Goal: Information Seeking & Learning: Learn about a topic

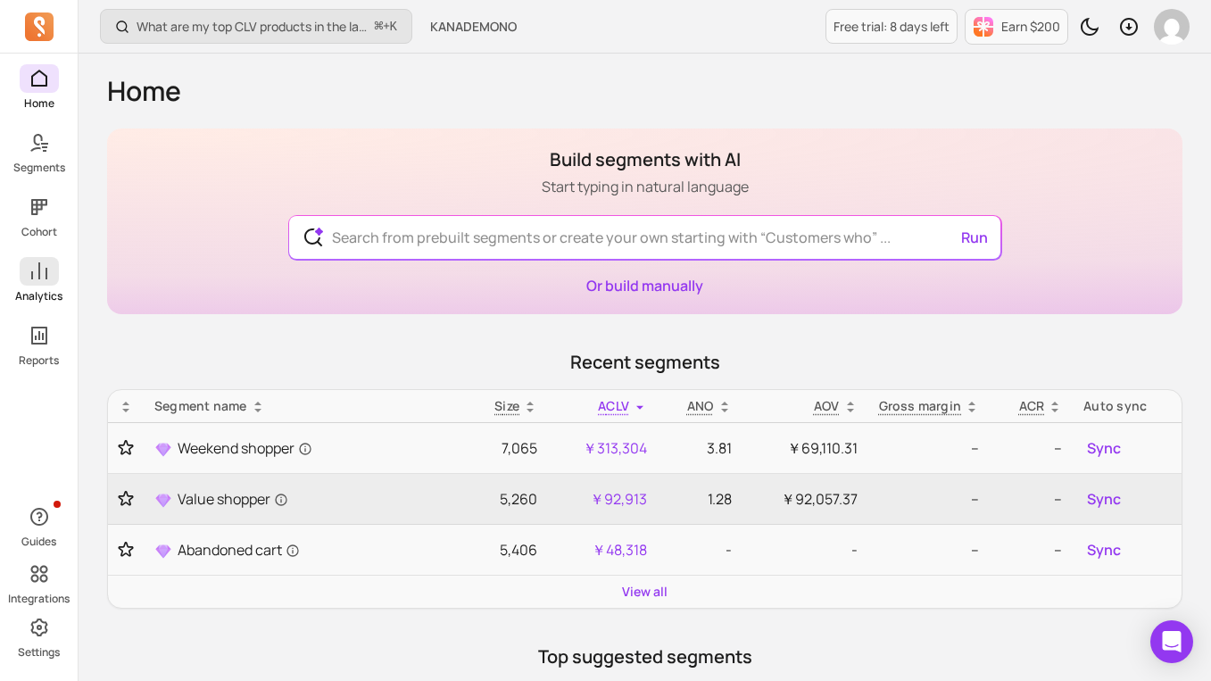
click at [38, 259] on span at bounding box center [39, 271] width 39 height 29
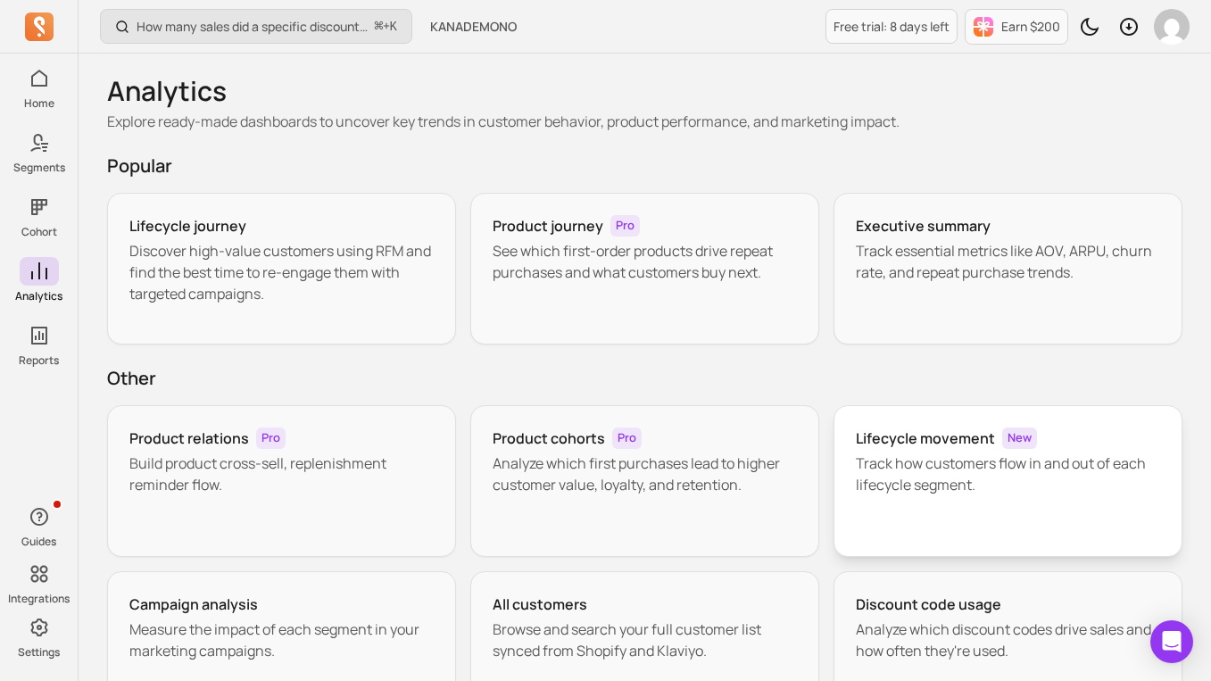
scroll to position [66, 0]
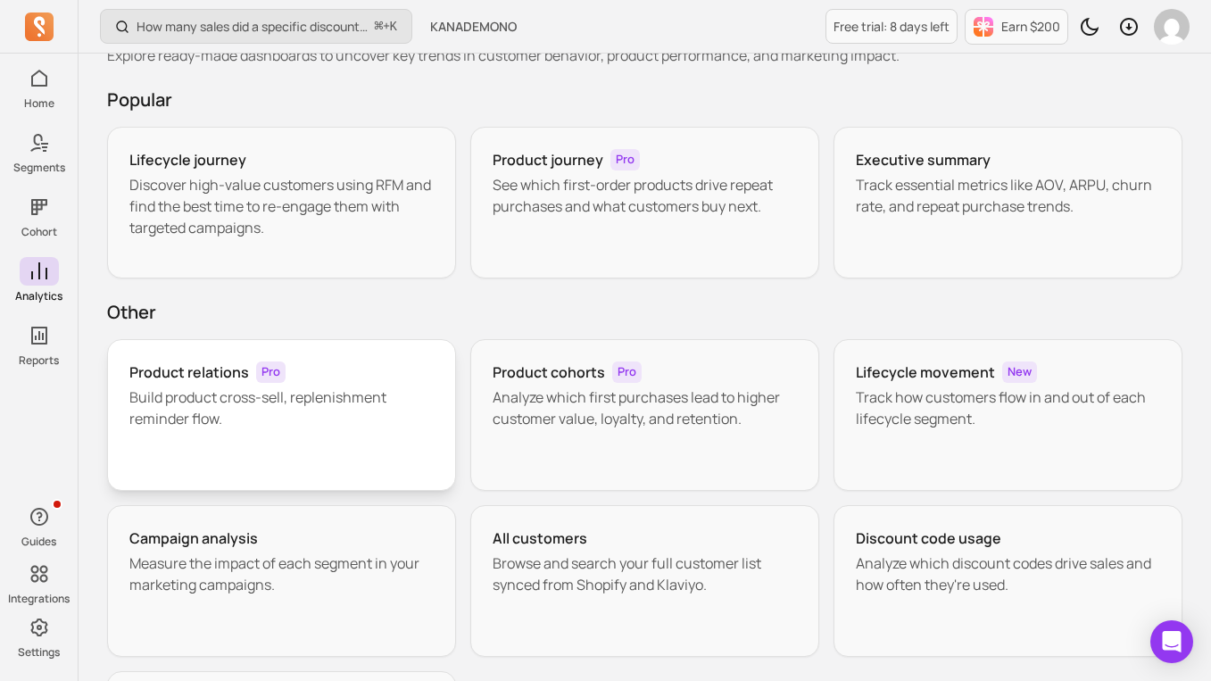
click at [396, 415] on p "Build product cross-sell, replenishment reminder flow." at bounding box center [281, 407] width 304 height 43
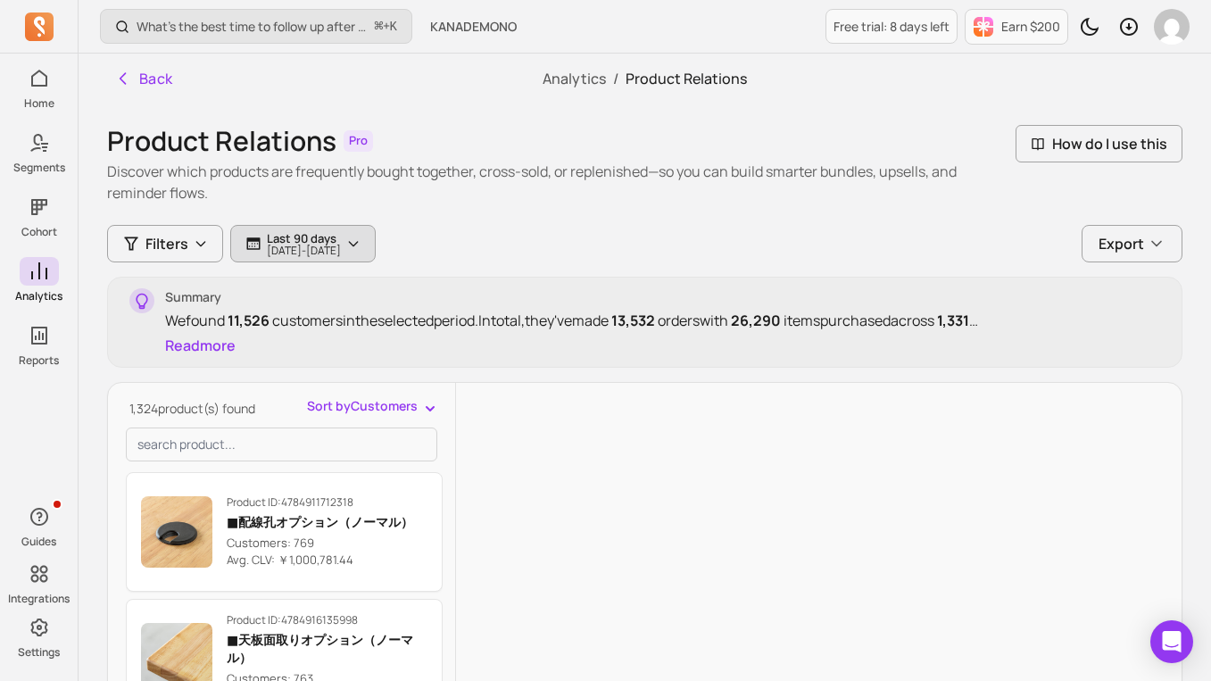
click at [336, 229] on button "Last 90 days [DATE] - [DATE]" at bounding box center [302, 243] width 145 height 37
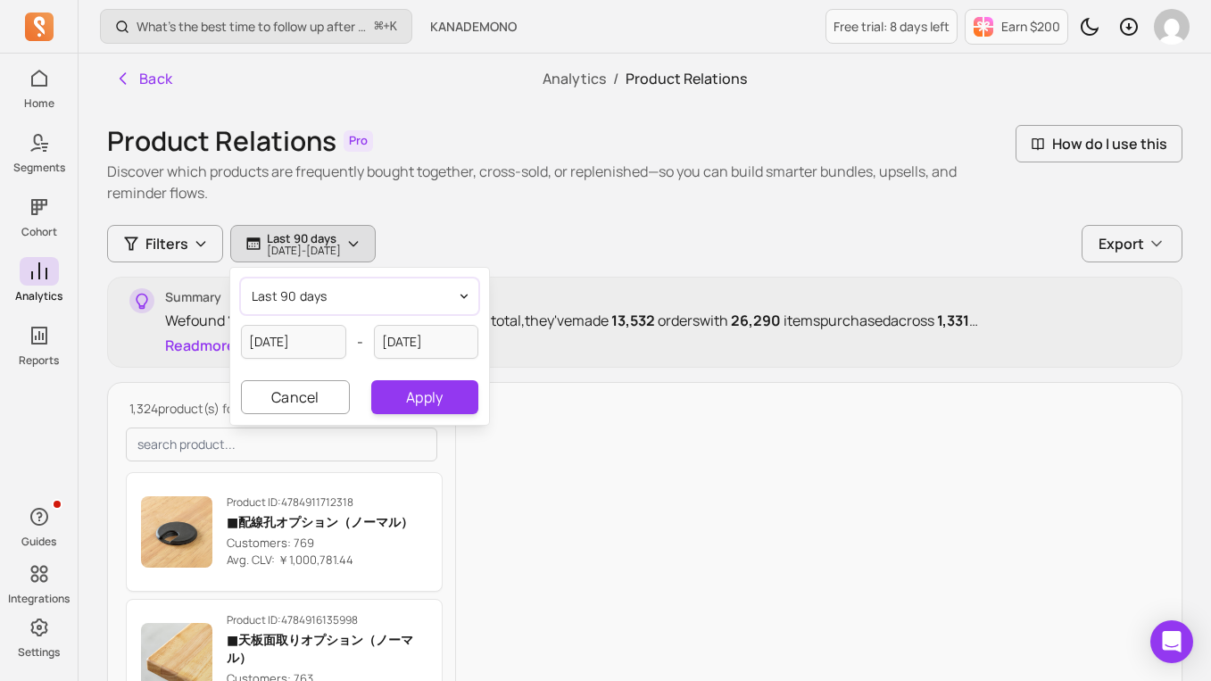
click at [355, 303] on button "last 90 days" at bounding box center [359, 296] width 237 height 36
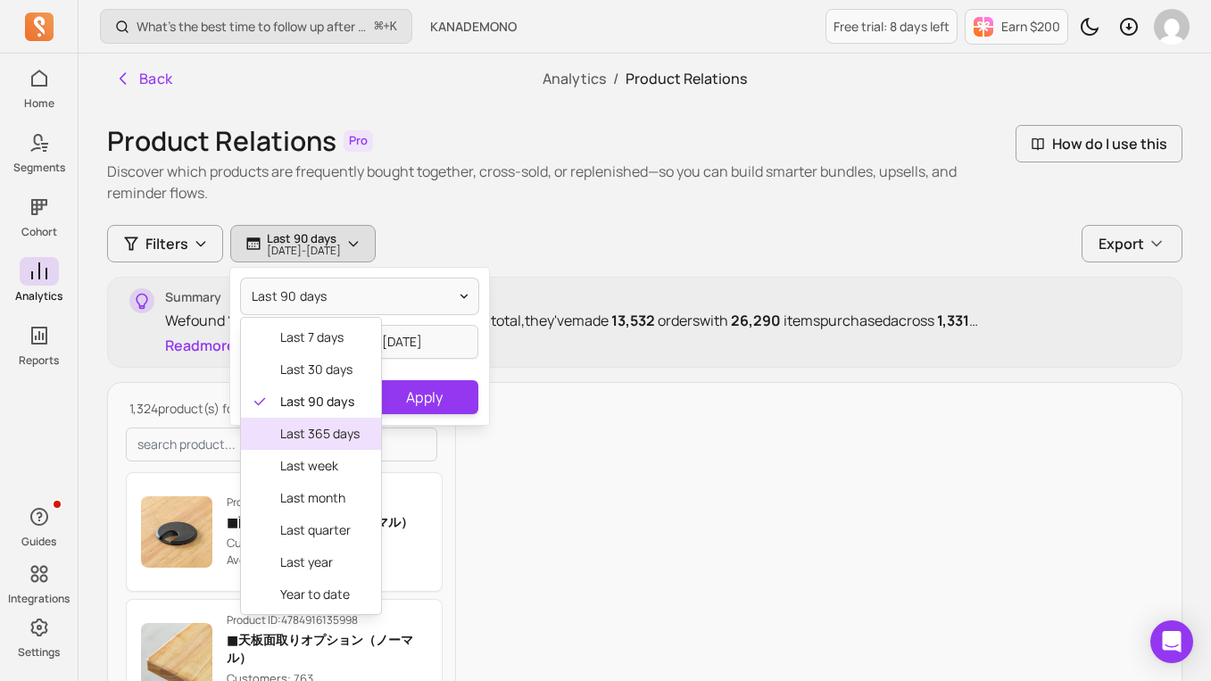
click at [328, 432] on span "last 365 days" at bounding box center [319, 434] width 79 height 18
type input "[DATE]"
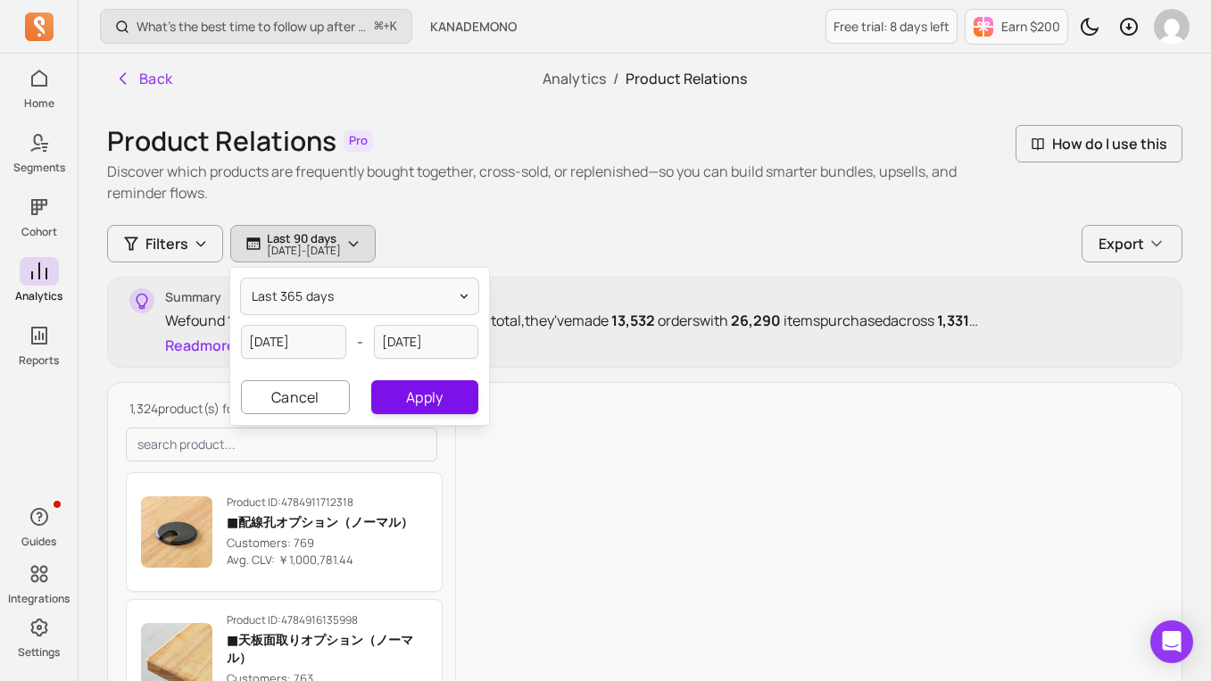
click at [416, 391] on button "Apply" at bounding box center [424, 397] width 107 height 34
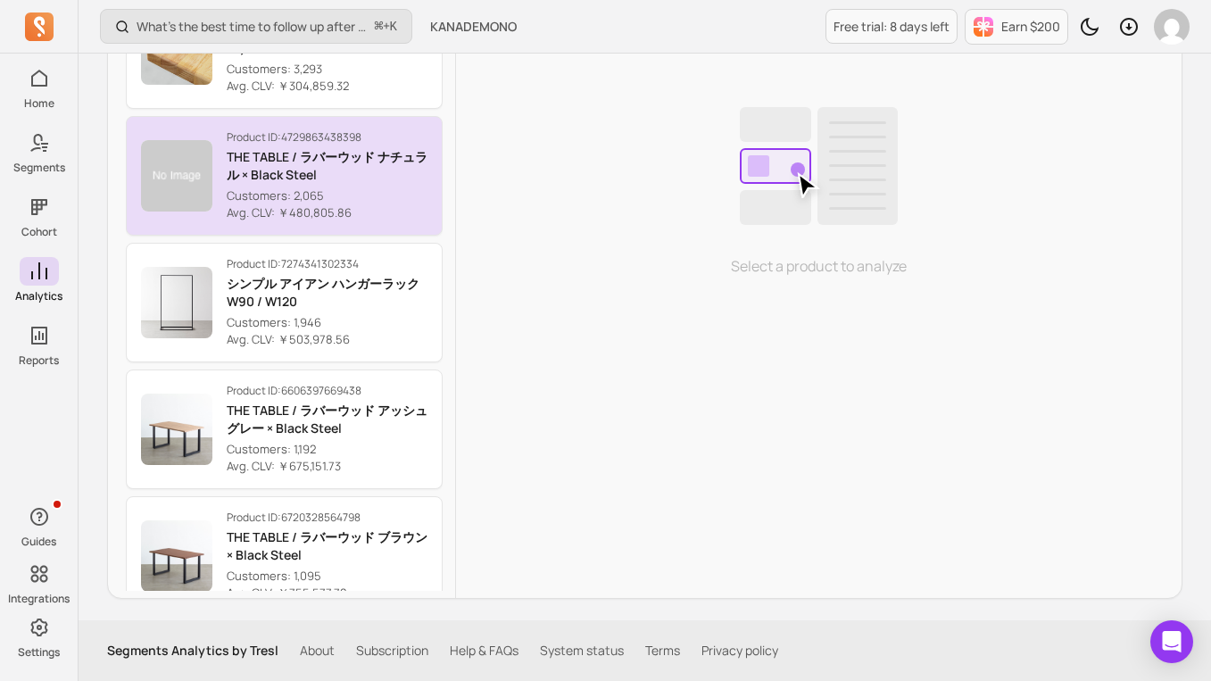
click at [327, 180] on p "THE TABLE / ラバーウッド ナチュラル × Black Steel" at bounding box center [327, 166] width 201 height 36
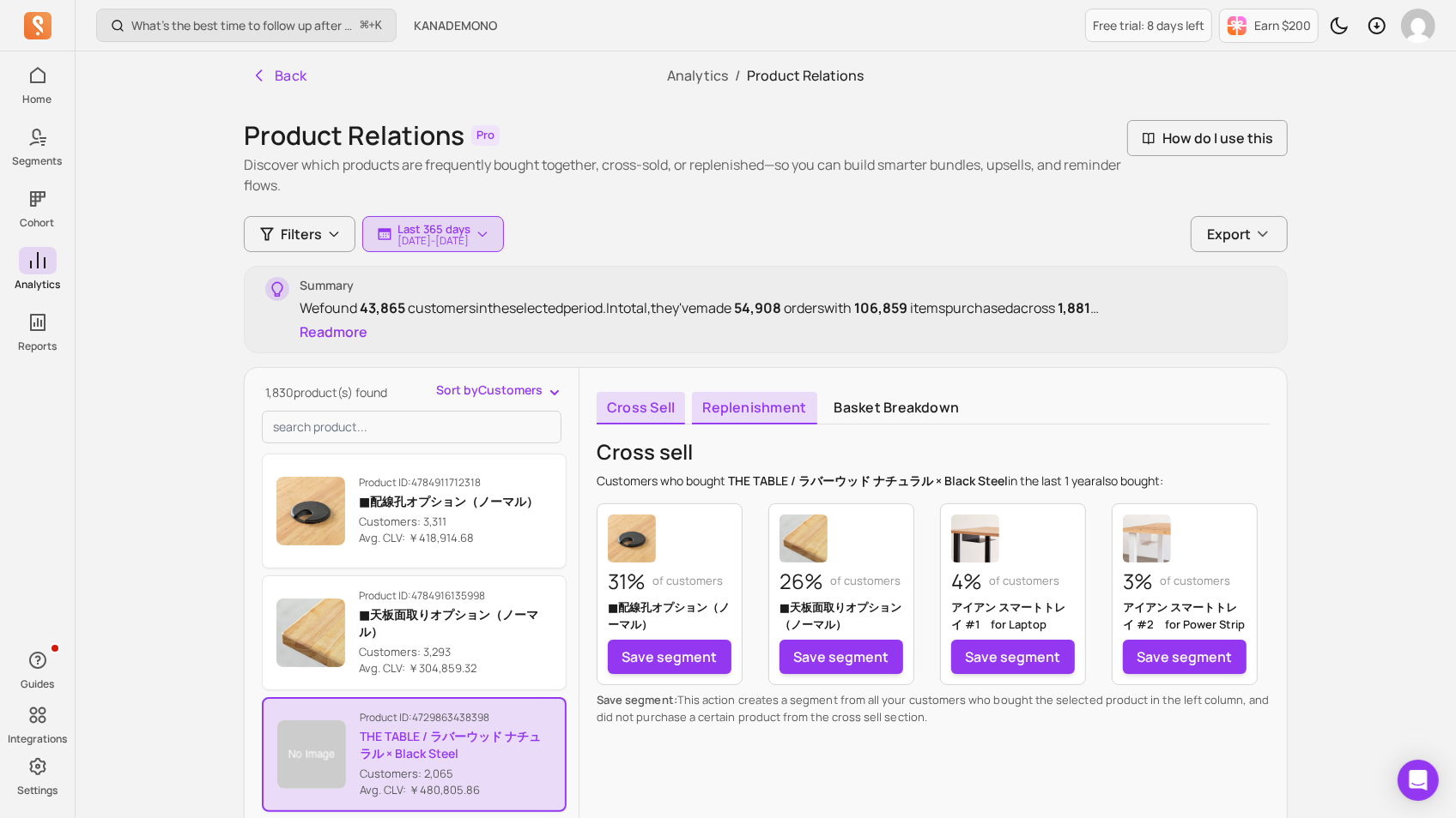
click at [770, 402] on link "Replenishment" at bounding box center [753, 409] width 124 height 33
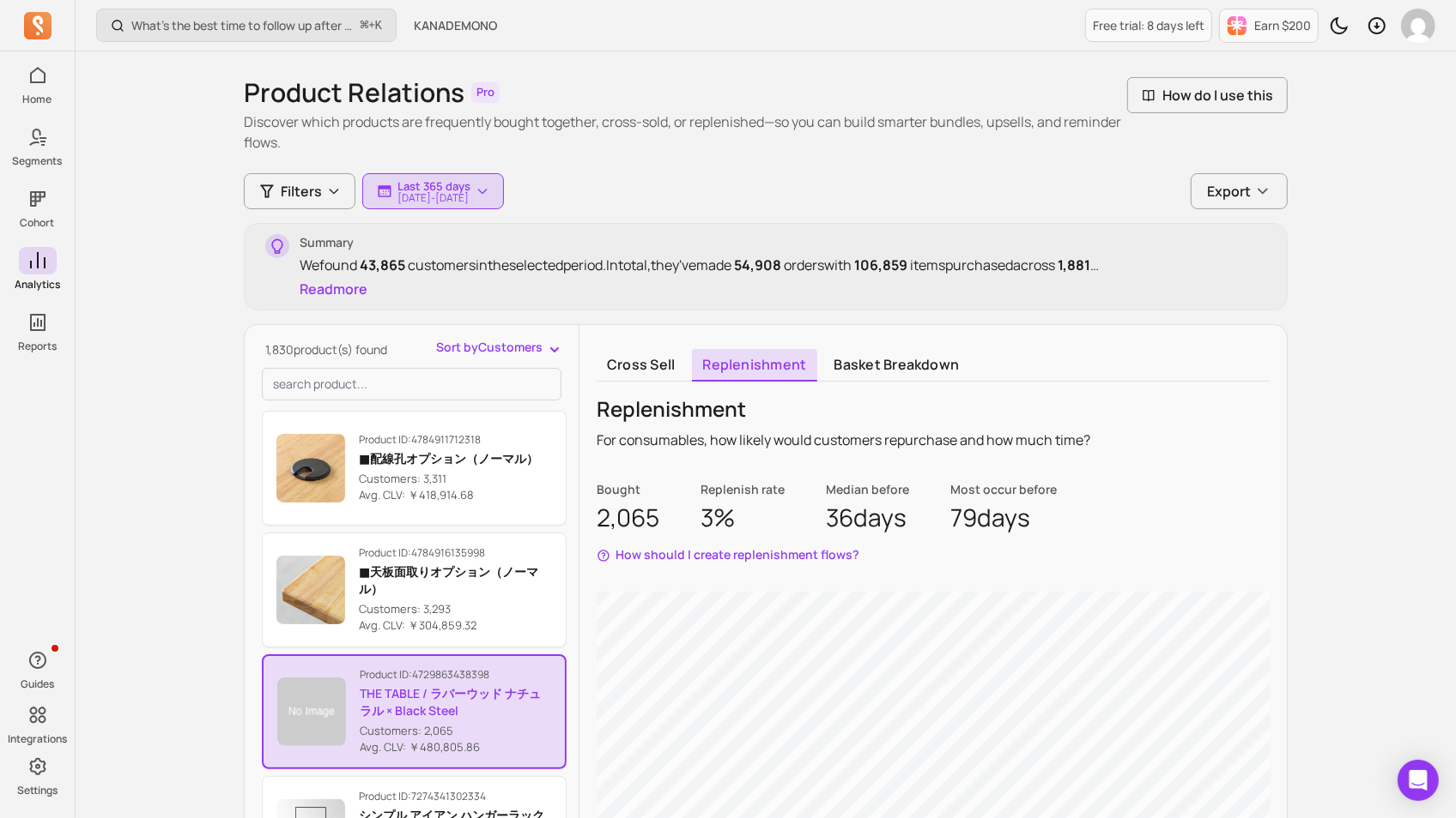
scroll to position [69, 0]
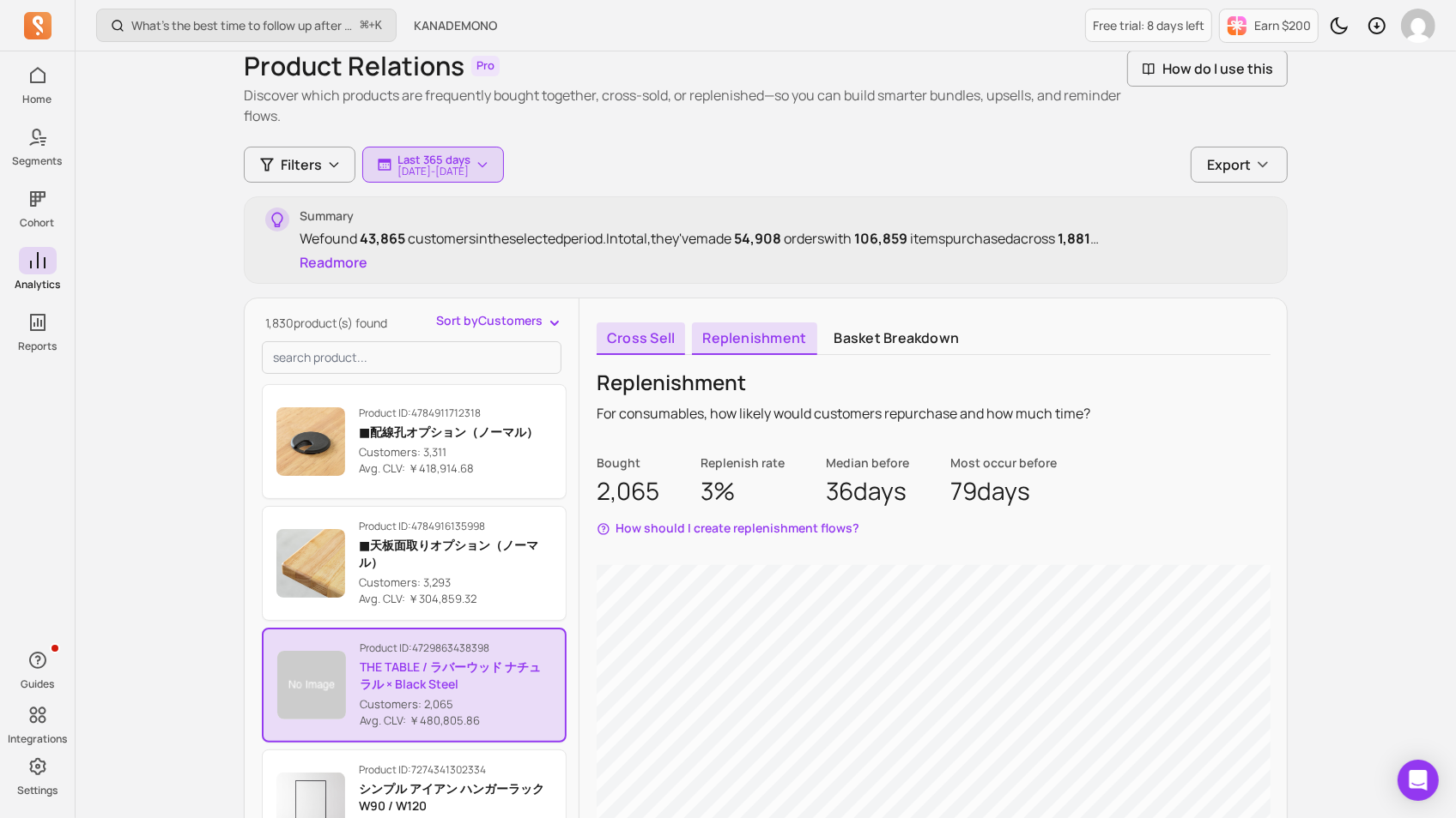
click at [628, 337] on link "Cross sell" at bounding box center [640, 339] width 88 height 33
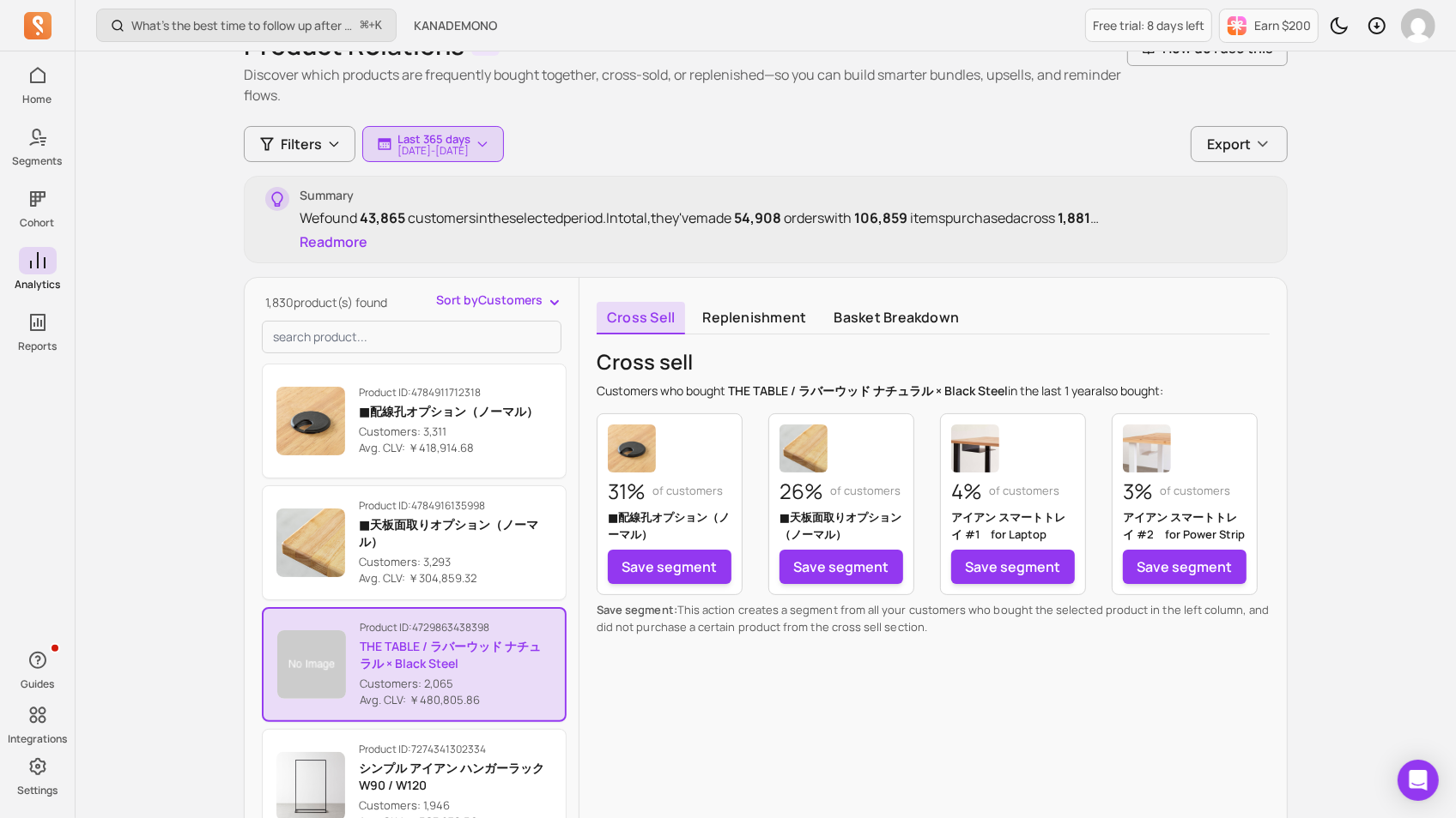
scroll to position [91, 0]
click at [961, 627] on p "Save segment: This action creates a segment from all your customers who bought …" at bounding box center [933, 618] width 673 height 34
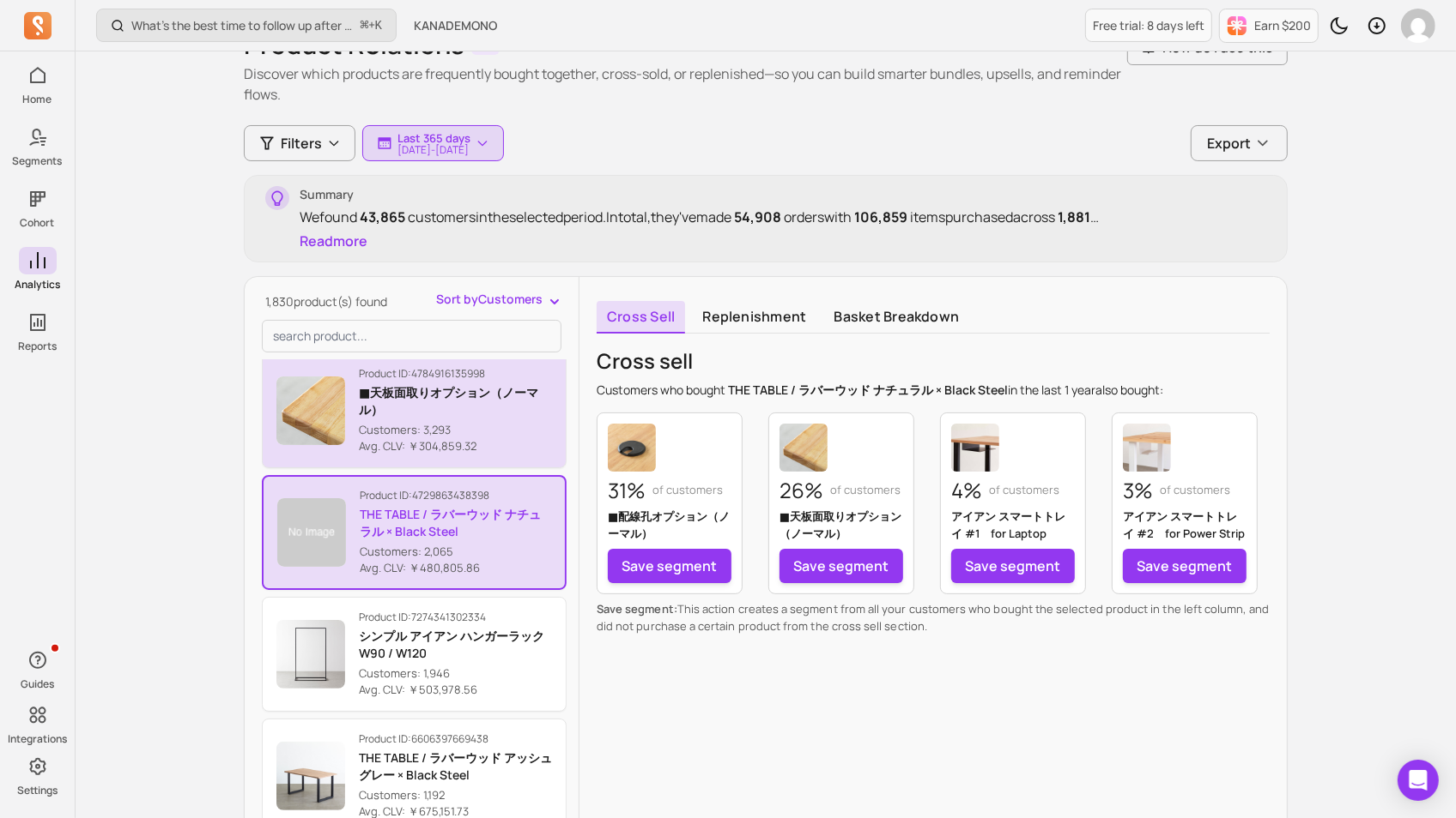
scroll to position [144, 0]
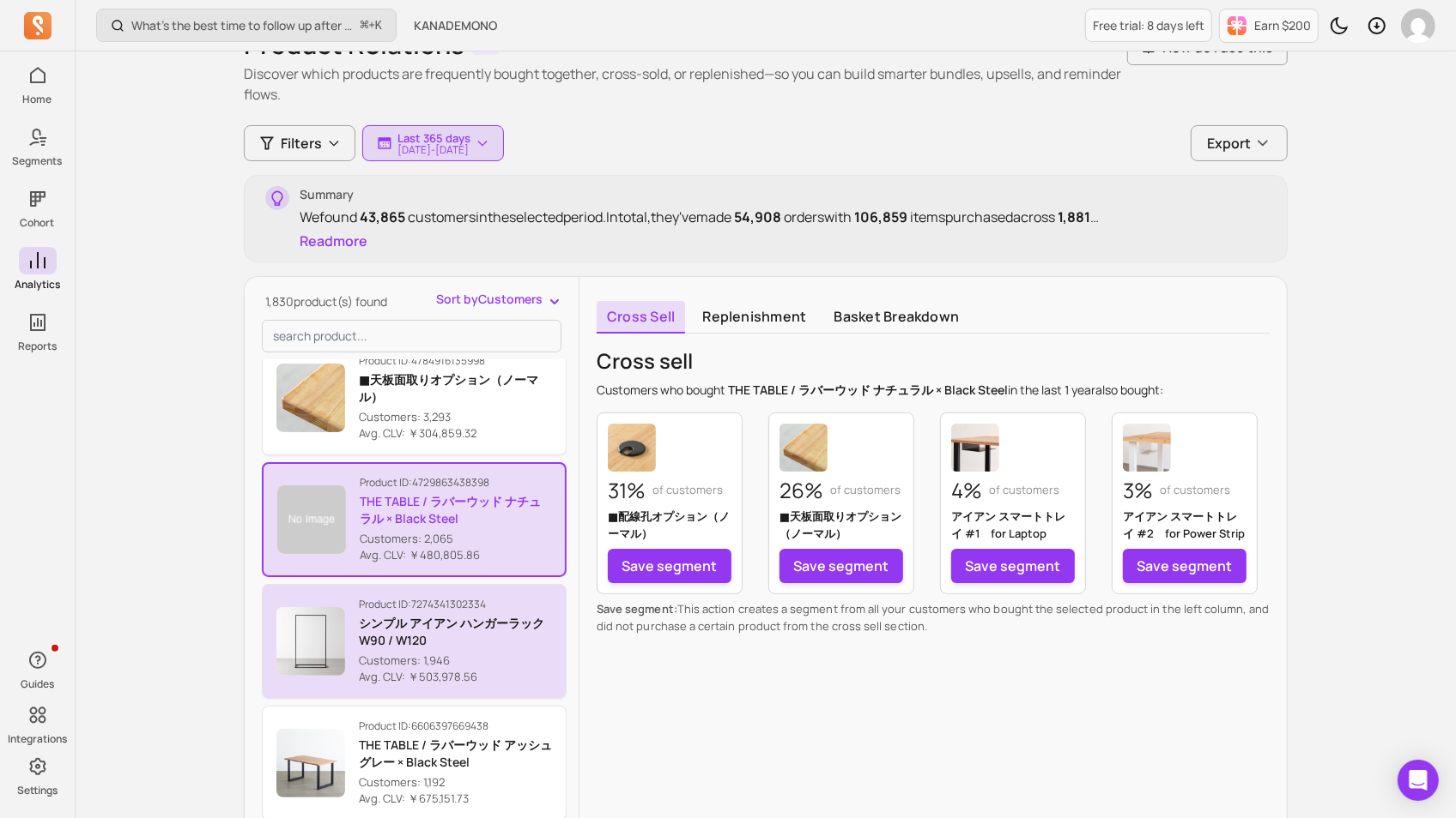
click at [374, 618] on p "シンプル アイアン ハンガーラック　W90 / W120" at bounding box center [455, 632] width 193 height 35
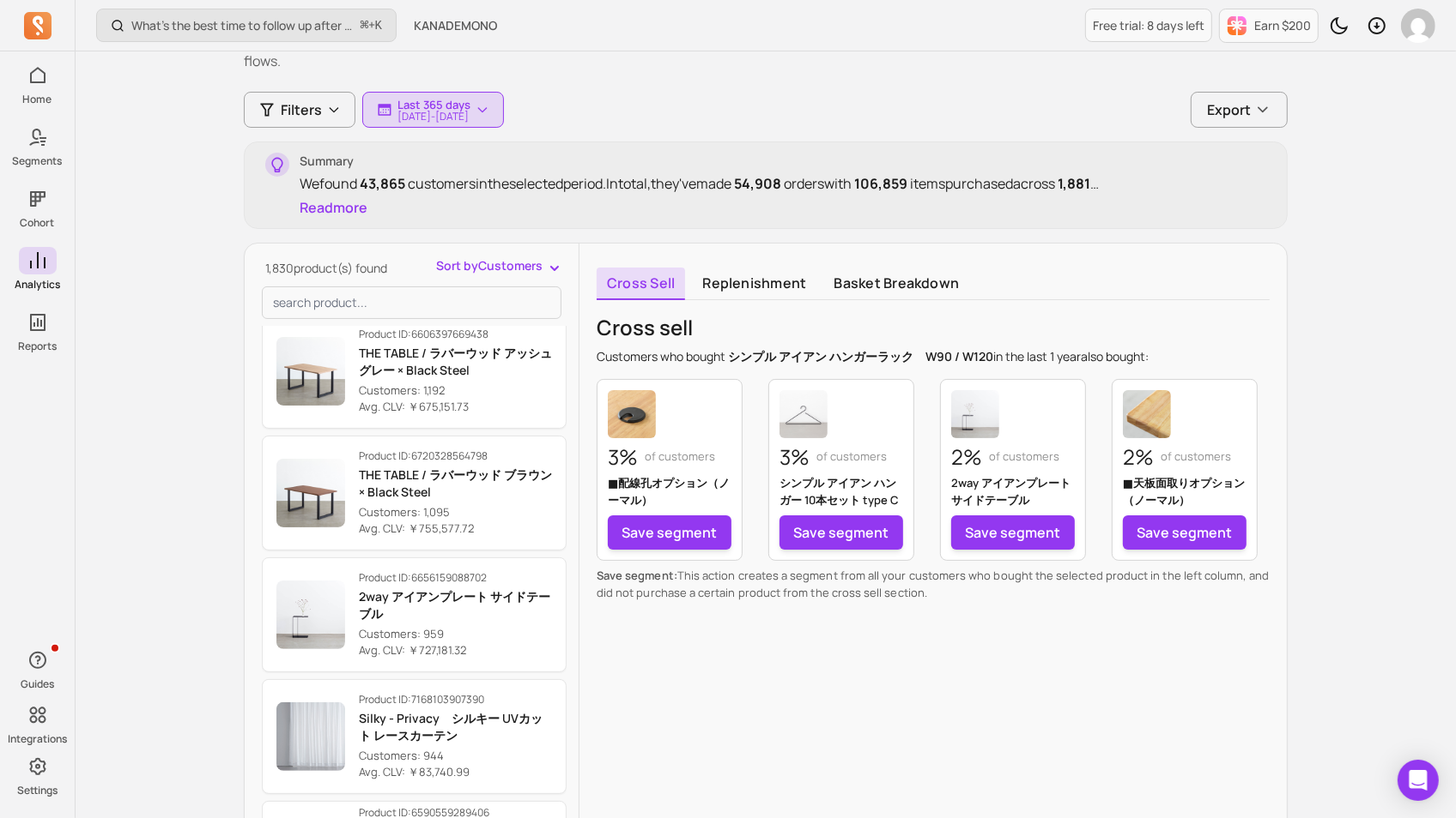
scroll to position [510, 0]
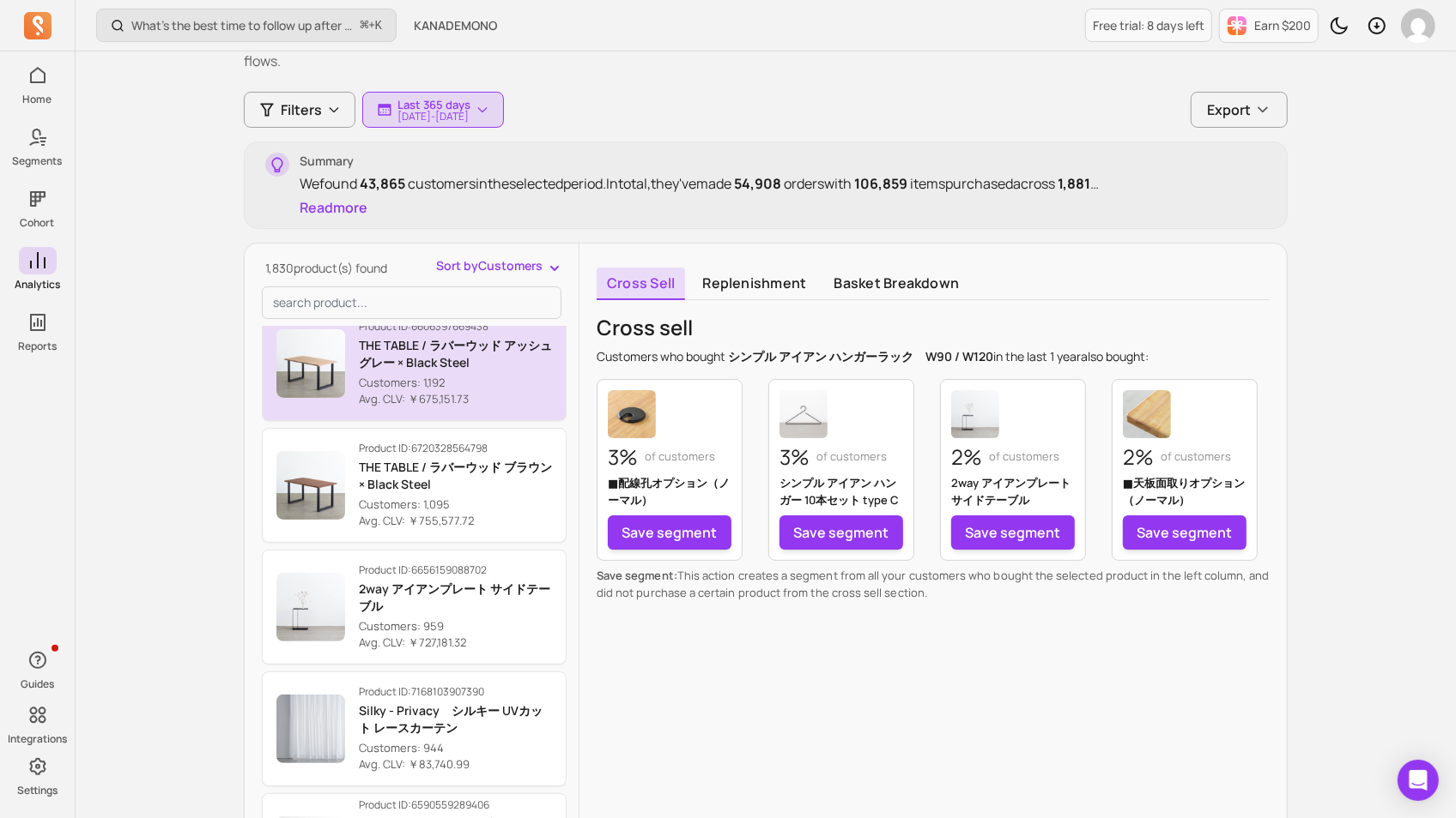
click at [443, 371] on div "Product ID: 6606397669438 THE TABLE / ラバーウッド アッシュグレー × Black Steel Customers: 1…" at bounding box center [455, 364] width 193 height 88
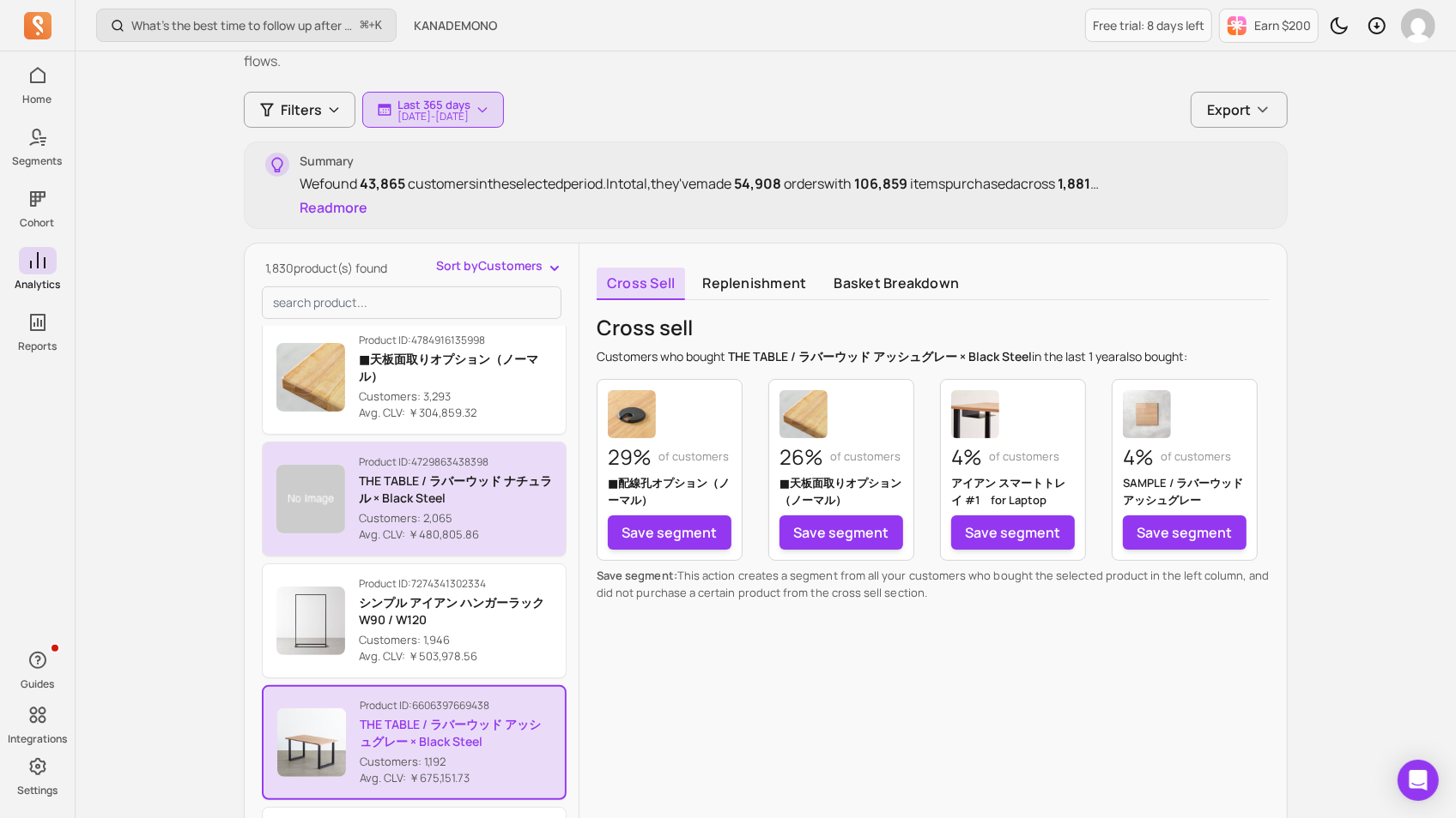
scroll to position [153, 0]
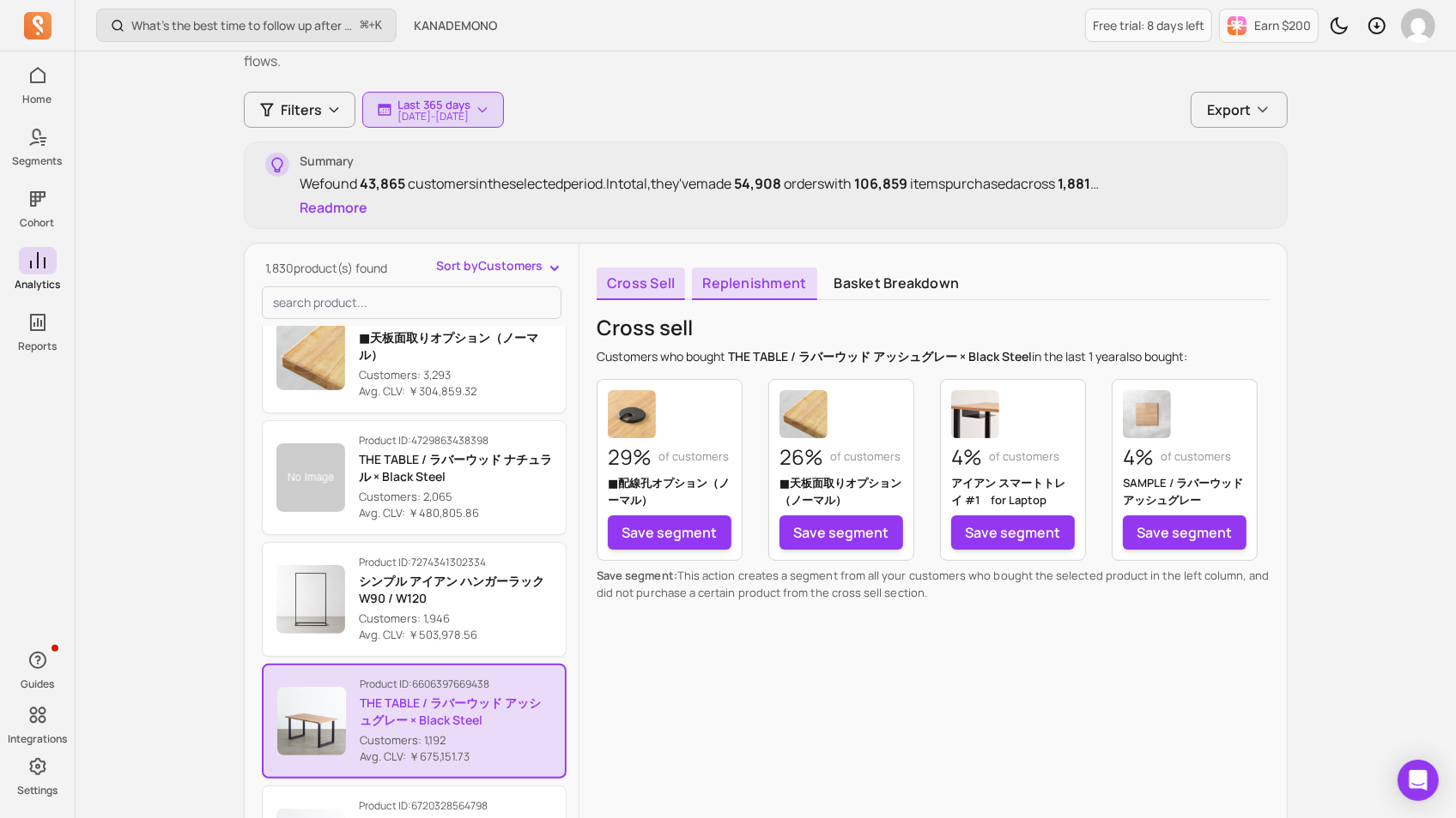
click at [753, 275] on link "Replenishment" at bounding box center [753, 284] width 124 height 33
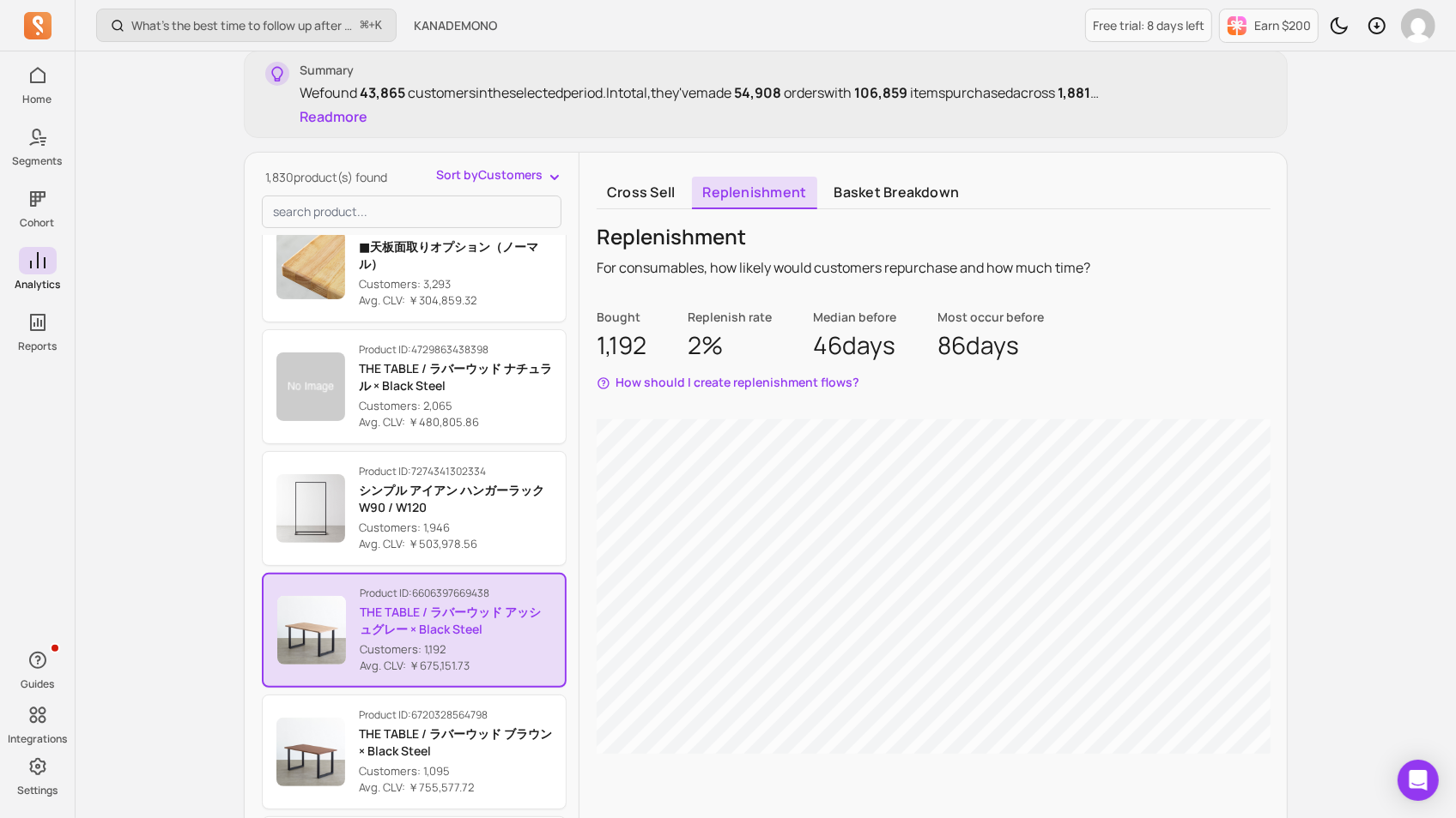
scroll to position [216, 0]
click at [890, 179] on link "Basket breakdown" at bounding box center [897, 192] width 146 height 33
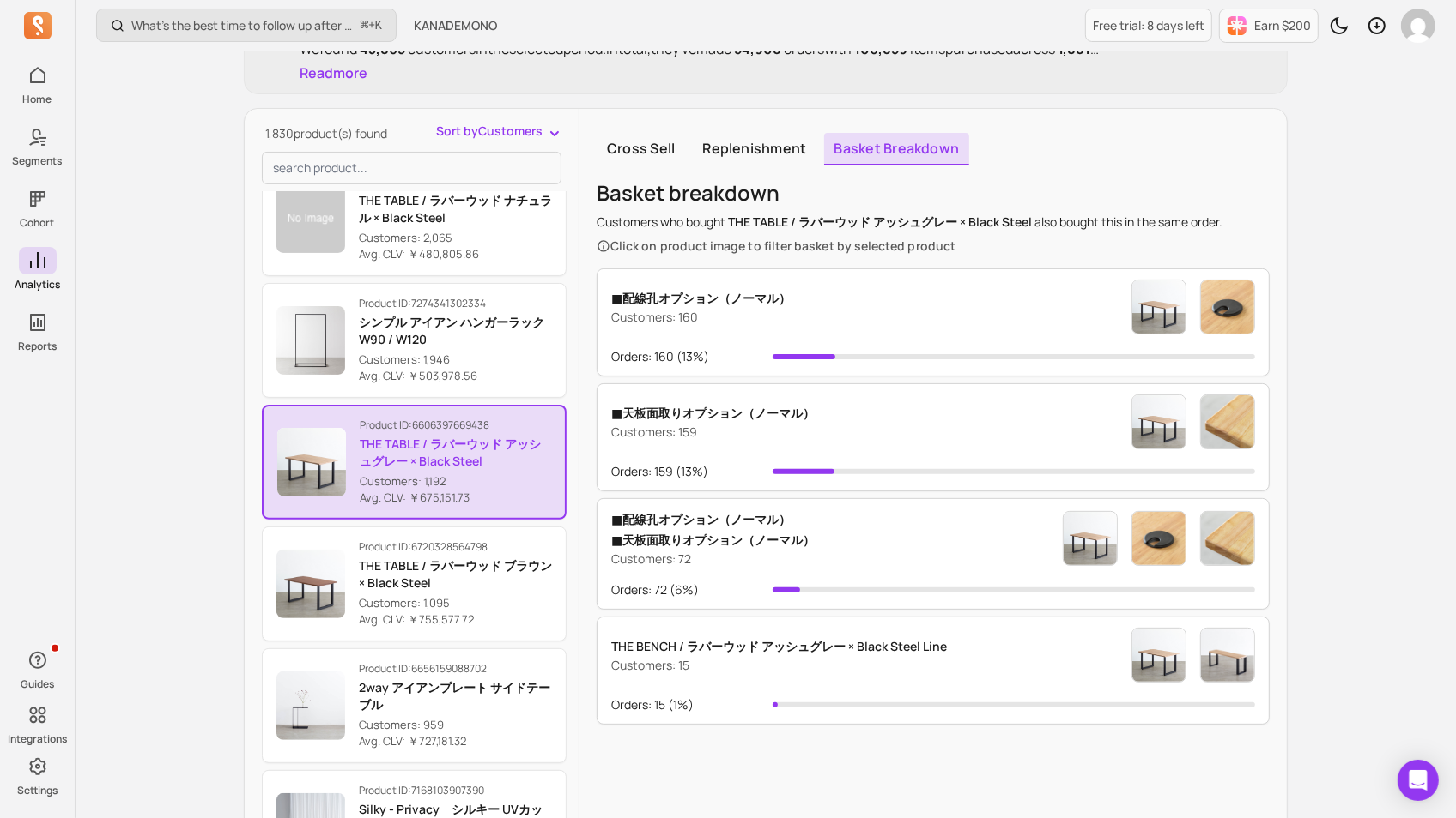
scroll to position [419, 0]
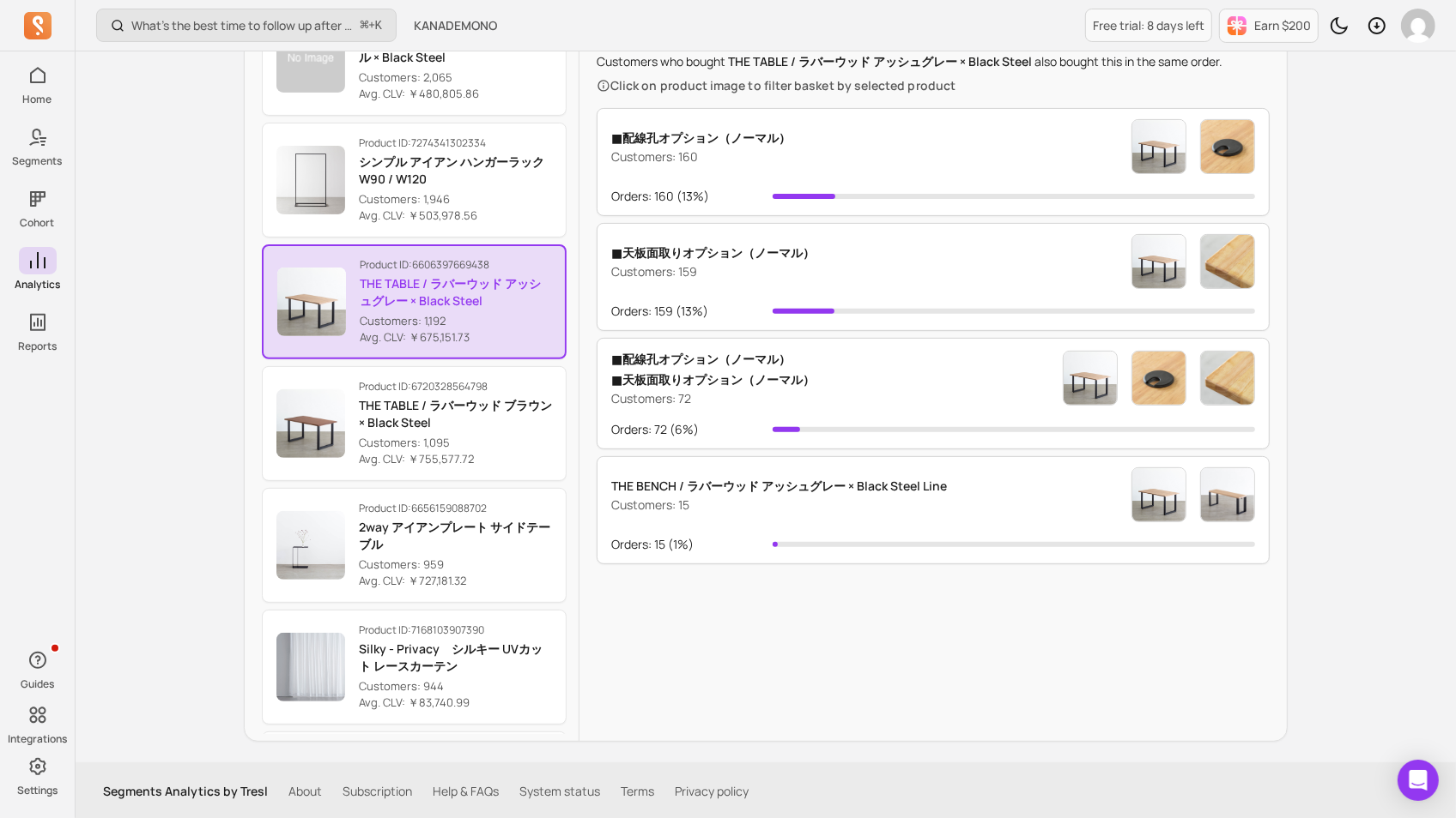
click at [945, 459] on div "THE BENCH / ラバーウッド アッシュグレー × Black Steel Line Customers: 15 Orders: 15 ( 1% )" at bounding box center [933, 510] width 673 height 108
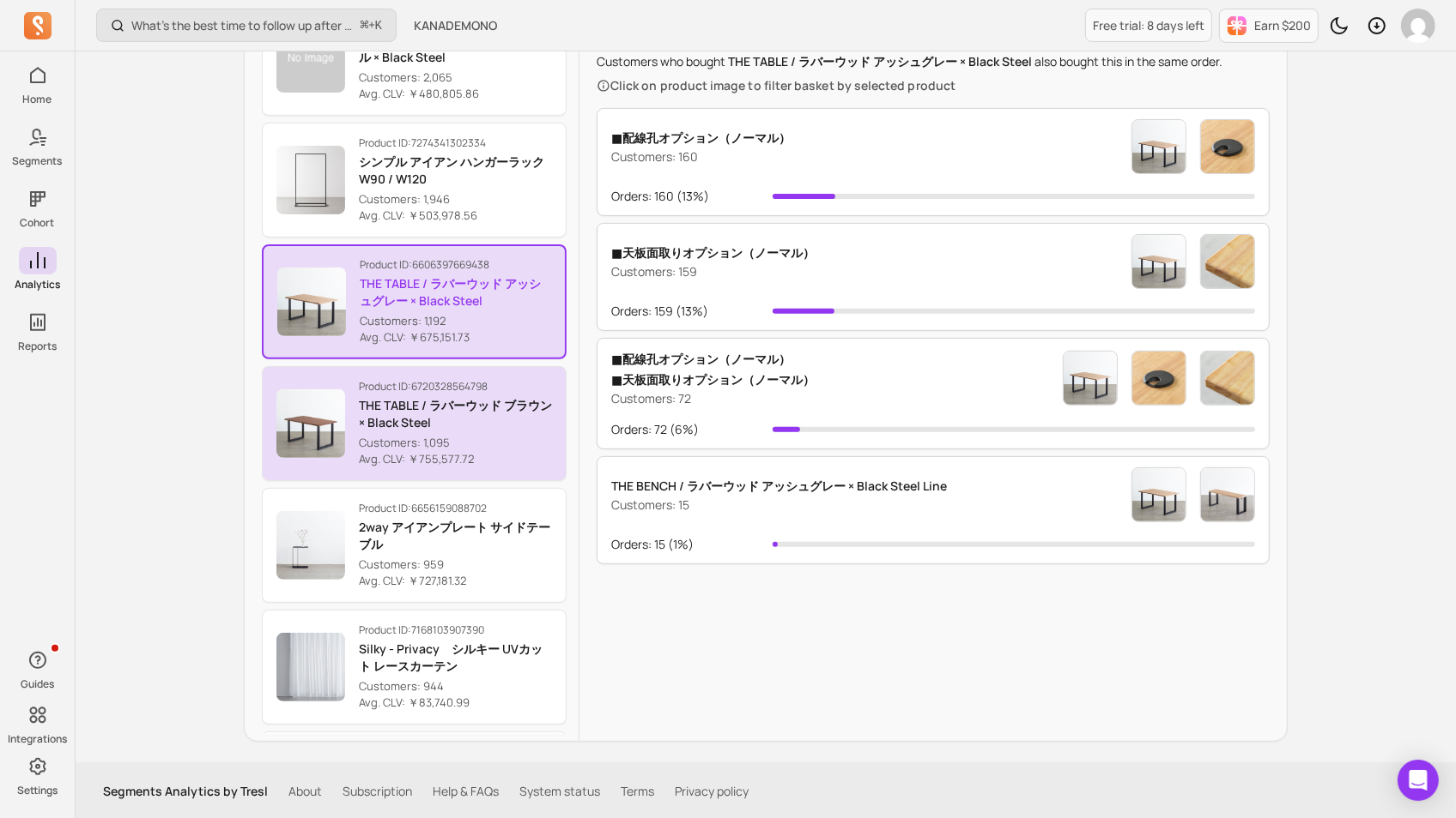
click at [451, 451] on p "Avg. CLV: ￥755,577.72" at bounding box center [455, 459] width 193 height 17
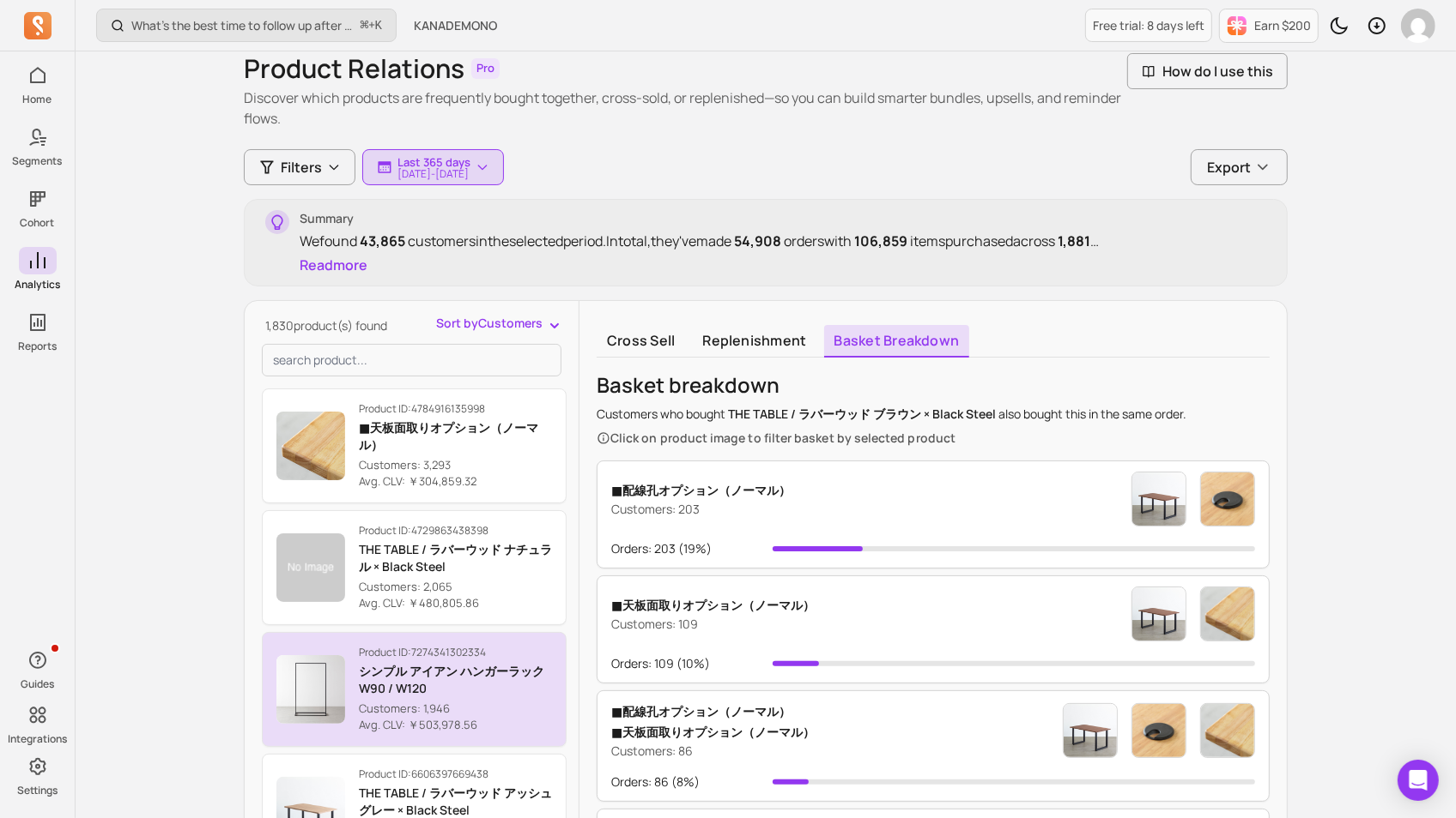
scroll to position [108, 0]
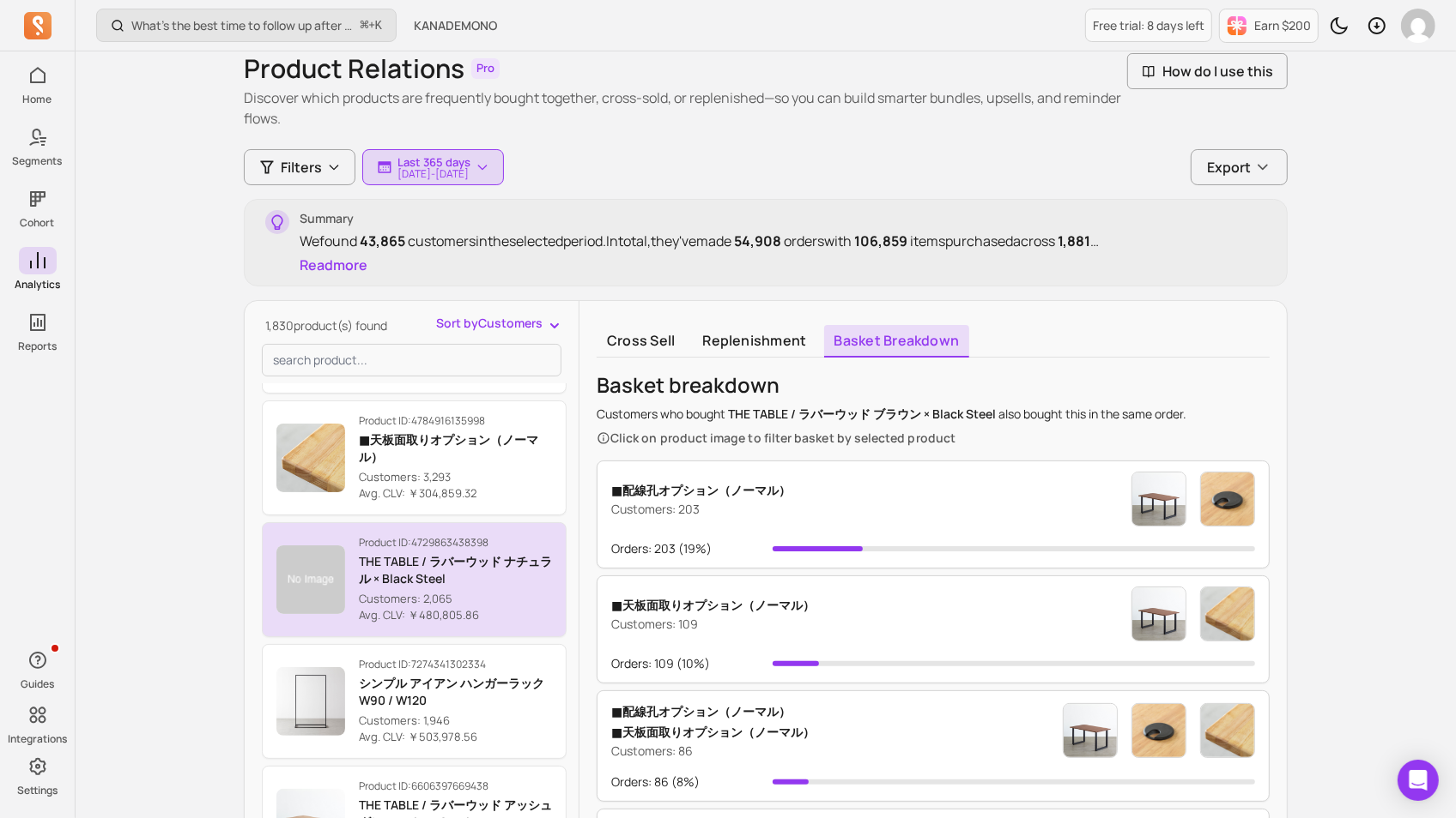
click at [456, 561] on p "THE TABLE / ラバーウッド ナチュラル × Black Steel" at bounding box center [455, 571] width 193 height 35
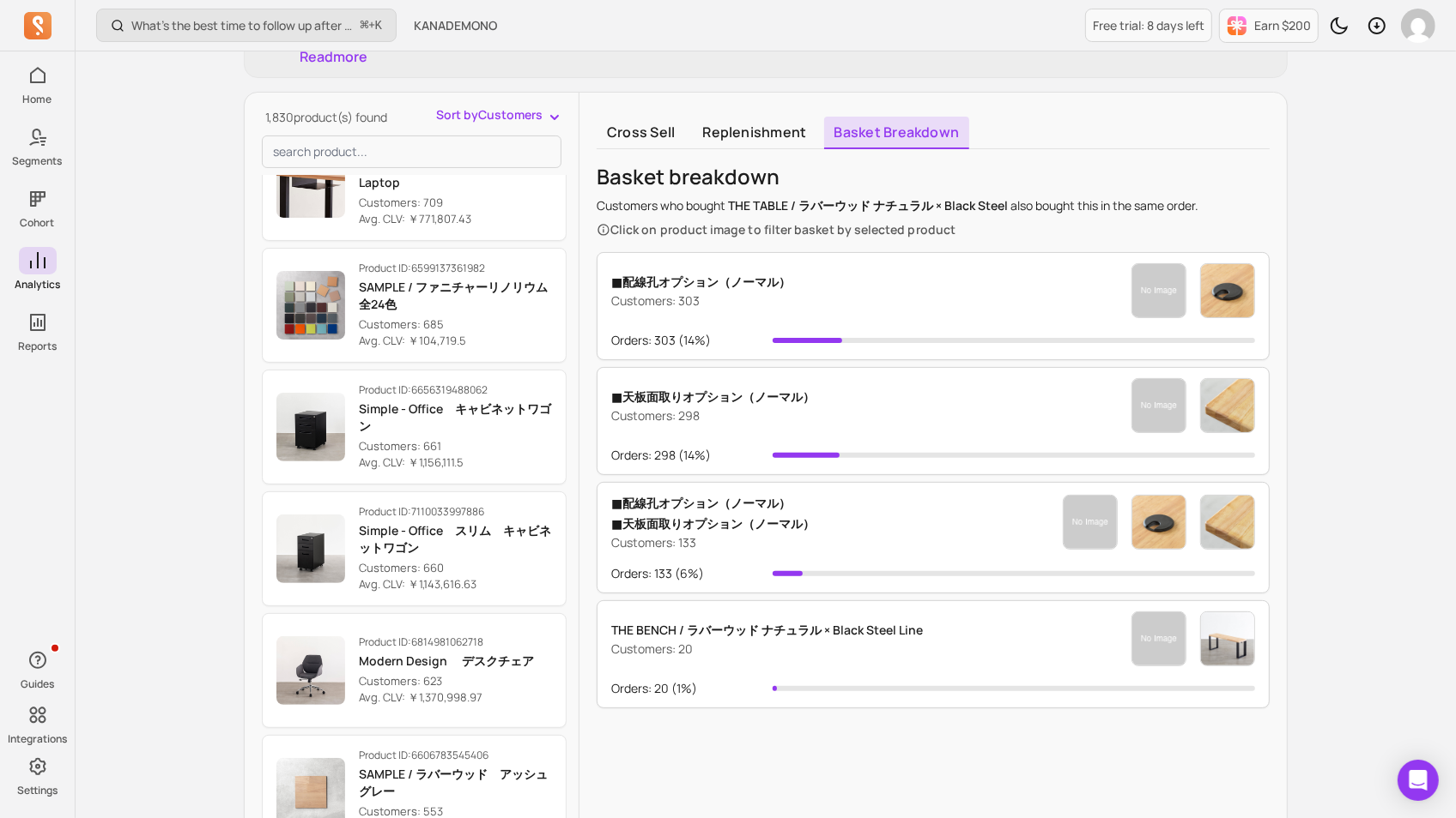
scroll to position [1267, 0]
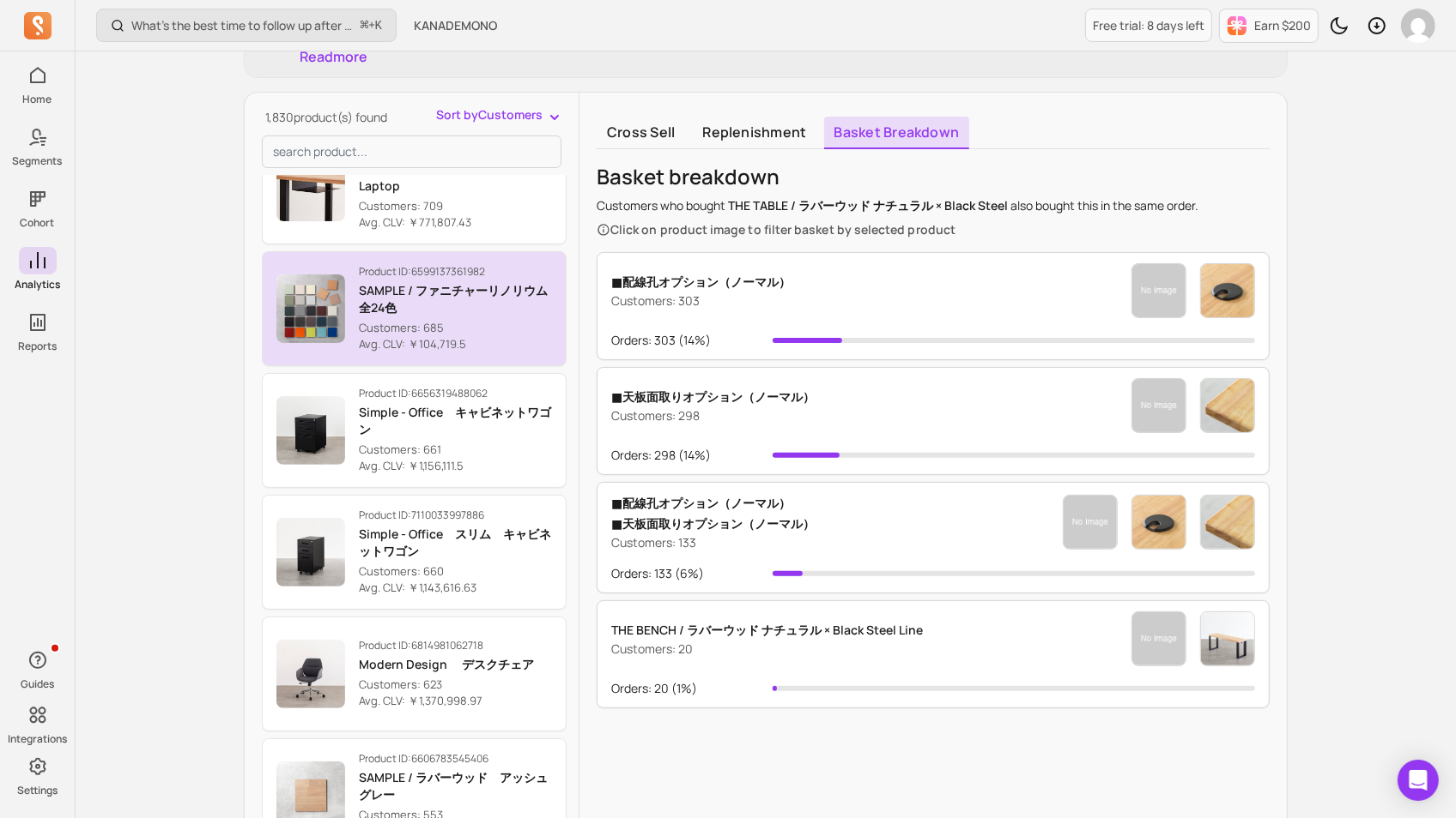
click at [478, 320] on p "Customers: 685" at bounding box center [455, 329] width 193 height 17
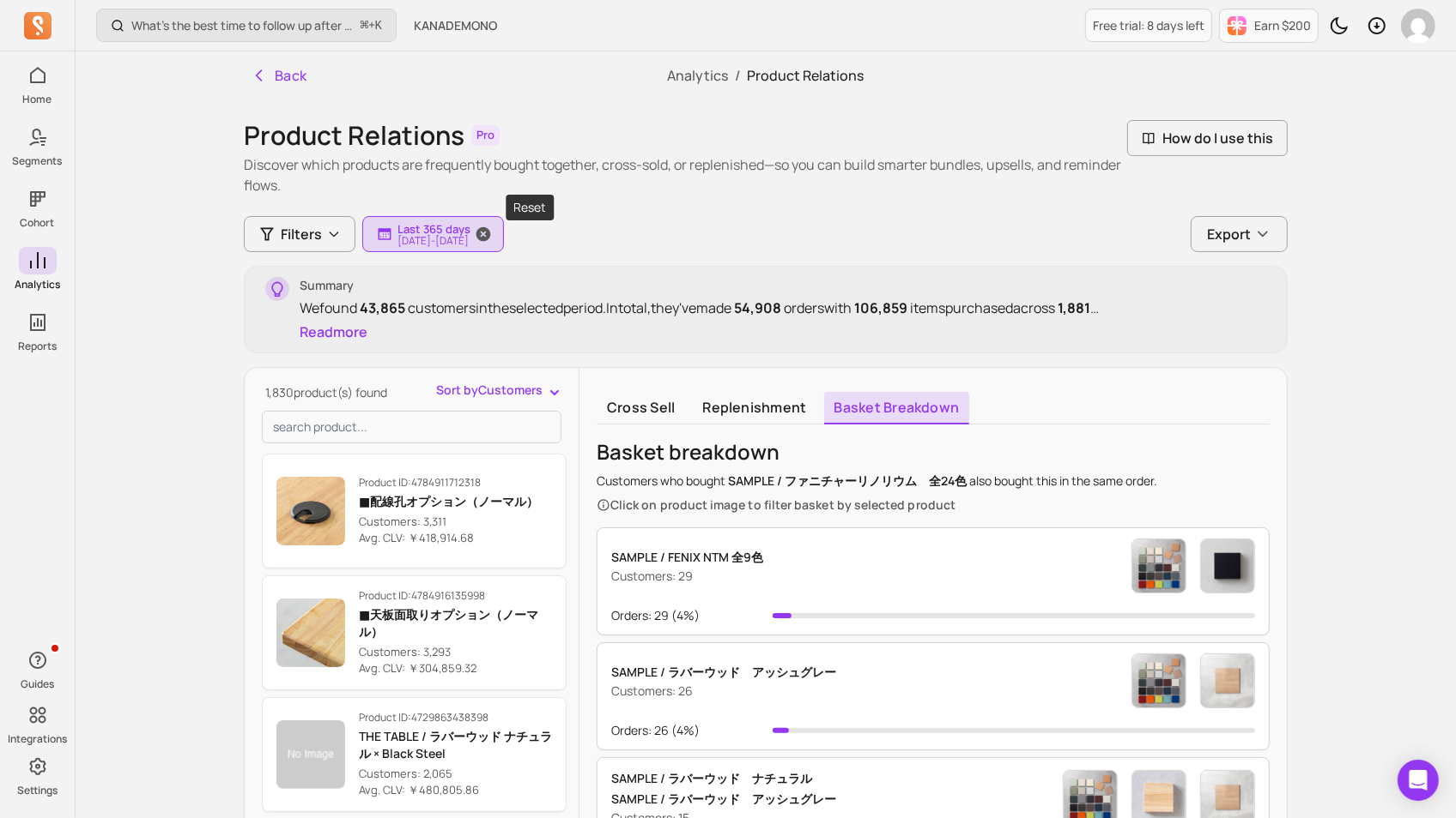
click at [504, 229] on span "button" at bounding box center [483, 234] width 41 height 36
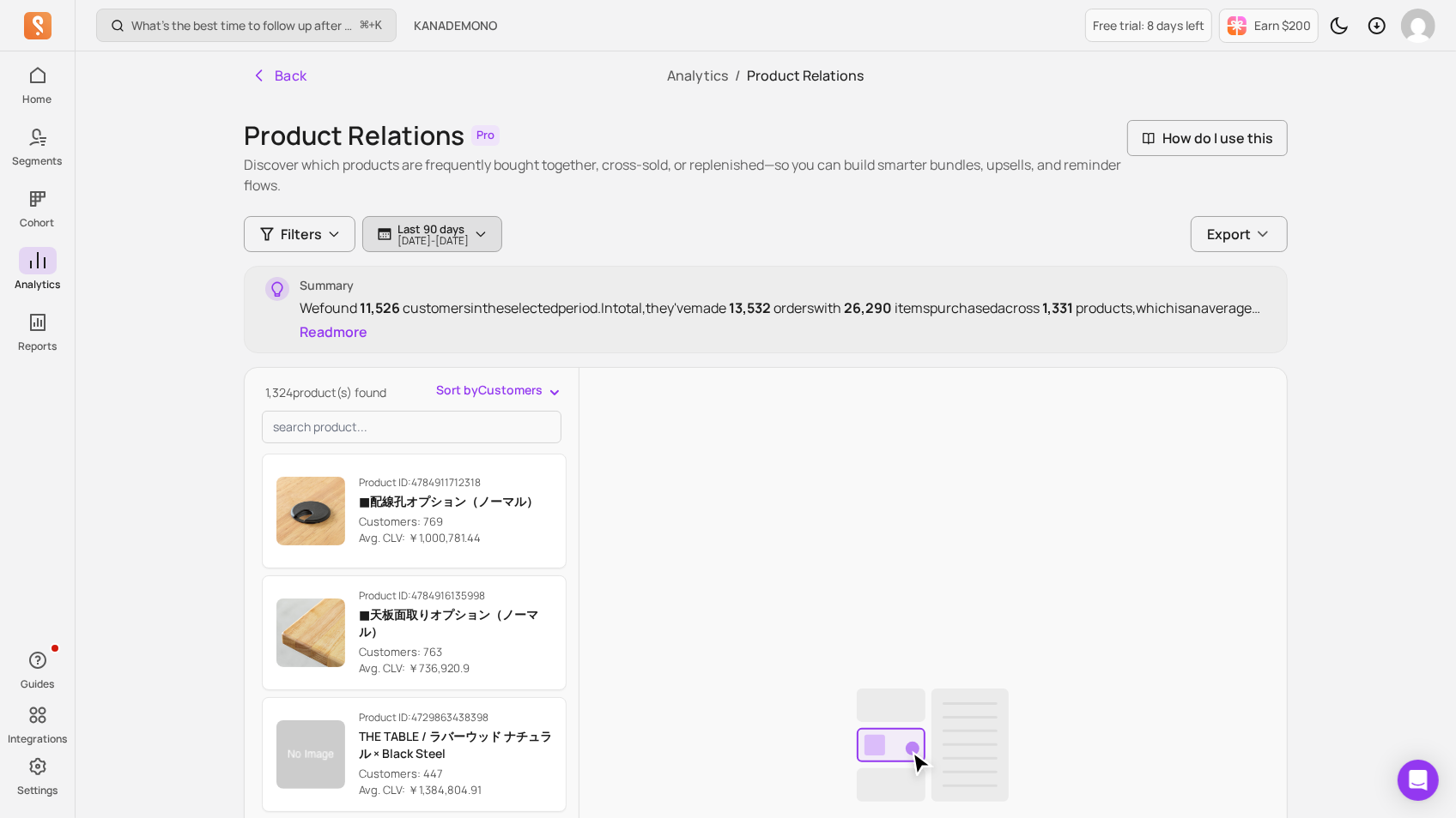
click at [502, 229] on button "Last 90 days [DATE] - [DATE]" at bounding box center [432, 234] width 139 height 36
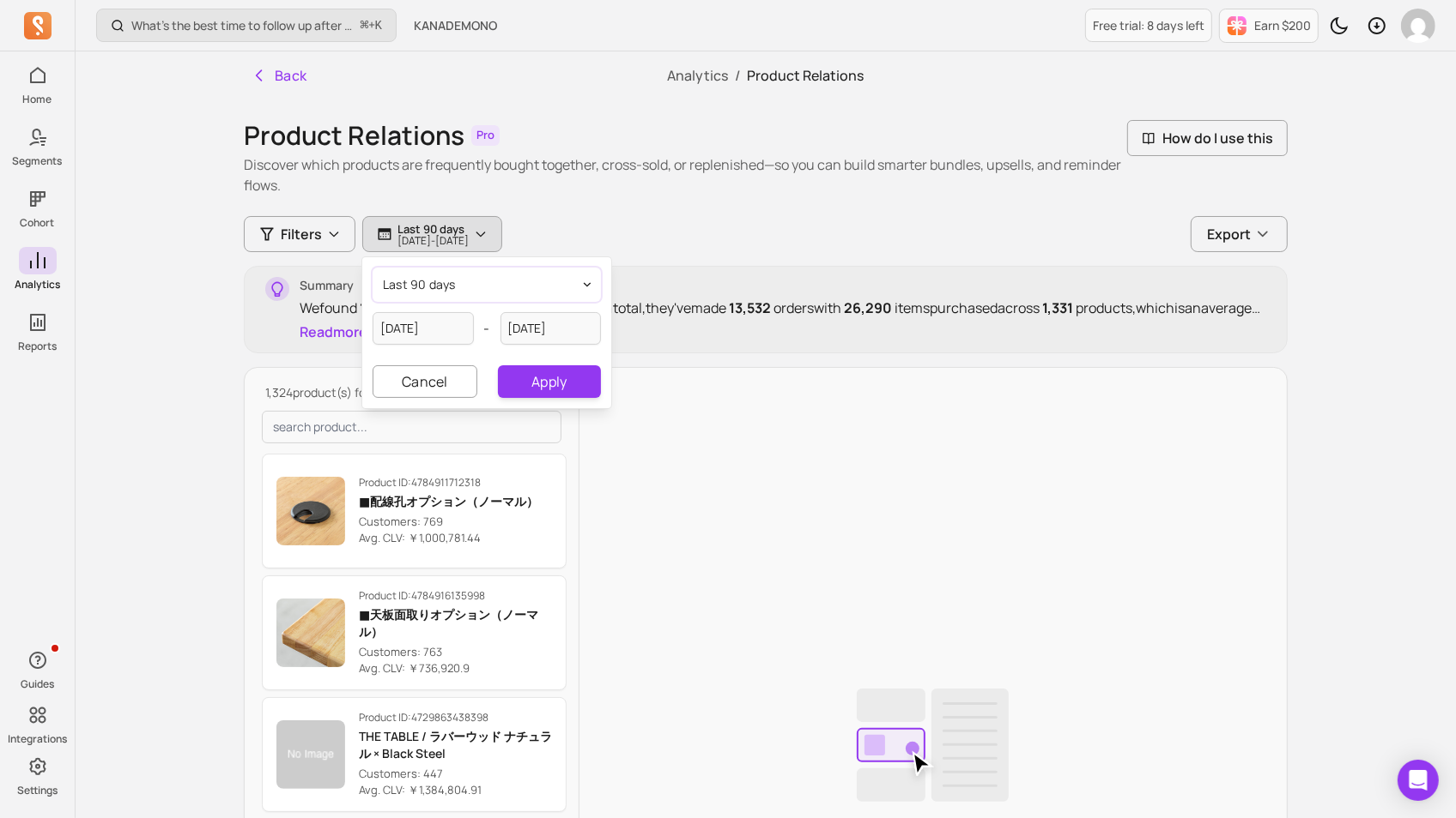
click at [491, 293] on button "last 90 days" at bounding box center [486, 285] width 228 height 35
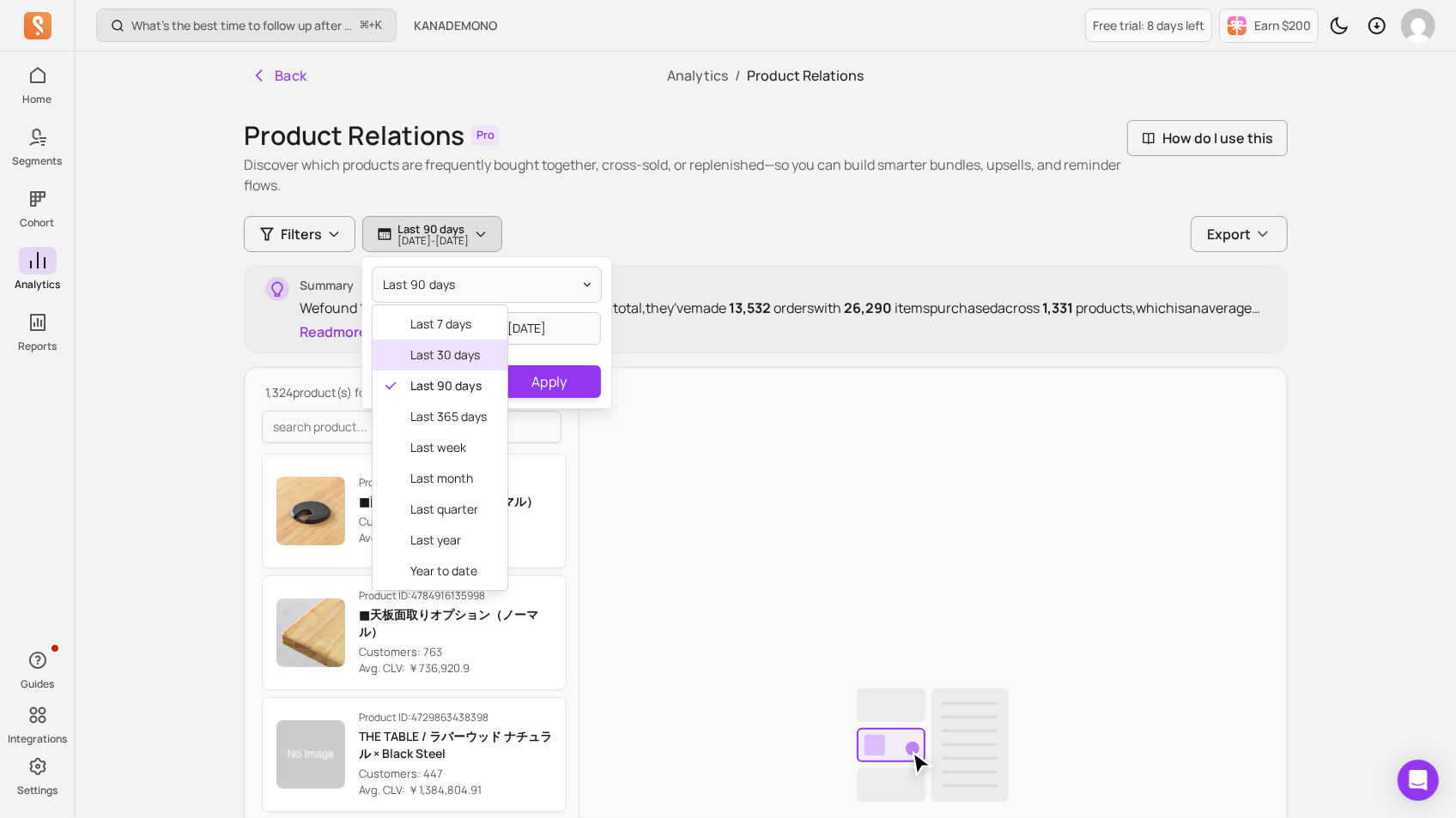
click at [464, 354] on span "last 30 days" at bounding box center [448, 356] width 76 height 17
type input "[DATE]"
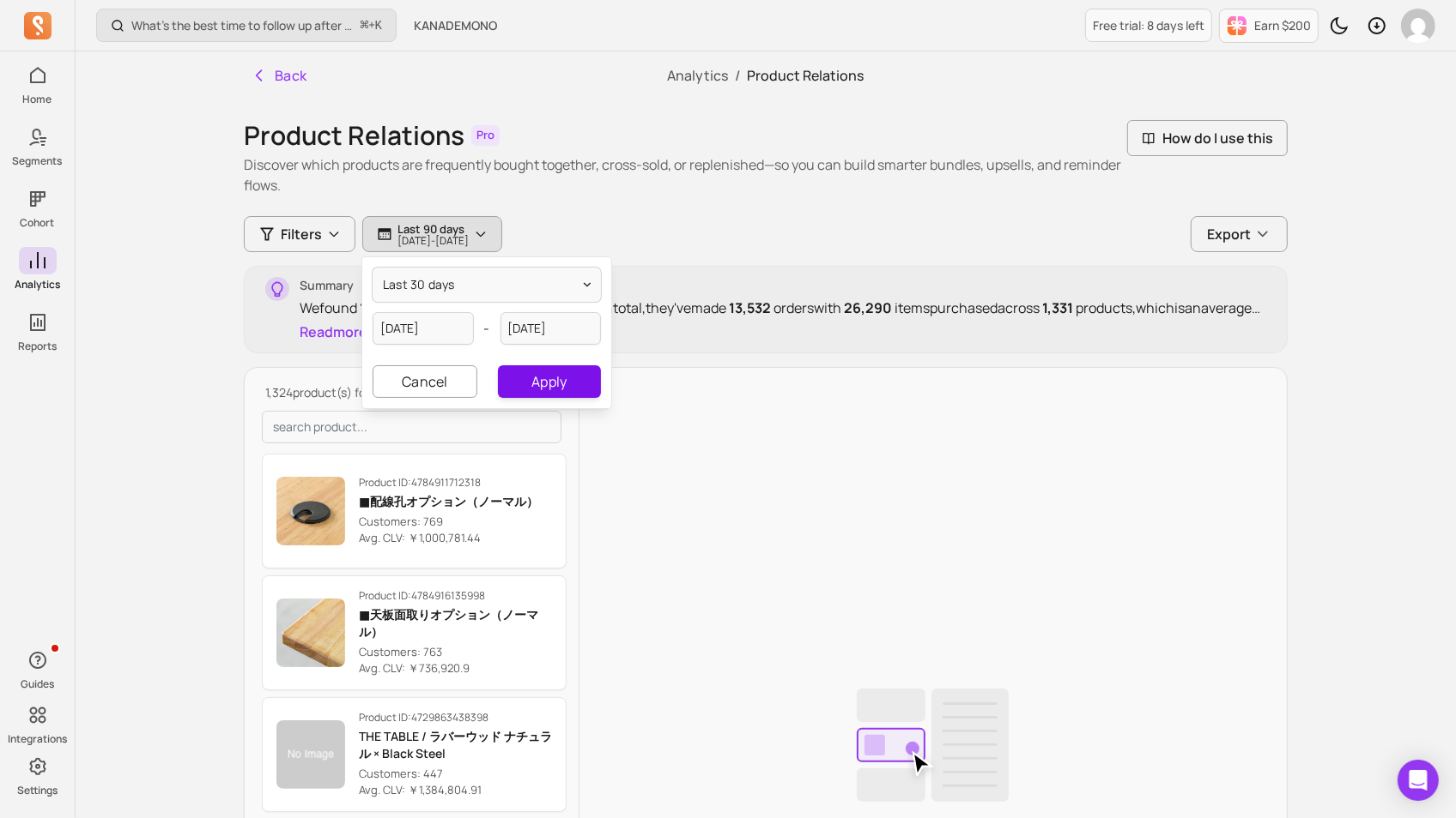
click at [547, 381] on button "Apply" at bounding box center [549, 382] width 103 height 33
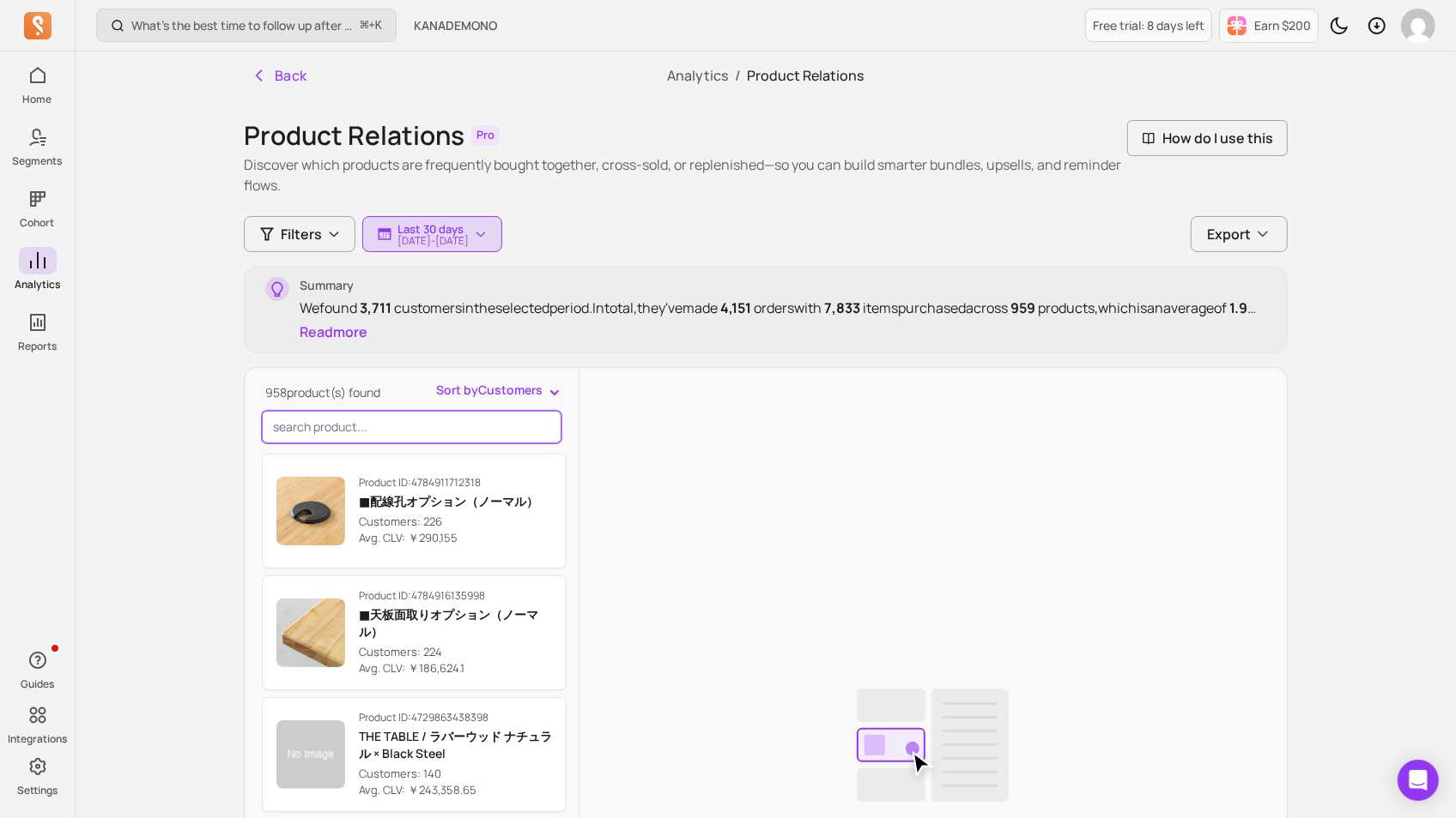
click at [356, 427] on input "search product" at bounding box center [411, 428] width 299 height 33
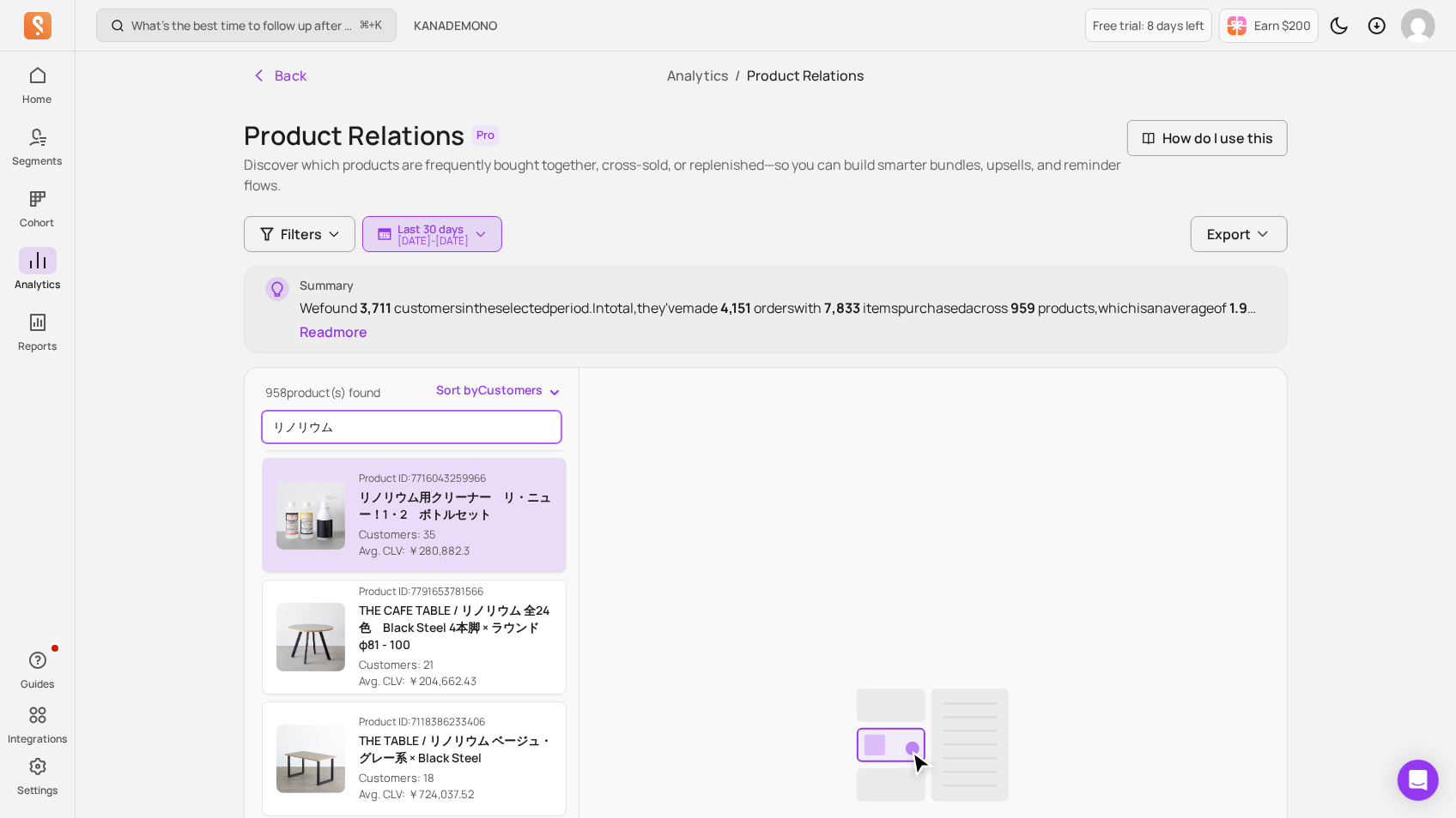
scroll to position [118, 0]
click at [485, 654] on p "Avg. CLV: ￥204,662.43" at bounding box center [455, 682] width 193 height 17
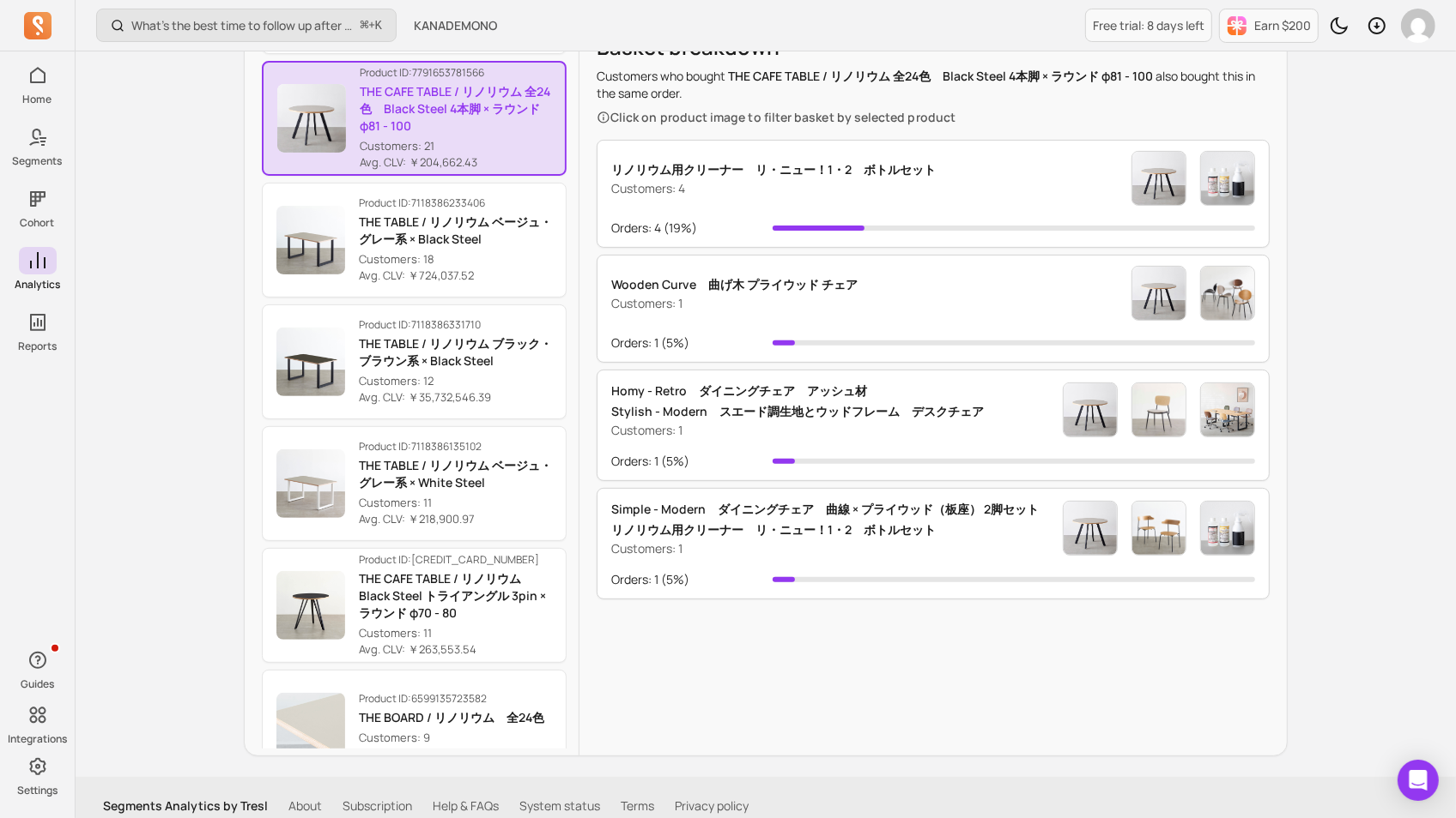
scroll to position [419, 0]
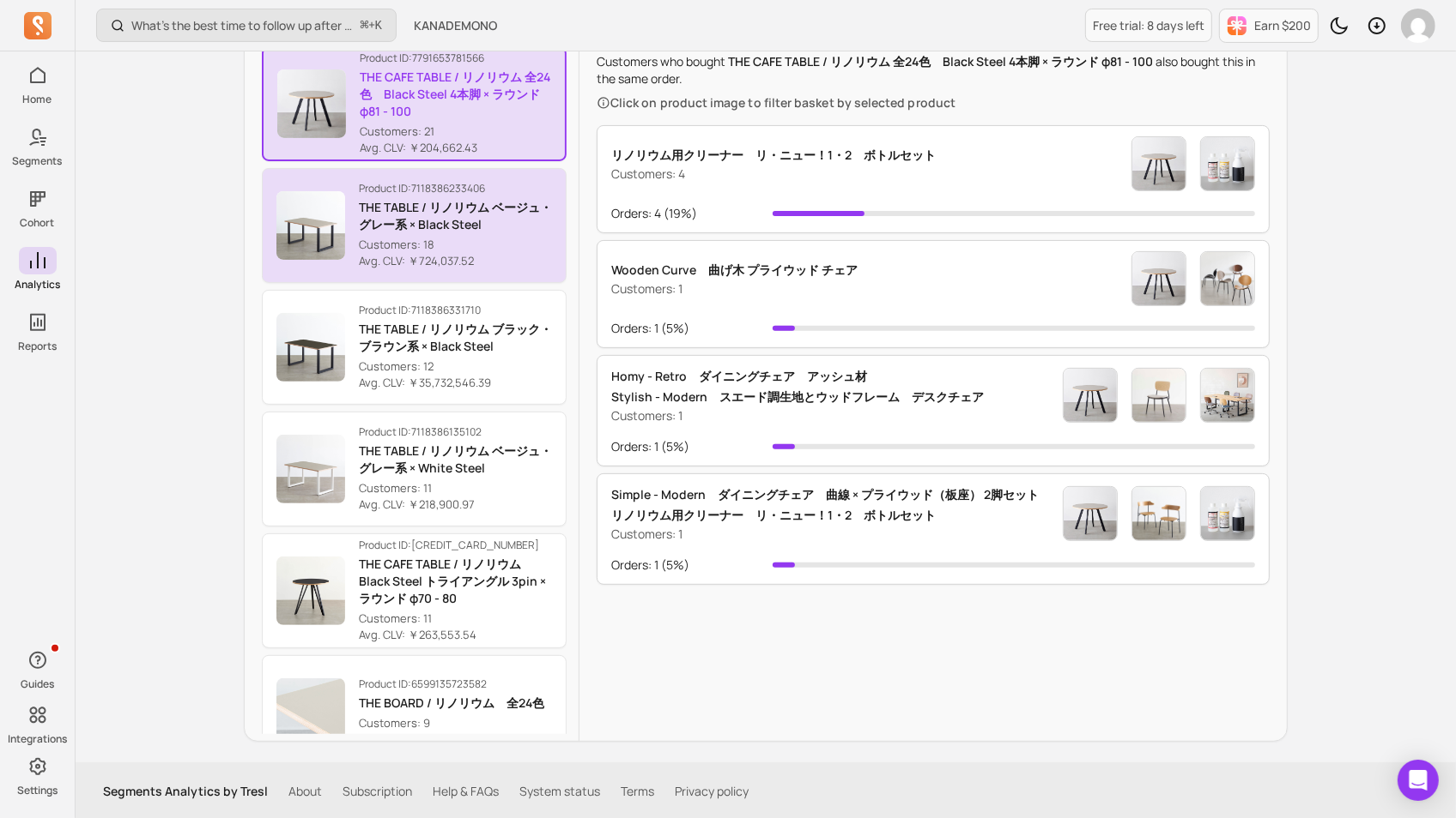
click at [514, 247] on p "Customers: 18" at bounding box center [455, 245] width 193 height 17
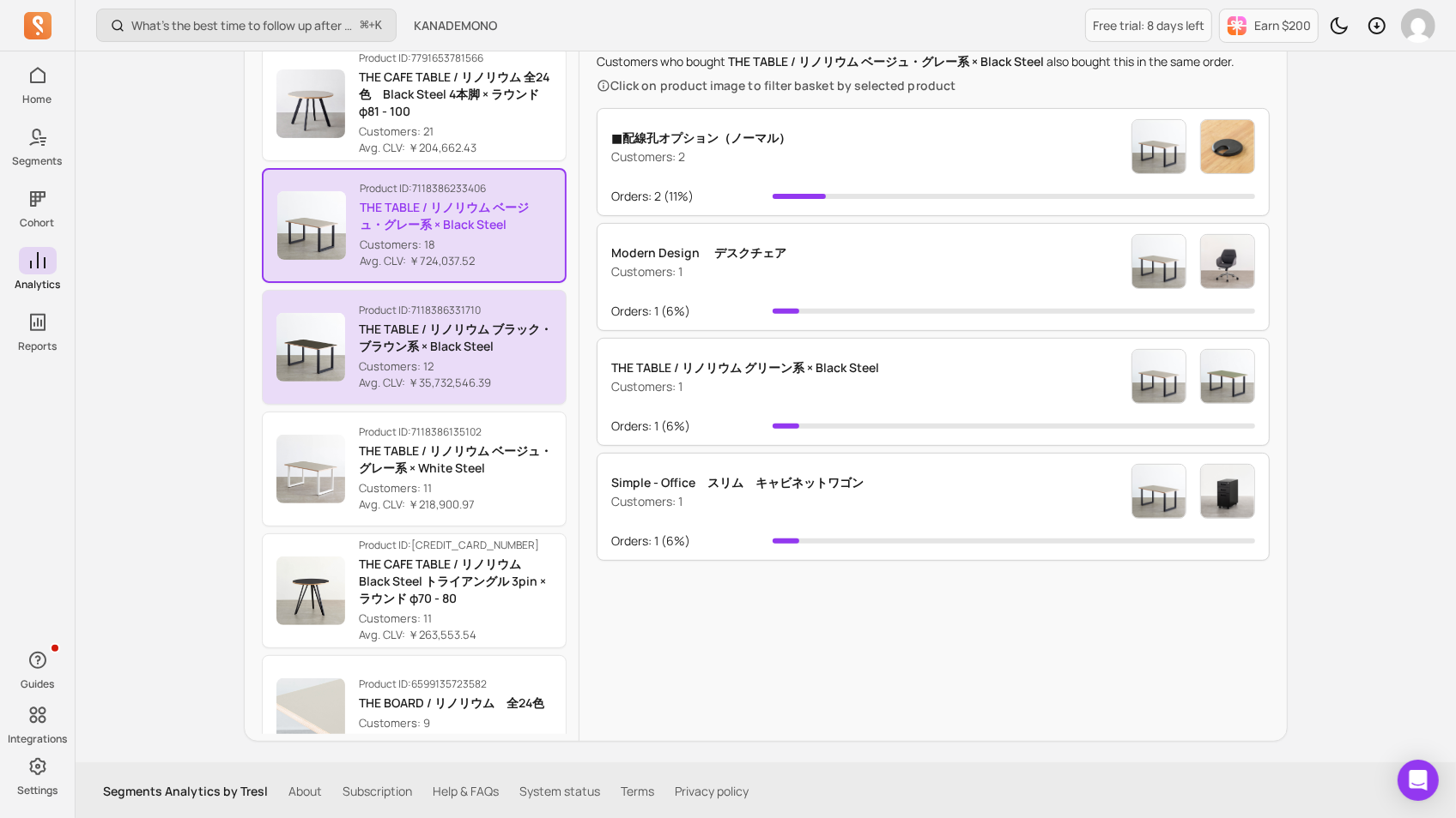
click at [508, 382] on p "Avg. CLV: ￥35,732,546.39" at bounding box center [455, 384] width 193 height 17
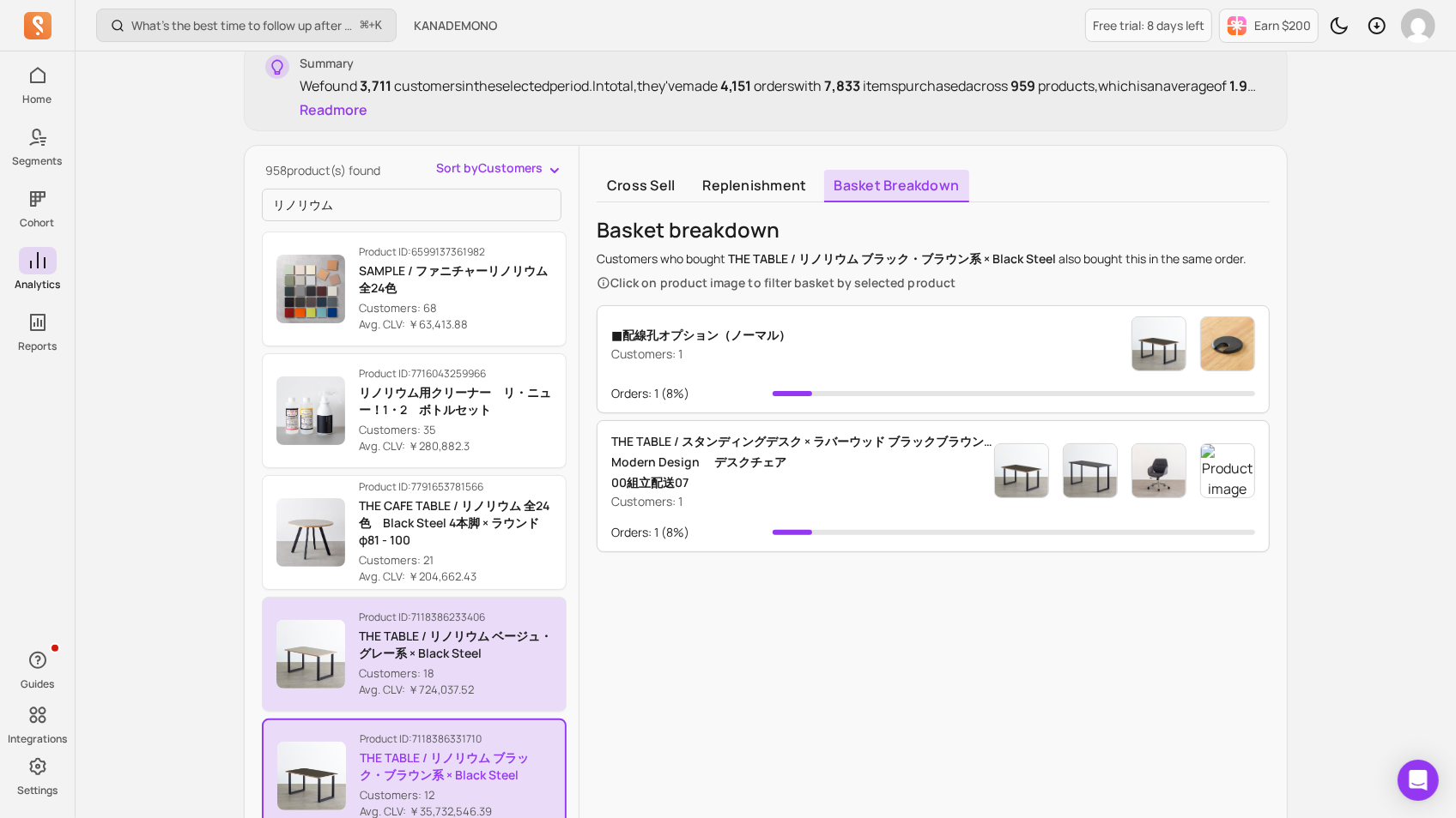
scroll to position [38, 0]
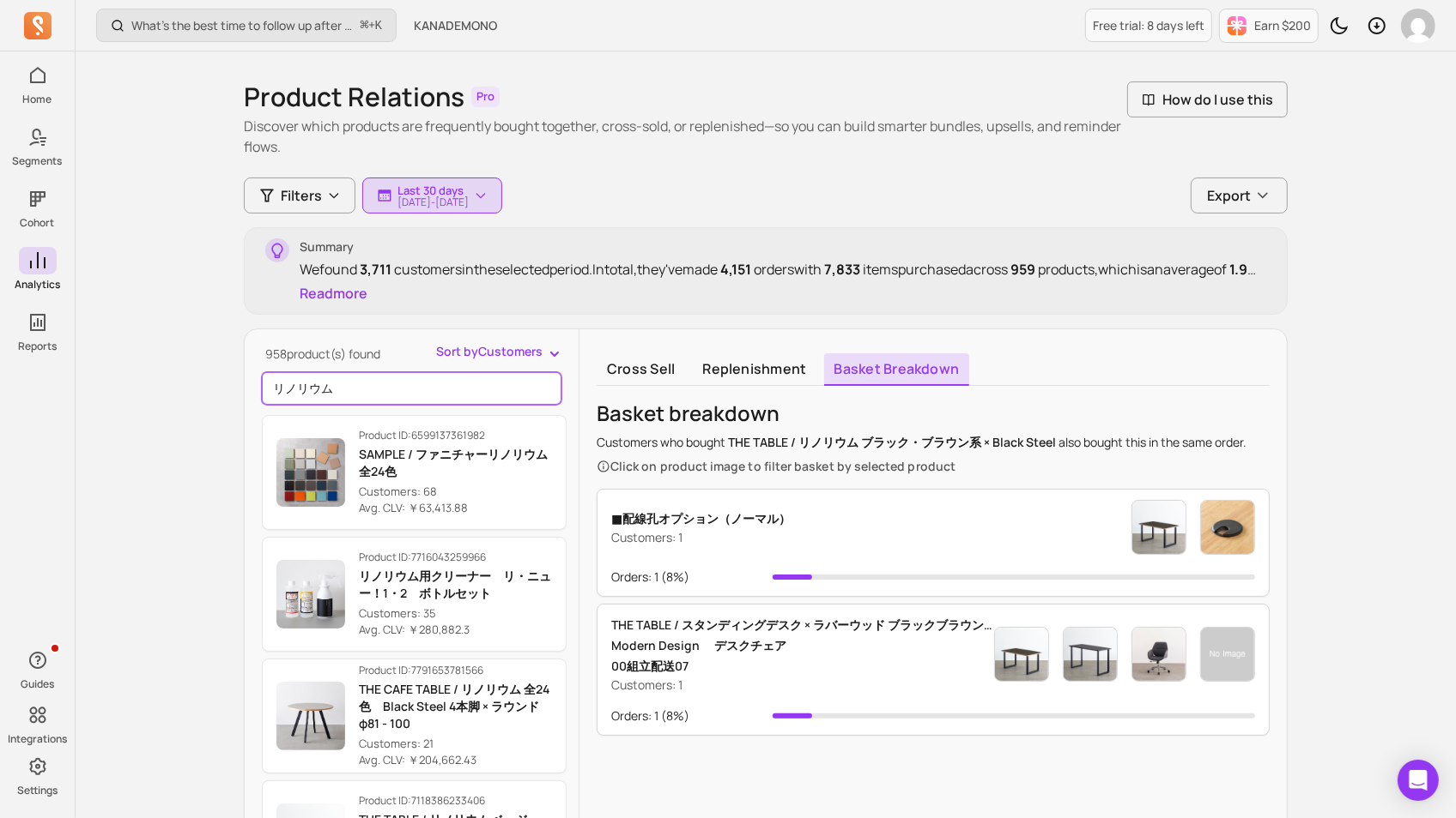
click at [419, 385] on input "リノリウム" at bounding box center [411, 388] width 299 height 33
click at [499, 357] on span "Sort by Customers" at bounding box center [489, 352] width 107 height 17
click at [414, 387] on div "958 product(s) found Sort by Customers Customers Avg. CLV リノリウム Product ID: 659…" at bounding box center [411, 739] width 334 height 793
click at [419, 383] on input "リノリウム" at bounding box center [411, 388] width 299 height 33
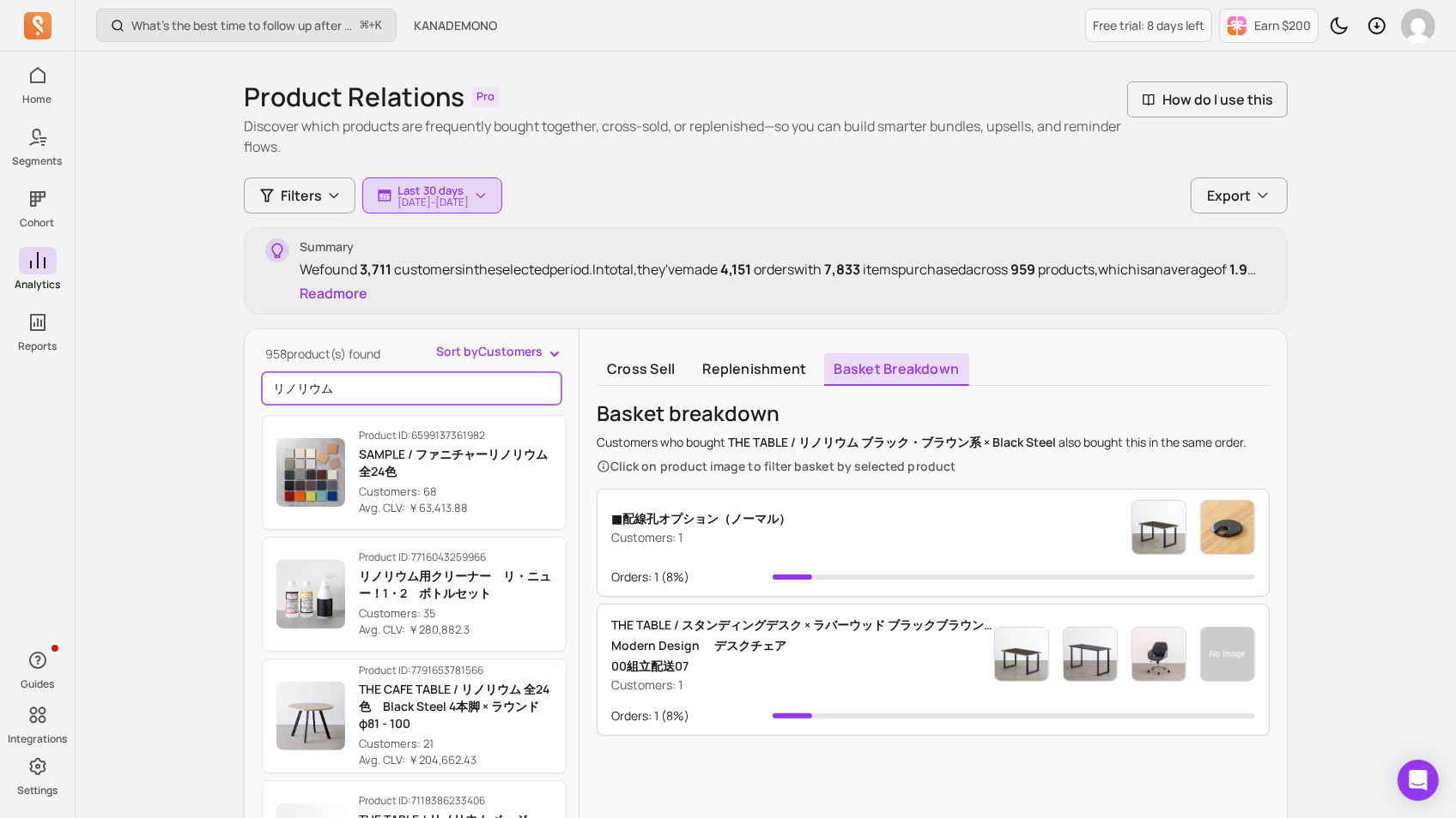
click at [419, 383] on input "リノリウム" at bounding box center [411, 388] width 299 height 33
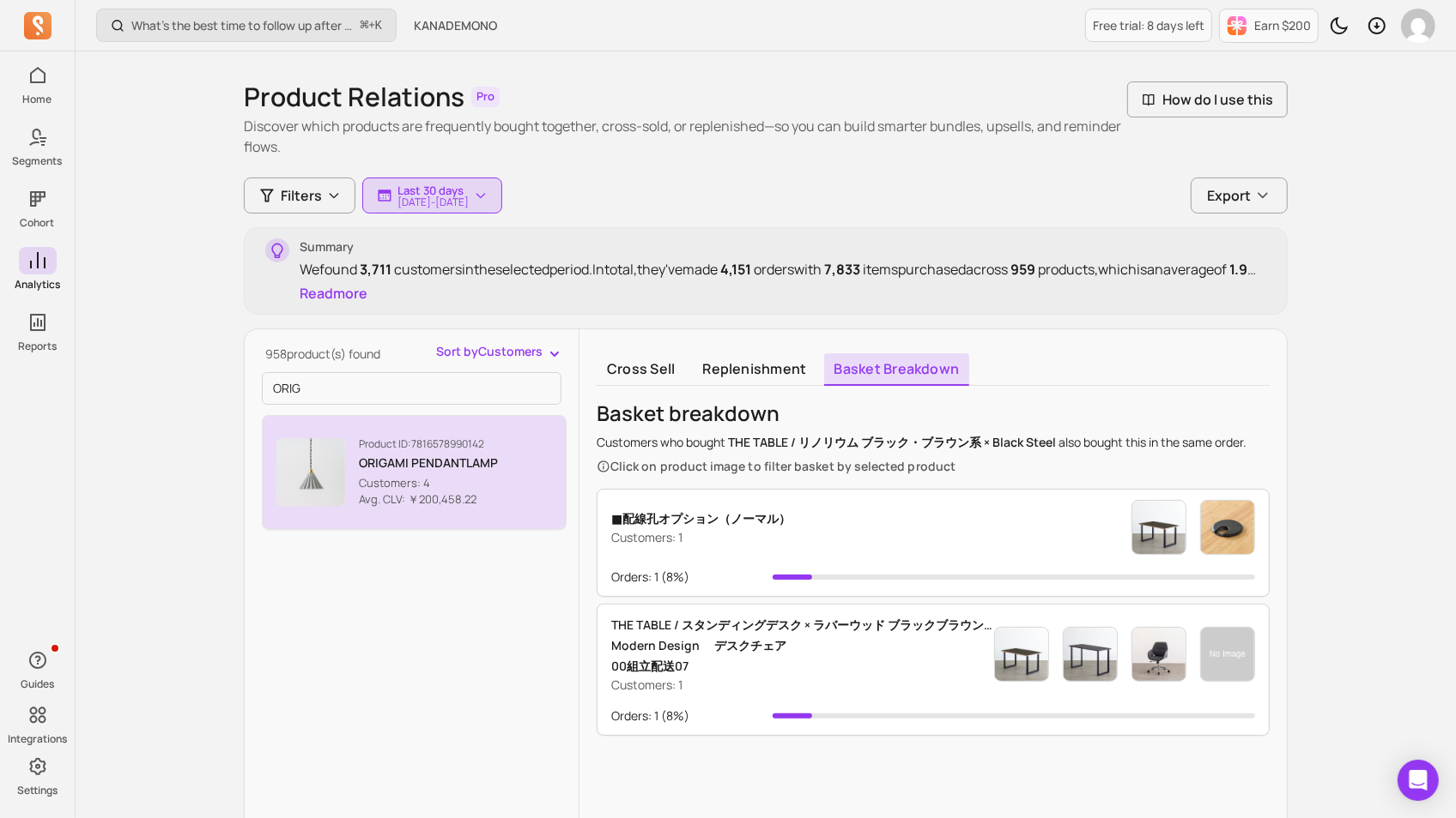
click at [465, 449] on div "Product ID: 7816578990142 ORIGAMI PENDANTLAMP Customers: 4 Avg. CLV: ￥200,458.22" at bounding box center [428, 473] width 139 height 71
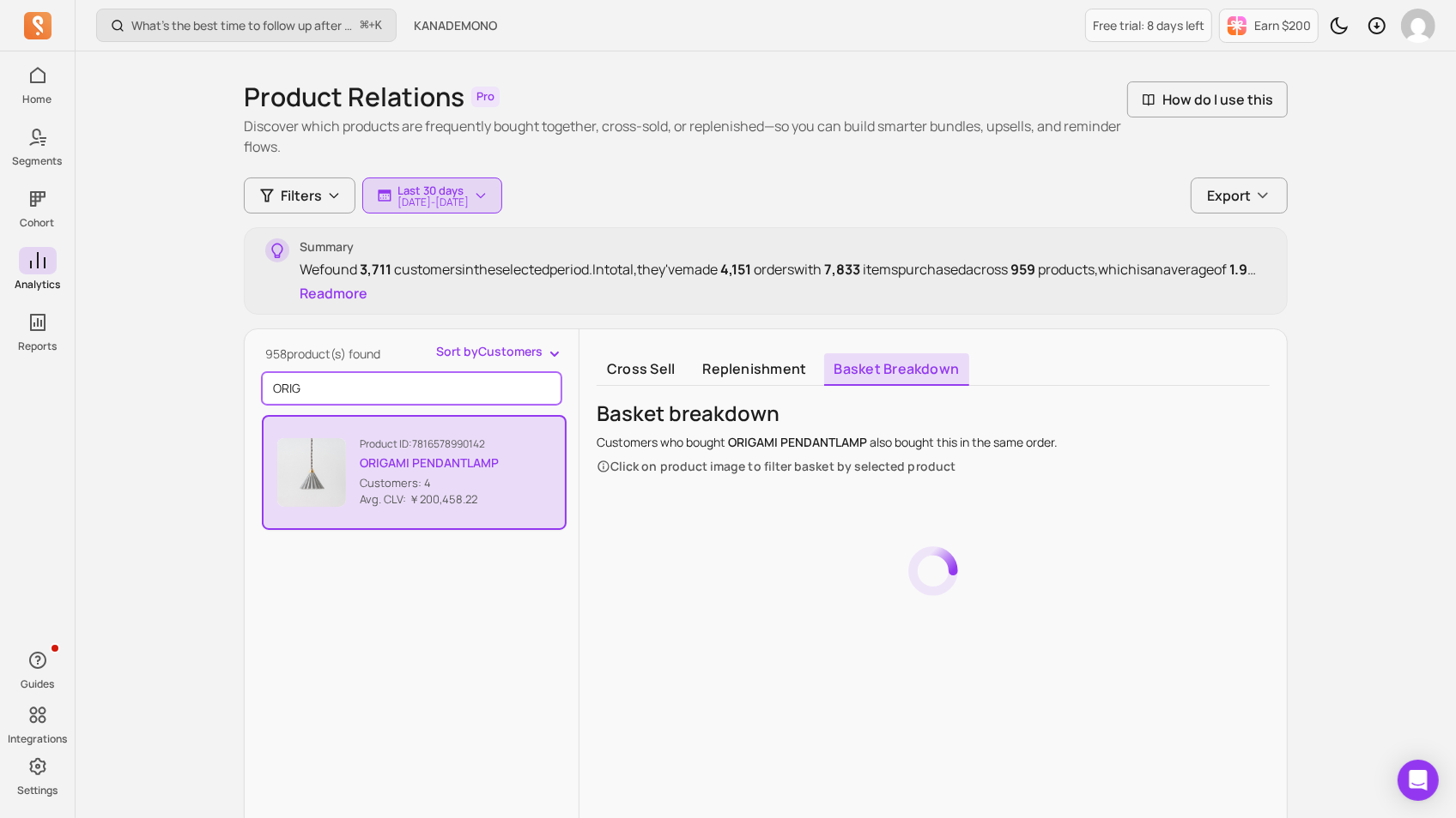
click at [410, 381] on input "ORIG" at bounding box center [411, 388] width 299 height 33
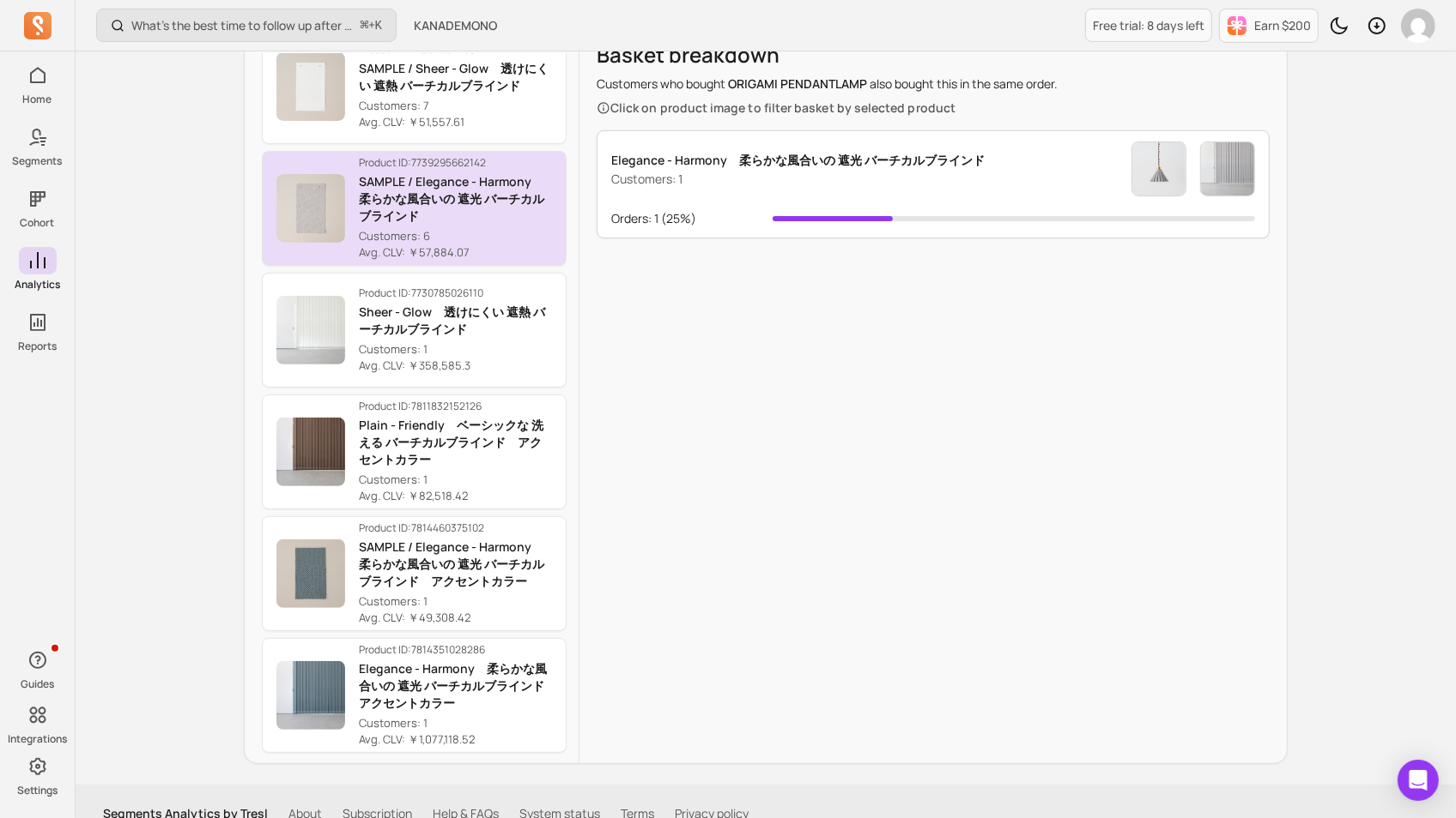
scroll to position [419, 0]
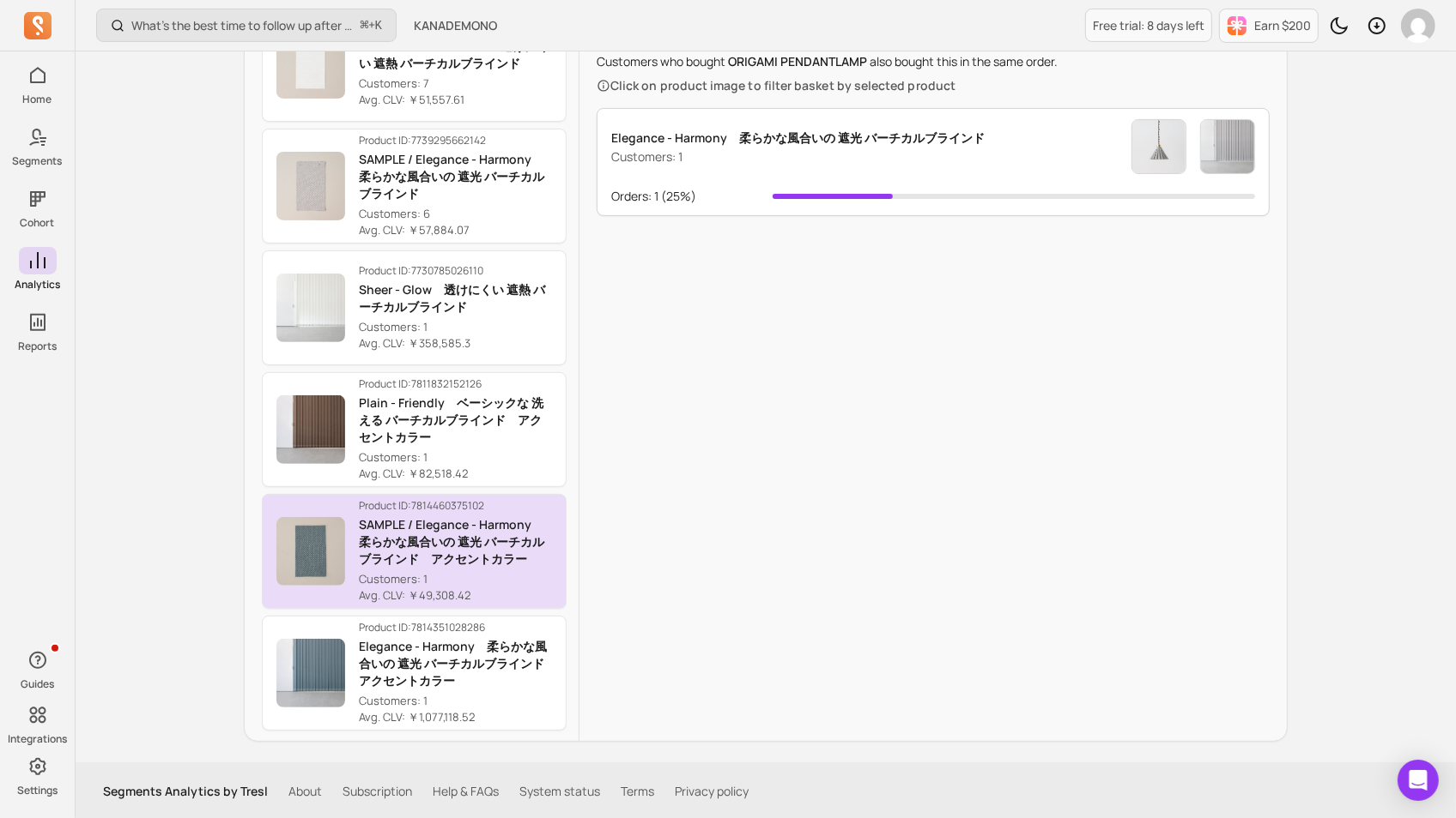
click at [508, 539] on p "SAMPLE / Elegance - Harmony　柔らかな風合いの 遮光 バーチカルブラインド　アクセントカラー" at bounding box center [455, 542] width 193 height 52
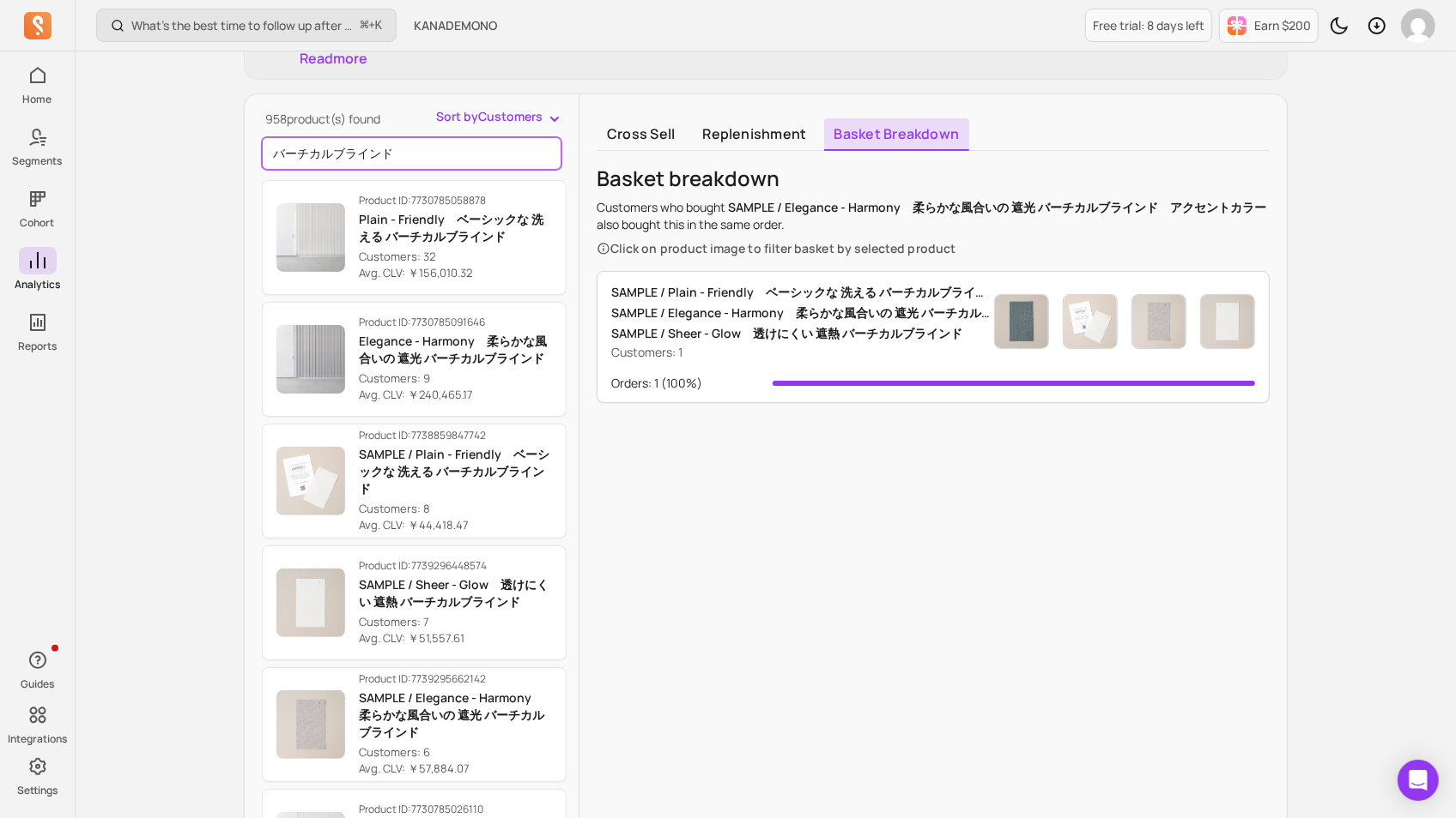
click at [414, 143] on input "バーチカルブラインド" at bounding box center [411, 154] width 299 height 33
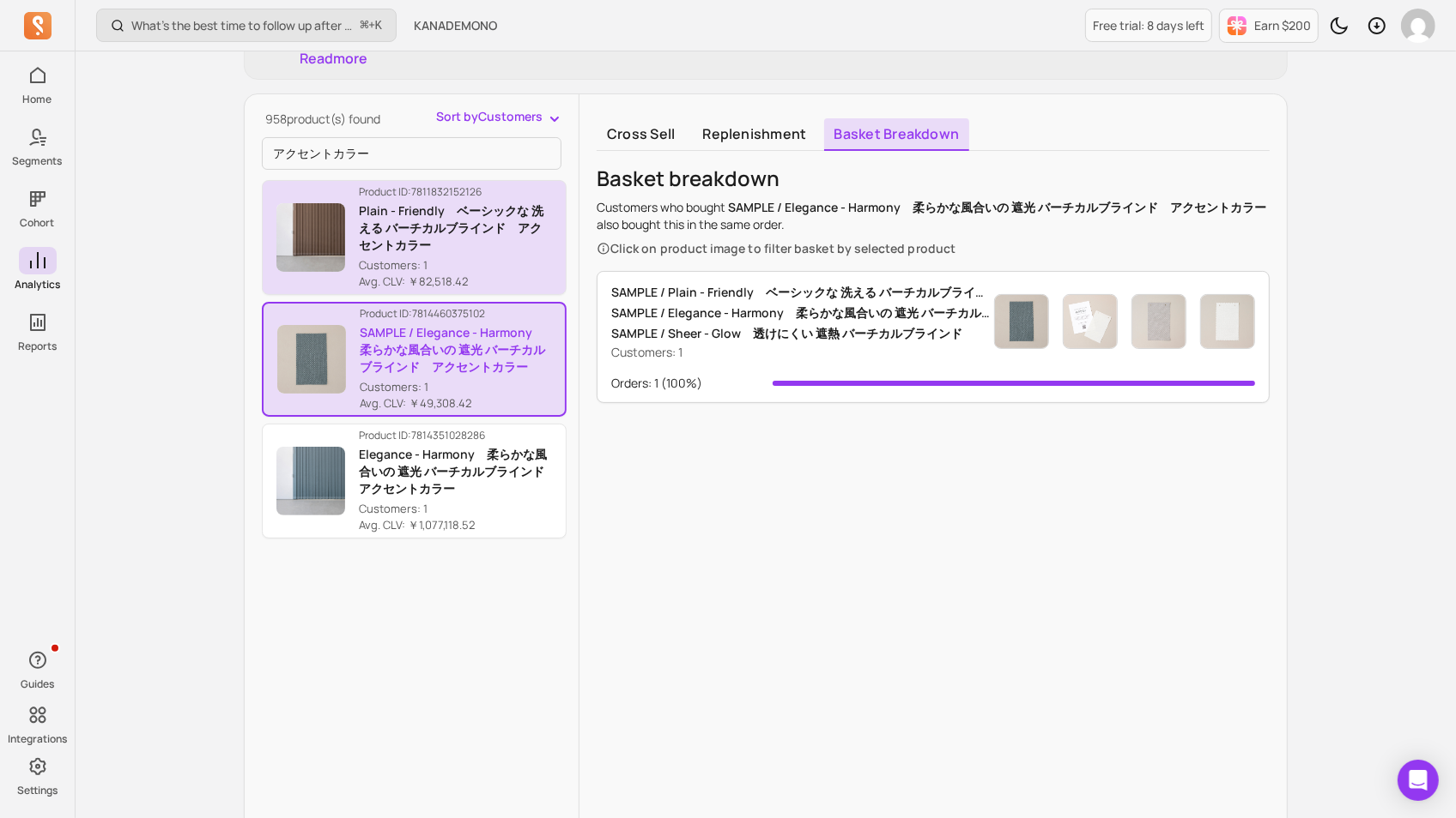
click at [508, 235] on p "Plain - Friendly　ベーシックな 洗える バーチカルブラインド　アクセントカラー" at bounding box center [455, 229] width 193 height 52
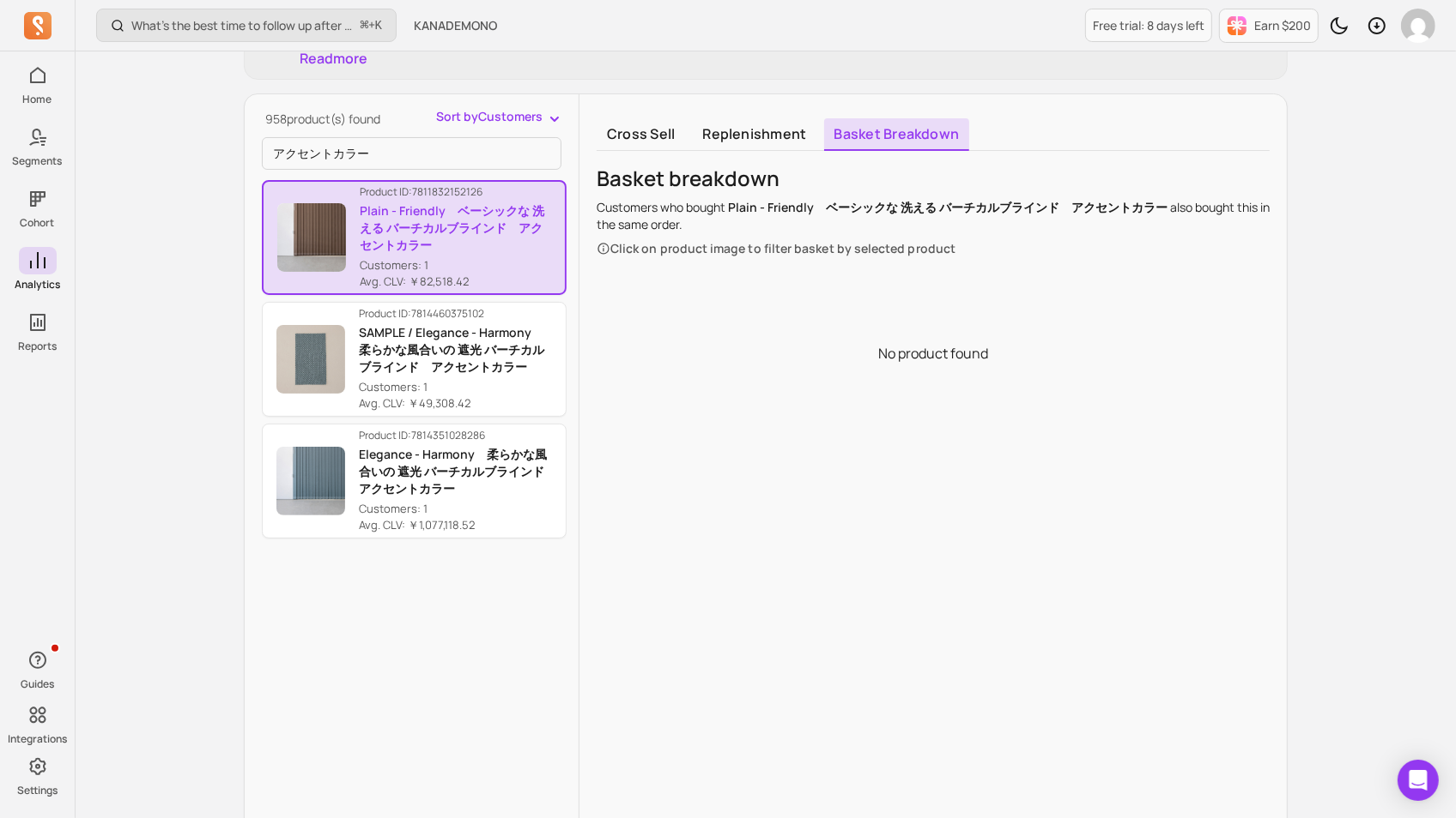
click at [460, 133] on div "958 product(s) found Sort by Customers アクセントカラー Product ID: 7811832152126 Plain…" at bounding box center [411, 504] width 334 height 793
click at [453, 148] on input "アクセントカラー" at bounding box center [411, 154] width 299 height 33
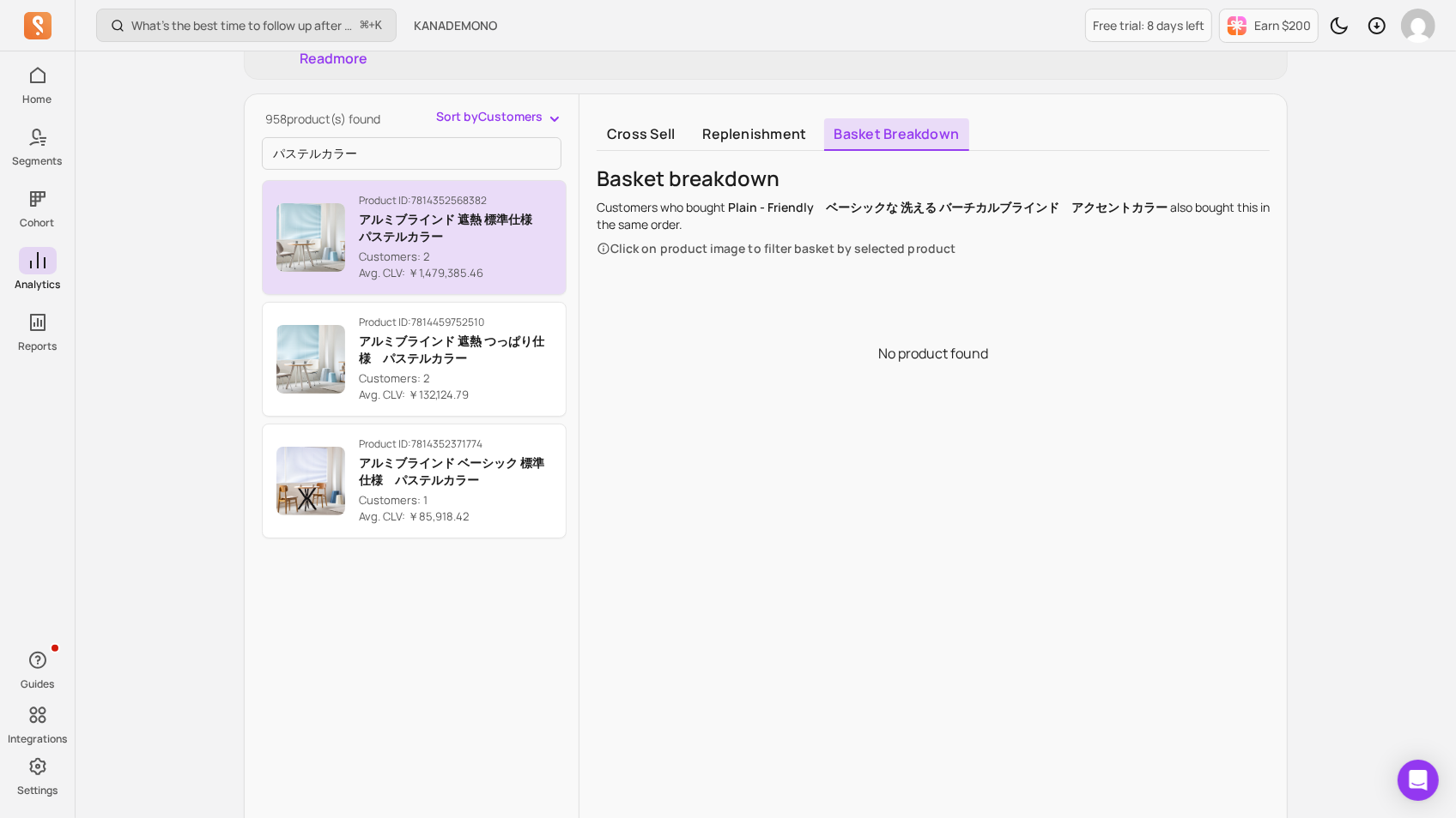
click at [481, 267] on p "Avg. CLV: ￥1,479,385.46" at bounding box center [455, 274] width 193 height 17
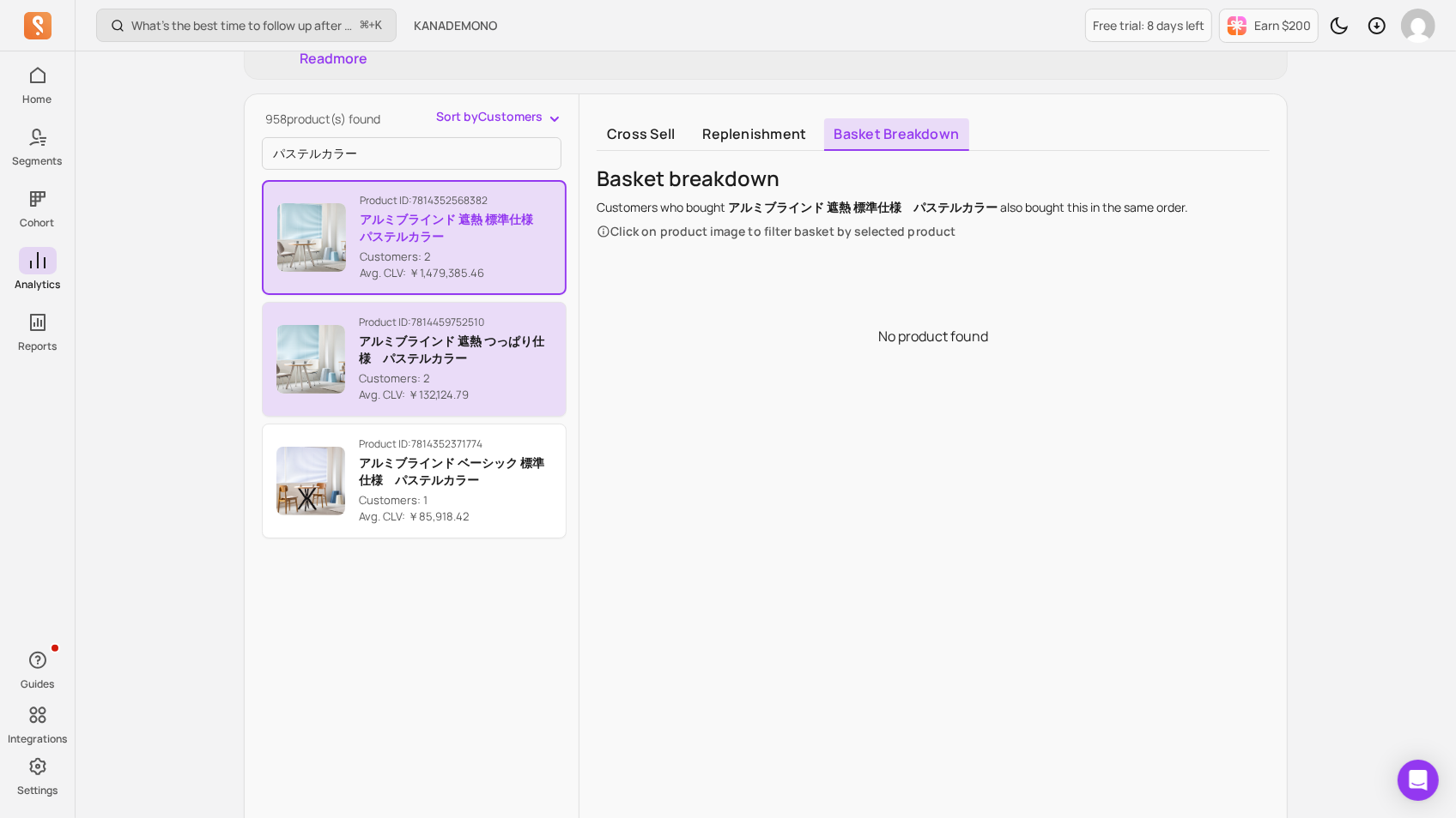
click at [477, 329] on div "Product ID: 7814459752510 アルミブラインド 遮熱 つっぱり仕様　パステルカラー Customers: 2 Avg. CLV: ￥13…" at bounding box center [455, 359] width 193 height 88
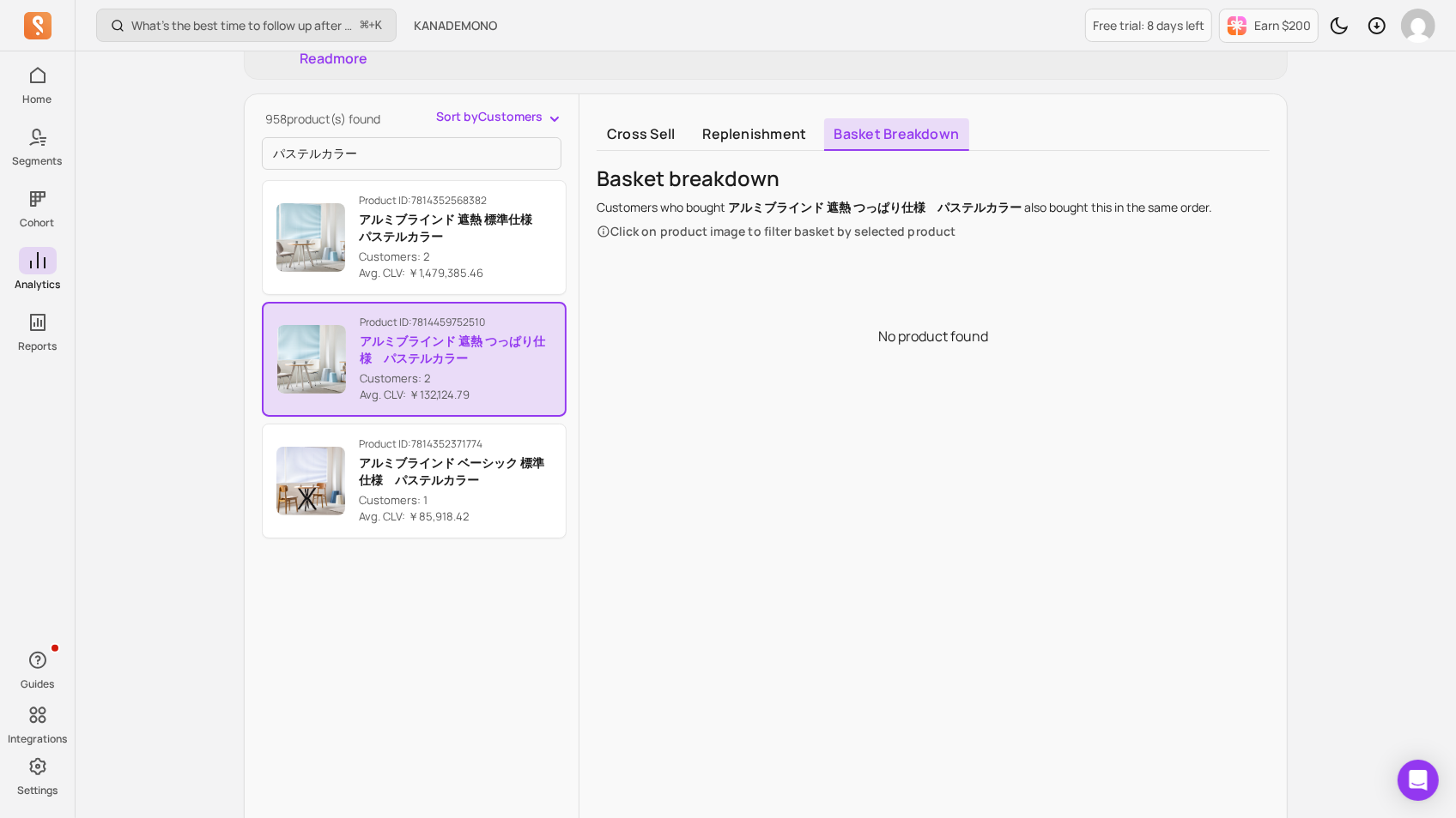
click at [445, 417] on div "Product ID: 7814459752510 アルミブラインド 遮熱 つっぱり仕様　パステルカラー Customers: 2 Avg. CLV: ￥13…" at bounding box center [414, 359] width 305 height 122
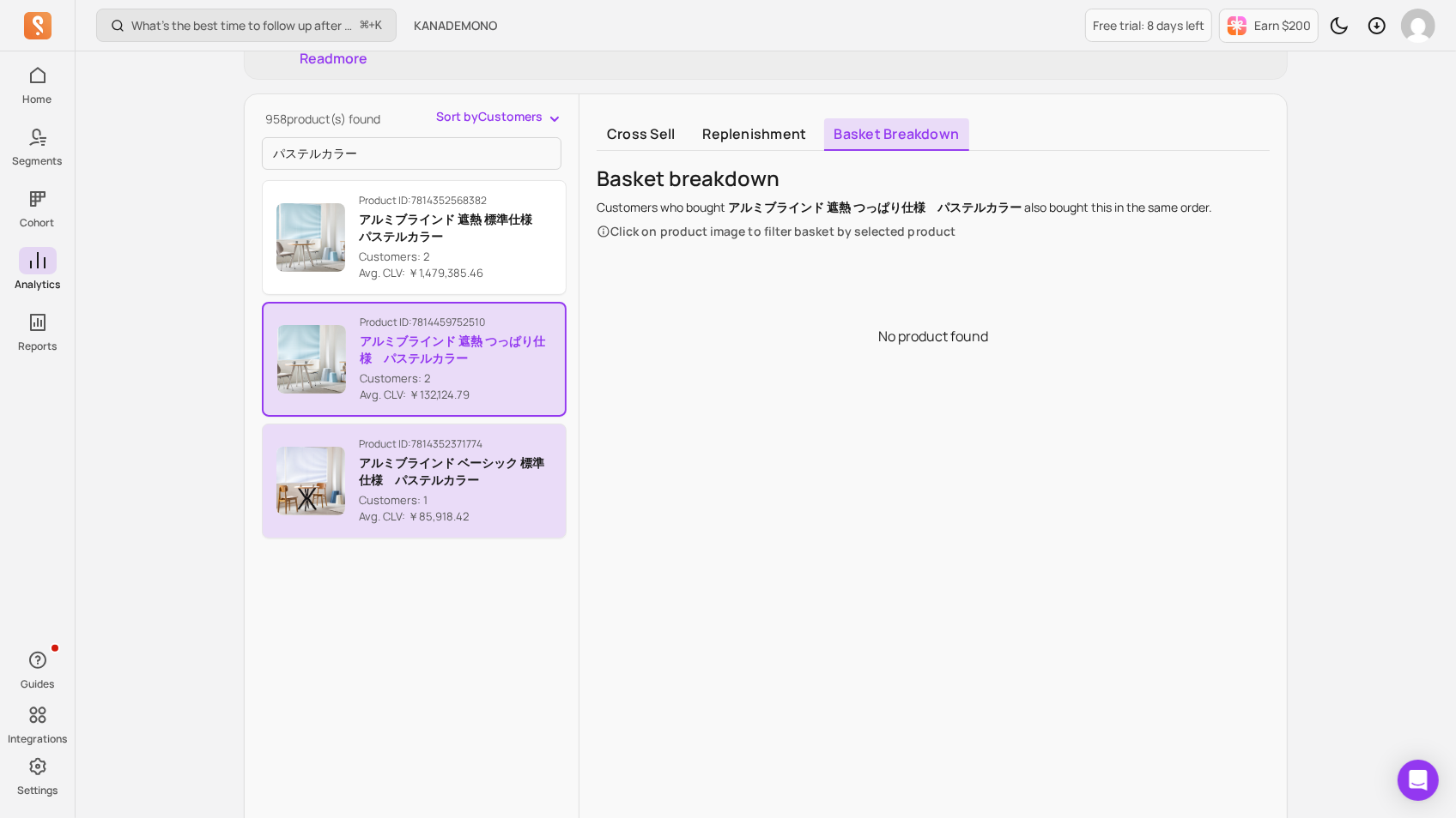
click at [442, 432] on button "Product ID: 7814352371774 アルミブラインド ベーシック 標準仕様　パステルカラー Customers: 1 Avg. CLV: ￥8…" at bounding box center [414, 482] width 305 height 115
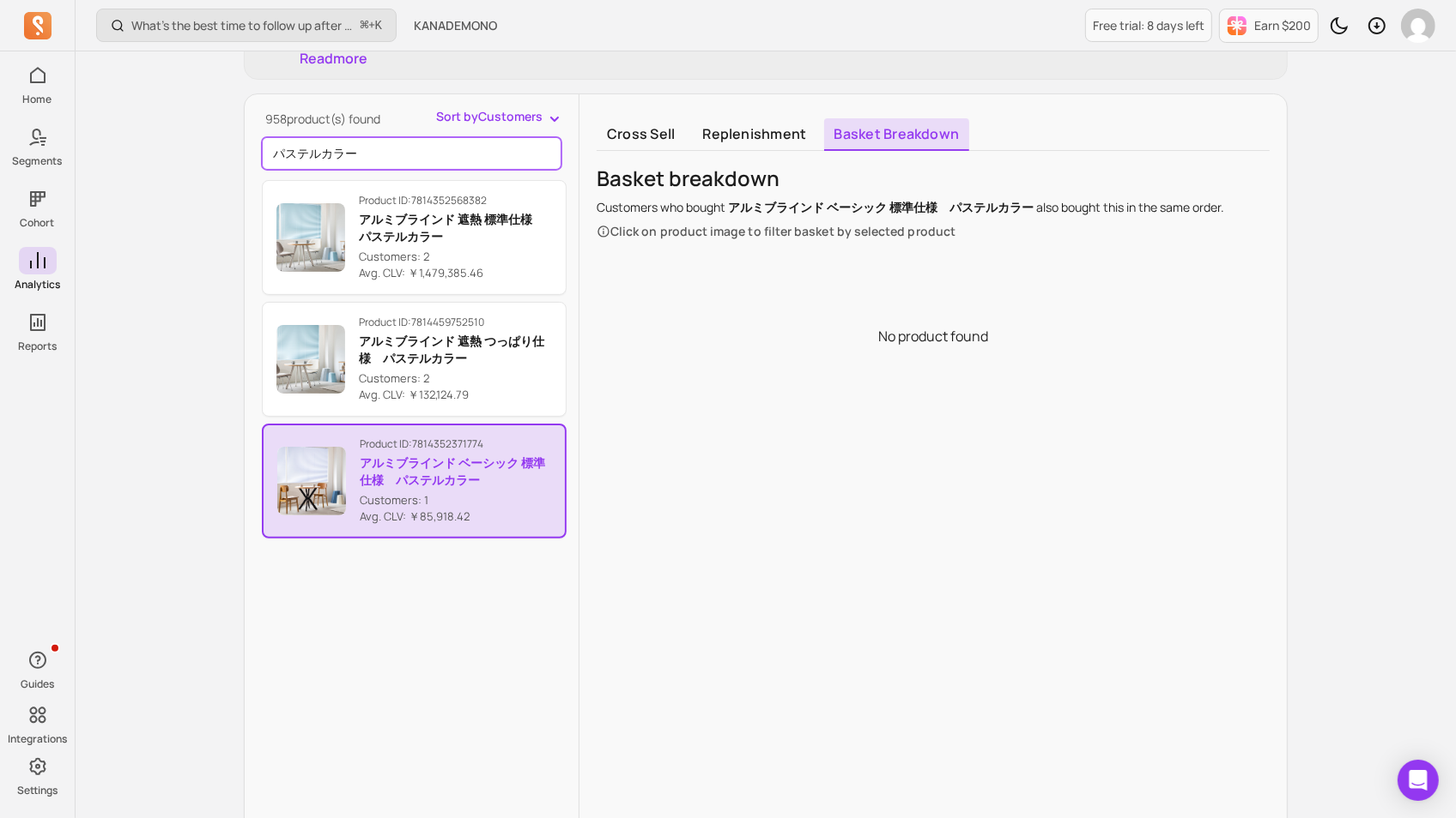
click at [414, 140] on input "パステルカラー" at bounding box center [411, 154] width 299 height 33
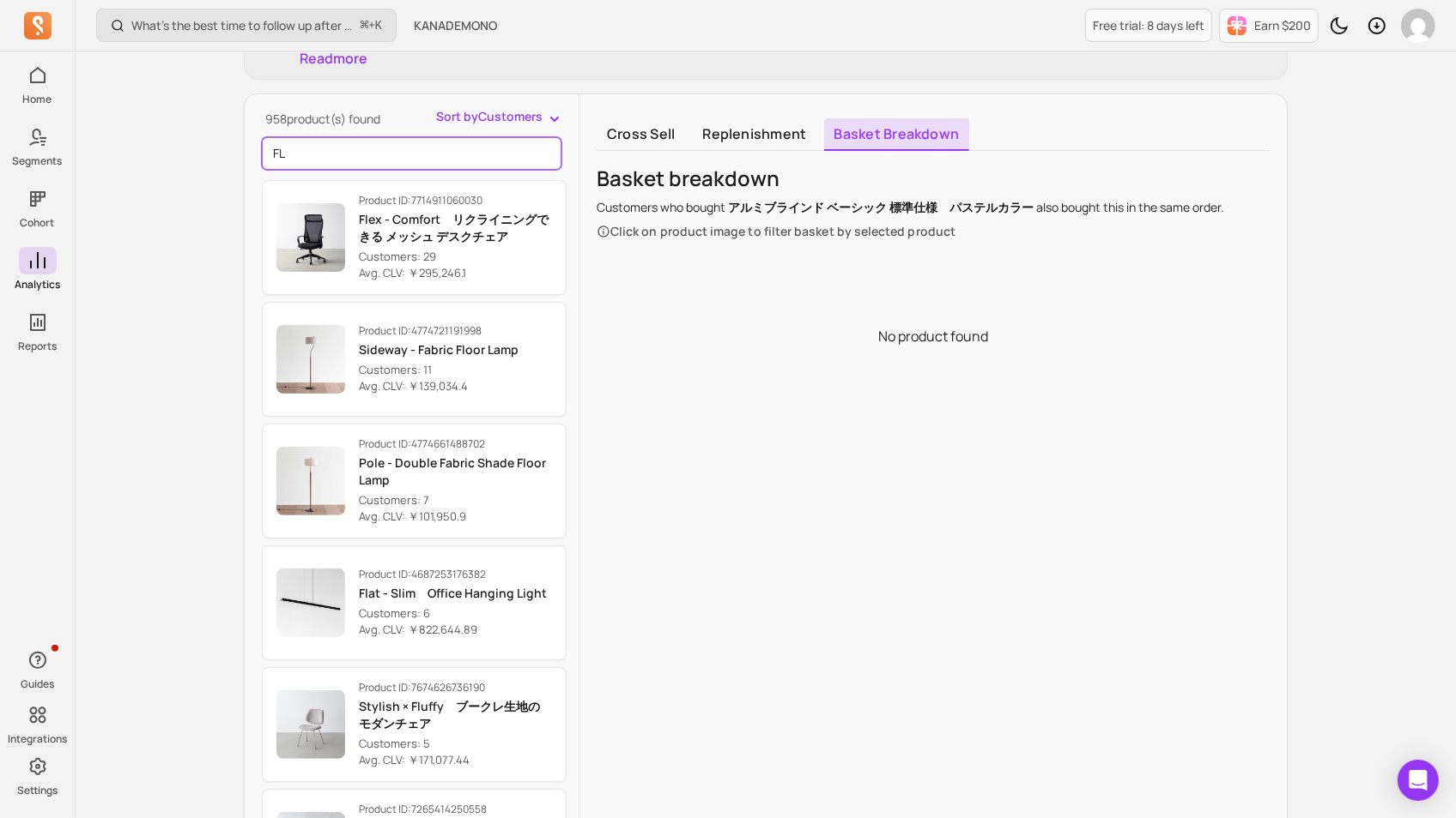
type input "F"
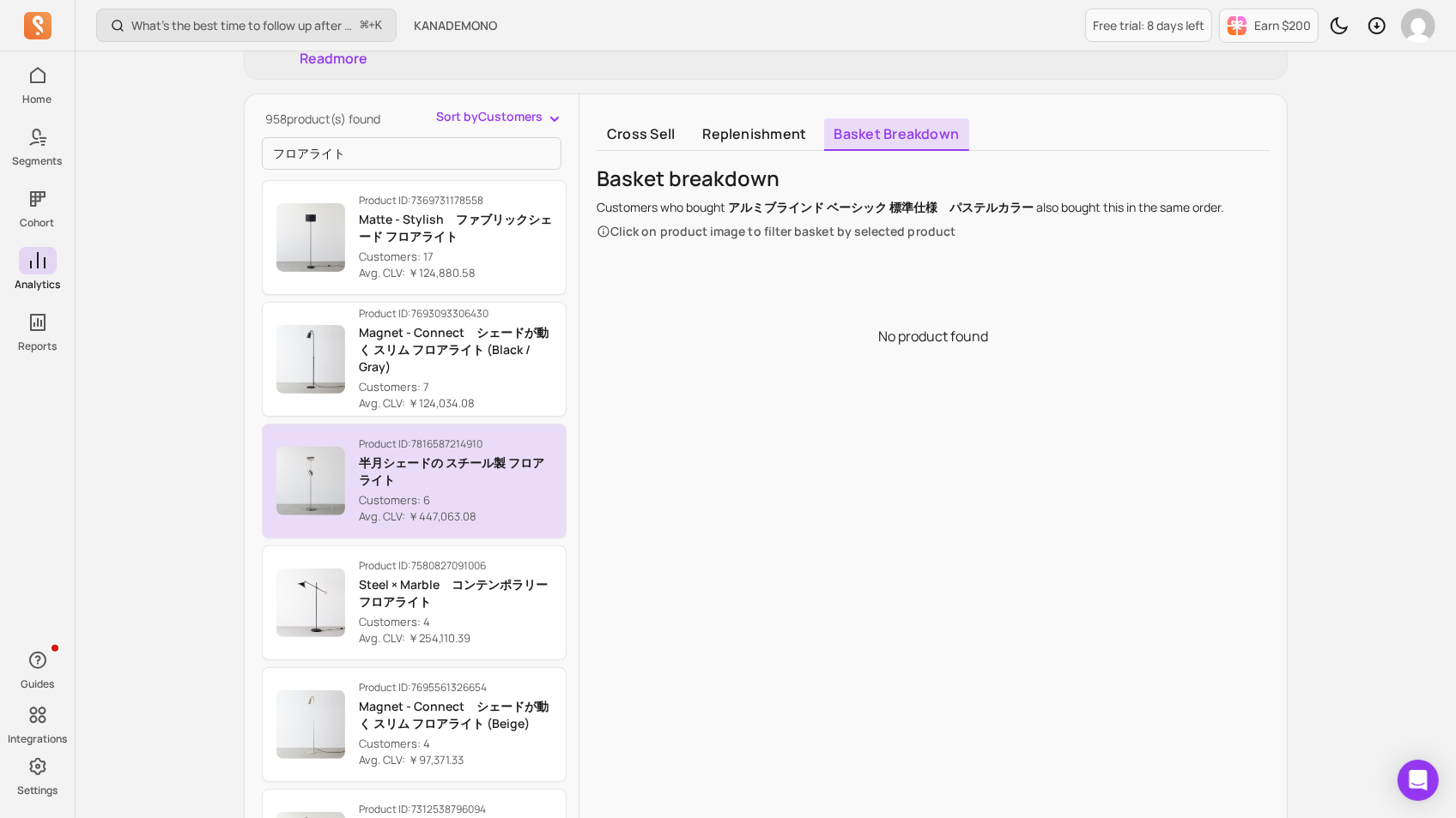
click at [471, 504] on p "Customers: 6" at bounding box center [455, 501] width 193 height 17
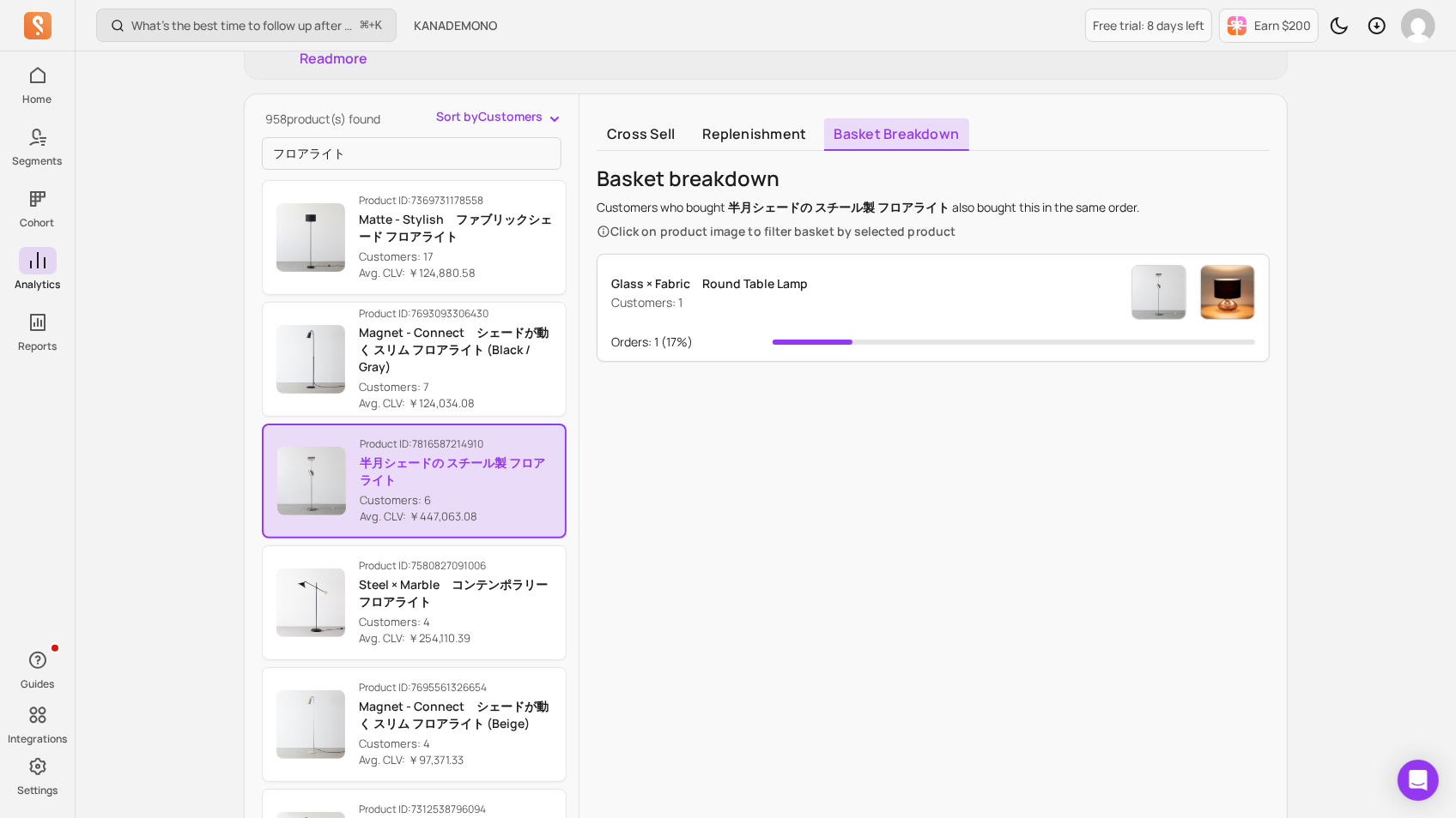
click at [887, 281] on div "Glass × Fabric　Round Table Lamp Customers: 1" at bounding box center [932, 292] width 643 height 55
click at [808, 308] on div "Glass × Fabric　Round Table Lamp Customers: 1" at bounding box center [932, 292] width 643 height 55
click at [775, 131] on link "Replenishment" at bounding box center [753, 135] width 124 height 33
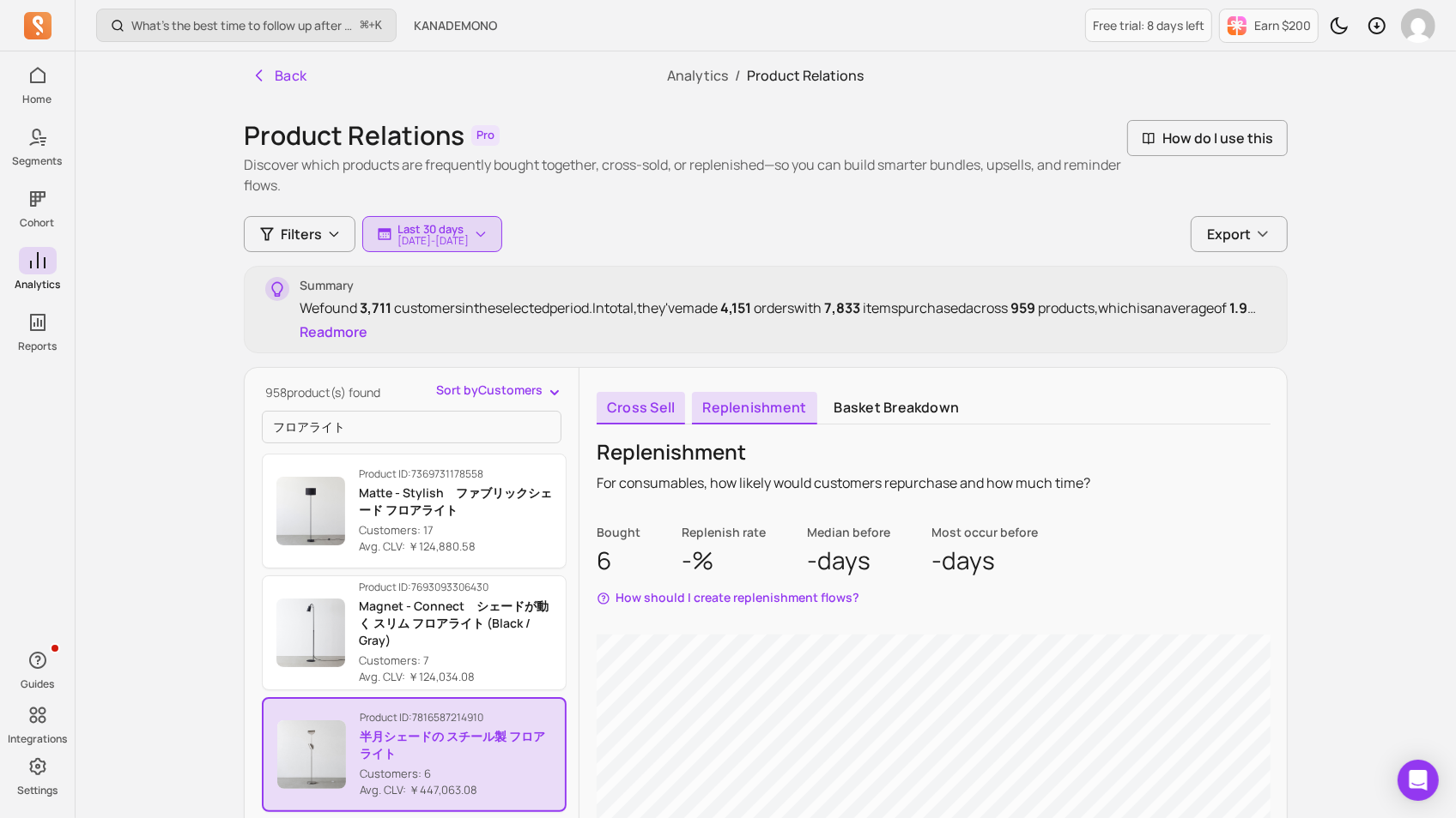
click at [651, 405] on link "Cross sell" at bounding box center [640, 409] width 88 height 33
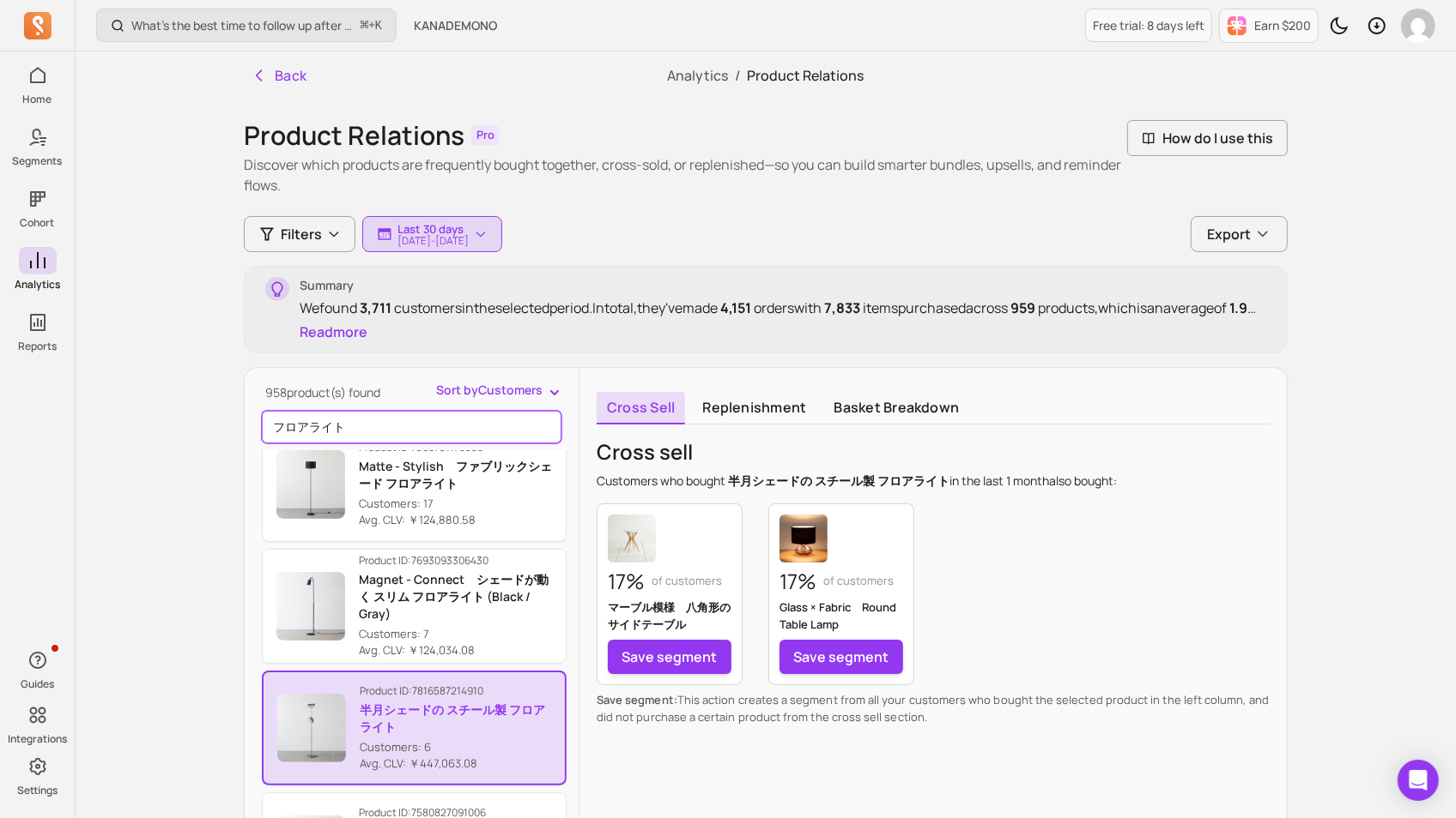
click at [347, 422] on input "フロアライト" at bounding box center [411, 428] width 299 height 33
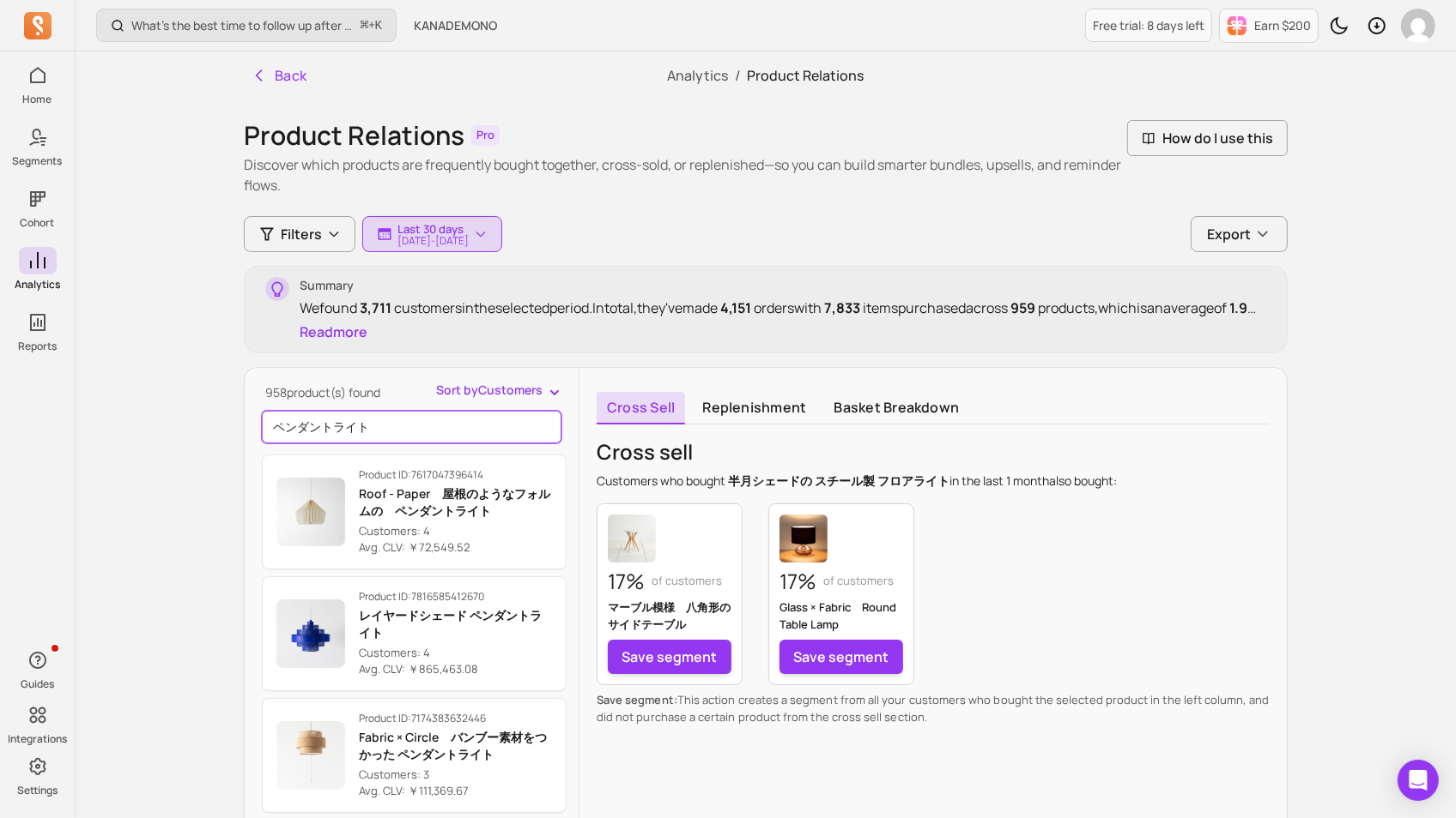
scroll to position [1478, 0]
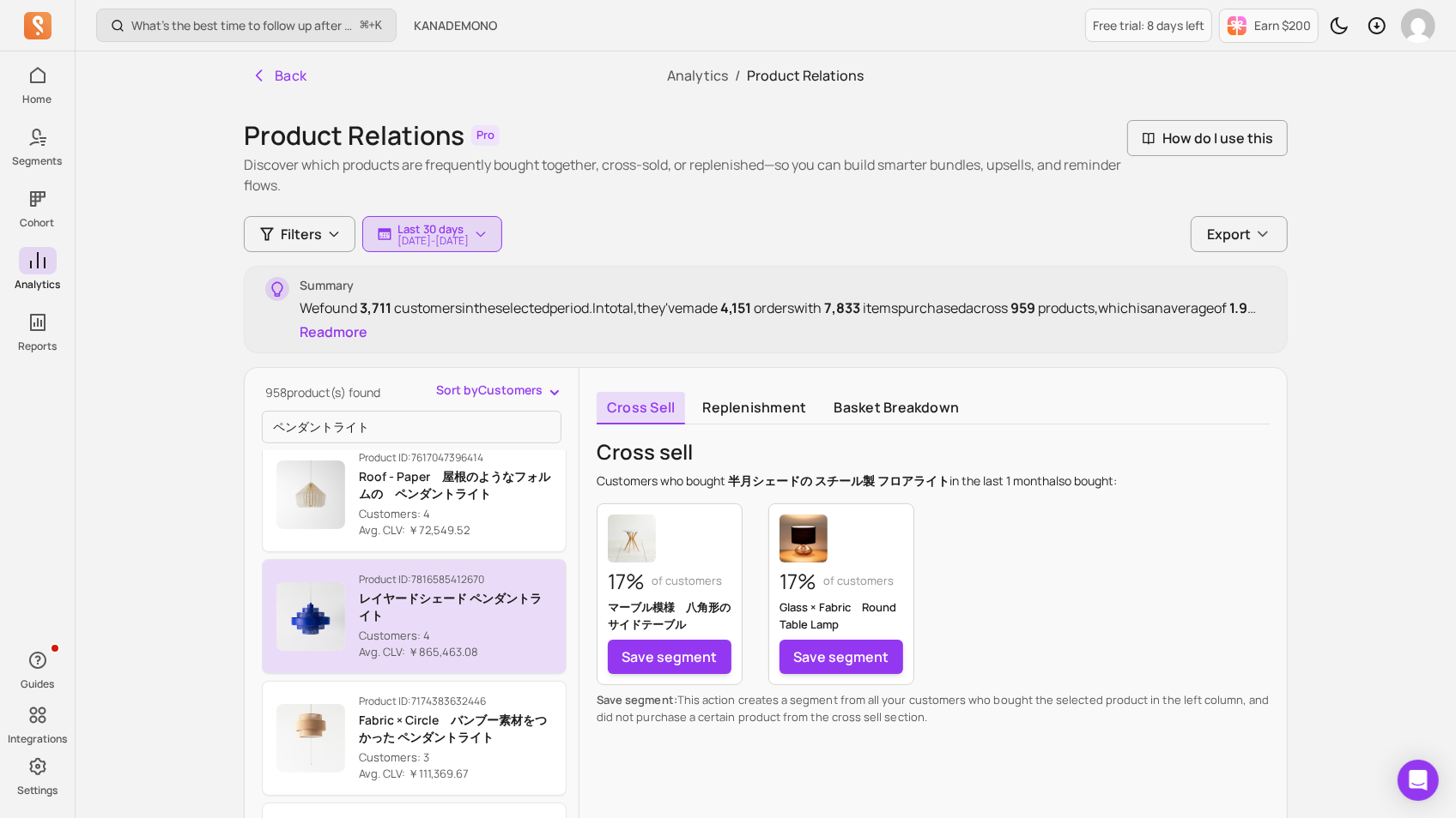
click at [440, 605] on p "レイヤードシェード ペンダントライト" at bounding box center [455, 607] width 193 height 35
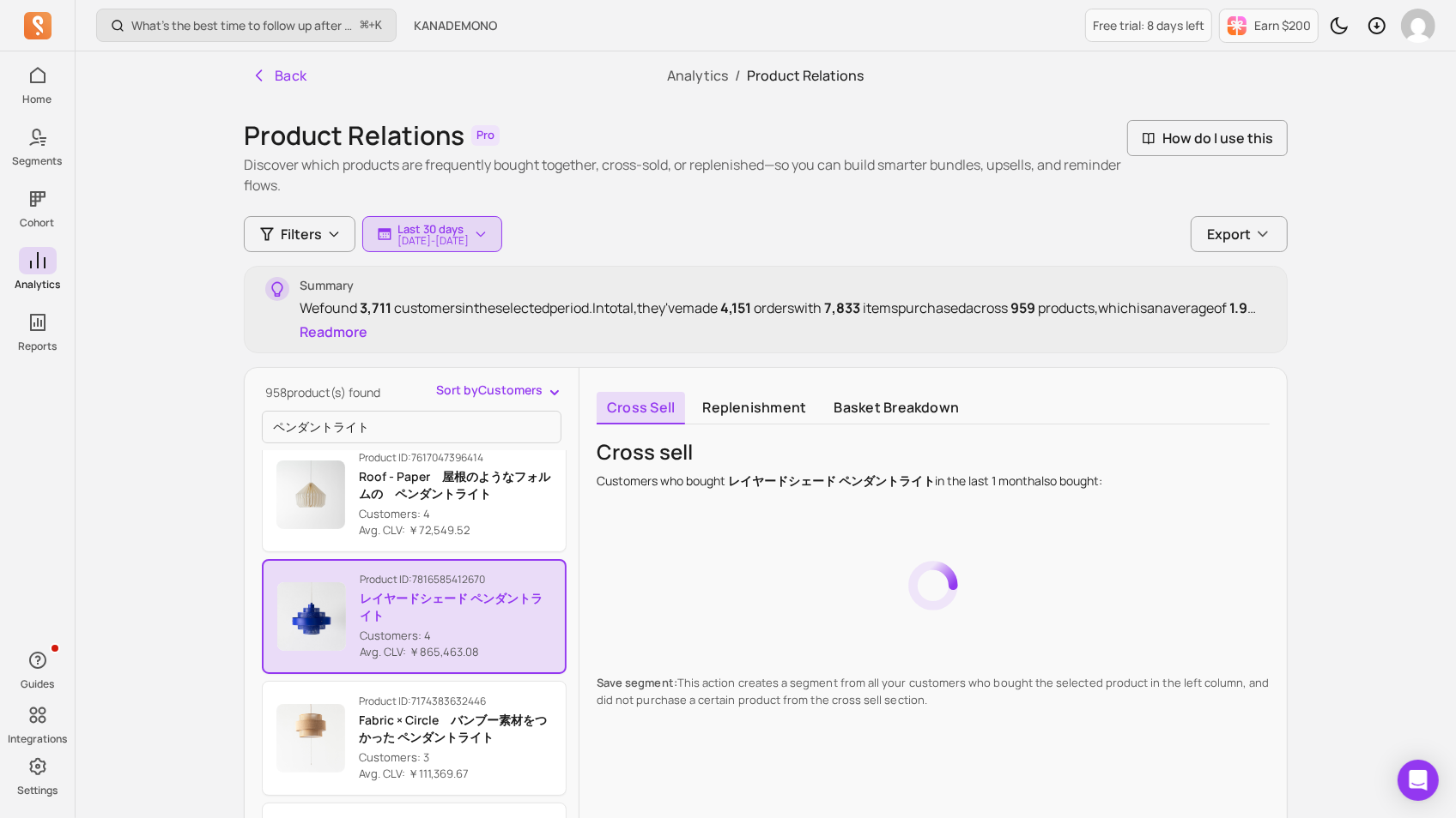
click at [615, 554] on div at bounding box center [933, 585] width 673 height 164
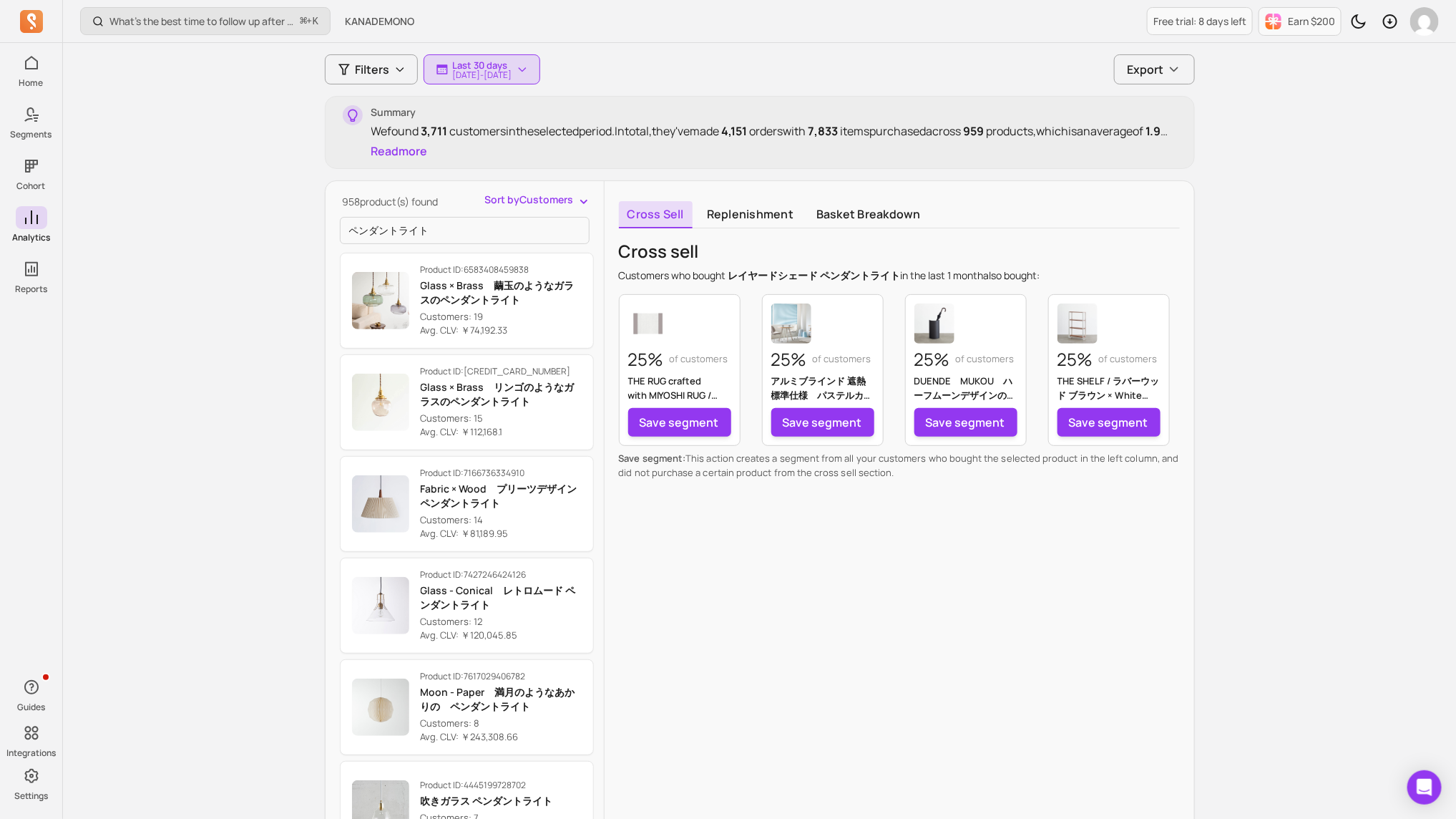
scroll to position [120, 0]
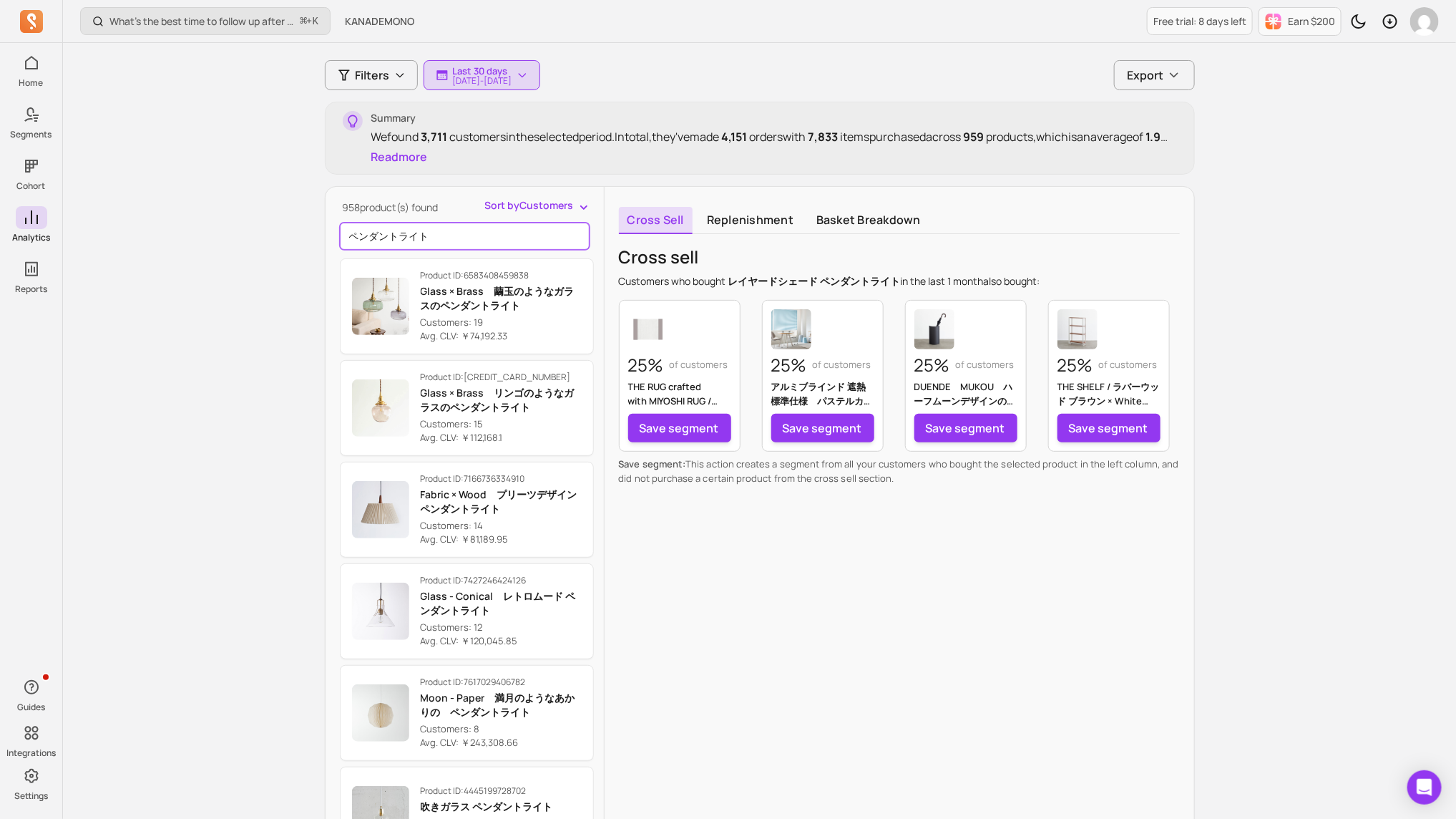
drag, startPoint x: 463, startPoint y: 232, endPoint x: 460, endPoint y: 218, distance: 14.3
click at [460, 218] on div "958 product(s) found Sort by Customers ペンダントライト Product ID: 6583408459838 Glass…" at bounding box center [464, 529] width 278 height 662
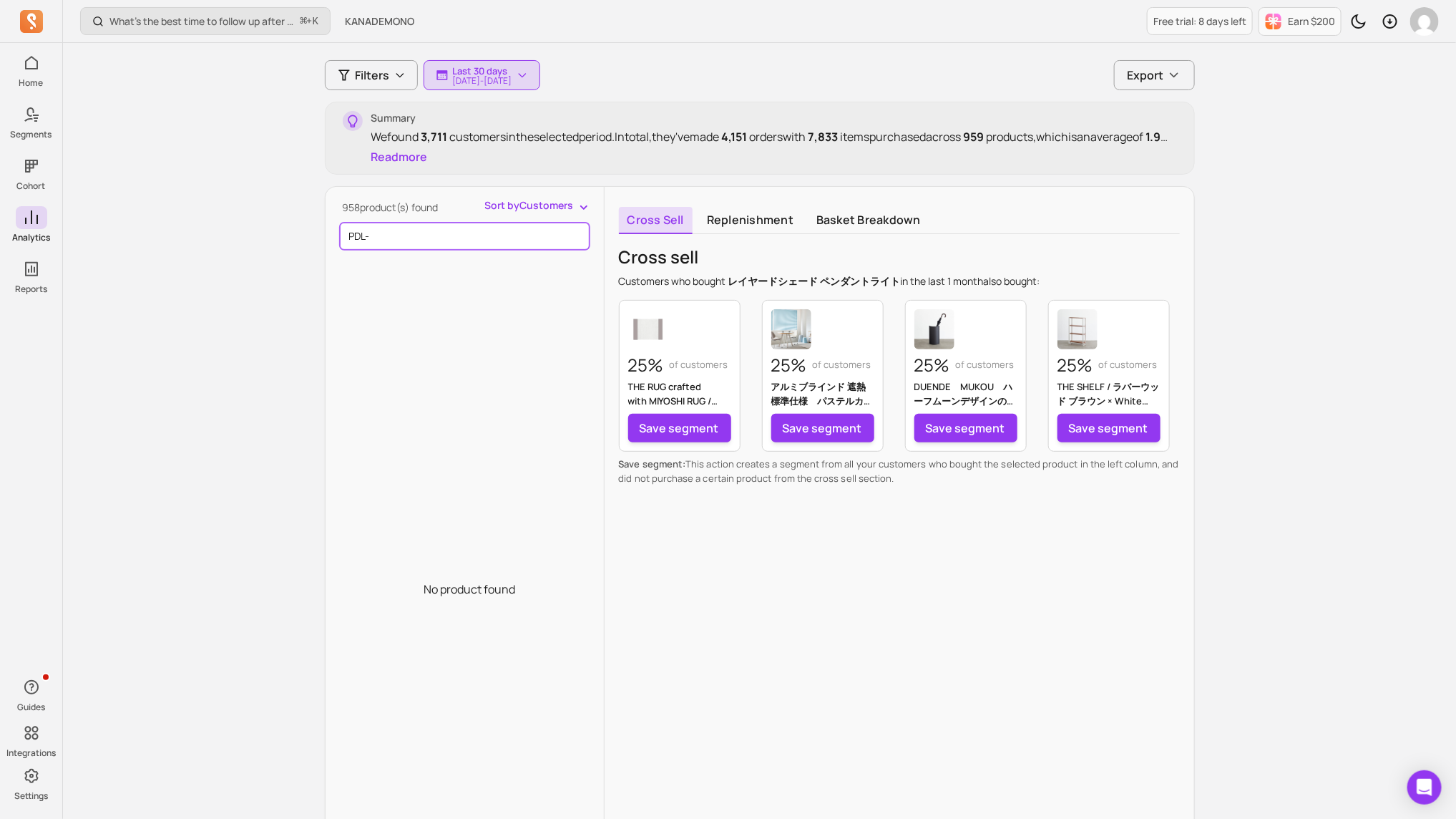
click at [532, 236] on input "PDL-" at bounding box center [464, 237] width 249 height 27
type input "P"
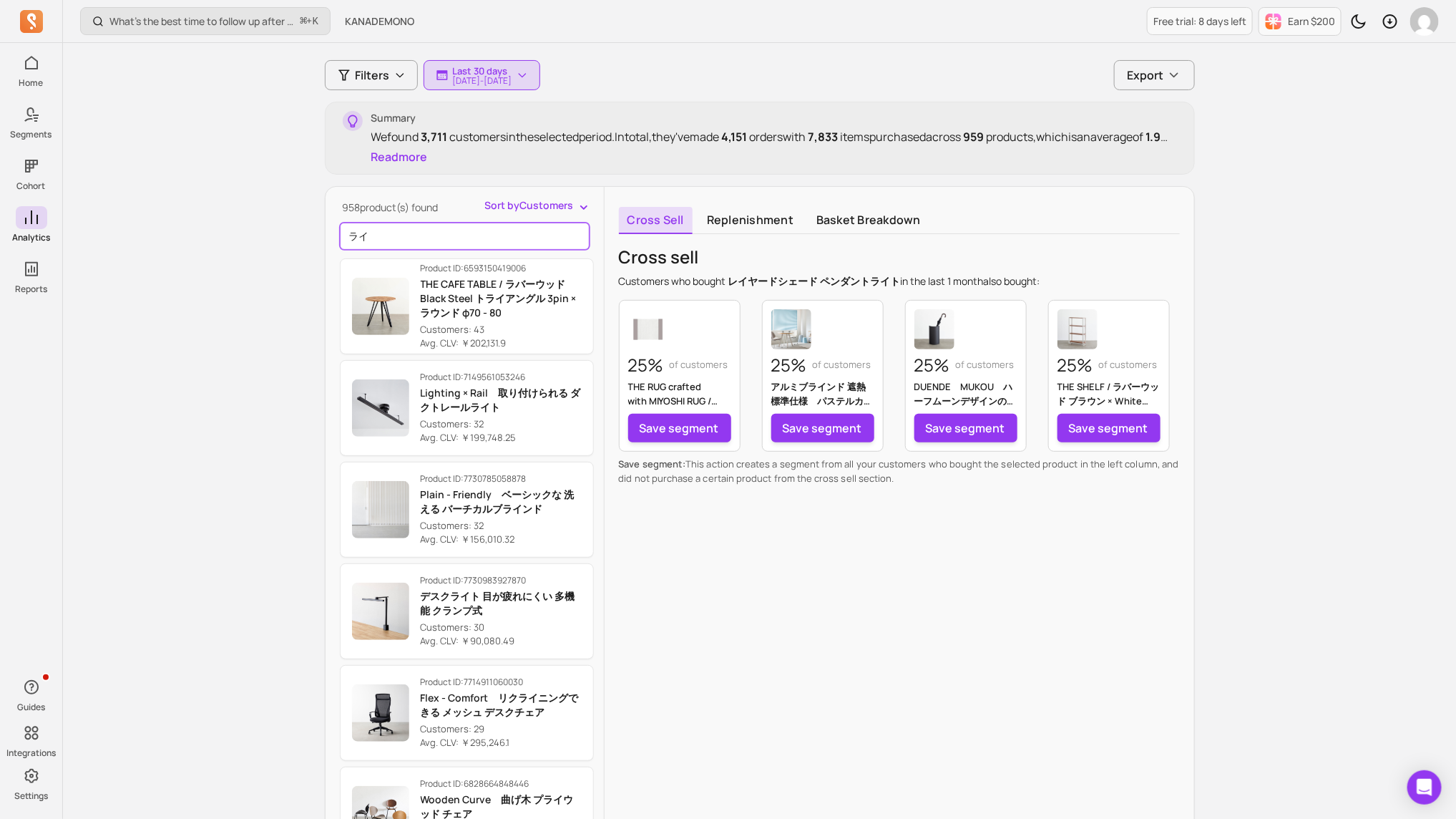
type input "ラ"
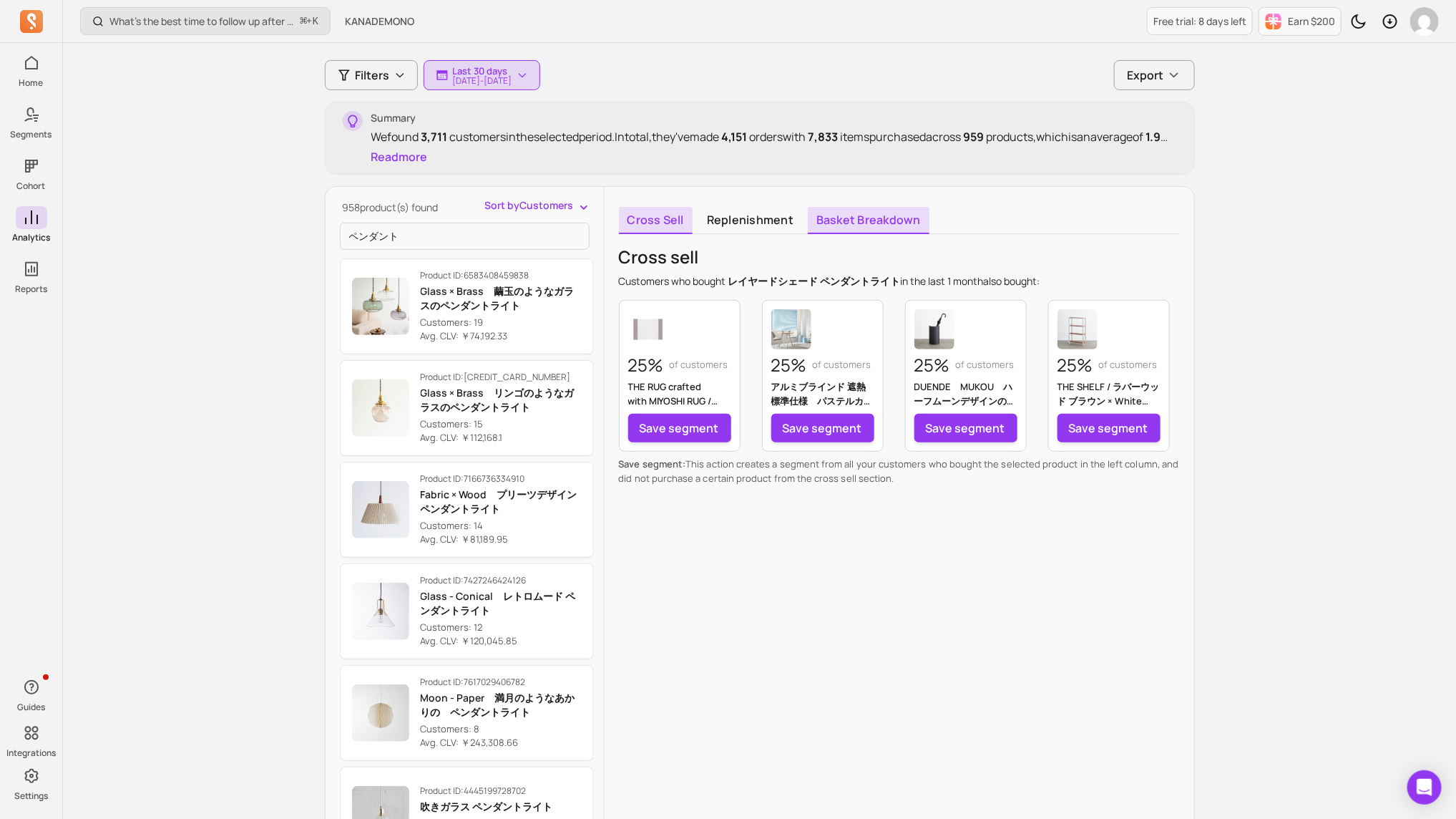
click at [875, 225] on link "Basket breakdown" at bounding box center [869, 221] width 122 height 27
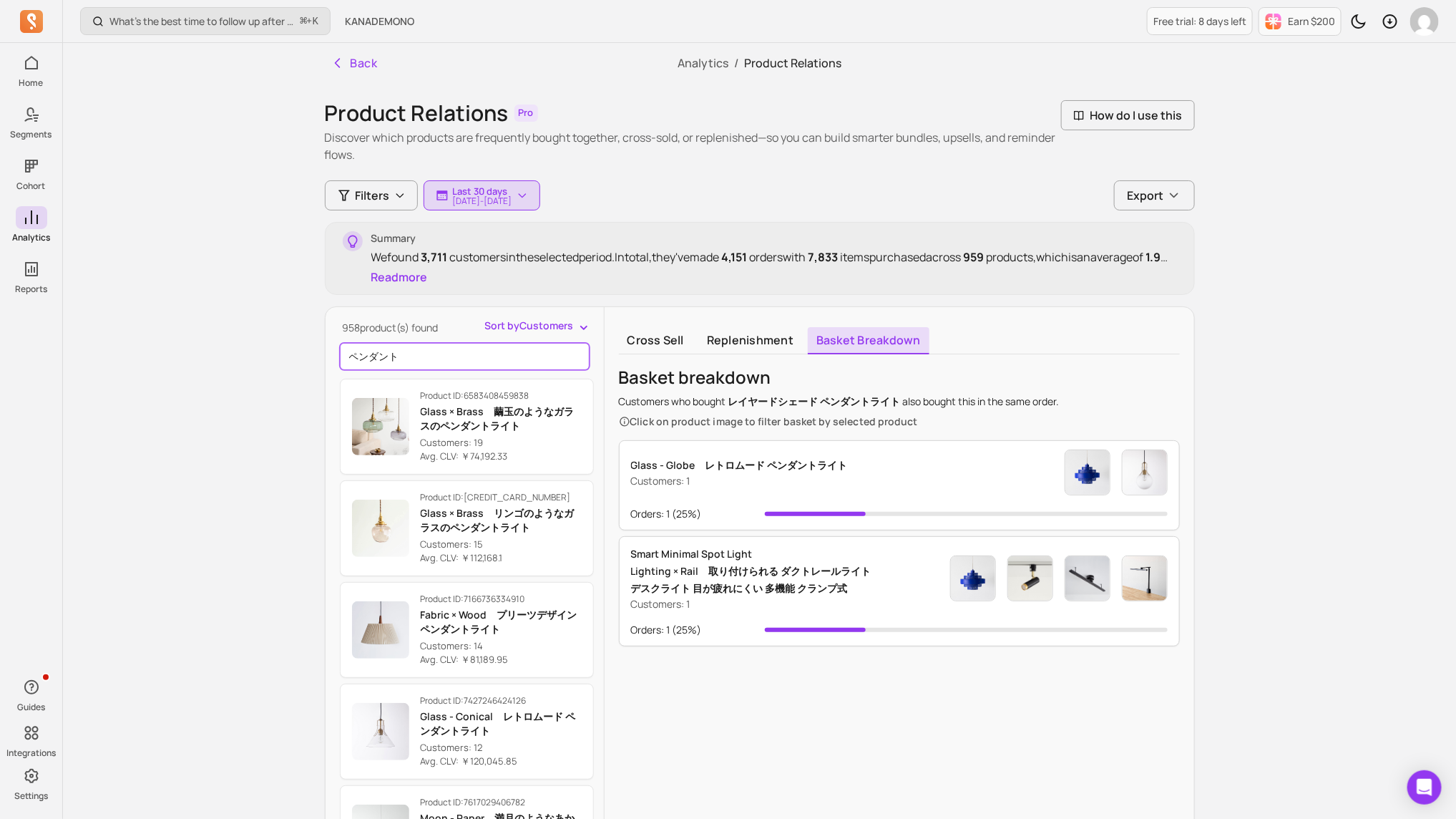
click at [489, 351] on input "ペンダント" at bounding box center [464, 357] width 249 height 27
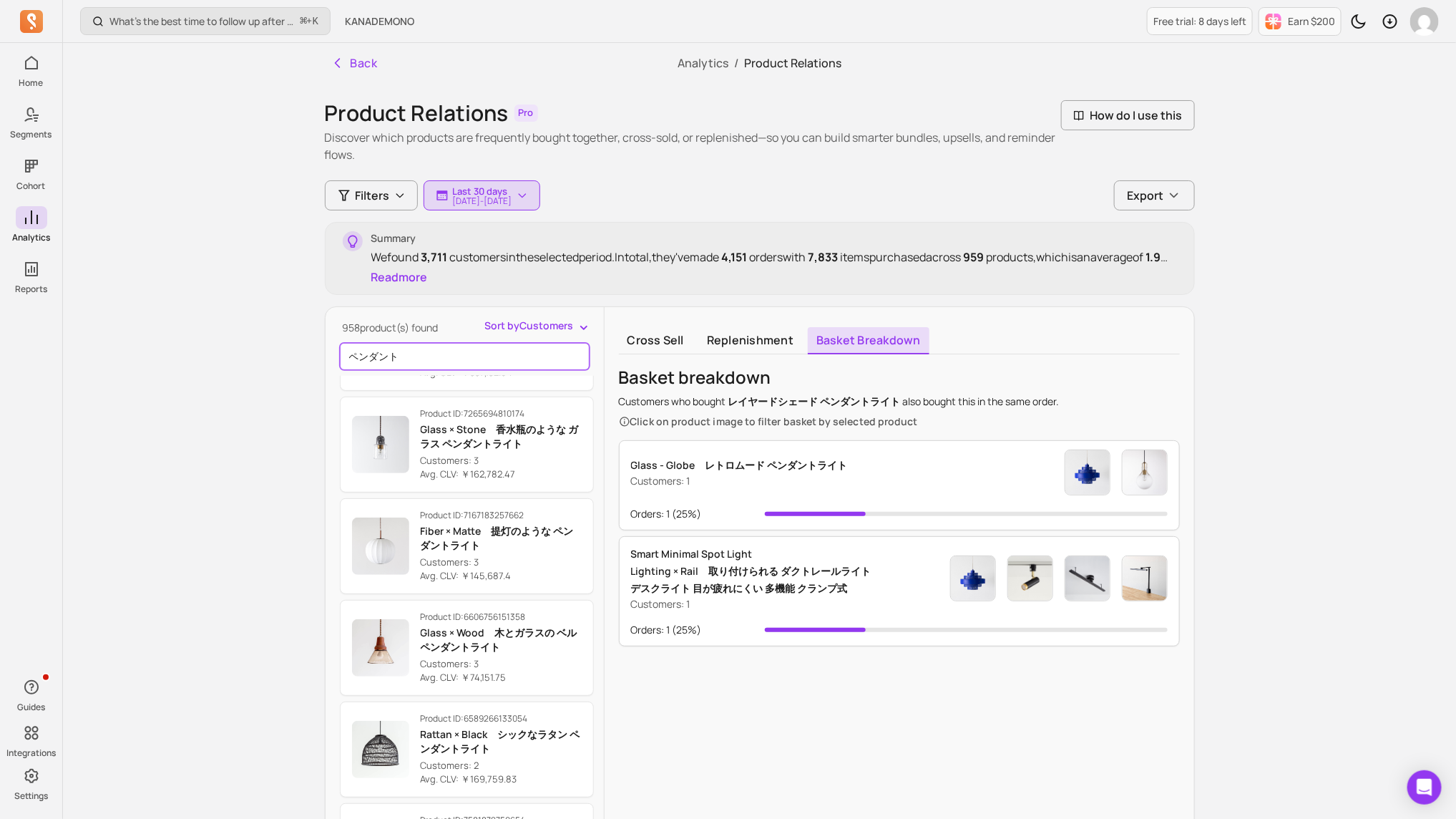
scroll to position [1921, 0]
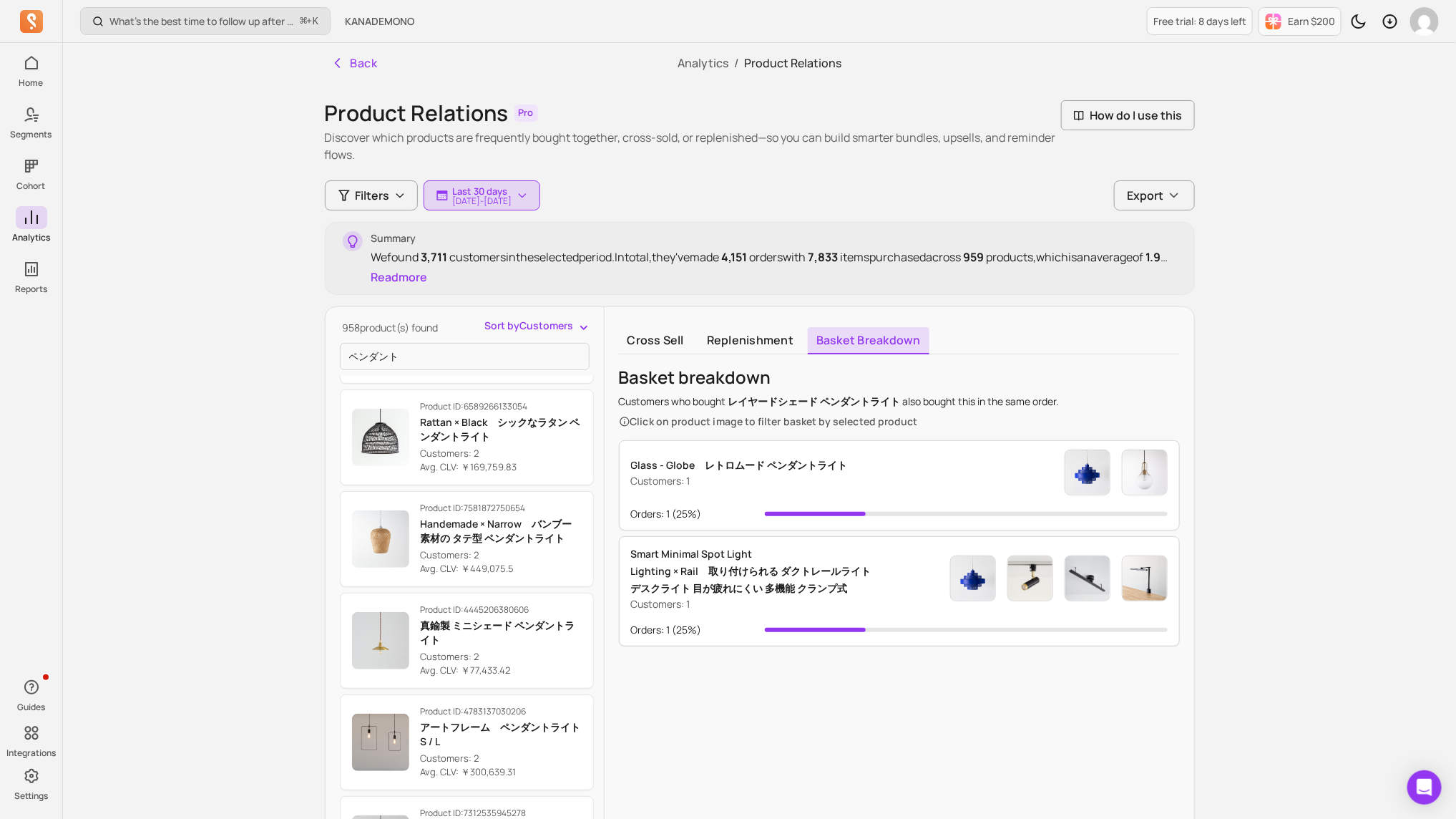
click at [654, 321] on div "Cross sell Replenishment Basket breakdown Basket breakdown Customers who bought…" at bounding box center [899, 638] width 589 height 662
click at [654, 331] on link "Cross sell" at bounding box center [656, 341] width 74 height 27
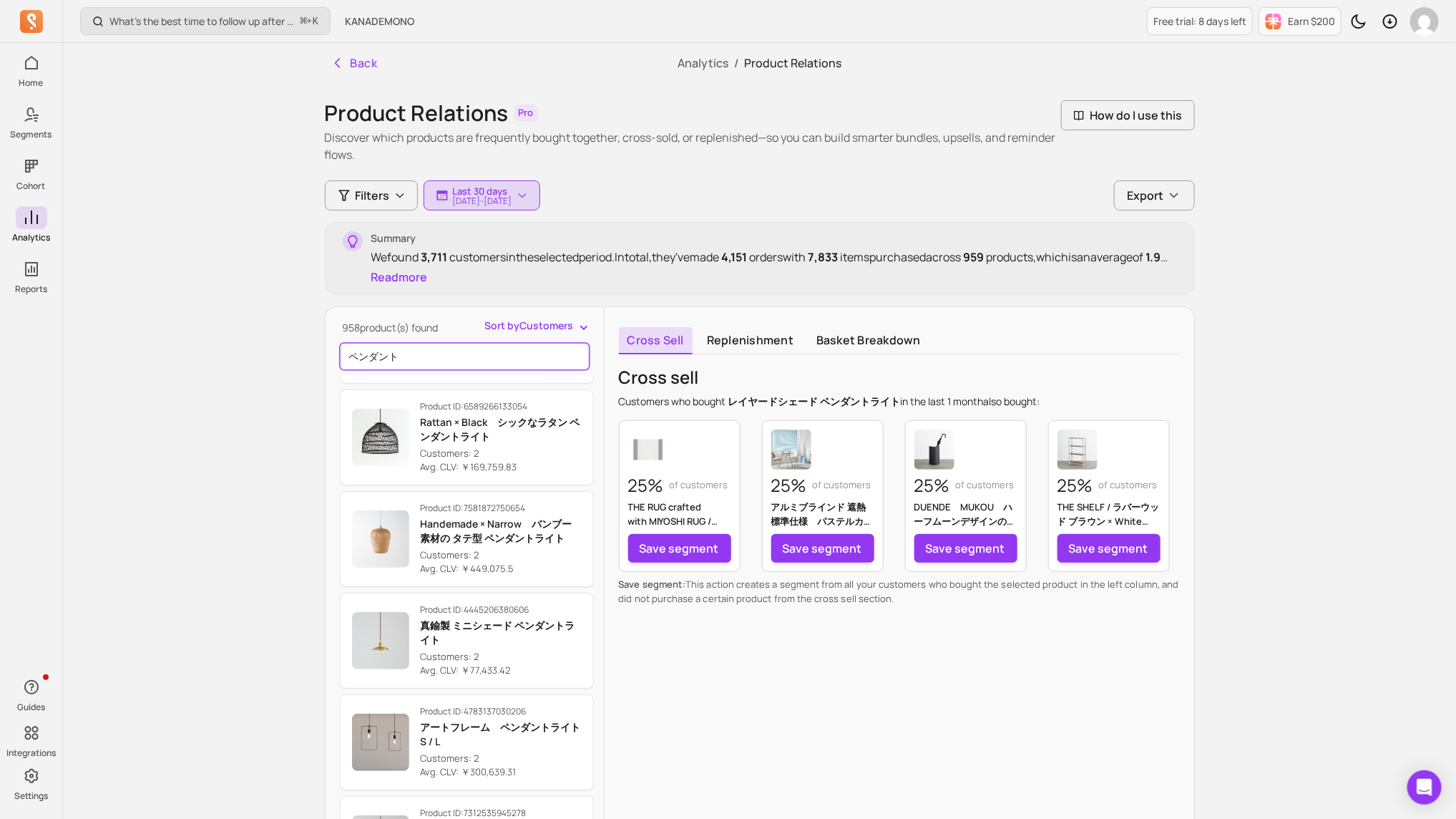
click at [507, 352] on input "ペンダント" at bounding box center [464, 357] width 249 height 27
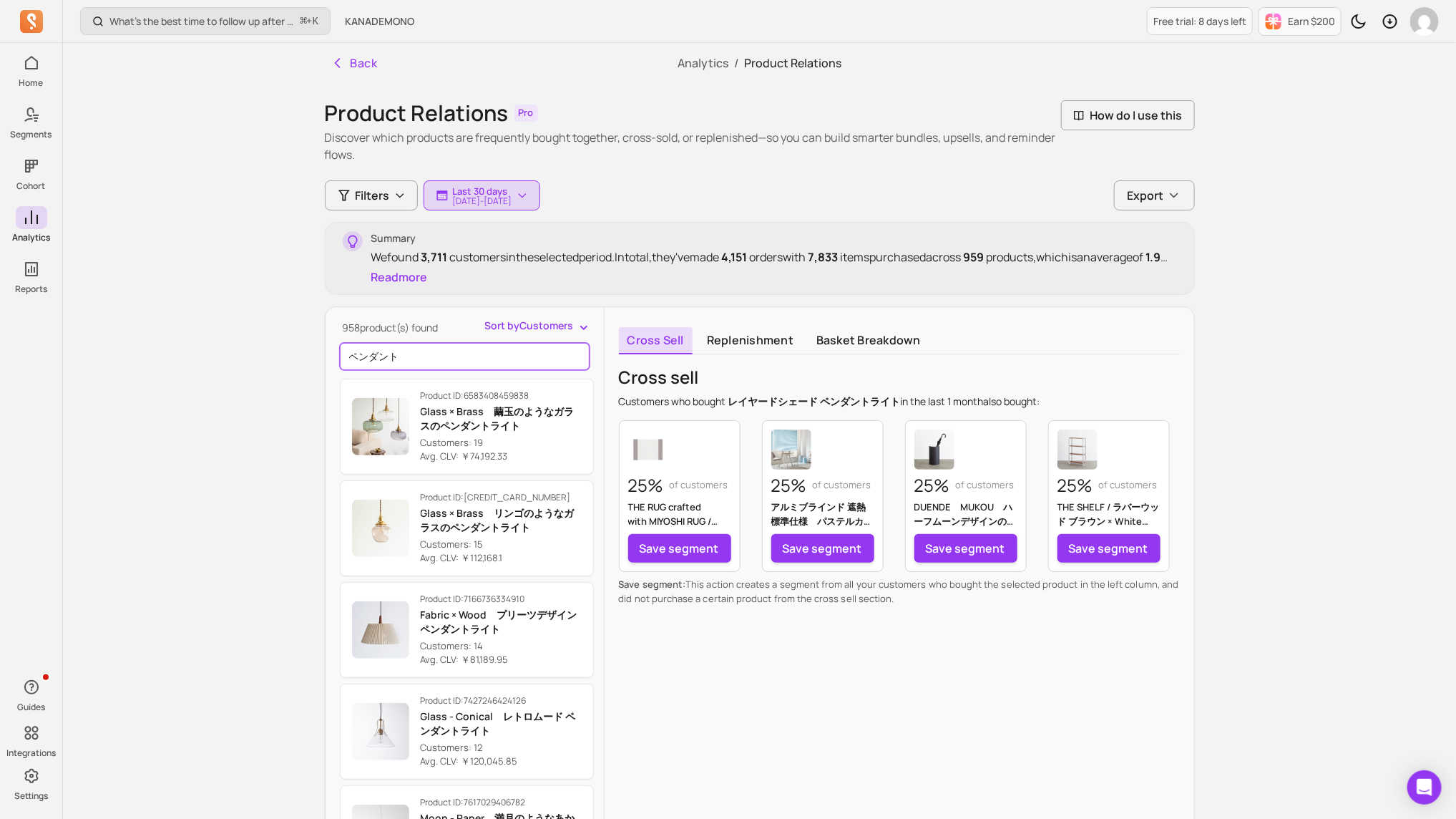
click at [480, 353] on input "ペンダント" at bounding box center [464, 357] width 249 height 27
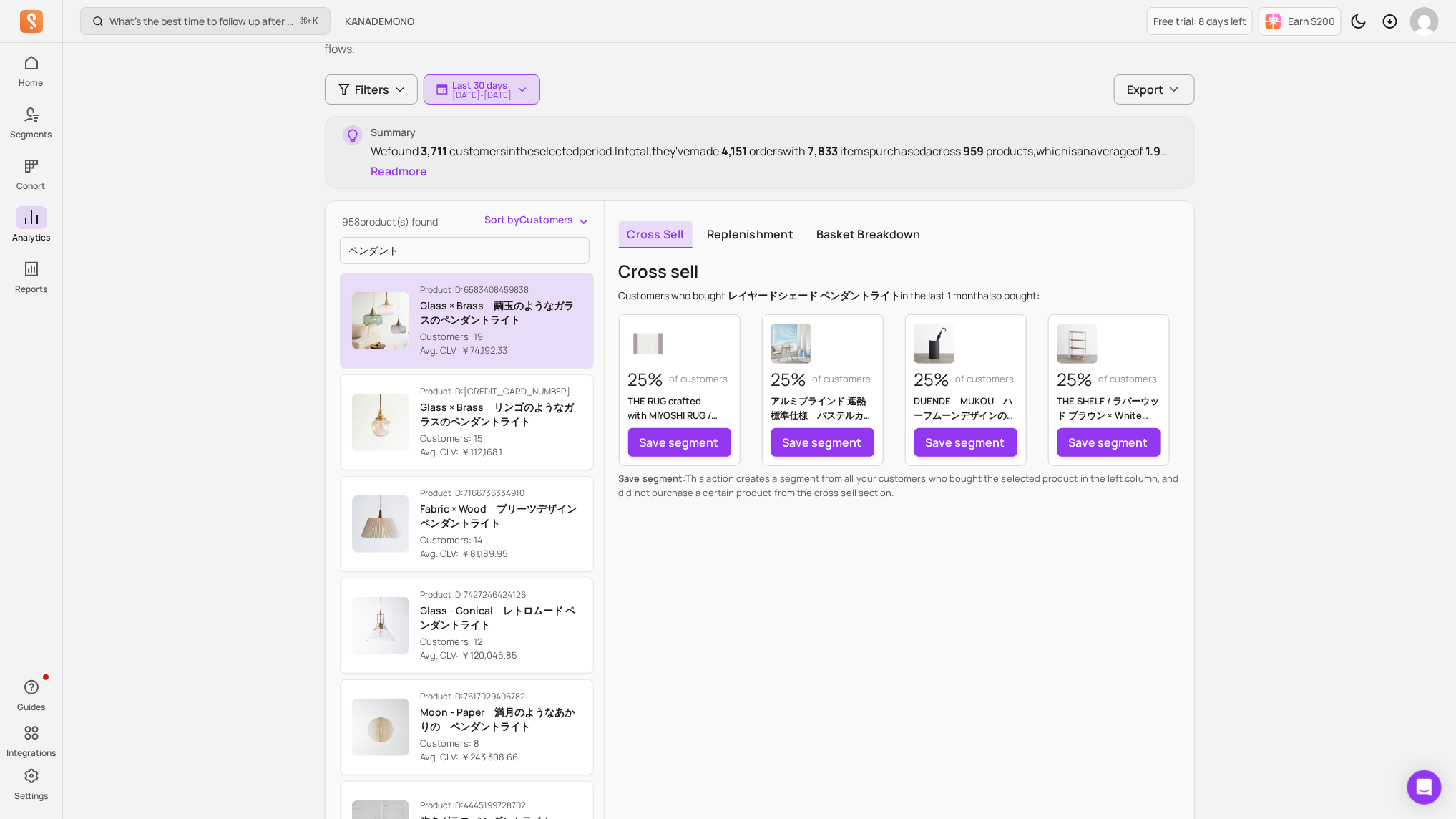
click at [547, 330] on p "Customers: 19" at bounding box center [501, 337] width 161 height 14
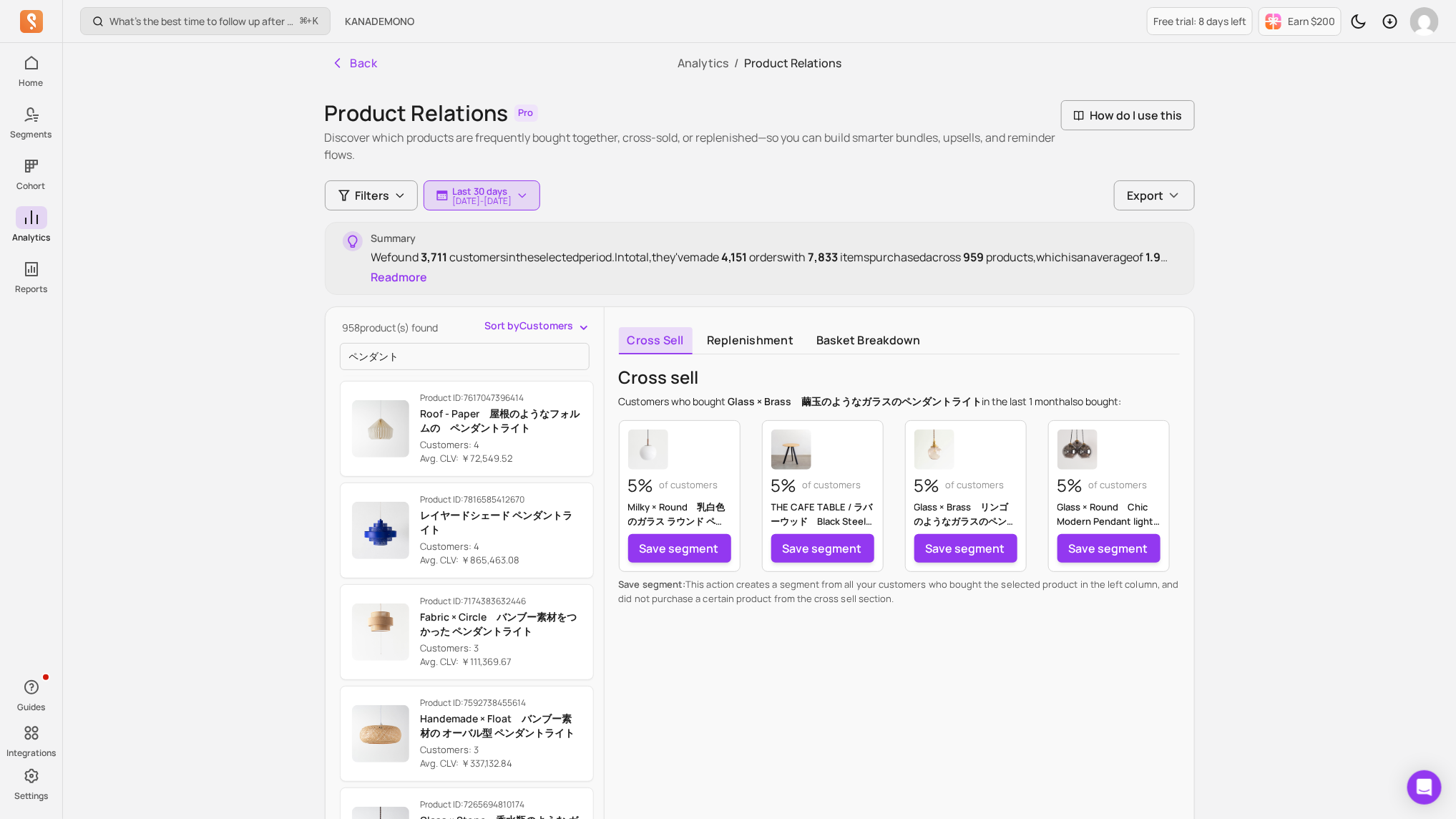
scroll to position [1176, 0]
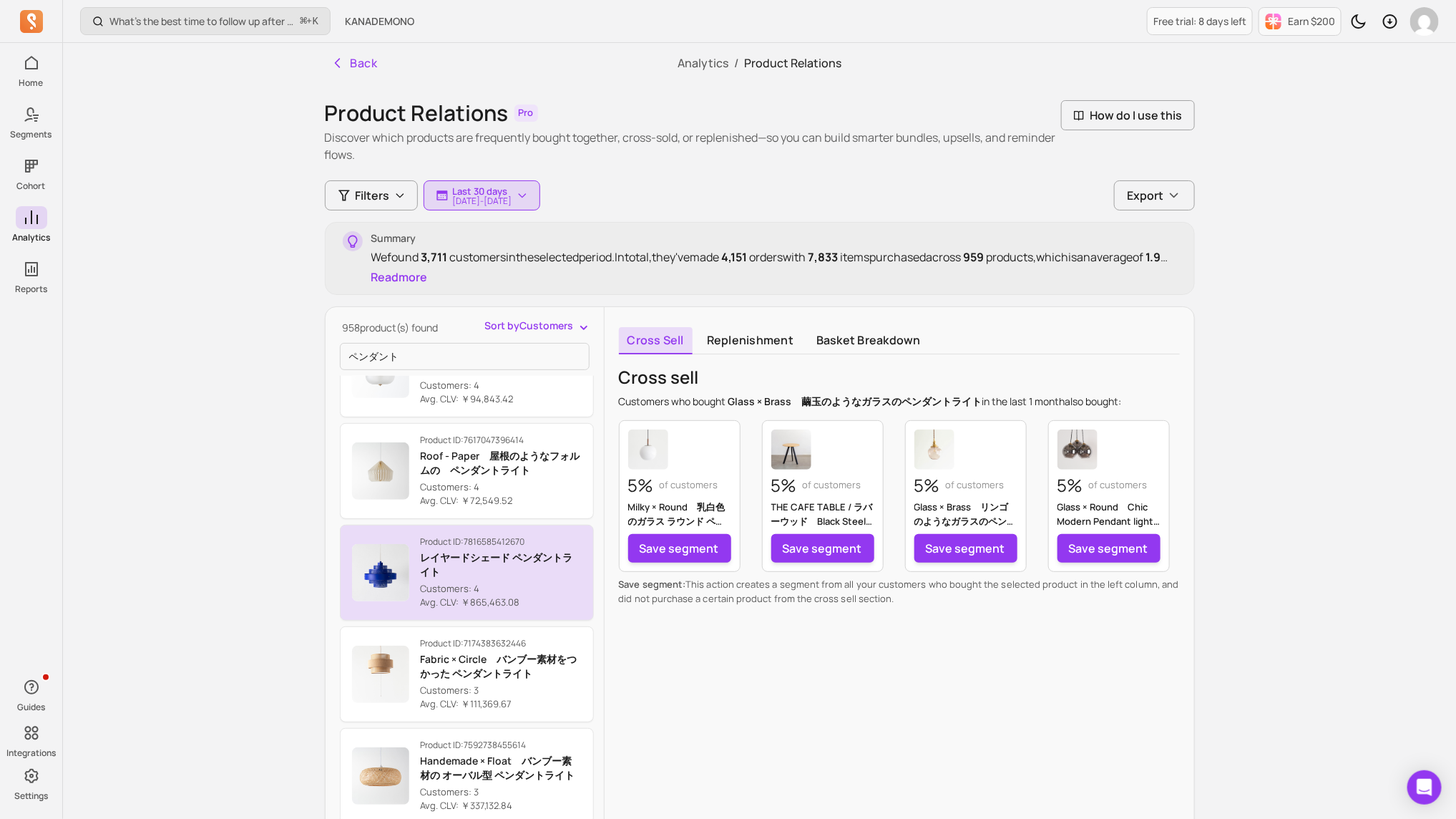
click at [557, 545] on p "Avg. CLV: ￥865,463.08" at bounding box center [501, 603] width 161 height 14
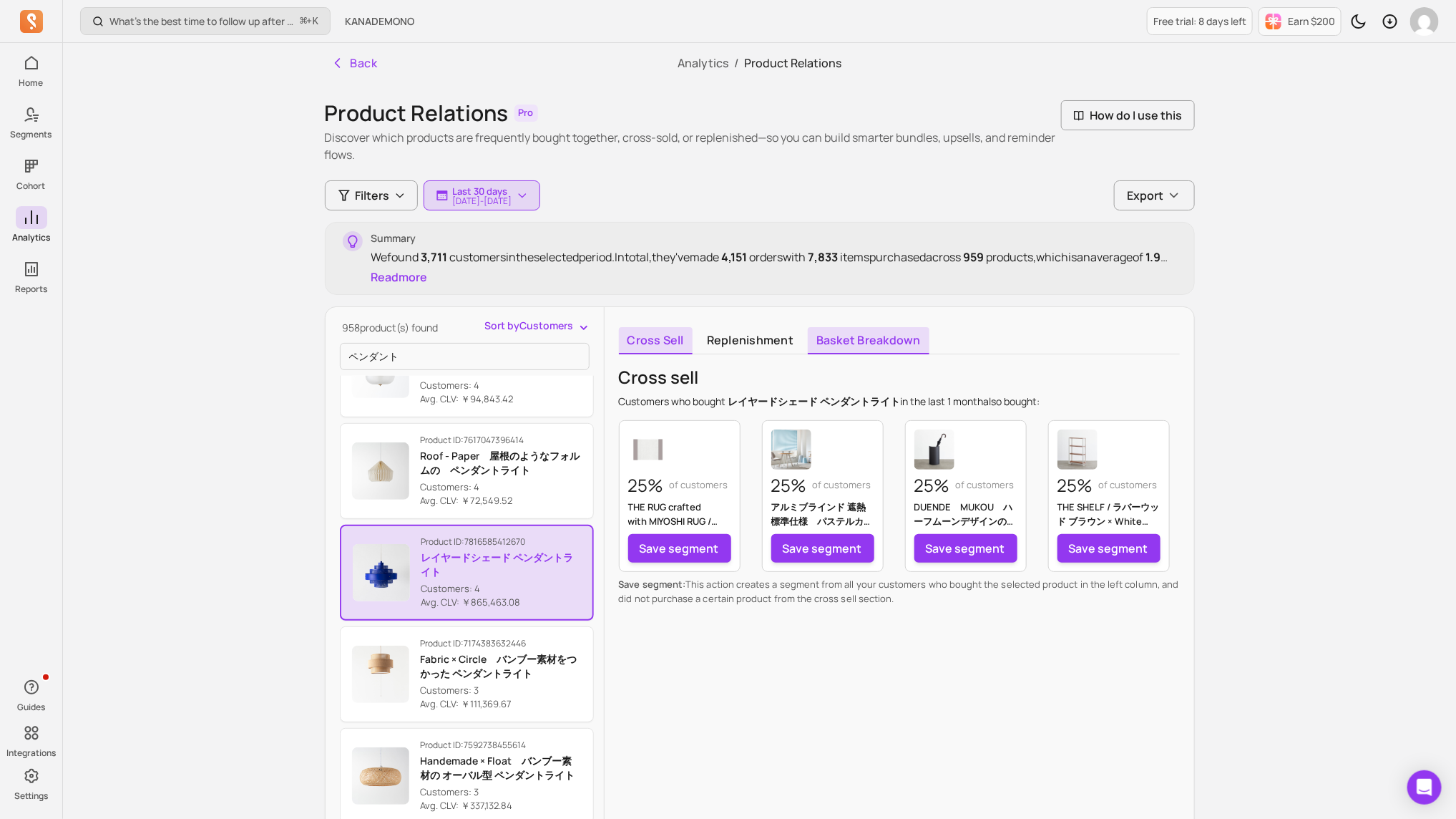
click at [808, 342] on link "Basket breakdown" at bounding box center [869, 341] width 122 height 27
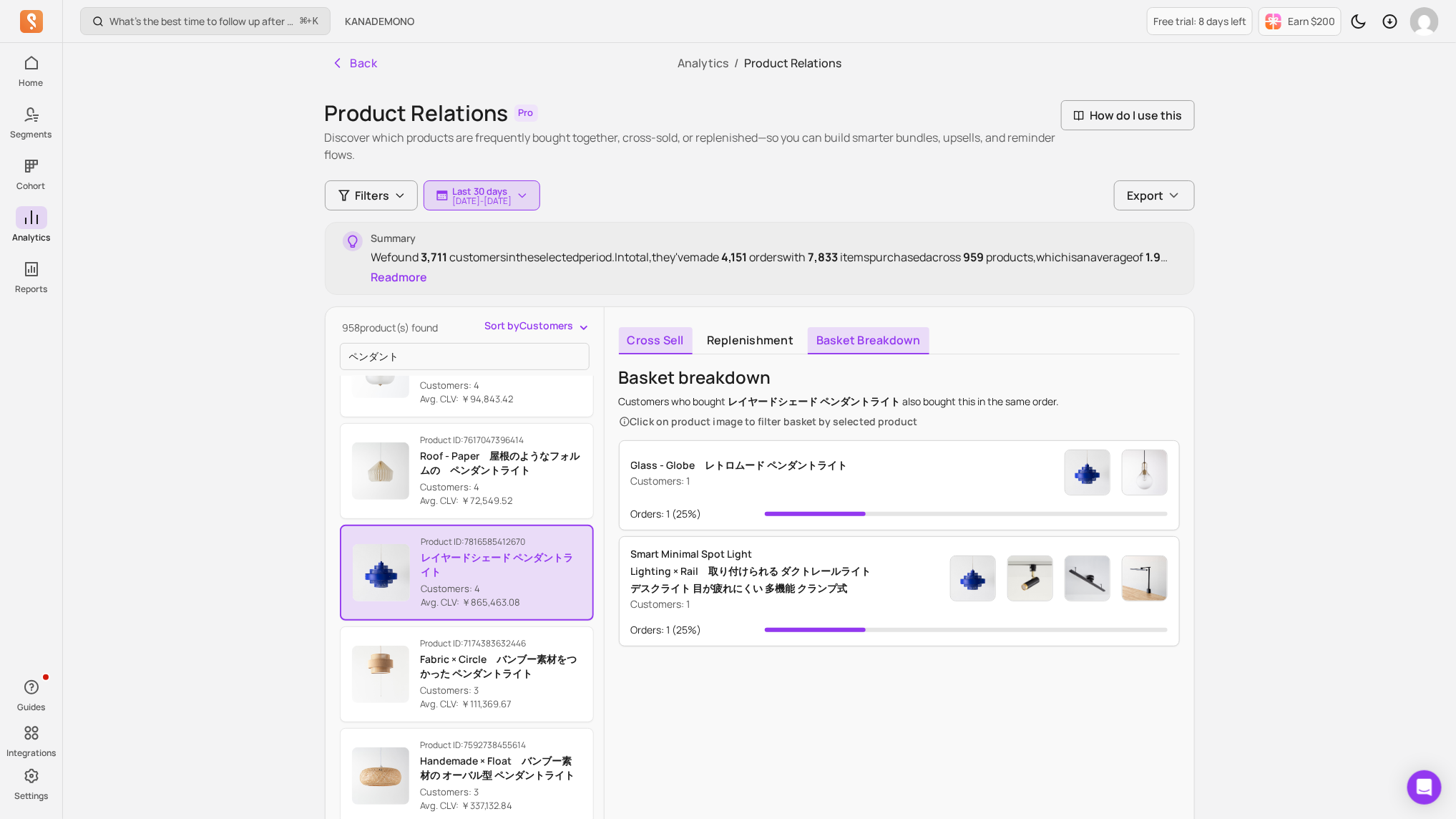
click at [649, 335] on link "Cross sell" at bounding box center [656, 341] width 74 height 27
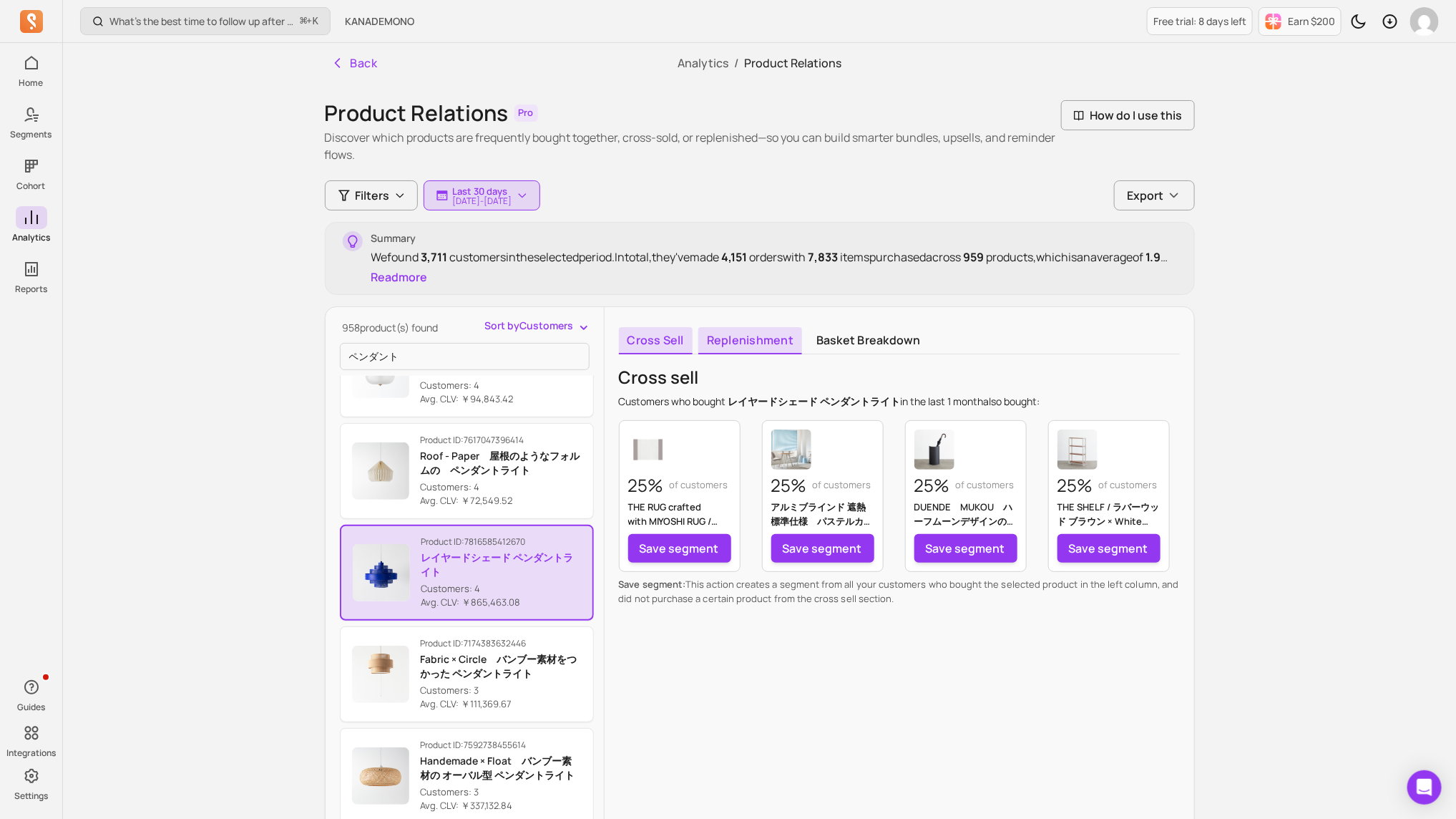
click at [733, 330] on link "Replenishment" at bounding box center [750, 341] width 103 height 27
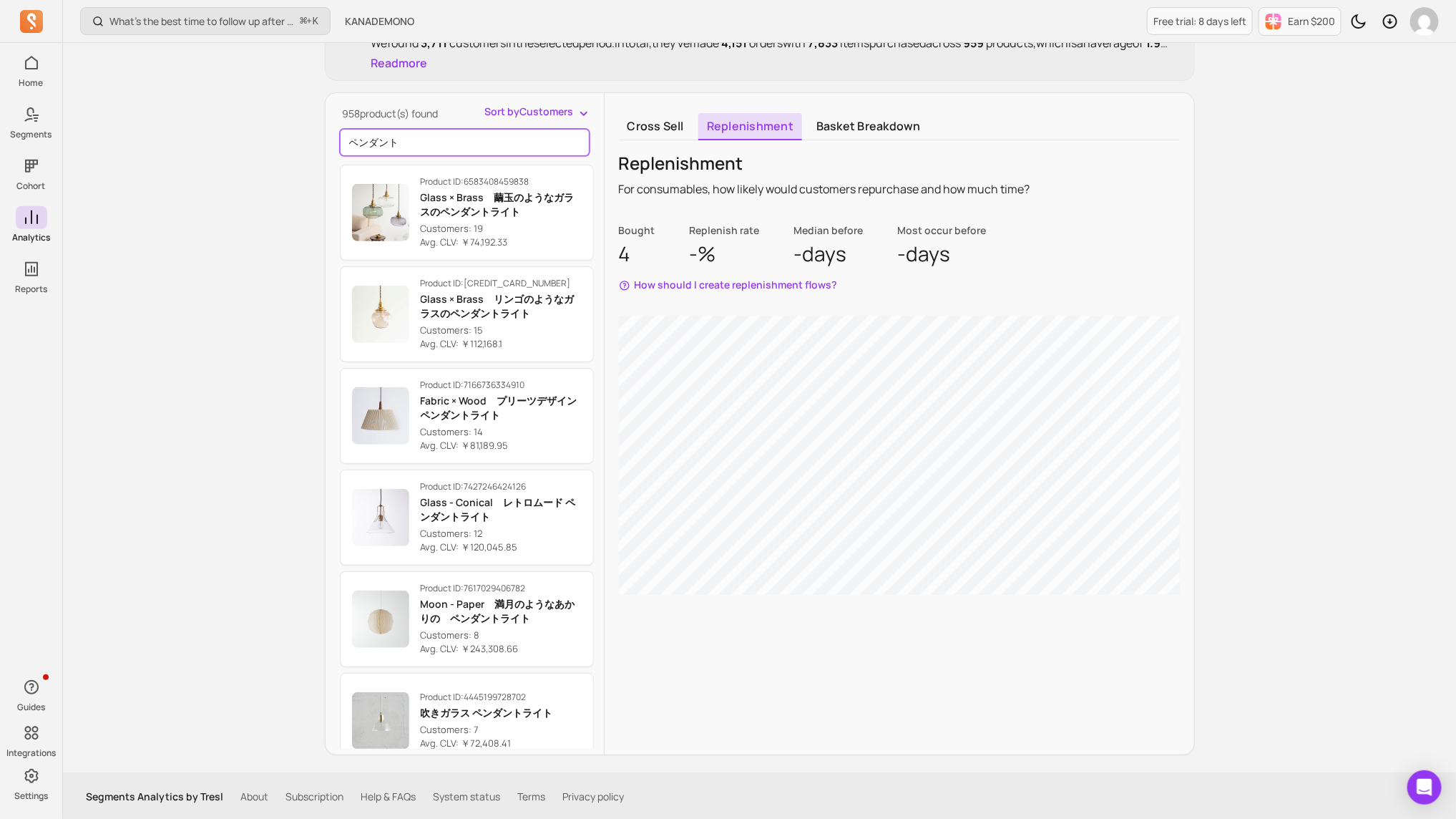
click at [439, 138] on input "ペンダント" at bounding box center [464, 143] width 249 height 27
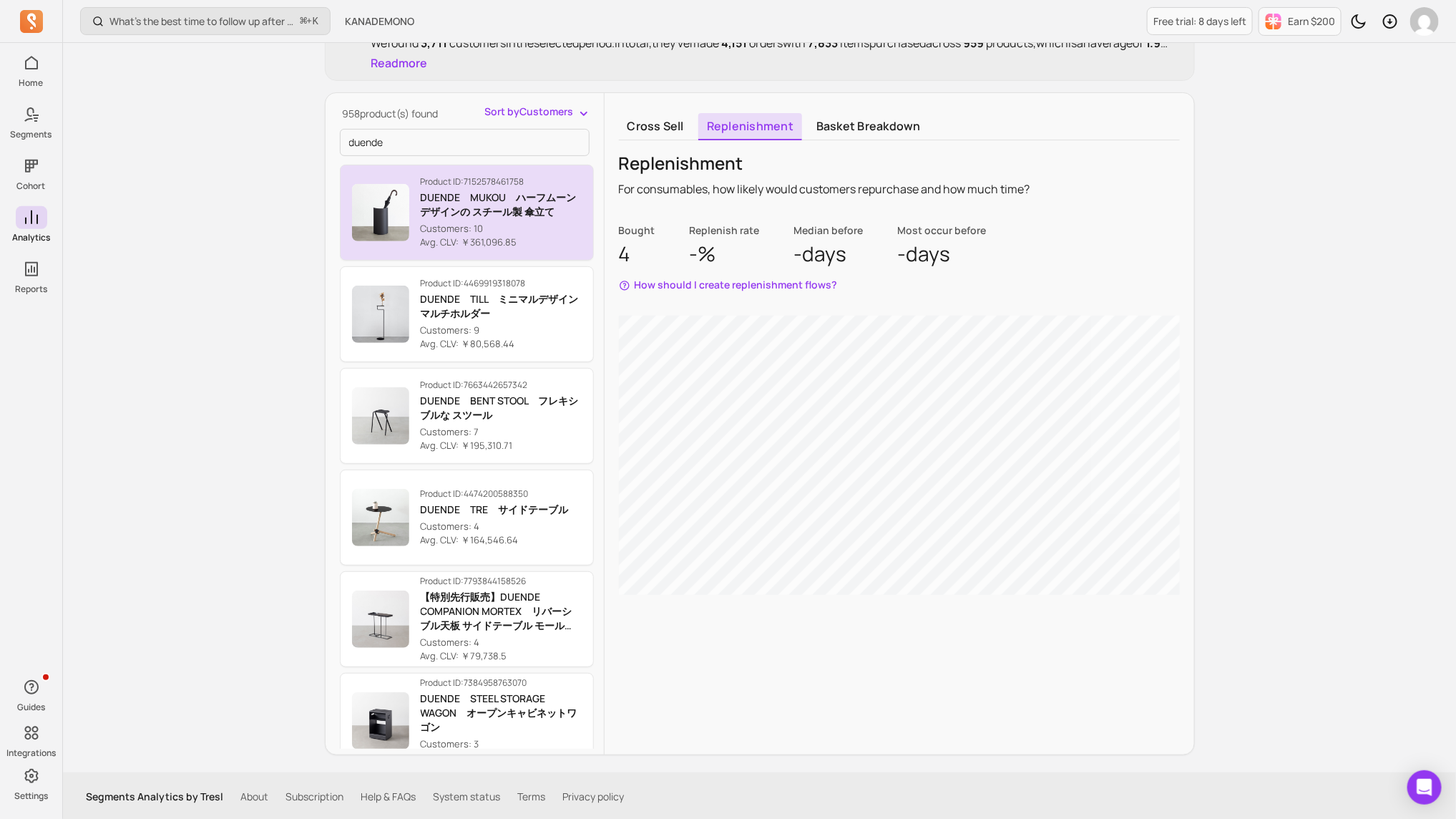
click at [537, 222] on p "Customers: 10" at bounding box center [501, 229] width 161 height 14
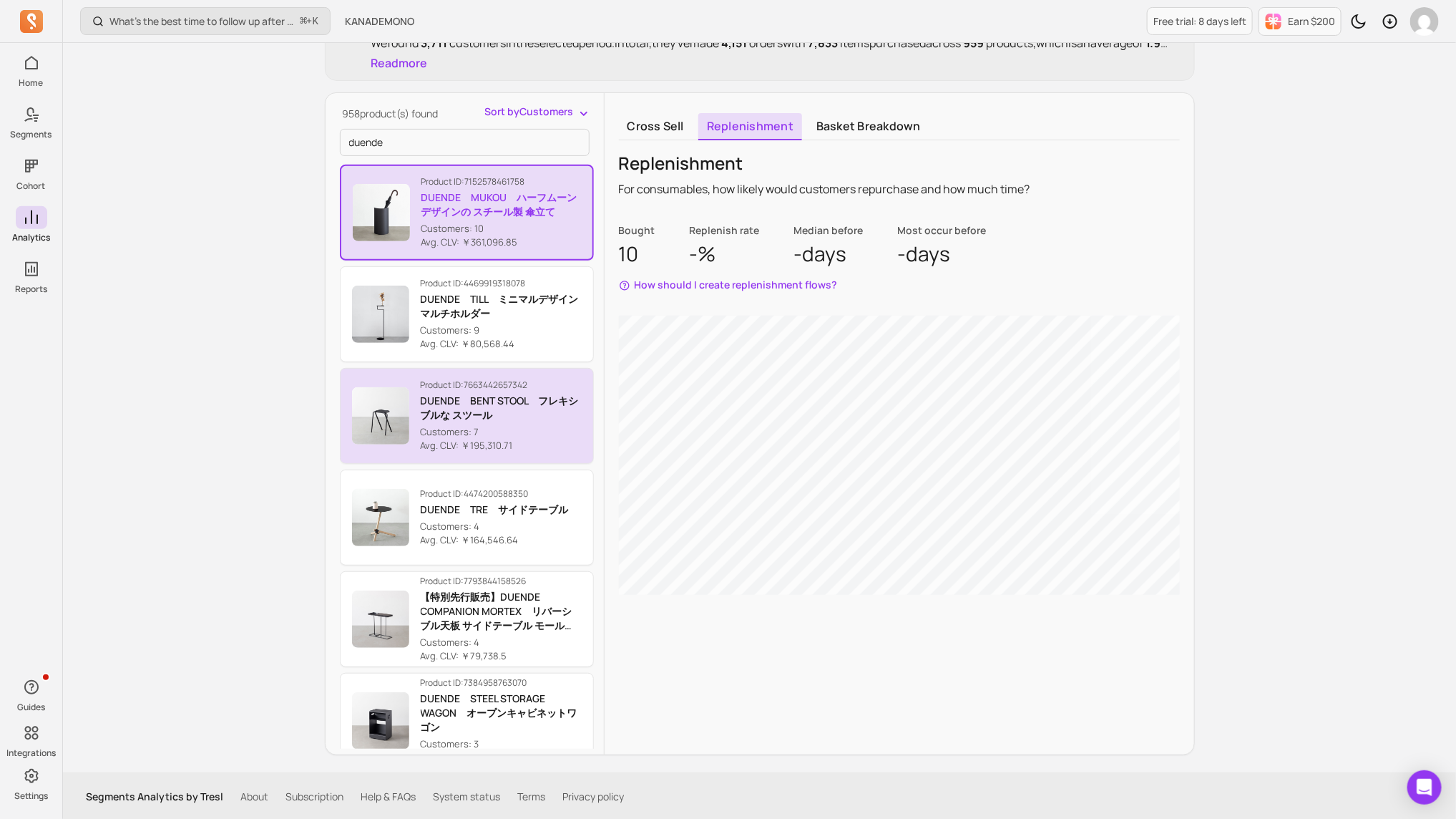
click at [503, 411] on p "DUENDE　BENT STOOL　フレキシブルな スツール" at bounding box center [501, 408] width 161 height 29
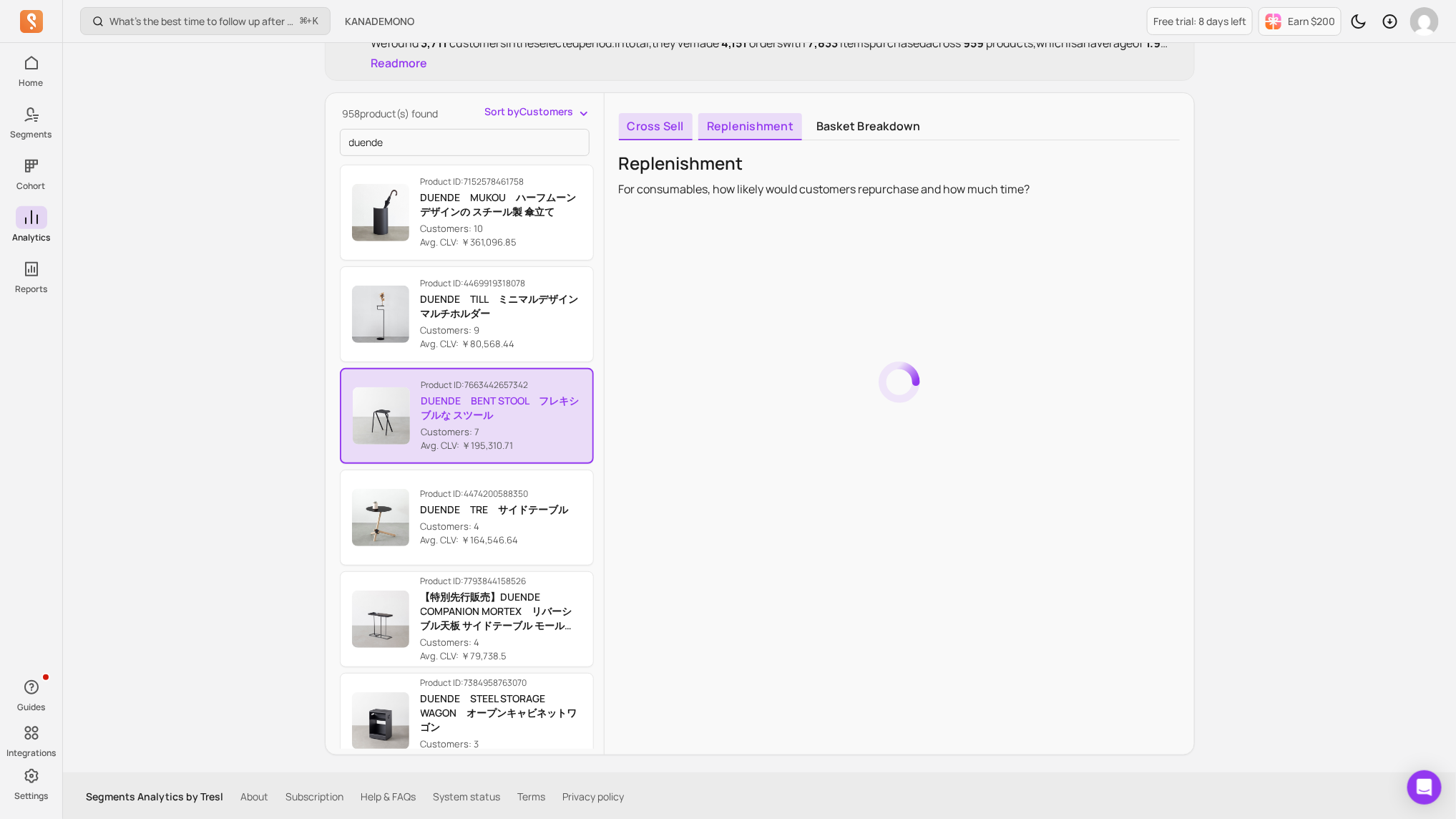
click at [653, 124] on link "Cross sell" at bounding box center [656, 127] width 74 height 27
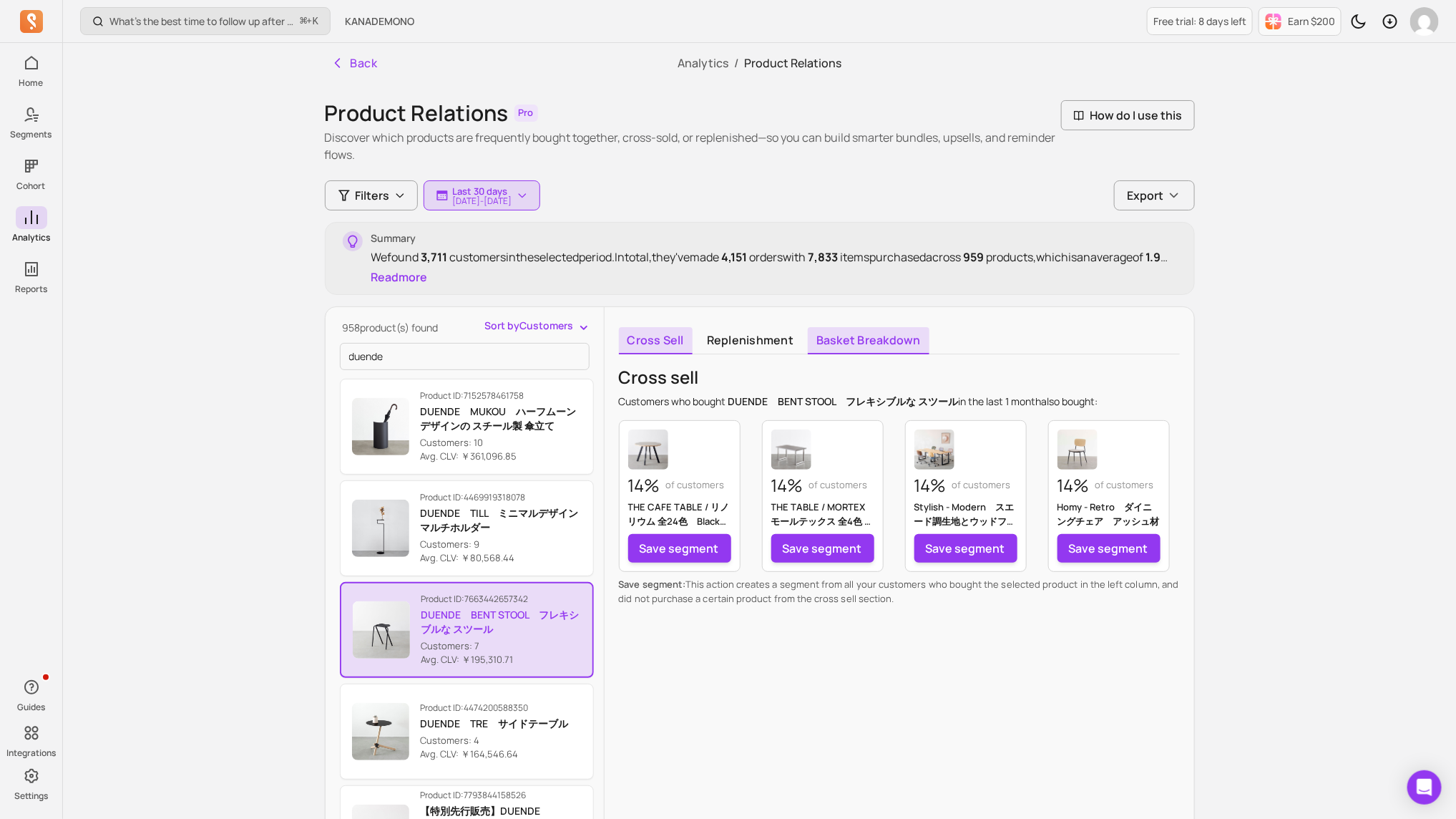
click at [884, 335] on link "Basket breakdown" at bounding box center [869, 341] width 122 height 27
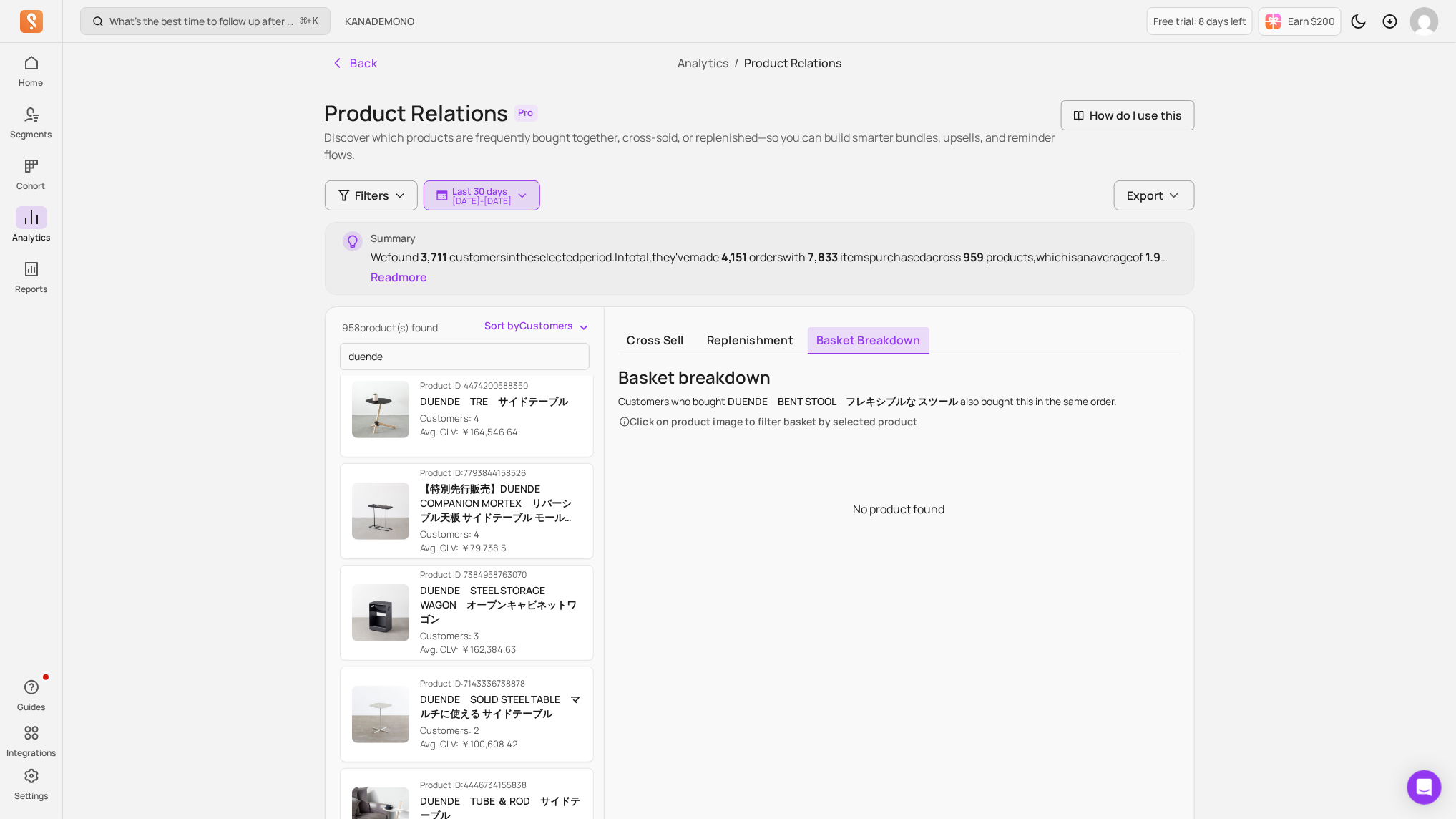
scroll to position [328, 0]
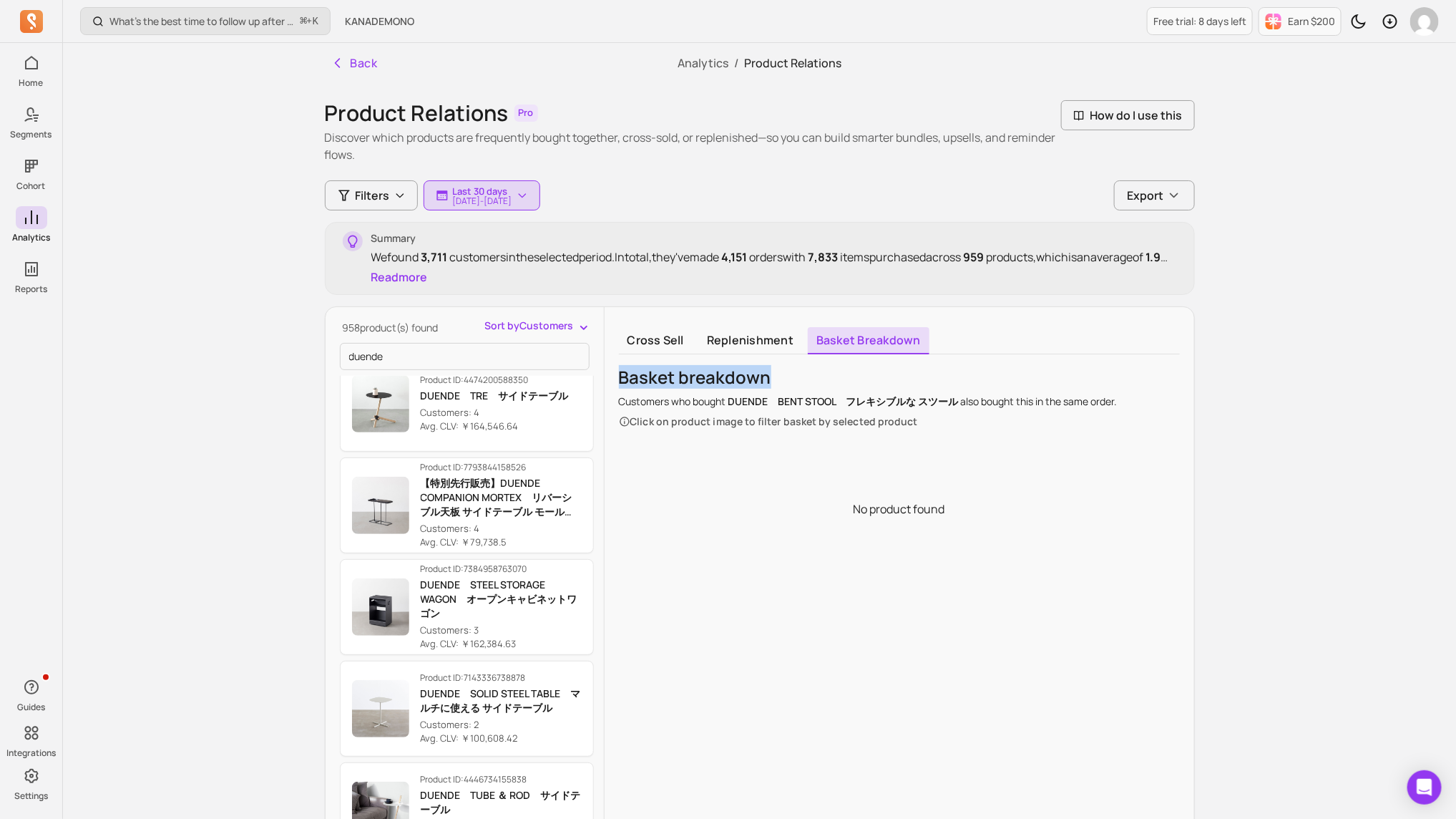
drag, startPoint x: 776, startPoint y: 377, endPoint x: 607, endPoint y: 375, distance: 169.0
click at [607, 375] on div "Cross sell Replenishment Basket breakdown Basket breakdown Customers who bought…" at bounding box center [899, 638] width 589 height 662
copy p "Basket breakdown"
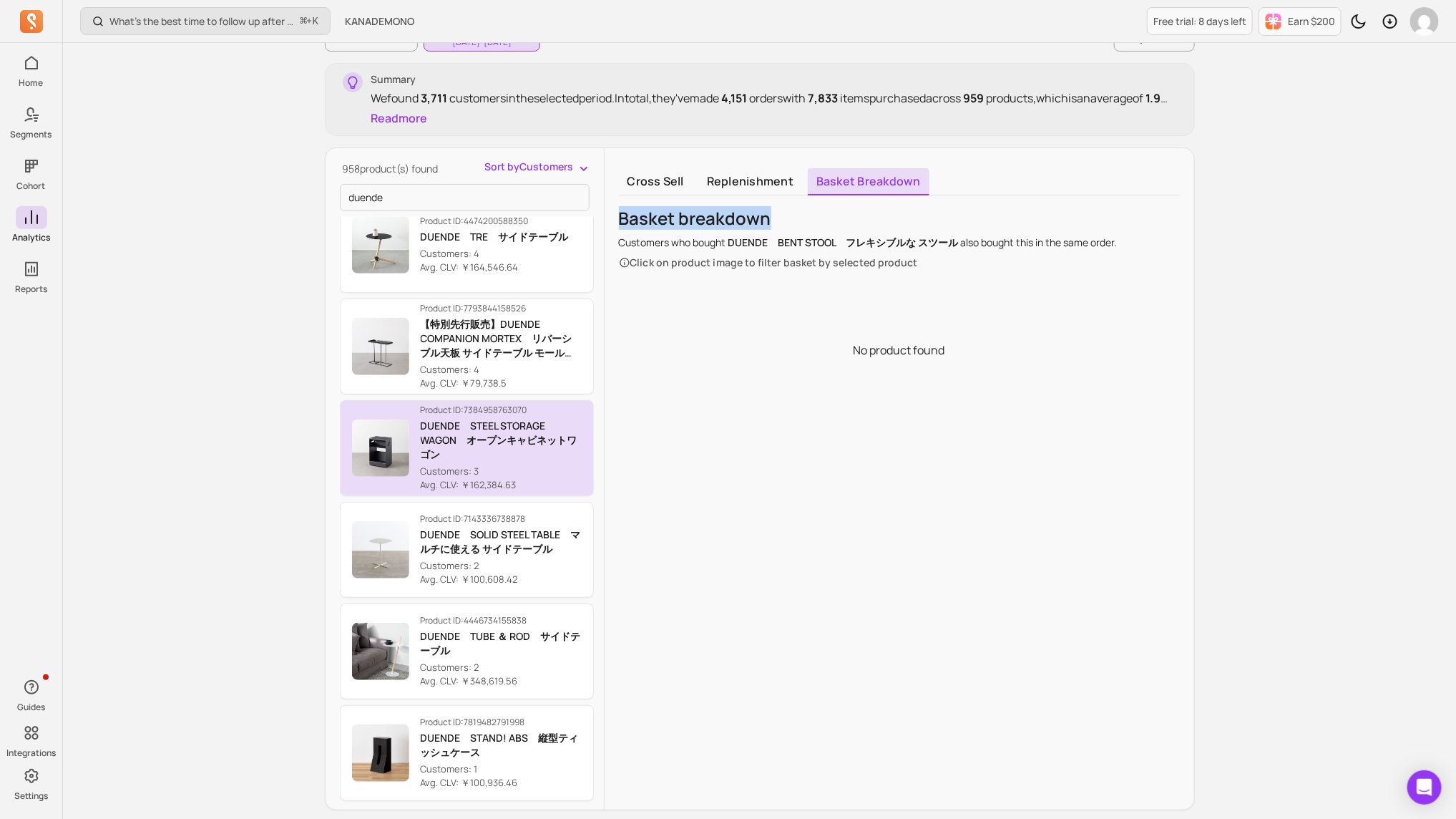
scroll to position [214, 0]
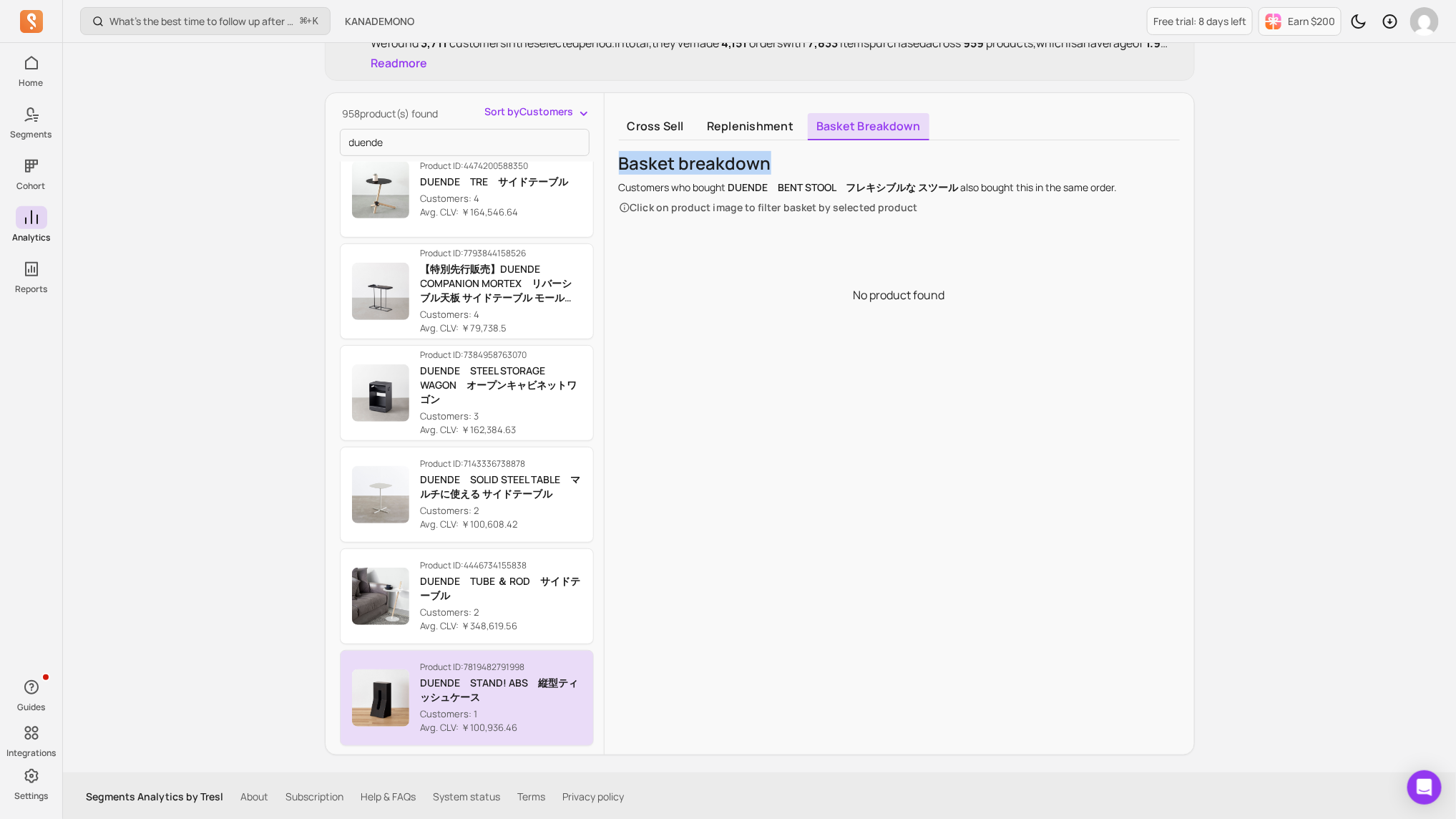
click at [525, 545] on p "Customers: 1" at bounding box center [501, 715] width 161 height 14
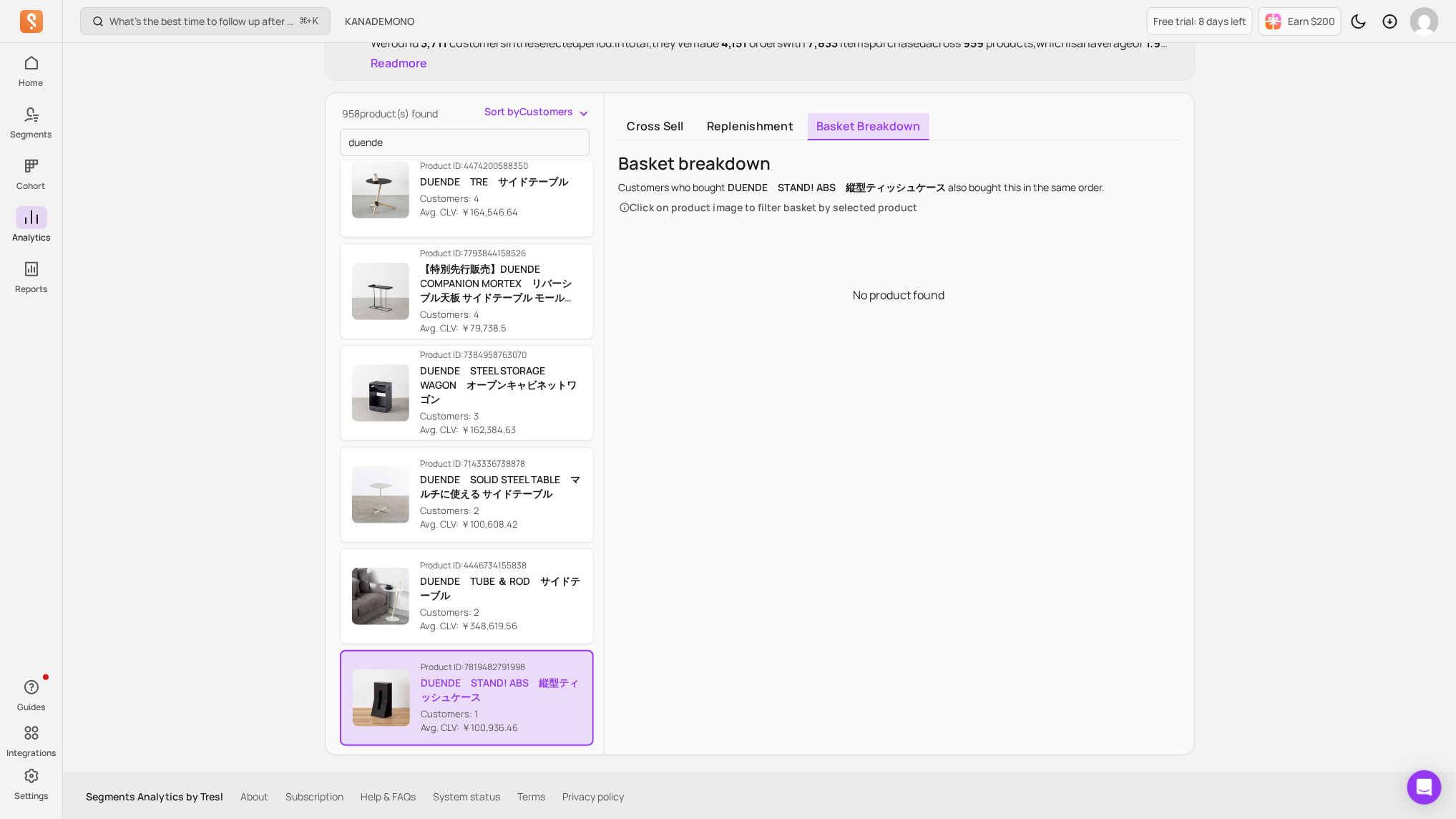
click at [646, 105] on div "Cross sell Replenishment Basket breakdown Basket breakdown Customers who bought…" at bounding box center [899, 424] width 589 height 662
click at [642, 126] on link "Cross sell" at bounding box center [656, 127] width 74 height 27
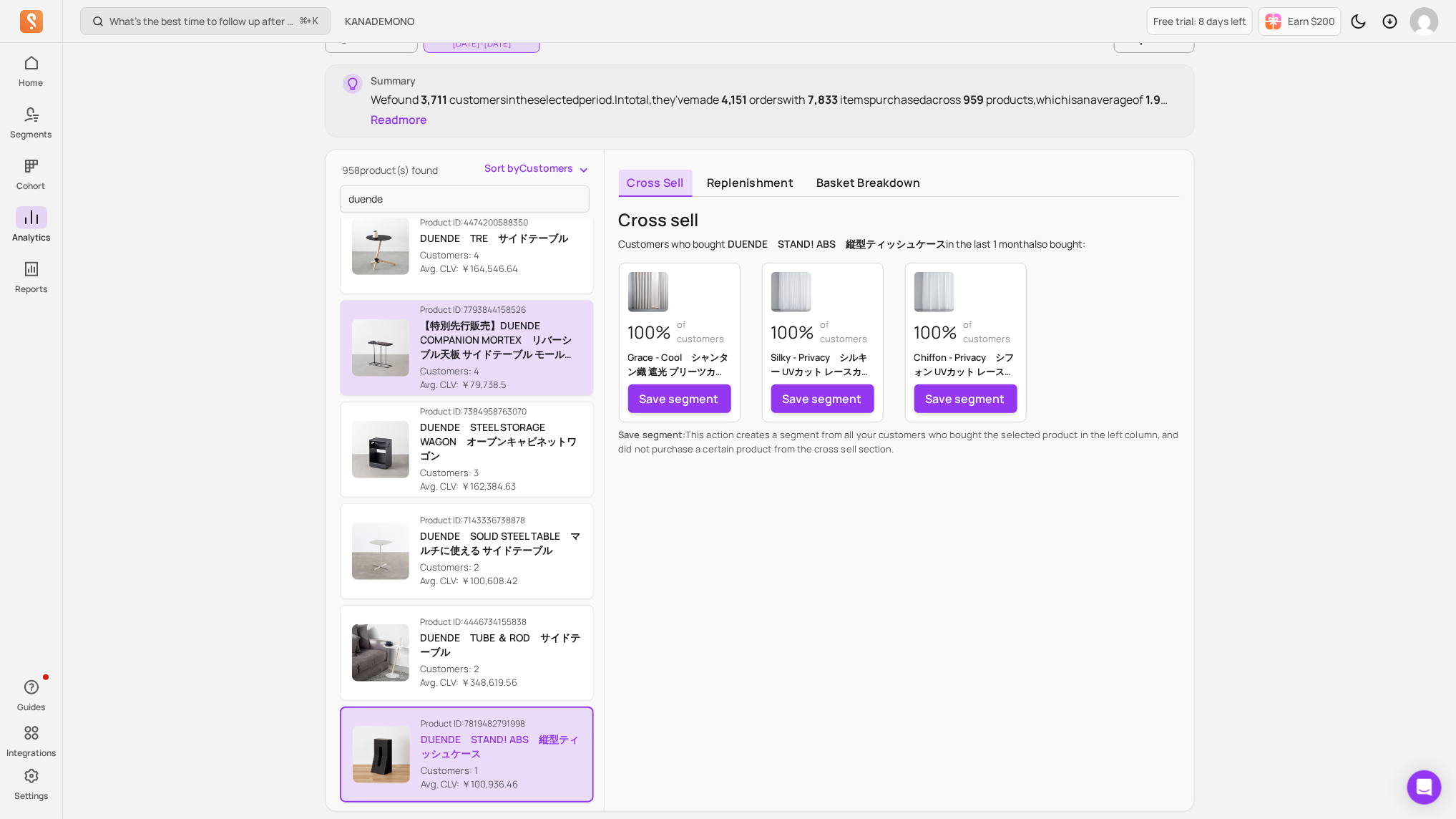
scroll to position [159, 0]
click at [489, 364] on p "Customers: 4" at bounding box center [501, 371] width 161 height 14
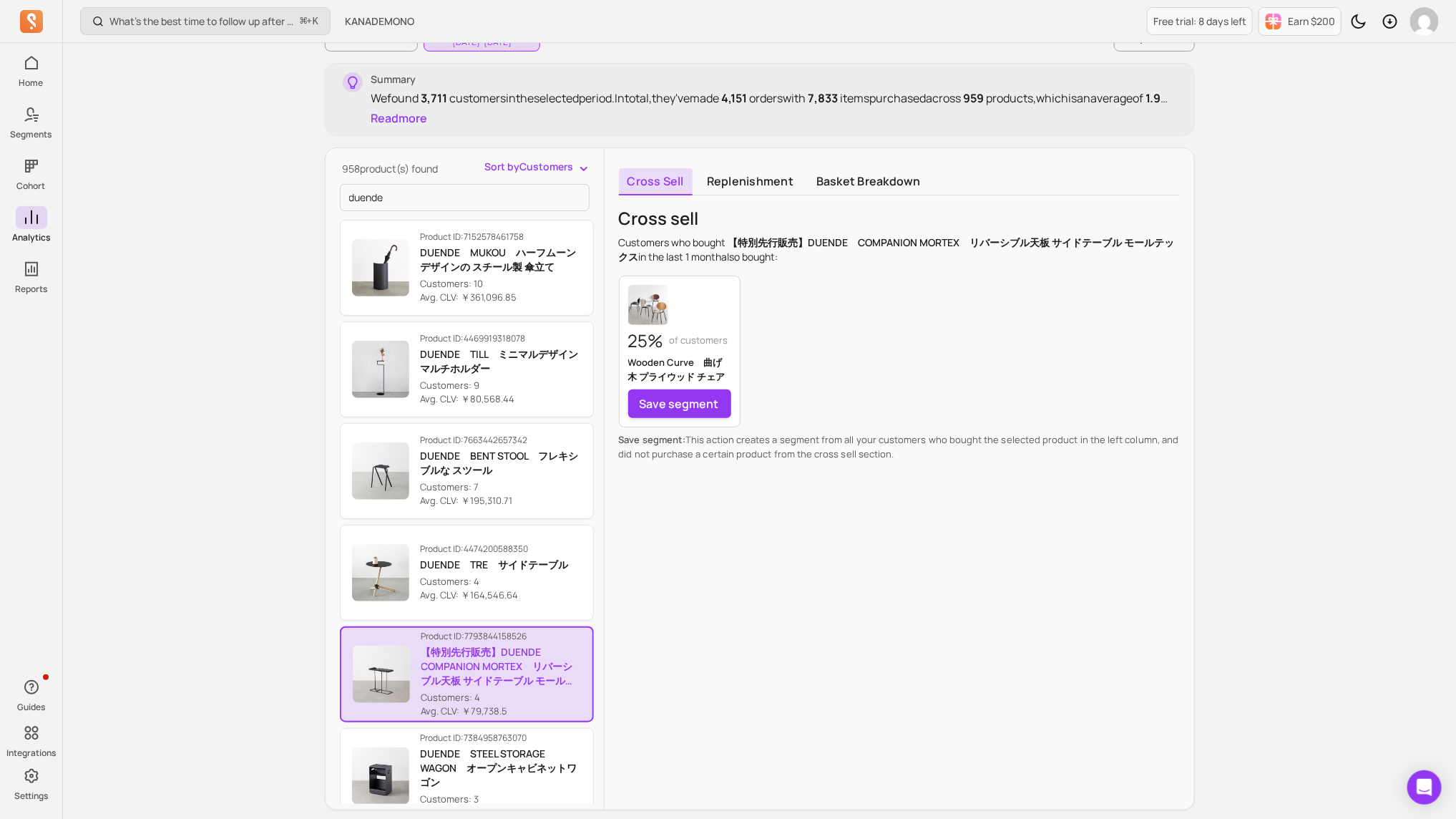
click at [773, 197] on div "Cross sell Replenishment Basket breakdown Cross sell Customers who bought 【特別先行…" at bounding box center [899, 479] width 589 height 662
click at [773, 189] on link "Replenishment" at bounding box center [750, 182] width 103 height 27
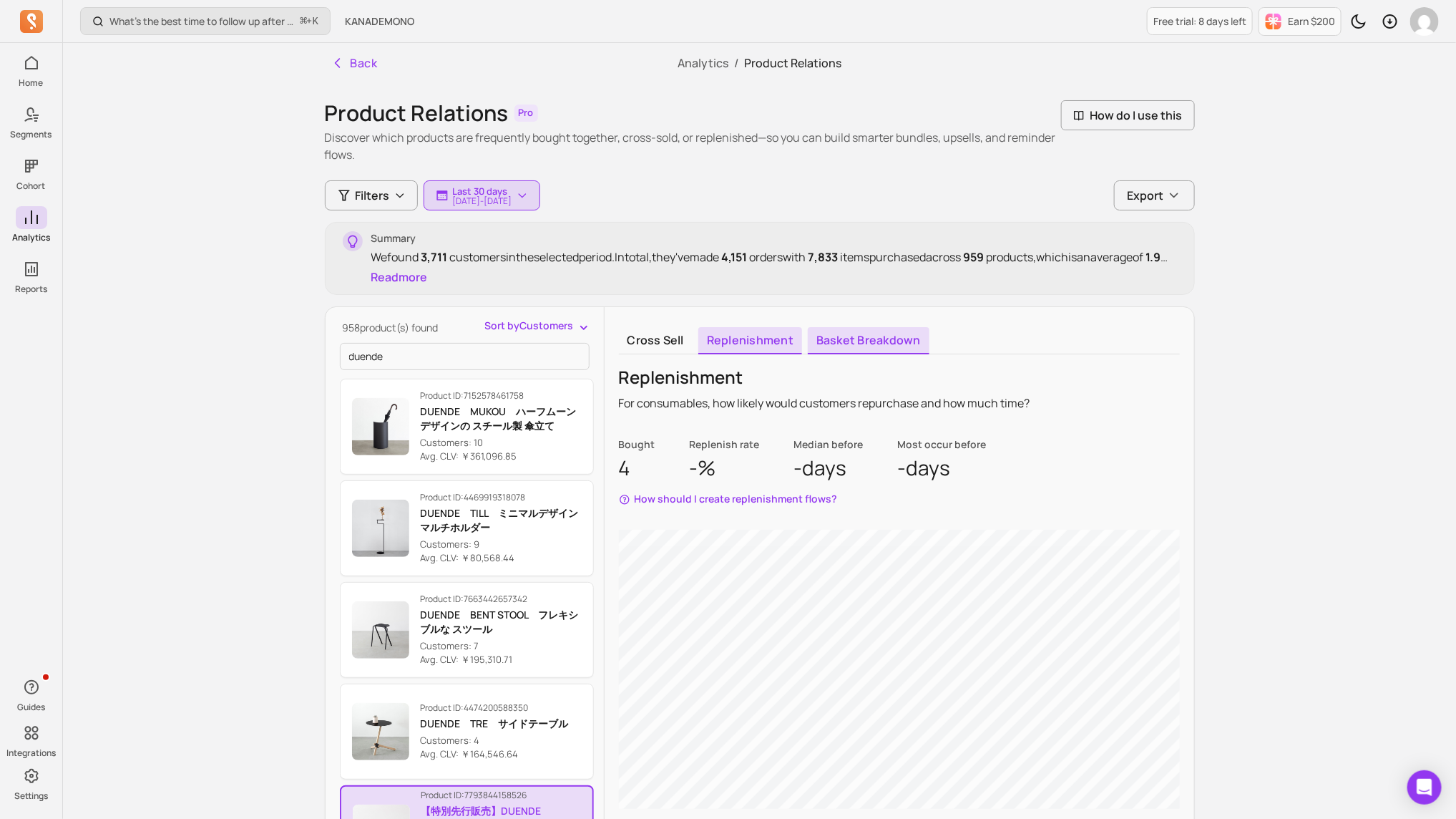
click at [858, 330] on link "Basket breakdown" at bounding box center [869, 341] width 122 height 27
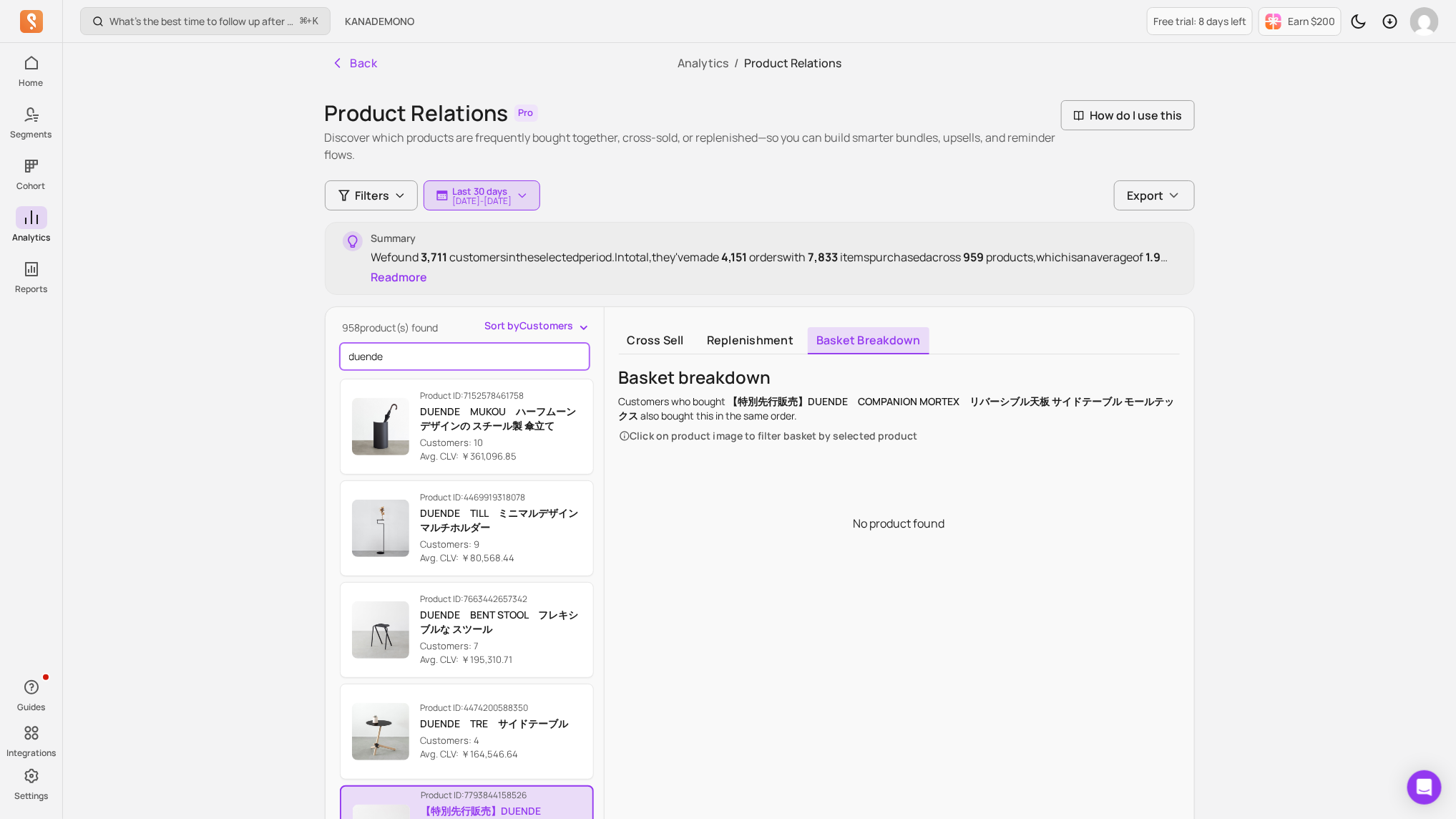
click at [398, 359] on input "duende" at bounding box center [464, 357] width 249 height 27
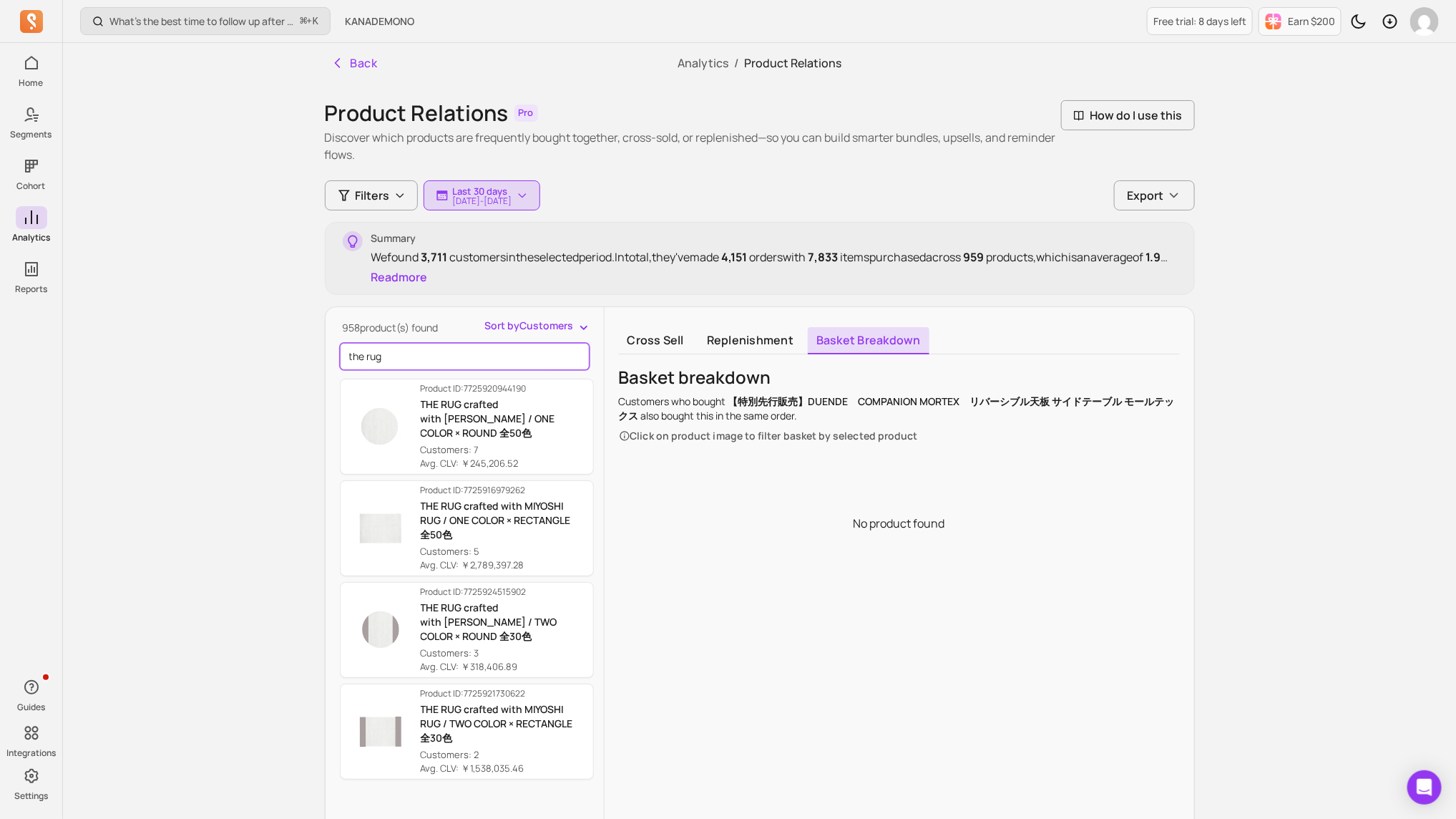
type input "the rug"
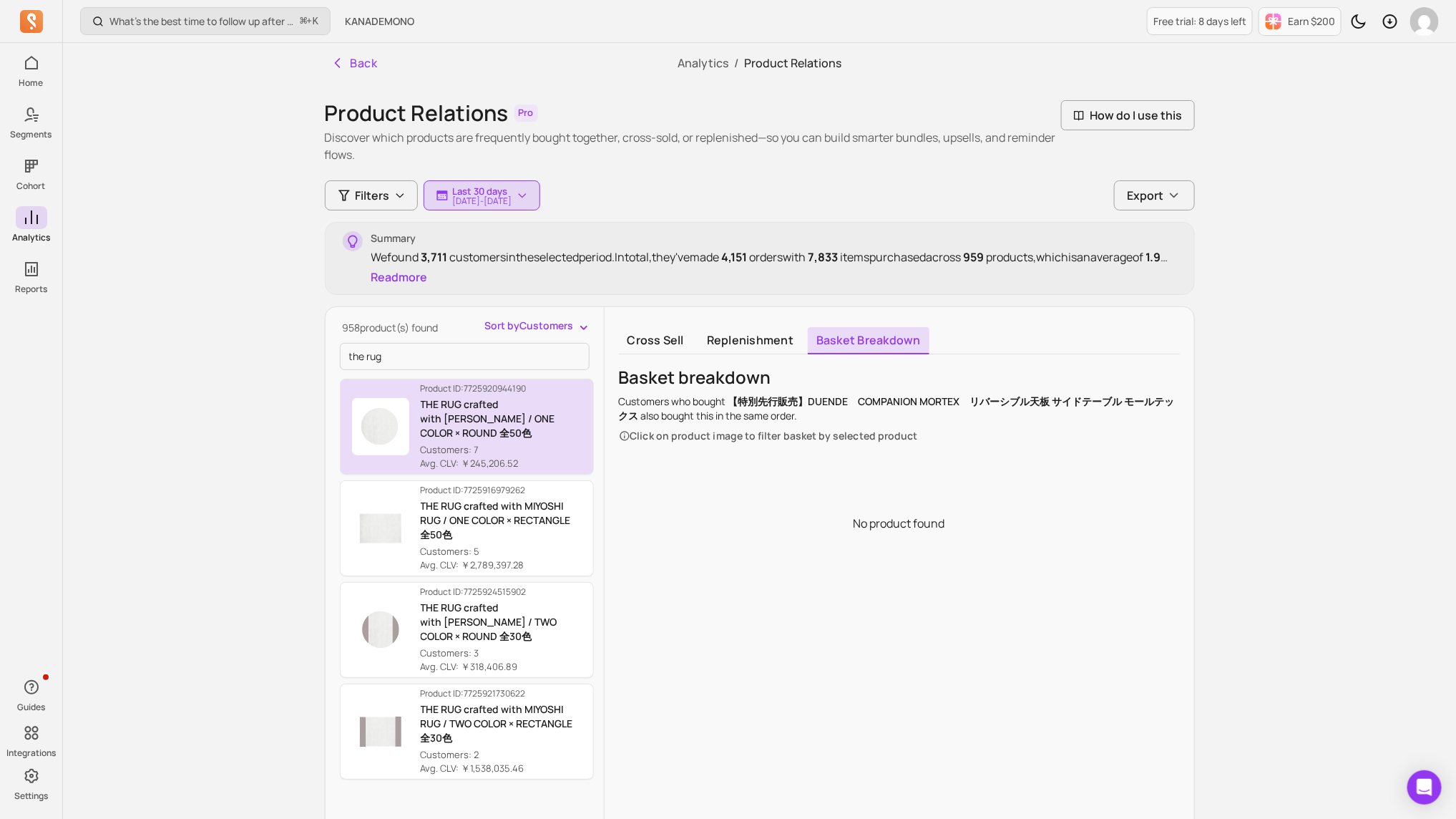
click at [479, 436] on p "THE RUG crafted with [PERSON_NAME] / ONE COLOR × ROUND 全50色" at bounding box center [501, 419] width 161 height 43
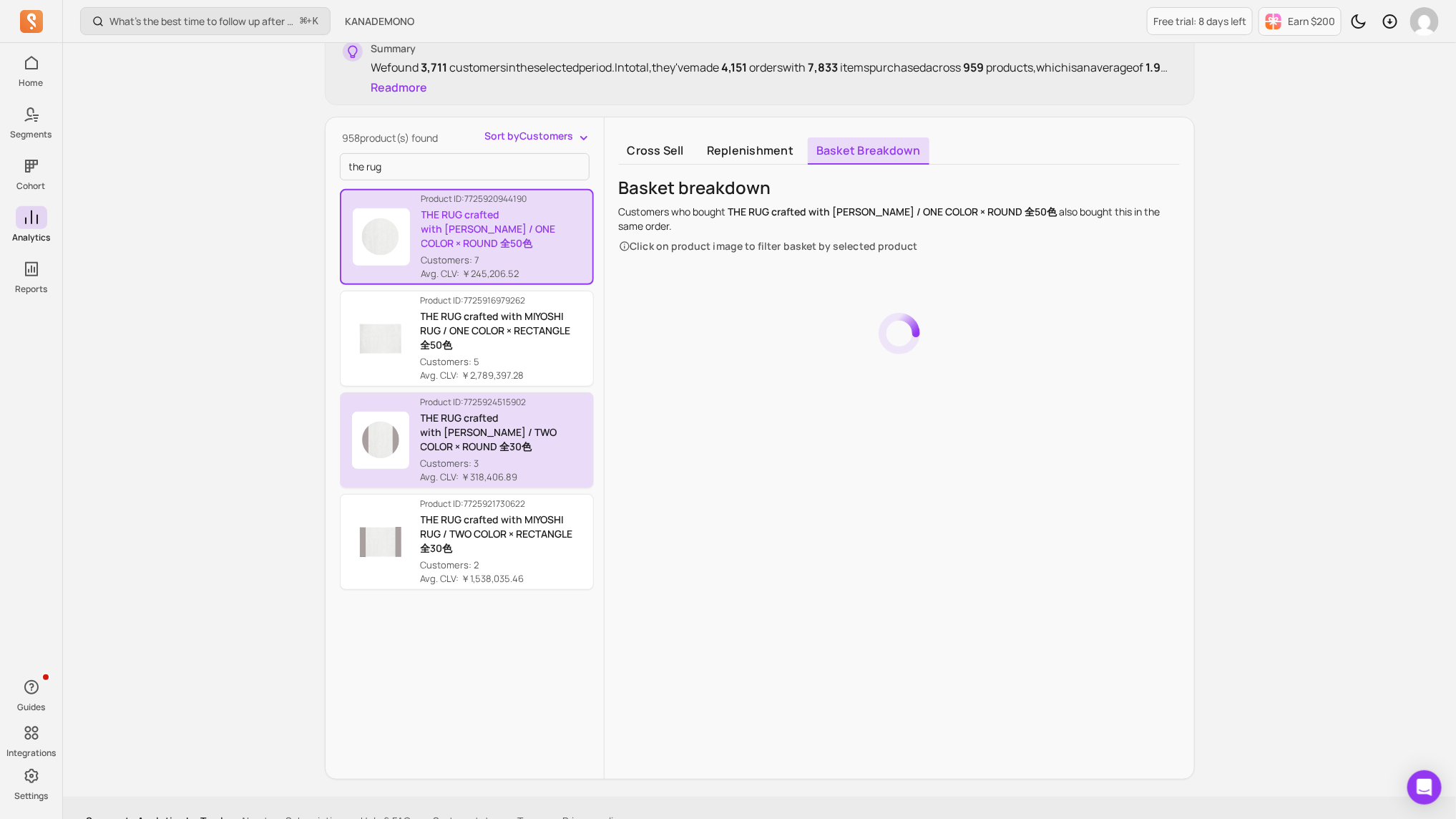
scroll to position [192, 0]
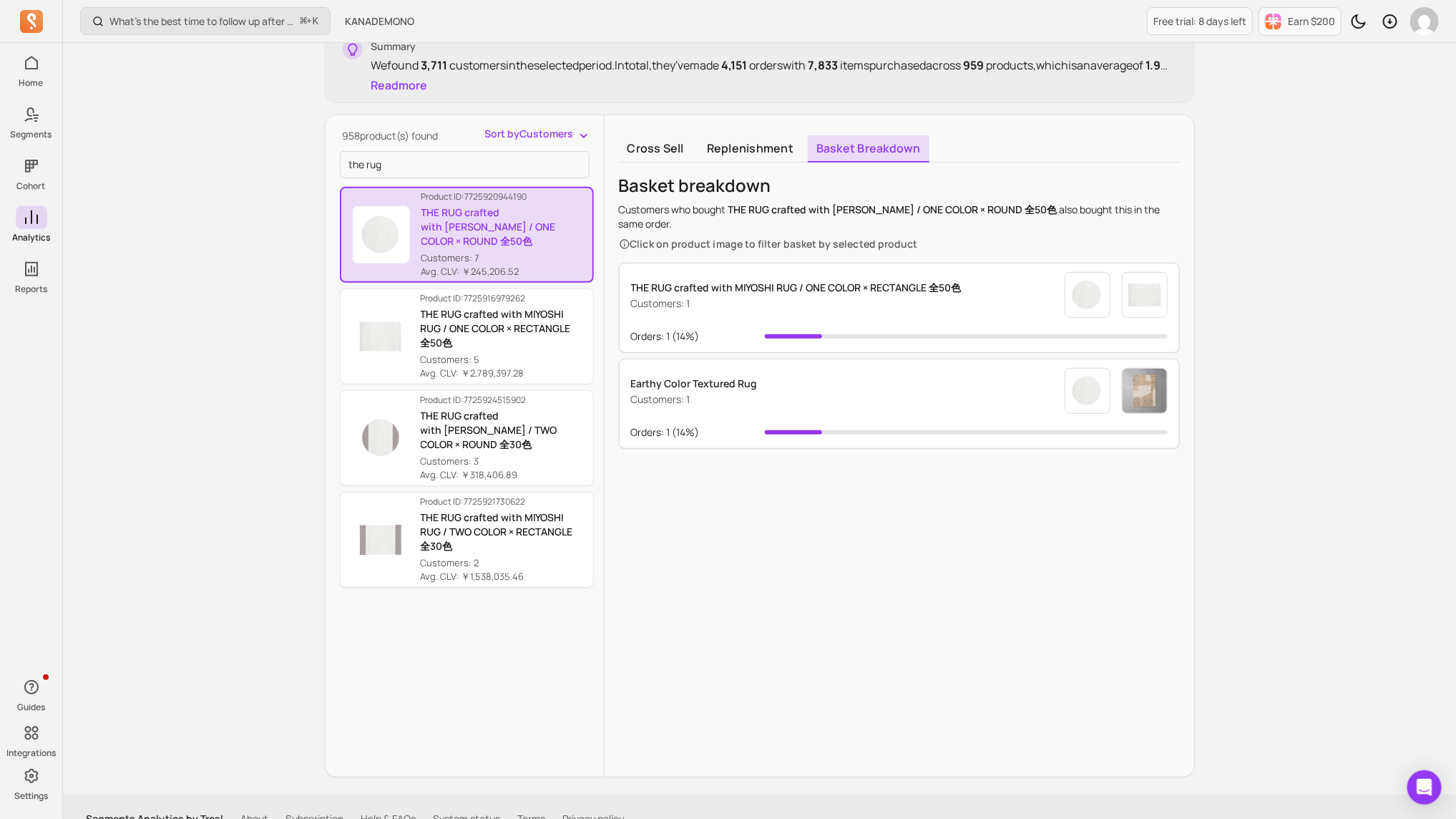
click at [632, 132] on div "Cross sell Replenishment Basket breakdown Basket breakdown Customers who bought…" at bounding box center [899, 446] width 589 height 662
click at [629, 144] on link "Cross sell" at bounding box center [656, 149] width 74 height 27
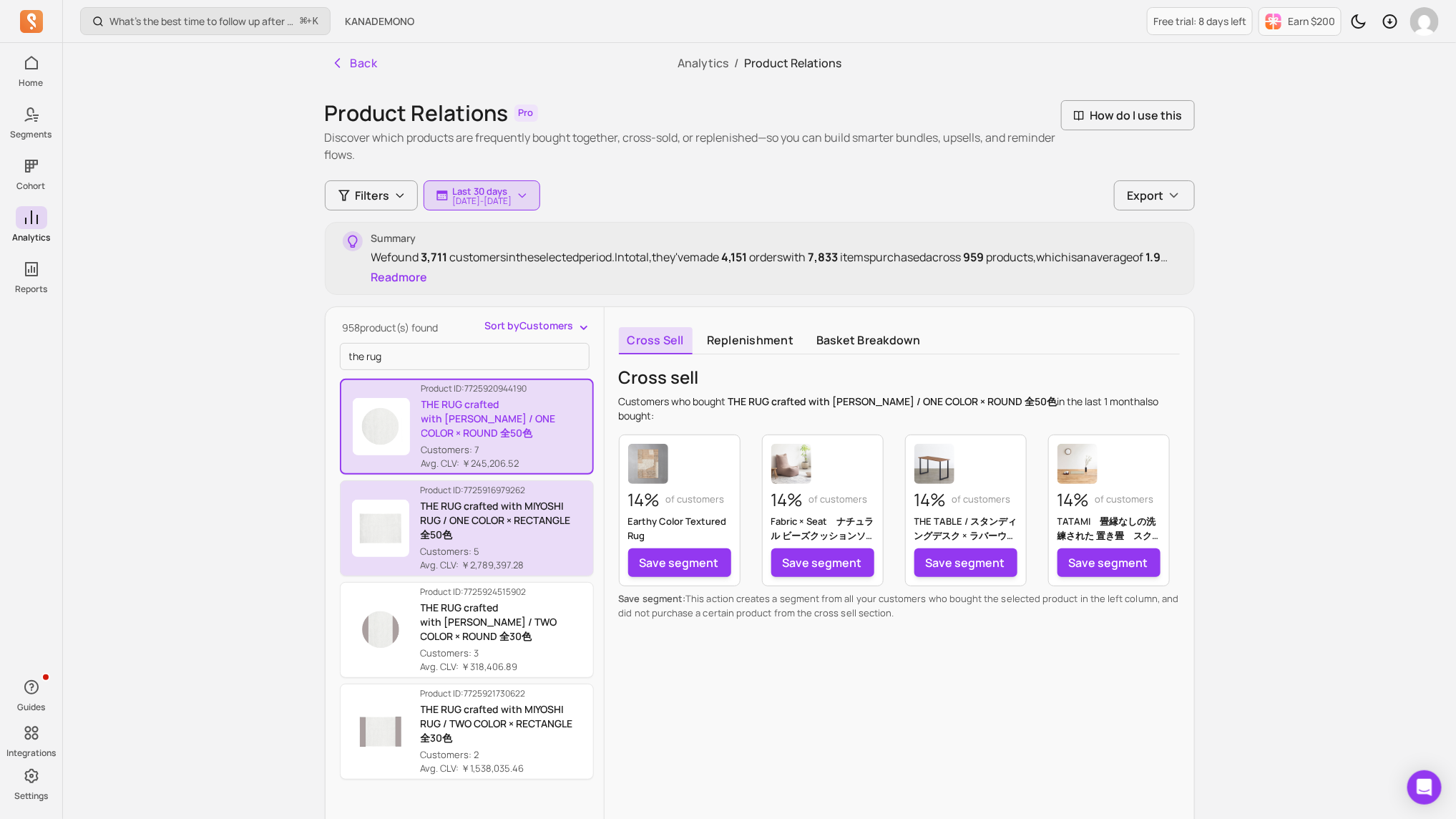
click at [508, 493] on p "Product ID: 7725916979262" at bounding box center [501, 490] width 161 height 11
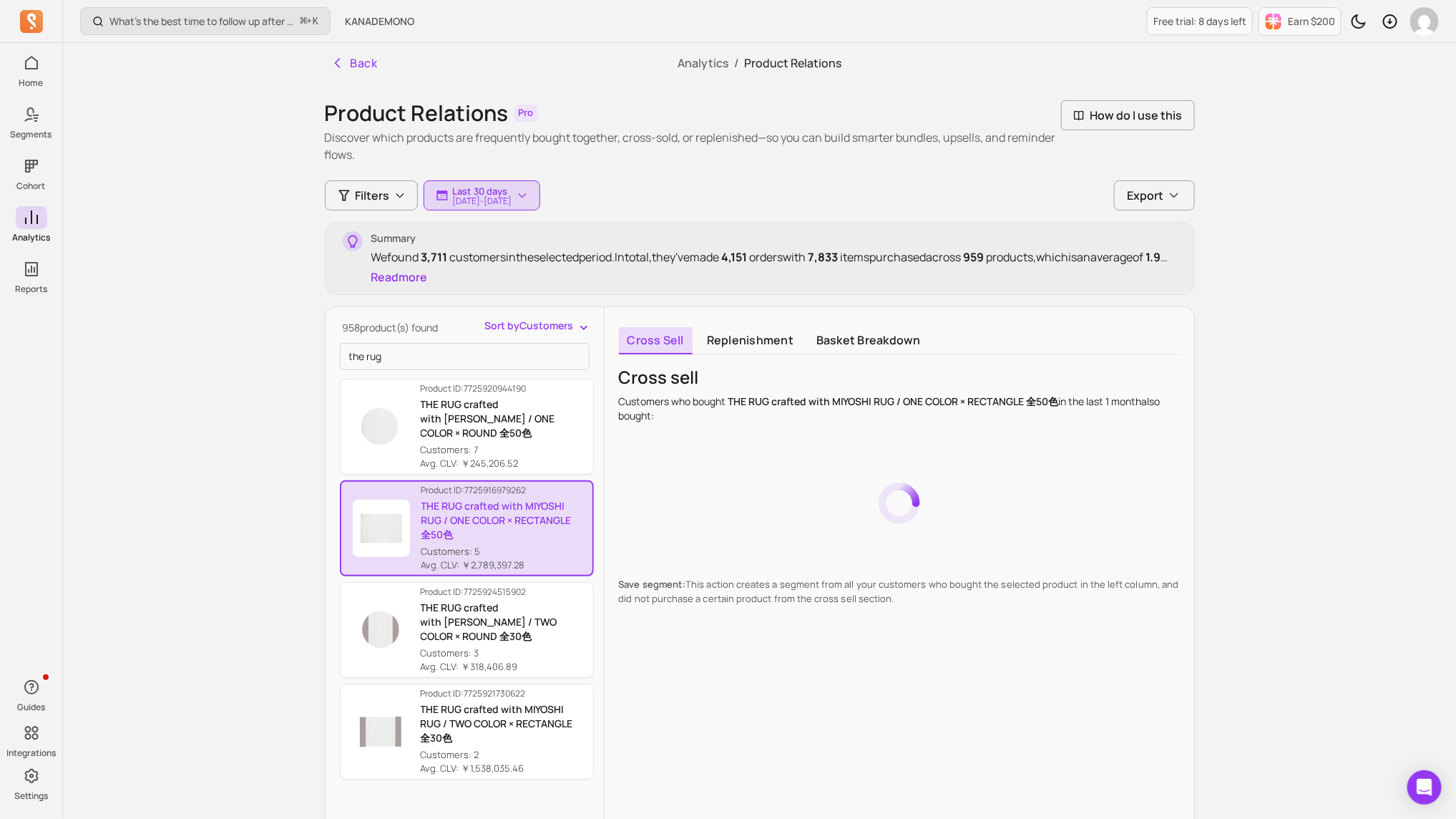
click at [754, 545] on div "Cross sell Replenishment Basket breakdown Cross sell Customers who bought THE R…" at bounding box center [899, 638] width 589 height 662
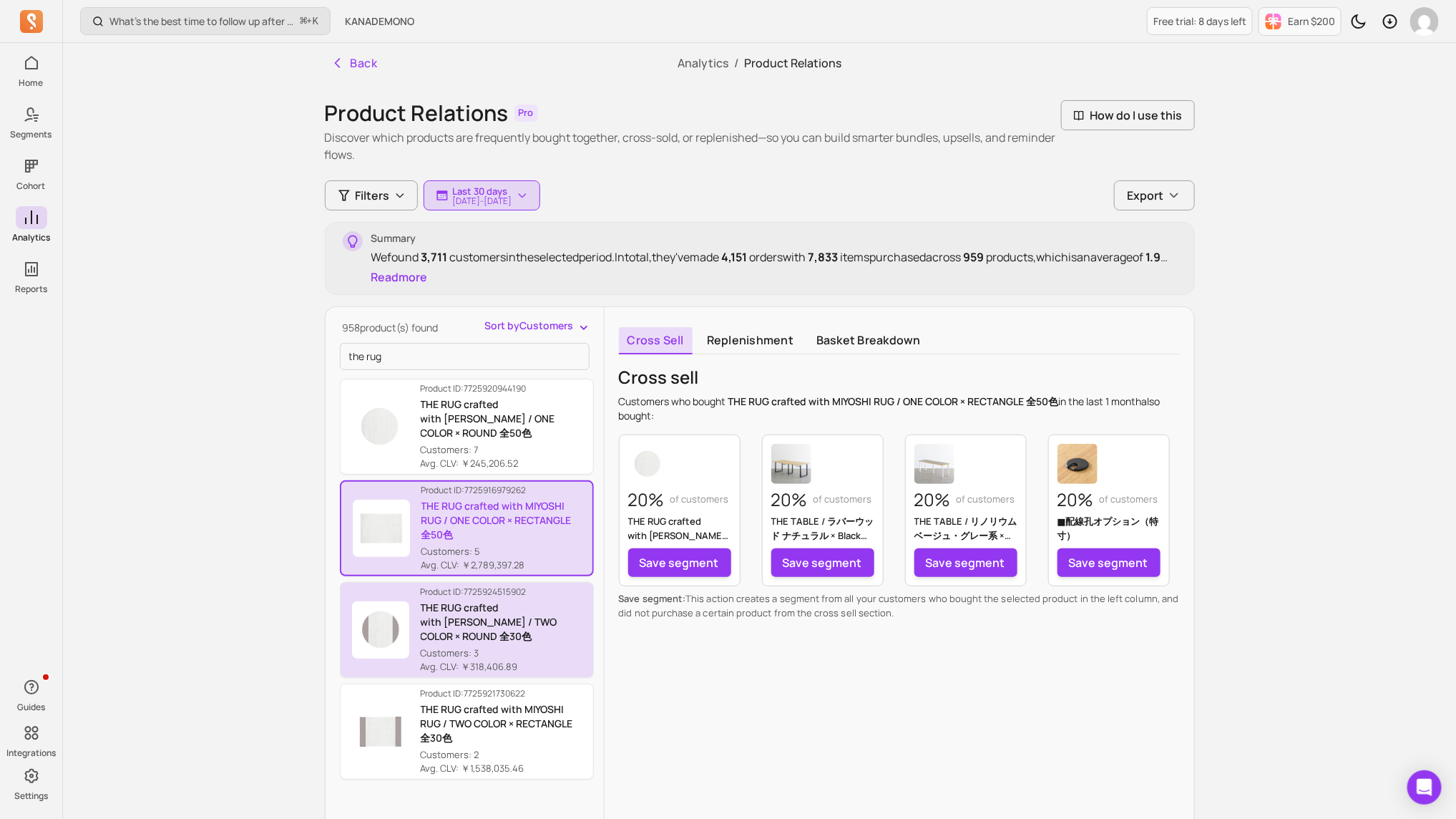
click at [500, 545] on p "THE RUG crafted with [PERSON_NAME] / TWO COLOR × ROUND 全30色" at bounding box center [501, 622] width 161 height 43
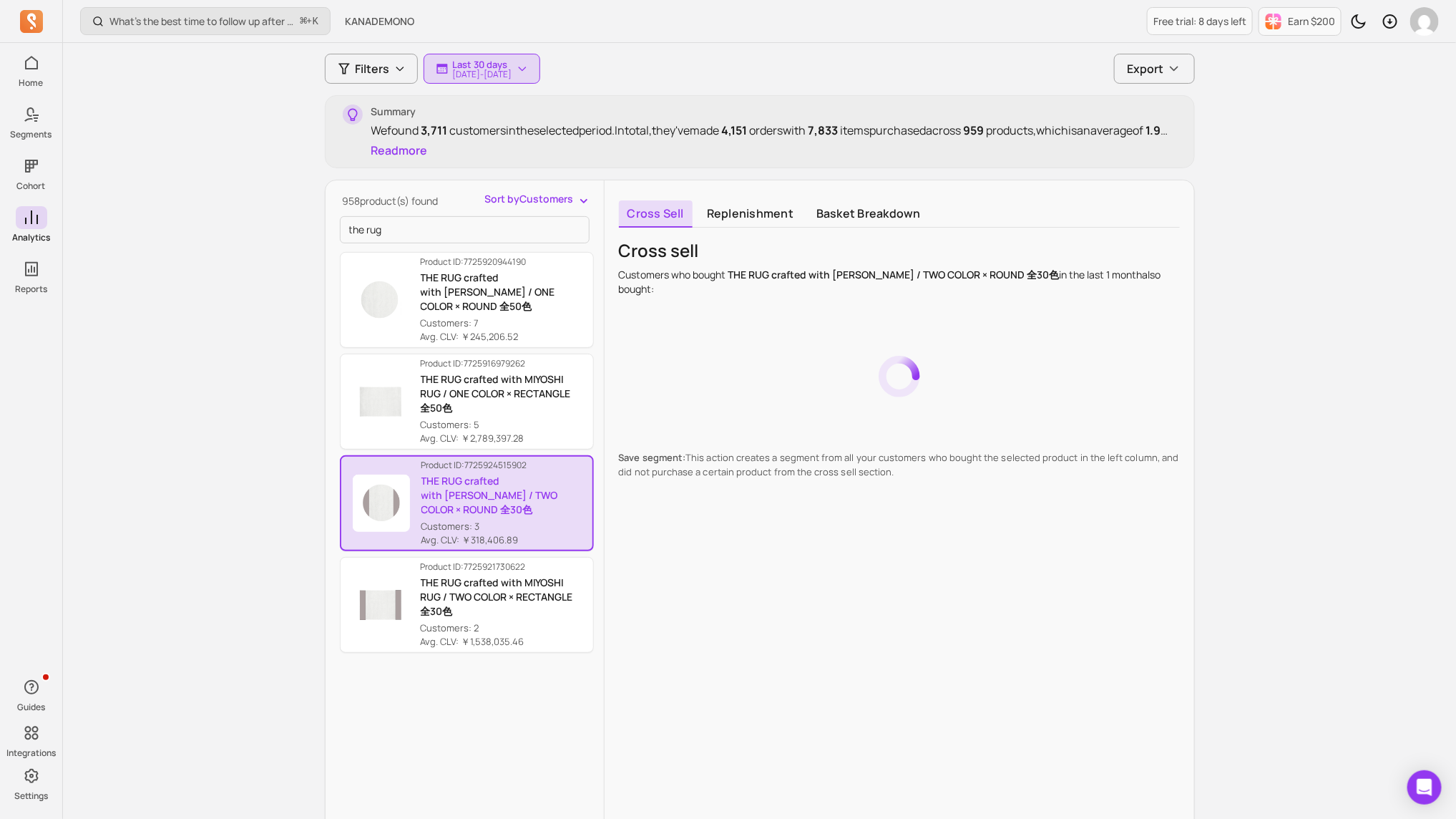
scroll to position [129, 0]
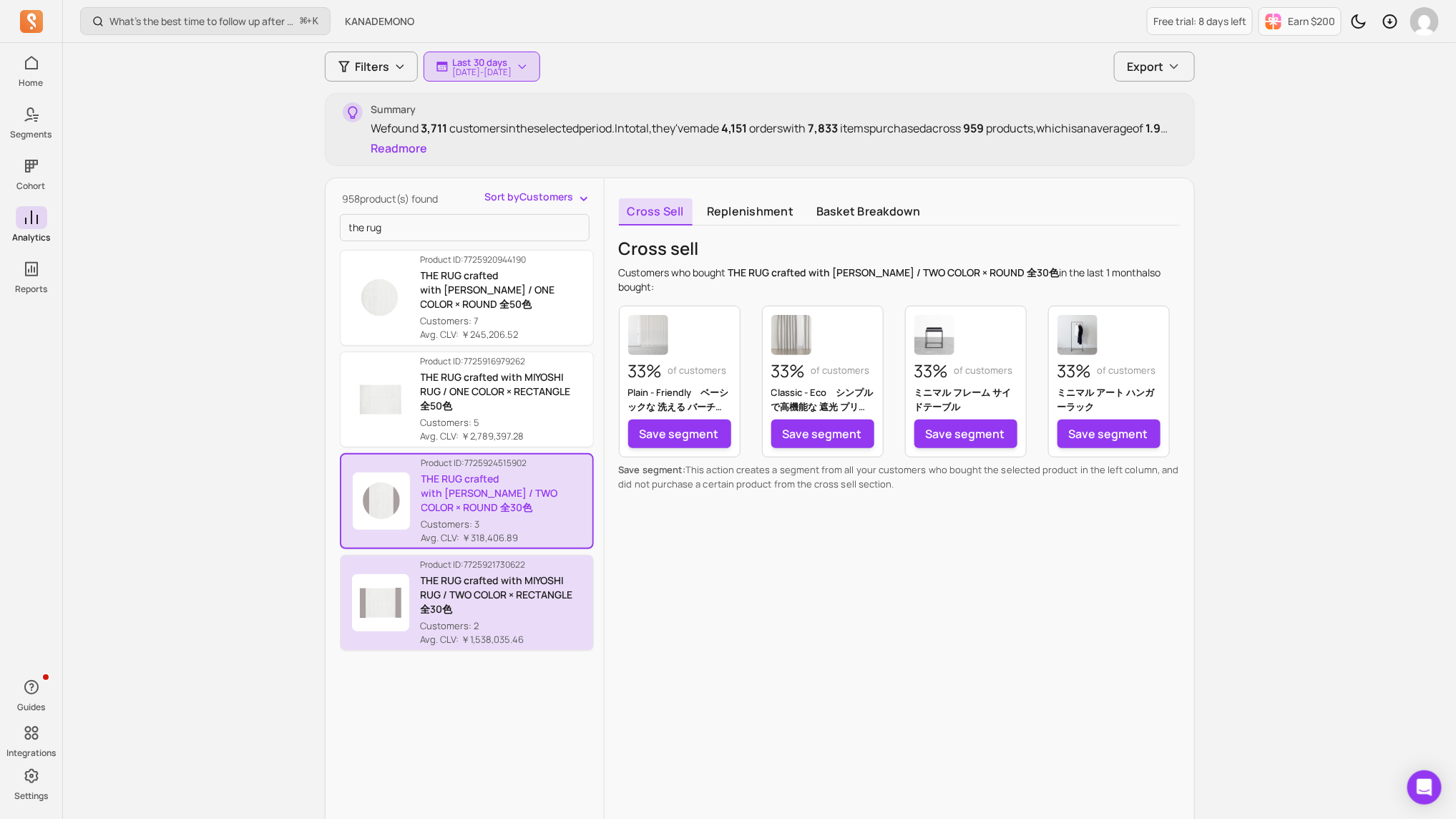
click at [505, 545] on p "THE RUG crafted with MIYOSHI RUG / TWO COLOR × RECTANGLE 全30色" at bounding box center [501, 595] width 161 height 43
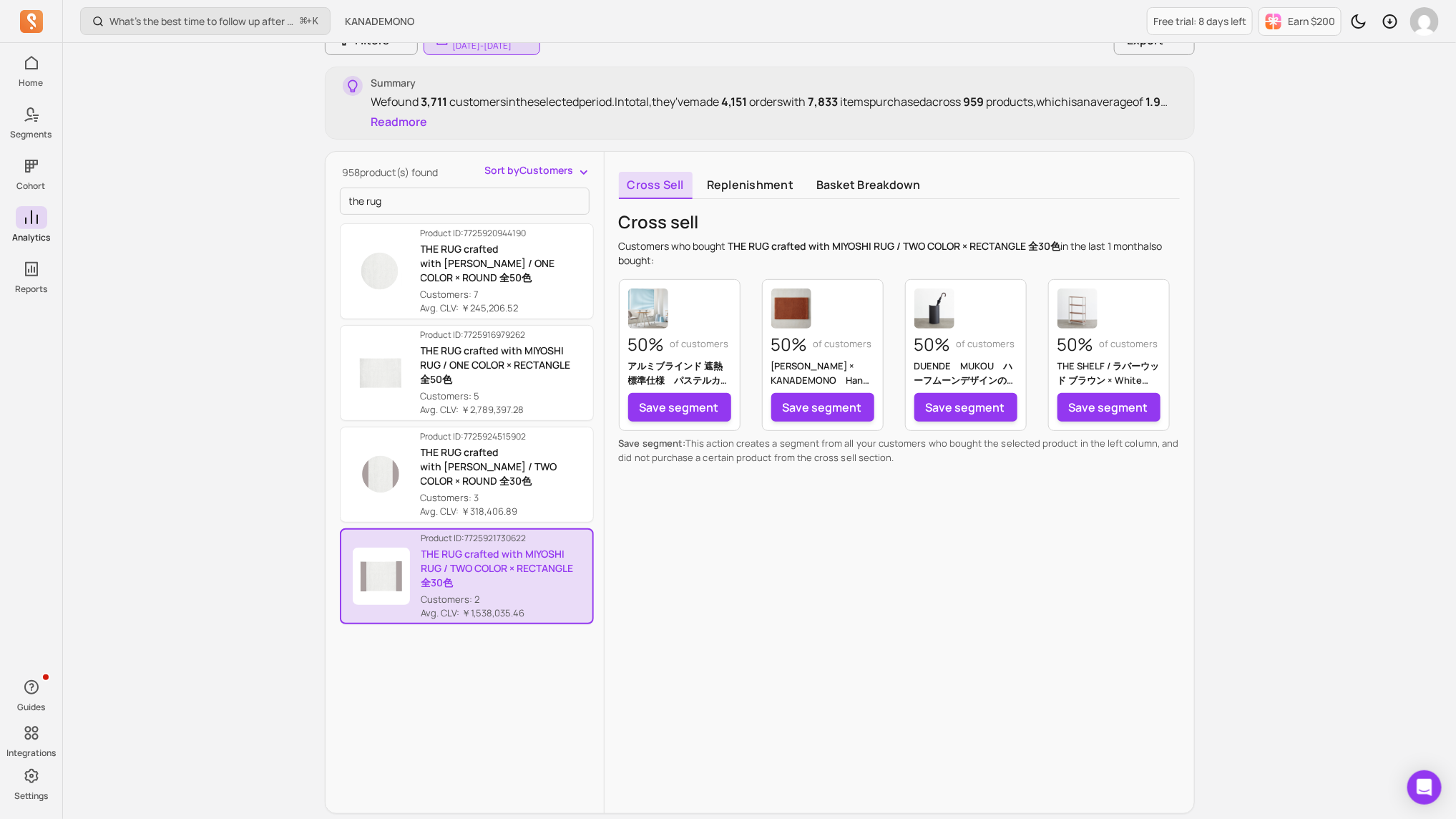
scroll to position [155, 0]
click at [882, 184] on link "Basket breakdown" at bounding box center [869, 186] width 122 height 27
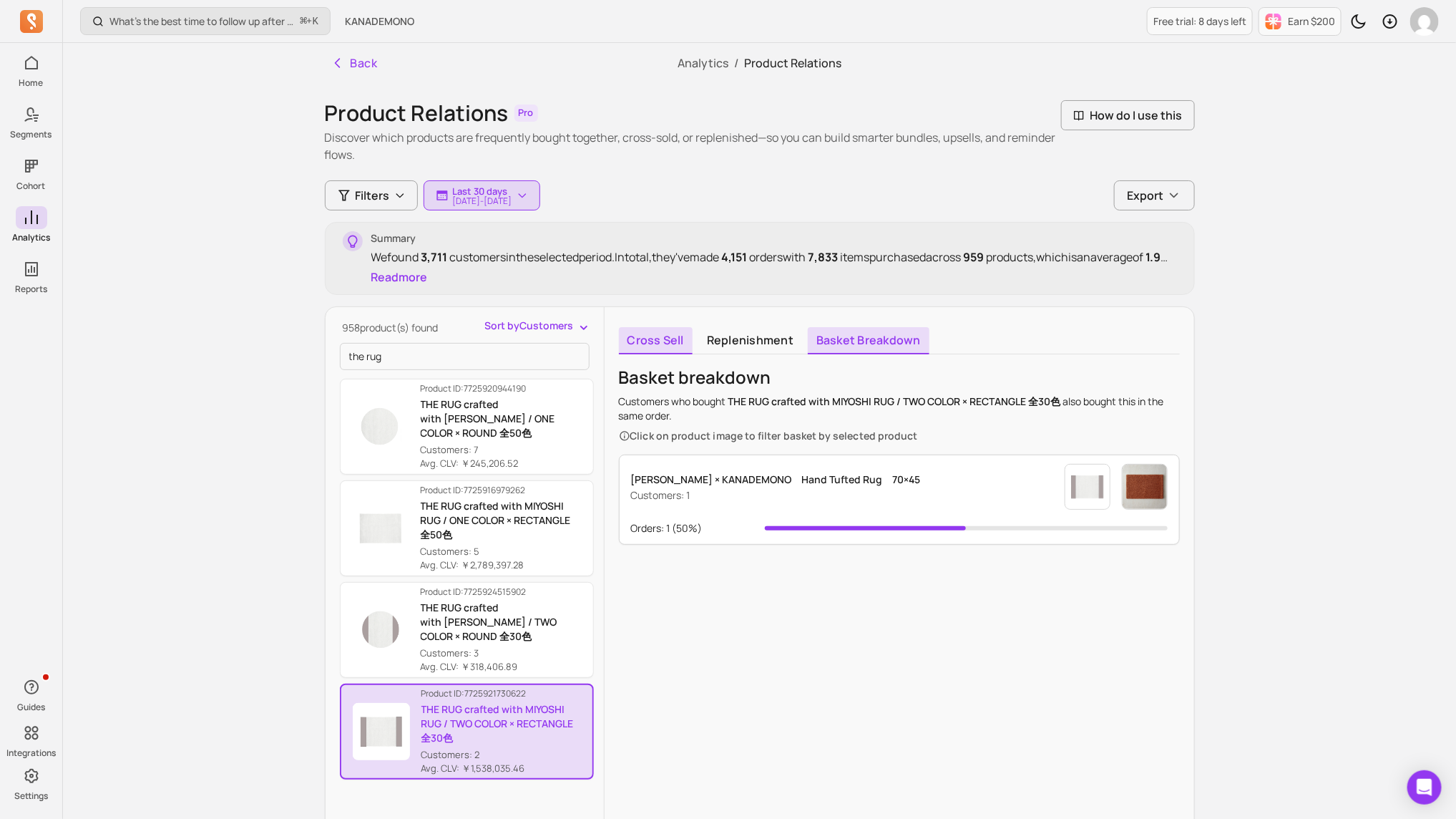
click at [668, 337] on link "Cross sell" at bounding box center [656, 341] width 74 height 27
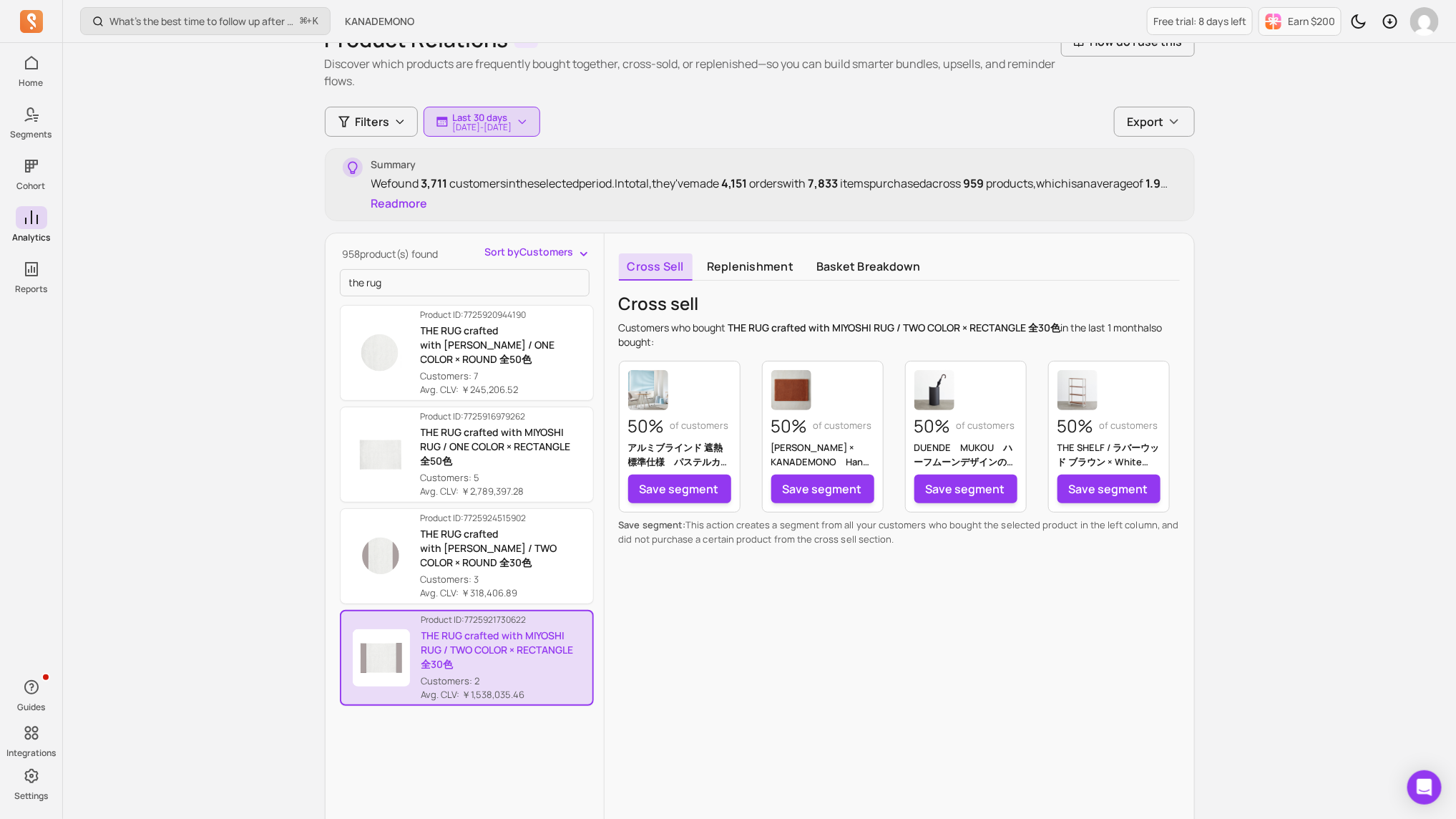
scroll to position [76, 0]
click at [507, 272] on input "the rug" at bounding box center [464, 281] width 249 height 27
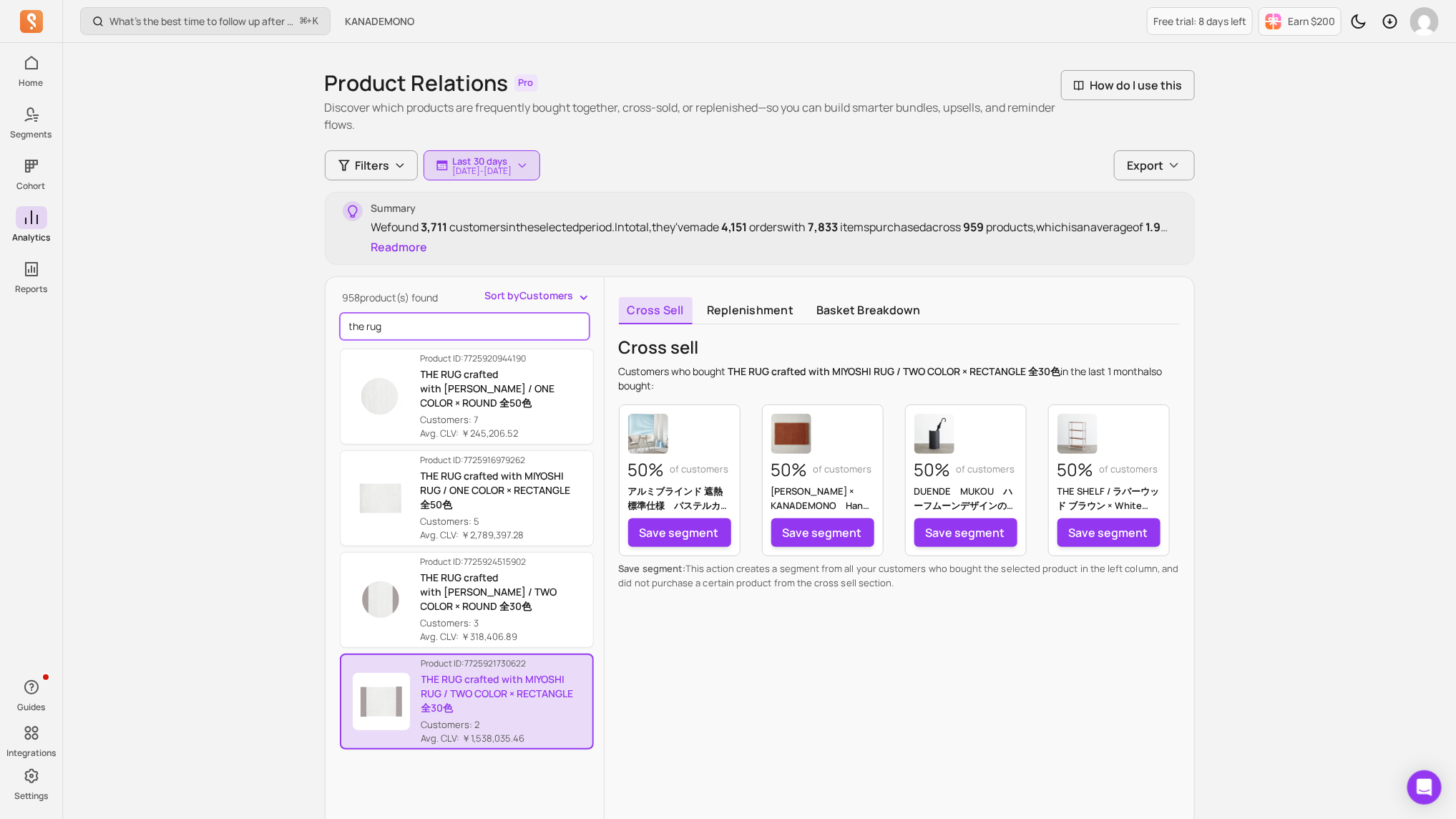
scroll to position [0, 0]
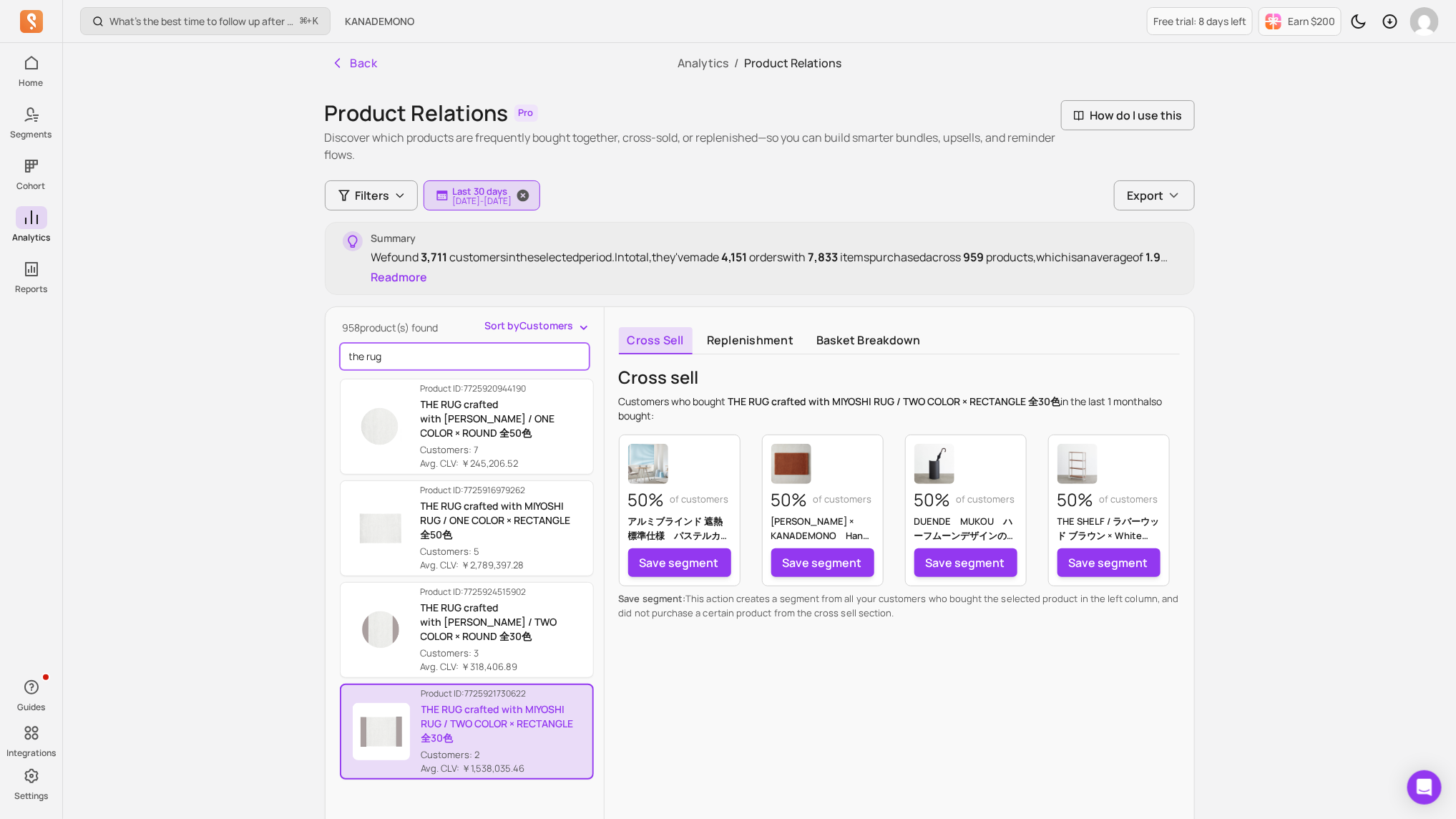
click at [512, 201] on p "[DATE] - [DATE]" at bounding box center [483, 201] width 59 height 9
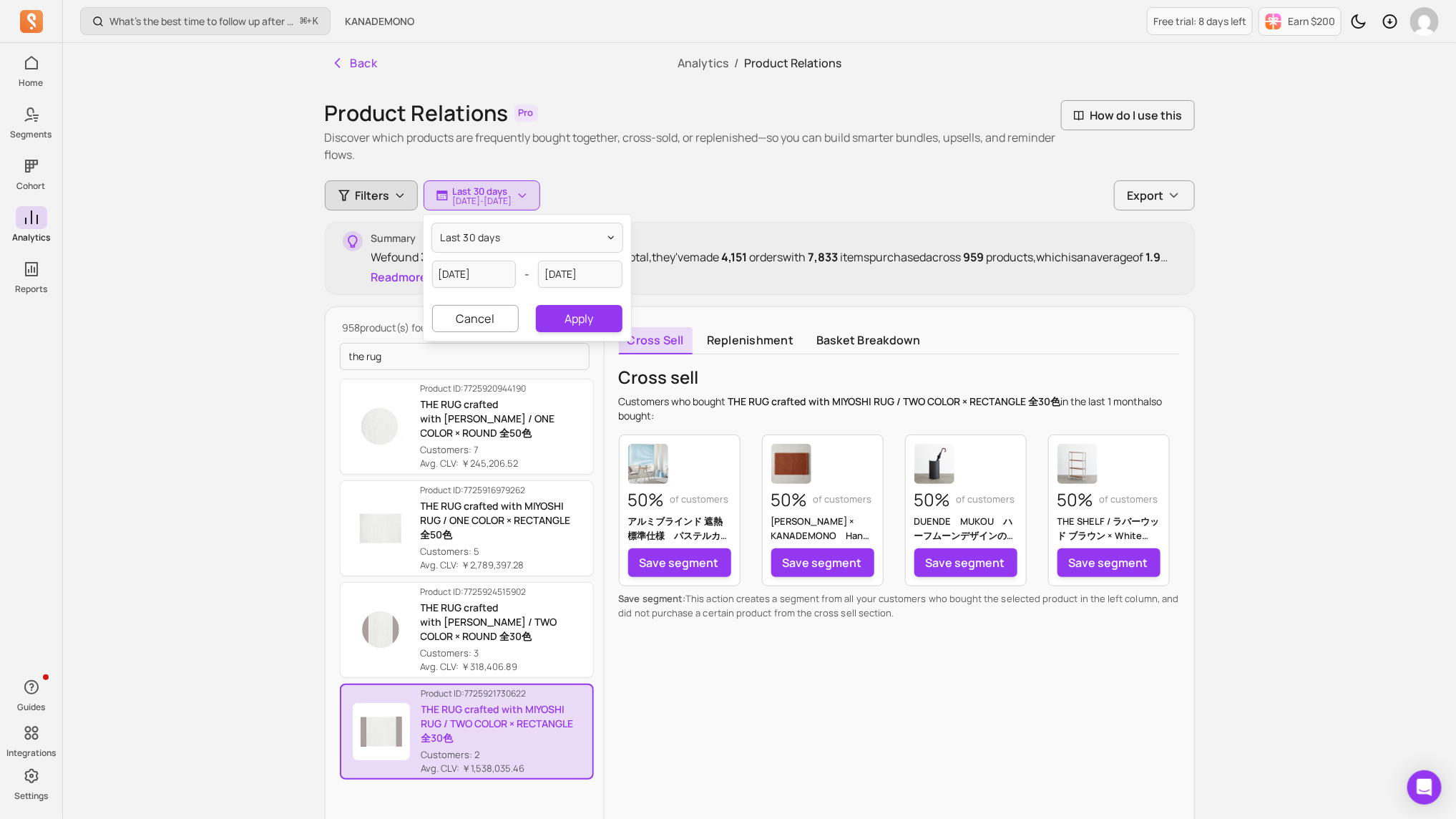
click at [381, 197] on span "Filters" at bounding box center [373, 195] width 34 height 17
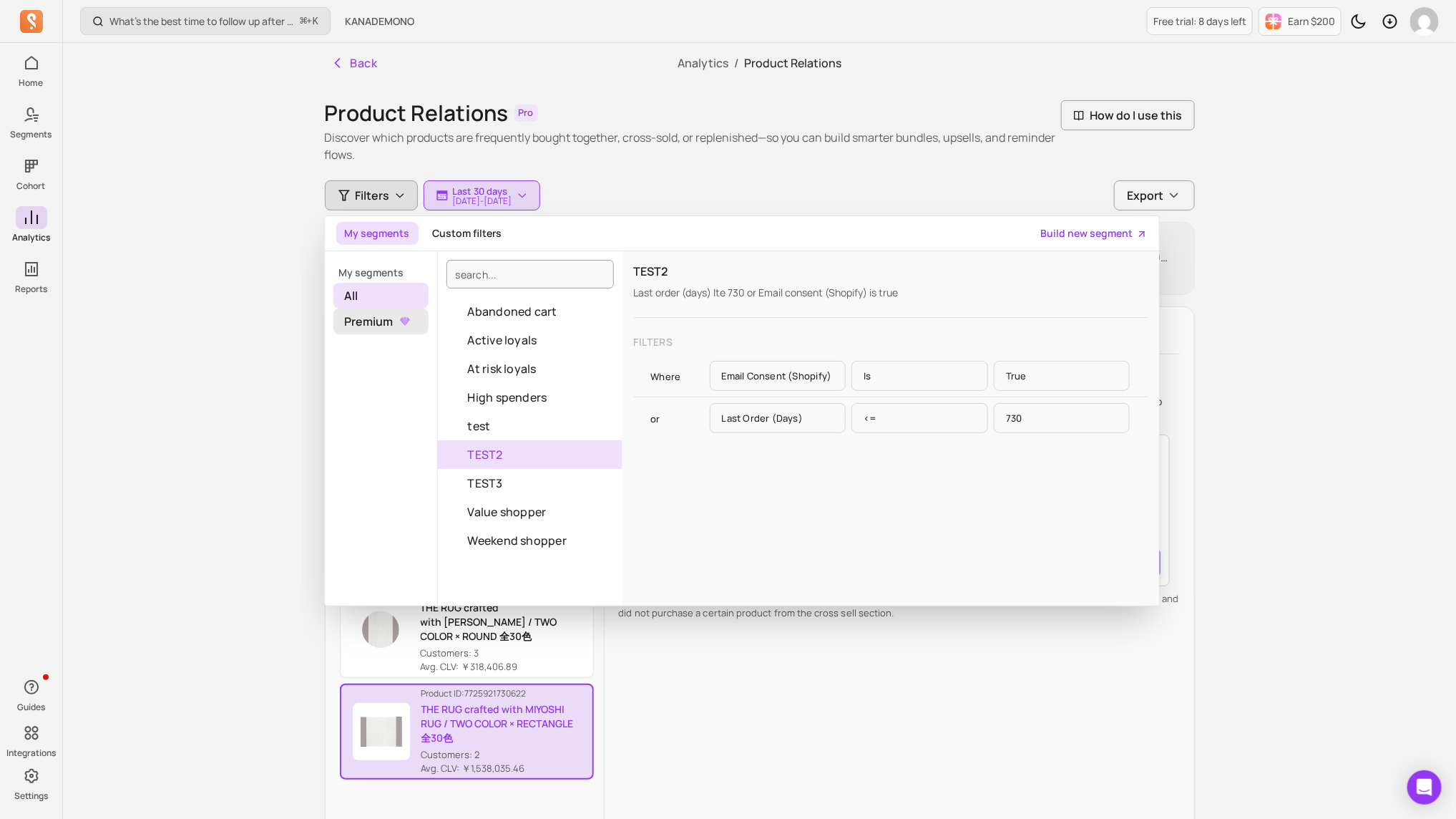
click at [379, 322] on span "Premium" at bounding box center [381, 322] width 95 height 26
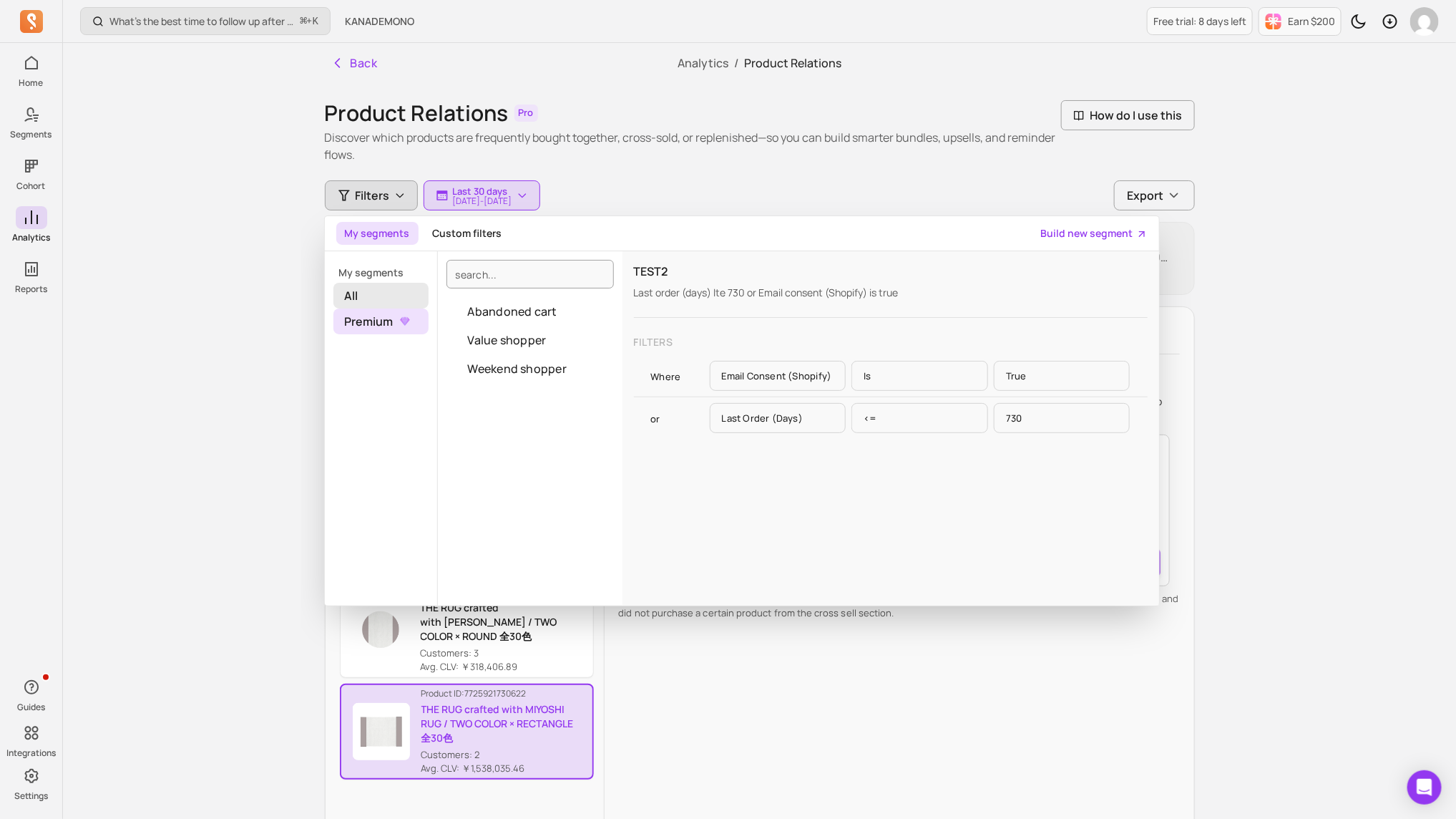
click at [380, 289] on span "All" at bounding box center [381, 296] width 95 height 26
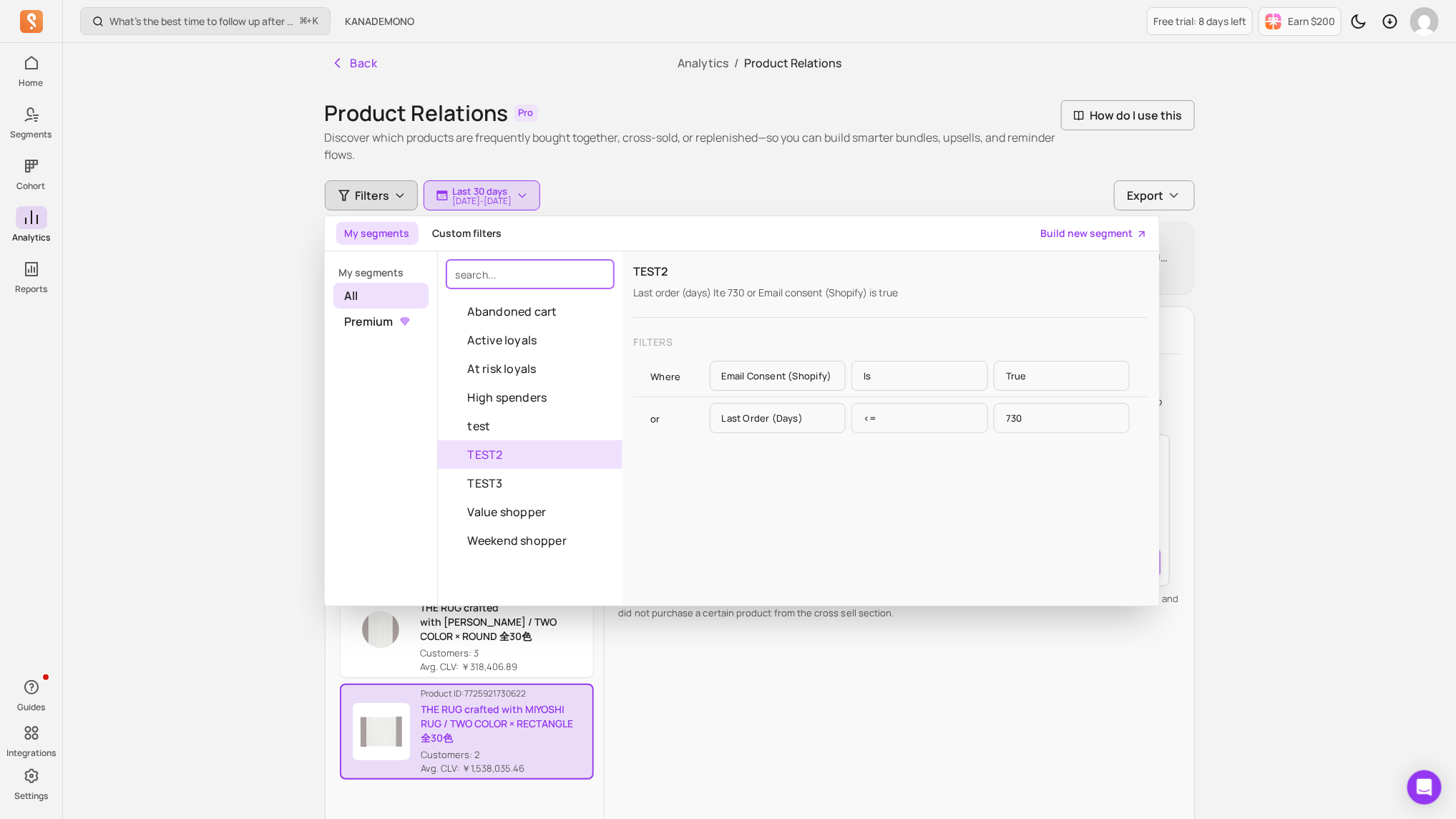
click at [515, 286] on input "search" at bounding box center [530, 274] width 168 height 29
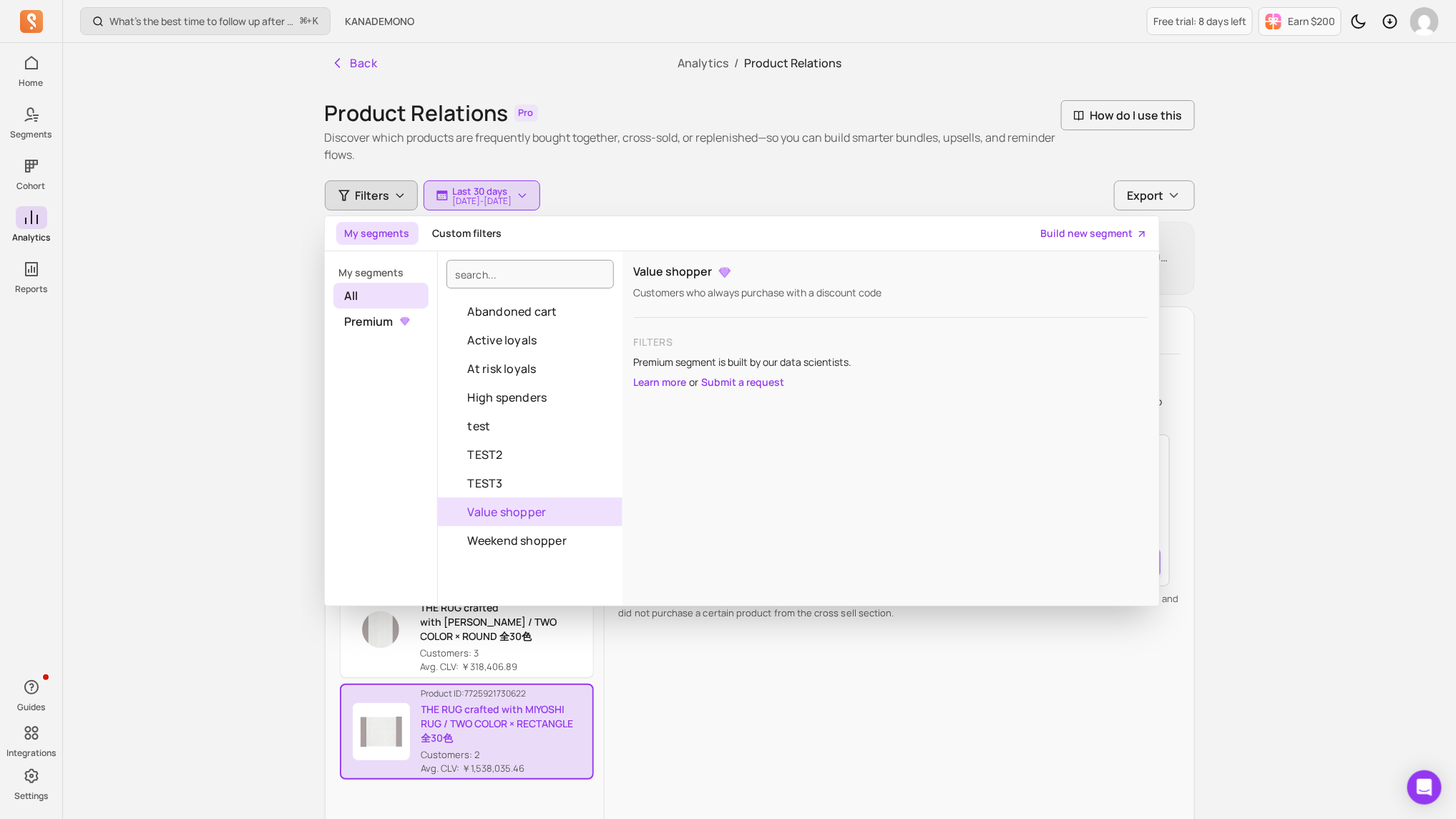
click at [736, 545] on div "Cross sell Replenishment Basket breakdown Cross sell Customers who bought THE R…" at bounding box center [899, 638] width 589 height 662
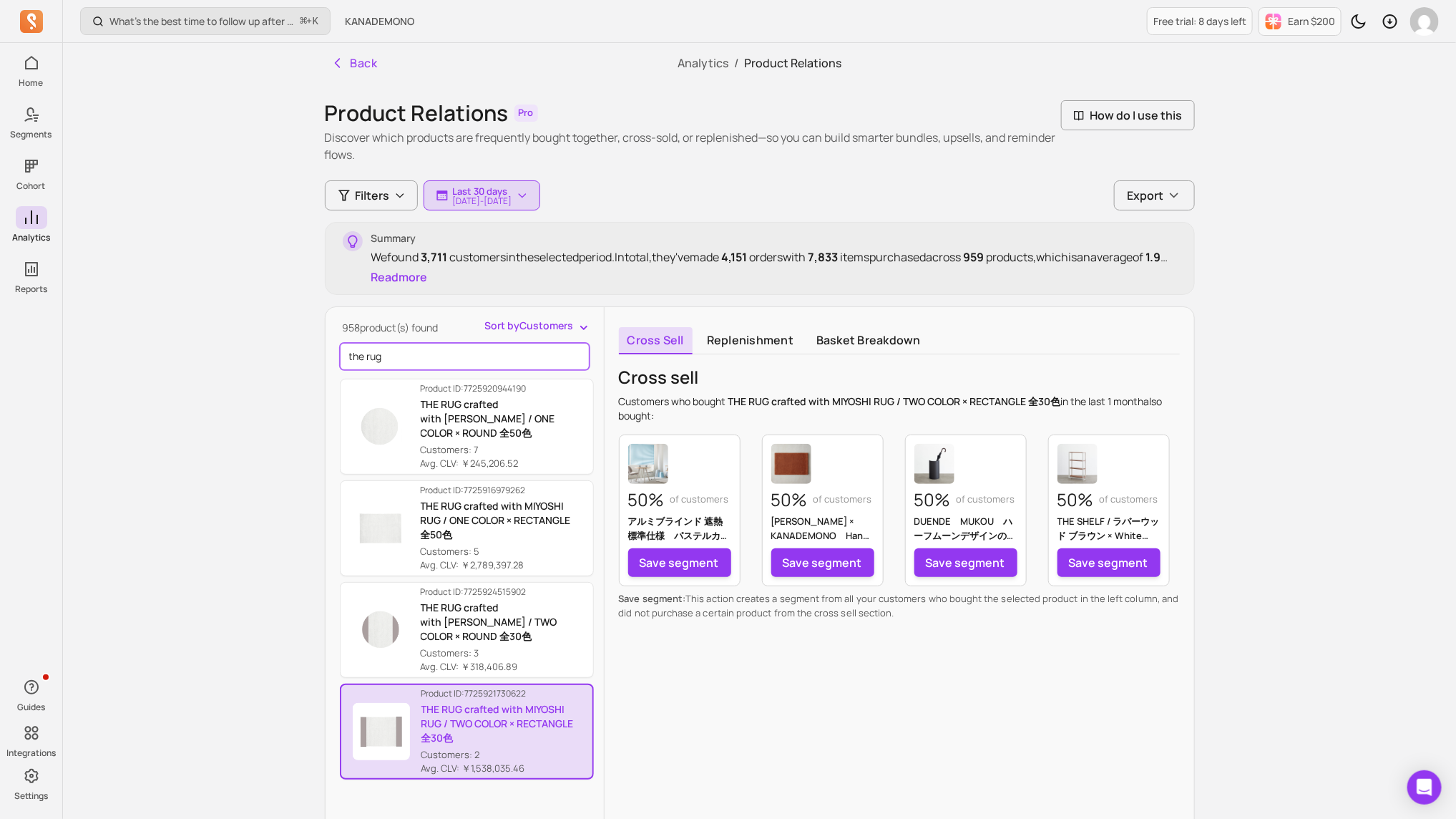
click at [533, 364] on input "the rug" at bounding box center [464, 357] width 249 height 27
click at [577, 364] on input "the rug" at bounding box center [464, 357] width 249 height 27
click at [568, 359] on input "the rug" at bounding box center [464, 357] width 249 height 27
click at [572, 356] on input "the rug" at bounding box center [464, 357] width 249 height 27
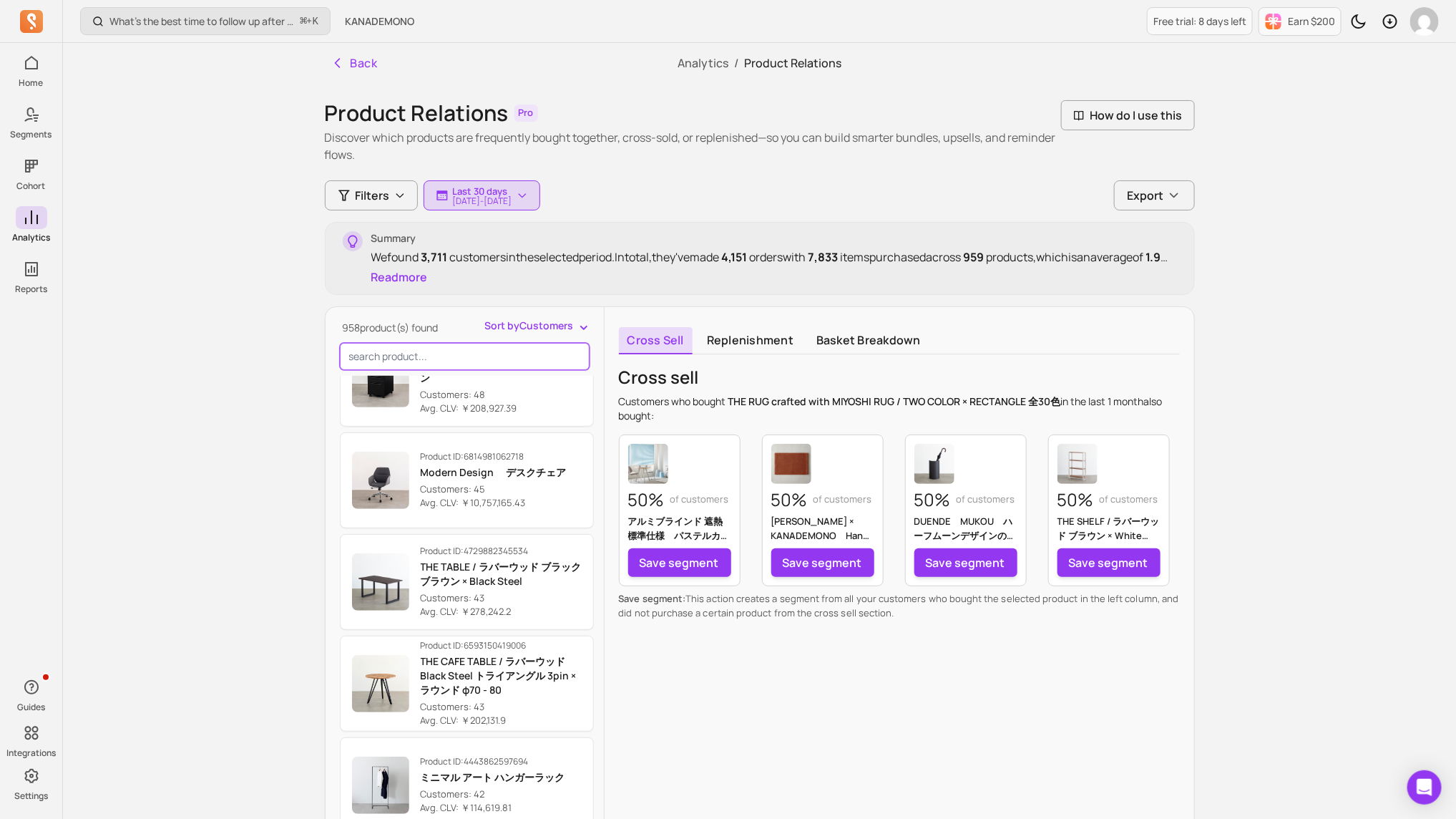
scroll to position [1275, 0]
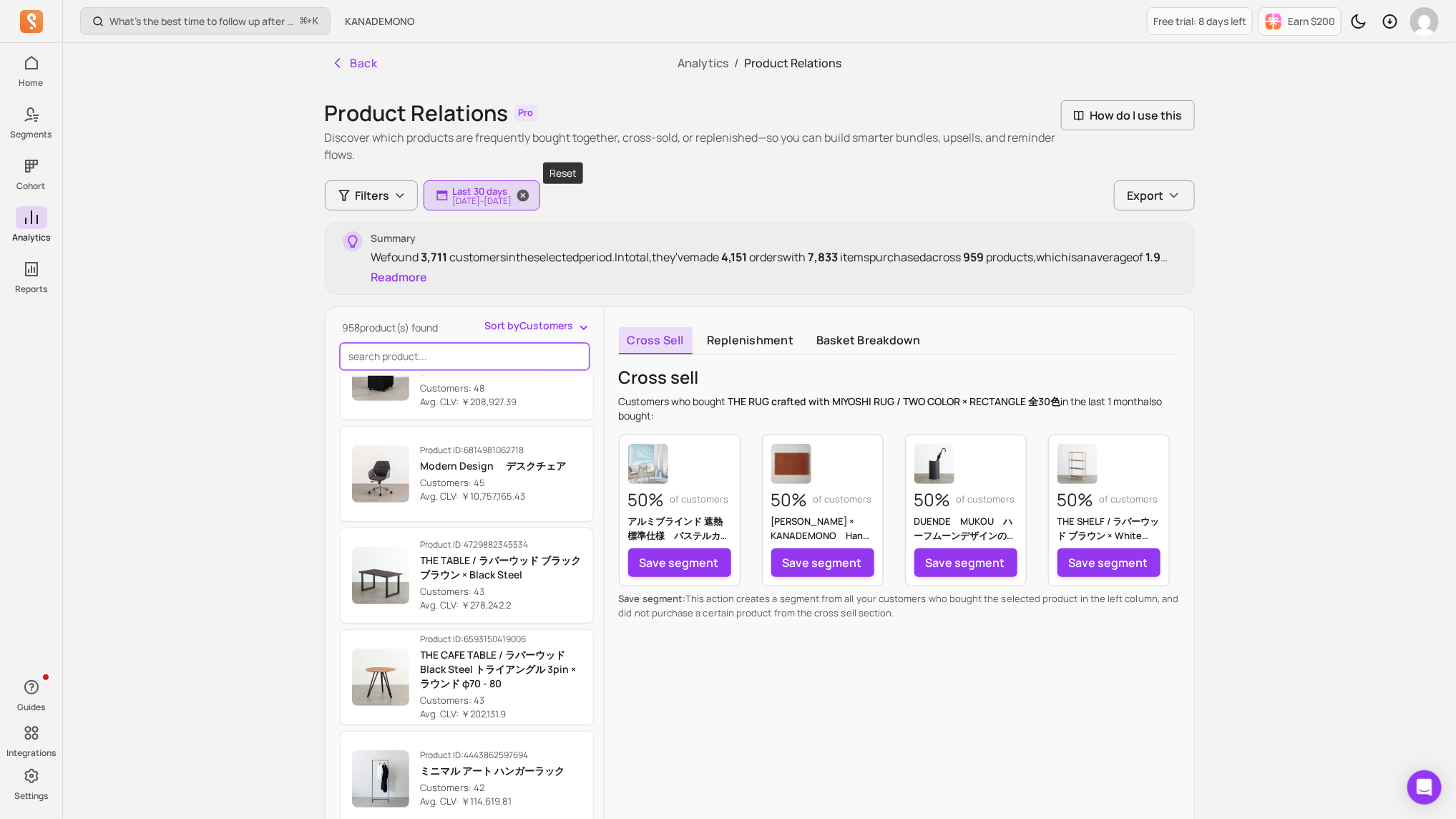
click at [540, 195] on span "button" at bounding box center [523, 195] width 34 height 30
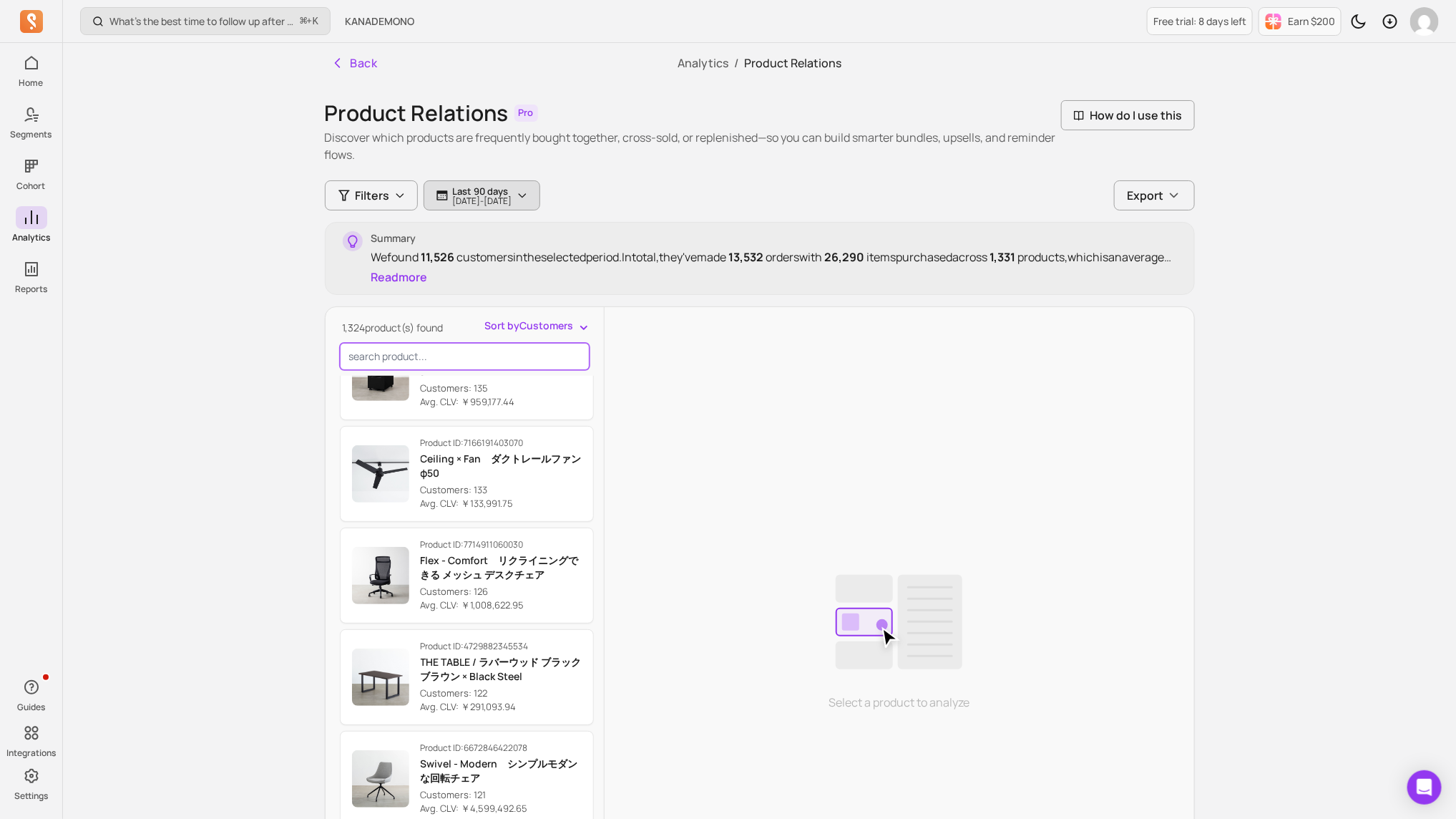
click at [509, 201] on p "[DATE] - [DATE]" at bounding box center [483, 201] width 59 height 9
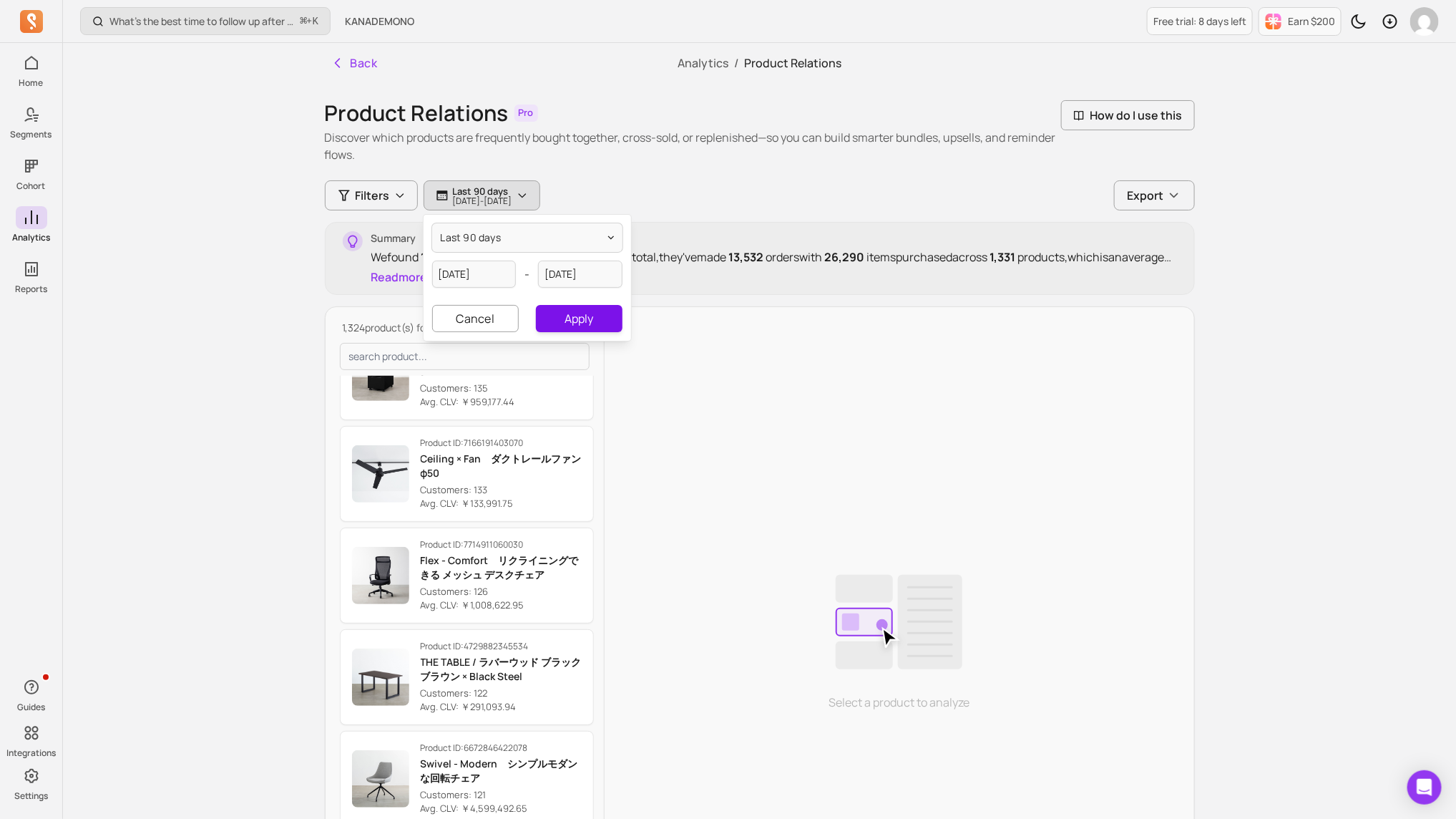
click at [584, 328] on button "Apply" at bounding box center [579, 318] width 86 height 27
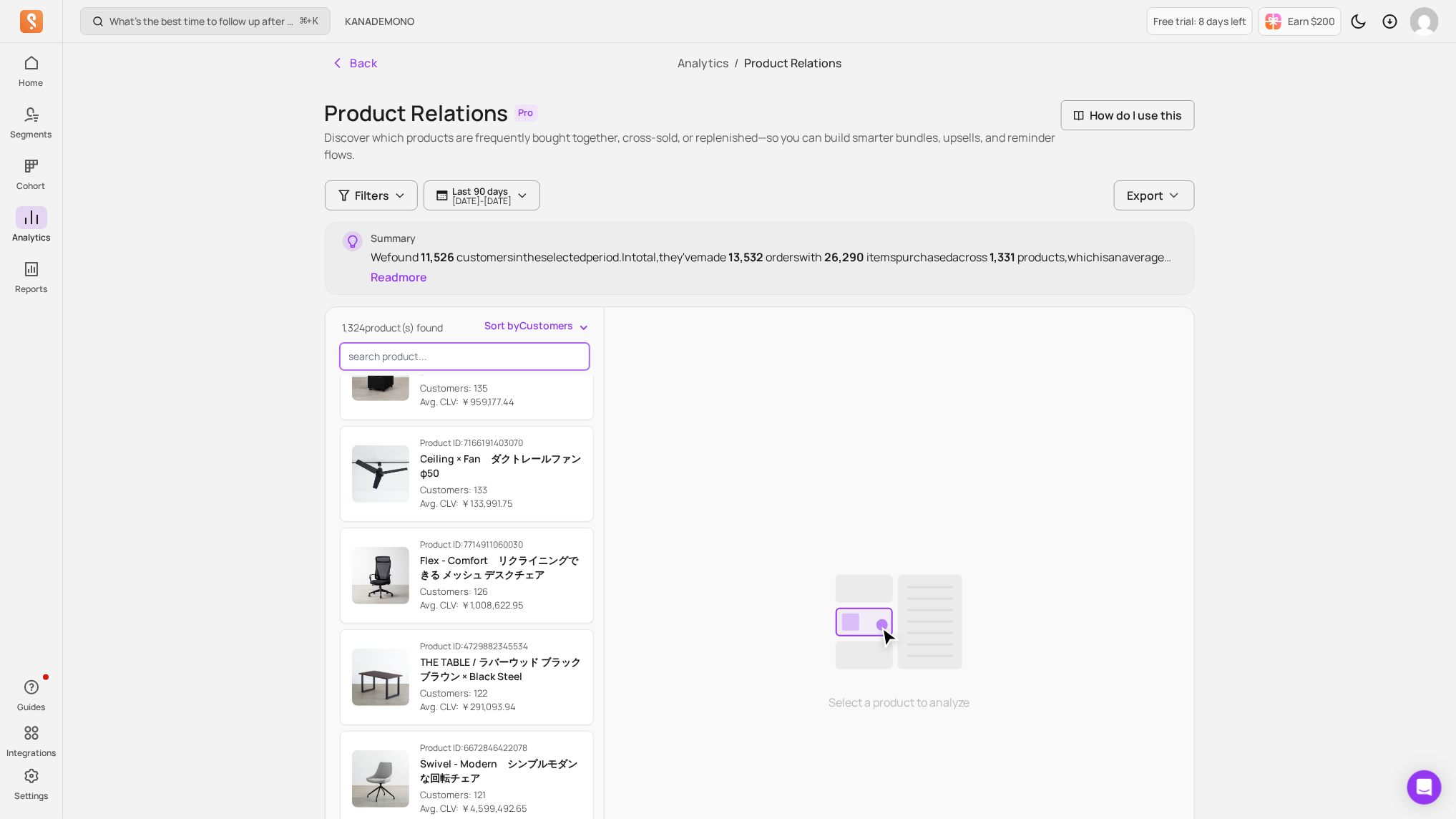
click at [447, 355] on input "search product" at bounding box center [464, 357] width 249 height 27
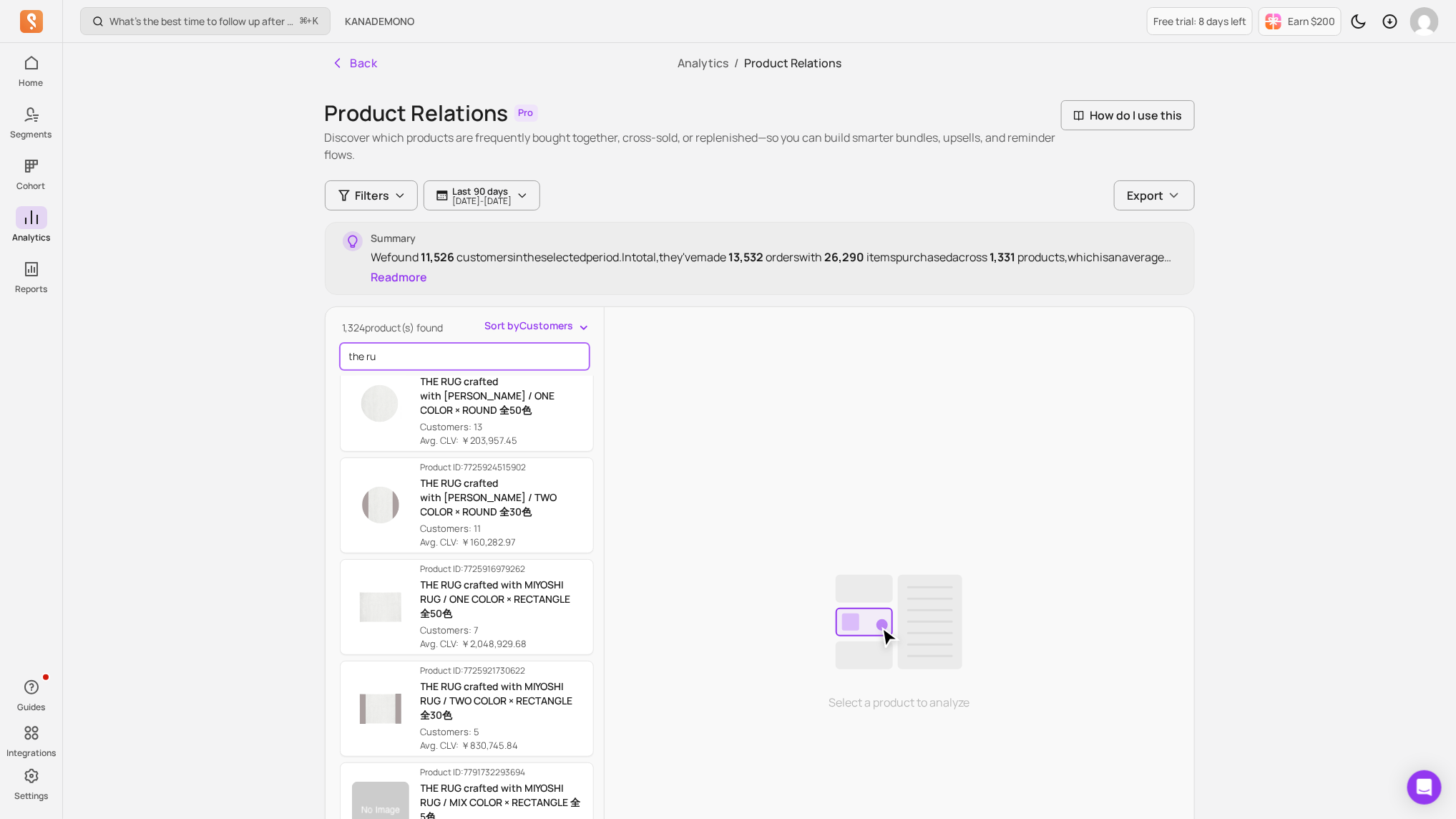
scroll to position [23, 0]
type input "the rug"
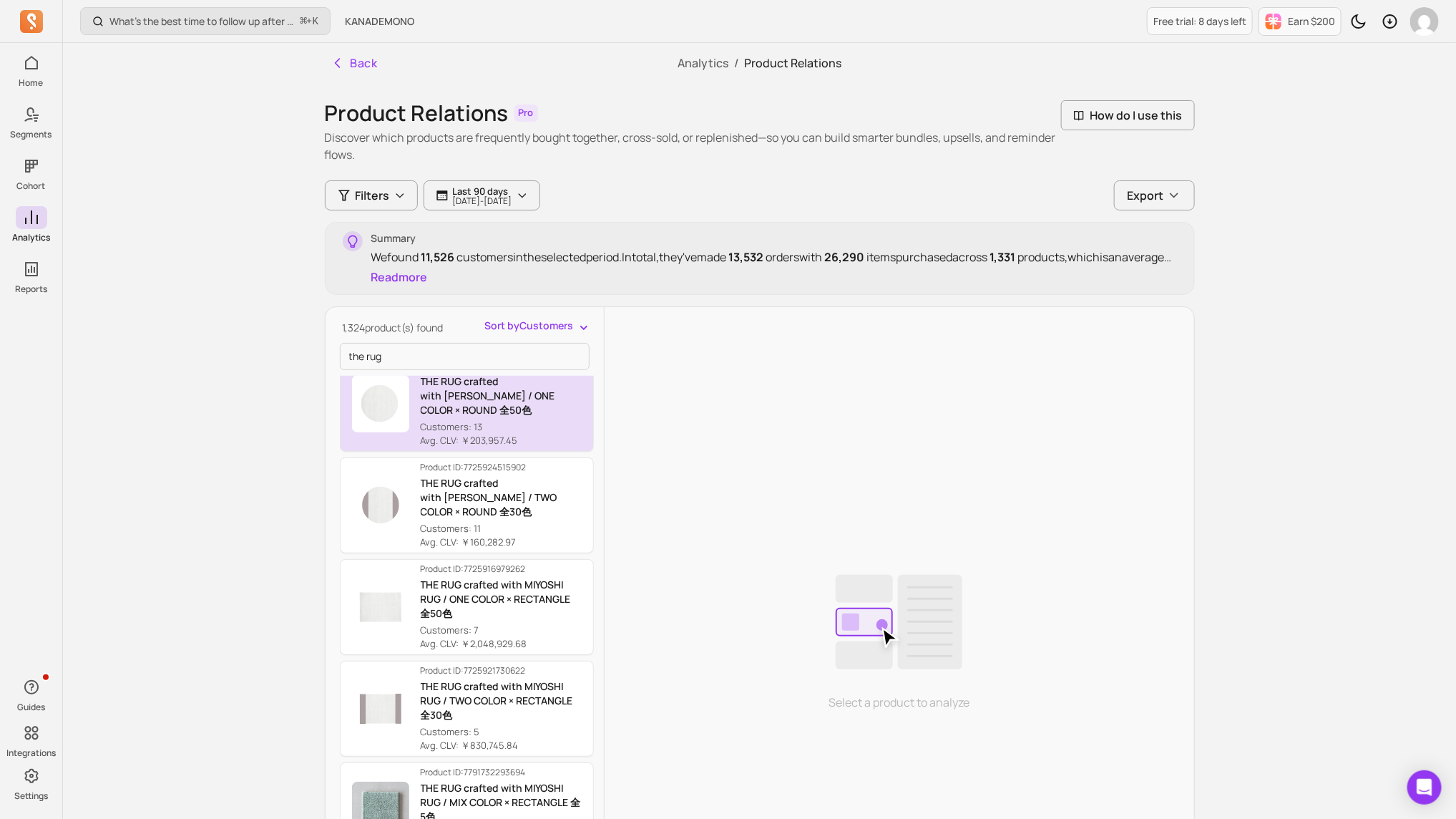
click at [501, 413] on p "THE RUG crafted with [PERSON_NAME] / ONE COLOR × ROUND 全50色" at bounding box center [501, 396] width 161 height 43
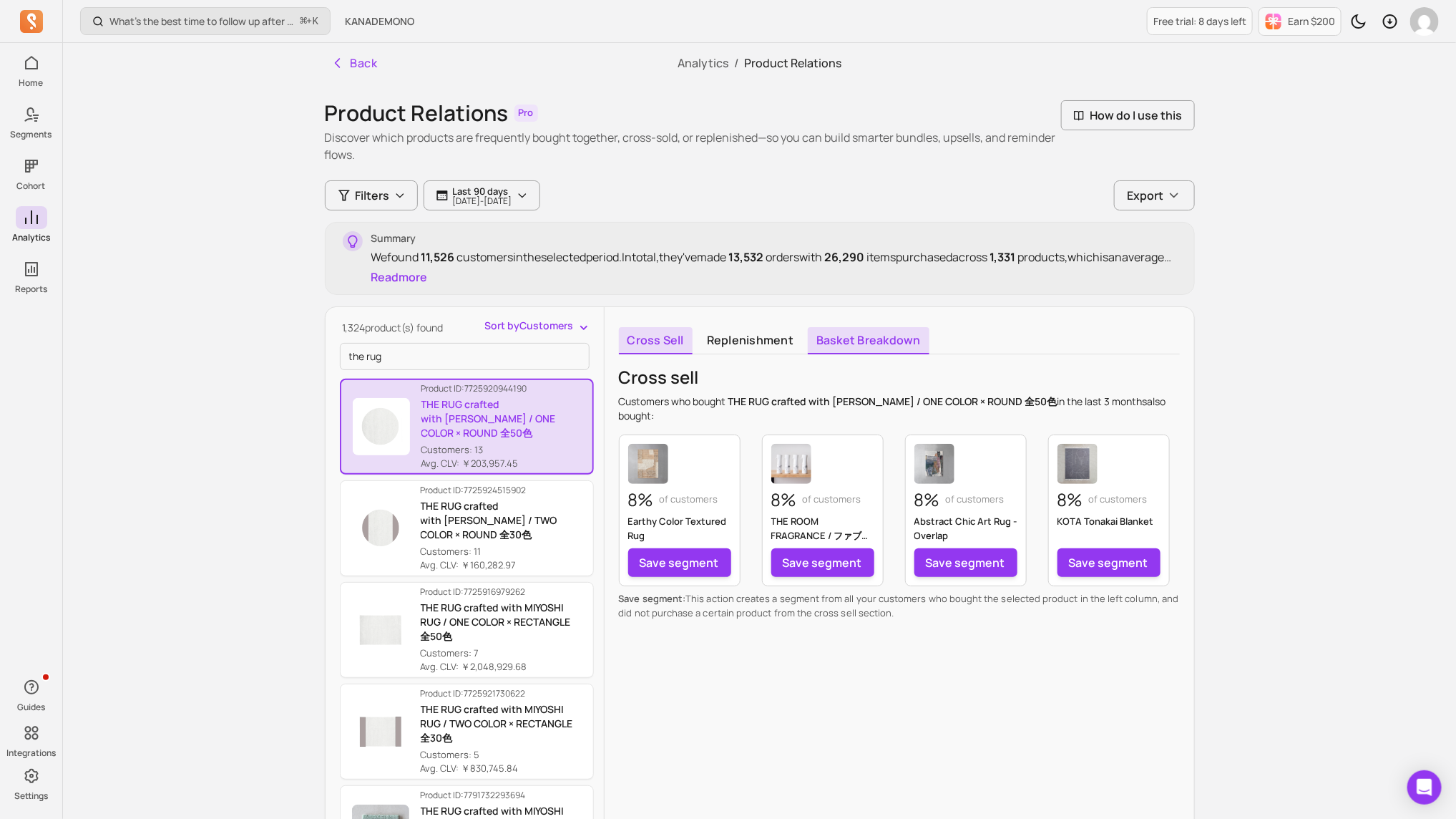
click at [898, 351] on link "Basket breakdown" at bounding box center [869, 341] width 122 height 27
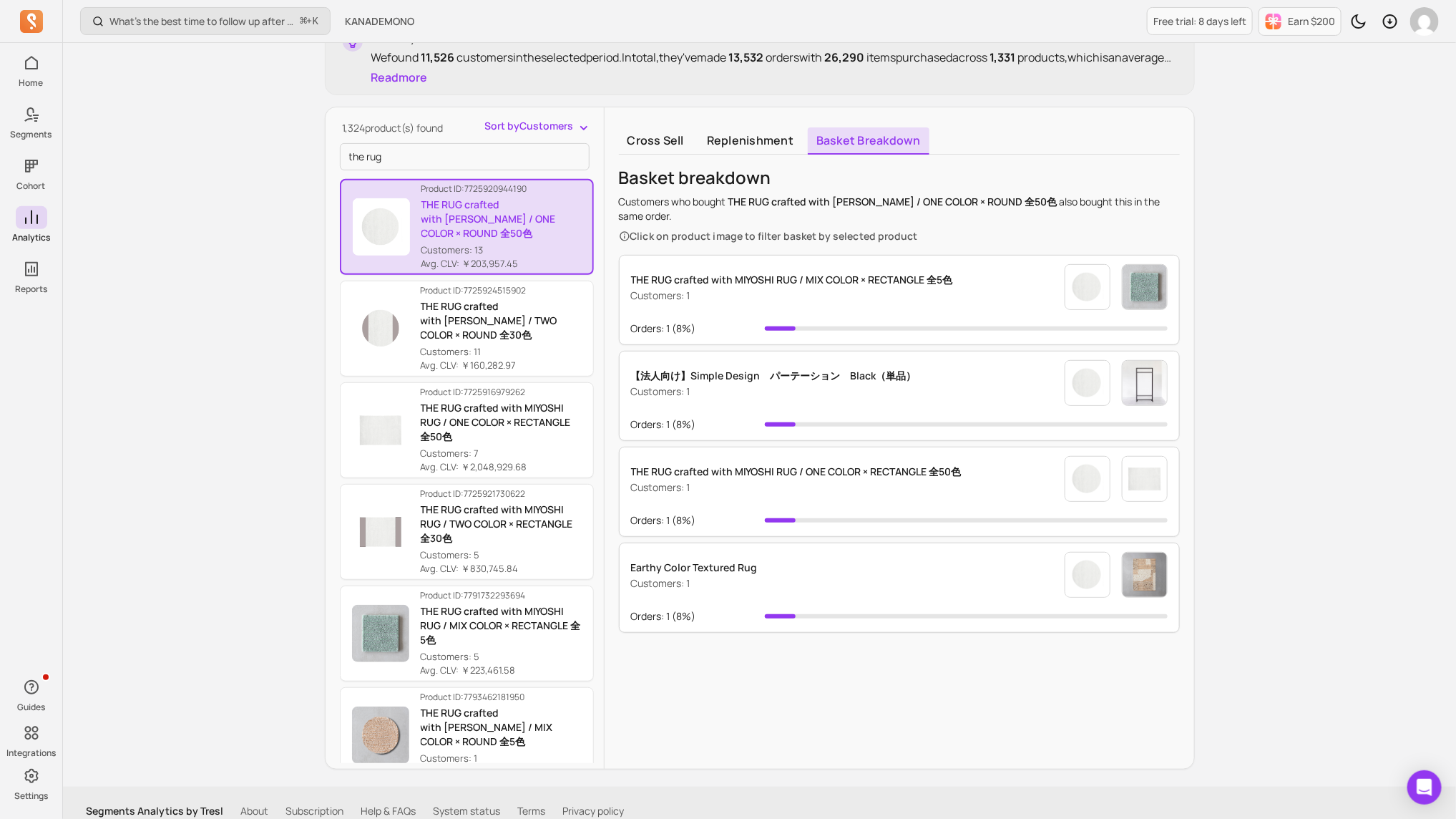
scroll to position [214, 0]
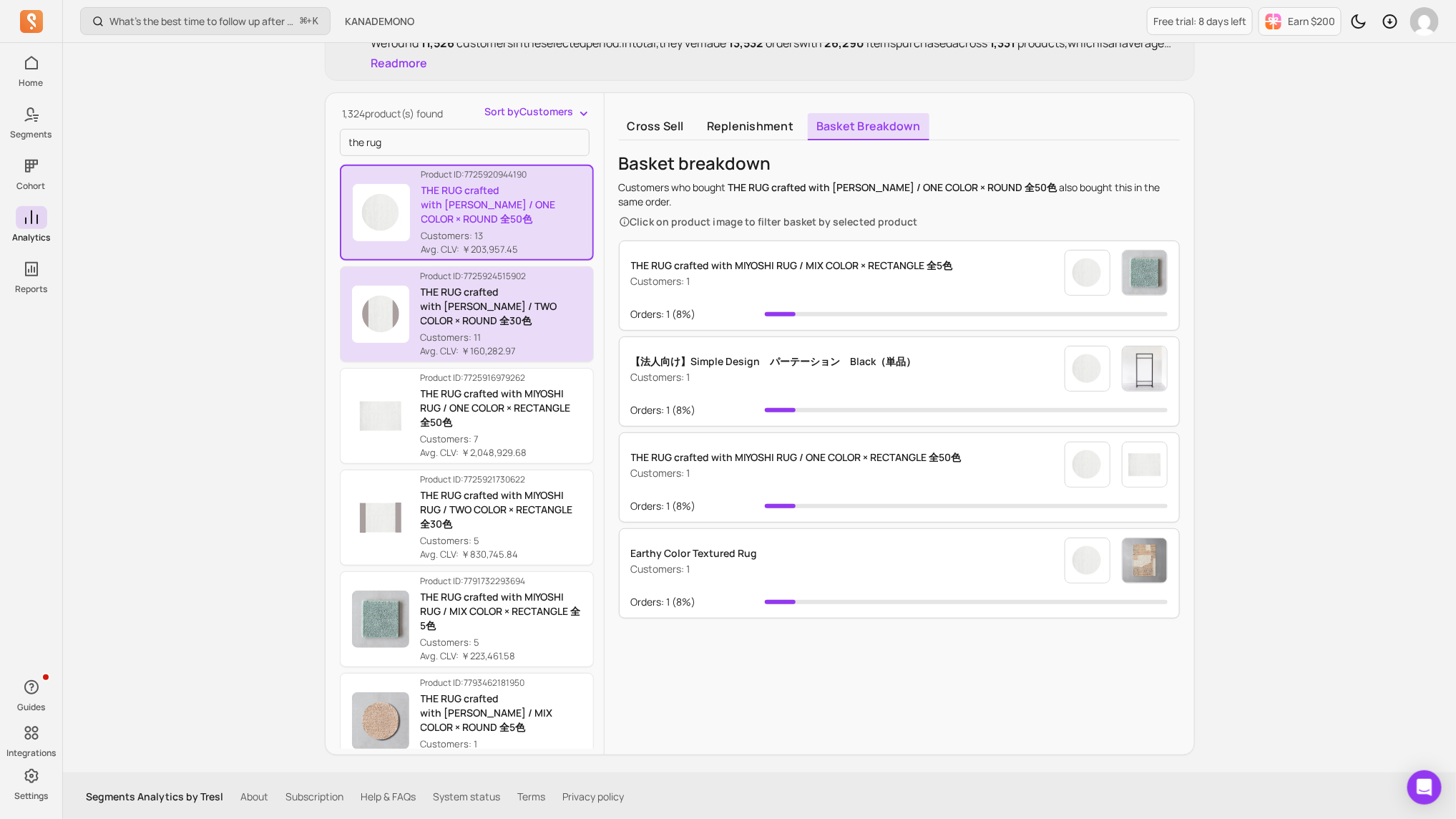
click at [533, 322] on p "THE RUG crafted with [PERSON_NAME] / TWO COLOR × ROUND 全30色" at bounding box center [501, 306] width 161 height 43
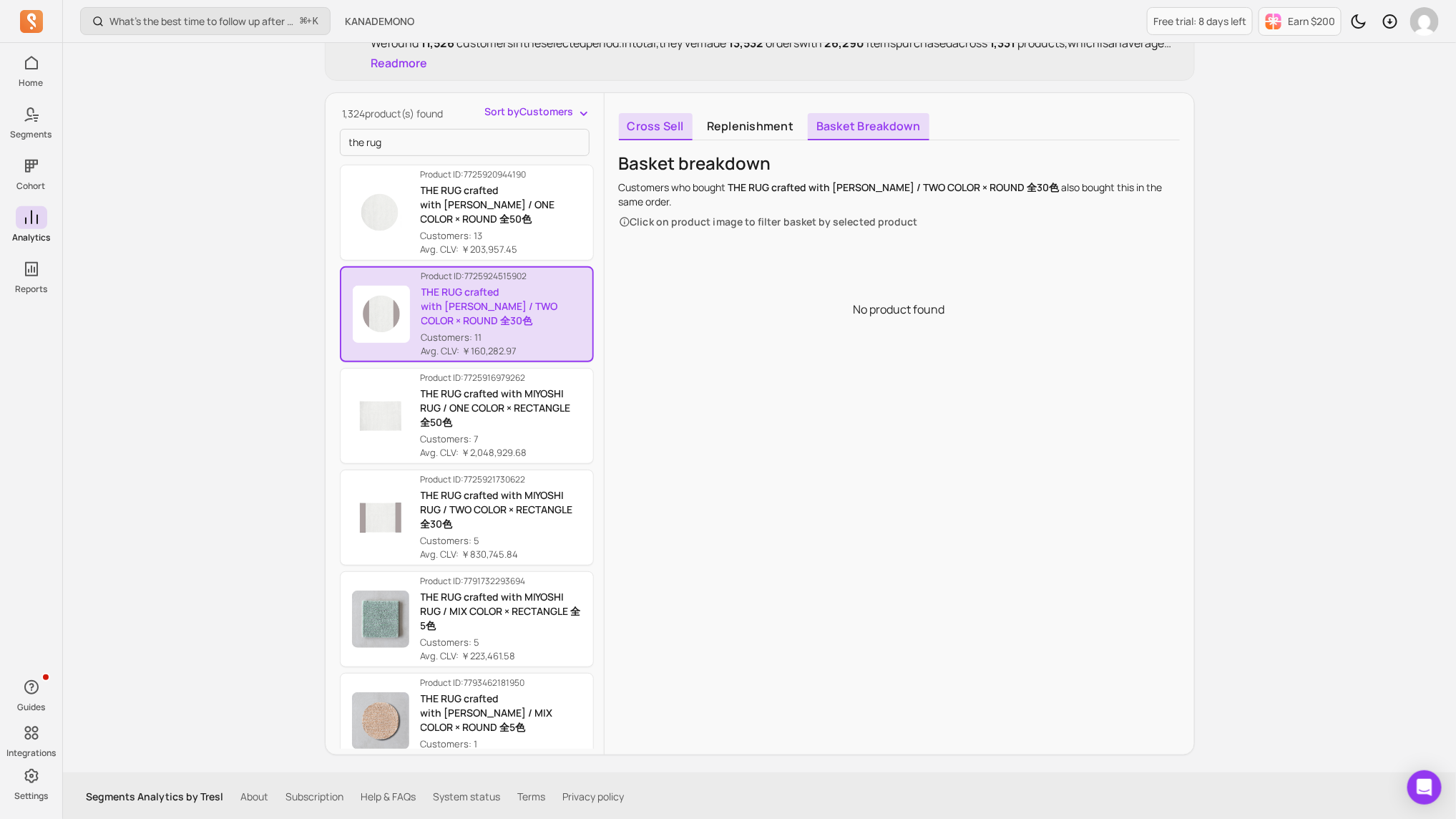
click at [643, 124] on link "Cross sell" at bounding box center [656, 127] width 74 height 27
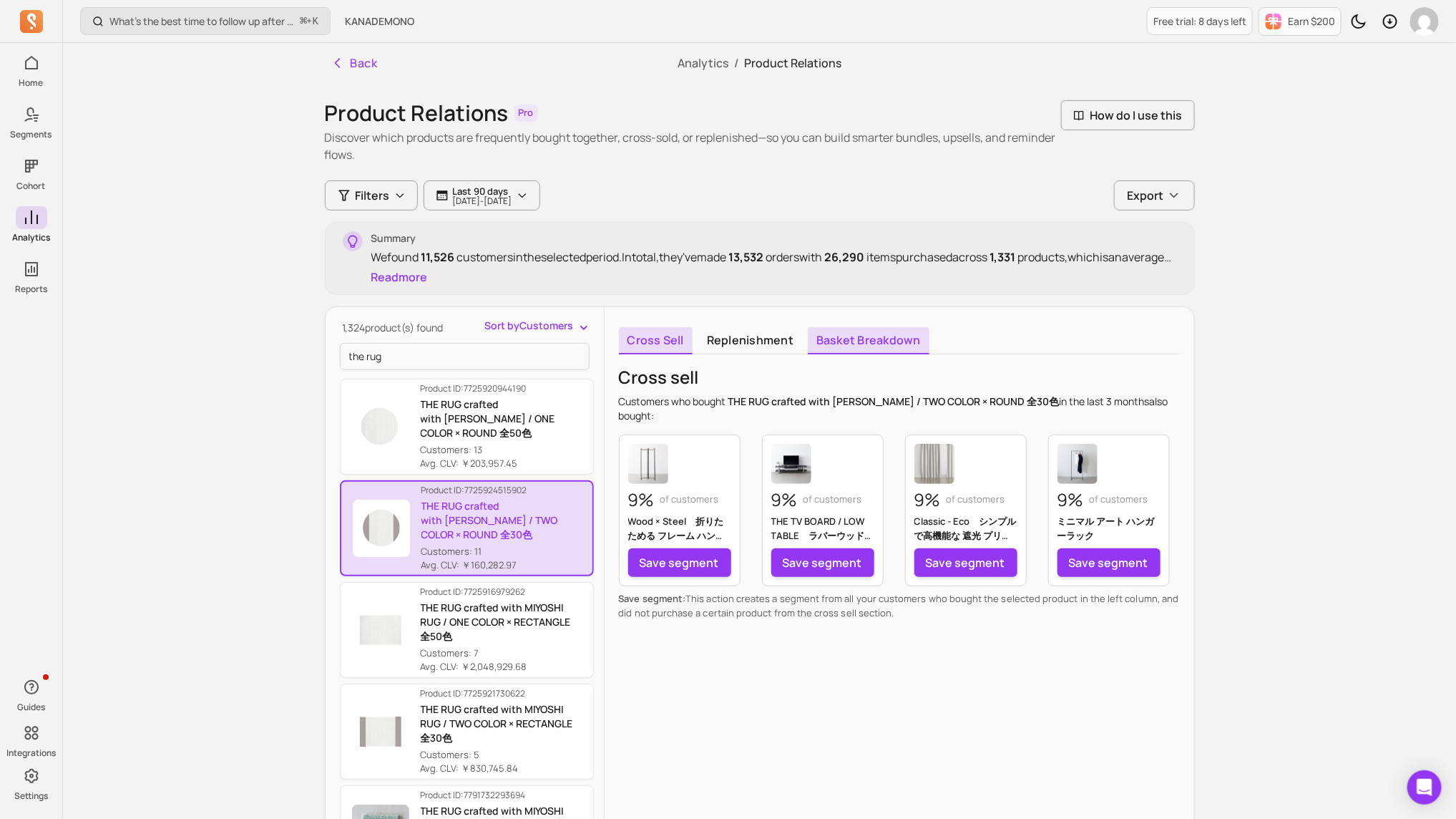
click at [880, 346] on link "Basket breakdown" at bounding box center [869, 341] width 122 height 27
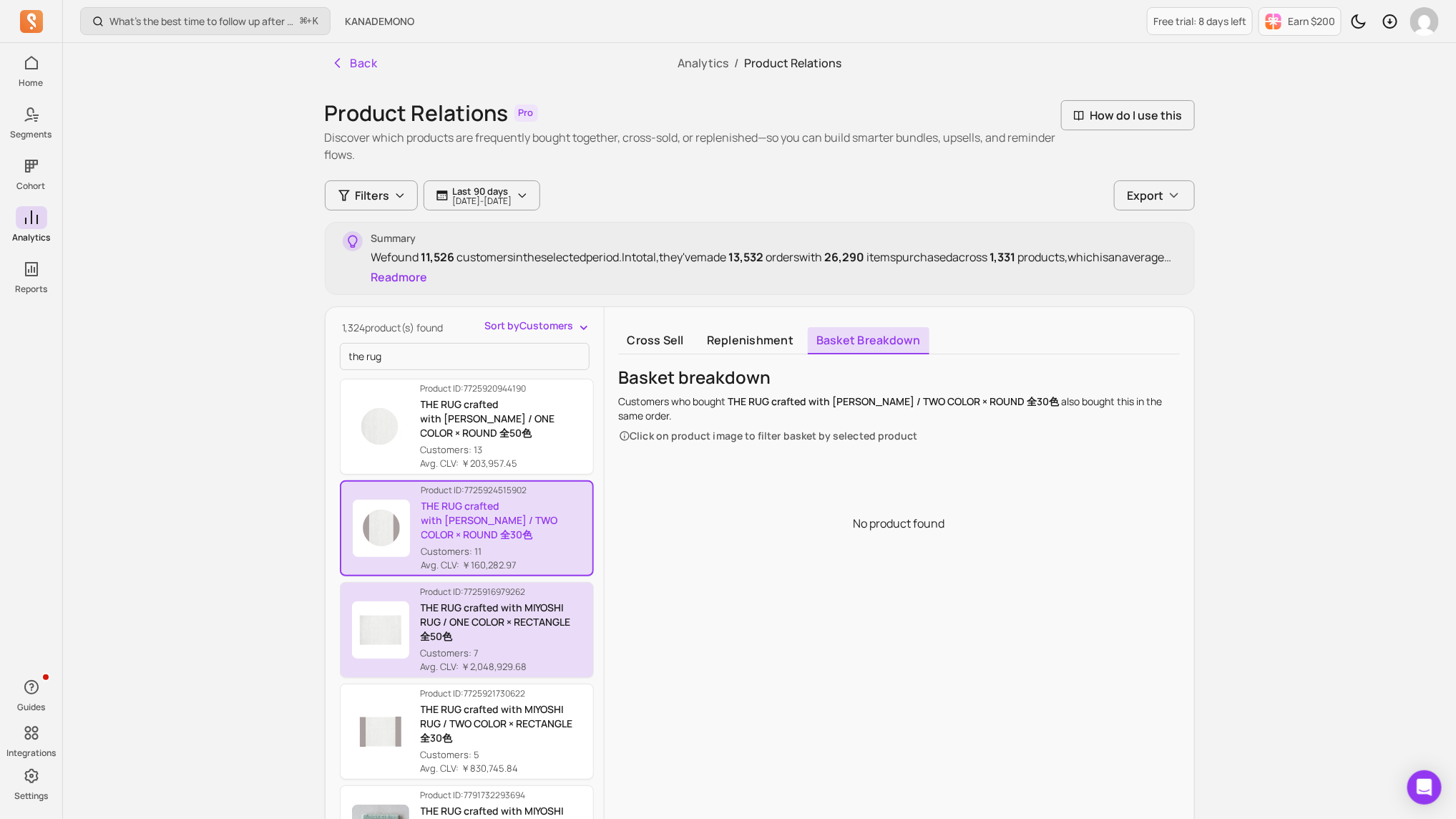
click at [453, 545] on p "THE RUG crafted with MIYOSHI RUG / ONE COLOR × RECTANGLE 全50色" at bounding box center [501, 622] width 161 height 43
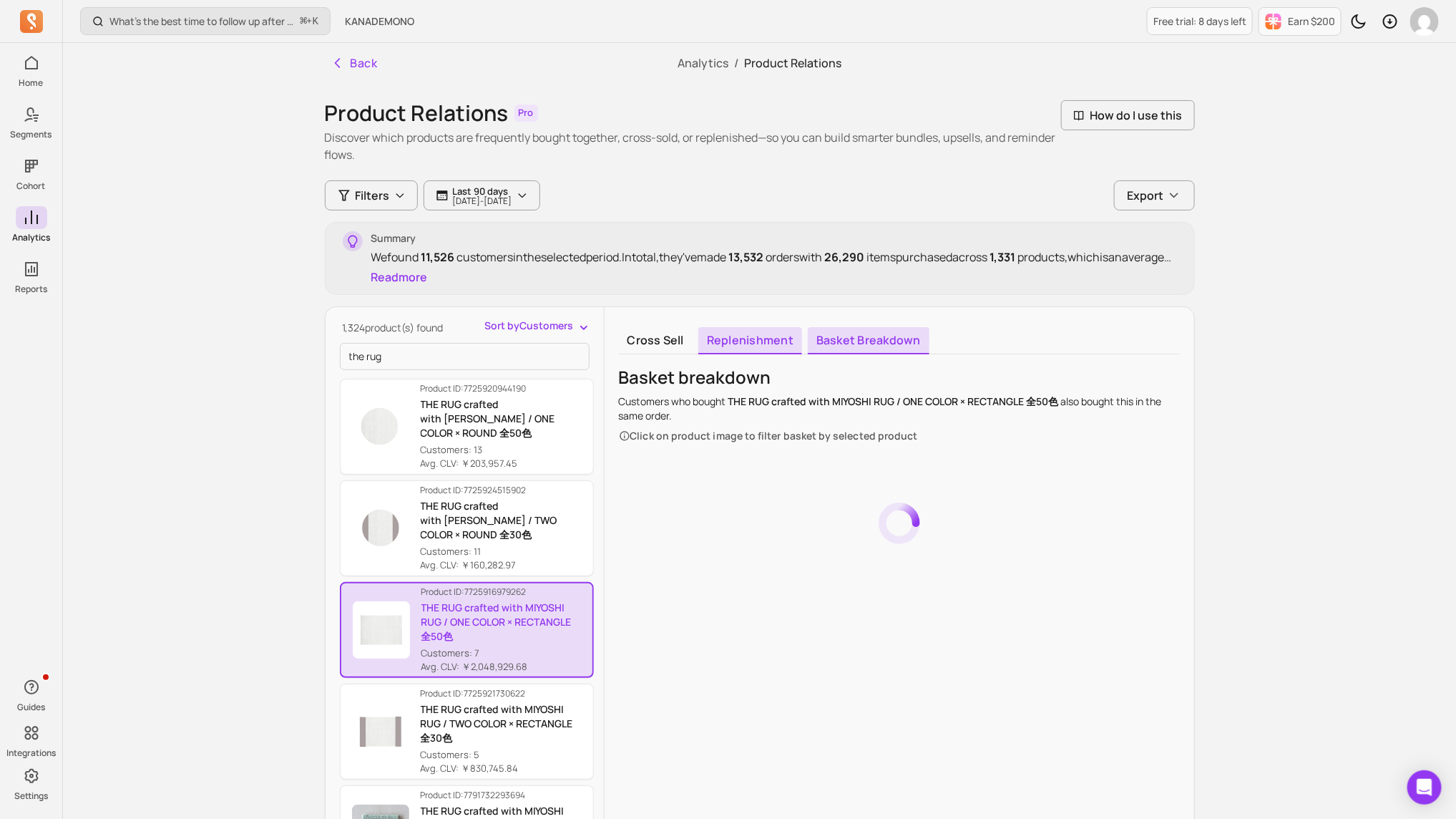
click at [709, 340] on link "Replenishment" at bounding box center [750, 341] width 103 height 27
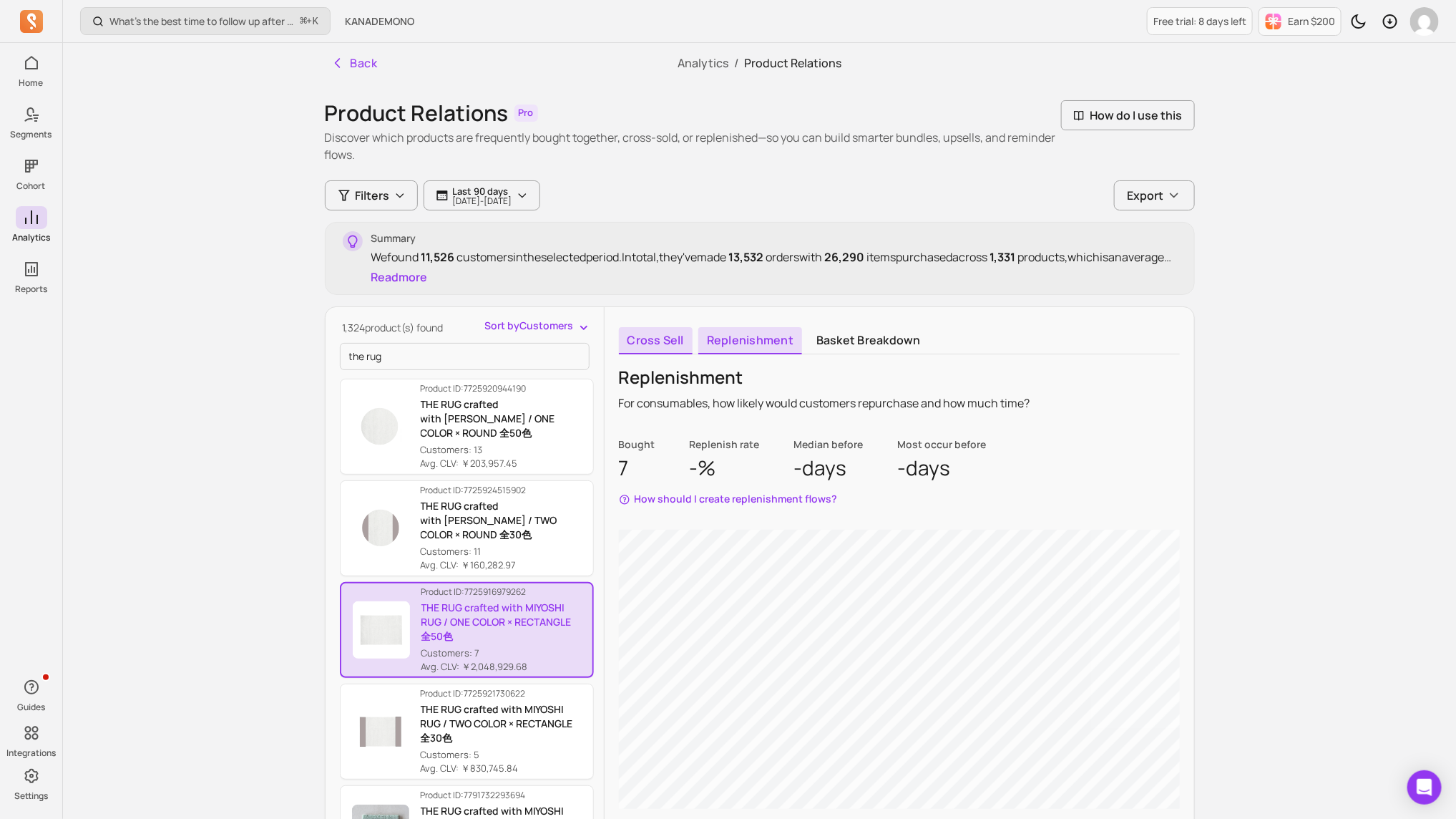
click at [665, 340] on link "Cross sell" at bounding box center [656, 341] width 74 height 27
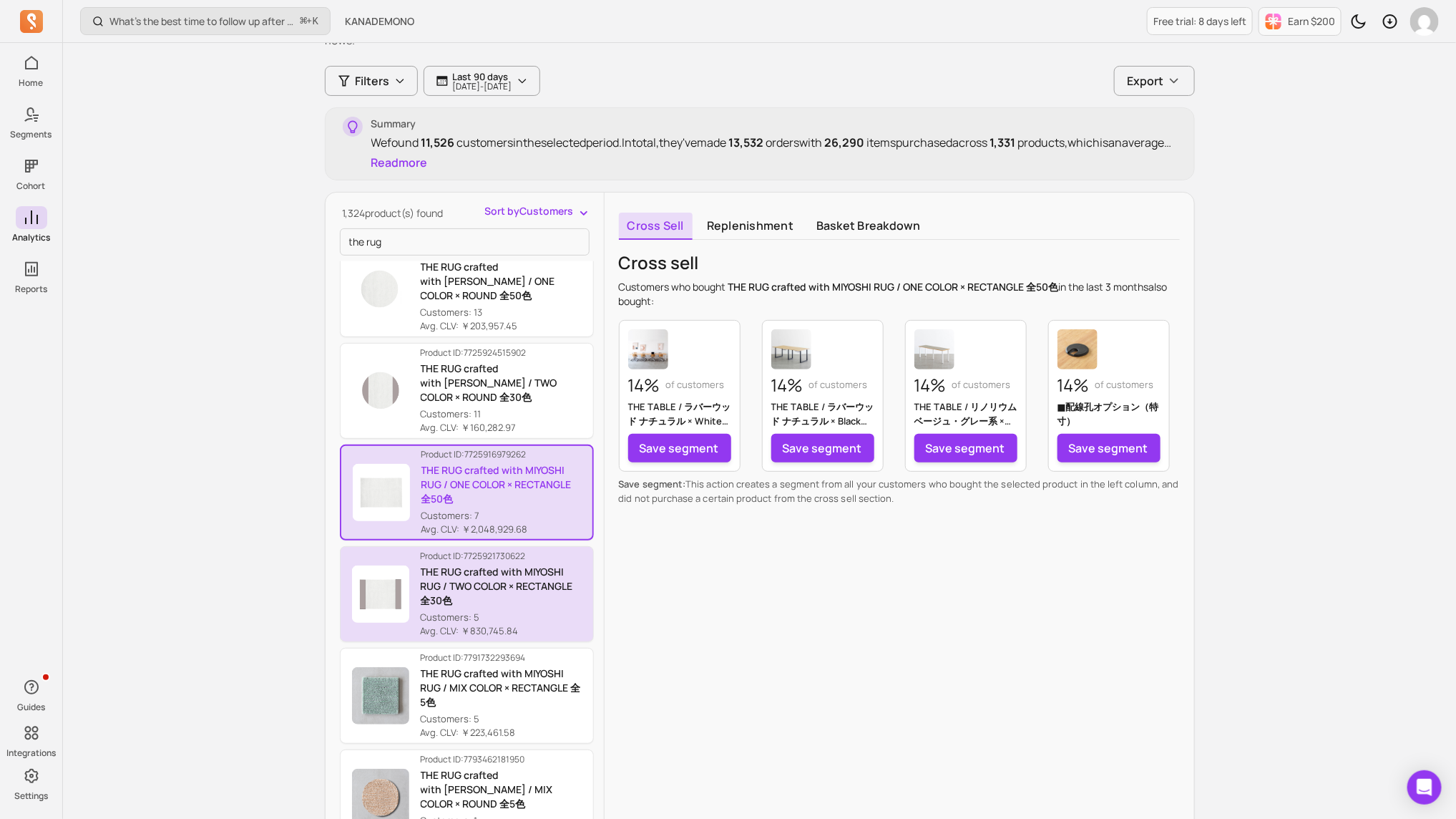
scroll to position [150, 0]
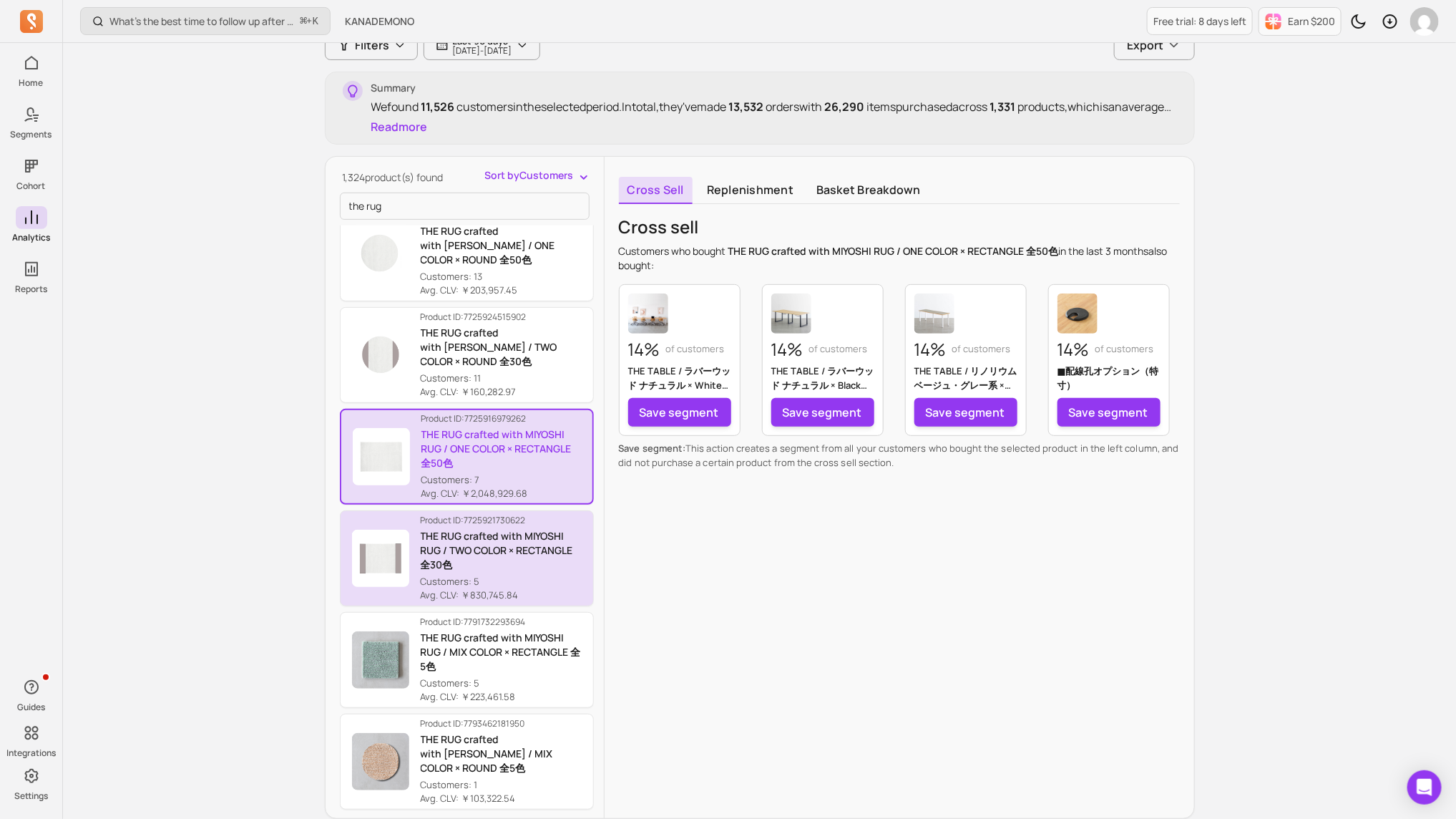
click at [534, 545] on p "THE RUG crafted with MIYOSHI RUG / TWO COLOR × RECTANGLE 全30色" at bounding box center [501, 551] width 161 height 43
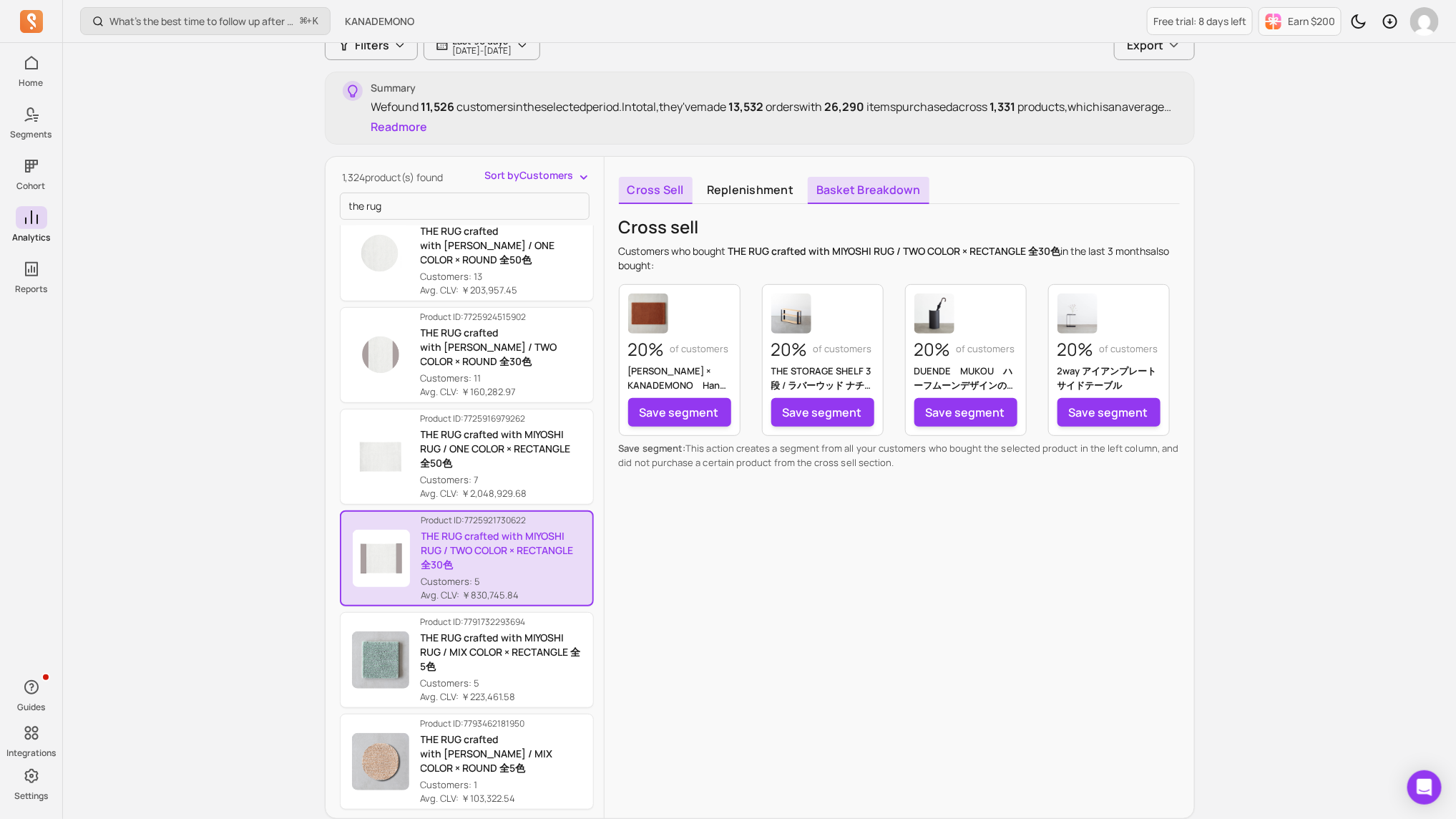
click at [863, 185] on link "Basket breakdown" at bounding box center [869, 190] width 122 height 27
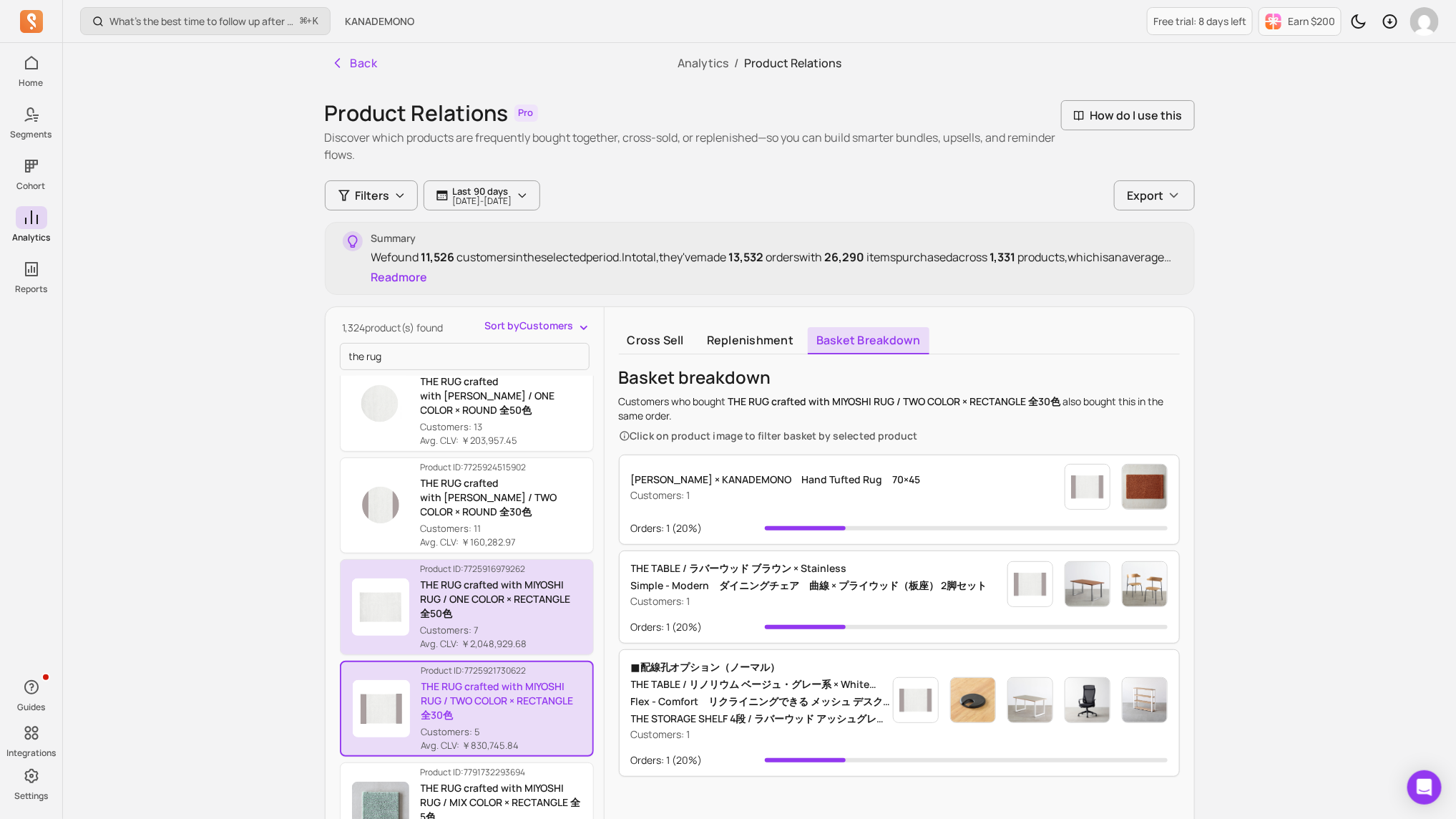
click at [520, 545] on p "THE RUG crafted with MIYOSHI RUG / ONE COLOR × RECTANGLE 全50色" at bounding box center [501, 599] width 161 height 43
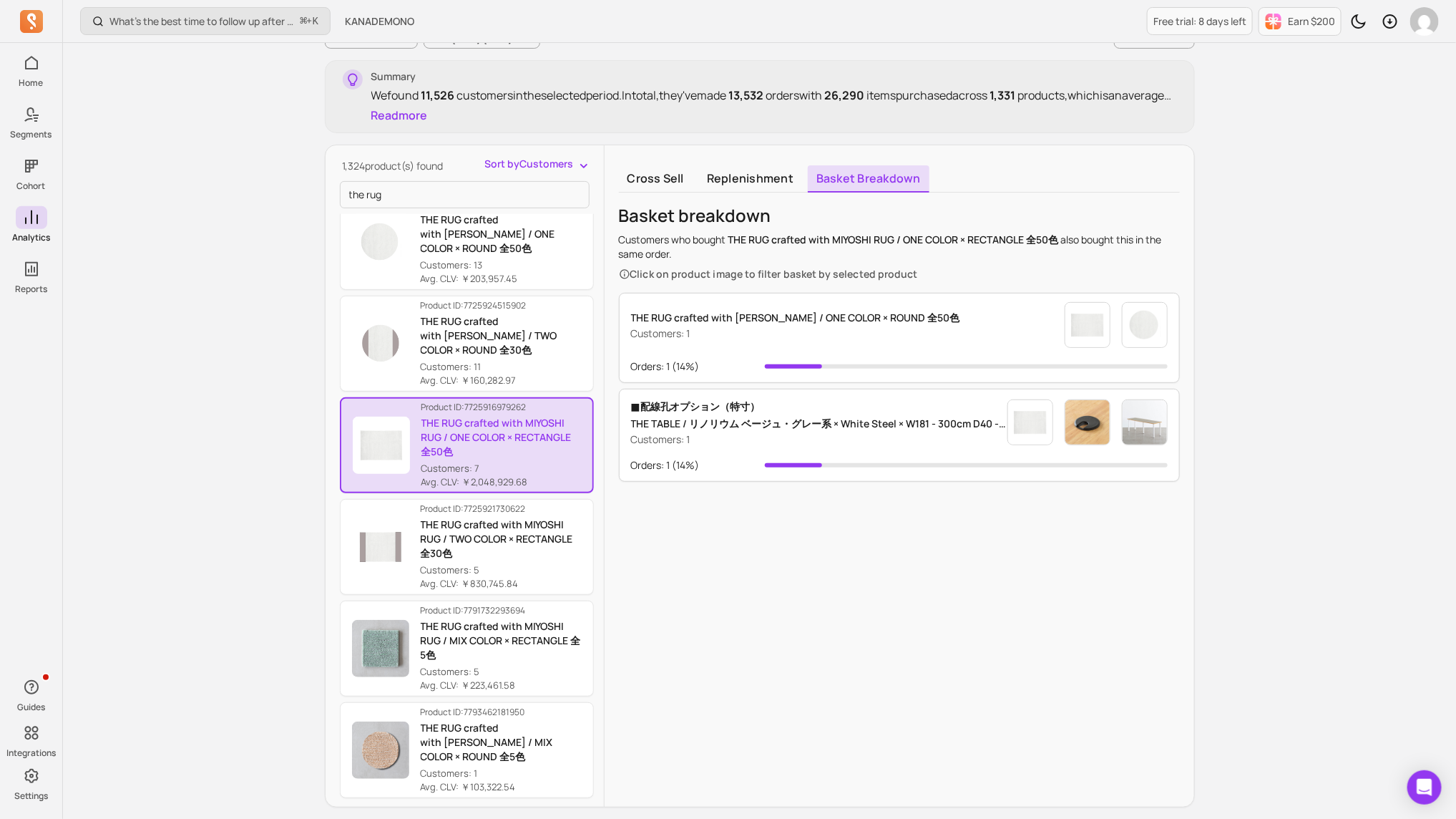
scroll to position [214, 0]
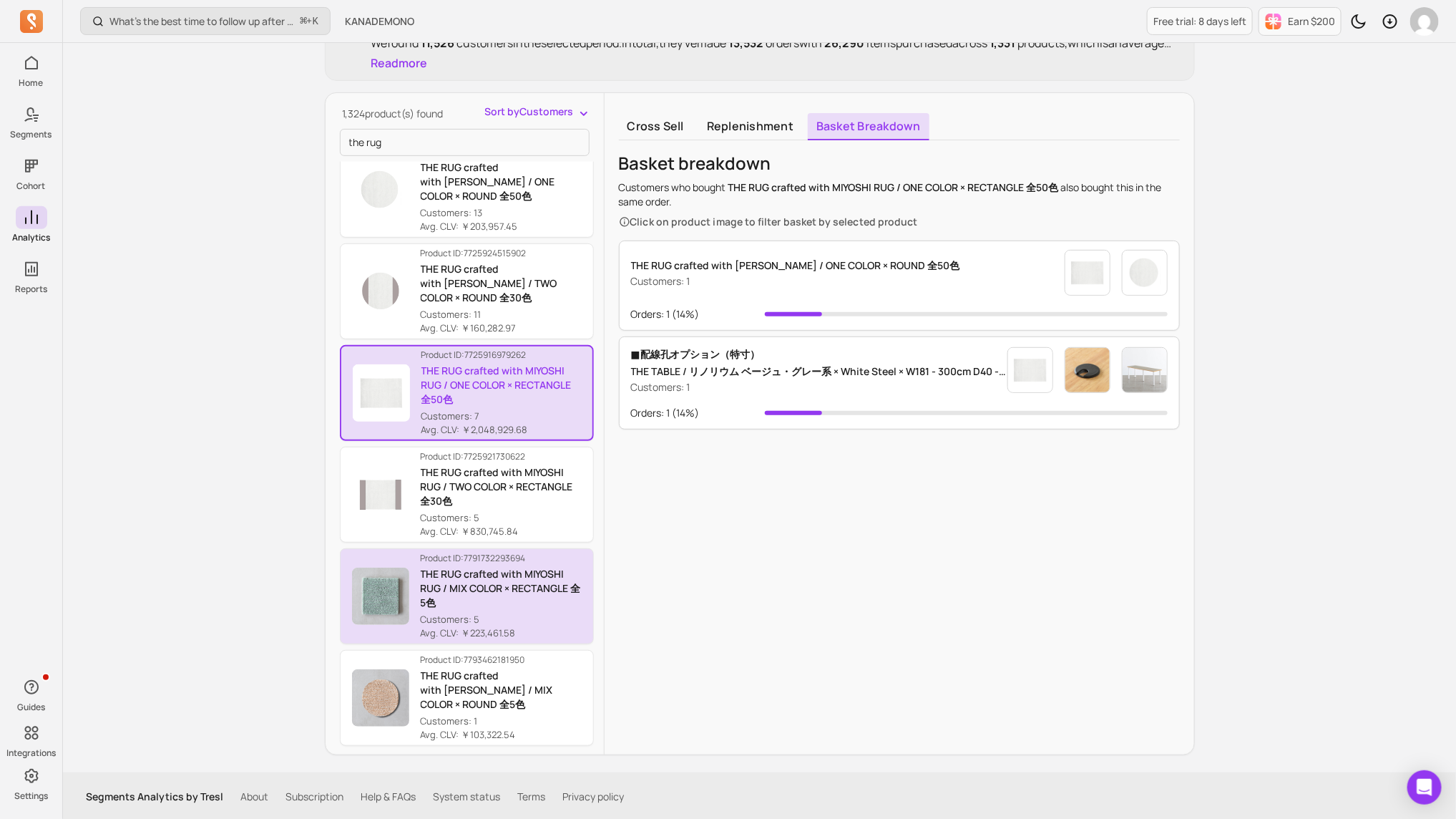
click at [518, 545] on p "THE RUG crafted with MIYOSHI RUG / MIX COLOR × RECTANGLE 全5色" at bounding box center [501, 589] width 161 height 43
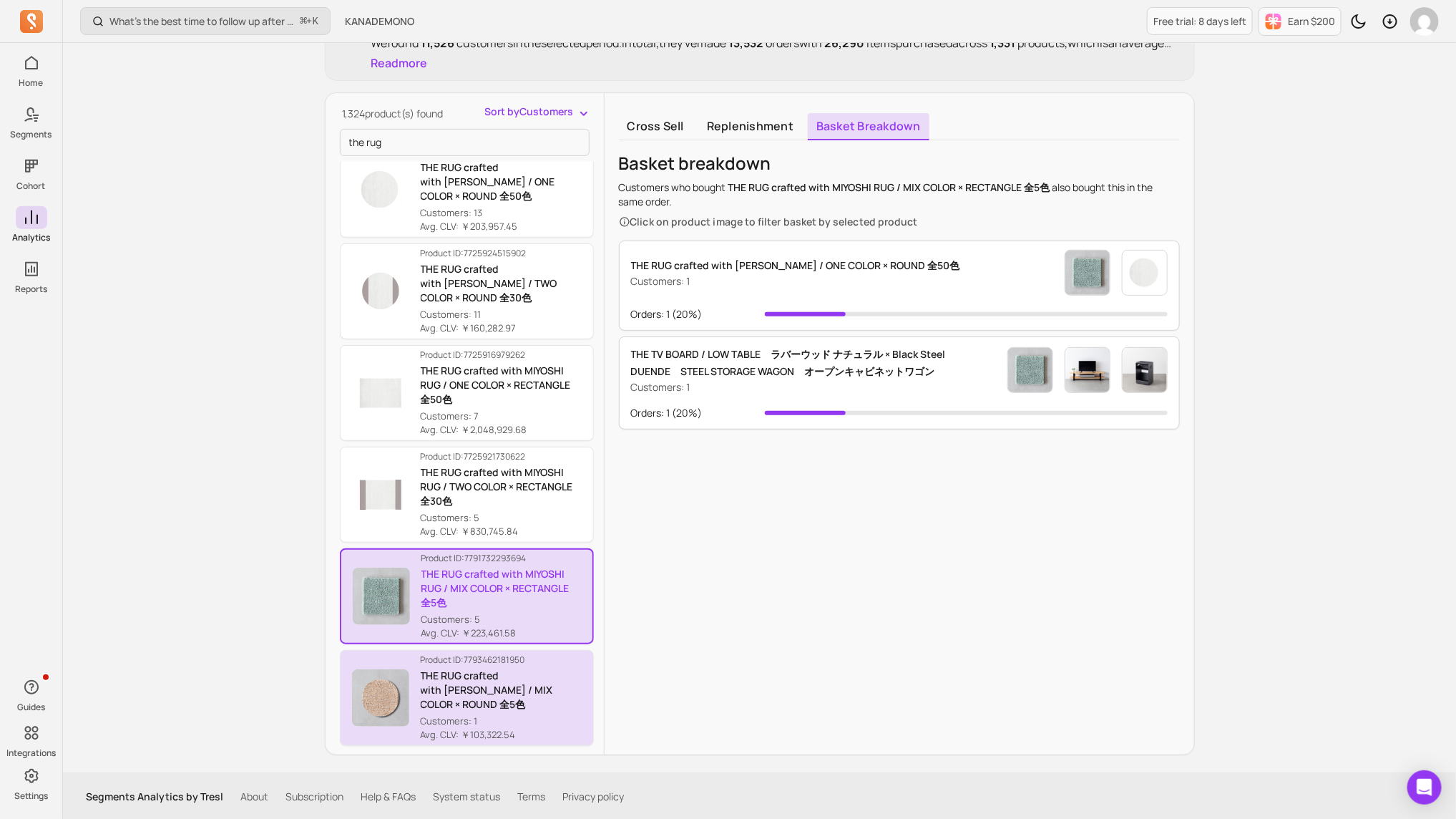
click at [480, 545] on p "Avg. CLV: ￥103,322.54" at bounding box center [501, 736] width 161 height 14
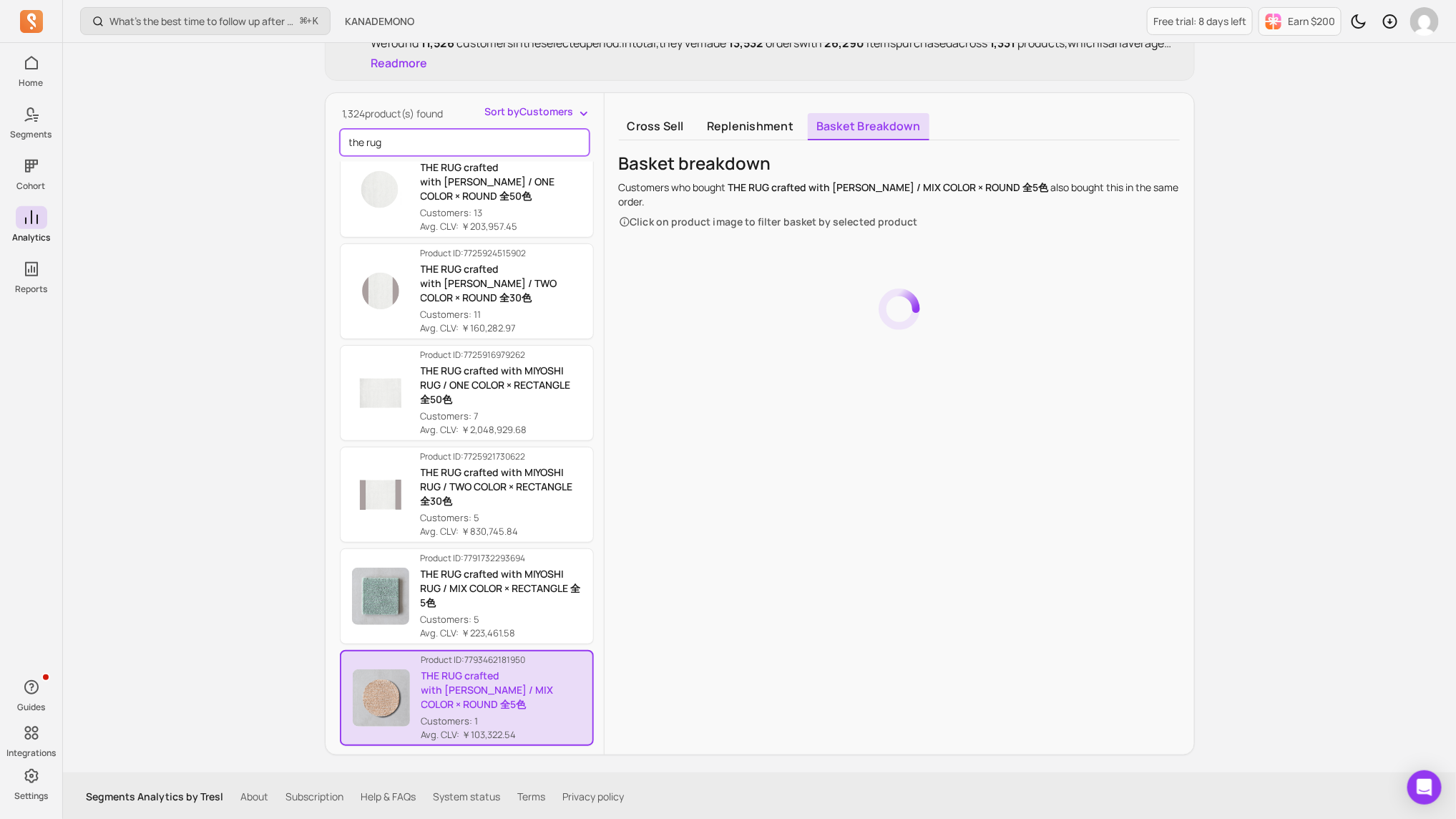
click at [440, 144] on input "the rug" at bounding box center [464, 143] width 249 height 27
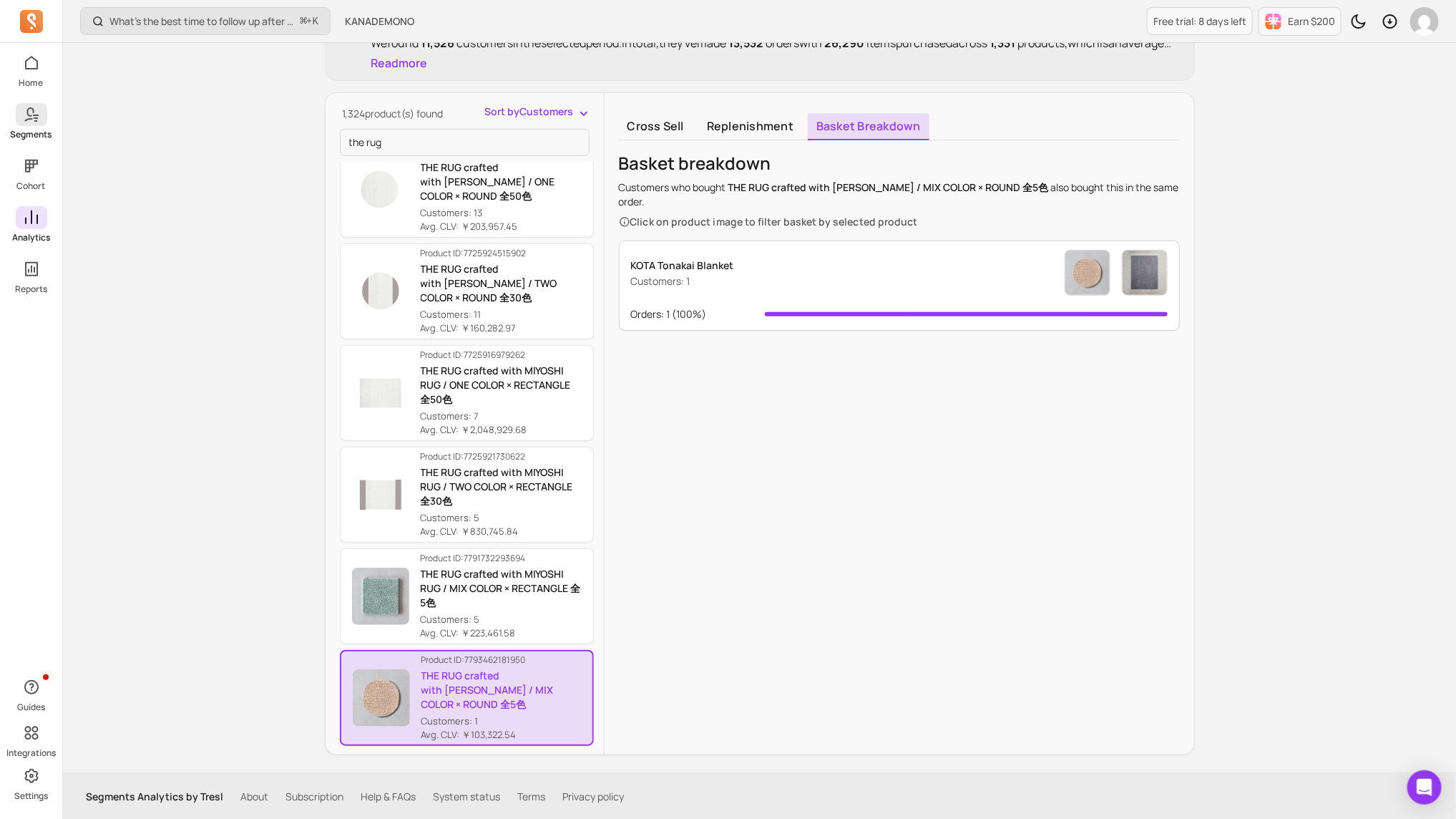
click at [38, 136] on p "Segments" at bounding box center [31, 135] width 42 height 11
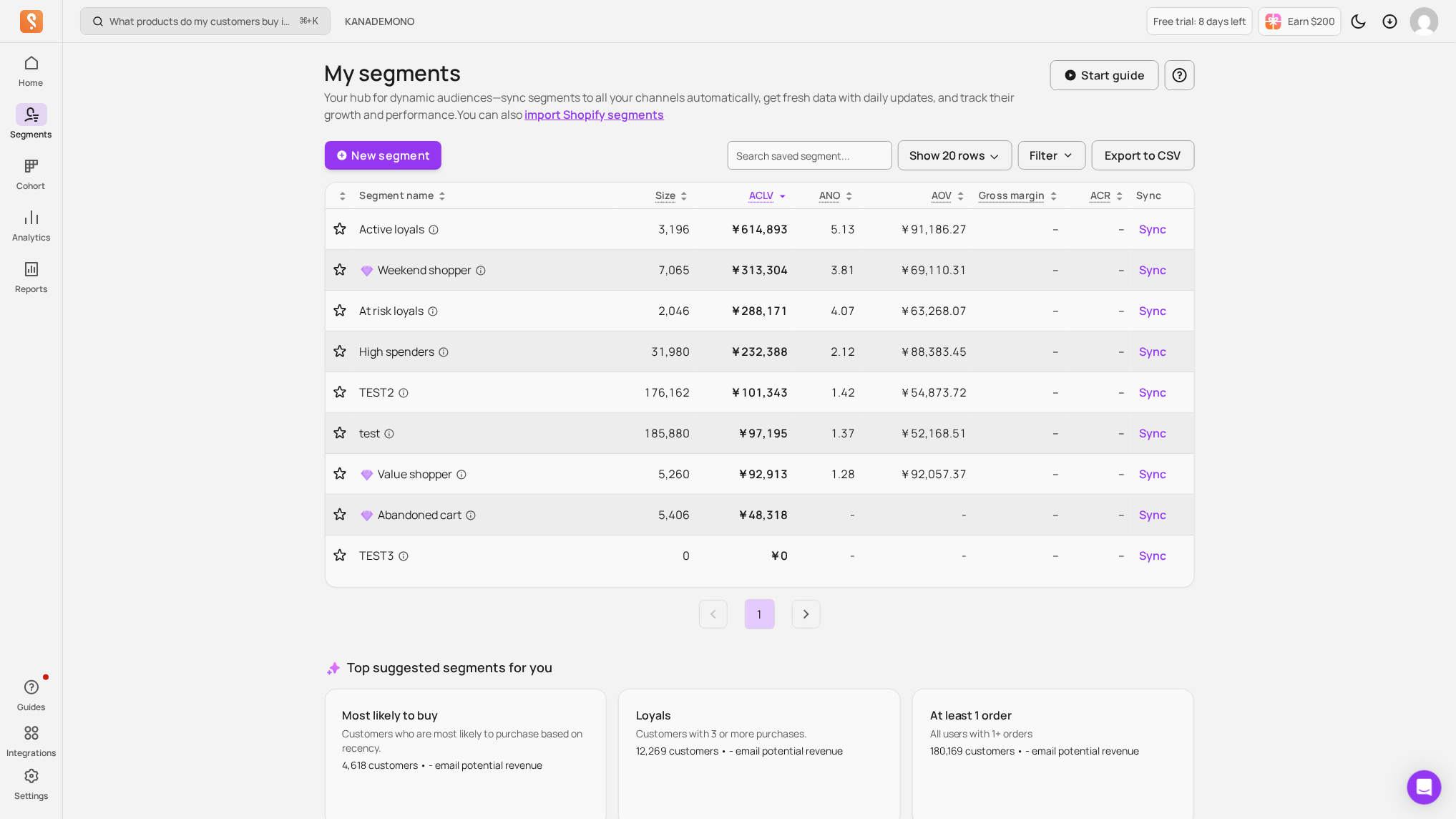
click at [31, 170] on icon at bounding box center [31, 165] width 17 height 17
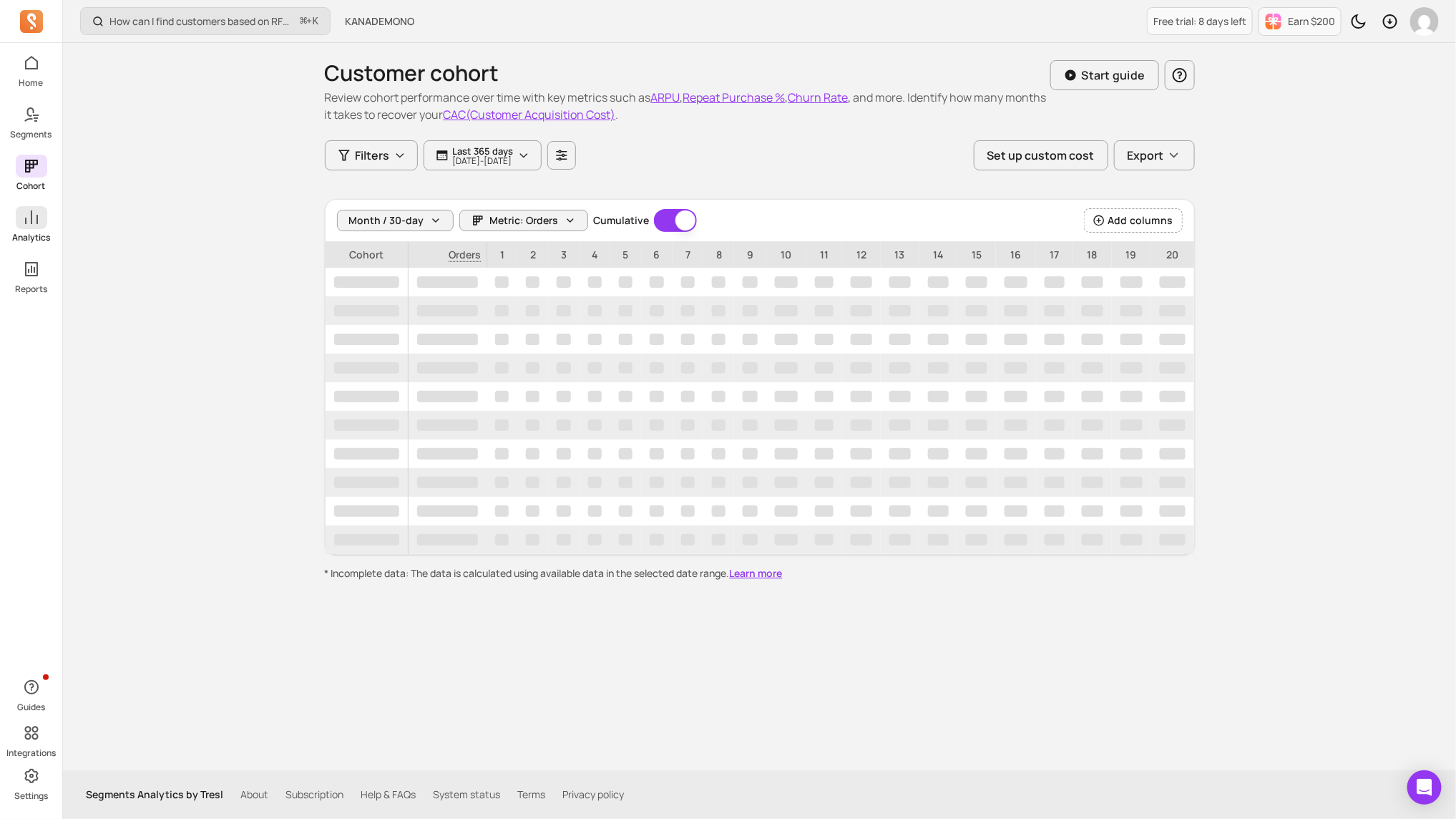
click at [43, 223] on span at bounding box center [31, 217] width 31 height 23
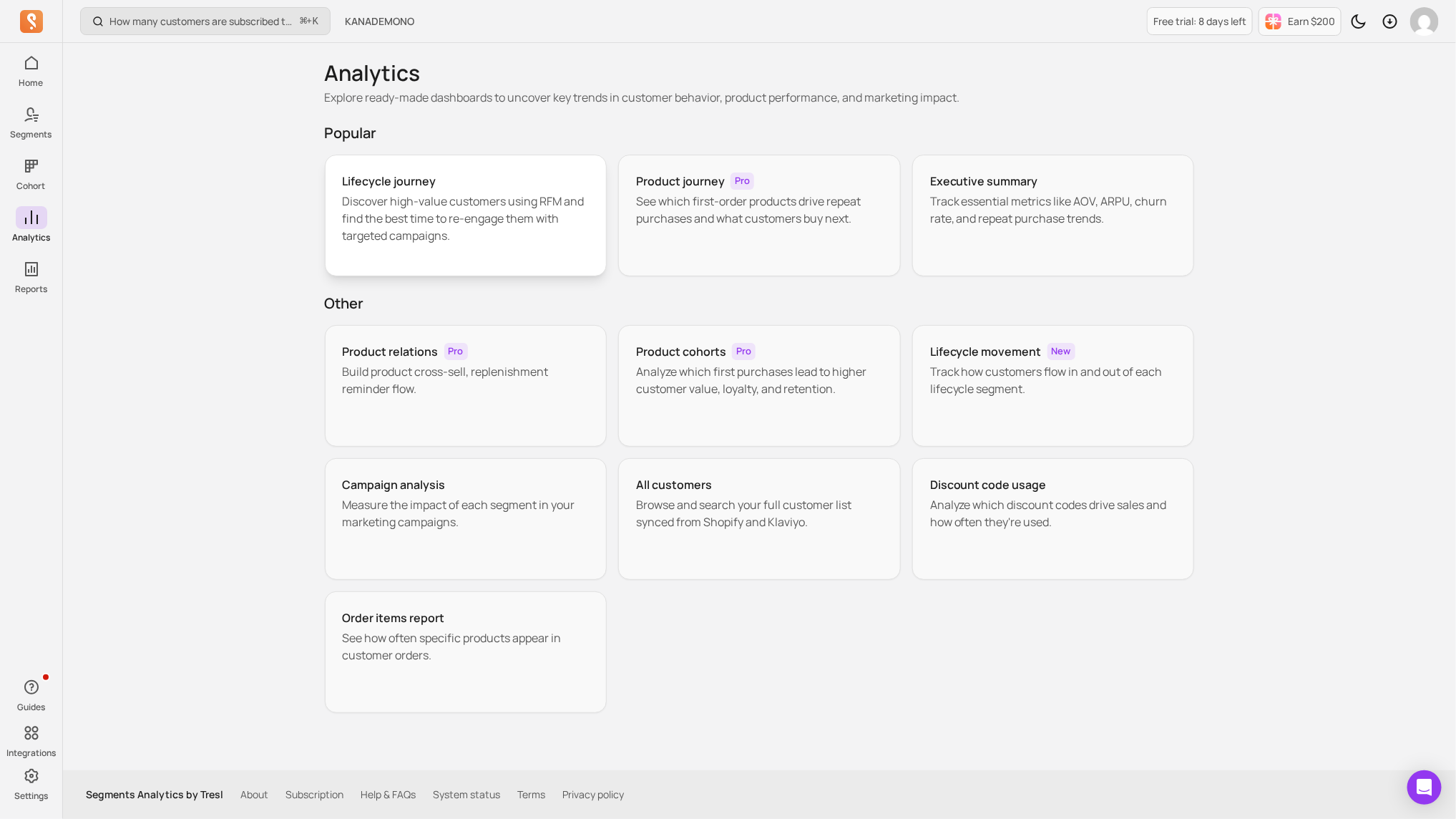
click at [489, 193] on p "Discover high-value customers using RFM and find the best time to re-engage the…" at bounding box center [467, 218] width 247 height 51
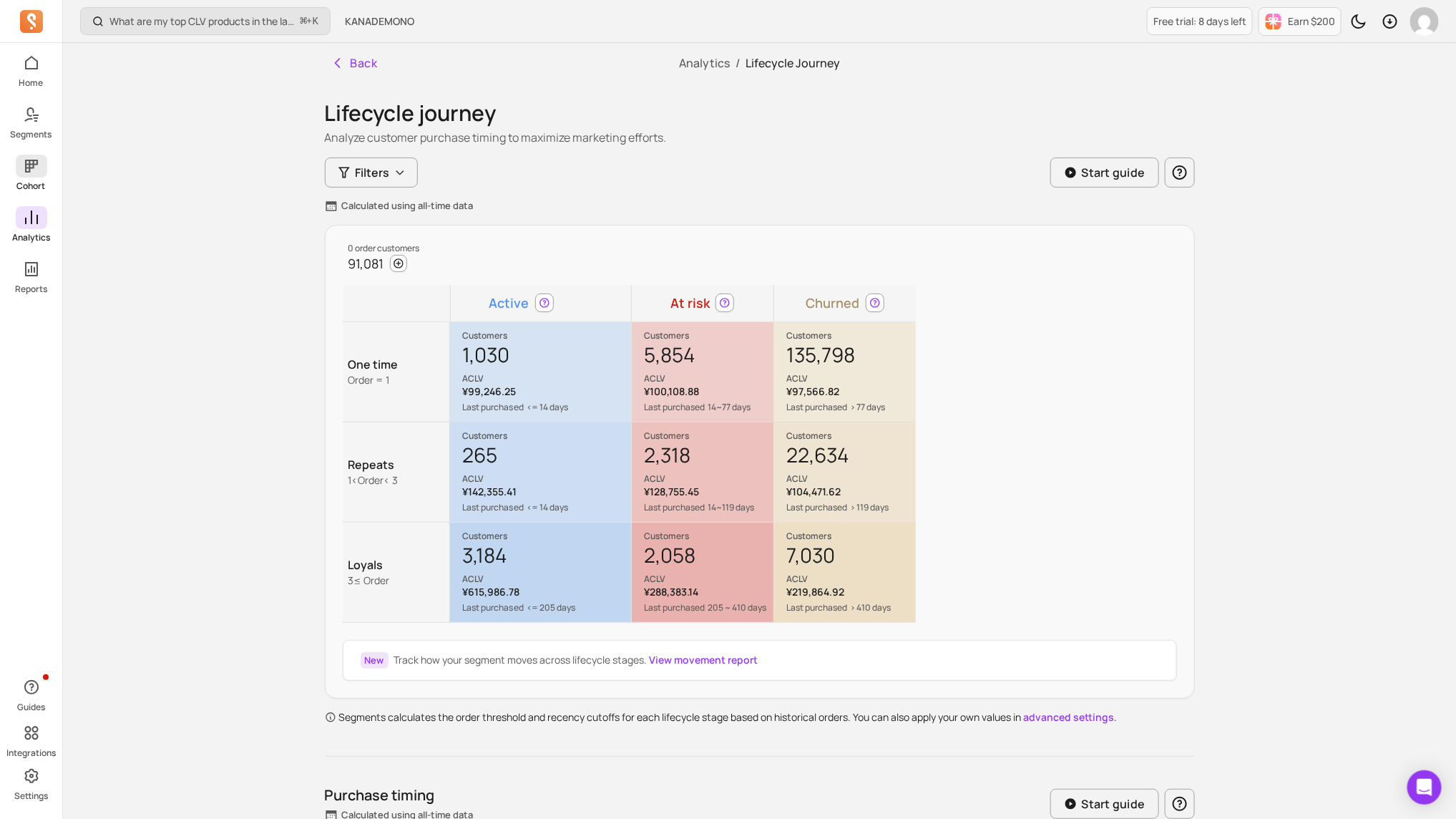
click at [40, 163] on span at bounding box center [31, 166] width 31 height 23
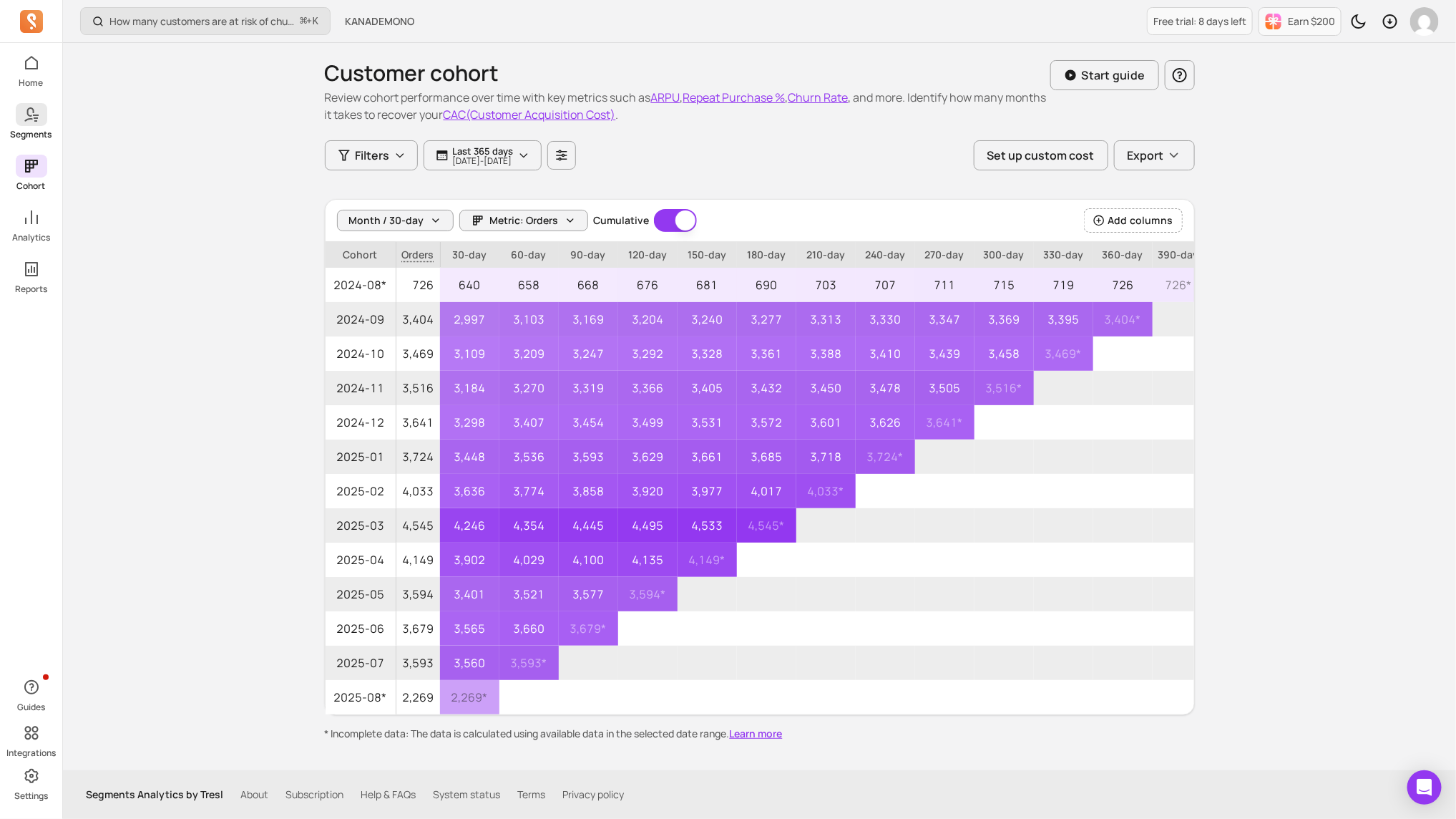
click at [44, 127] on link "Segments" at bounding box center [31, 122] width 63 height 37
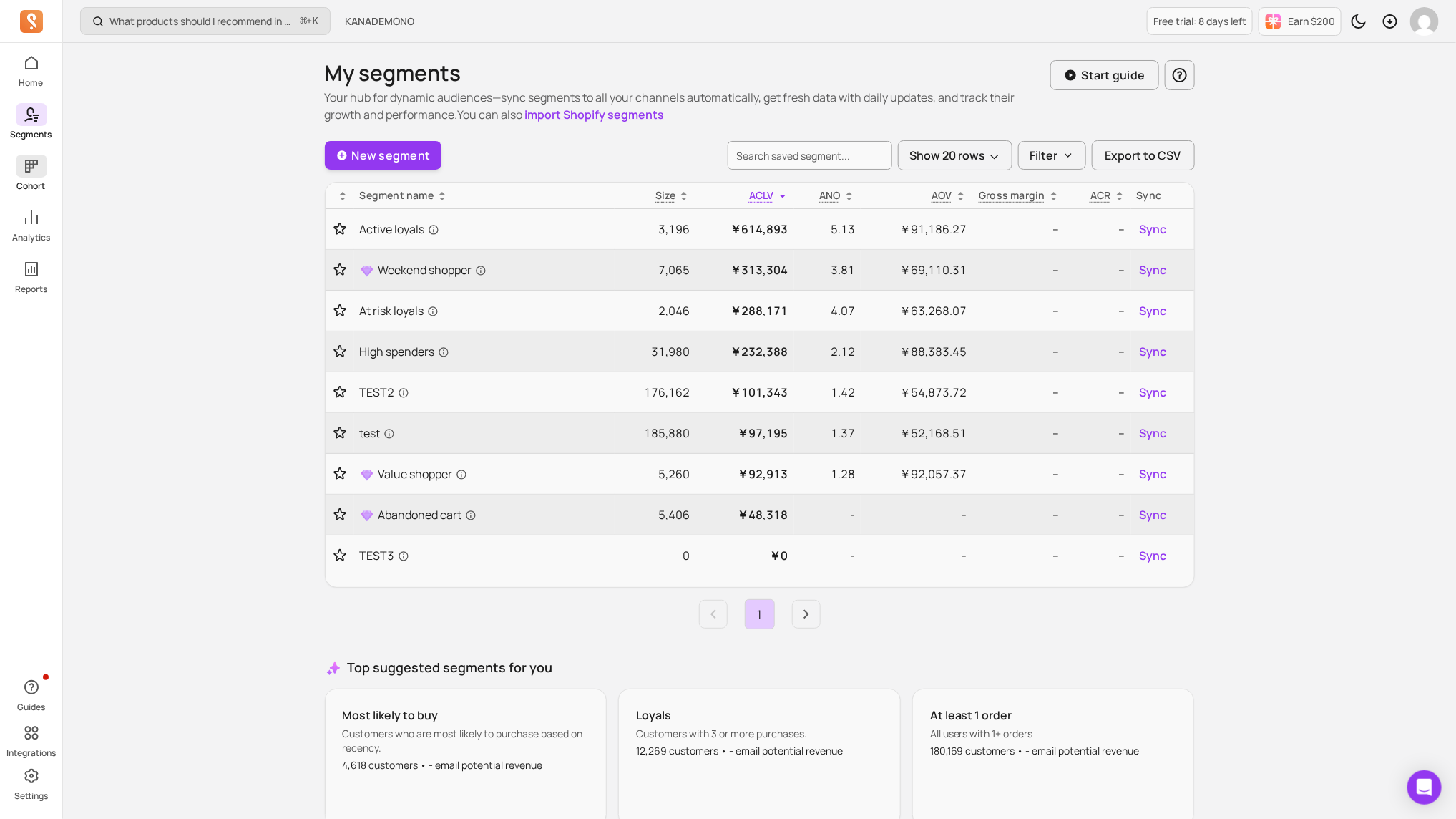
click at [39, 158] on span at bounding box center [31, 166] width 31 height 23
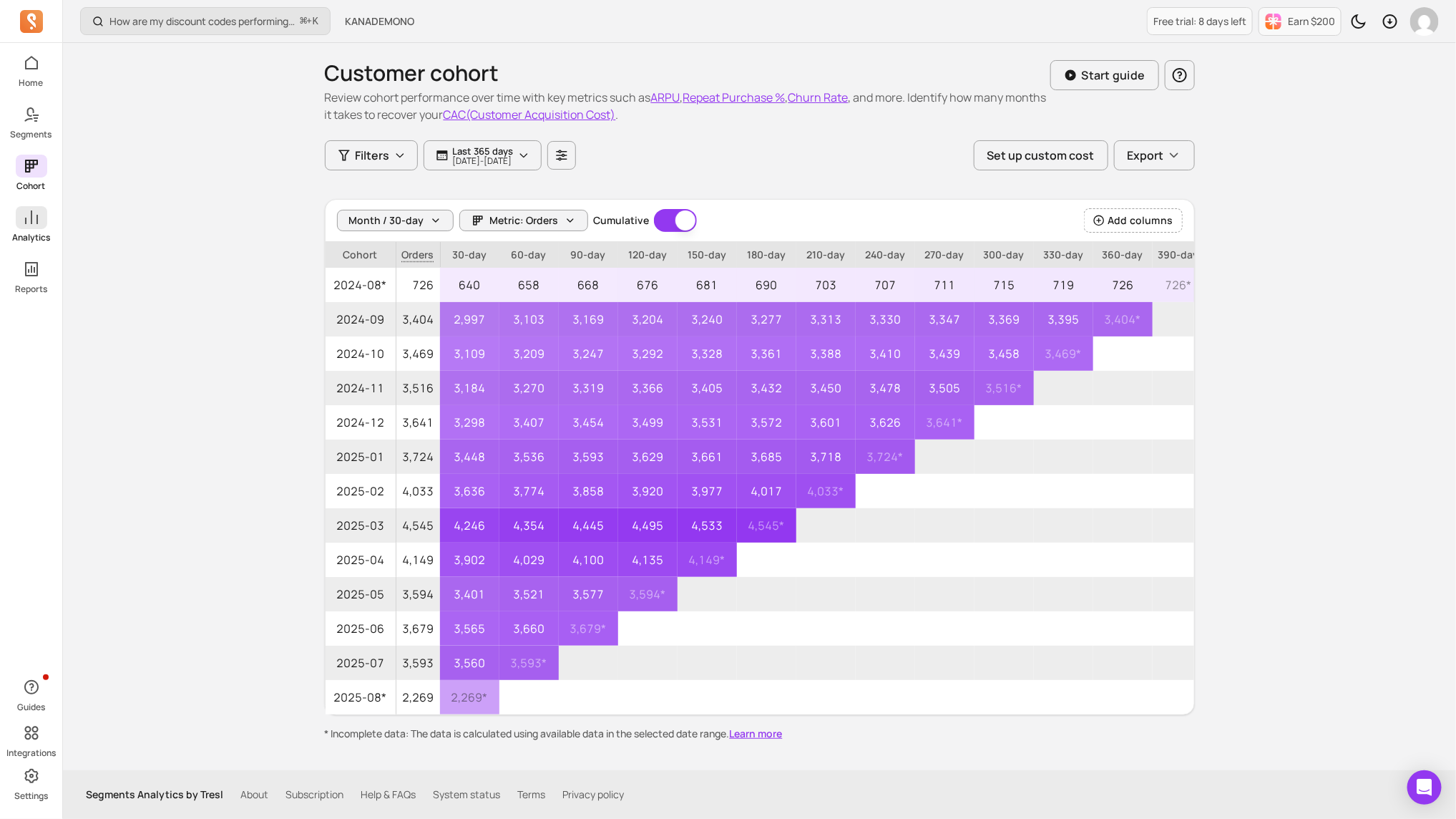
click at [37, 232] on p "Analytics" at bounding box center [30, 237] width 38 height 11
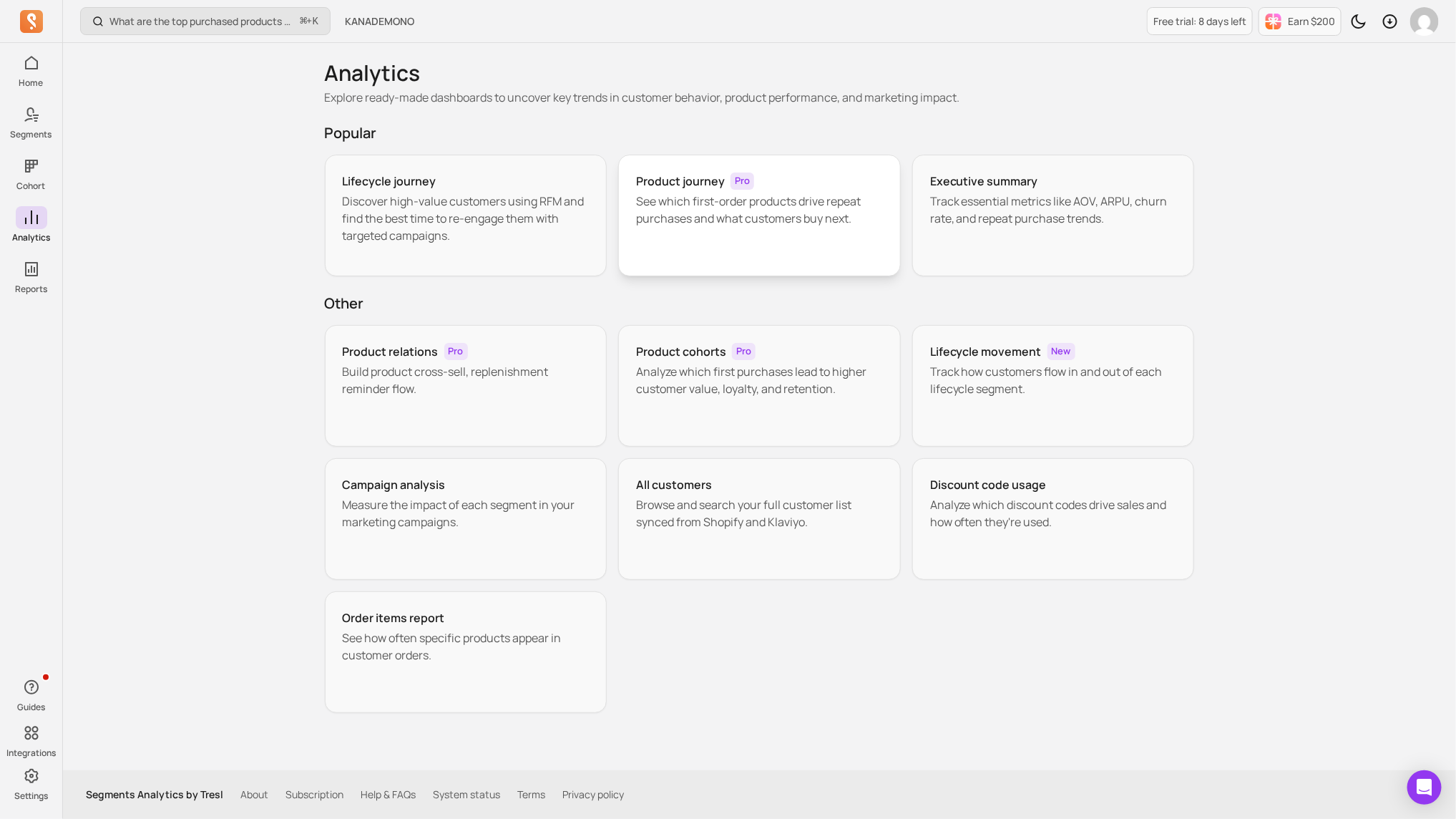
click at [823, 190] on div "Product journey Pro See which first-order products drive repeat purchases and w…" at bounding box center [759, 216] width 283 height 122
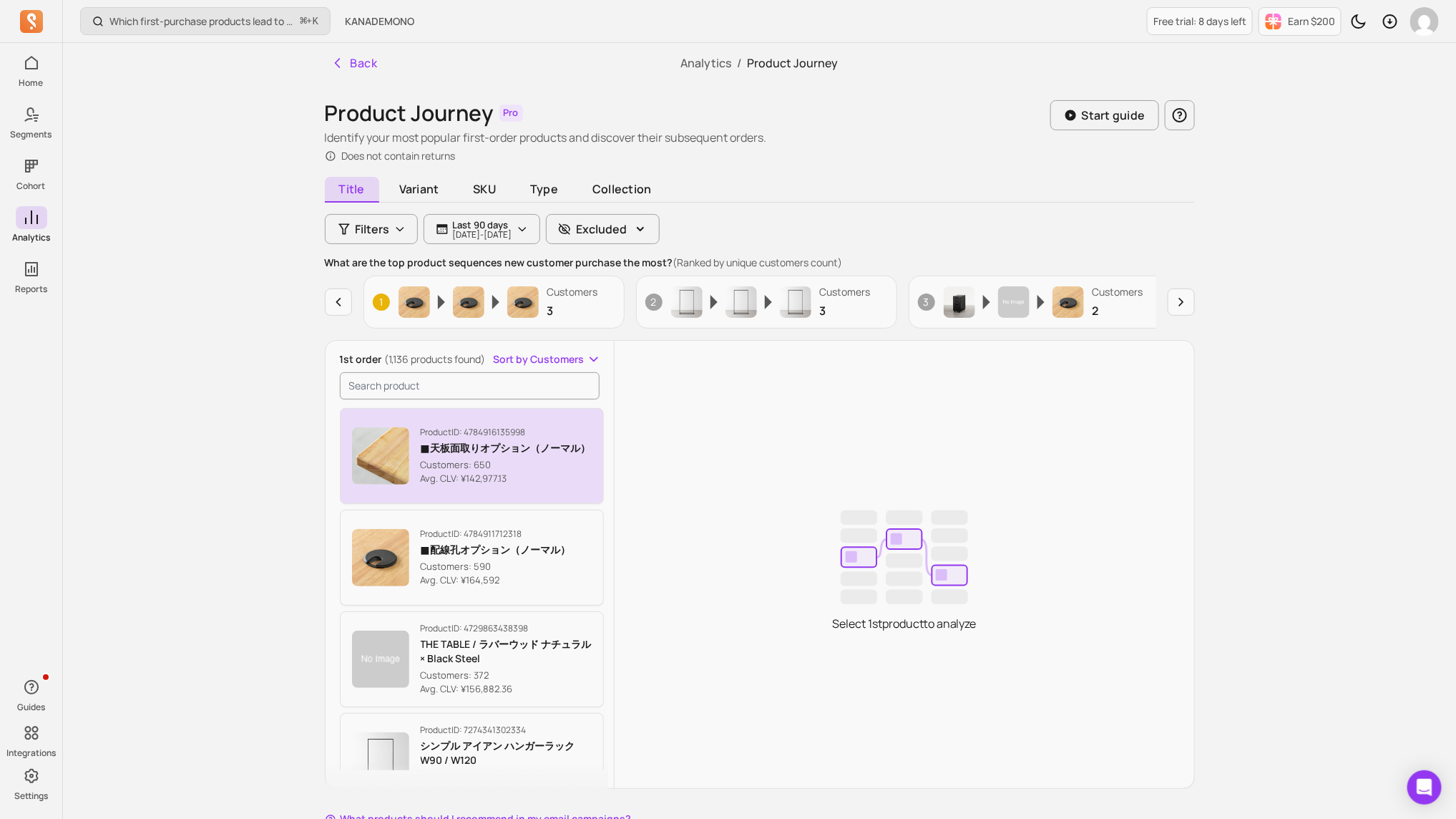
click at [492, 408] on button "Product ID: 4784916135998 ■天板面取りオプション（ノーマル） Customers: 650 Avg. CLV: ¥142,977.13" at bounding box center [472, 456] width 265 height 96
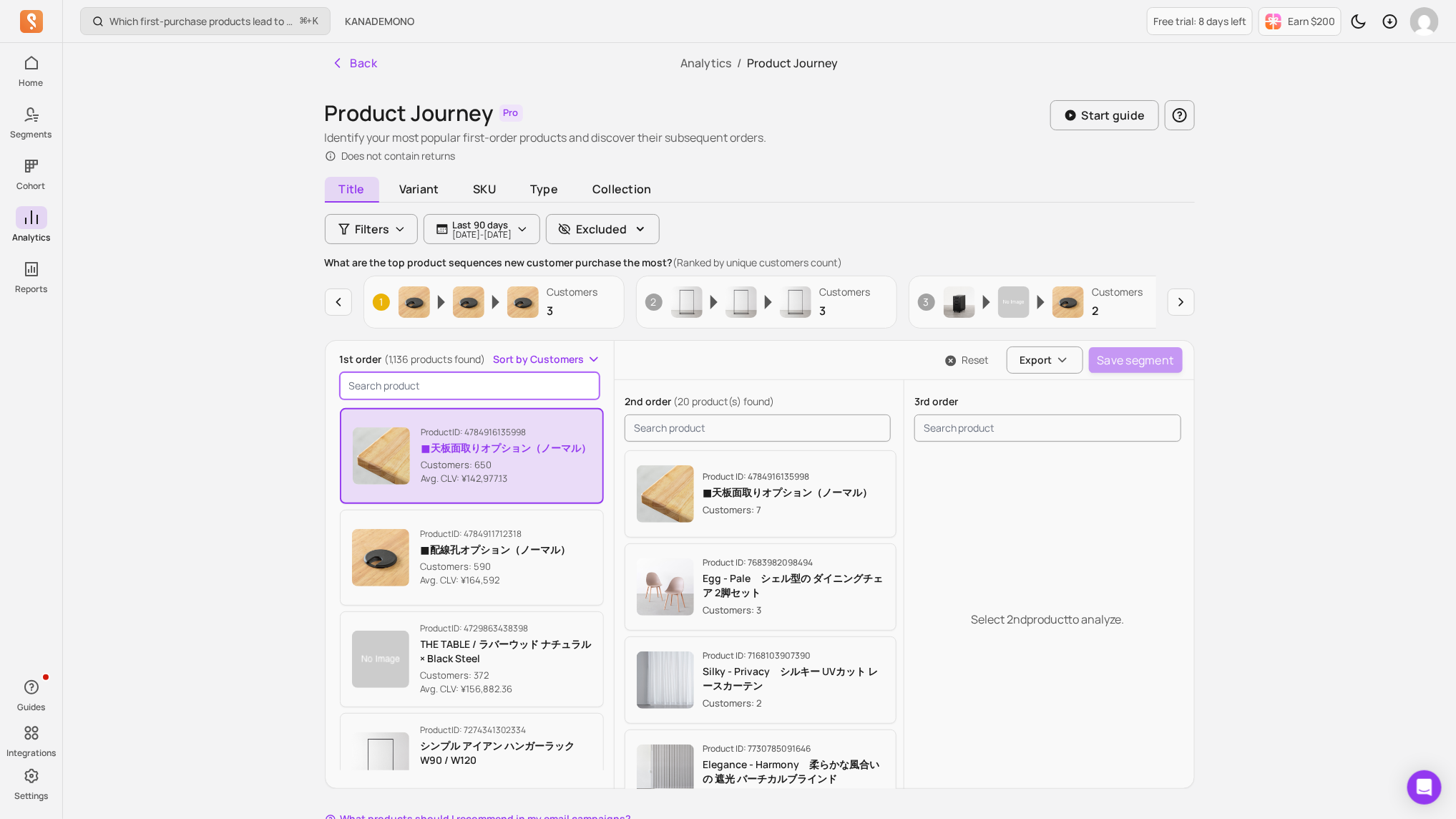
click at [474, 384] on input "search product" at bounding box center [470, 386] width 261 height 27
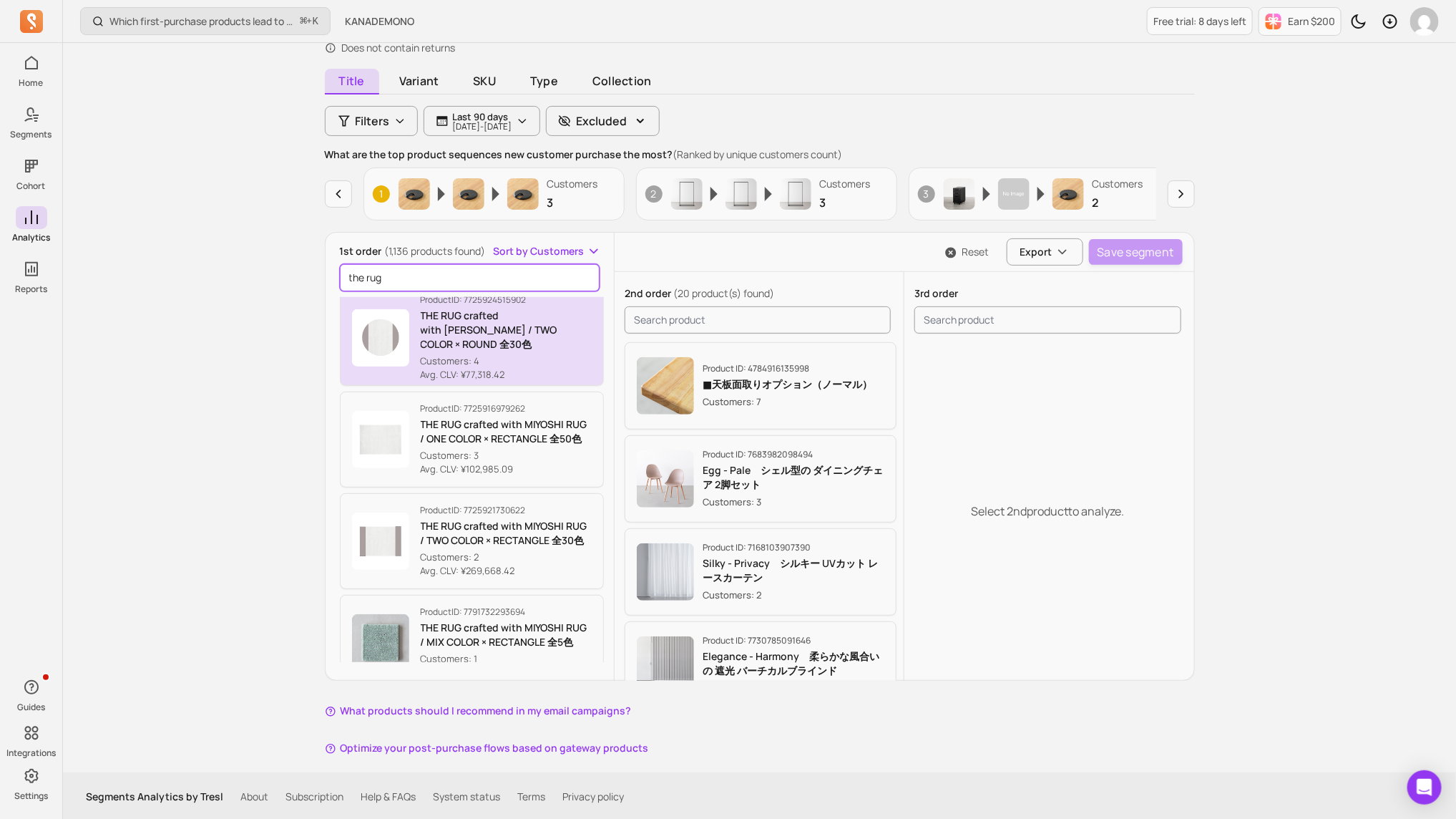
scroll to position [112, 0]
type input "the rug"
click at [571, 367] on p "Avg. CLV: ¥77,318.42" at bounding box center [507, 375] width 172 height 14
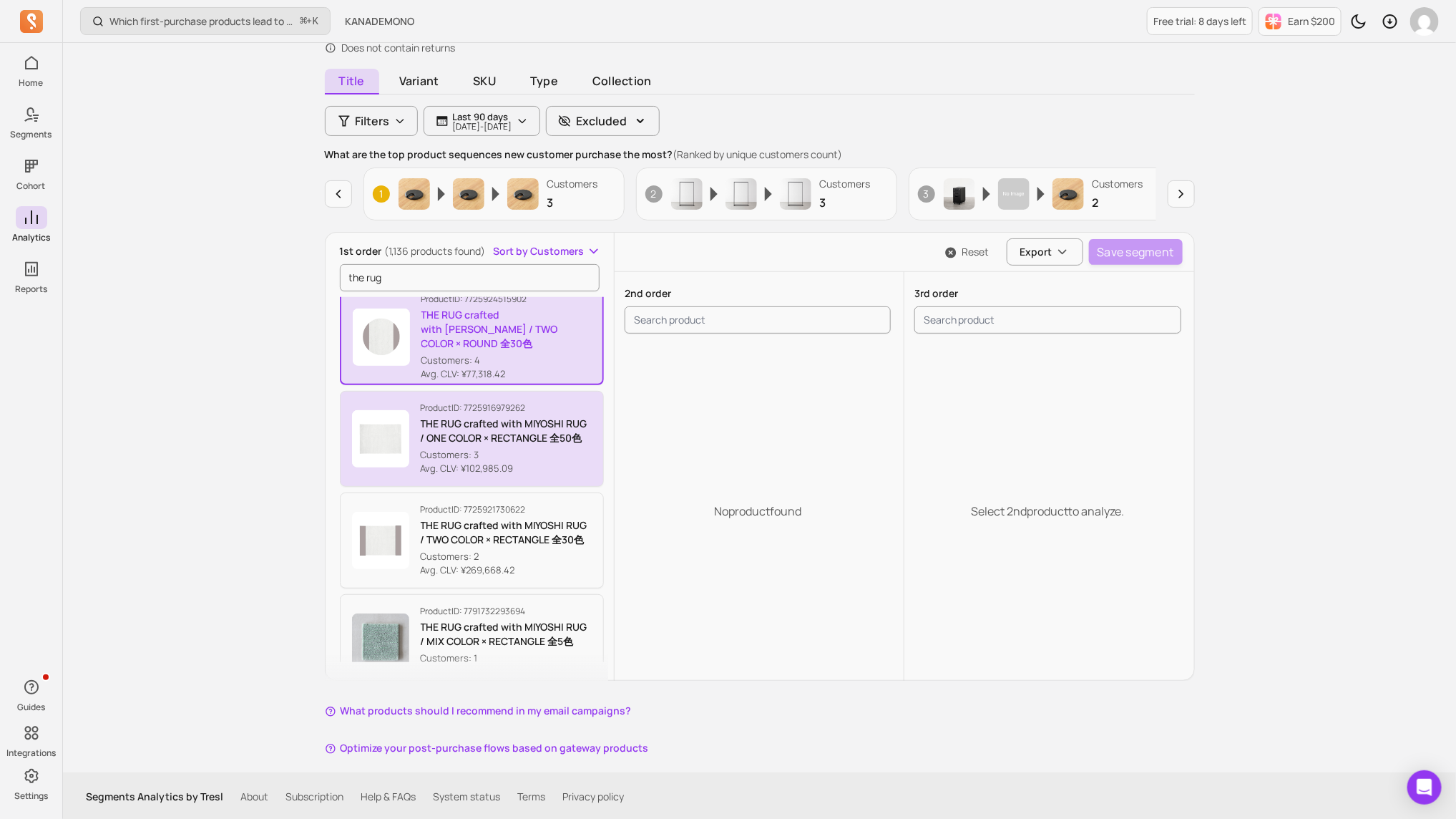
scroll to position [144, 0]
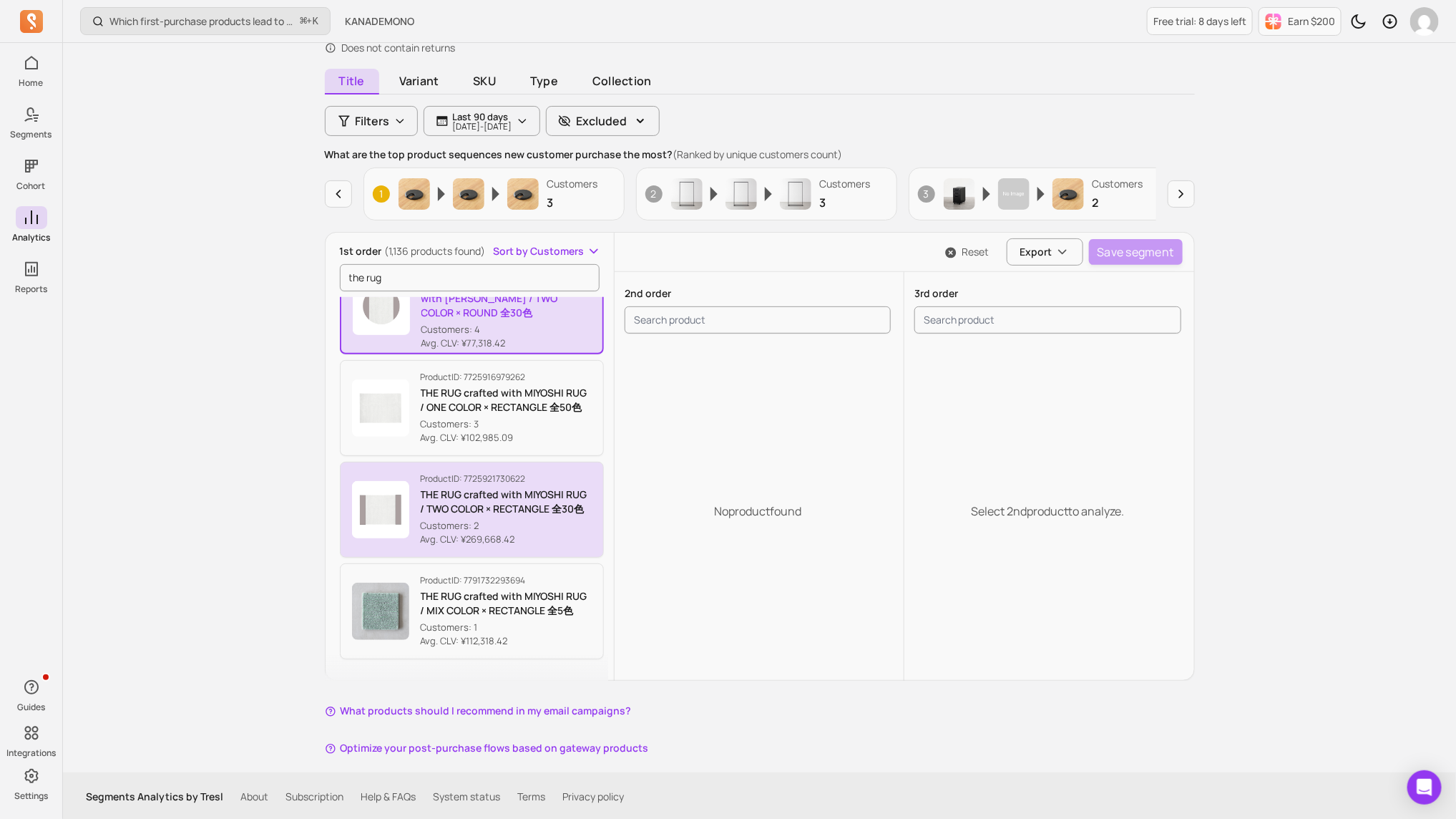
click at [500, 519] on p "Customers: 2" at bounding box center [507, 526] width 172 height 14
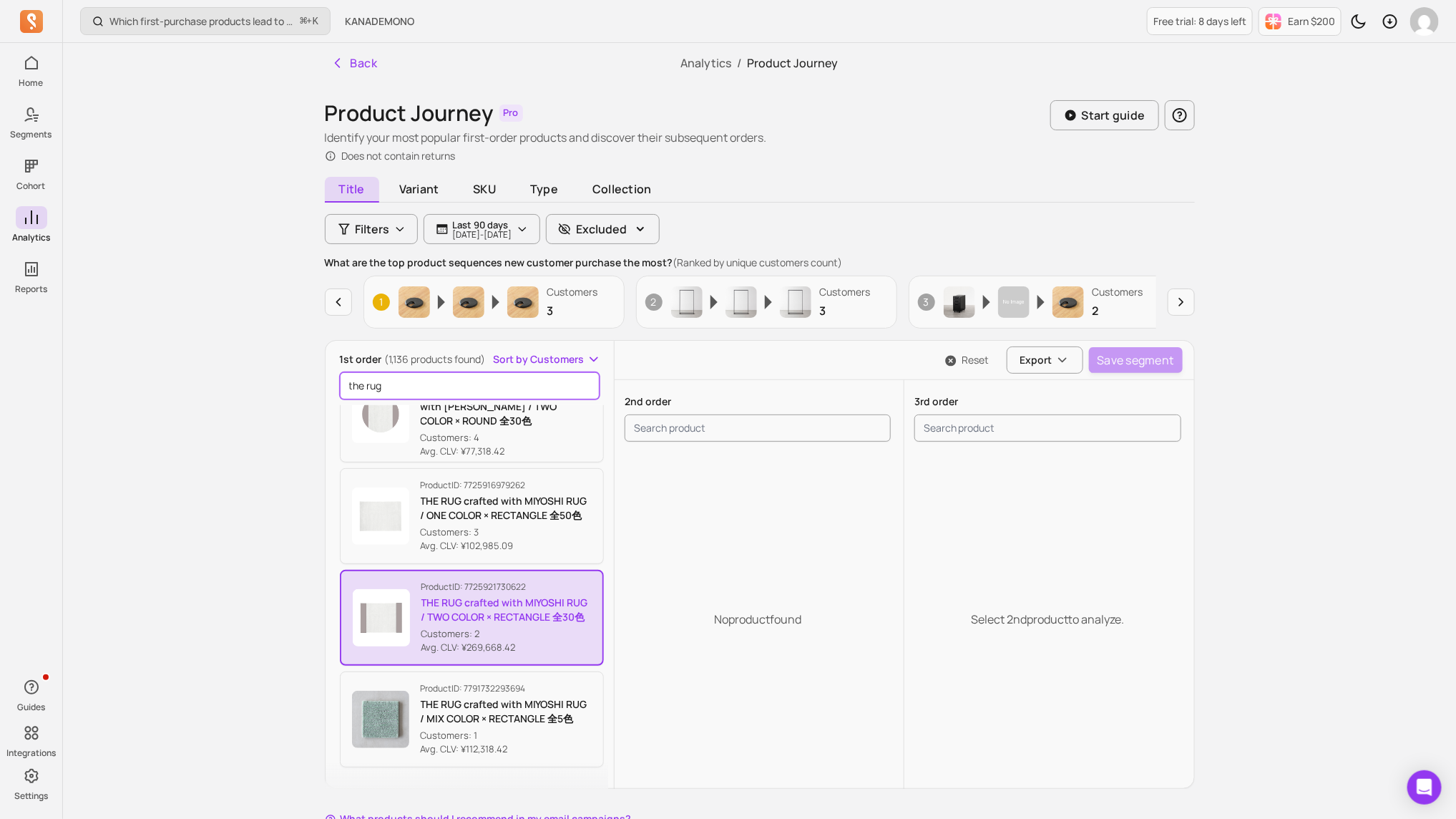
click at [504, 380] on input "the rug" at bounding box center [470, 386] width 261 height 27
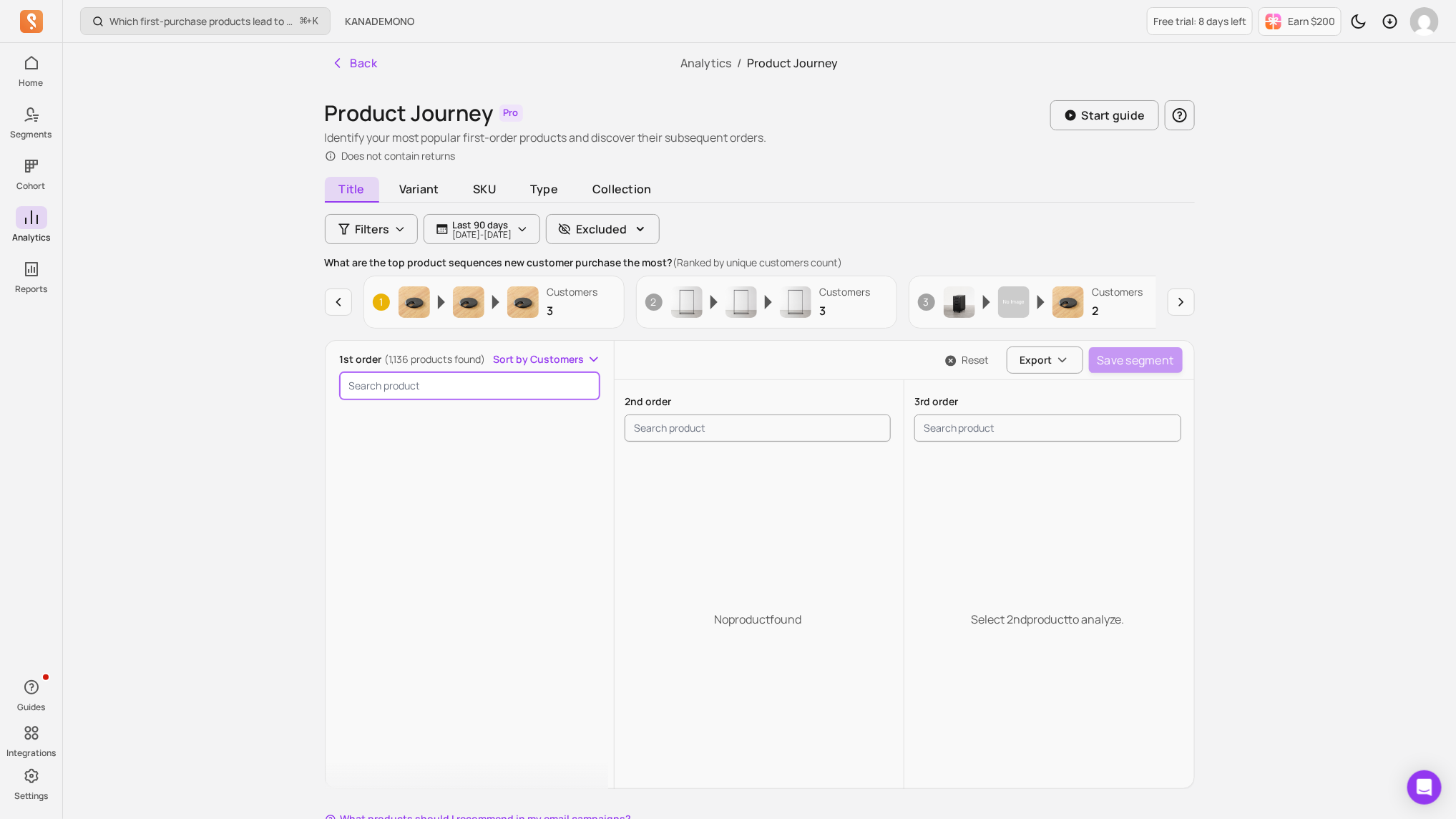
scroll to position [70047, 0]
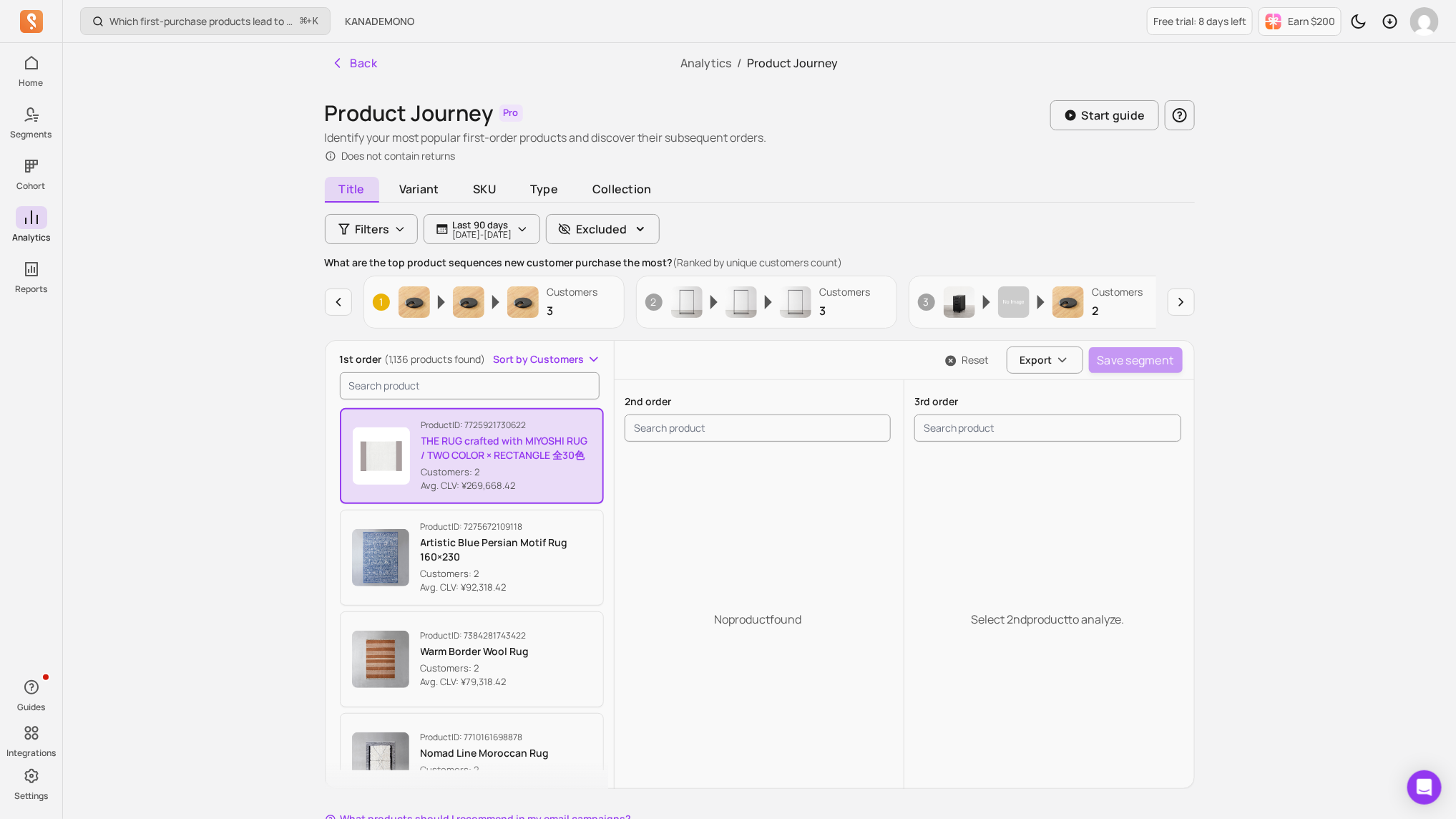
click at [549, 245] on div "Title Variant SKU Type Collection Filters Last 90 days [DATE] - [DATE] Excluded…" at bounding box center [759, 521] width 870 height 683
click at [512, 223] on p "Last 90 days" at bounding box center [483, 225] width 59 height 11
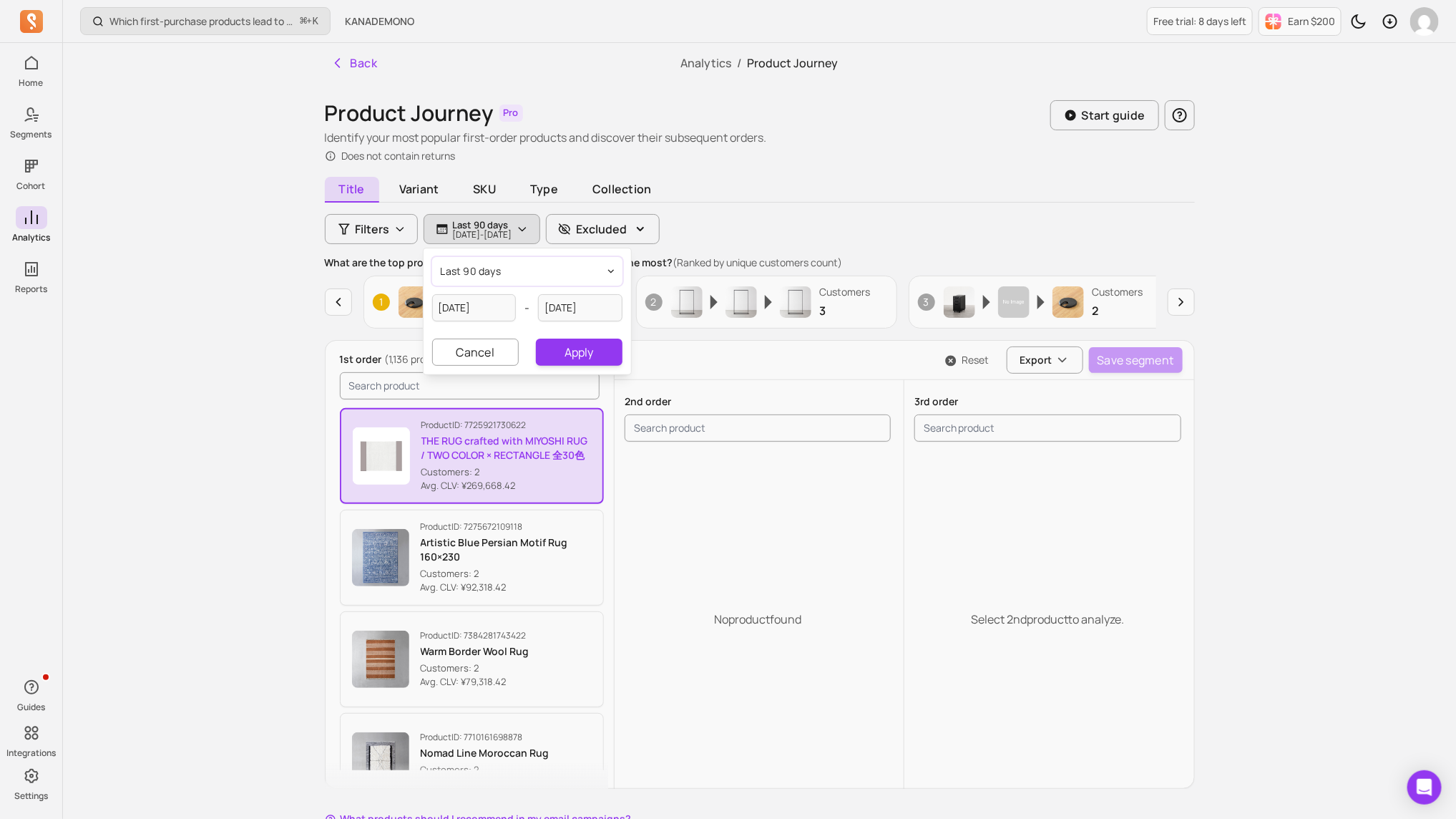
click at [560, 275] on button "last 90 days" at bounding box center [527, 271] width 190 height 29
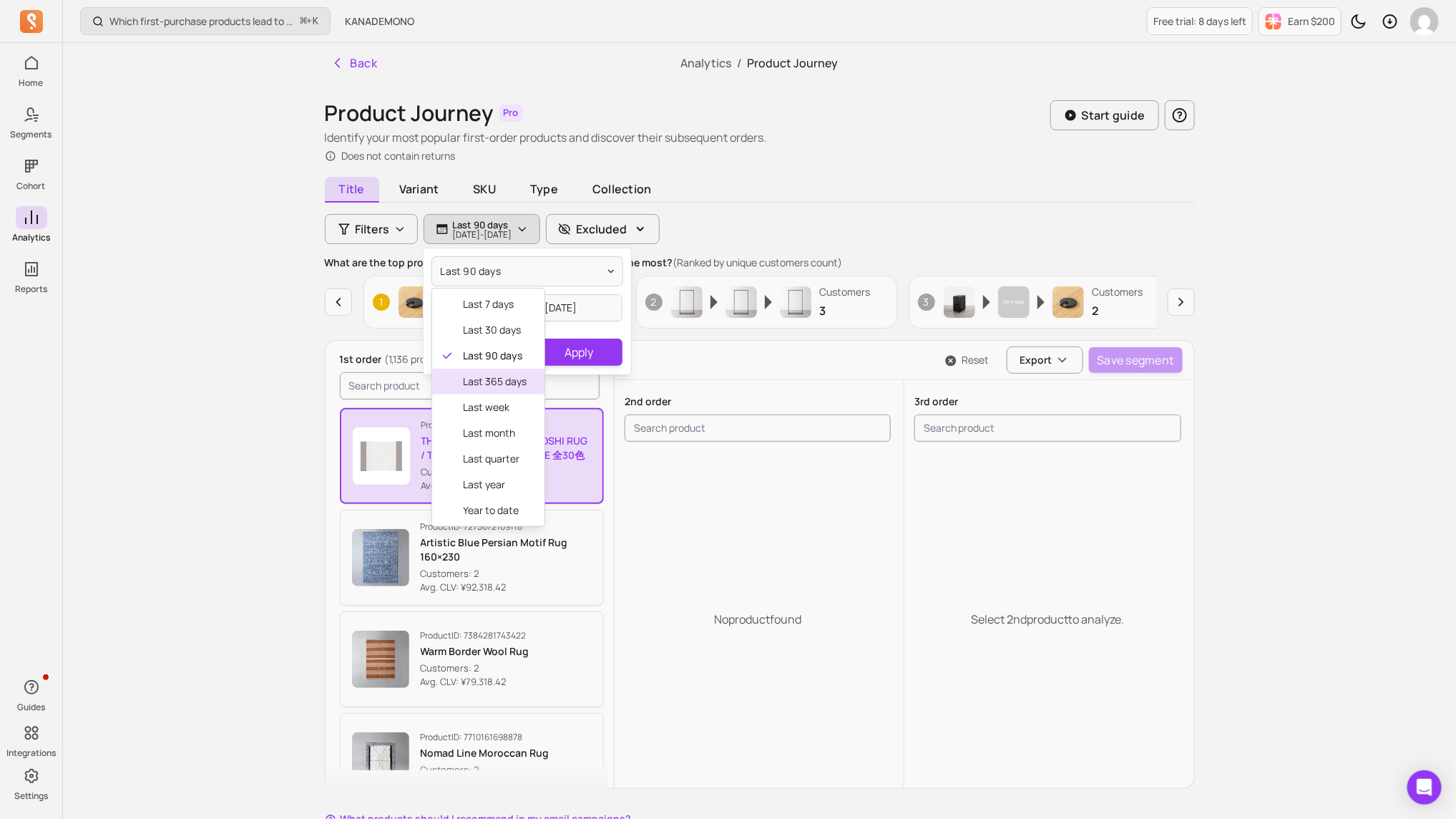
click at [509, 383] on span "last 365 days" at bounding box center [495, 382] width 63 height 14
type input "[DATE]"
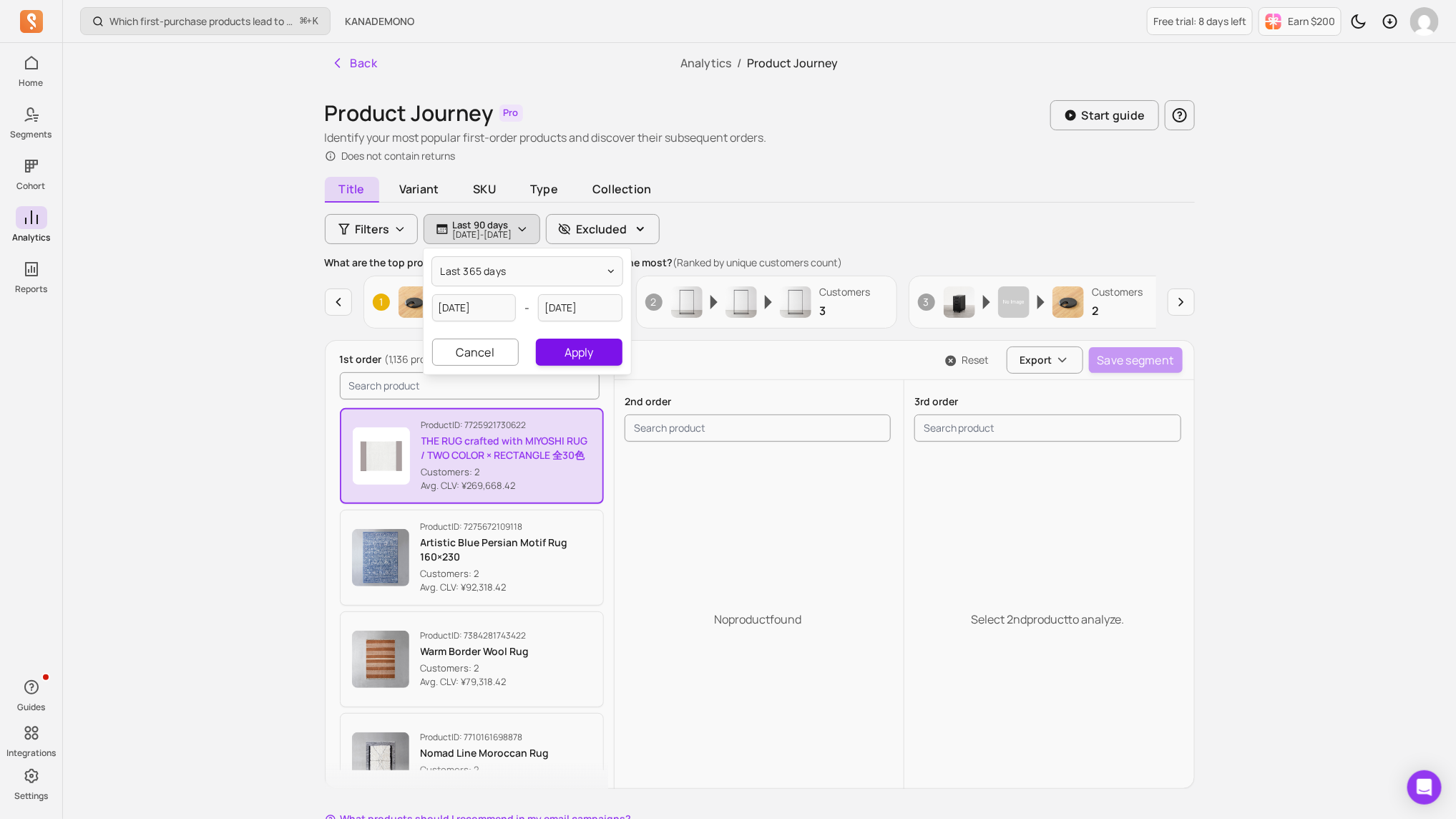
click at [576, 343] on button "Apply" at bounding box center [579, 352] width 86 height 27
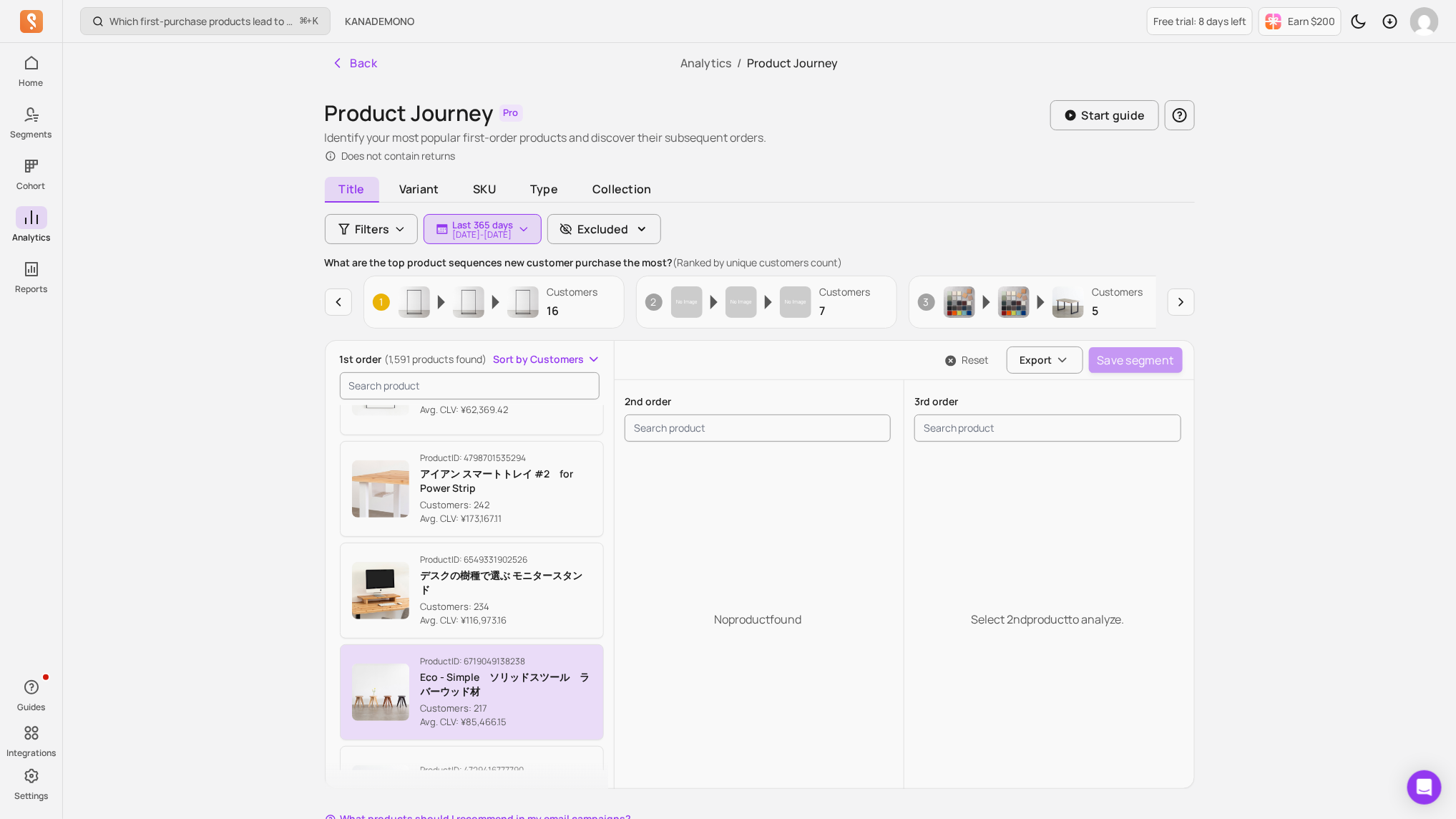
scroll to position [3108, 0]
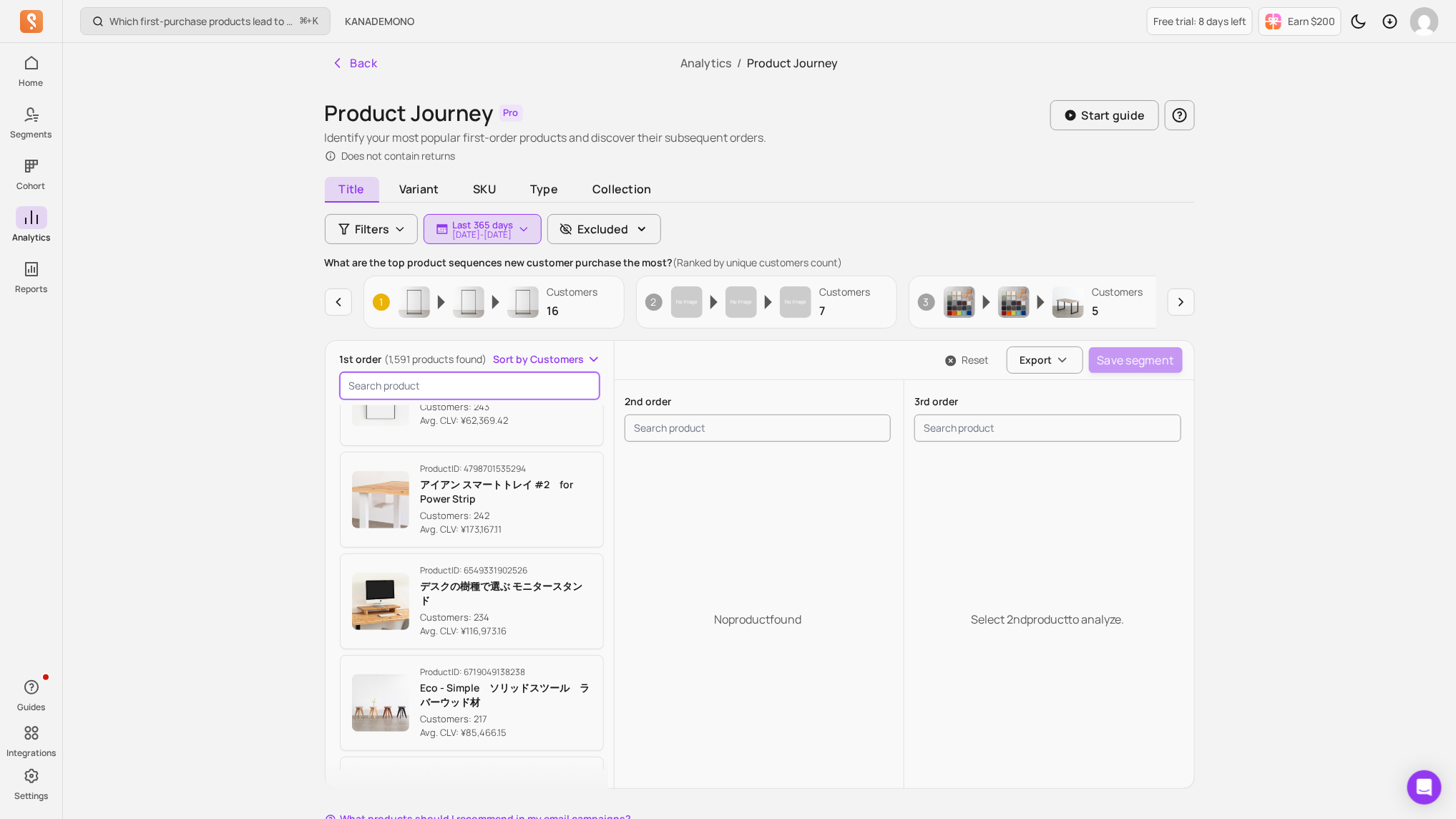
click at [485, 375] on input "search product" at bounding box center [470, 386] width 261 height 27
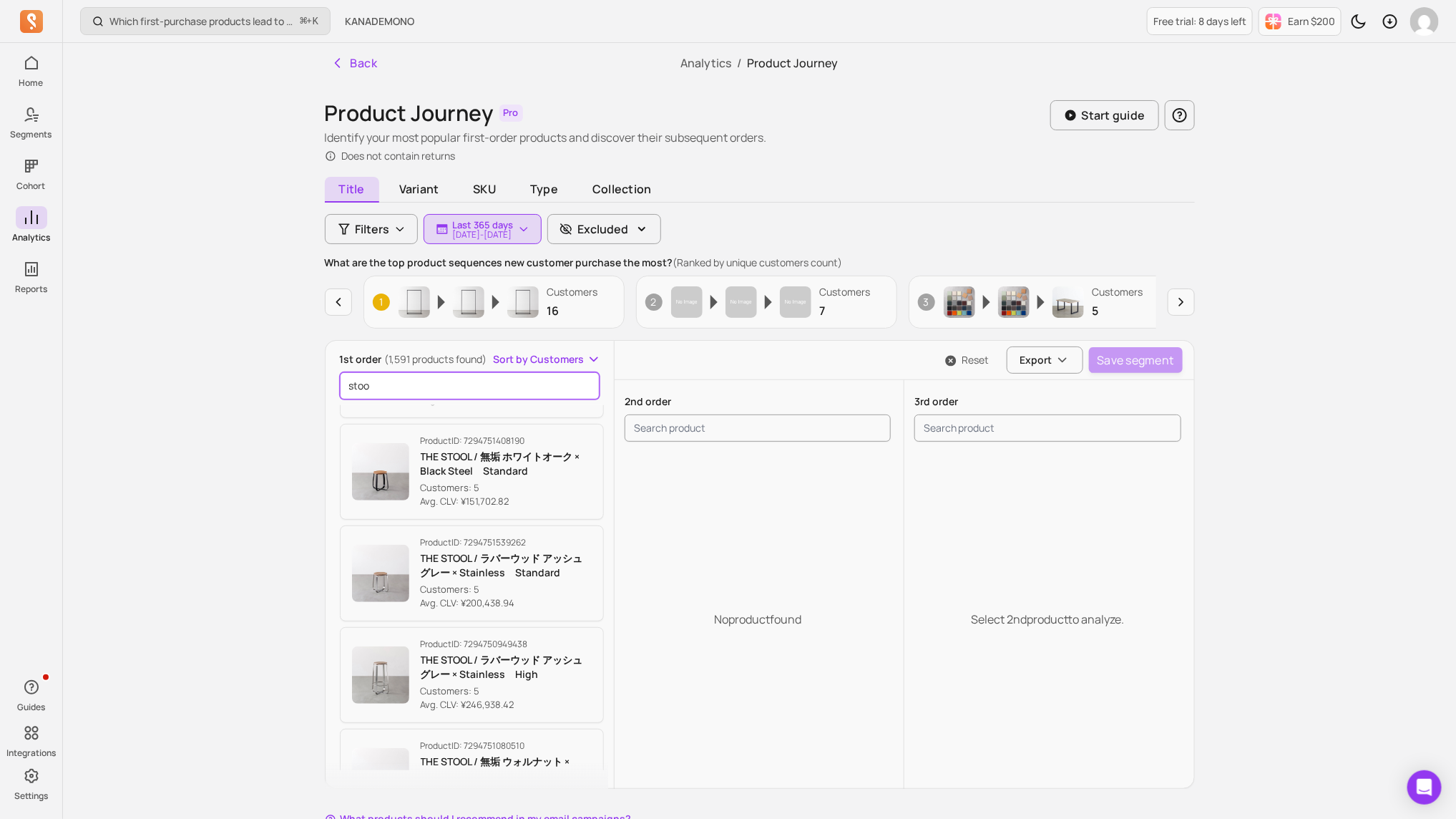
scroll to position [0, 0]
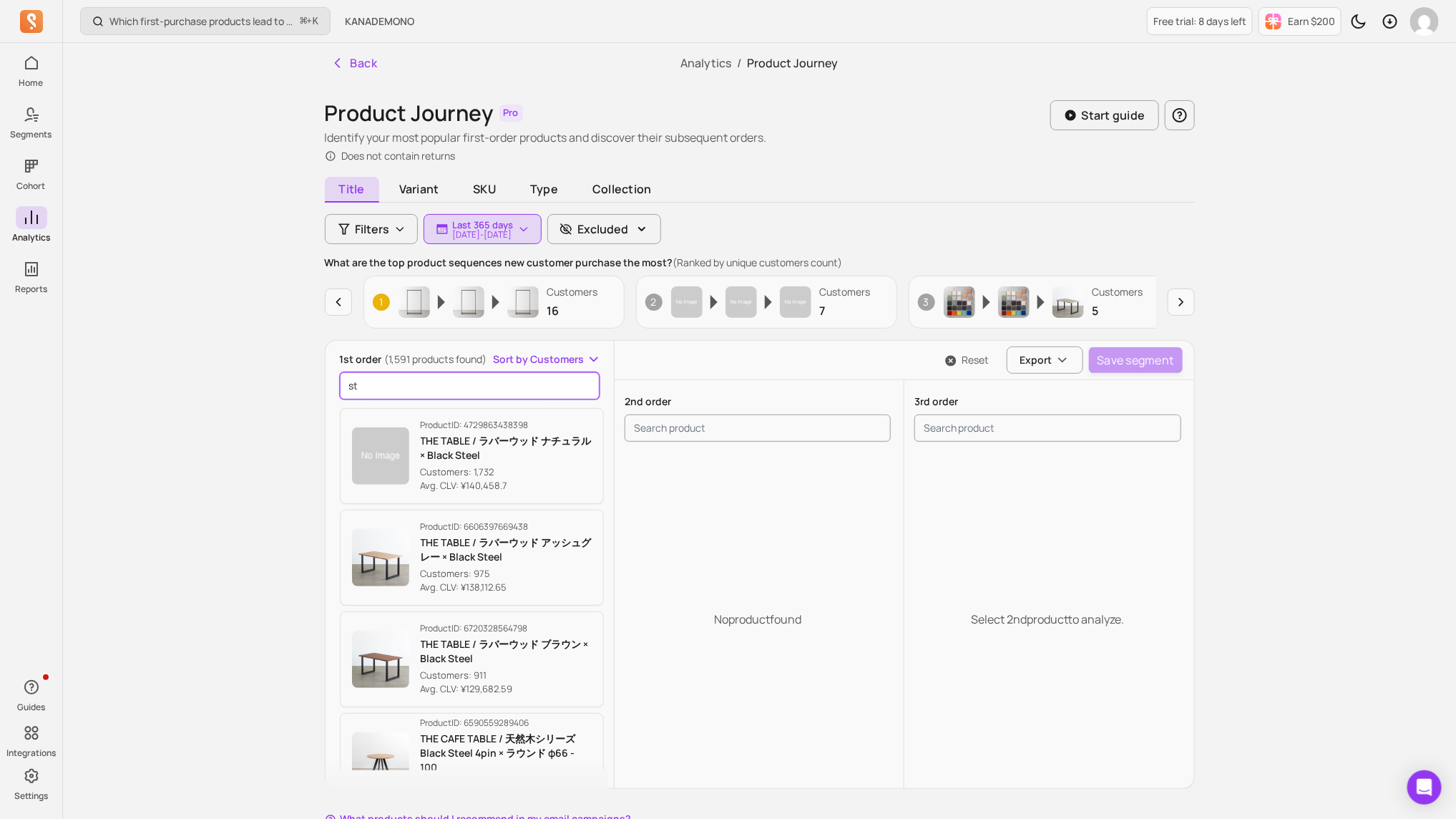
type input "s"
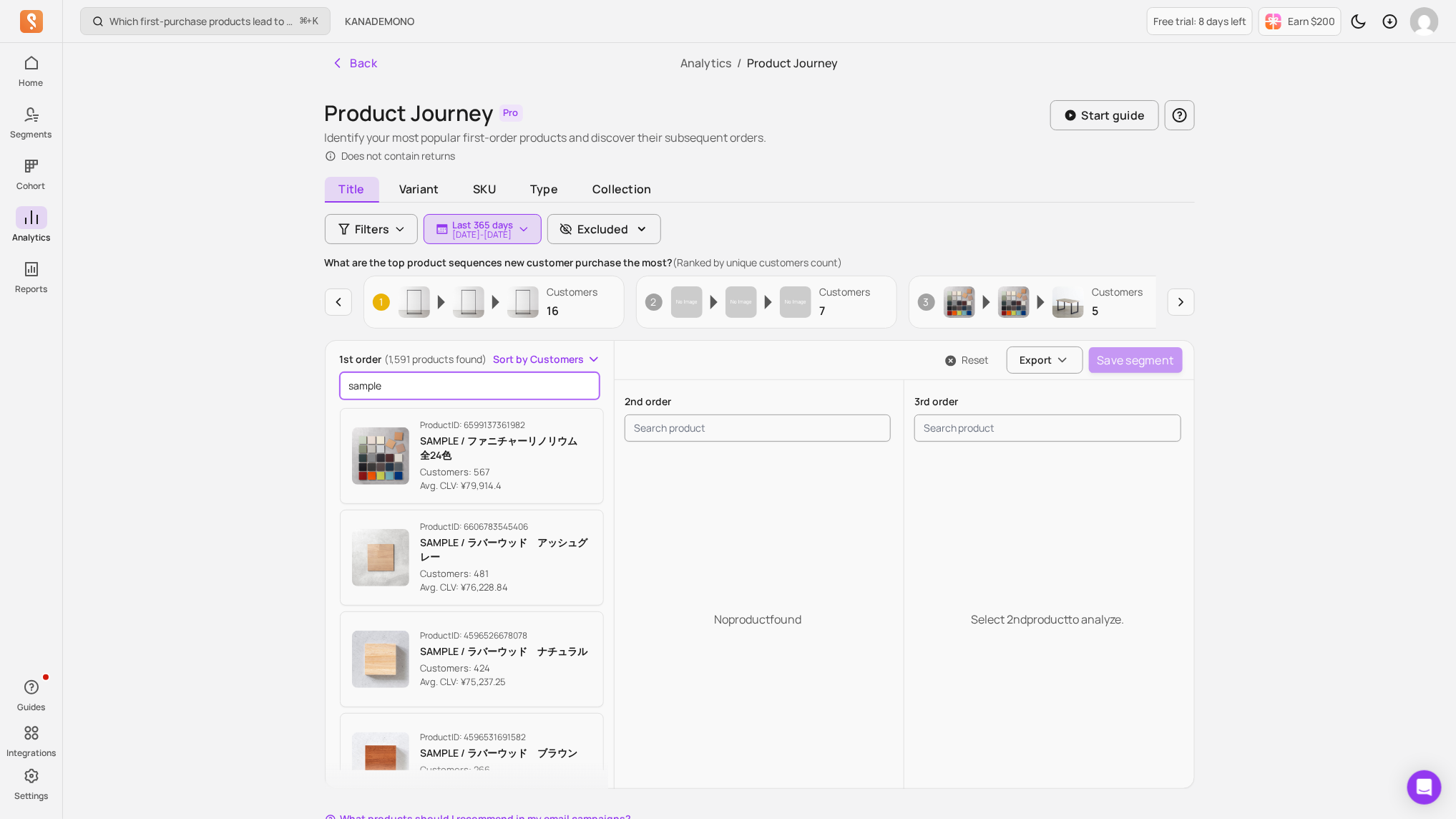
type input "sample"
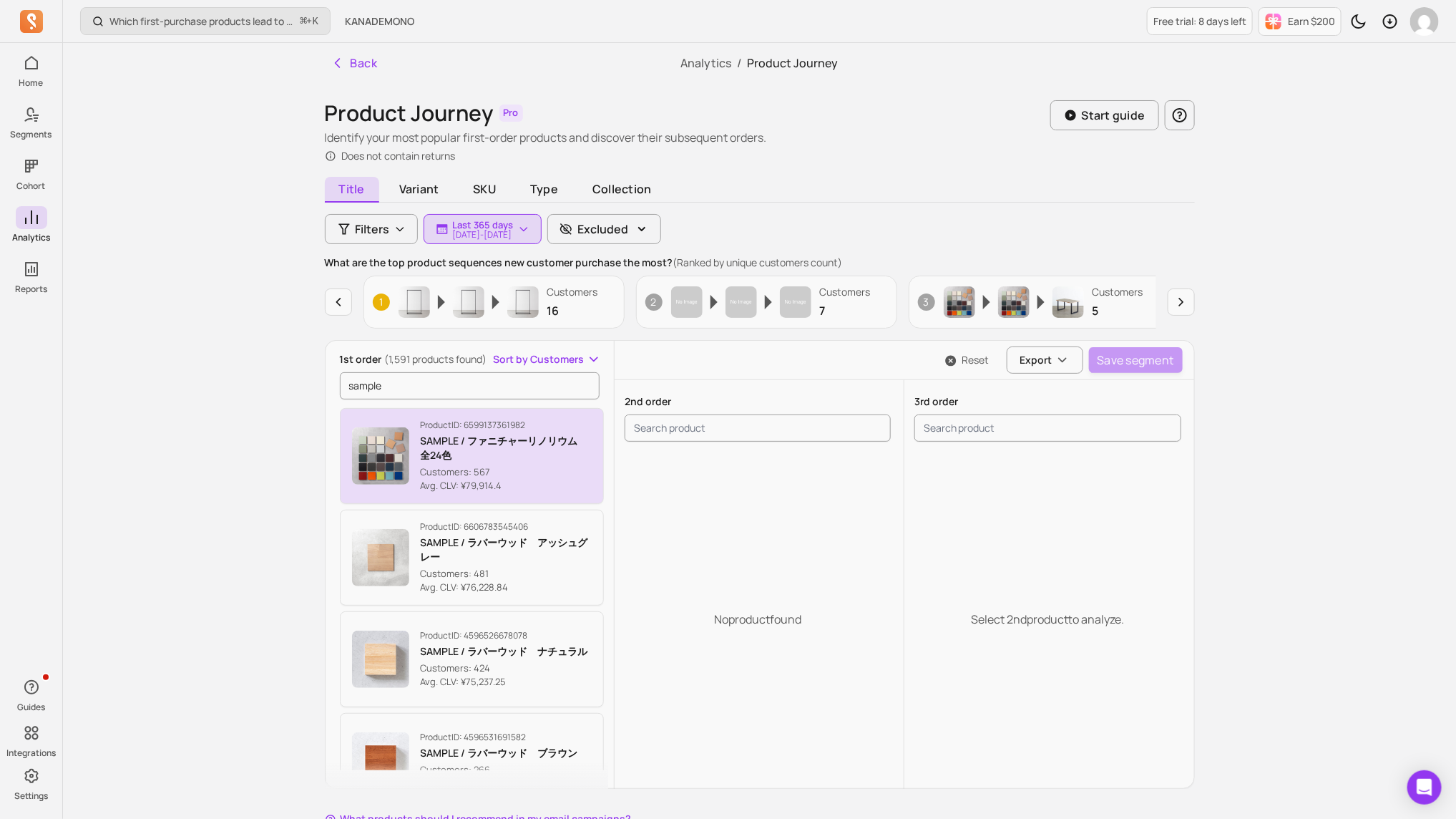
click at [511, 457] on p "SAMPLE / ファニチャーリノリウム　全24色" at bounding box center [507, 448] width 172 height 29
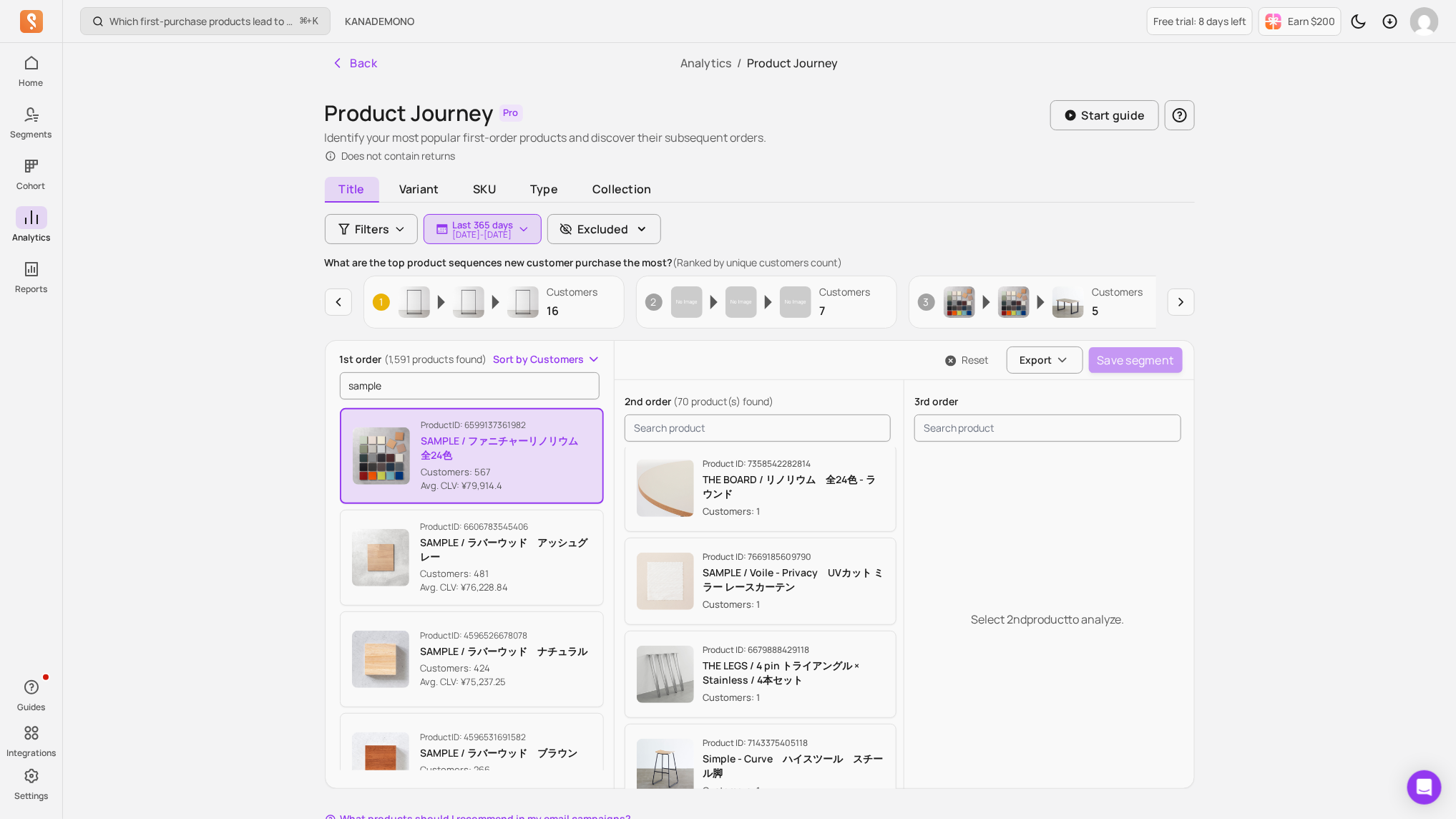
scroll to position [5449, 0]
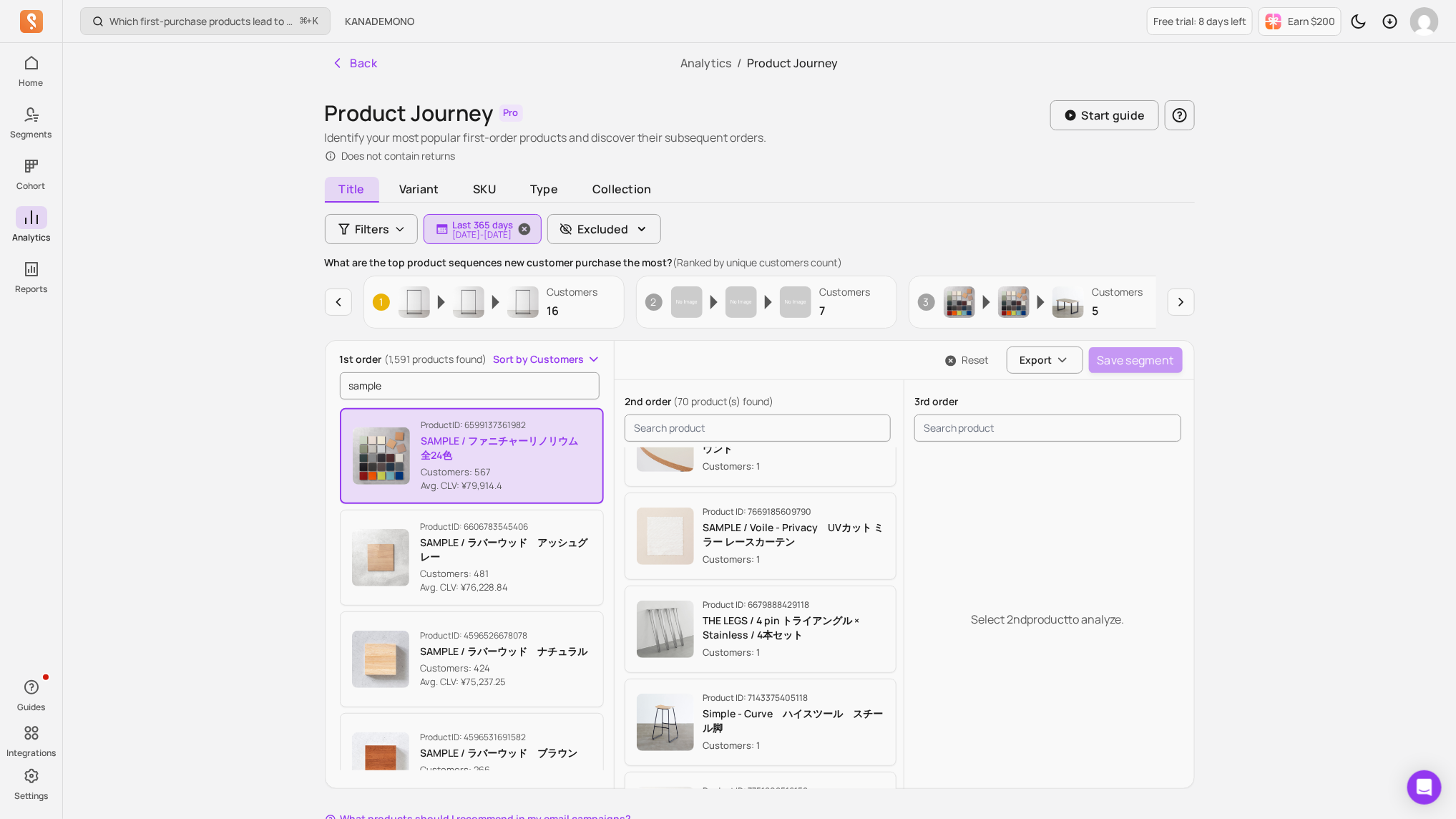
click at [503, 235] on p "[DATE] - [DATE]" at bounding box center [483, 234] width 61 height 9
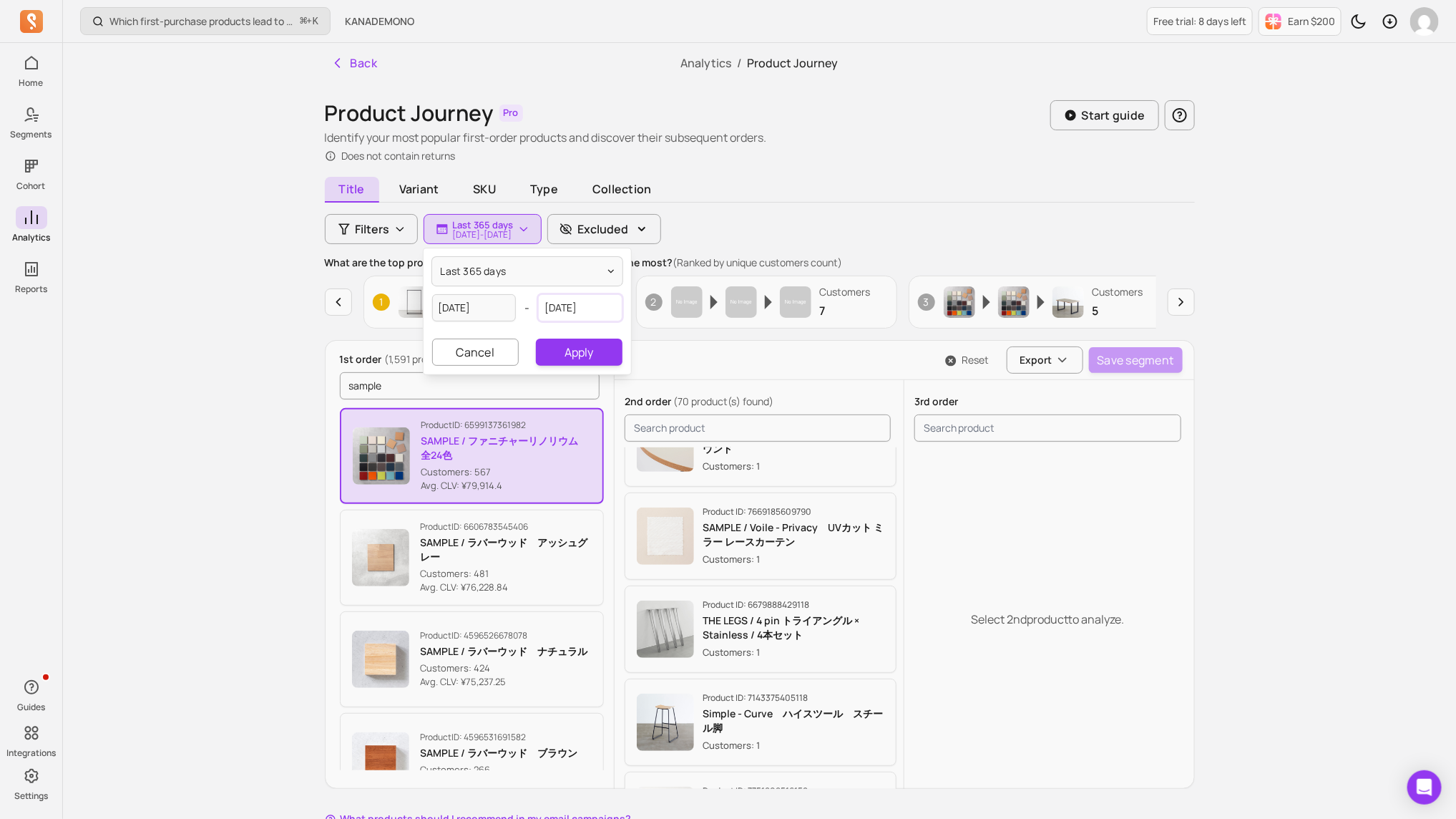
select select "2025"
select select "August"
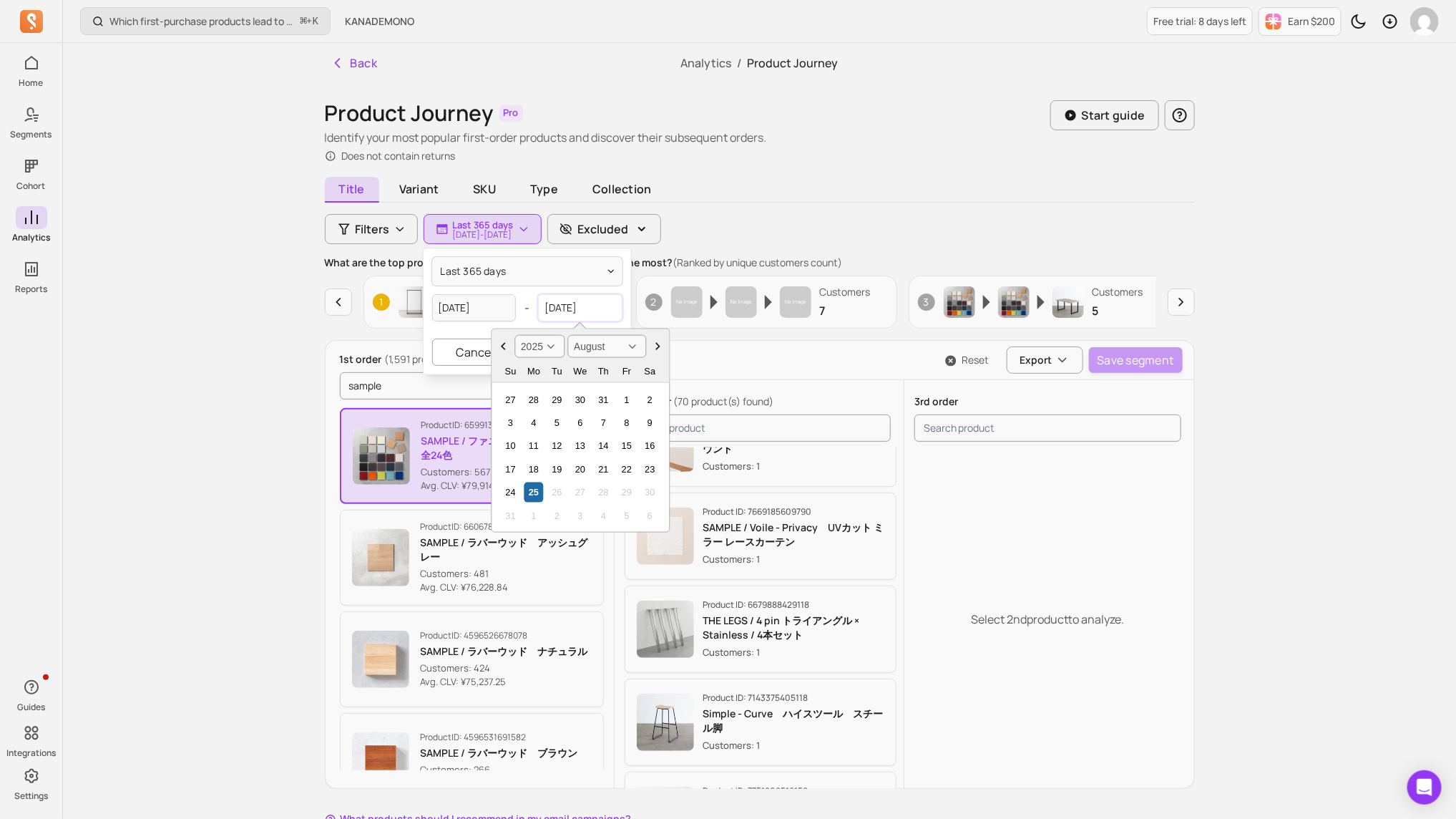
click at [576, 310] on input "[DATE]" at bounding box center [580, 308] width 84 height 27
click at [580, 275] on button "last 365 days" at bounding box center [527, 271] width 190 height 29
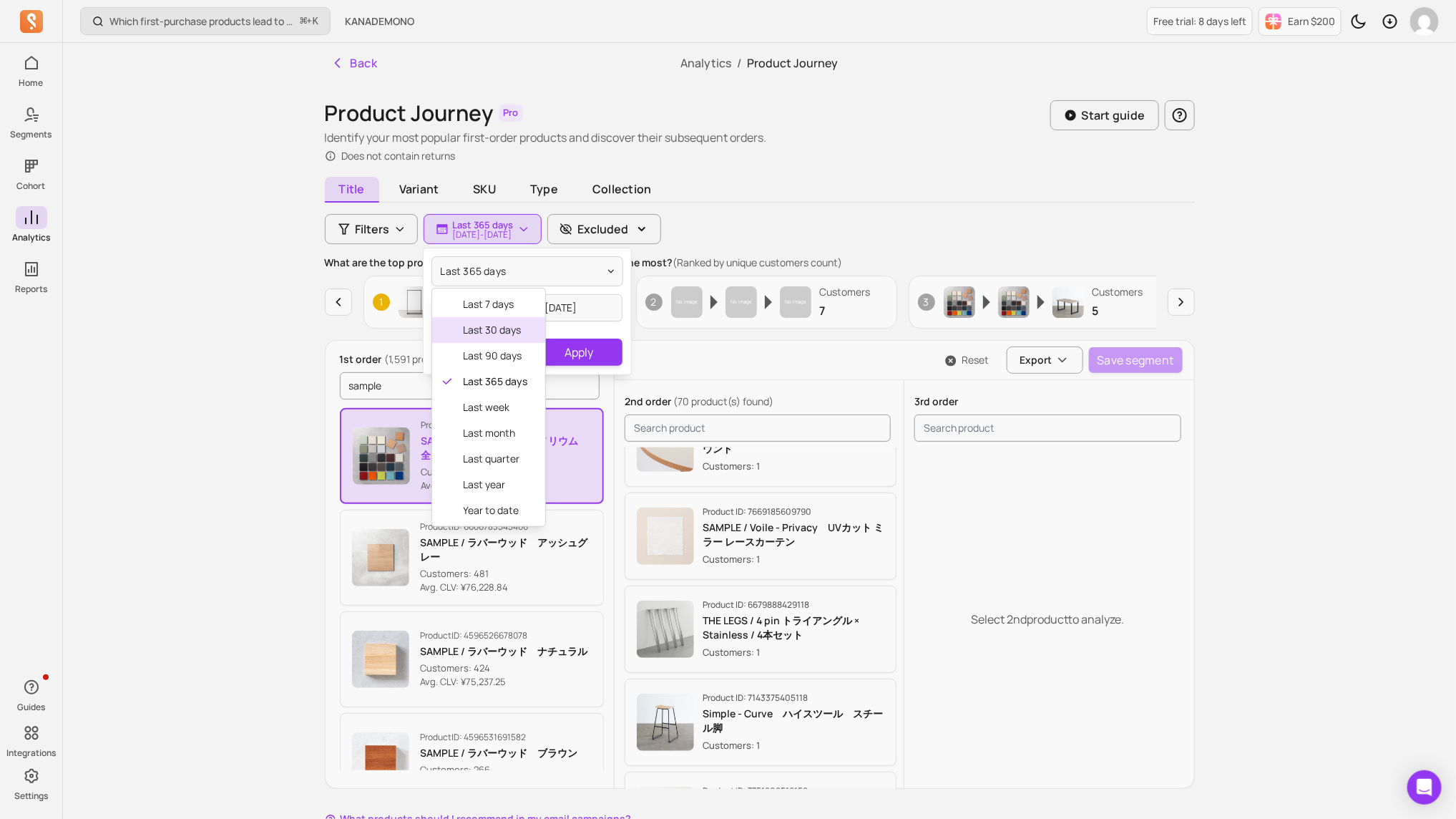
click at [513, 338] on div "last 30 days" at bounding box center [488, 330] width 113 height 26
type input "[DATE]"
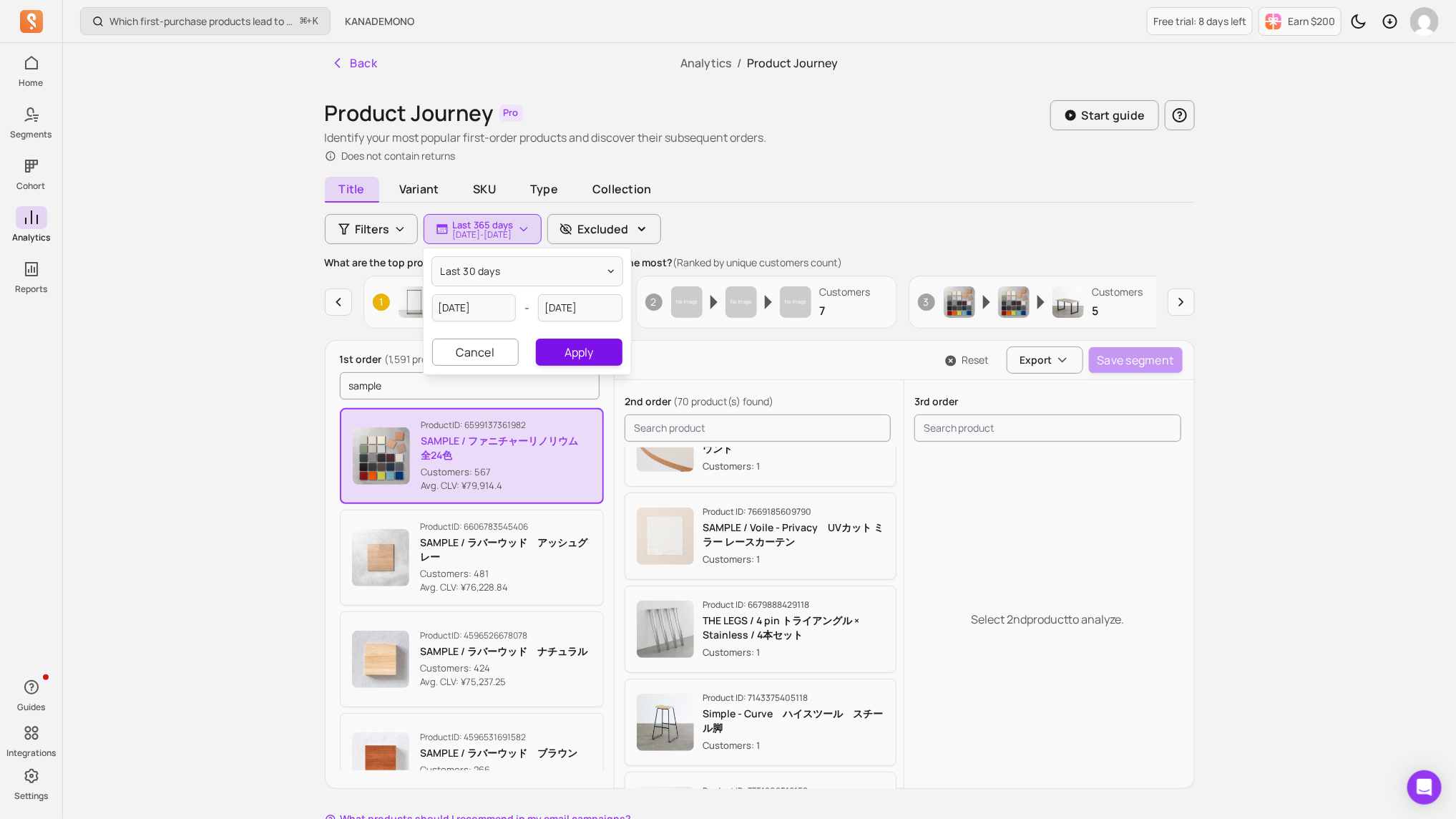
click at [564, 355] on button "Apply" at bounding box center [579, 352] width 86 height 27
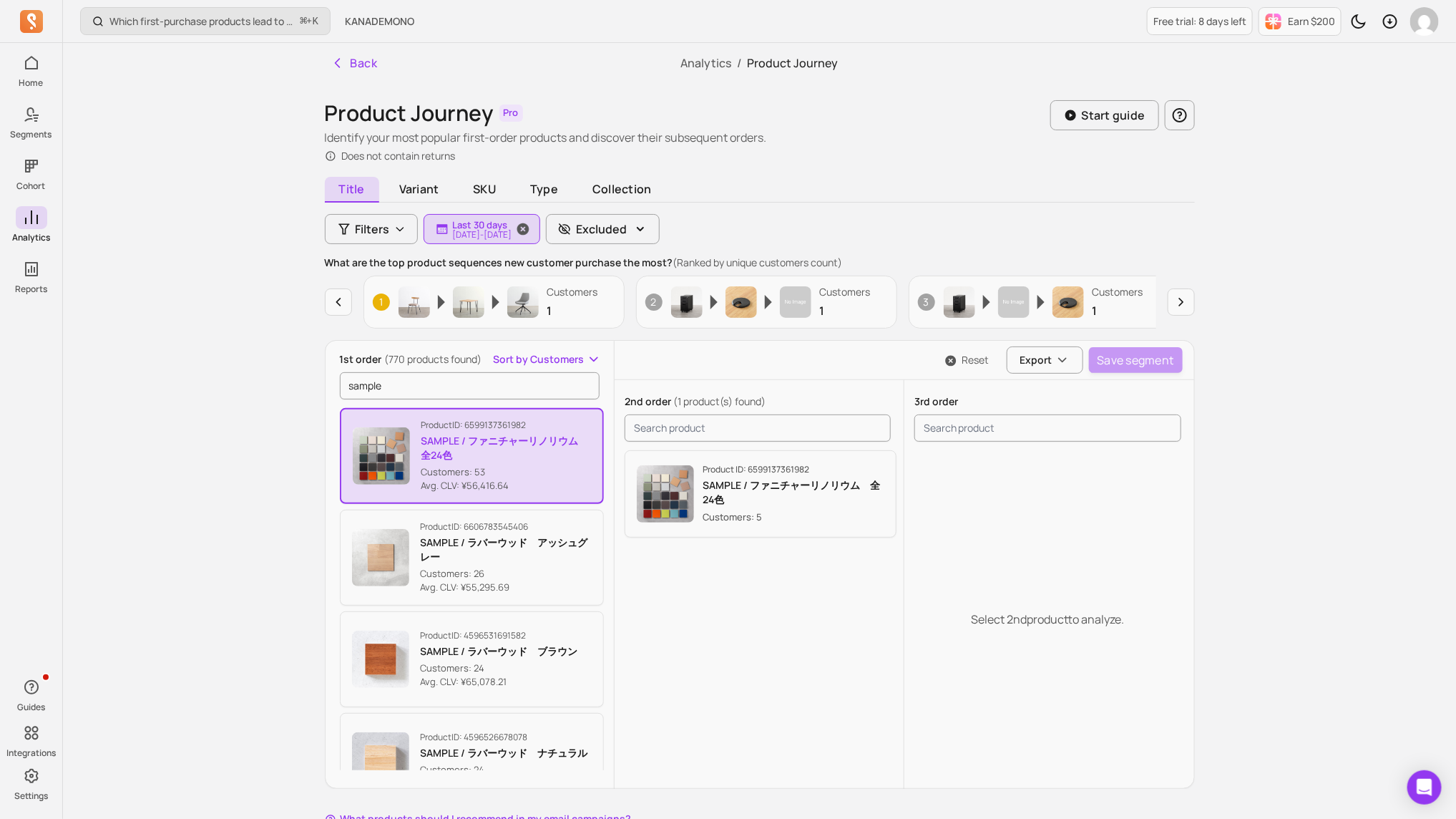
click at [540, 228] on span "button" at bounding box center [523, 229] width 34 height 30
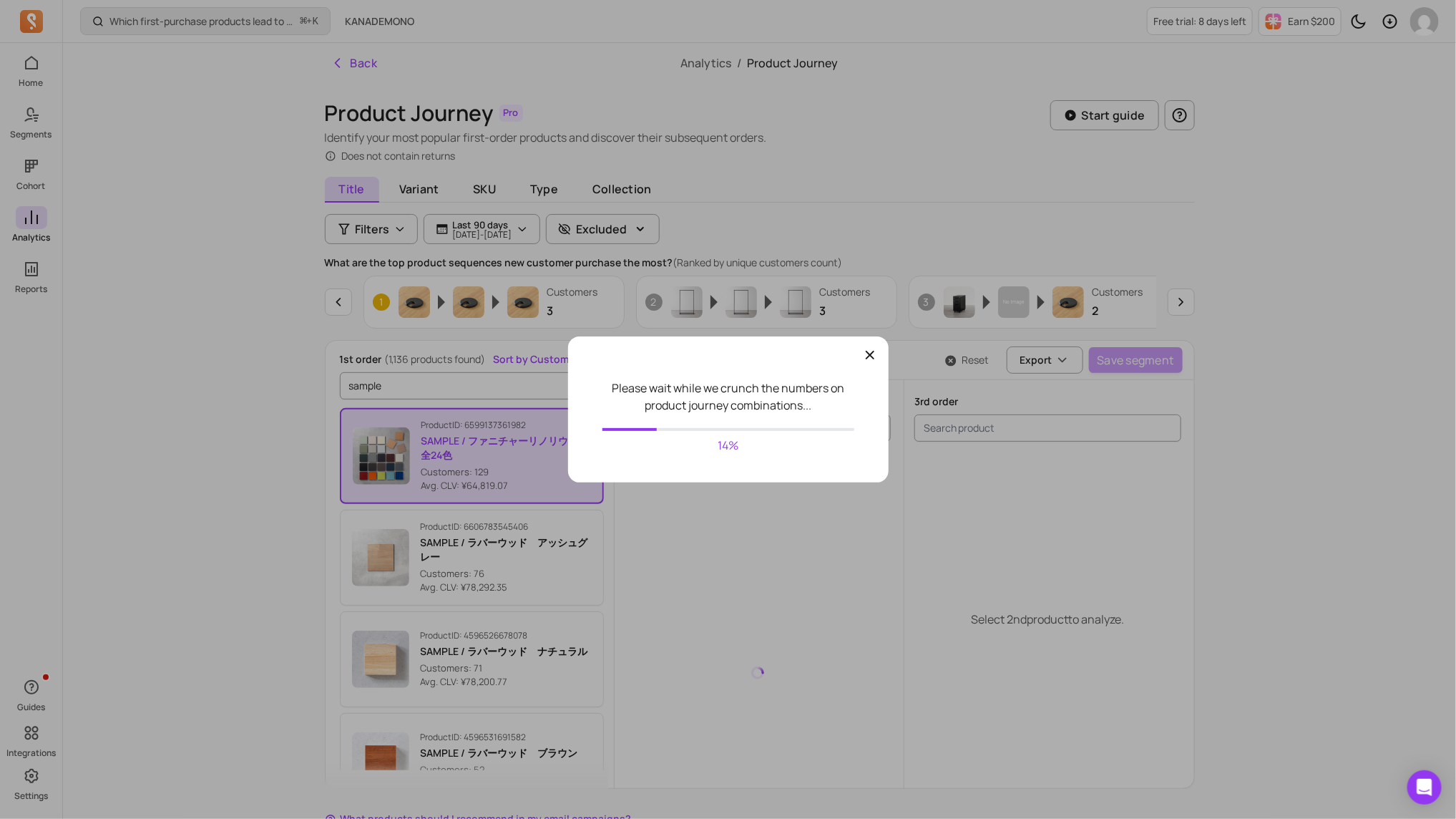
click at [863, 357] on icon "button" at bounding box center [870, 355] width 14 height 14
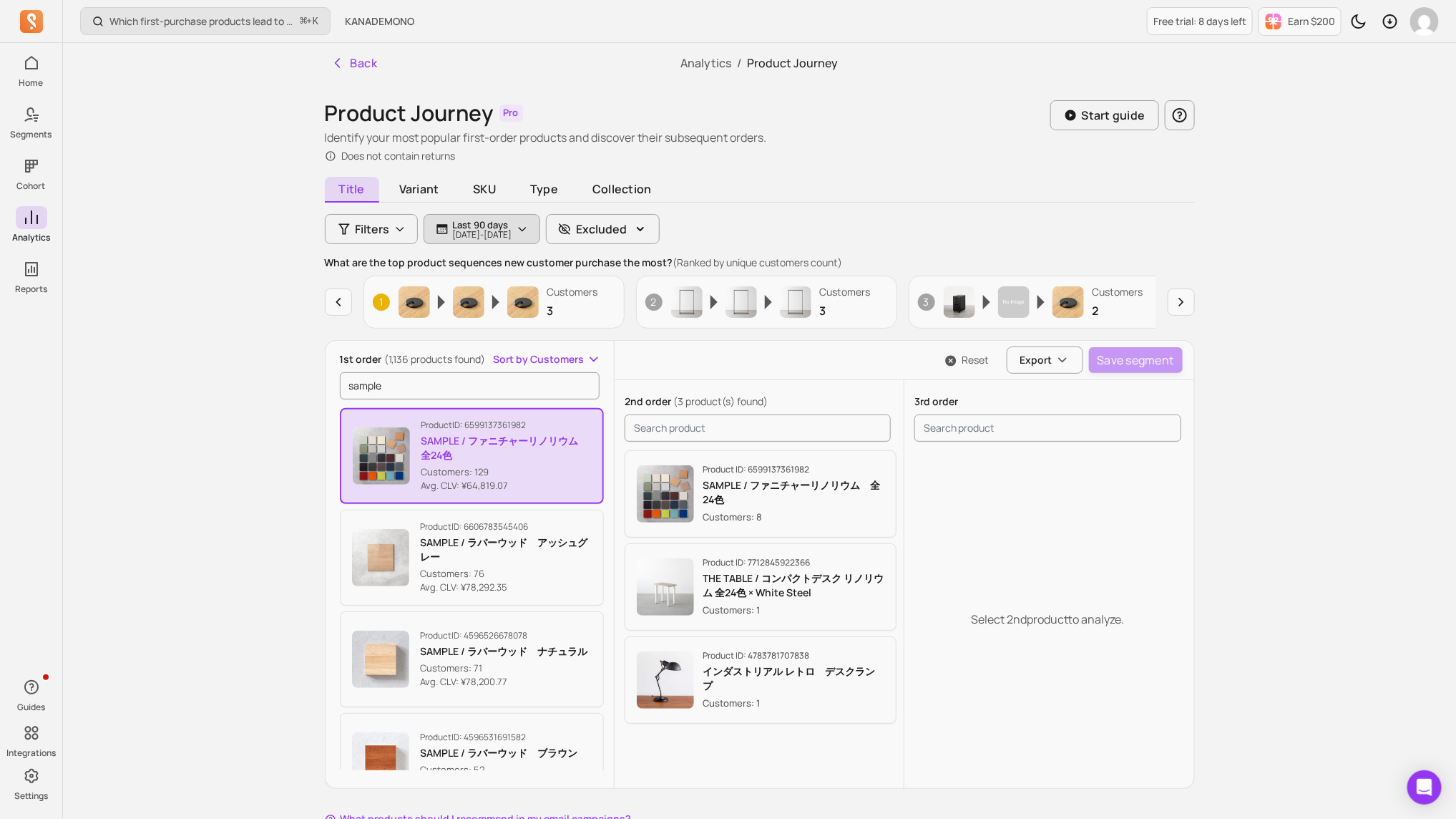
click at [528, 230] on icon "button" at bounding box center [522, 229] width 11 height 11
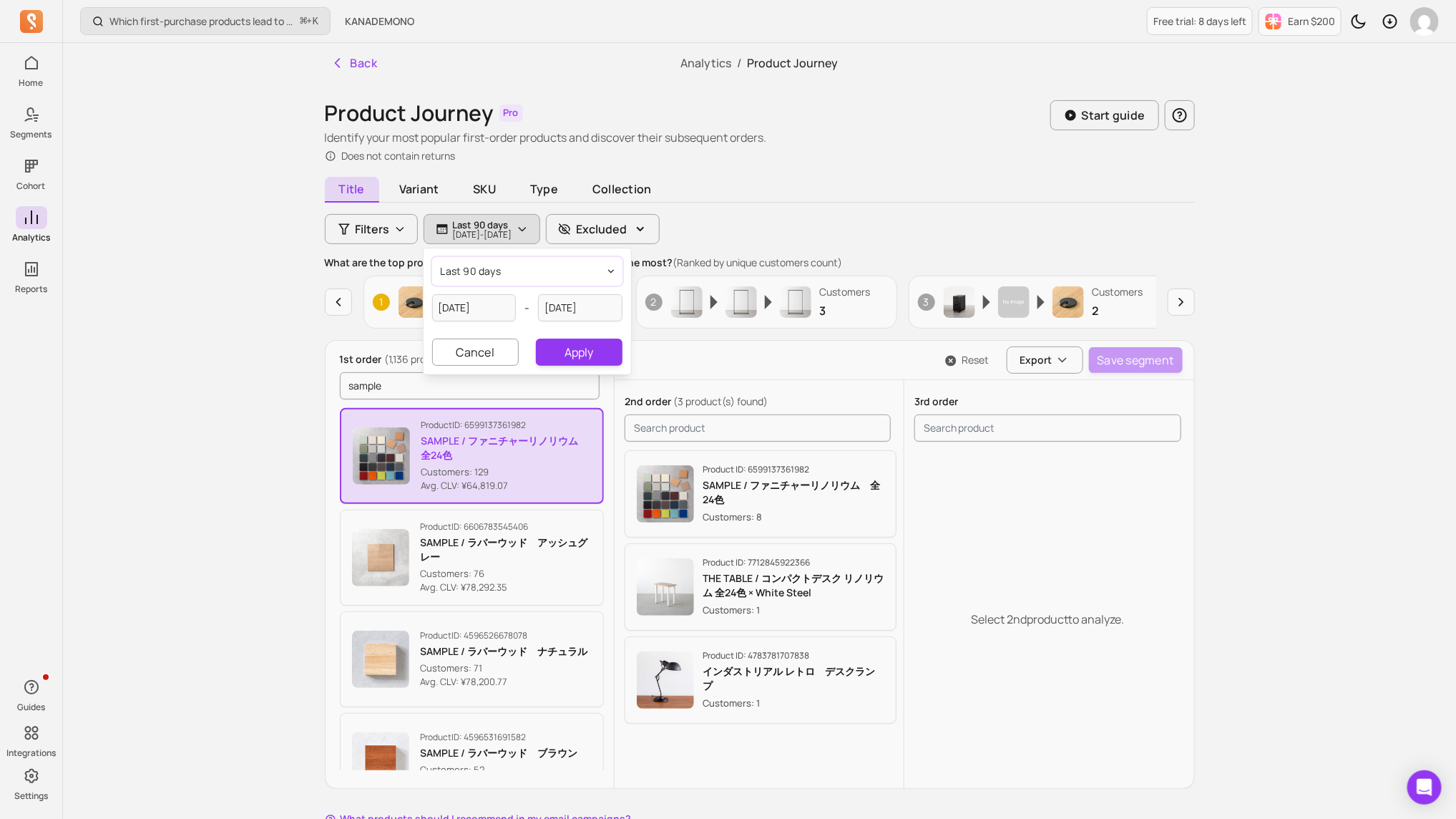
click at [585, 262] on button "last 90 days" at bounding box center [527, 271] width 190 height 29
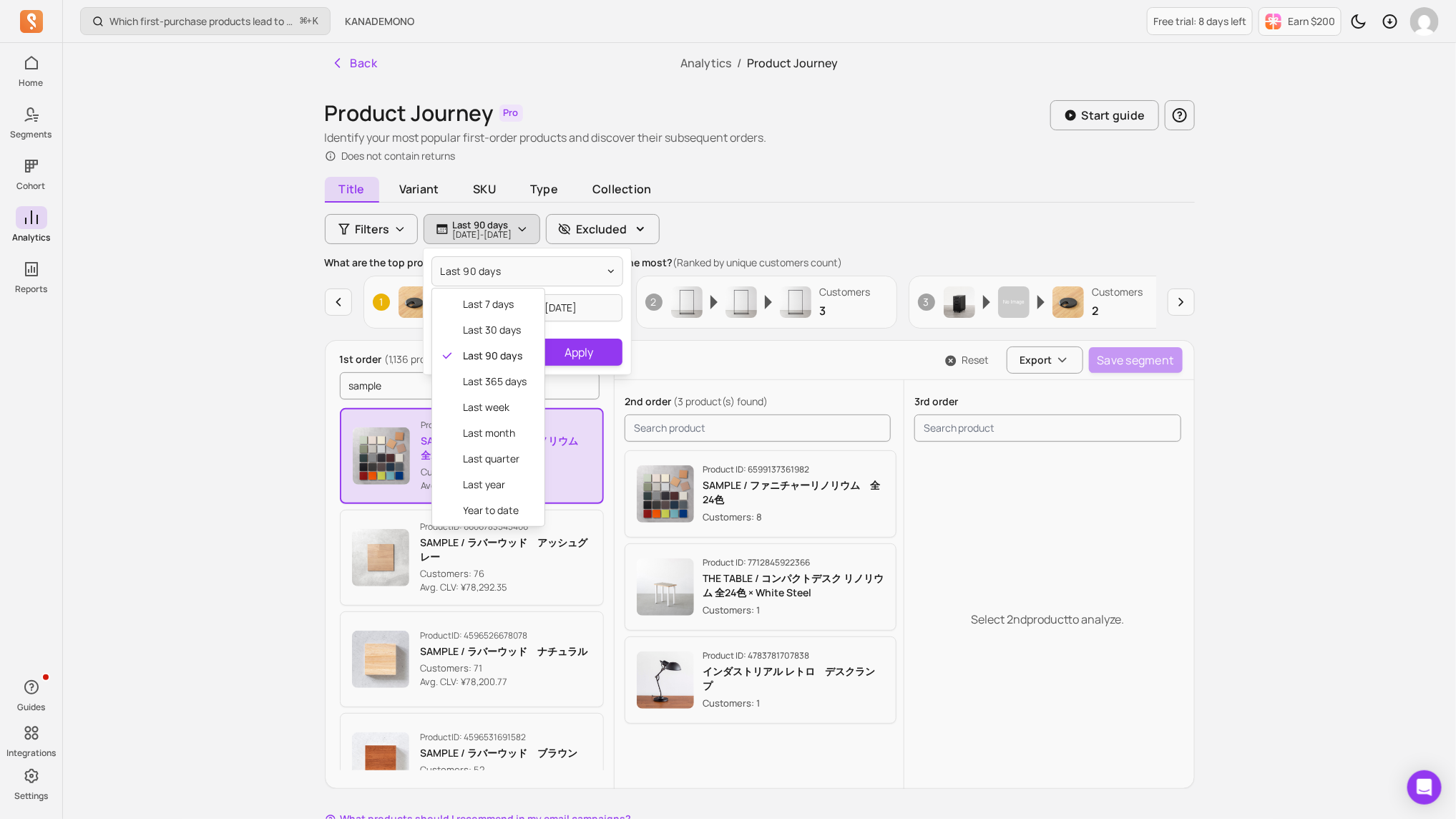
click at [605, 346] on div "last 90 days last 7 days last 30 days last 90 days last 365 days last week last…" at bounding box center [527, 311] width 208 height 126
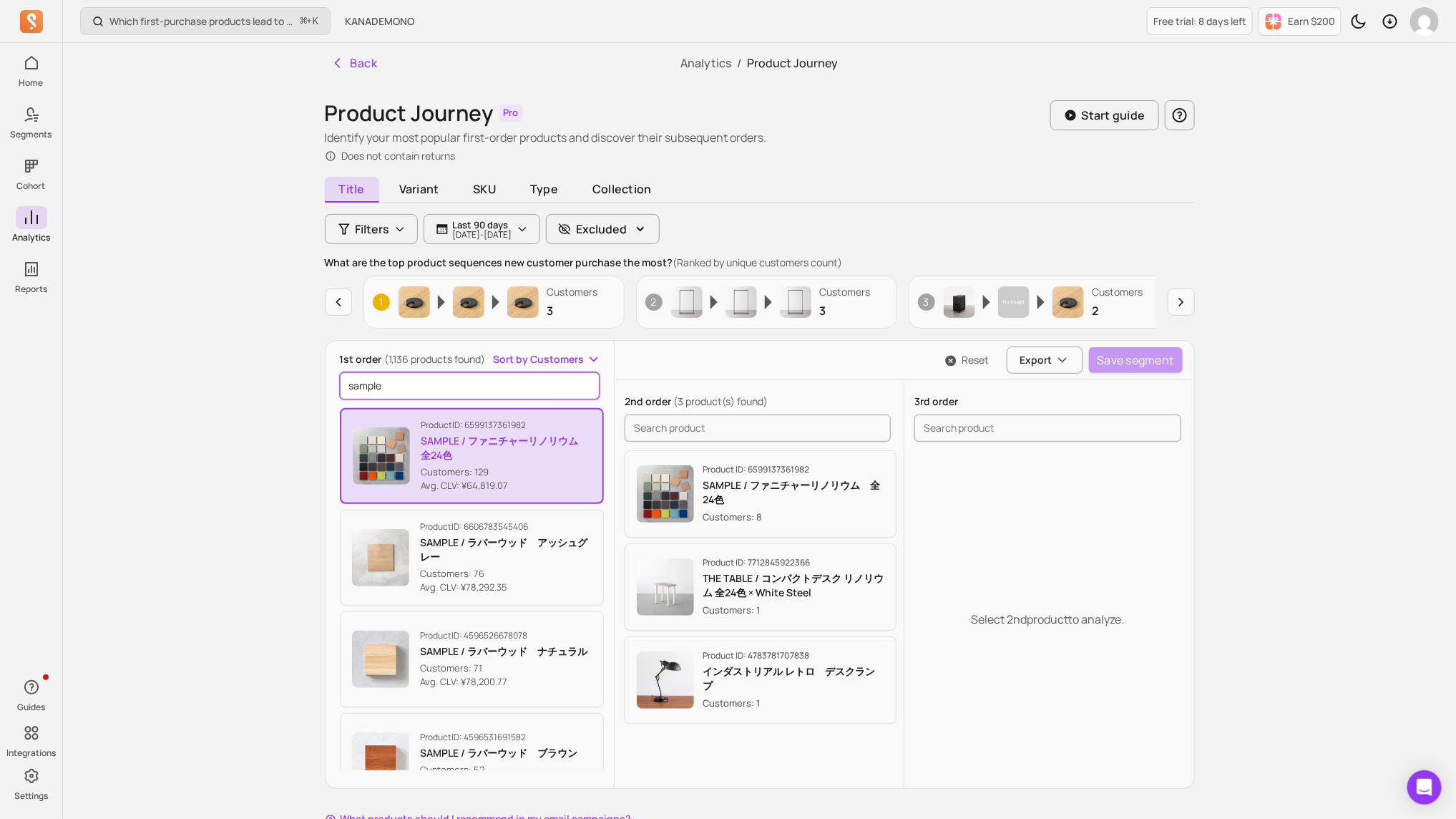
click at [490, 387] on input "sample" at bounding box center [470, 386] width 261 height 27
click at [497, 387] on input "sample" at bounding box center [470, 386] width 261 height 27
type input "s"
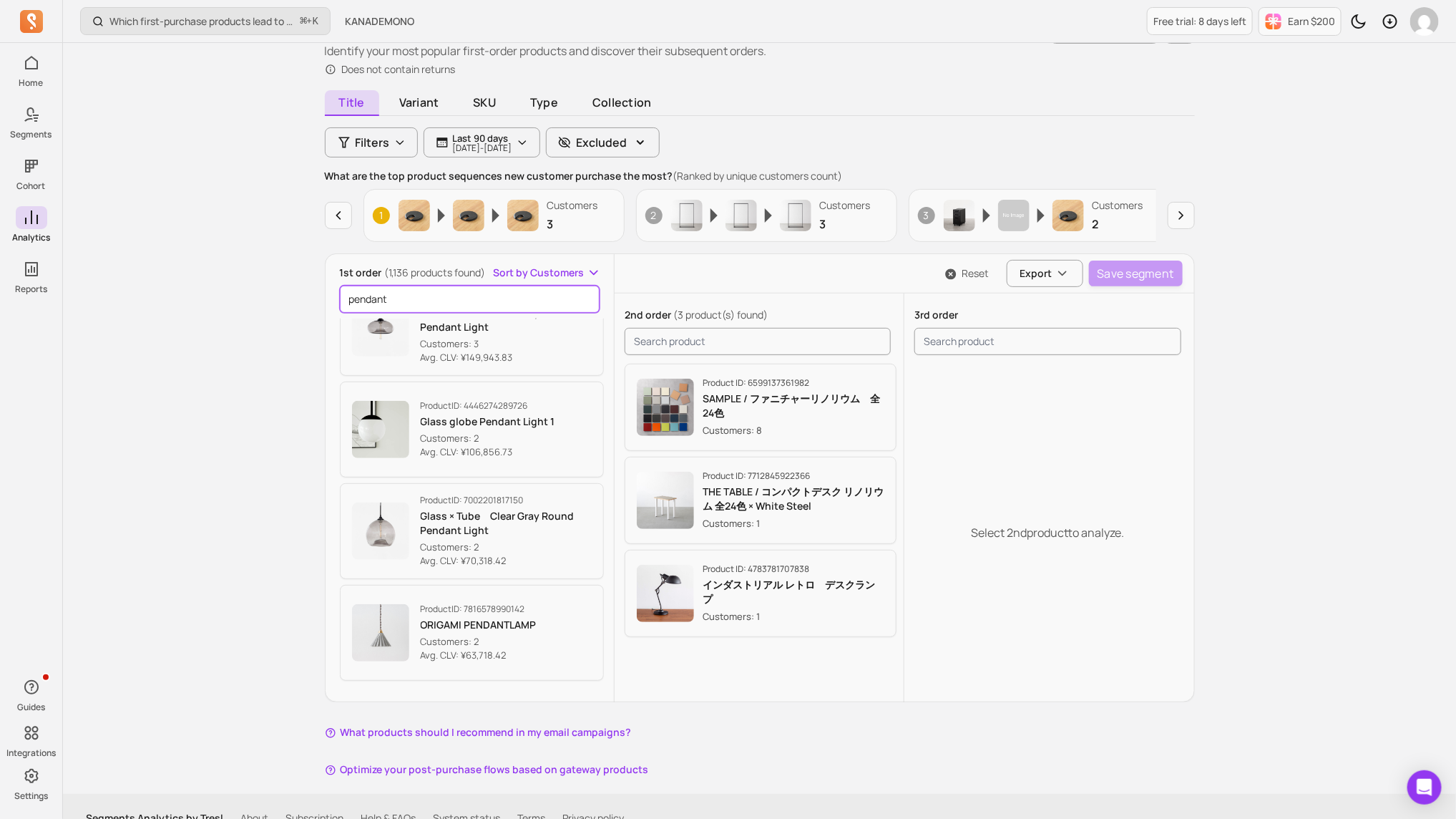
scroll to position [108, 0]
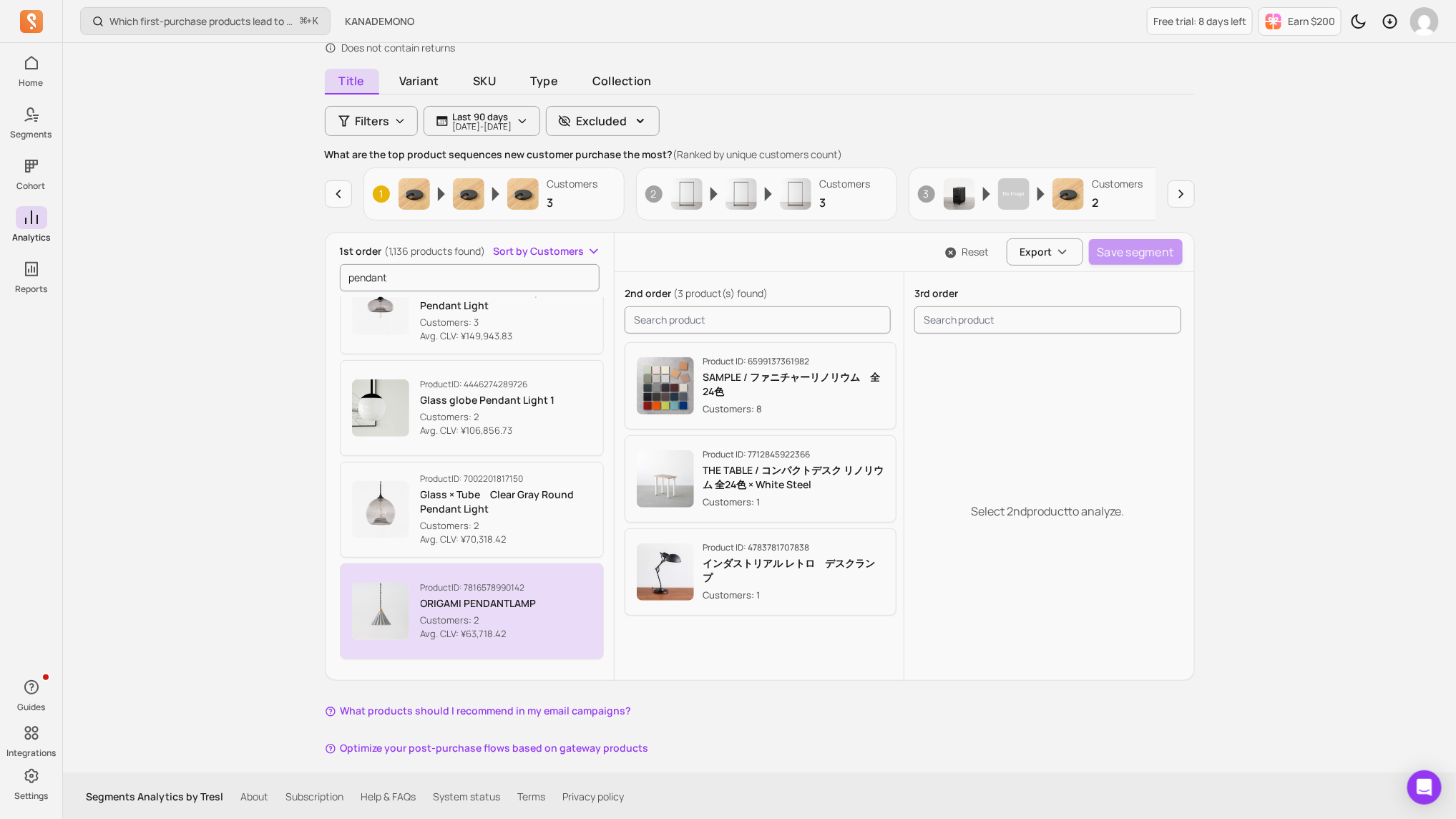
click at [451, 545] on p "Avg. CLV: ¥63,718.42" at bounding box center [479, 635] width 116 height 14
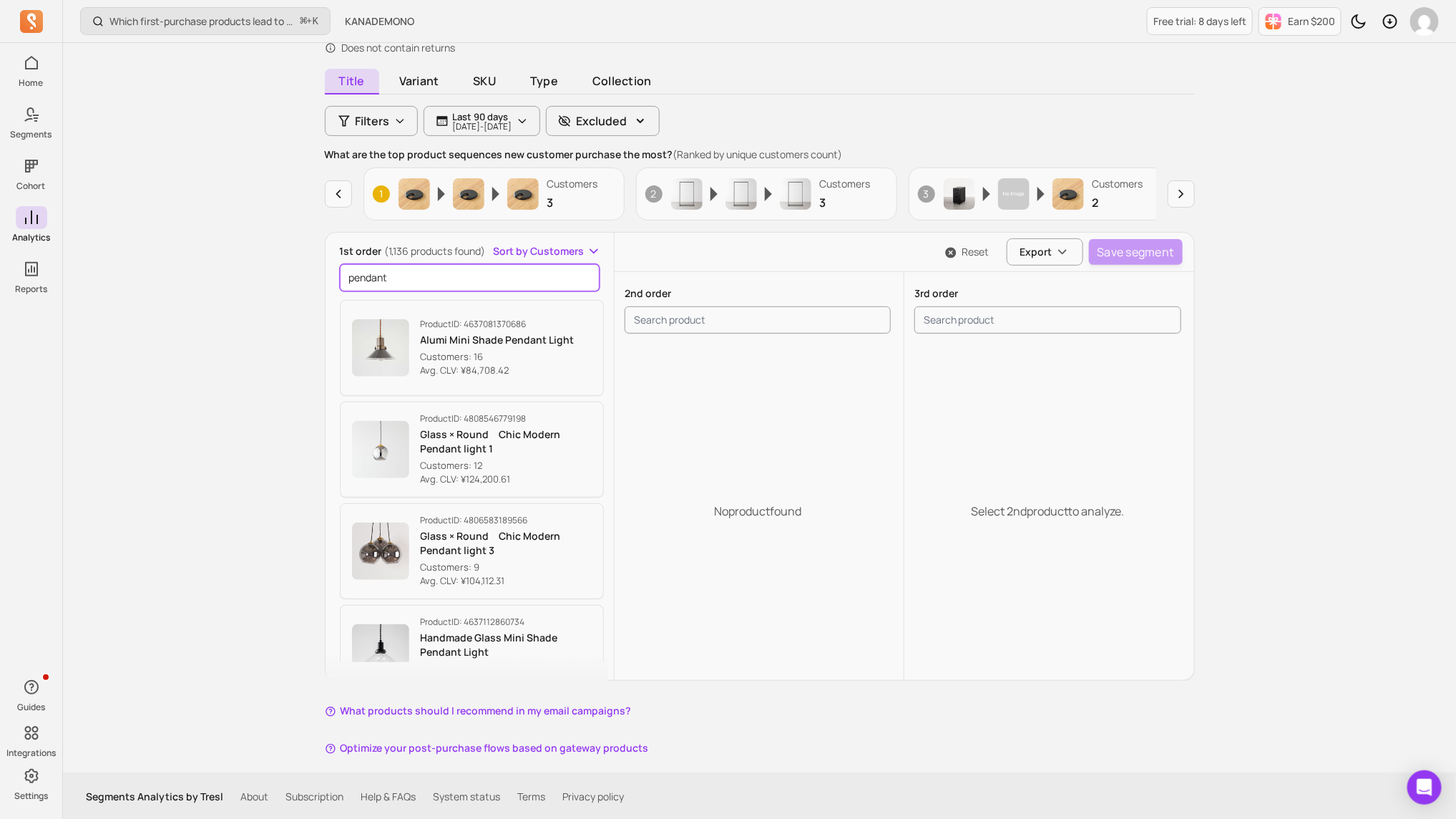
click at [419, 285] on input "pendant" at bounding box center [470, 278] width 261 height 27
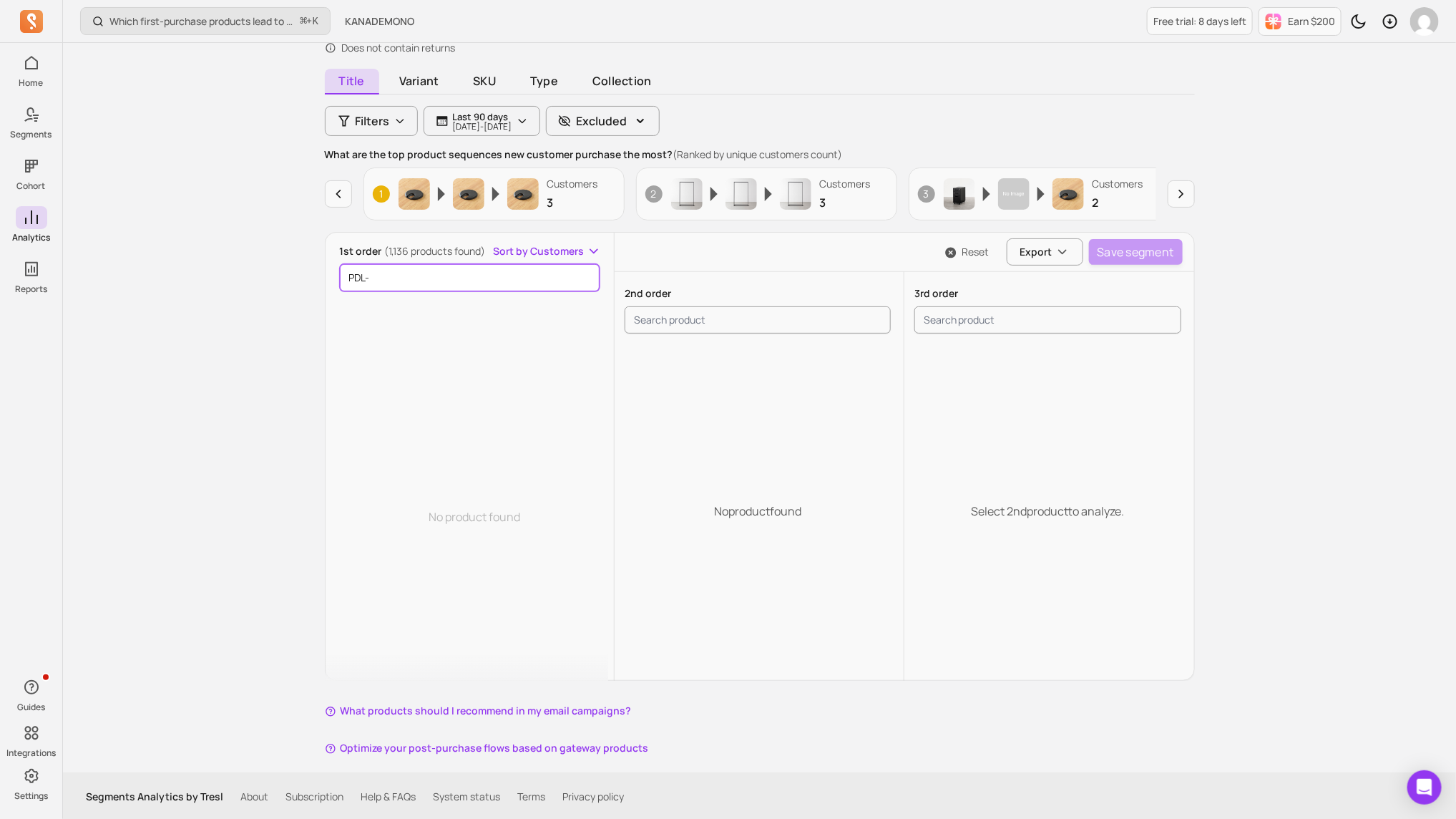
click at [423, 278] on input "PDL-" at bounding box center [470, 278] width 261 height 27
paste input "STL-124"
click at [455, 274] on input "STL-124" at bounding box center [470, 278] width 261 height 27
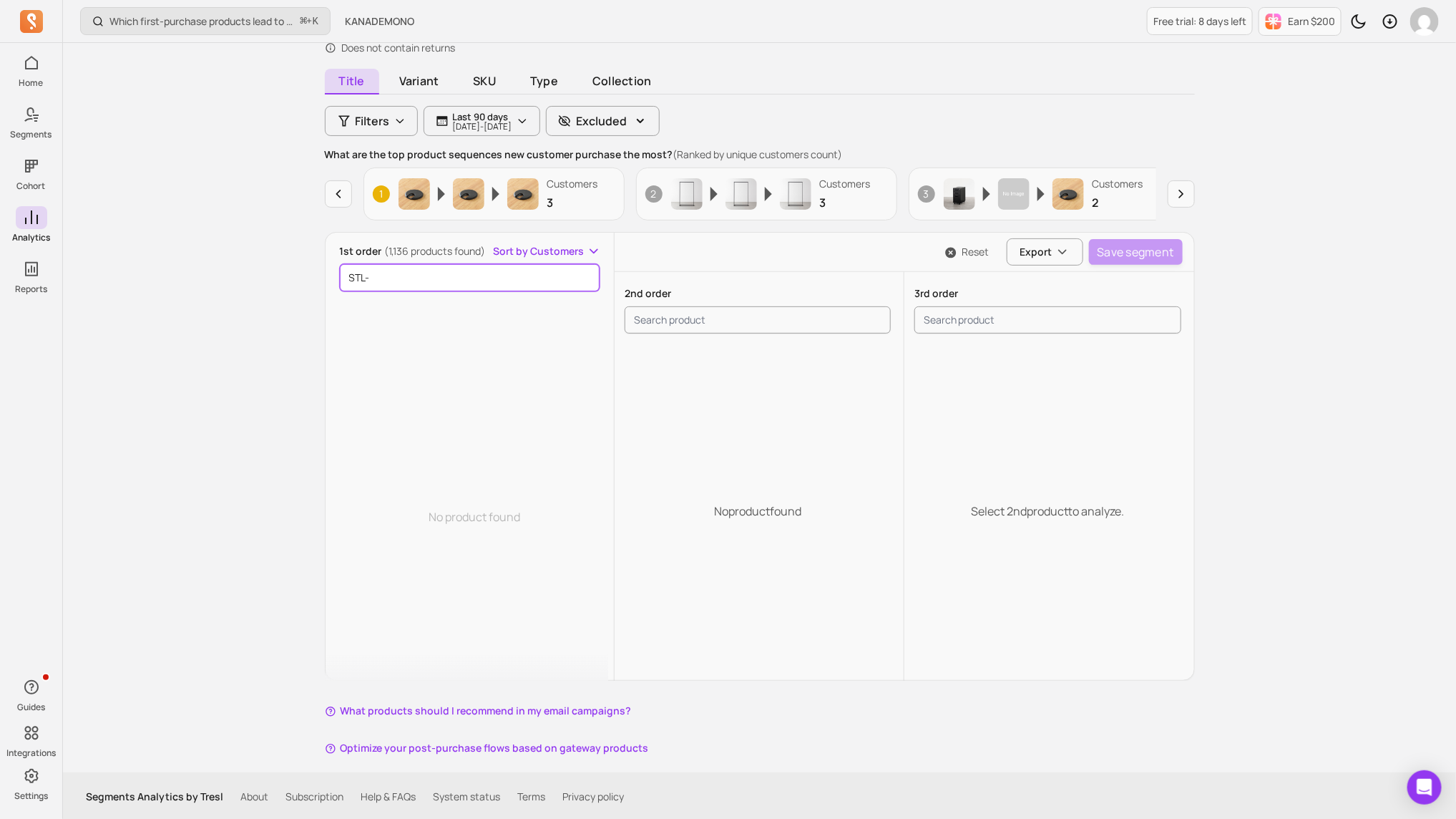
click at [415, 283] on input "STL-" at bounding box center [470, 278] width 261 height 27
paste input "アーノルド"
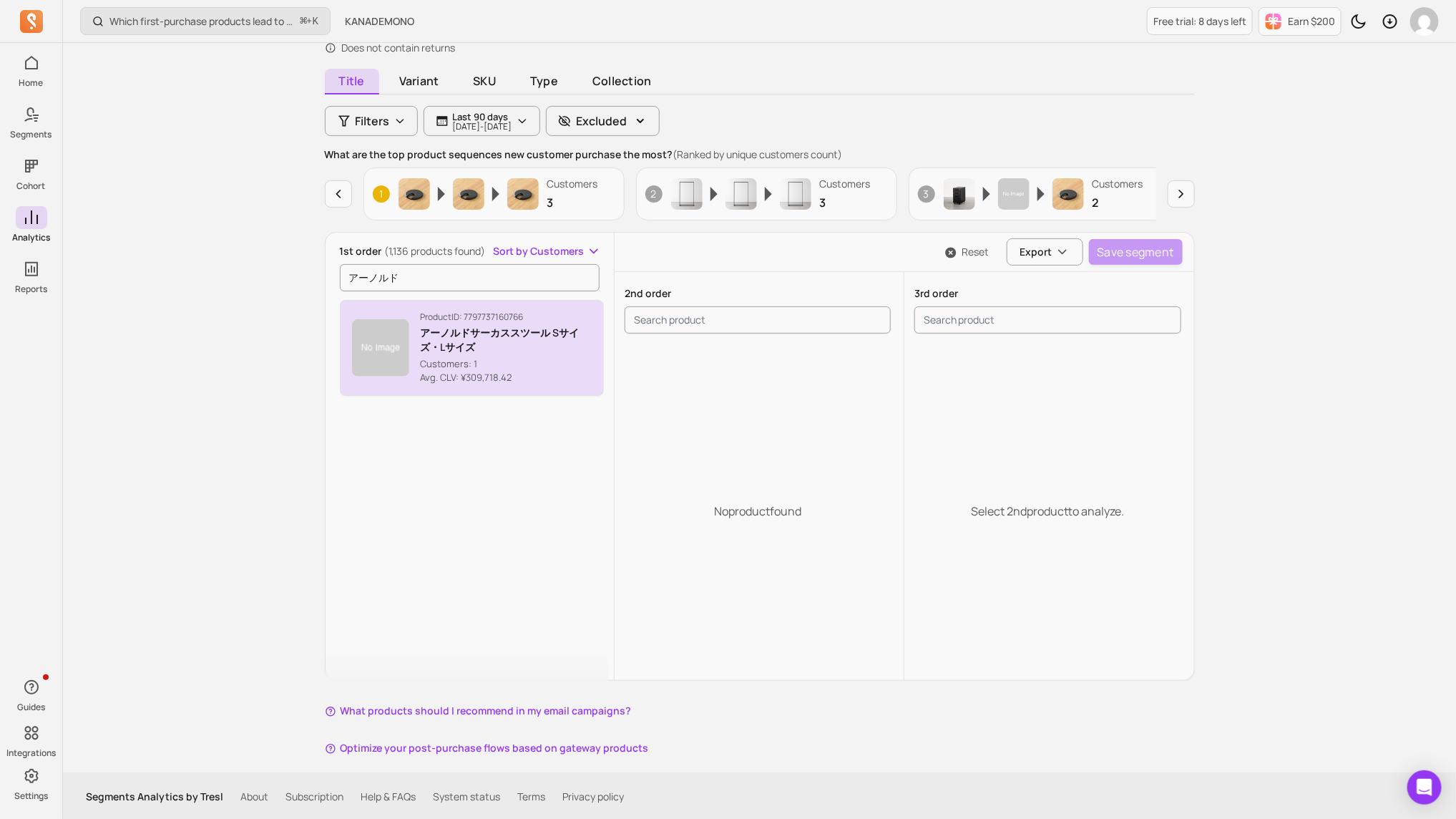
click at [443, 343] on p "アーノルドサーカススツール Sサイズ・Lサイズ" at bounding box center [507, 340] width 172 height 29
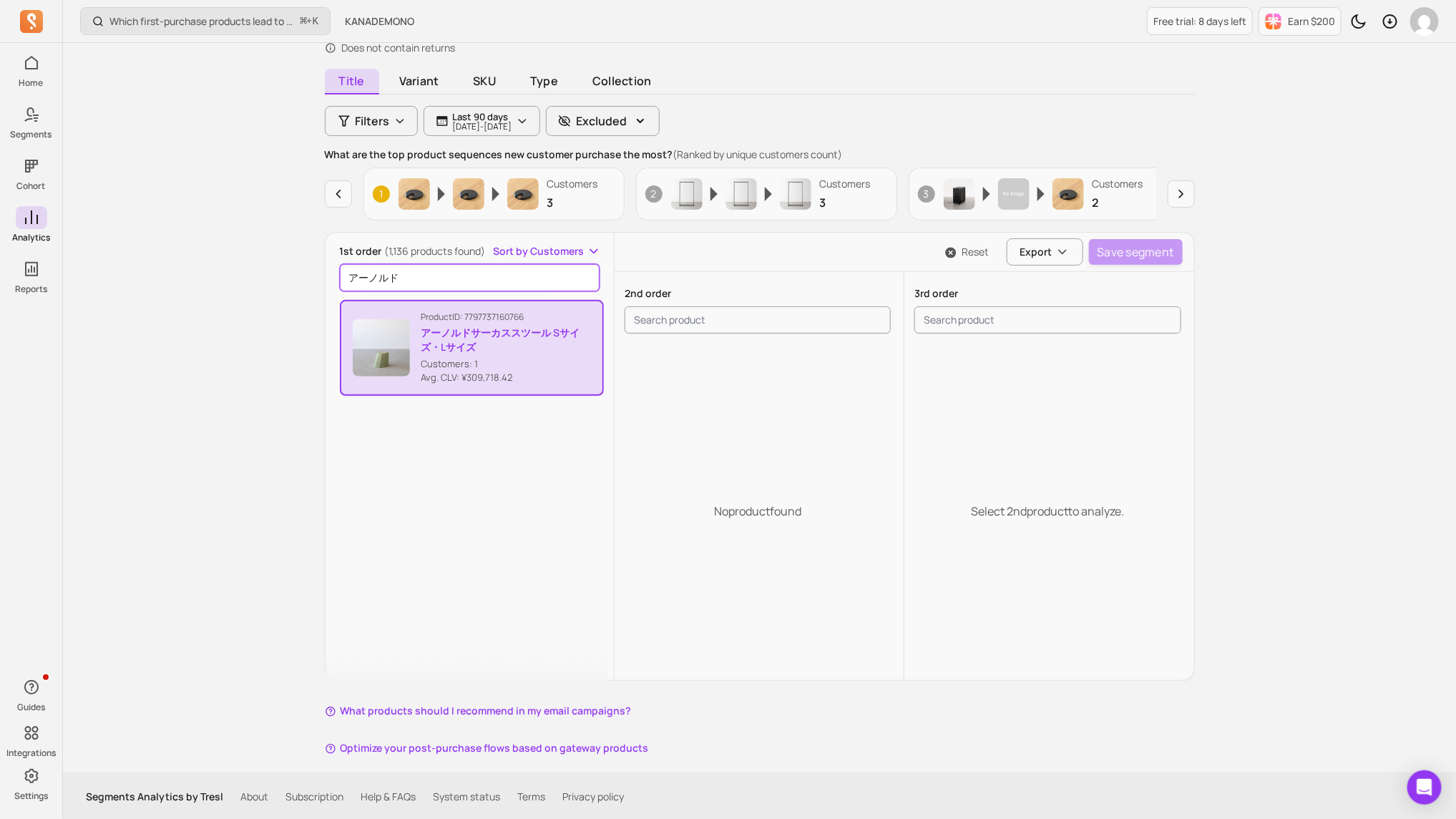
click at [400, 269] on input "アーノルド" at bounding box center [470, 278] width 261 height 27
paste input "CAROTTE"
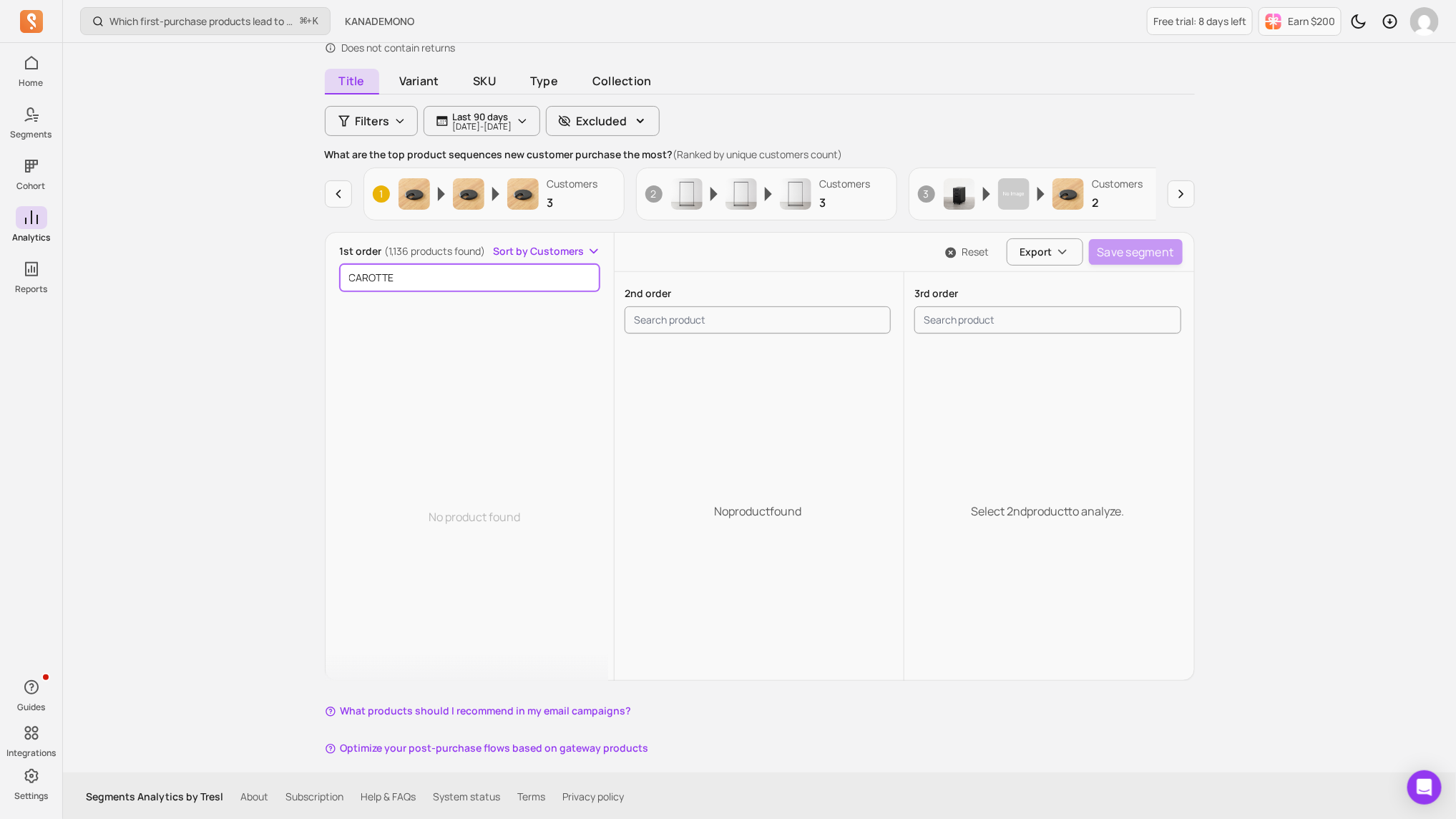
click at [450, 273] on input "CAROTTE" at bounding box center [470, 278] width 261 height 27
paste input "ニュアンスカラーの ウッドスツール"
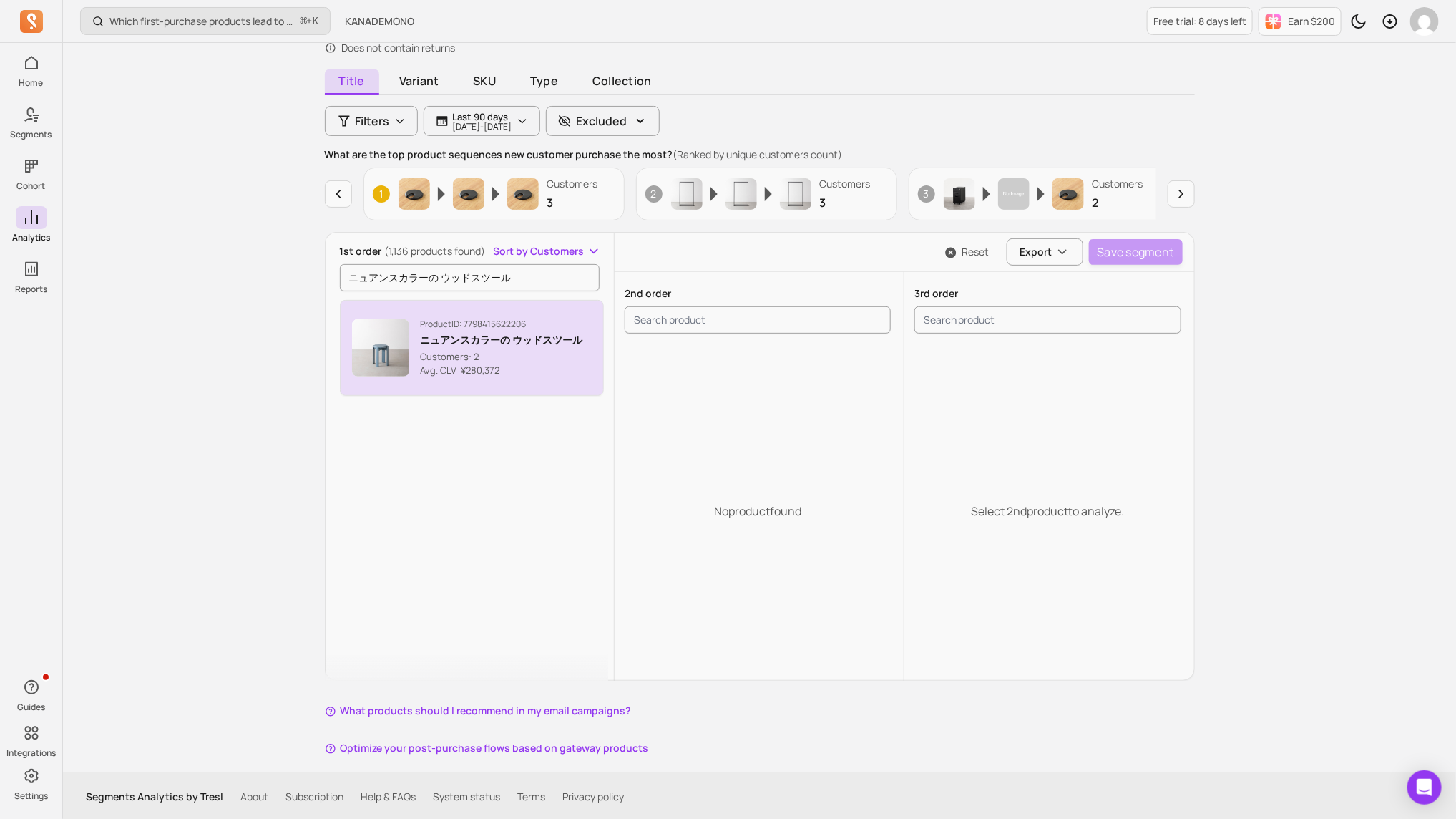
click at [490, 336] on p "ニュアンスカラーの ウッドスツール" at bounding box center [502, 340] width 163 height 14
click at [502, 277] on input "ニュアンスカラーの ウッドスツール" at bounding box center [470, 278] width 261 height 27
paste input "CUR-143"
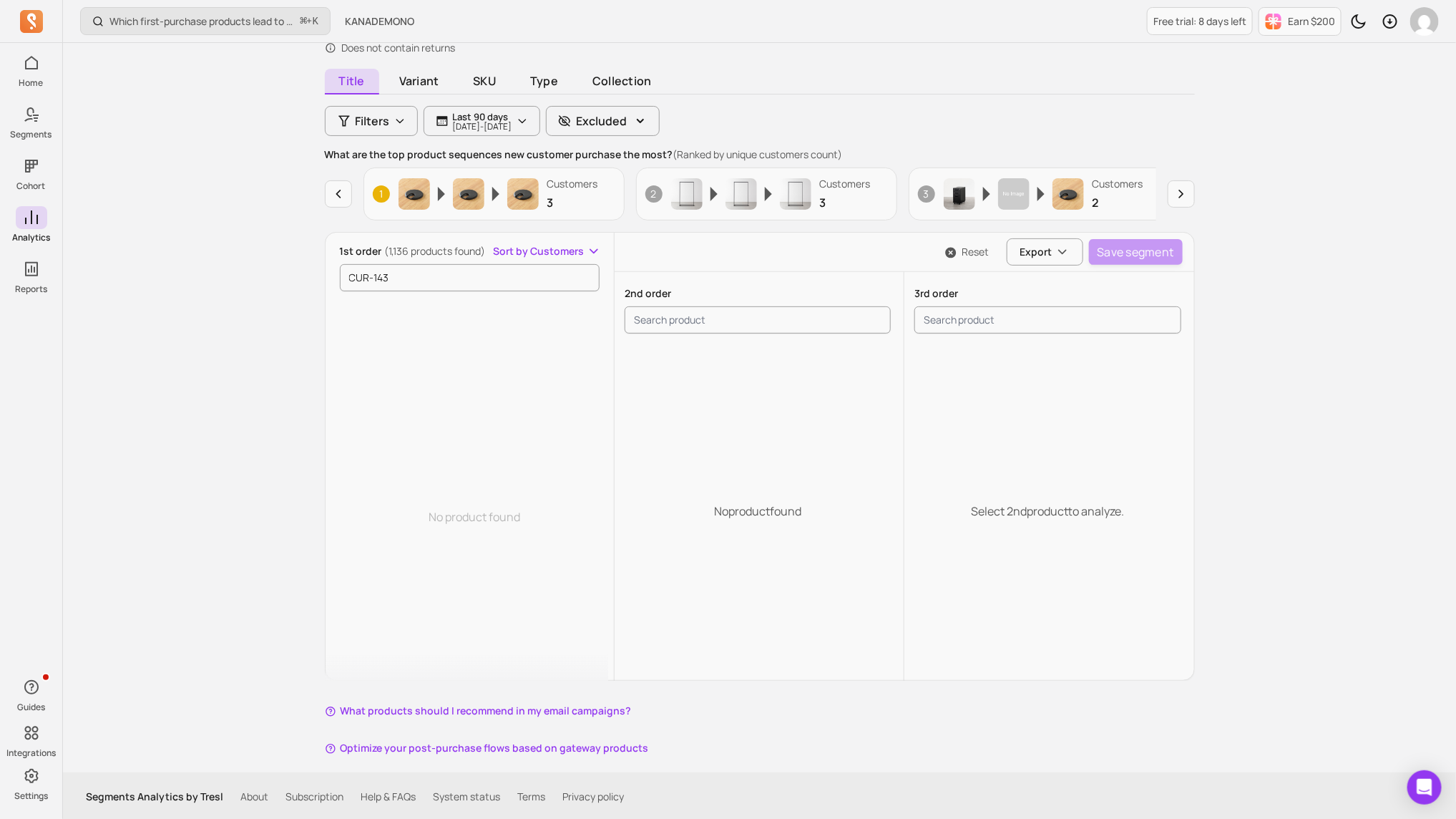
click at [393, 258] on div "CUR-143" at bounding box center [475, 274] width 270 height 33
click at [402, 273] on input "CUR-143" at bounding box center [470, 278] width 261 height 27
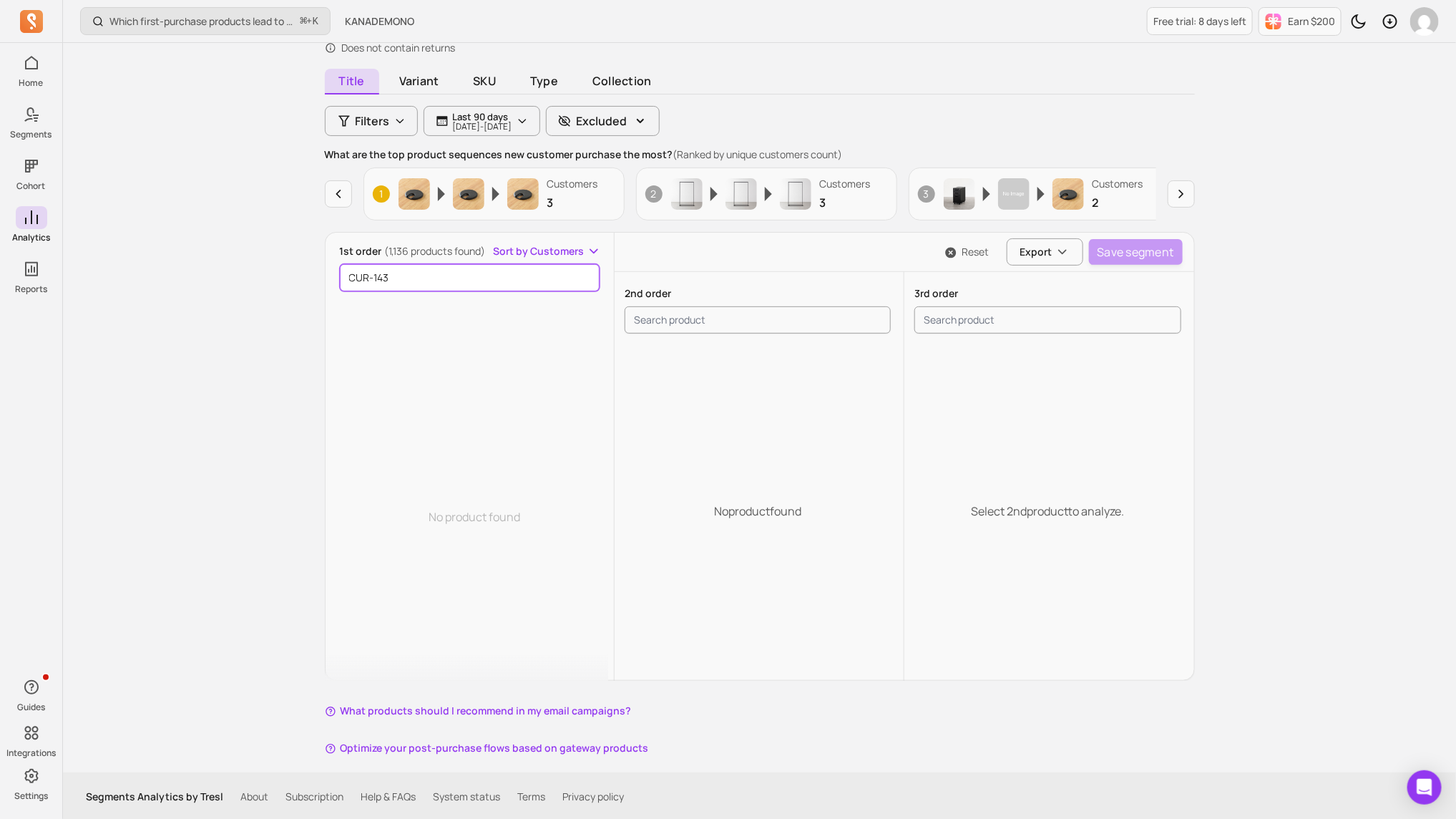
click at [402, 273] on input "CUR-143" at bounding box center [470, 278] width 261 height 27
paste input "Plain - Friendly　ベーシックな 洗える バーチカルブラインド　アクセントカラー"
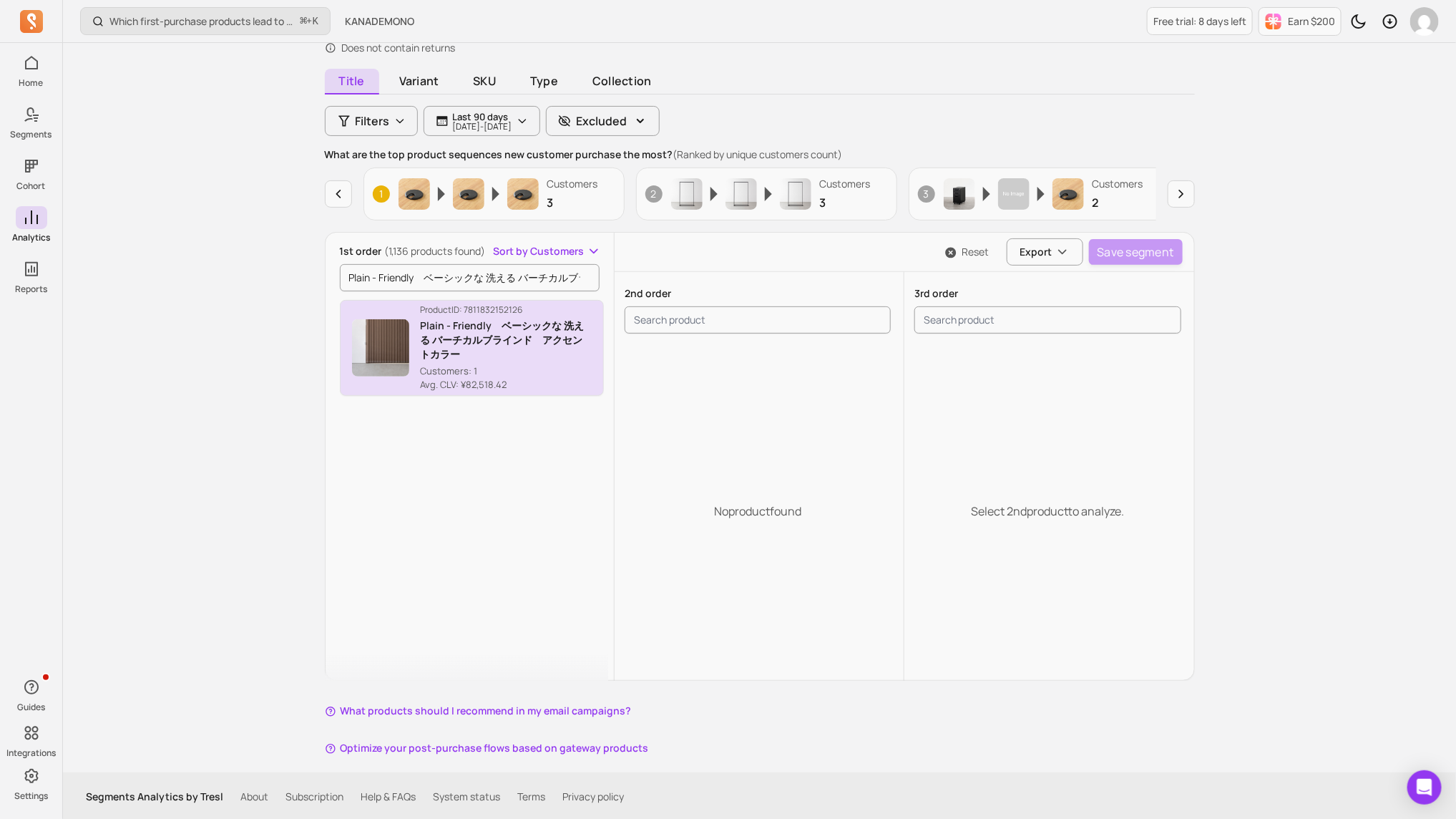
click at [539, 312] on p "Product ID: 7811832152126" at bounding box center [507, 310] width 172 height 11
click at [451, 277] on input "Plain - Friendly　ベーシックな 洗える バーチカルブラインド　アクセントカラー" at bounding box center [470, 278] width 261 height 27
paste input "[URL][DOMAIN_NAME]"
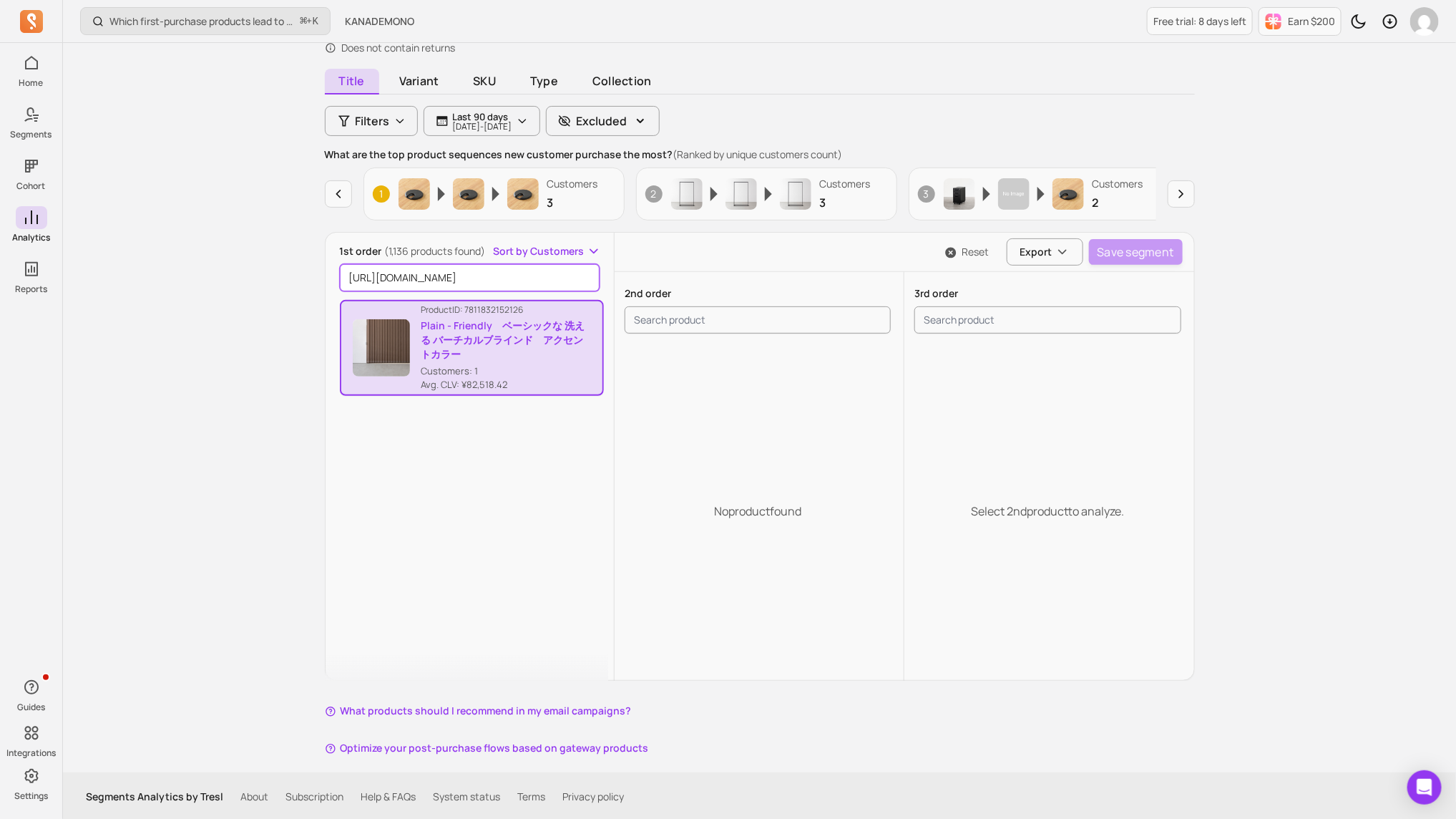
scroll to position [0, 10]
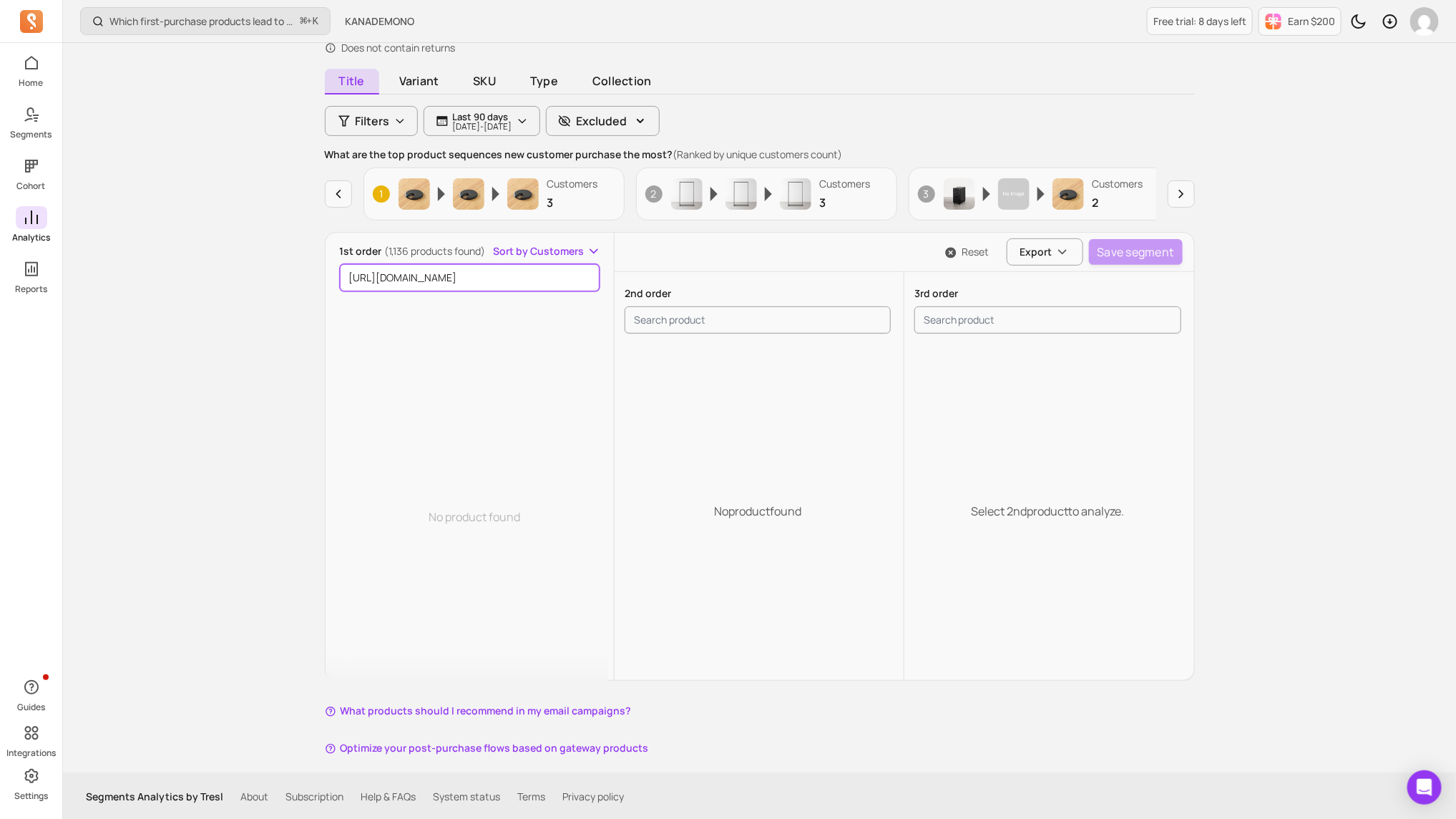
type input "[URL][DOMAIN_NAME]"
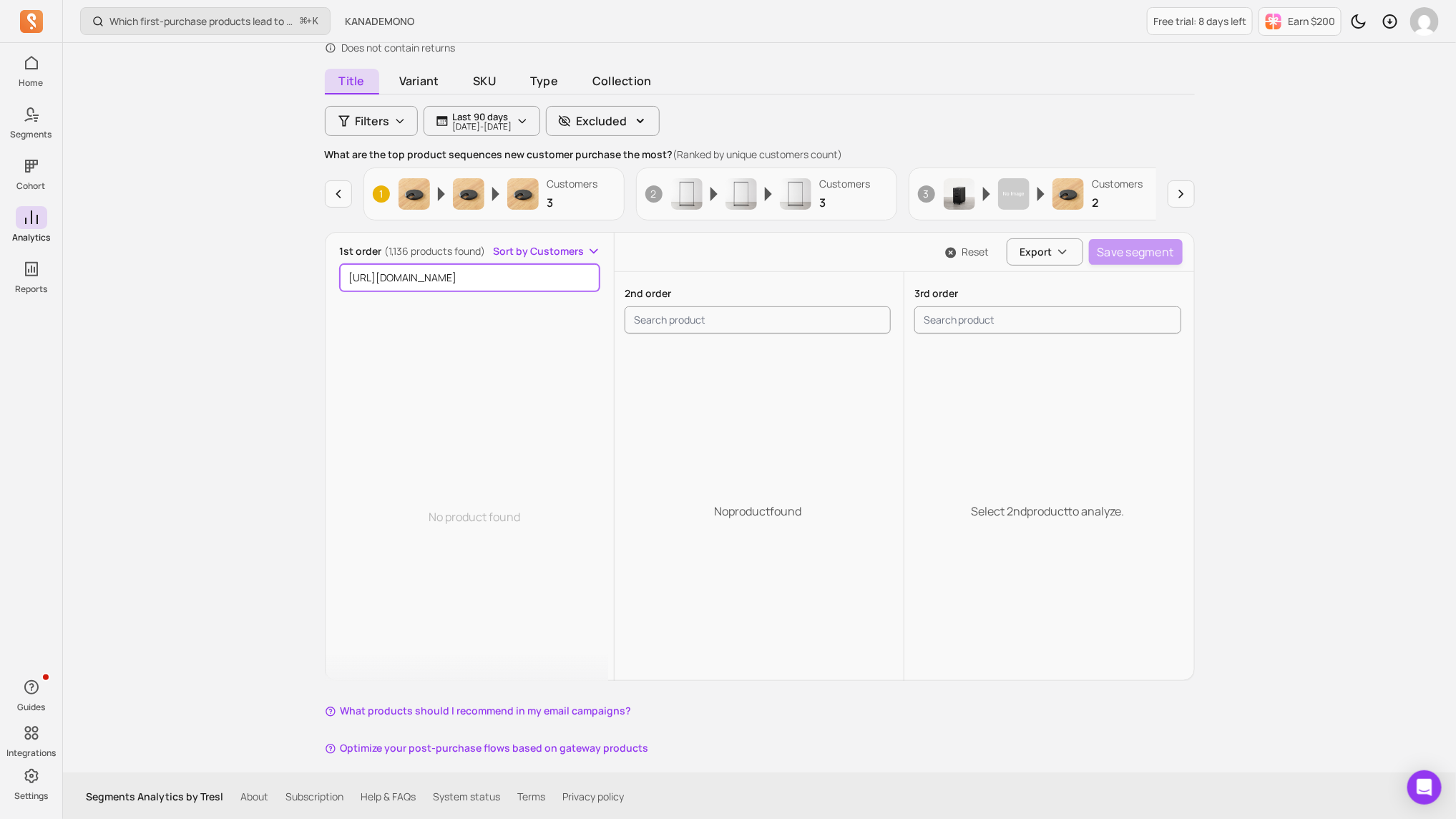
click at [491, 280] on input "[URL][DOMAIN_NAME]" at bounding box center [470, 278] width 261 height 27
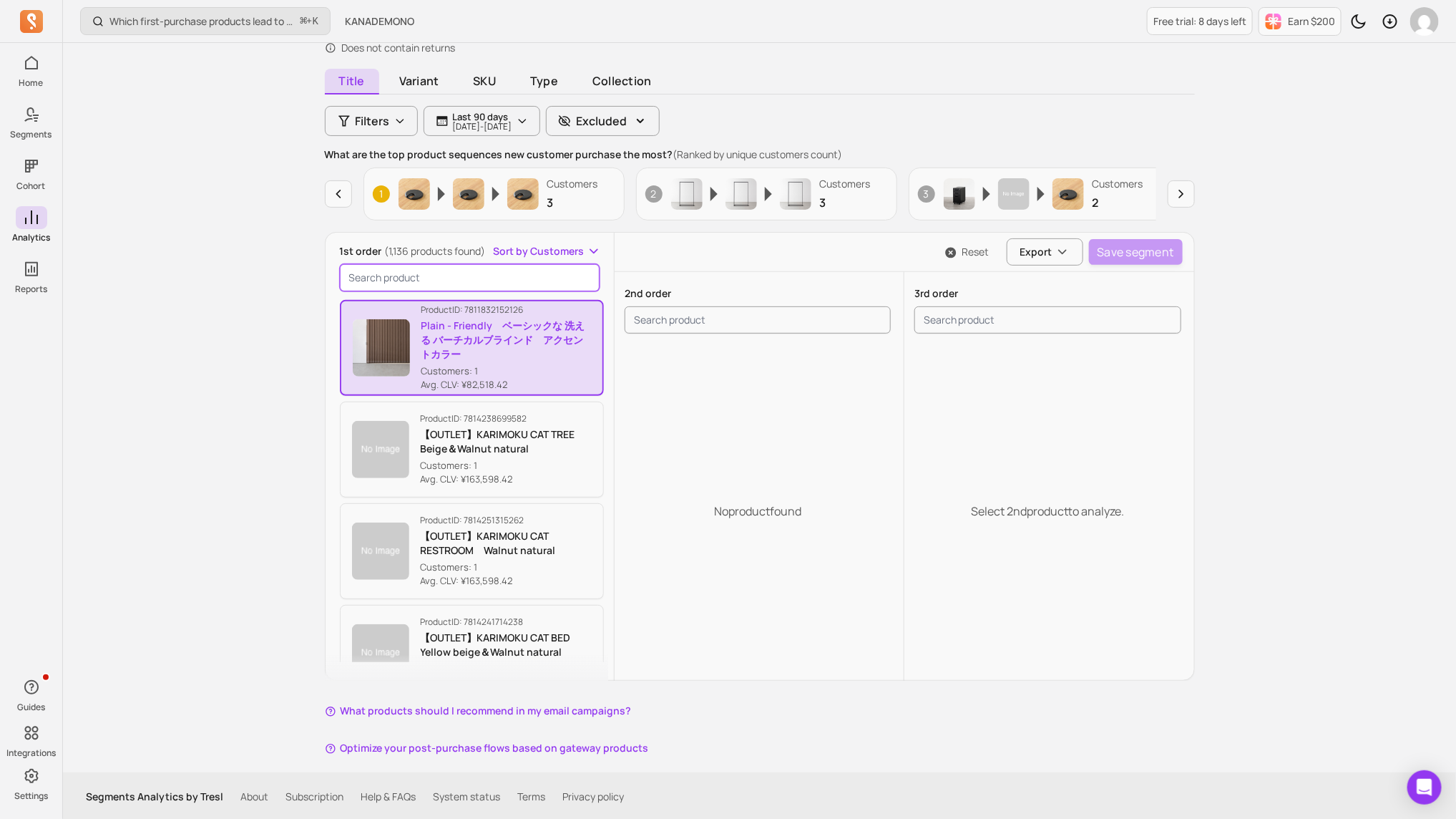
paste input "SAMPLE / Plain - Friendly　ベーシックな 洗える バーチカルブラインド　アクセントカラー"
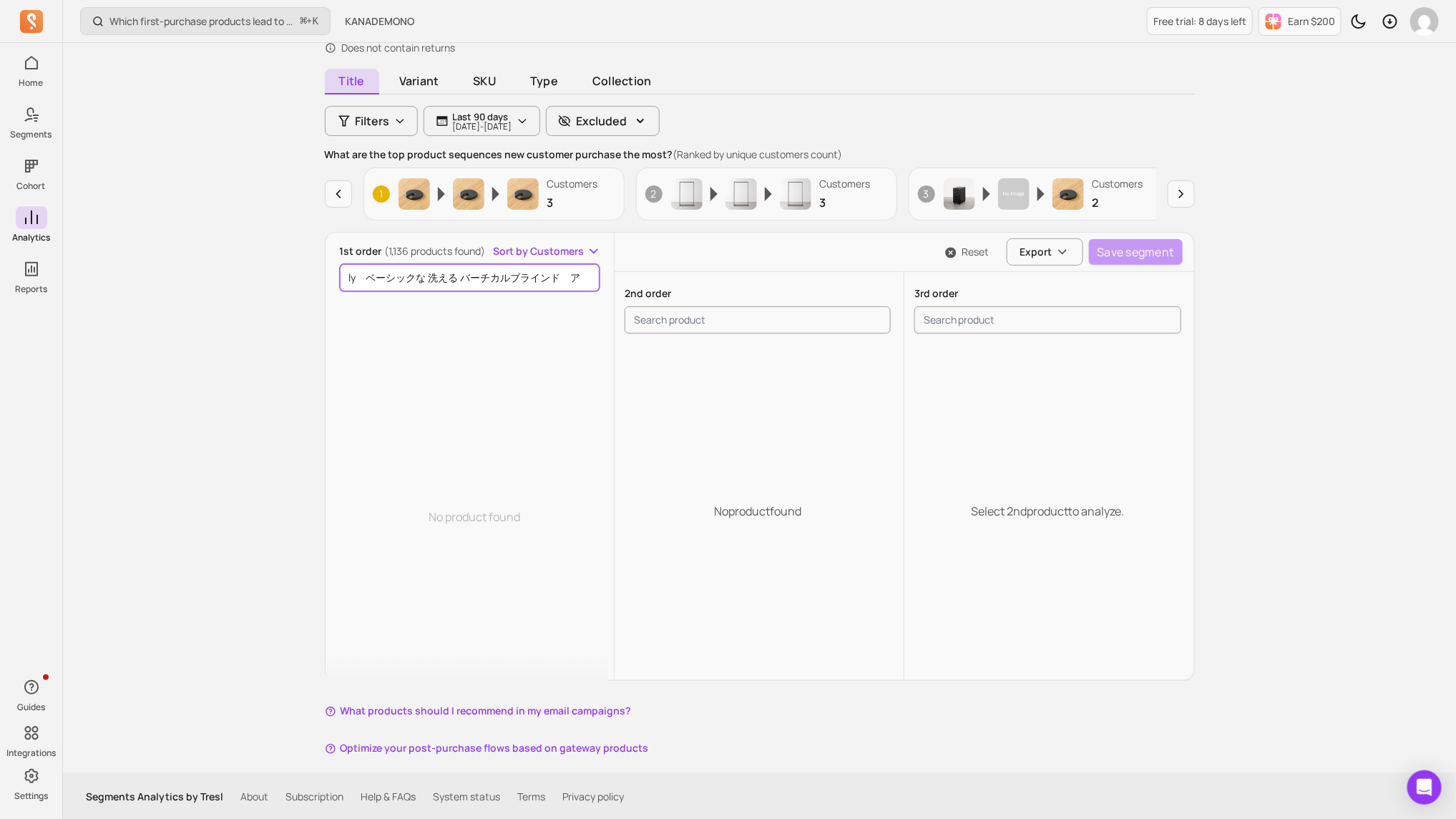
scroll to position [0, 103]
drag, startPoint x: 364, startPoint y: 277, endPoint x: 540, endPoint y: 492, distance: 277.9
click at [540, 492] on div "1st order (1,136 products found) Sort by Customers SAMPLE / Plain - Friendly　ベー…" at bounding box center [470, 468] width 289 height 450
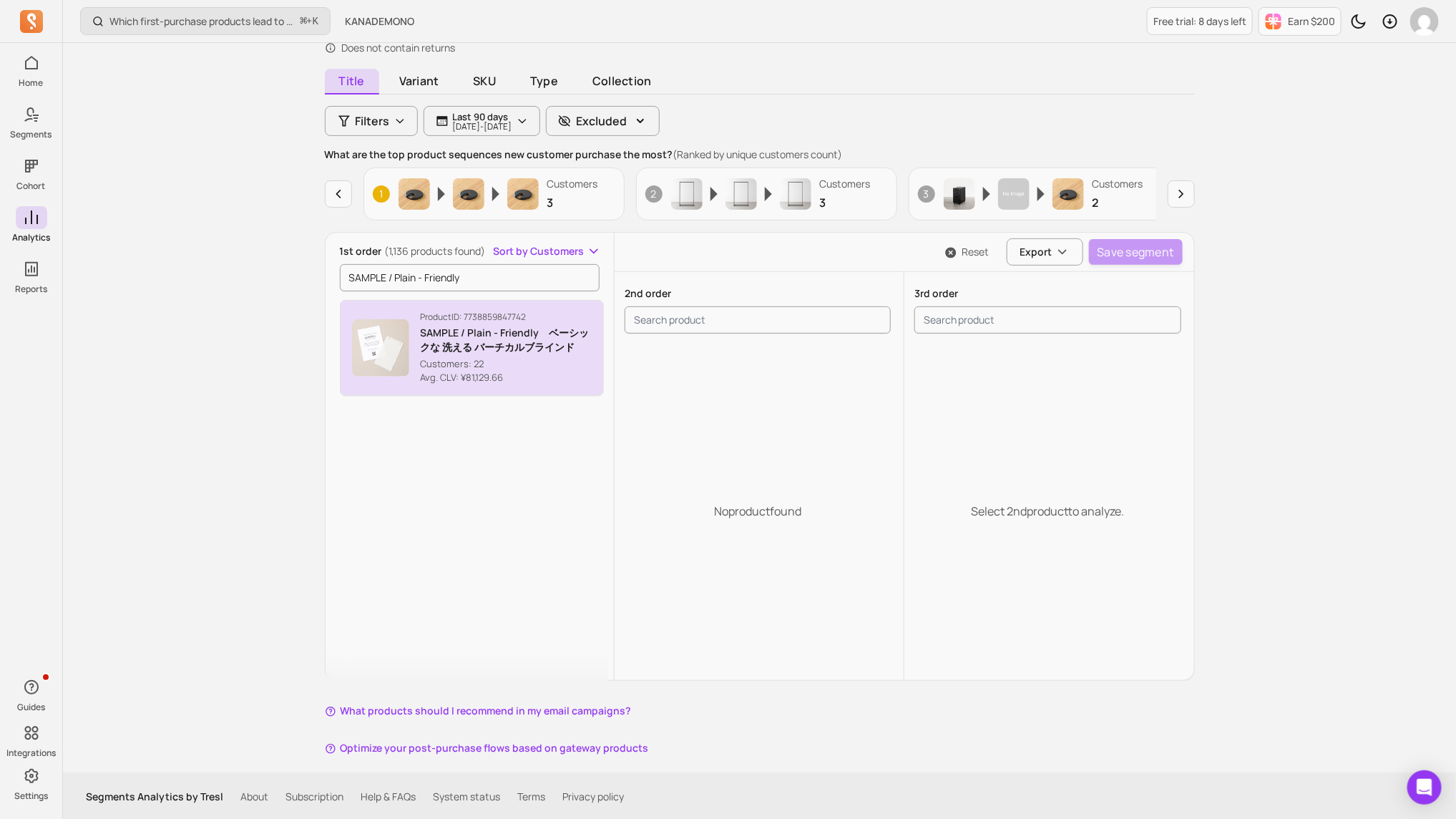
click at [519, 372] on p "Avg. CLV: ¥81,129.66" at bounding box center [507, 378] width 172 height 14
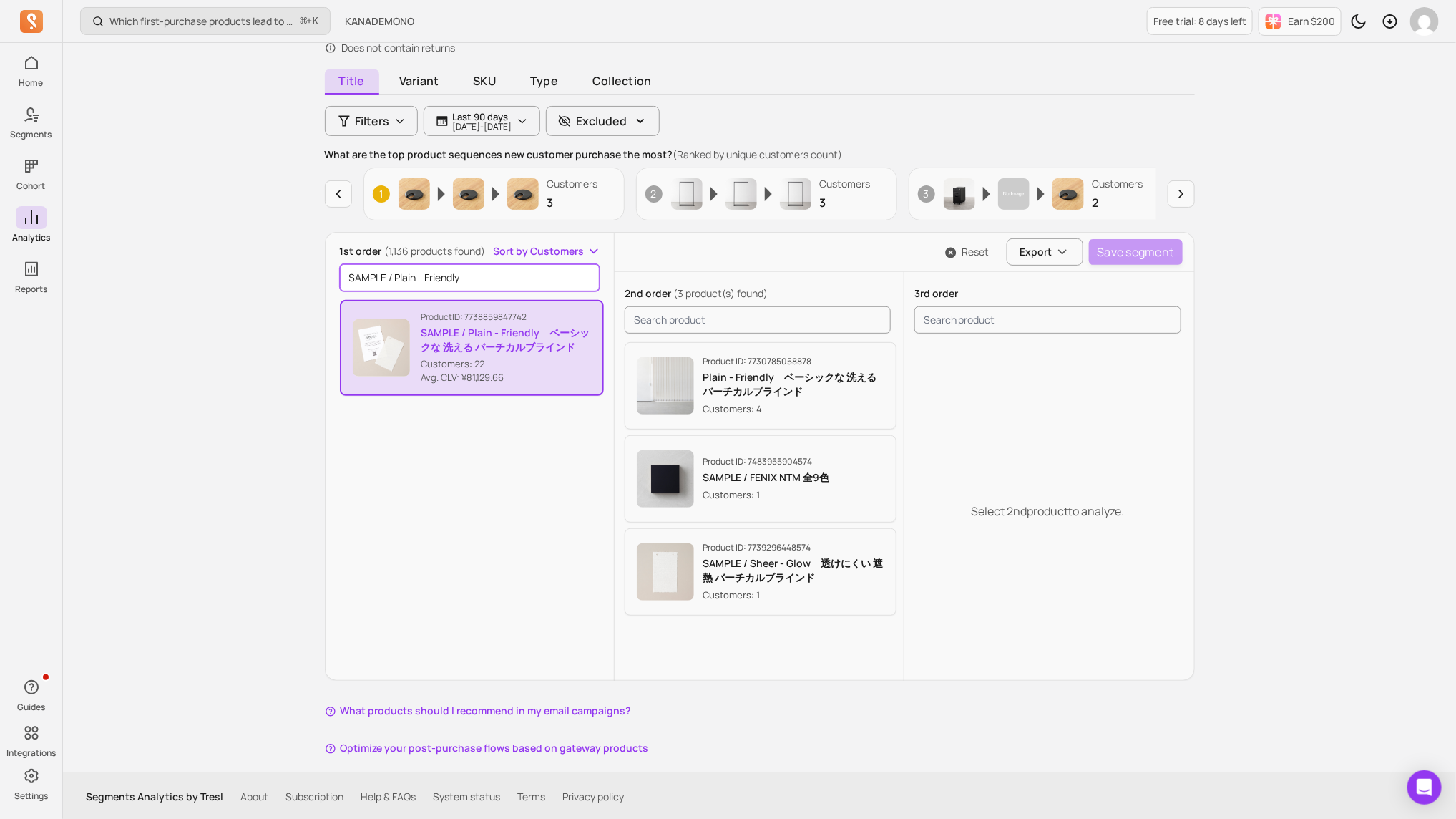
click at [414, 280] on input "SAMPLE / Plain - Friendly" at bounding box center [470, 278] width 261 height 27
paste input "アルミブラインド ベーシック 標準仕様　パステルカラー"
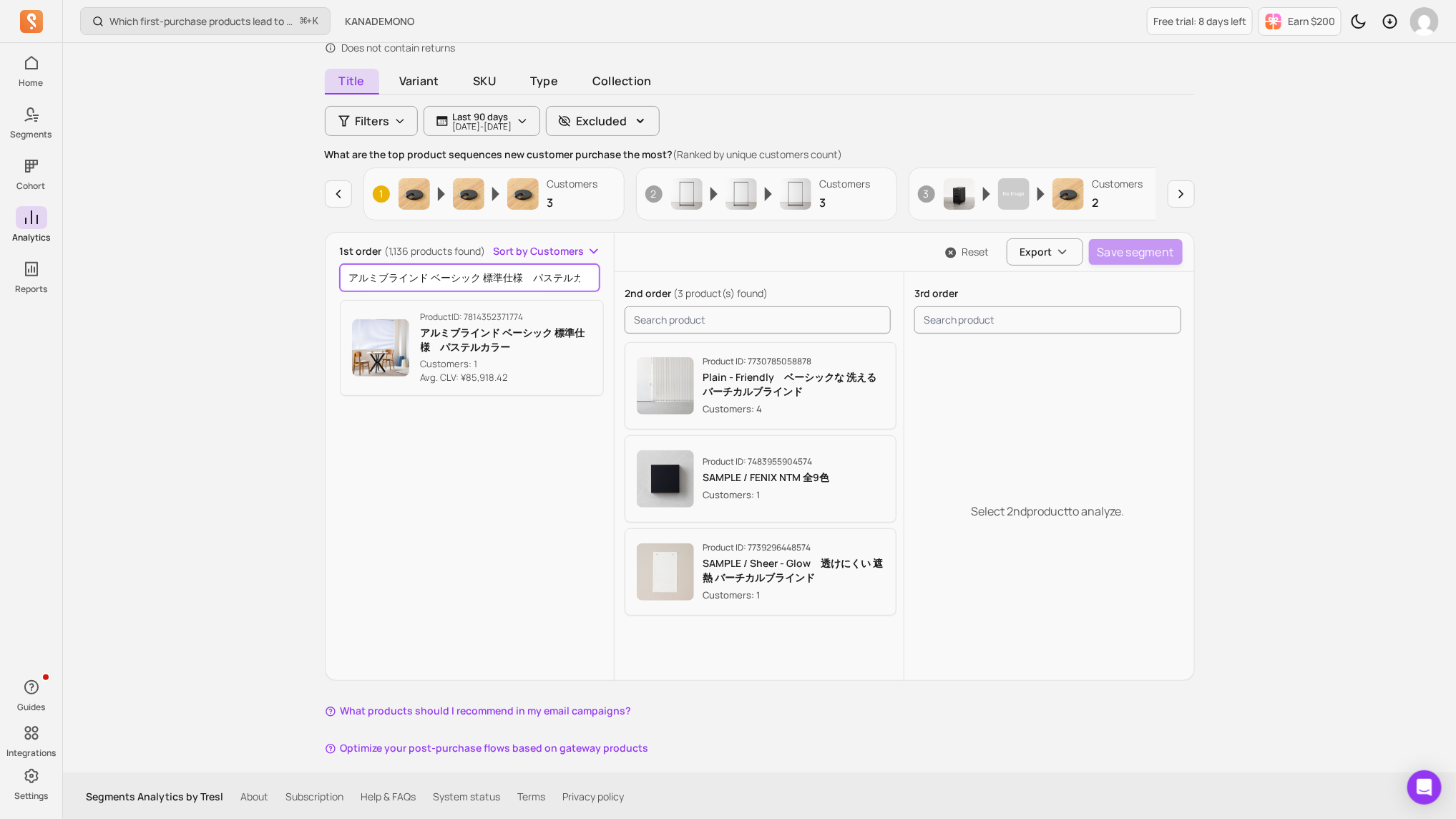
scroll to position [0, 19]
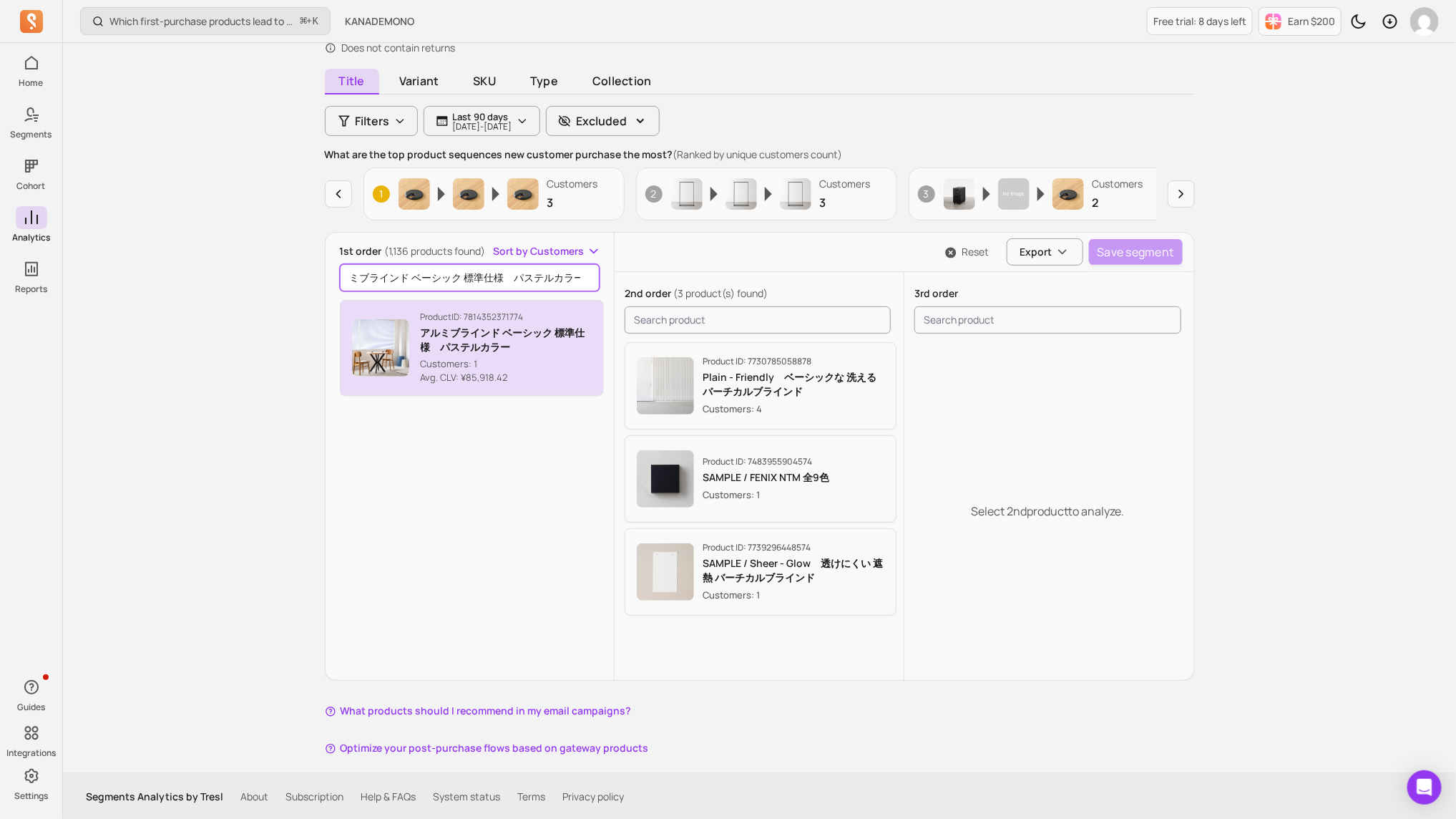
type input "アルミブラインド ベーシック 標準仕様　パステルカラー"
click at [463, 346] on p "アルミブラインド ベーシック 標準仕様　パステルカラー" at bounding box center [507, 340] width 172 height 29
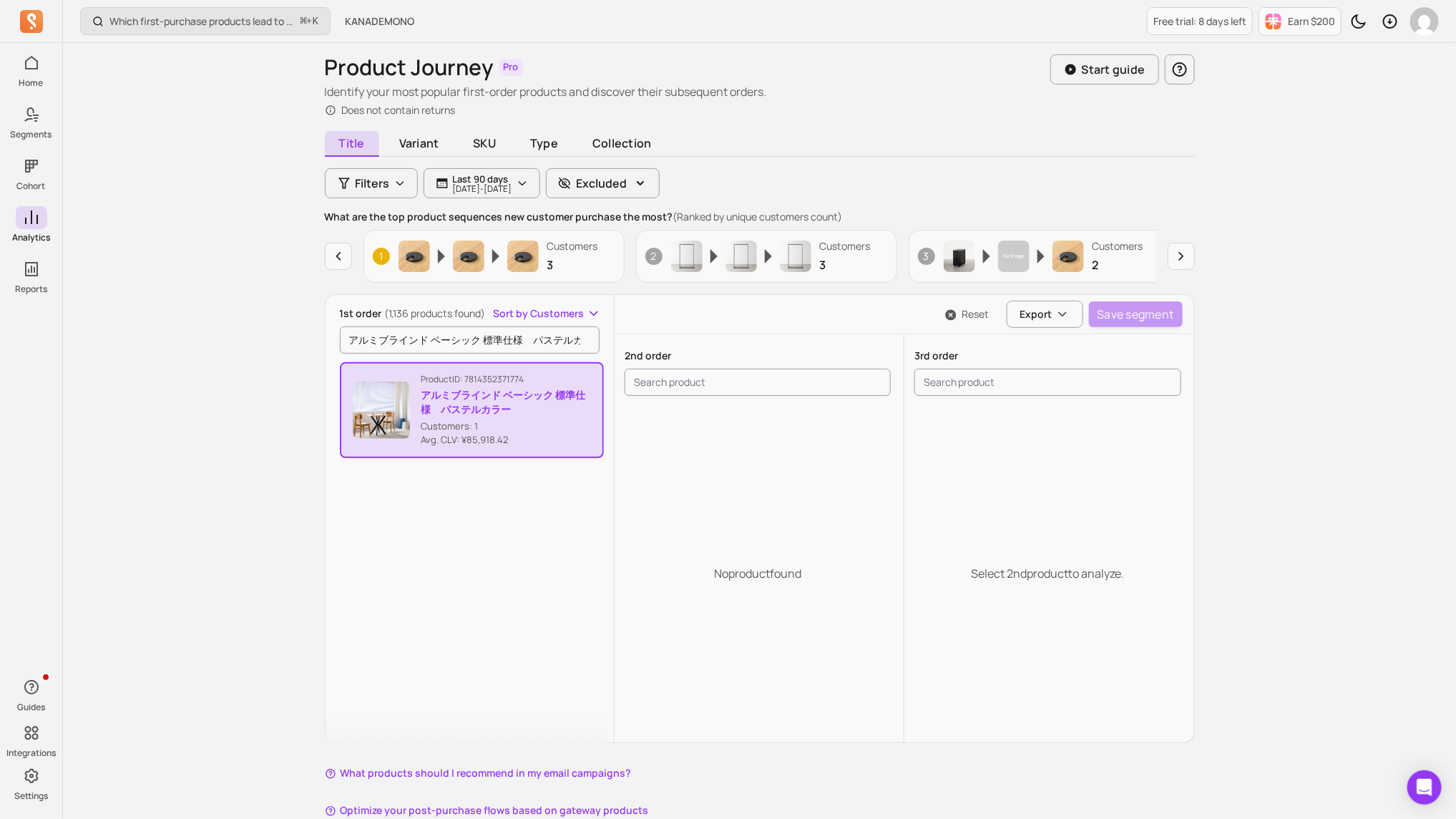
scroll to position [47, 0]
click at [491, 334] on input "アルミブラインド ベーシック 標準仕様　パステルカラー" at bounding box center [470, 339] width 261 height 27
click at [586, 311] on button "Sort by Customers" at bounding box center [547, 312] width 108 height 14
click at [568, 338] on span "Customers" at bounding box center [556, 339] width 66 height 14
click at [588, 337] on input "アルミブラインド ベーシック 標準仕様　パステルカラー" at bounding box center [470, 339] width 261 height 27
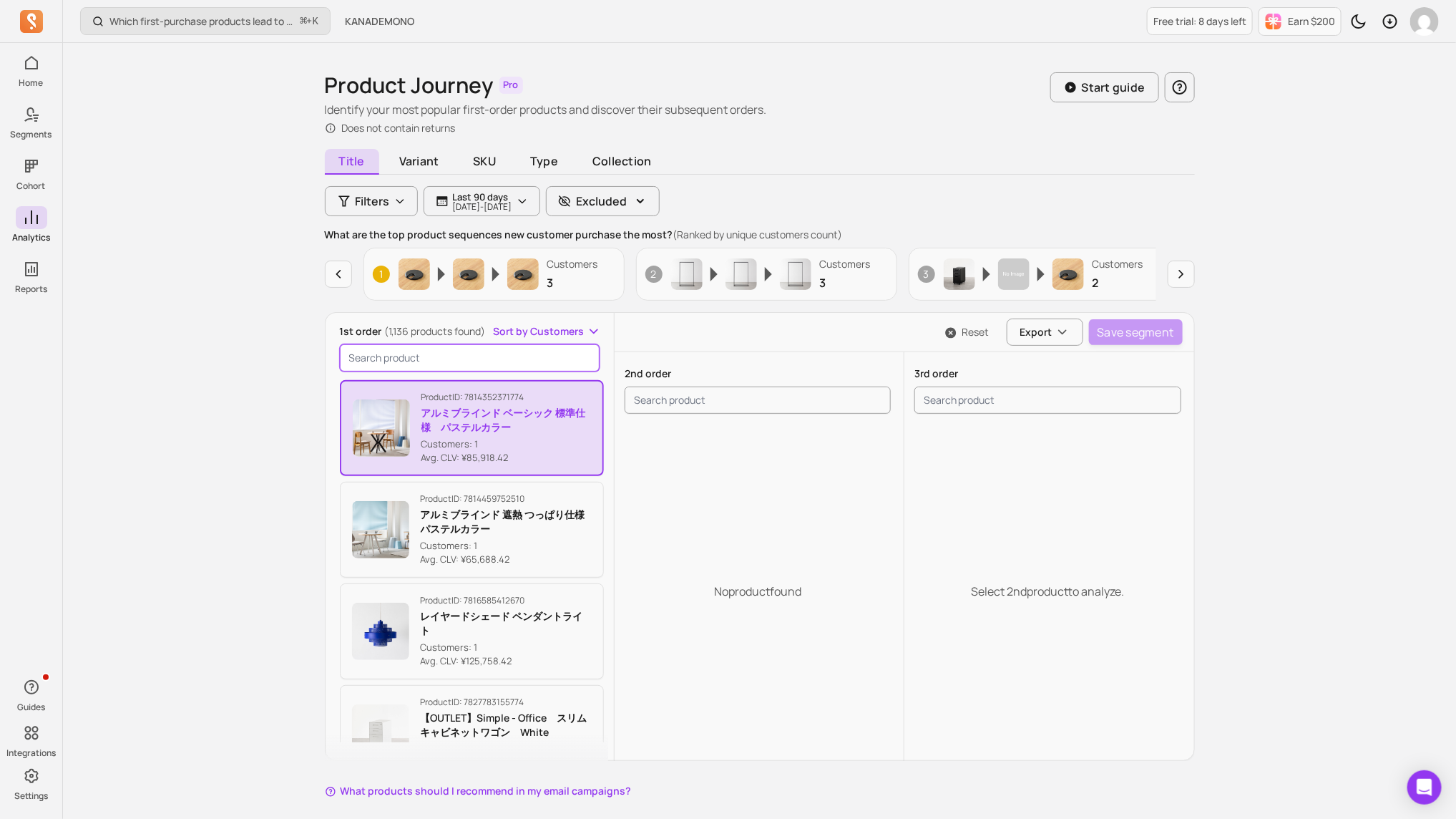
scroll to position [15, 0]
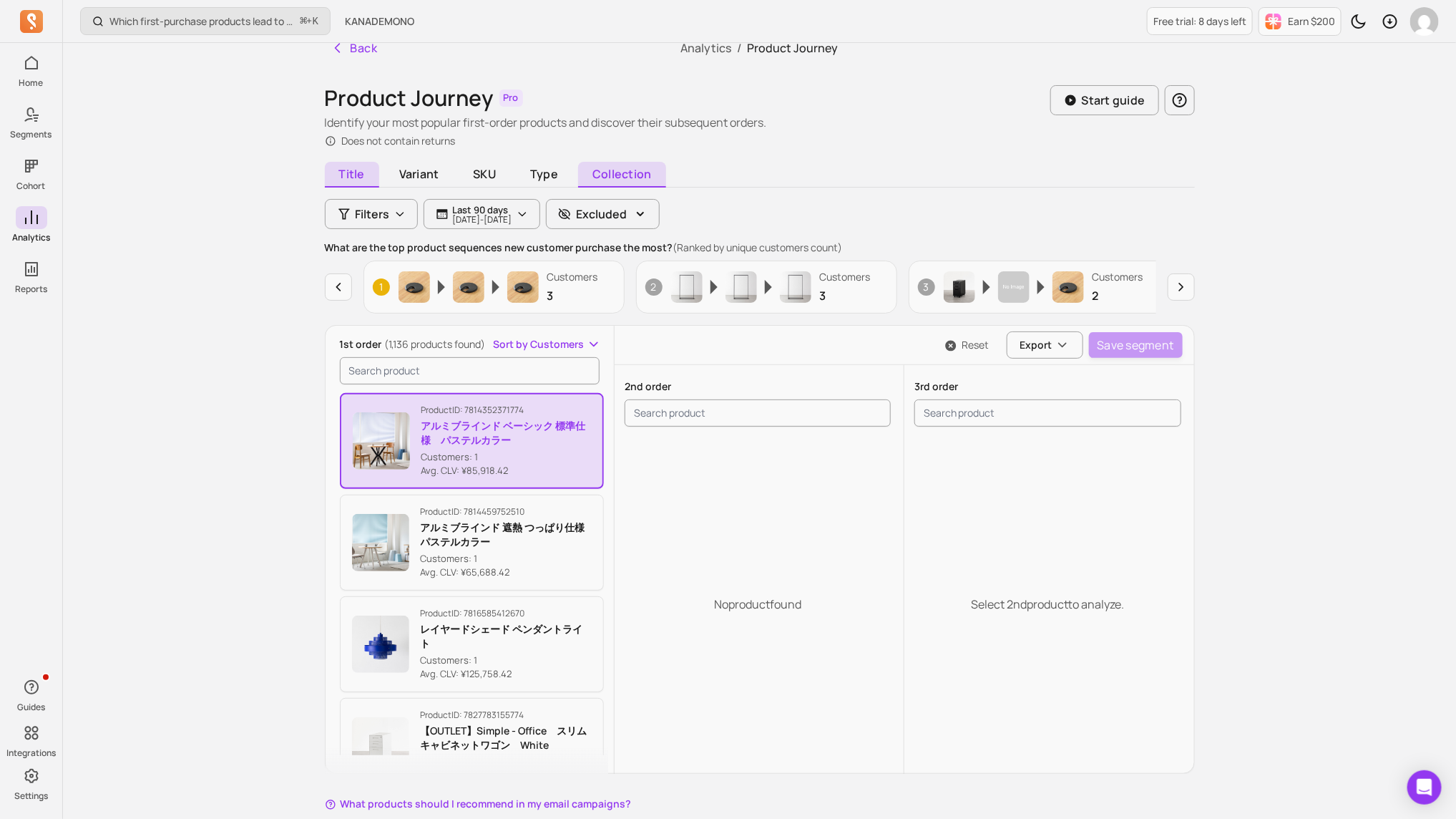
click at [617, 166] on span "Collection" at bounding box center [621, 175] width 87 height 26
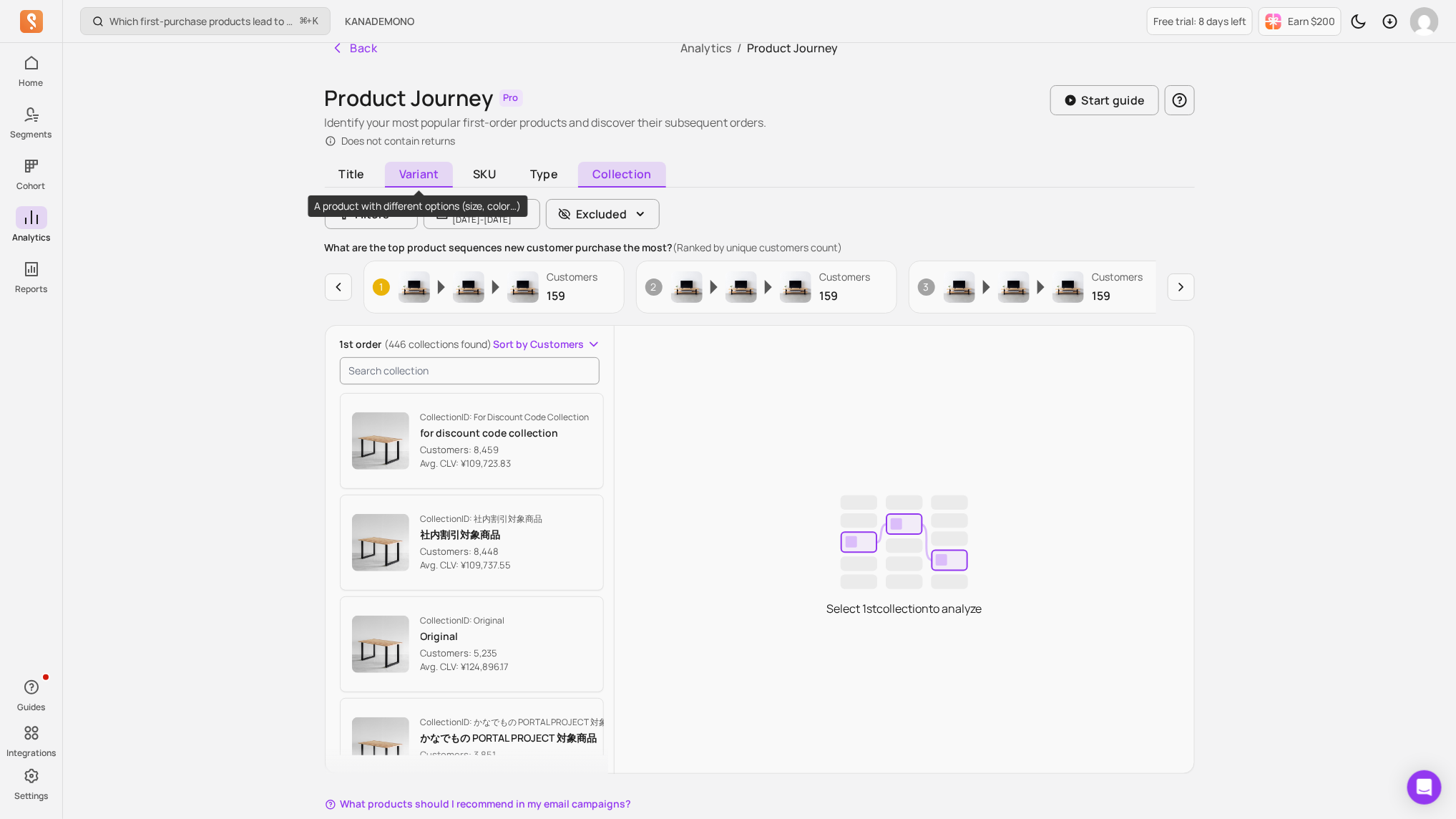
click at [402, 168] on span "Variant" at bounding box center [419, 175] width 69 height 26
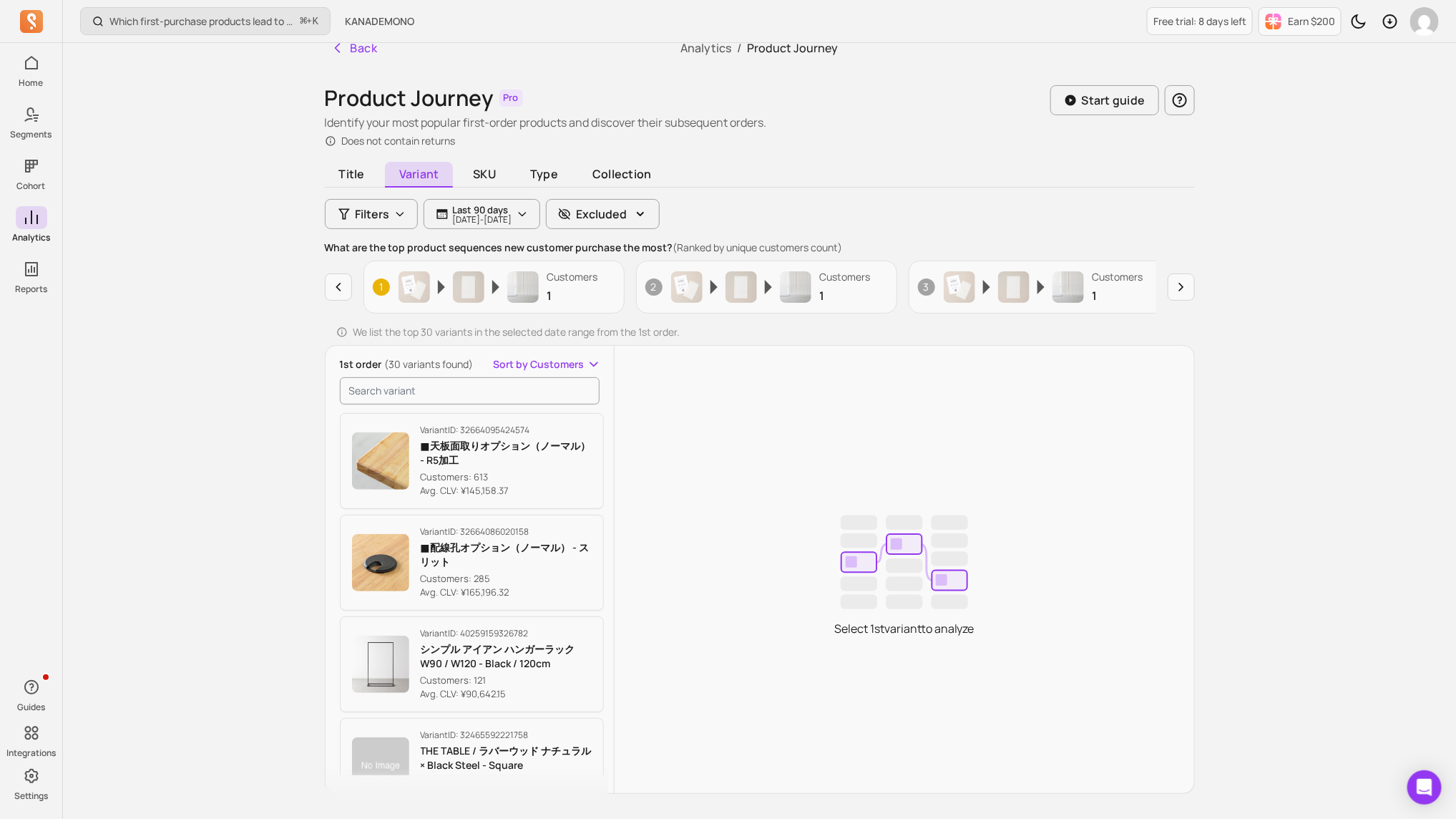
click at [513, 171] on div "Title Variant SKU Type Collection" at bounding box center [759, 176] width 870 height 23
click at [479, 379] on input "search product" at bounding box center [470, 391] width 261 height 27
click at [549, 162] on span "Type" at bounding box center [544, 175] width 57 height 26
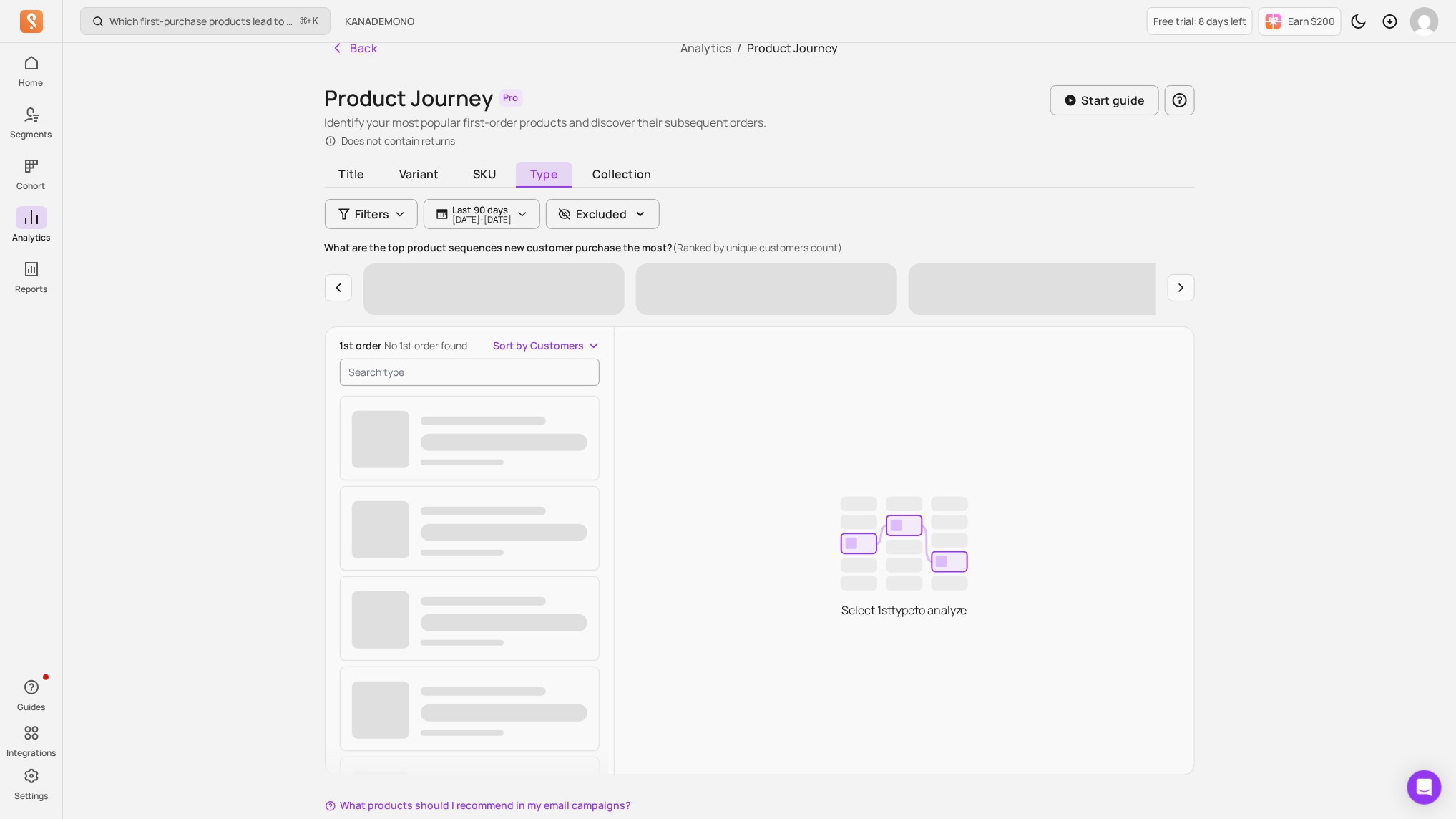
click at [588, 350] on button "Sort by Customers" at bounding box center [547, 346] width 108 height 14
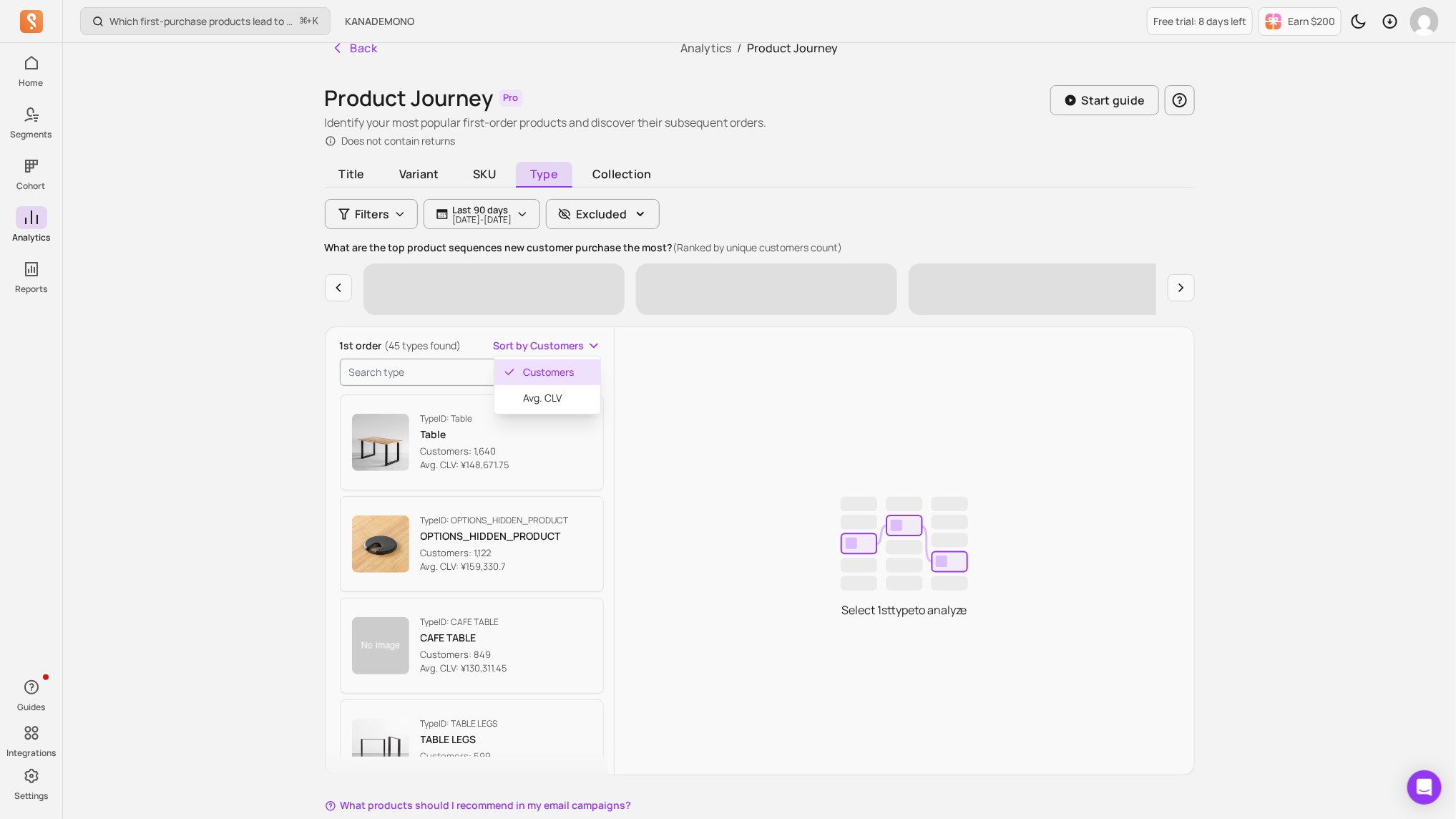
click at [588, 350] on button "Sort by Customers" at bounding box center [547, 346] width 108 height 14
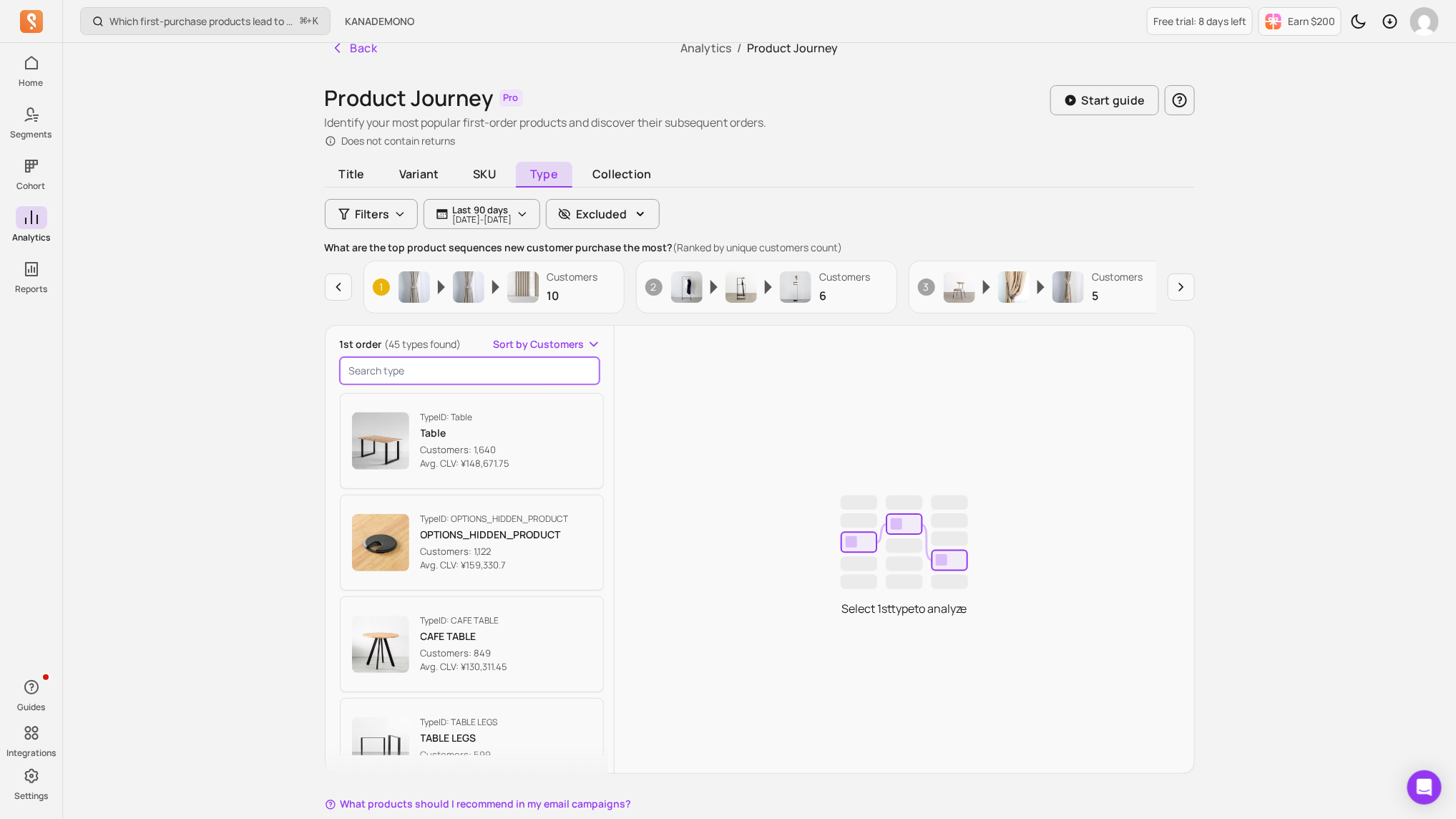
click at [548, 379] on input "search product" at bounding box center [470, 371] width 261 height 27
click at [618, 168] on span "Collection" at bounding box center [621, 175] width 87 height 26
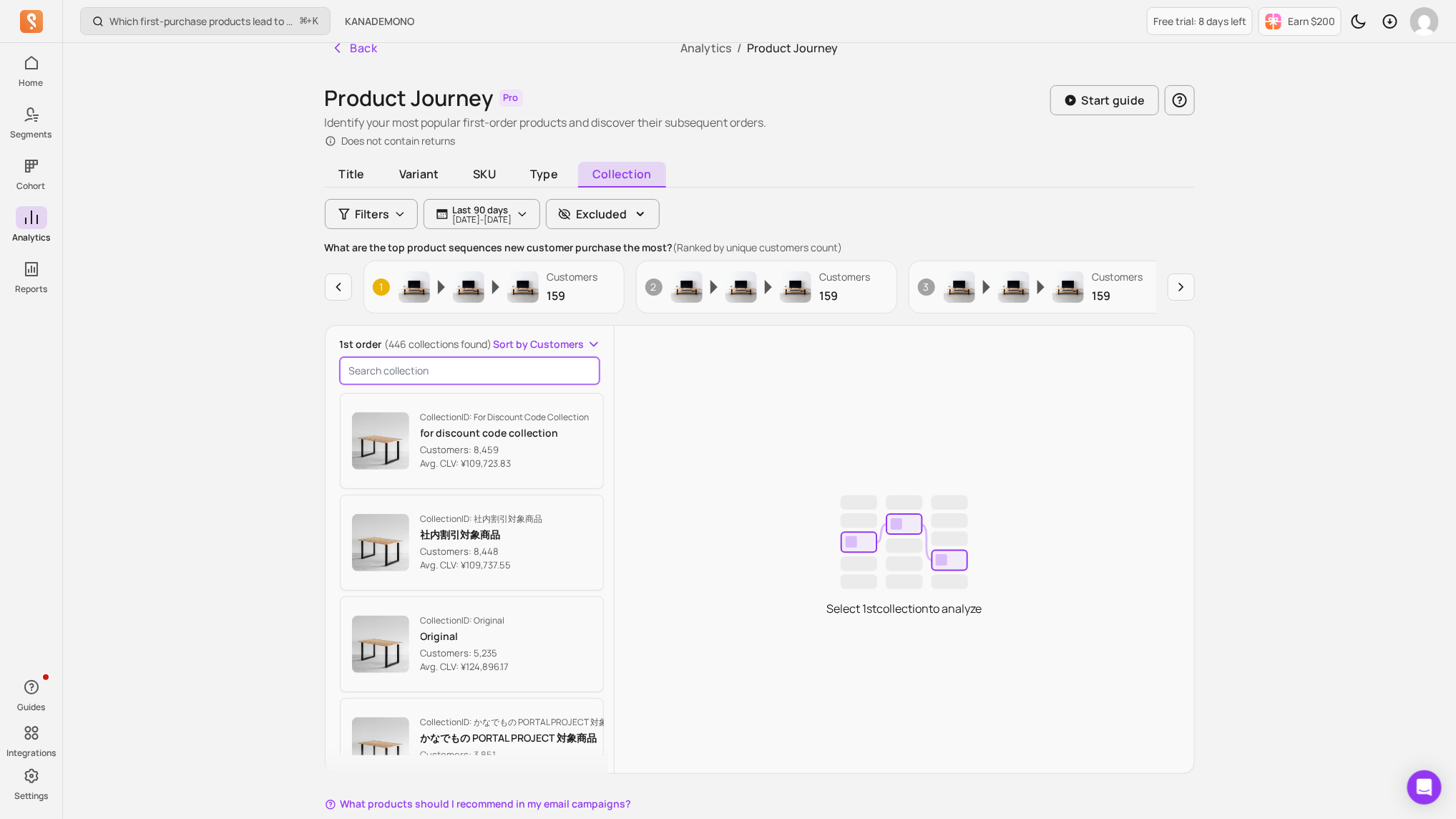
click at [493, 371] on input "search product" at bounding box center [470, 371] width 261 height 27
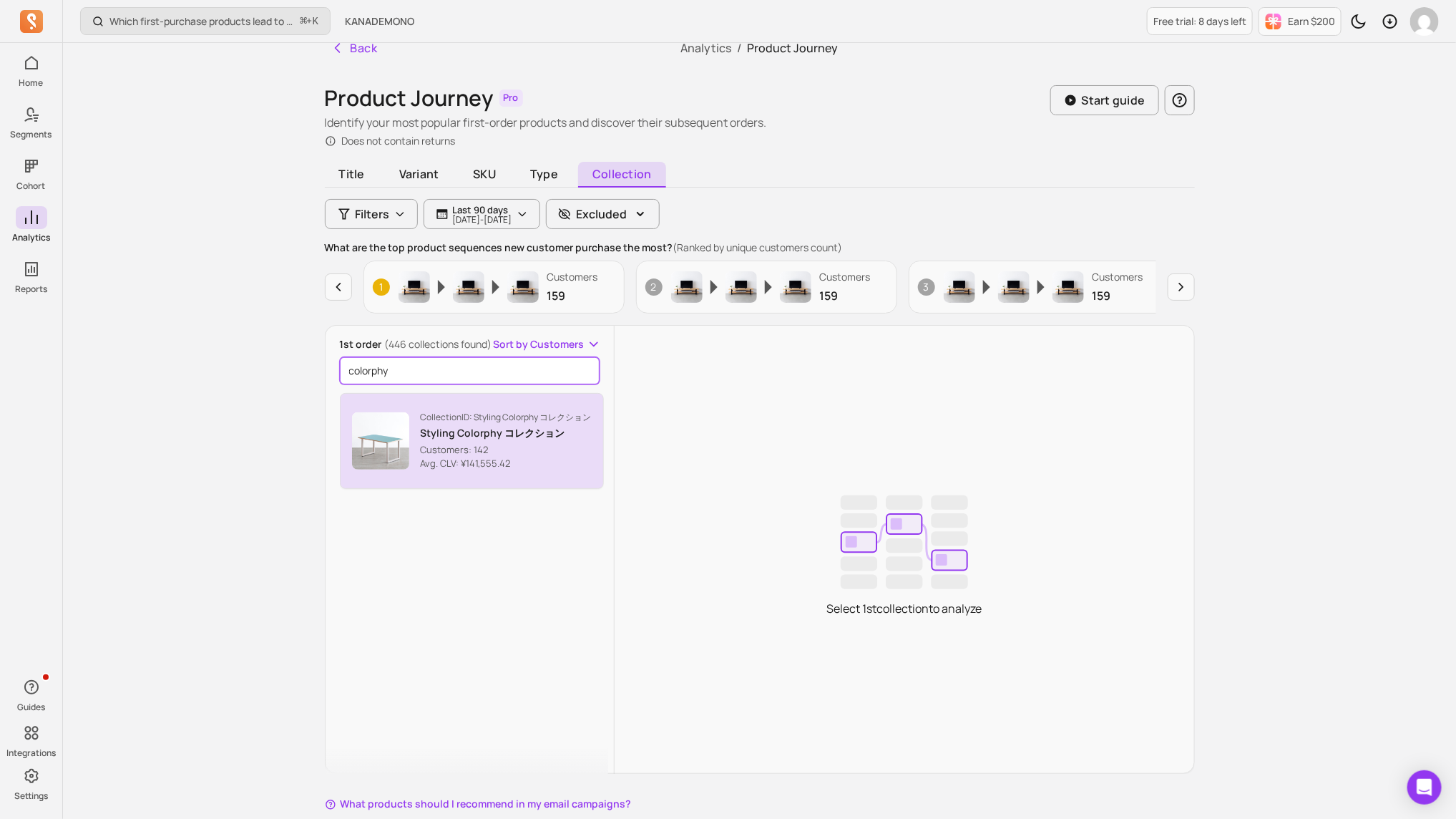
type input "colorphy"
click at [486, 426] on p "Styling Colorphy コレクション" at bounding box center [506, 433] width 171 height 14
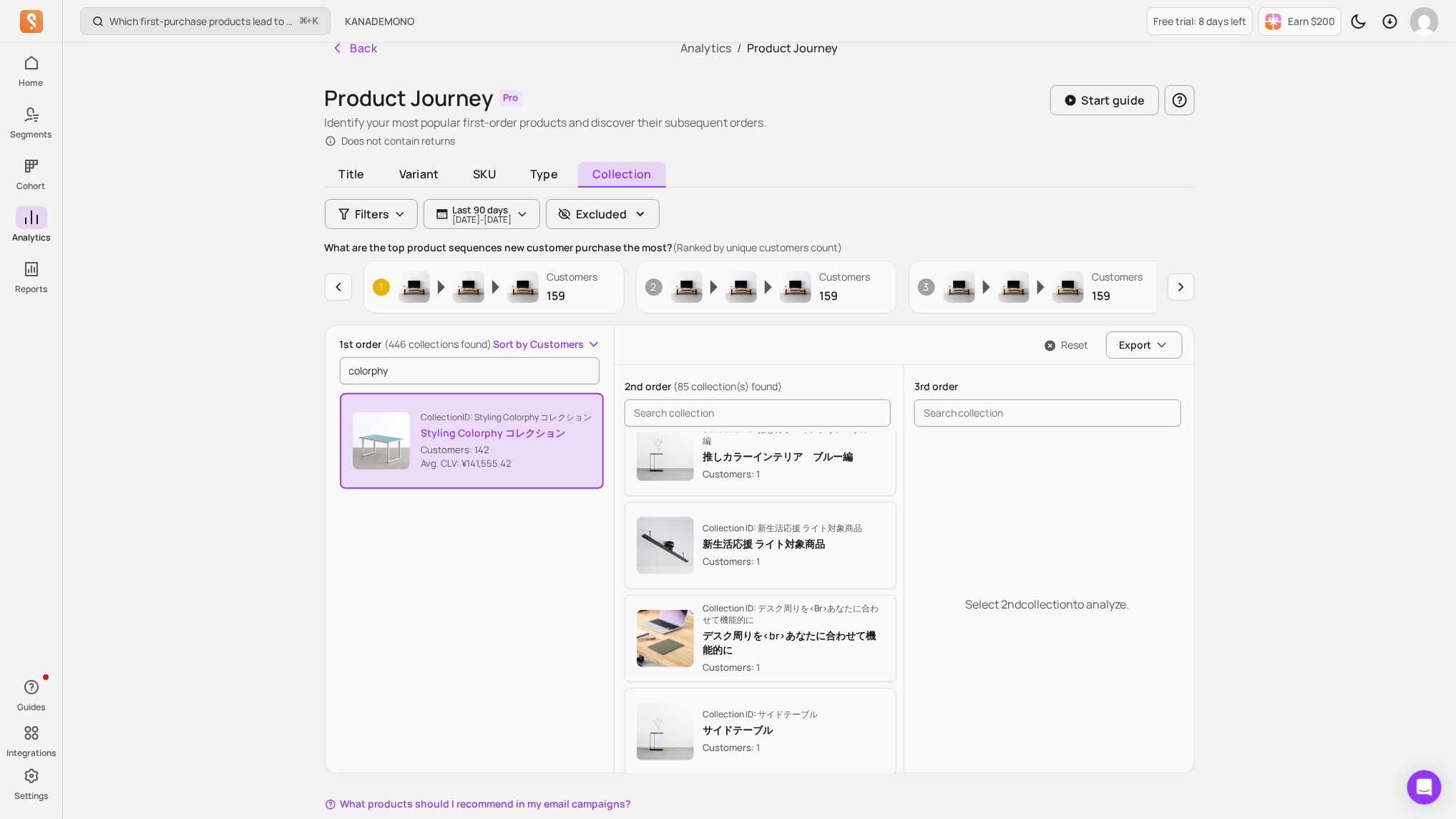
scroll to position [3869, 0]
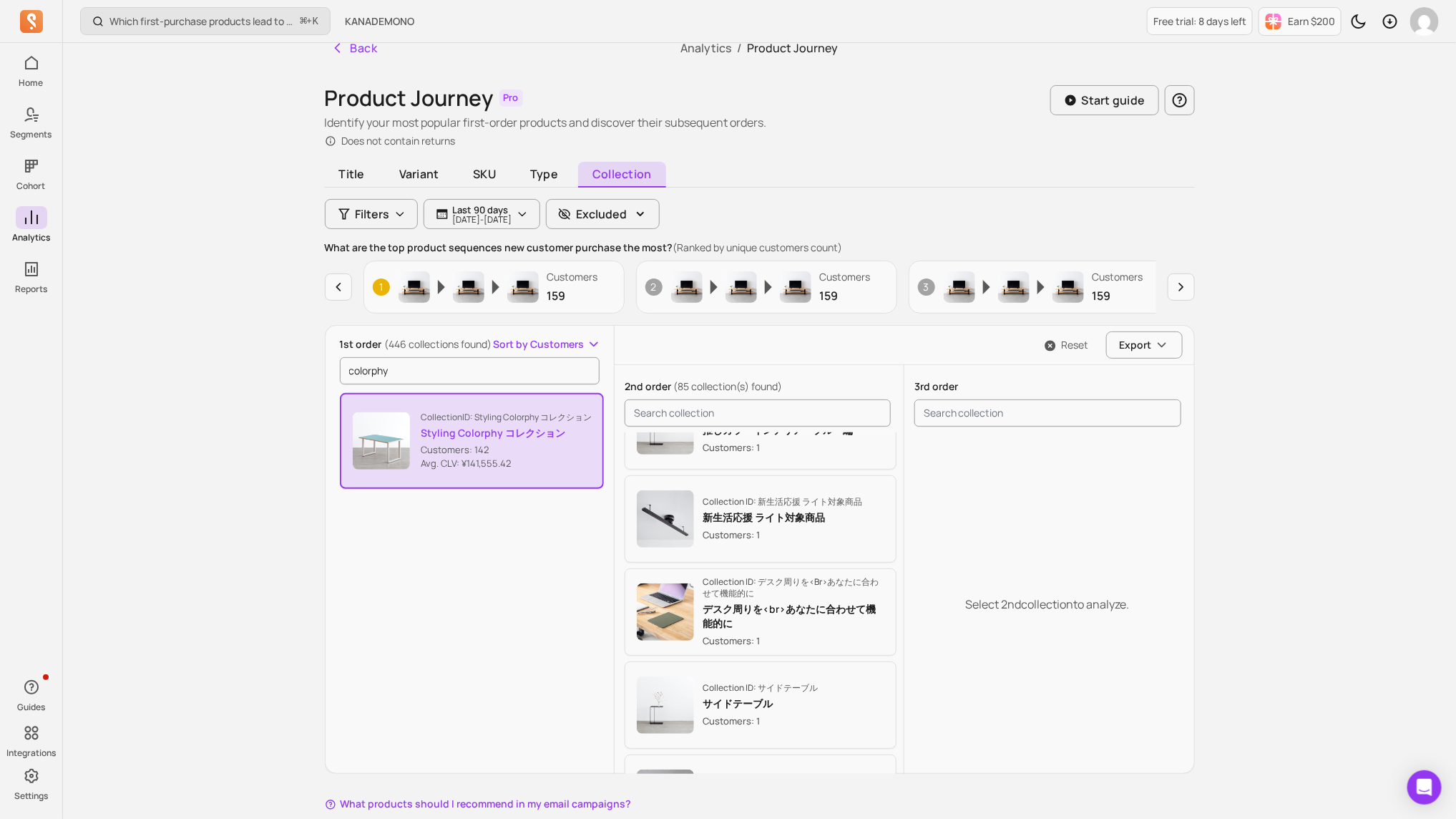
click at [389, 443] on img "button" at bounding box center [381, 440] width 57 height 57
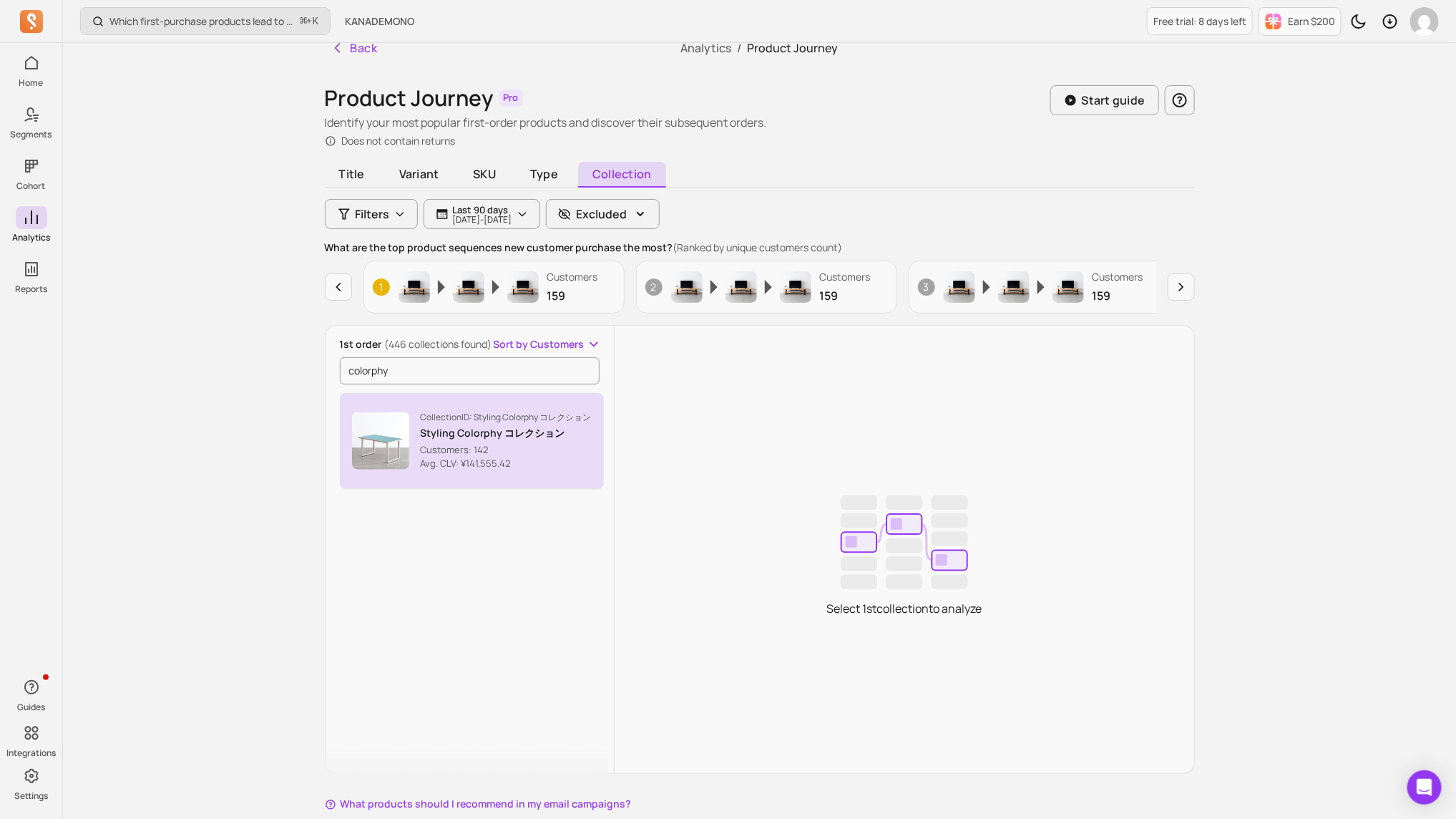
click at [497, 429] on p "Styling Colorphy コレクション" at bounding box center [506, 433] width 171 height 14
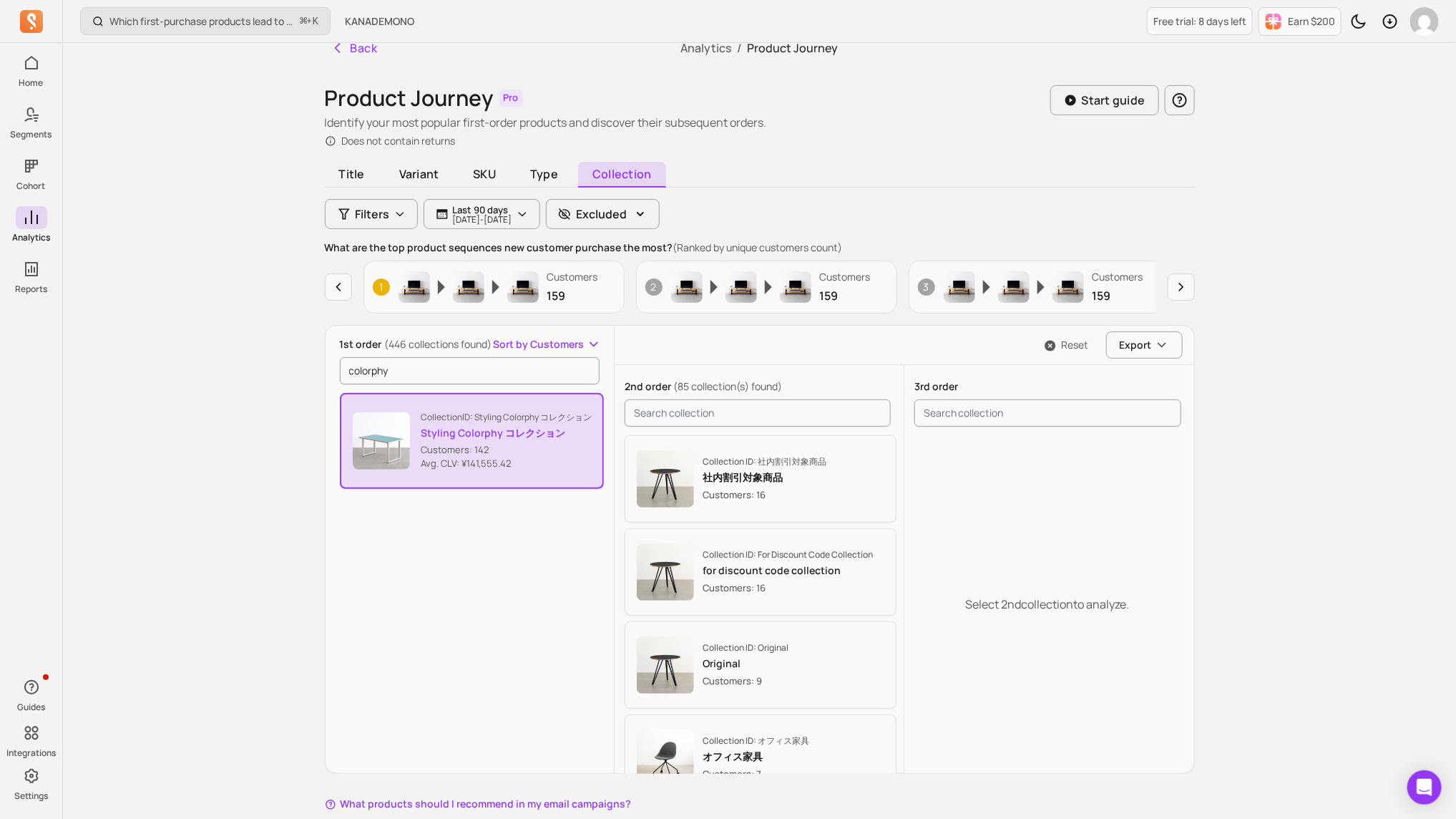
click at [497, 429] on p "Styling Colorphy コレクション" at bounding box center [507, 433] width 171 height 14
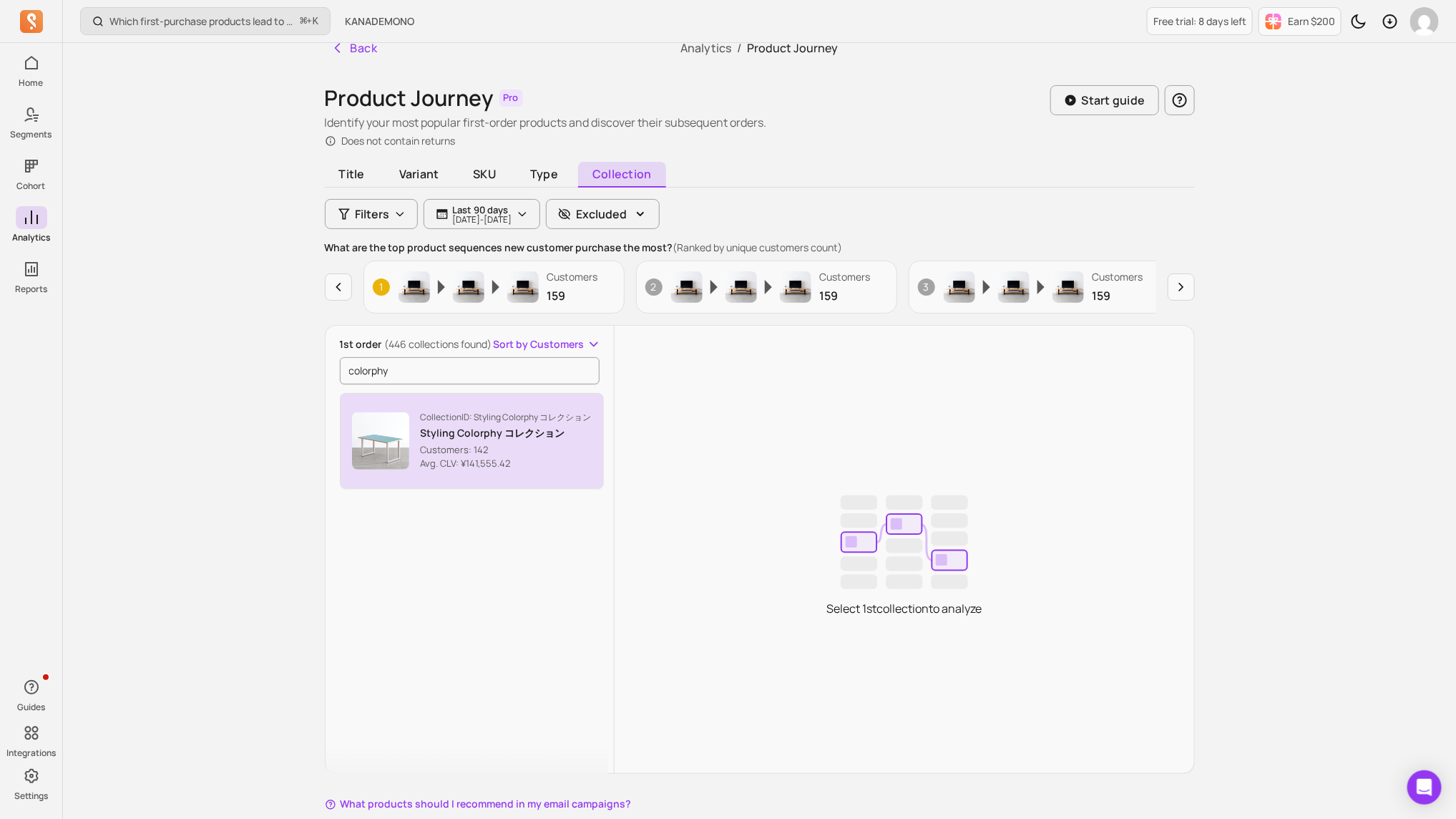
click at [509, 412] on p "Collection ID: Styling Colorphy コレクション" at bounding box center [506, 417] width 171 height 11
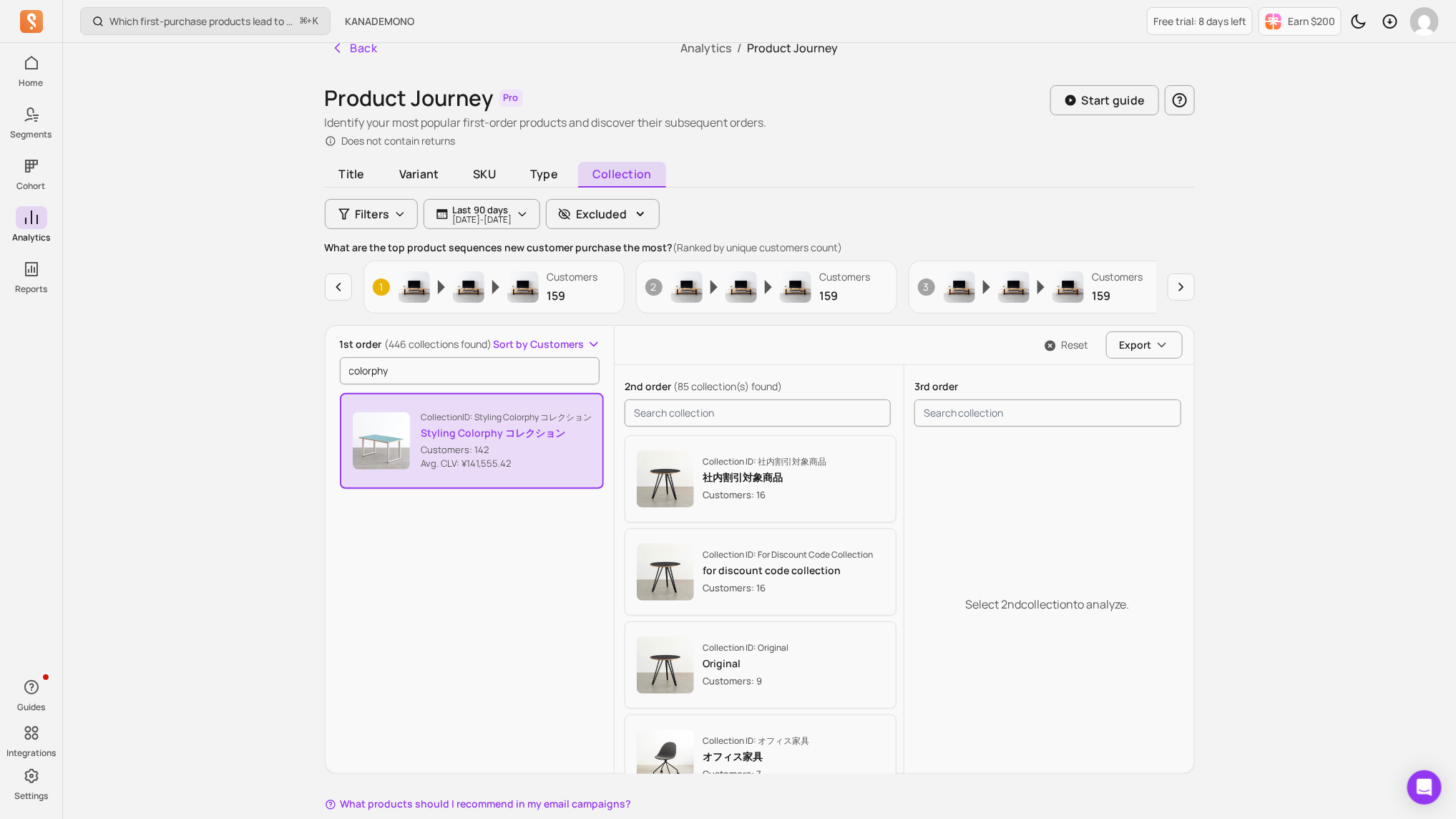
click at [465, 479] on button "Collection ID: Styling Colorphy コレクション Styling Colorphy コレクション Customers: 142 A…" at bounding box center [472, 441] width 265 height 96
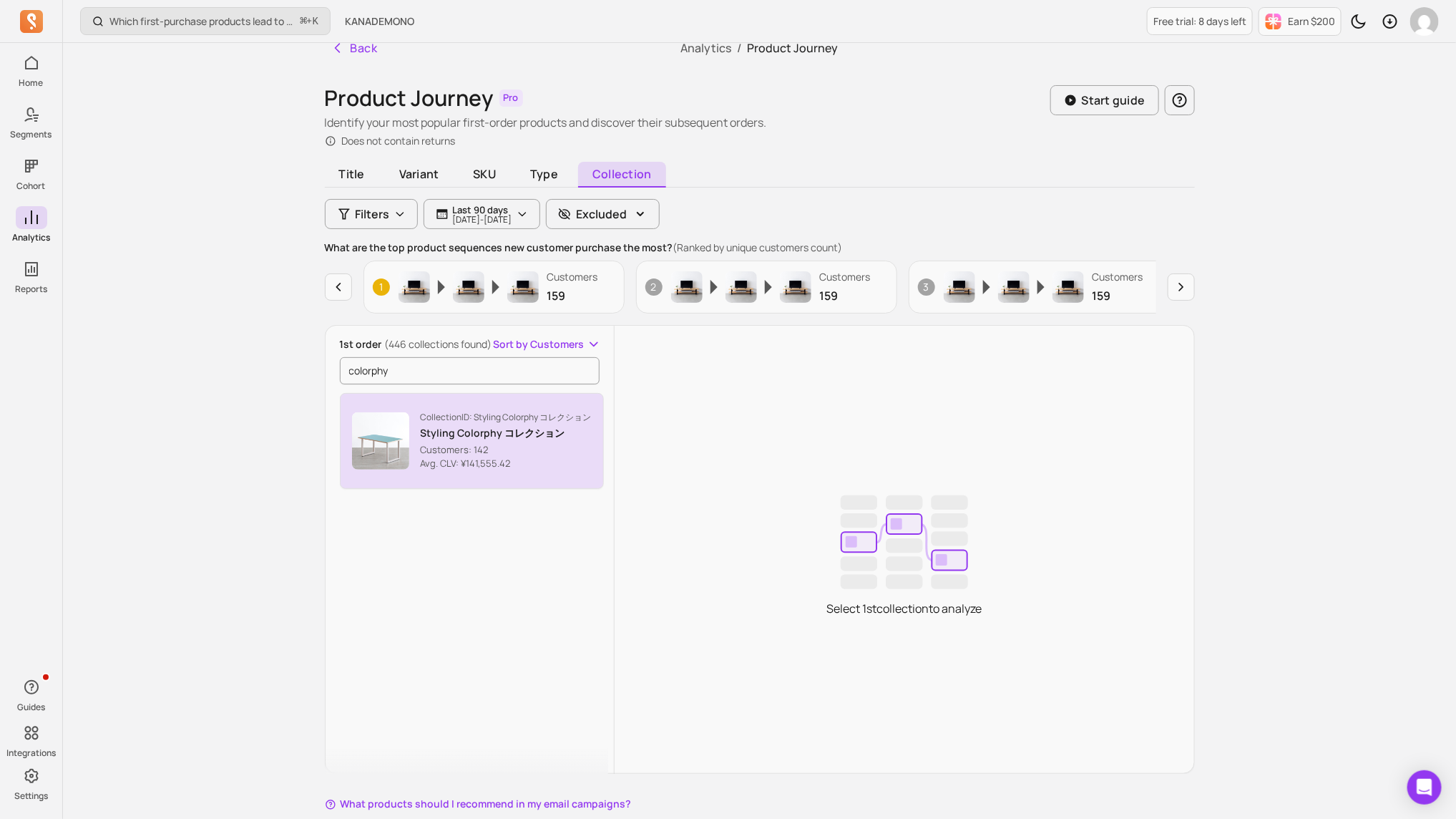
click at [462, 472] on button "Collection ID: Styling Colorphy コレクション Styling Colorphy コレクション Customers: 142 A…" at bounding box center [472, 441] width 265 height 96
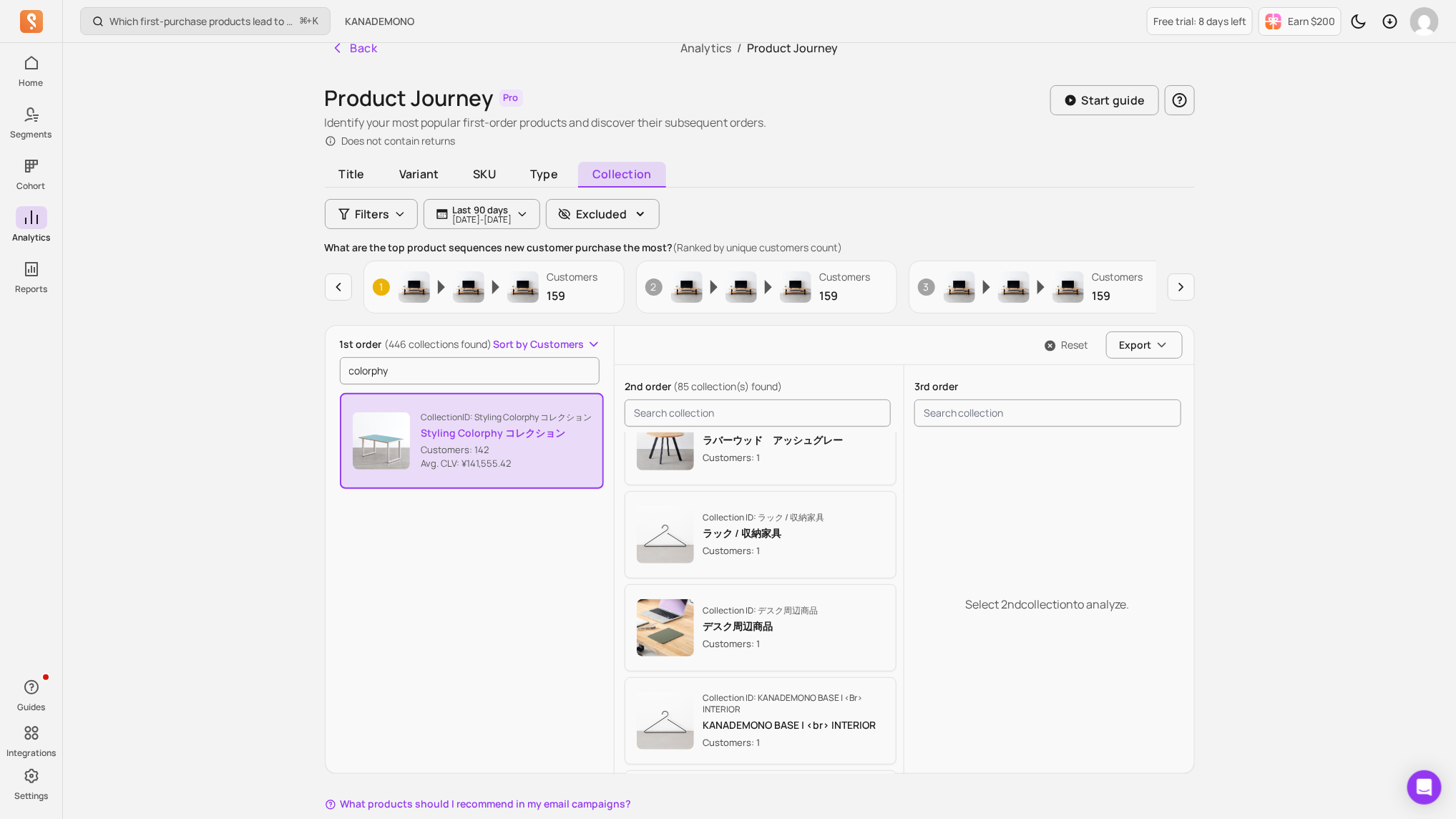
scroll to position [6219, 0]
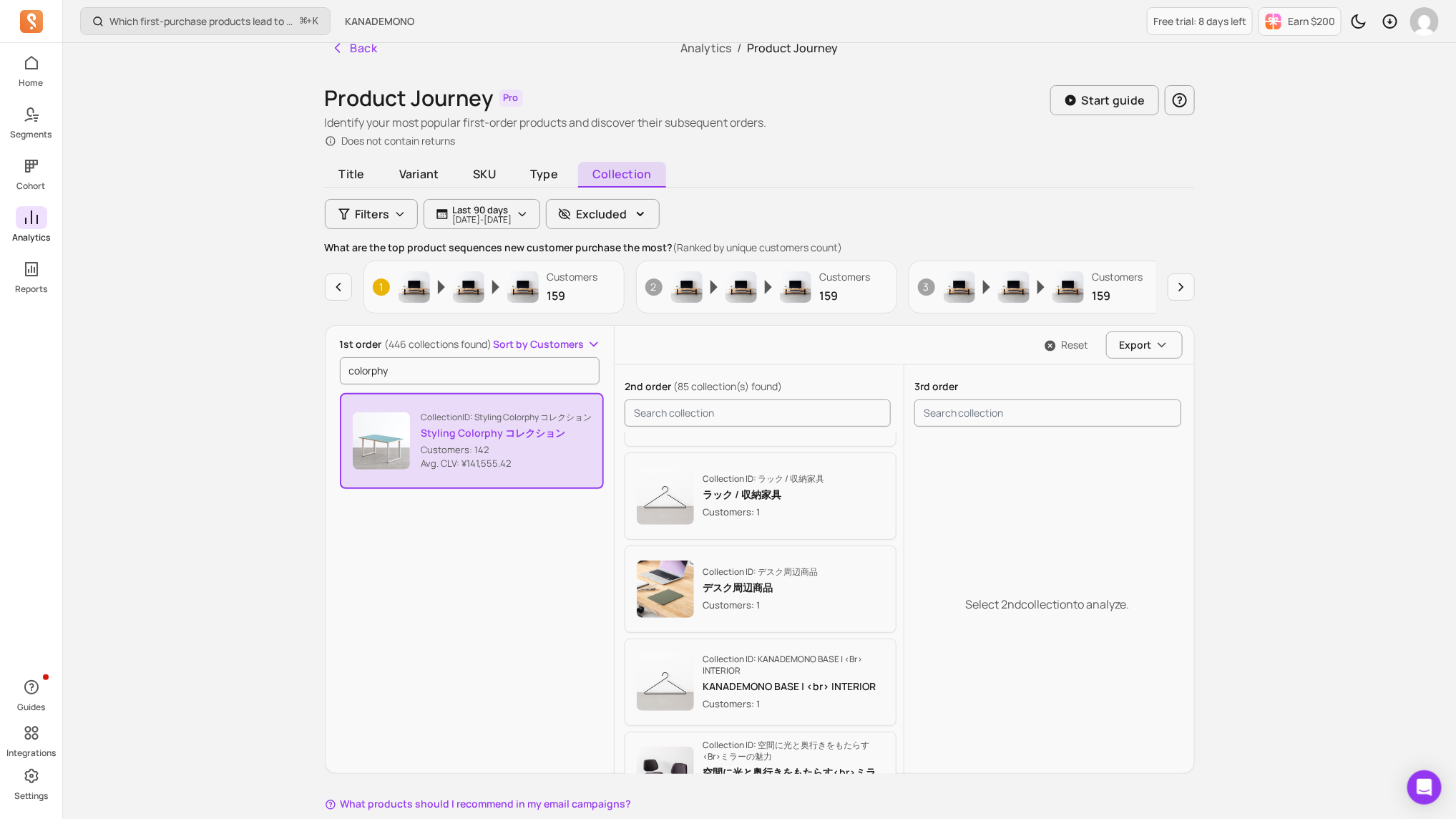
click at [30, 212] on icon at bounding box center [31, 217] width 13 height 14
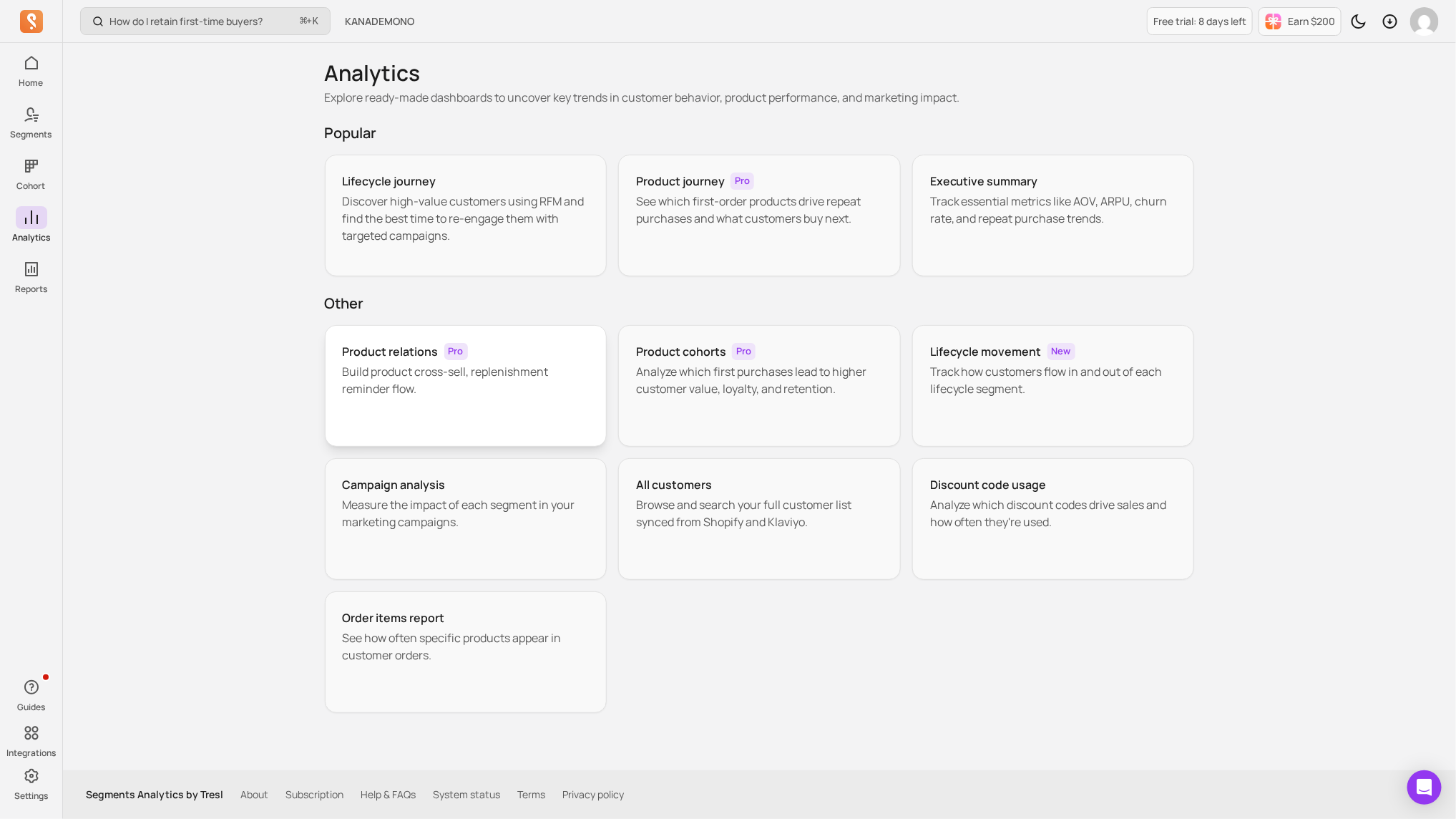
click at [539, 383] on p "Build product cross-sell, replenishment reminder flow." at bounding box center [467, 380] width 247 height 34
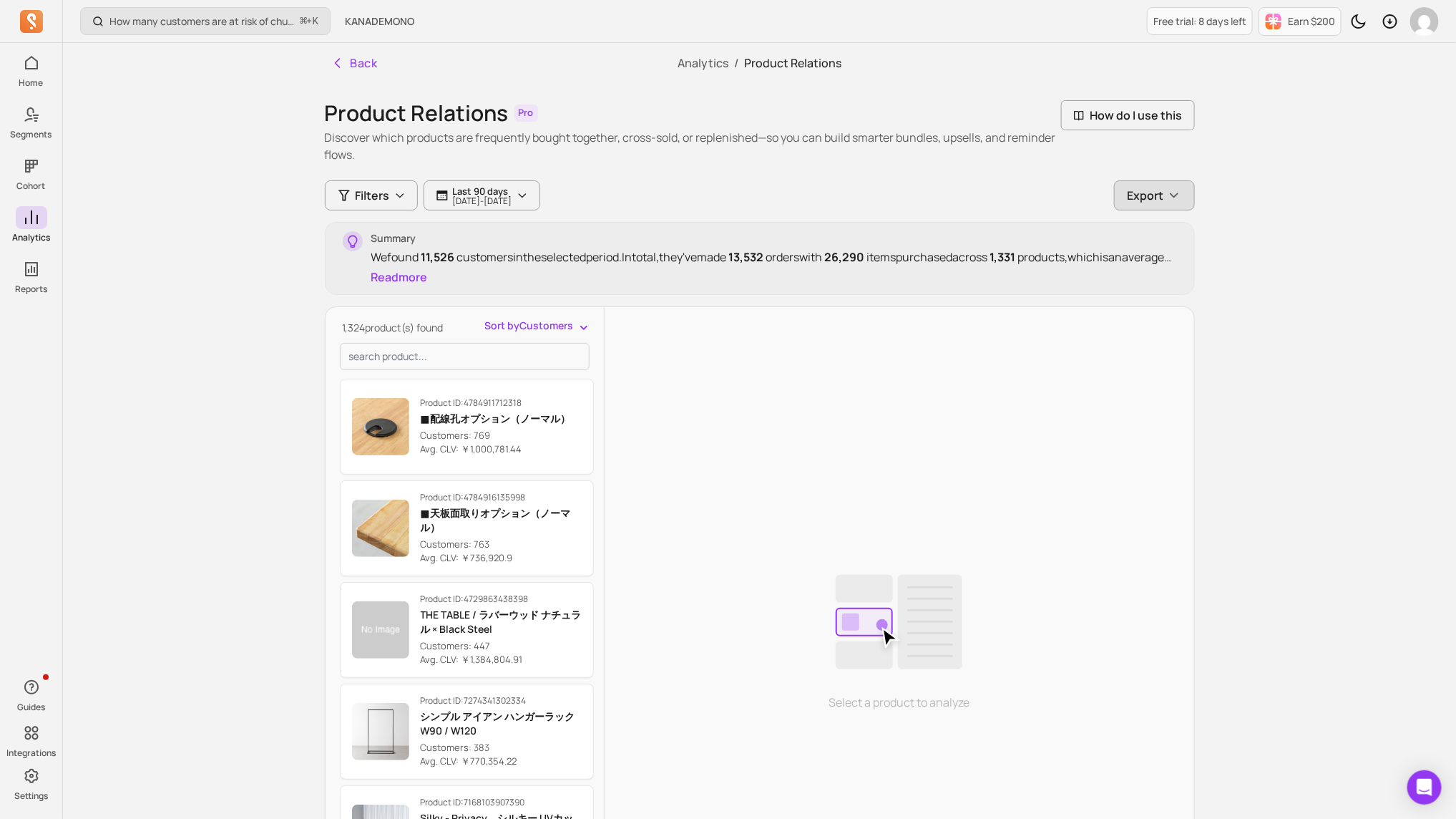
click at [970, 193] on icon "button" at bounding box center [1175, 196] width 14 height 14
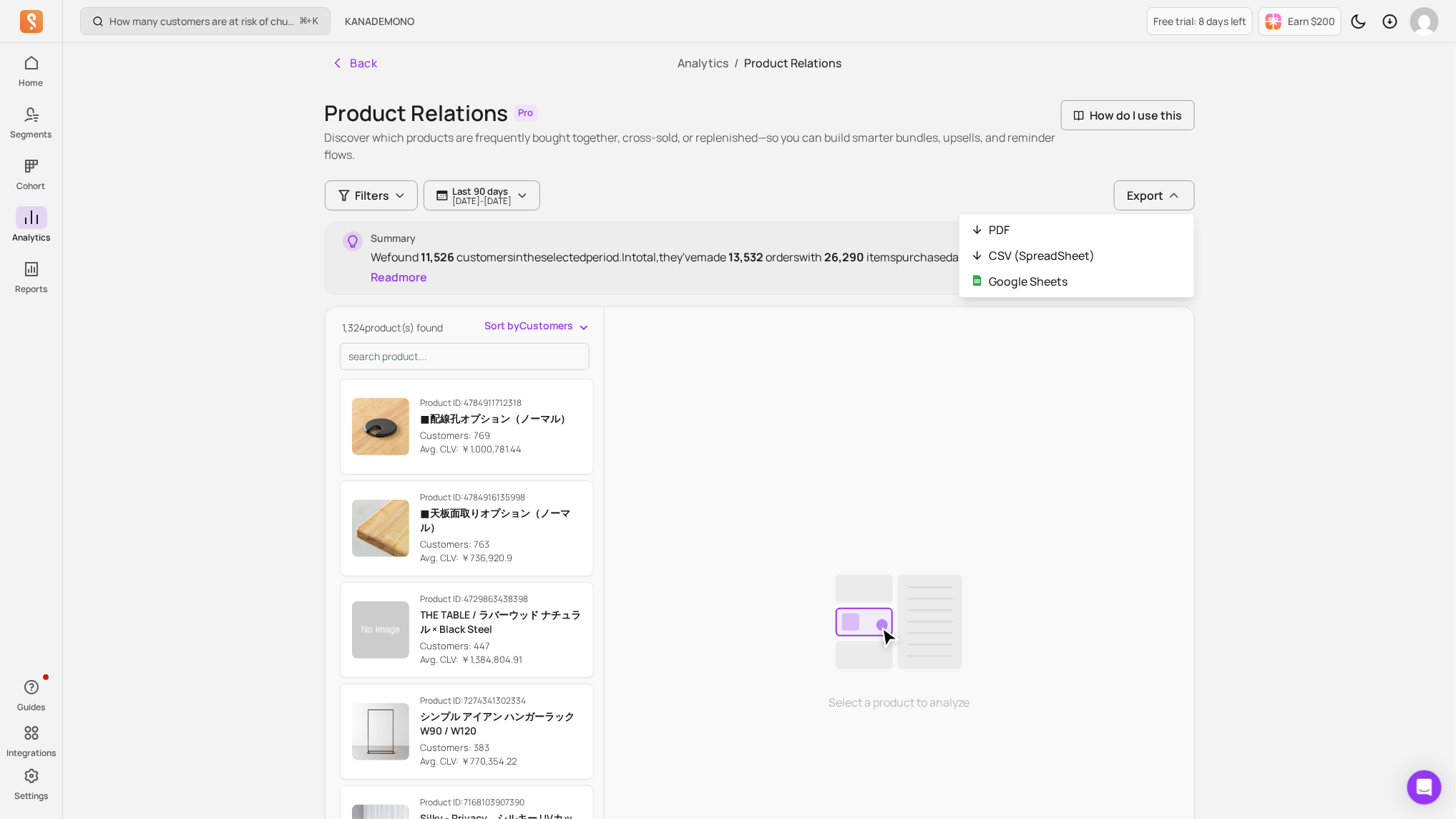
click at [970, 140] on div "Product Relations Pro Discover which products are frequently bought together, c…" at bounding box center [759, 535] width 870 height 870
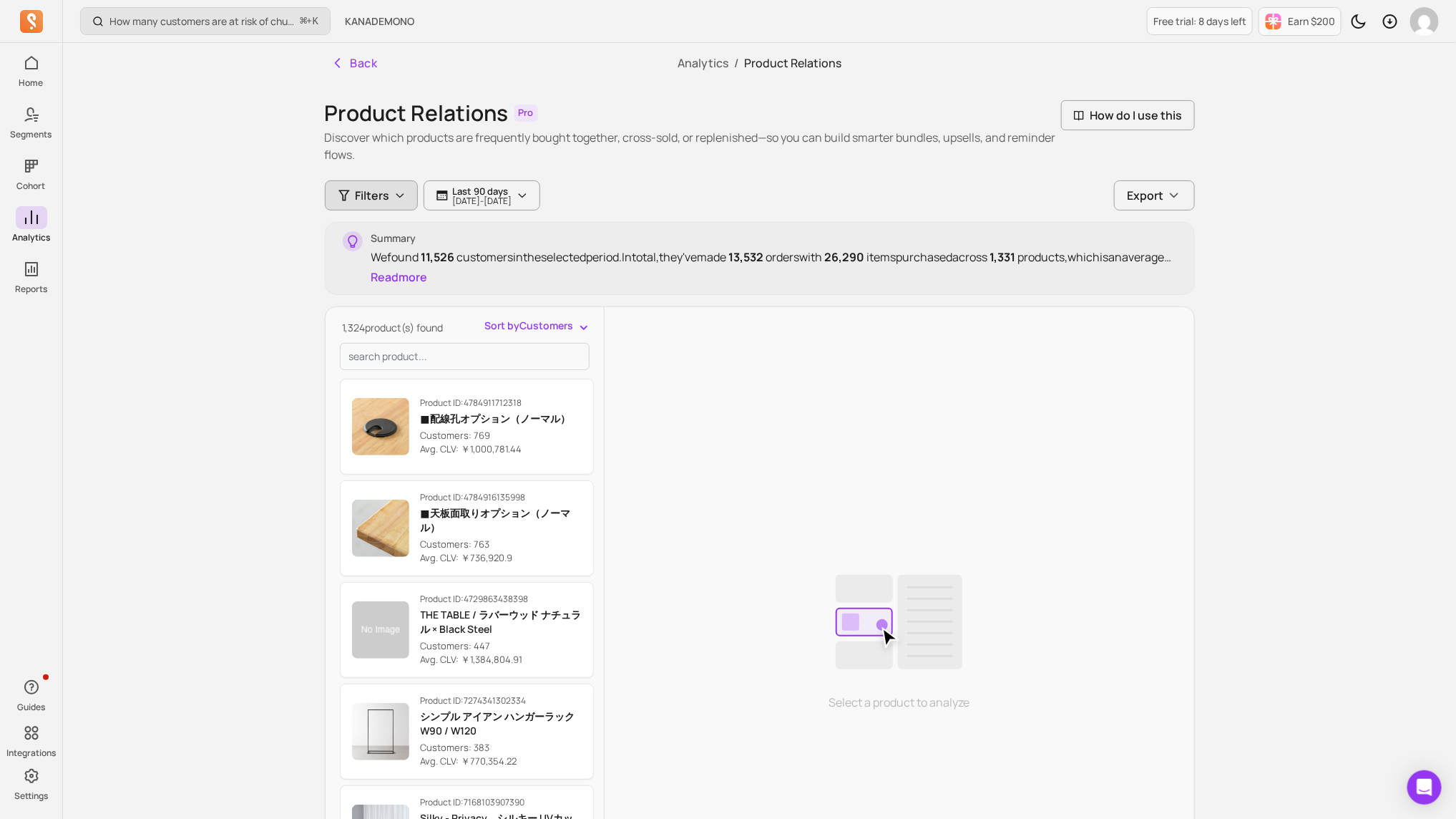
click at [374, 193] on span "Filters" at bounding box center [373, 195] width 34 height 17
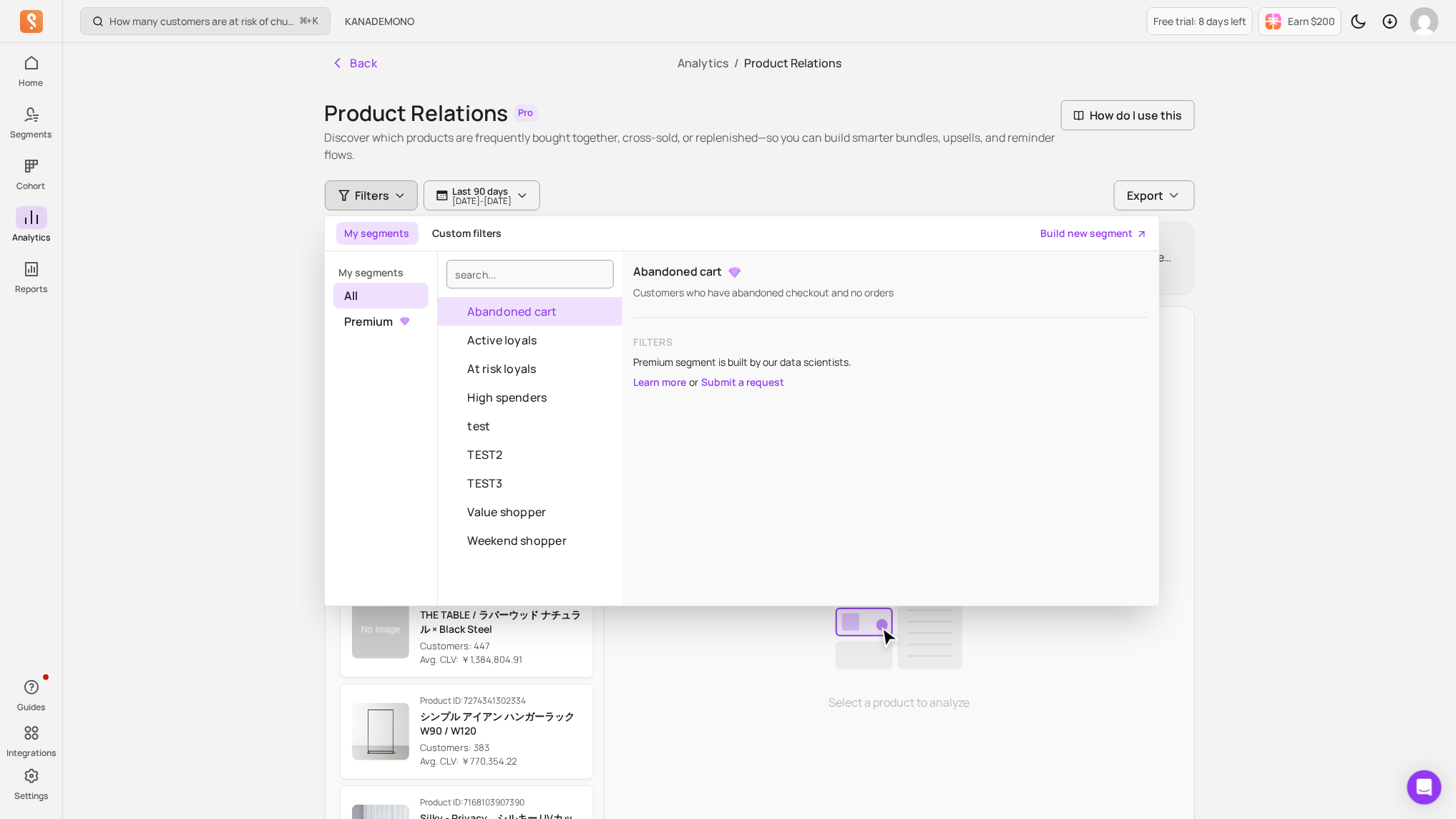
click at [220, 313] on div "How many customers are at risk of churning? ⌘ + [PERSON_NAME] Free trial: 8 day…" at bounding box center [760, 517] width 1393 height 1036
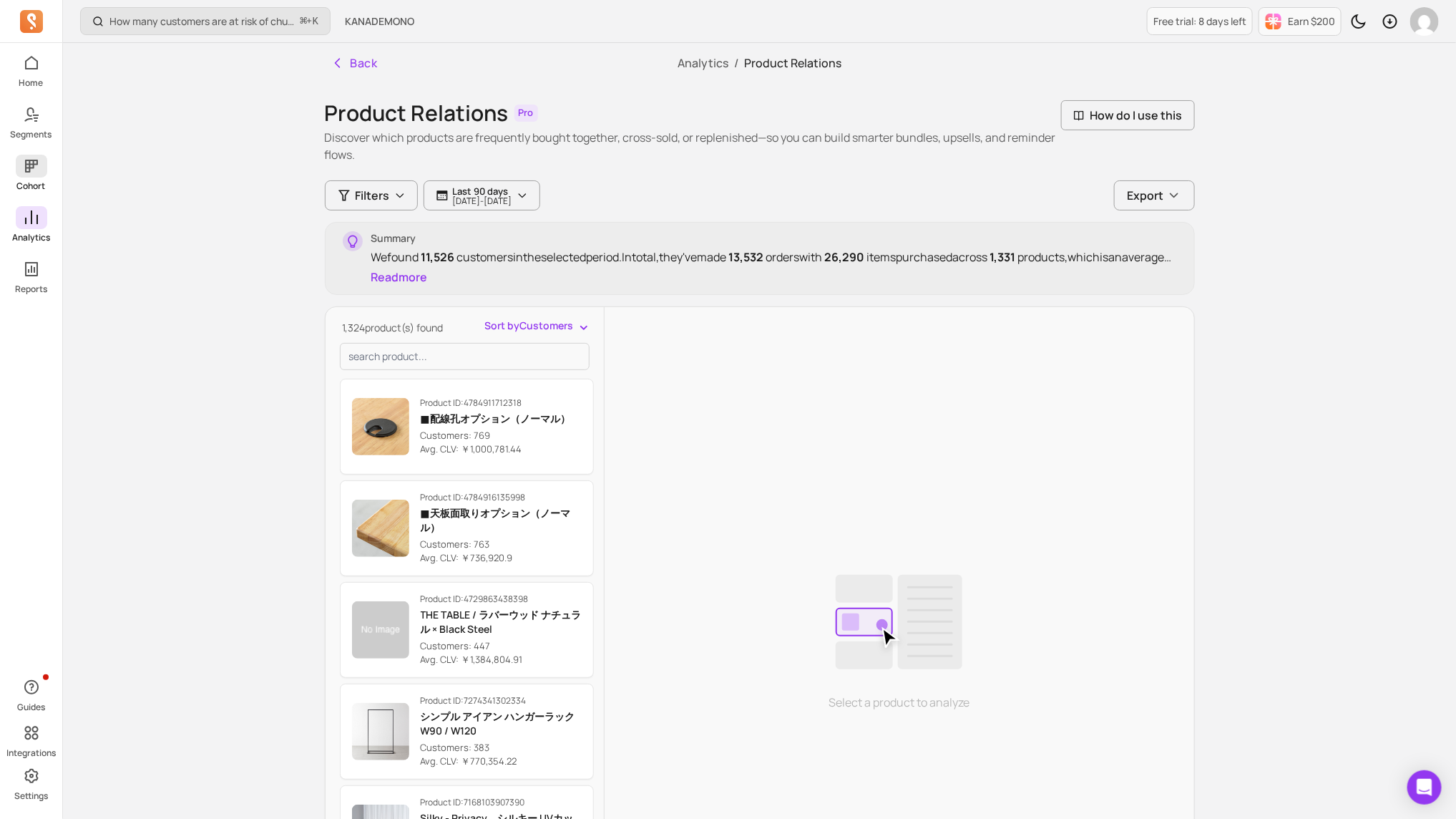
click at [30, 170] on icon at bounding box center [31, 166] width 13 height 13
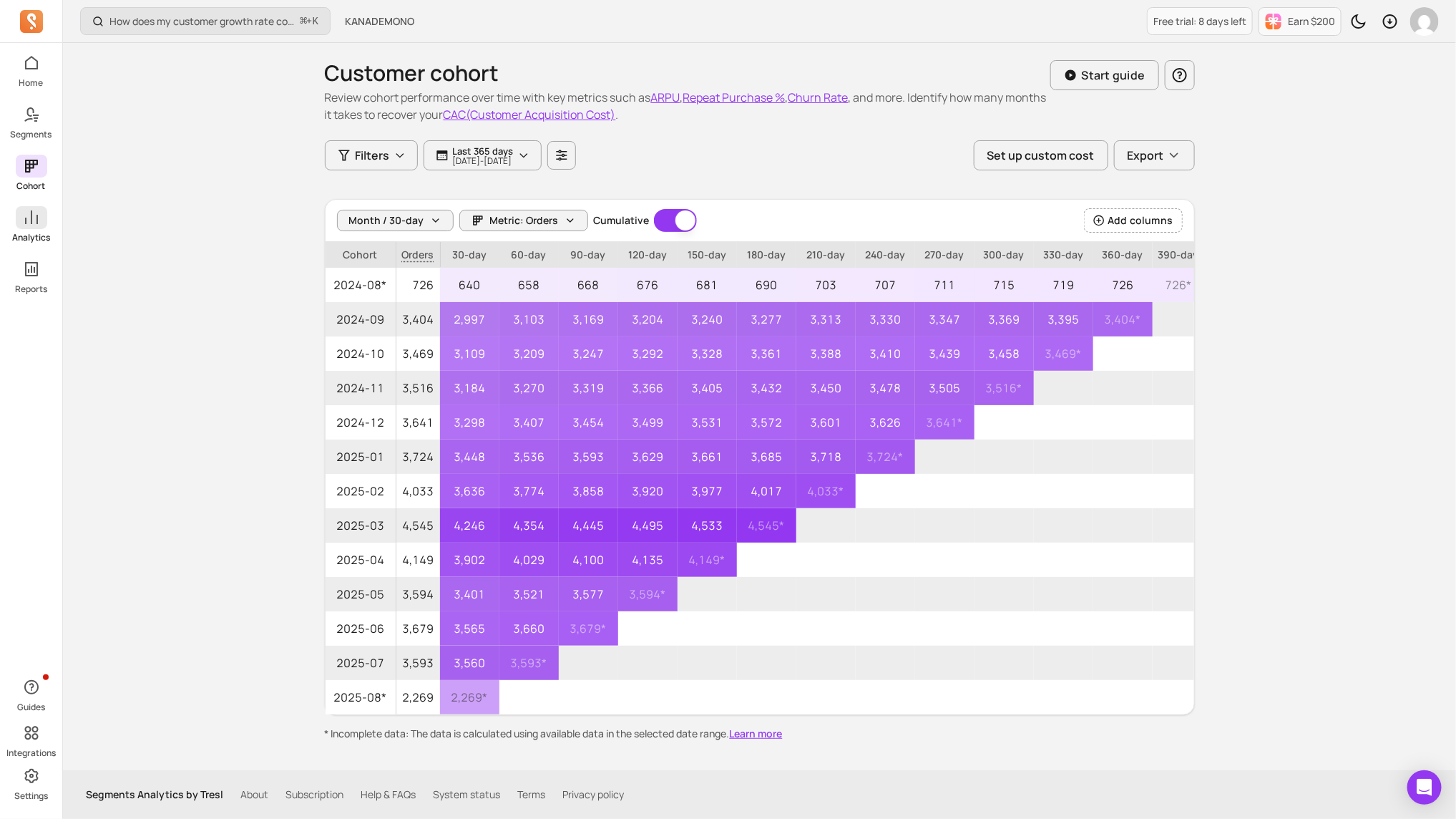
click at [40, 216] on span at bounding box center [31, 217] width 31 height 23
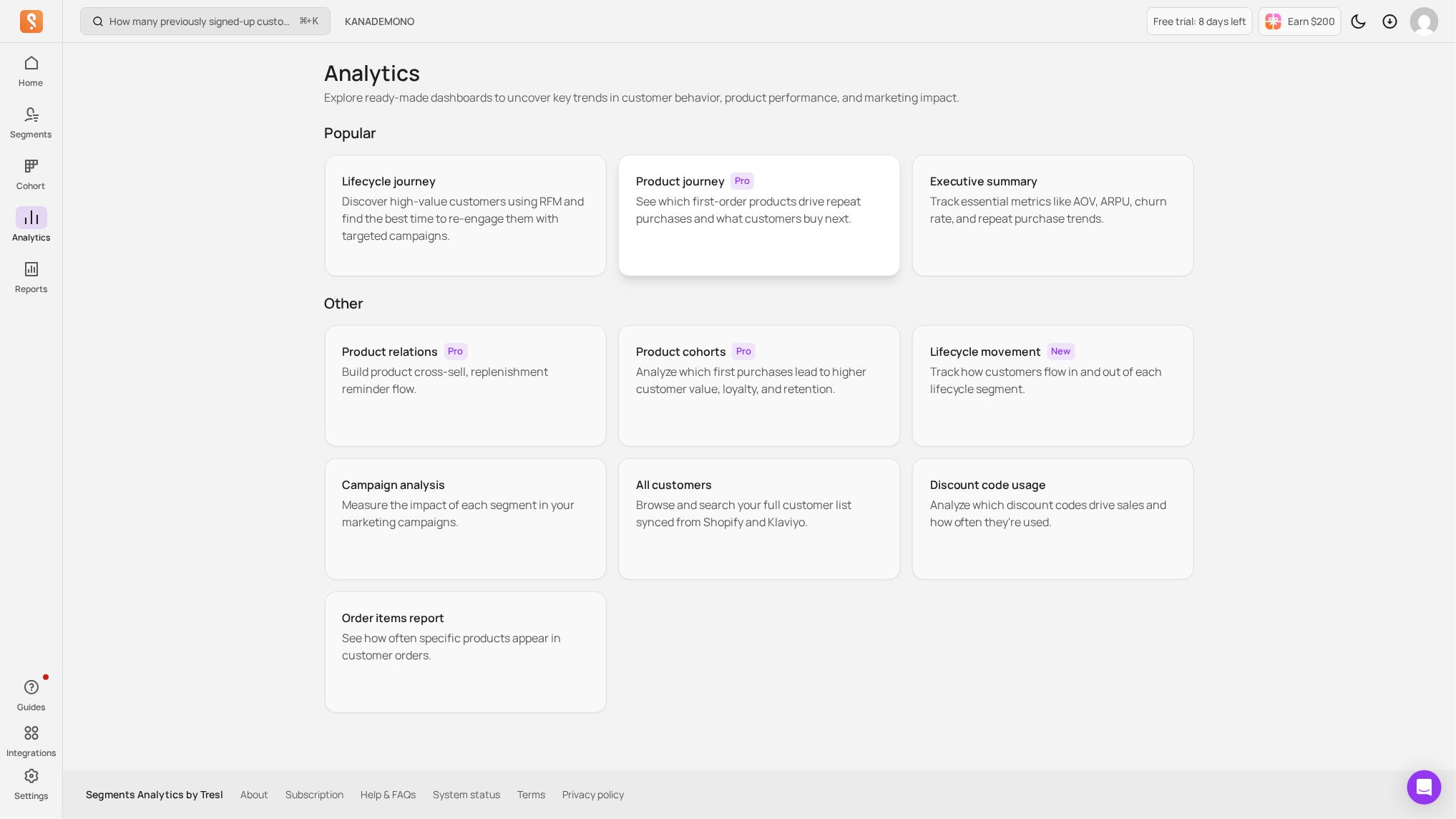
click at [810, 221] on p "See which first-order products drive repeat purchases and what customers buy ne…" at bounding box center [759, 209] width 247 height 34
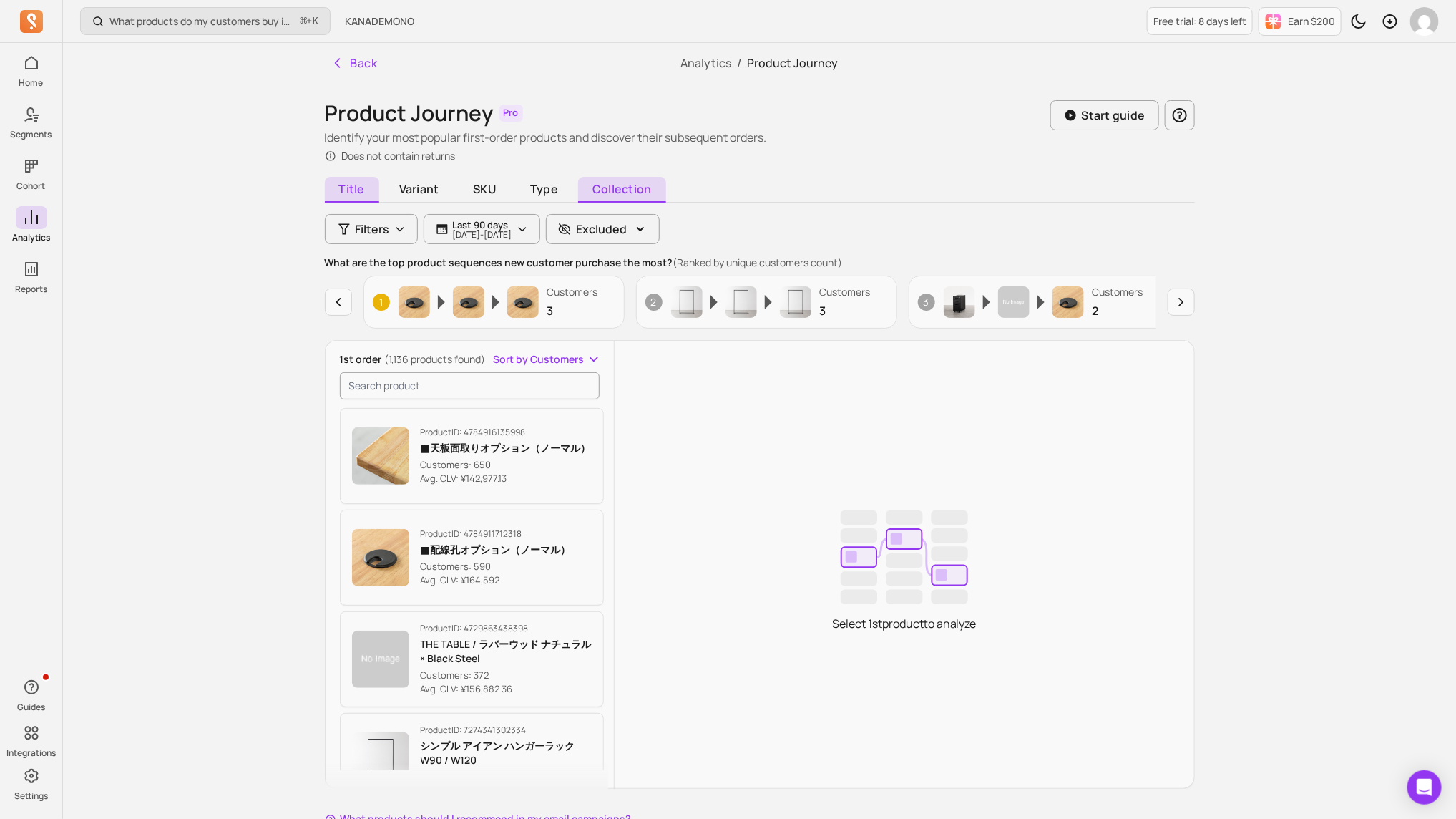
click at [626, 188] on span "Collection" at bounding box center [621, 189] width 87 height 26
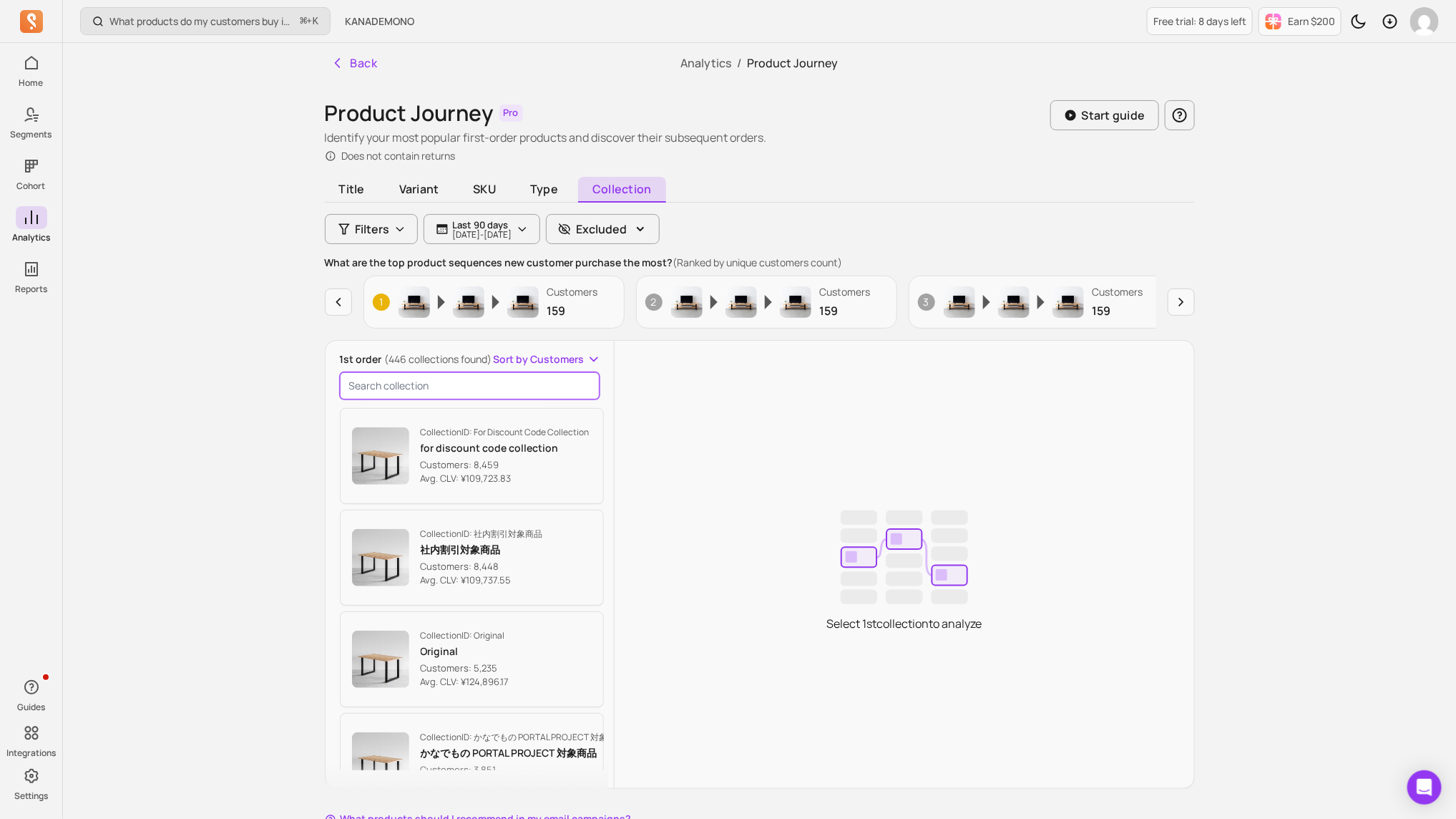
click at [485, 384] on input "search product" at bounding box center [470, 386] width 261 height 27
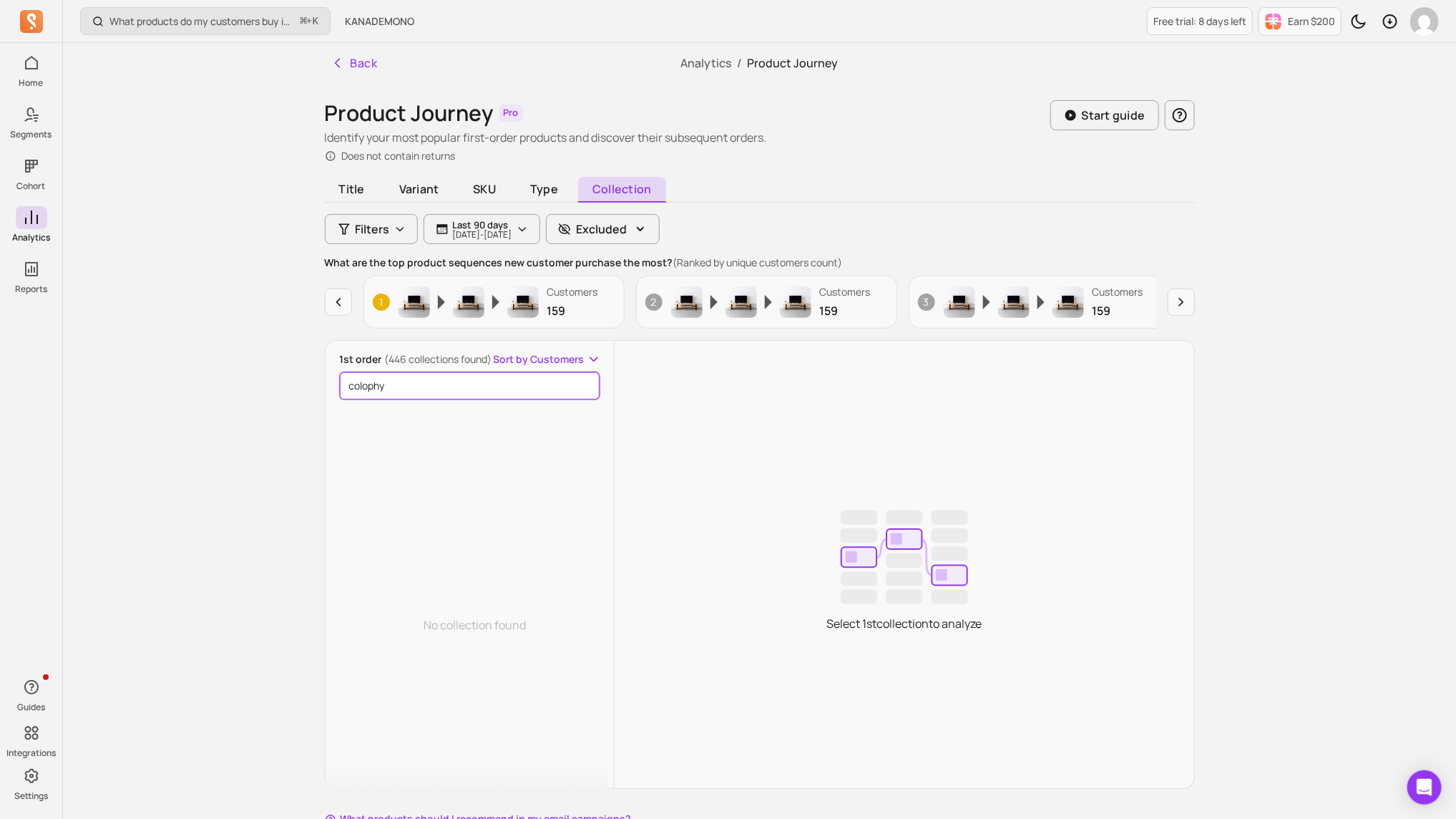
click at [520, 387] on input "colophy" at bounding box center [470, 386] width 261 height 27
click at [370, 388] on input "colophy" at bounding box center [470, 386] width 261 height 27
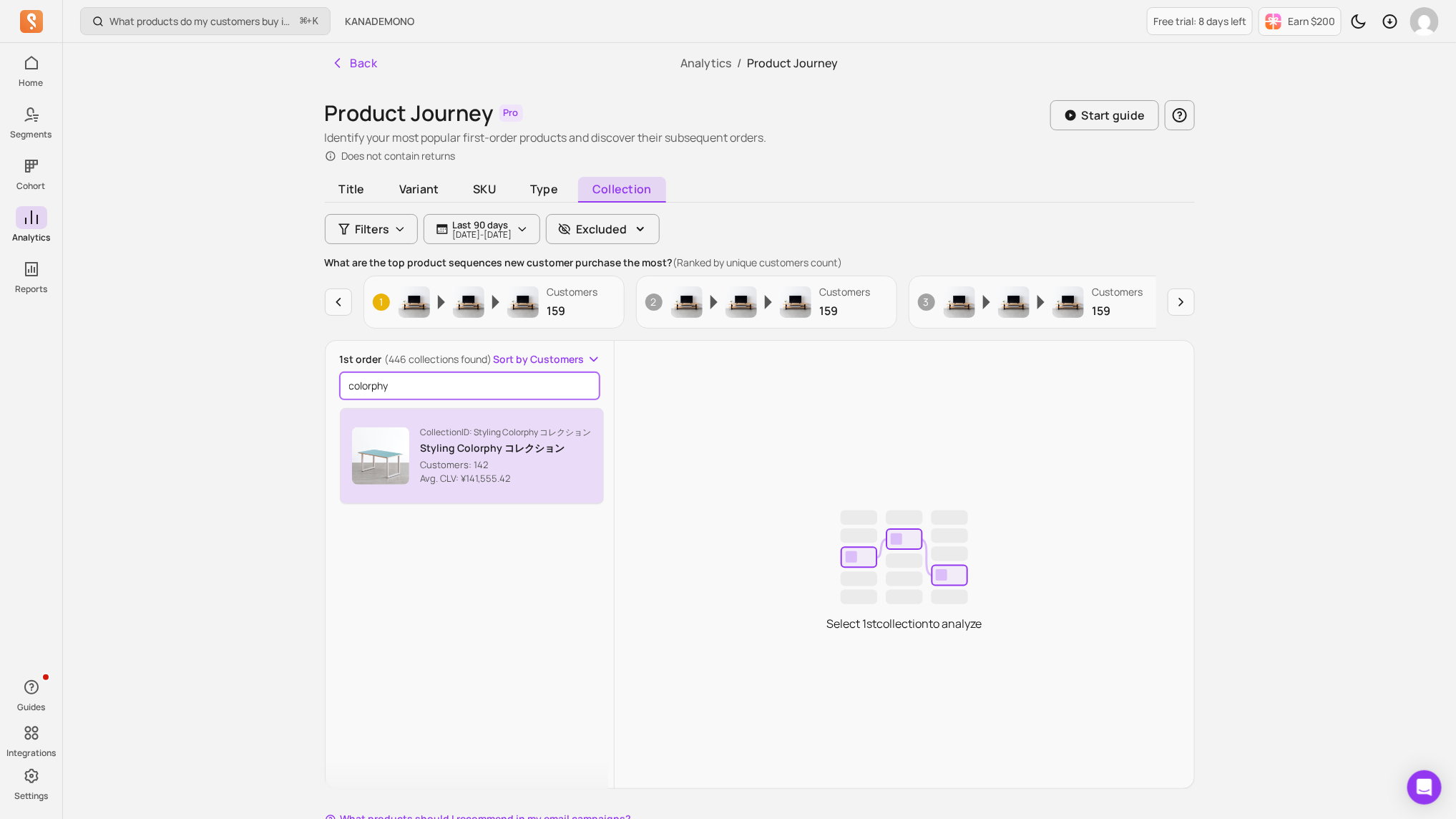
type input "colorphy"
click at [516, 480] on p "Avg. CLV: ¥141,555.42" at bounding box center [506, 479] width 171 height 14
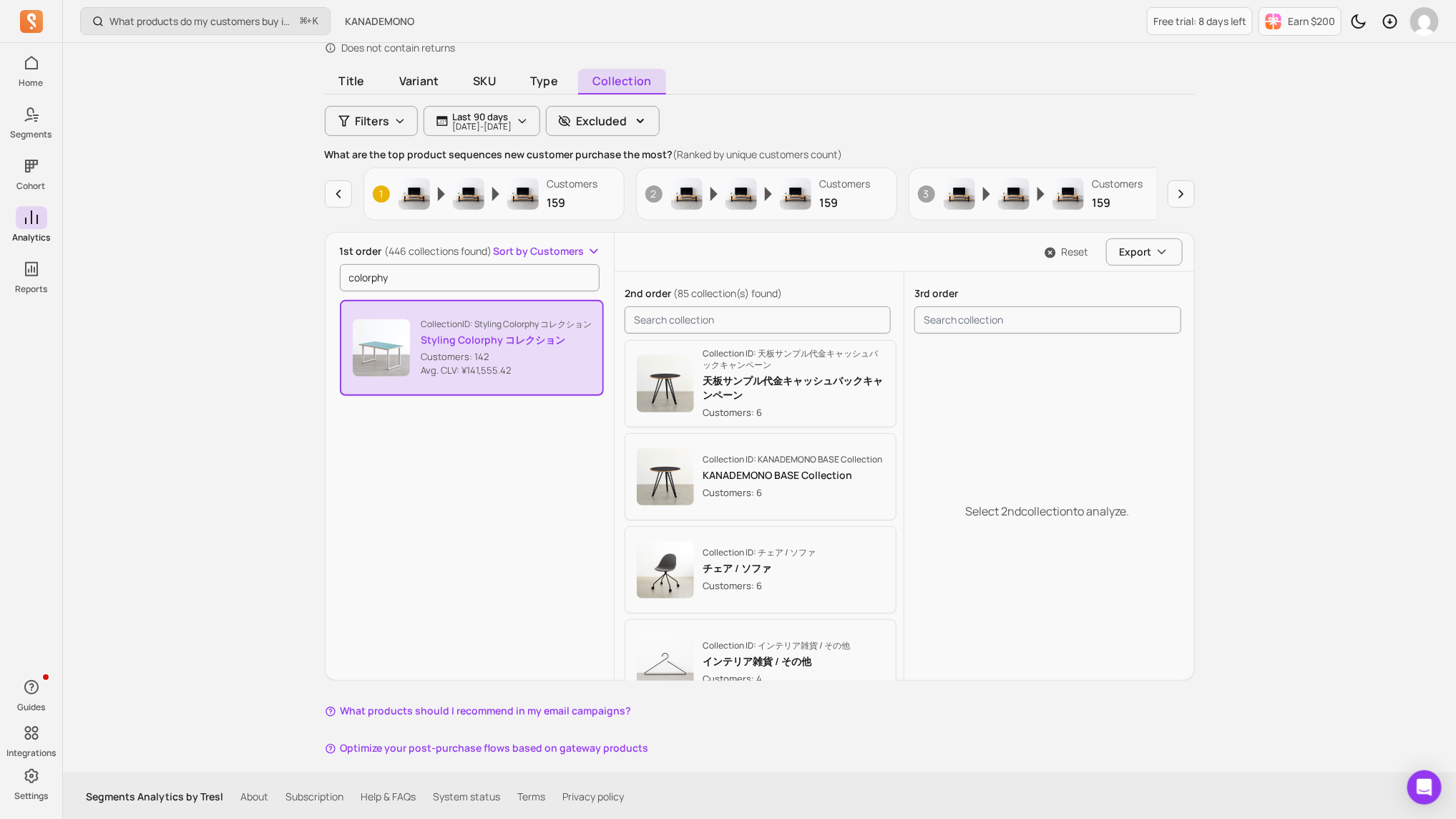
scroll to position [660, 0]
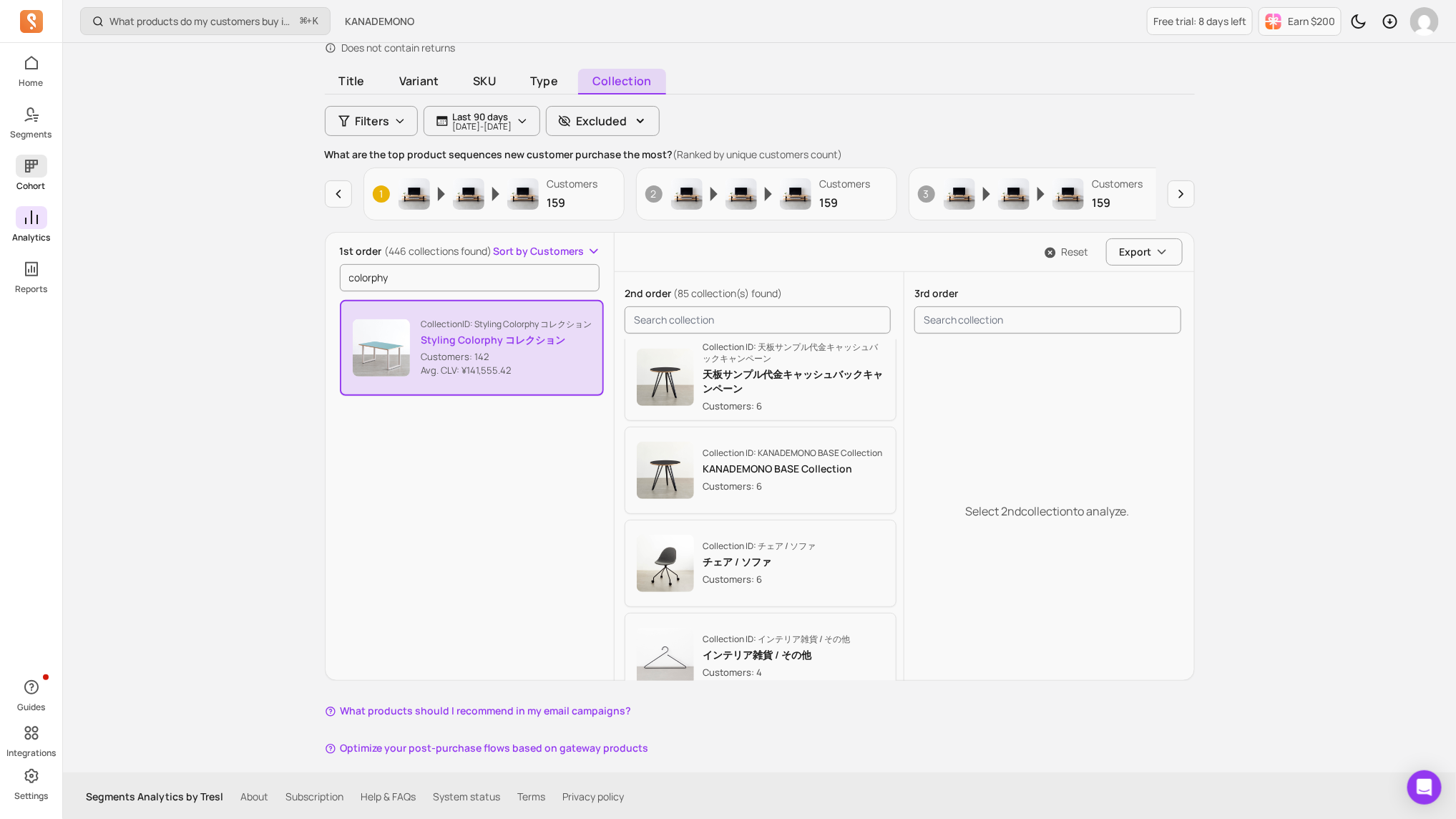
click at [40, 181] on p "Cohort" at bounding box center [31, 186] width 29 height 11
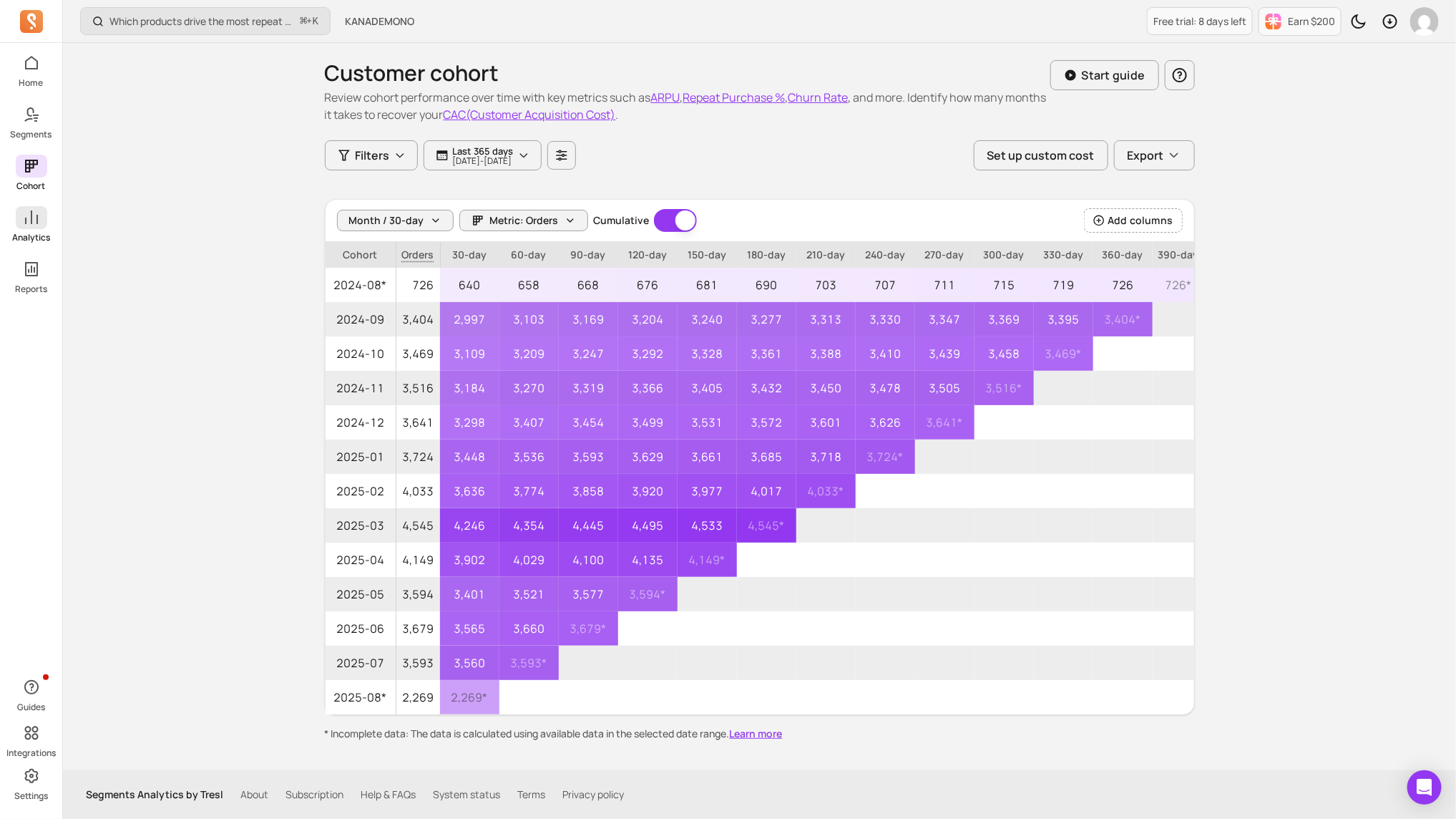
click at [27, 223] on icon at bounding box center [31, 217] width 17 height 17
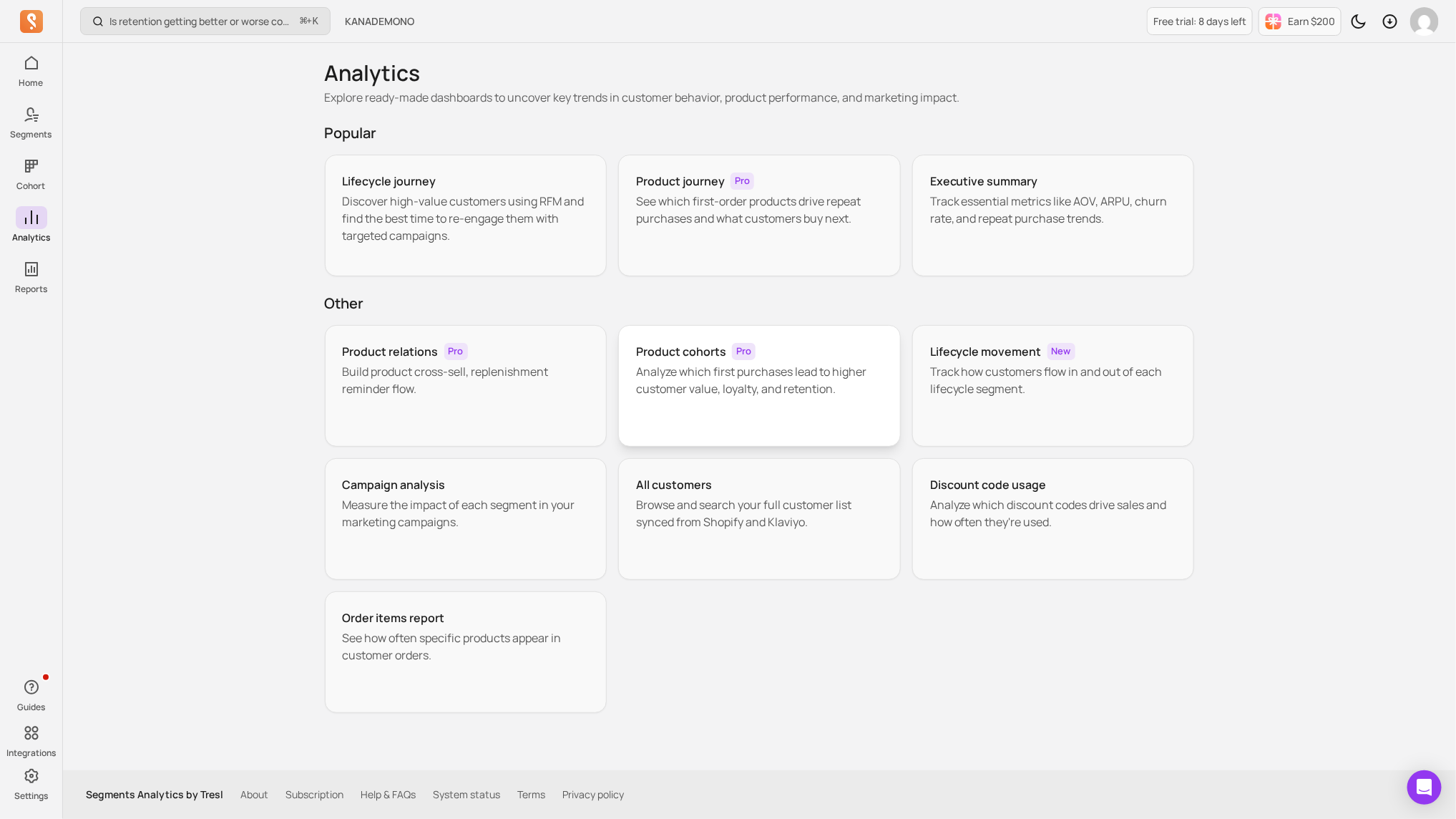
click at [825, 358] on div "Product cohorts Pro" at bounding box center [759, 351] width 247 height 17
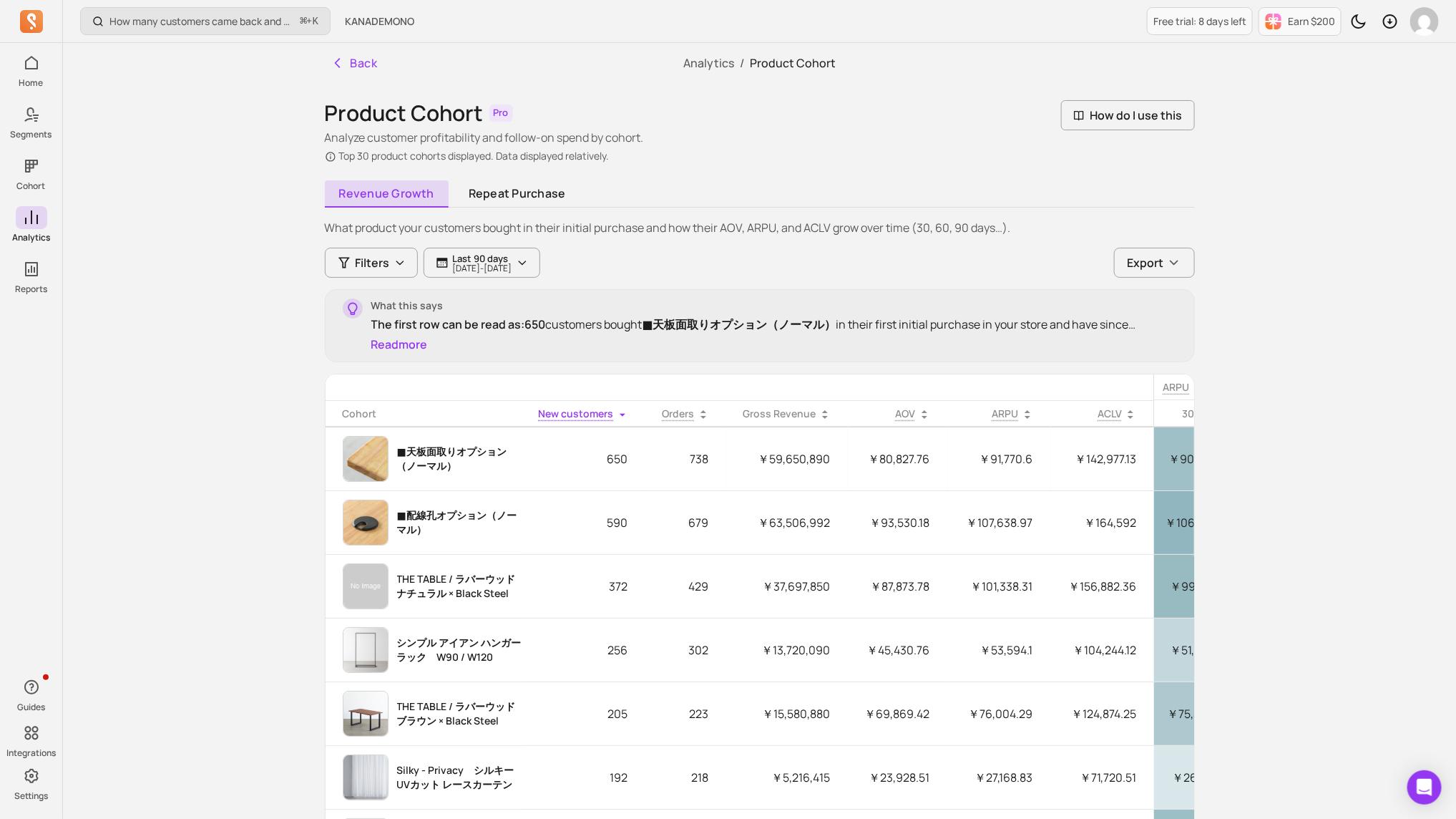
click at [823, 454] on p "￥59,650,890" at bounding box center [787, 459] width 122 height 34
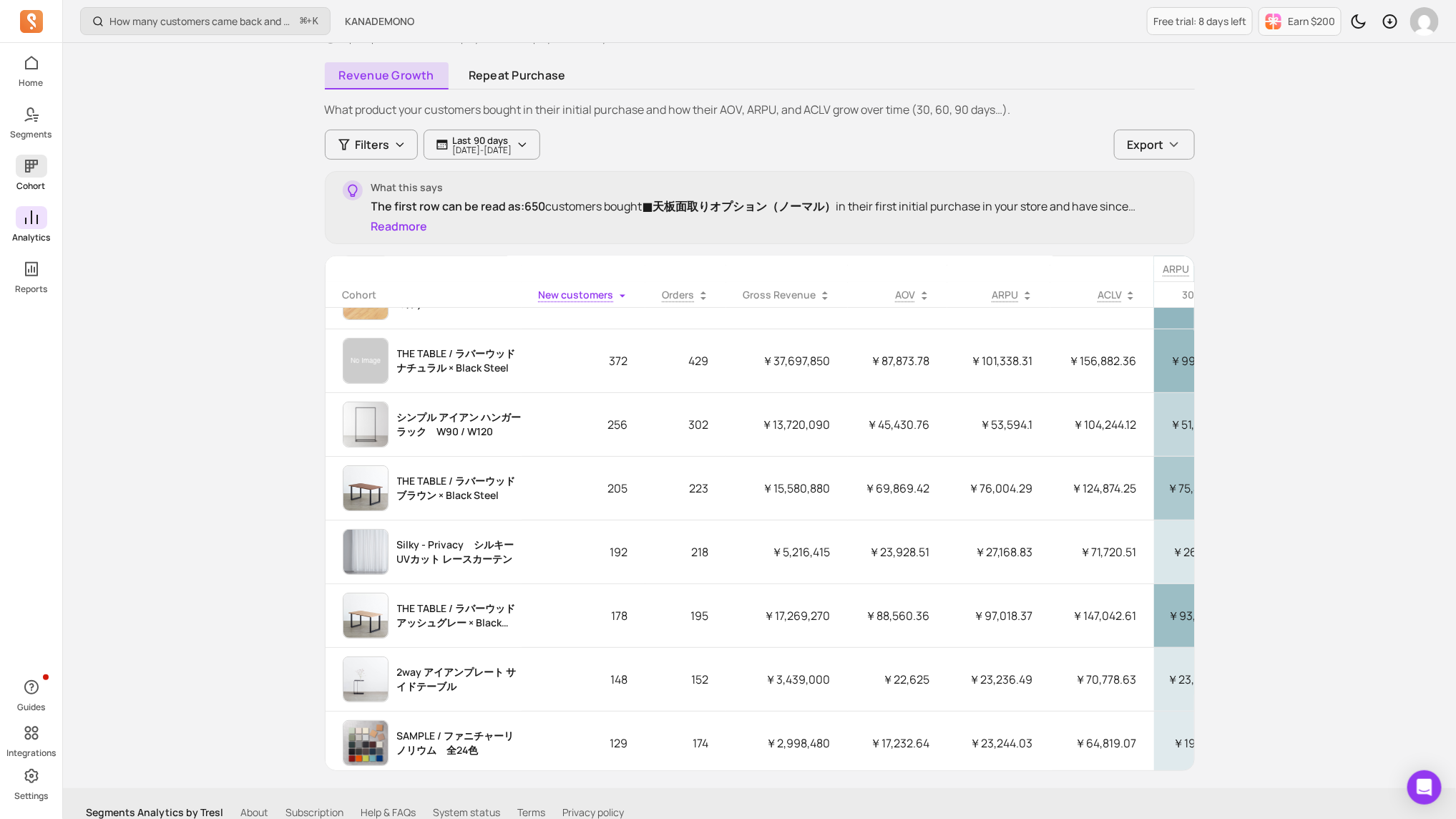
scroll to position [43, 0]
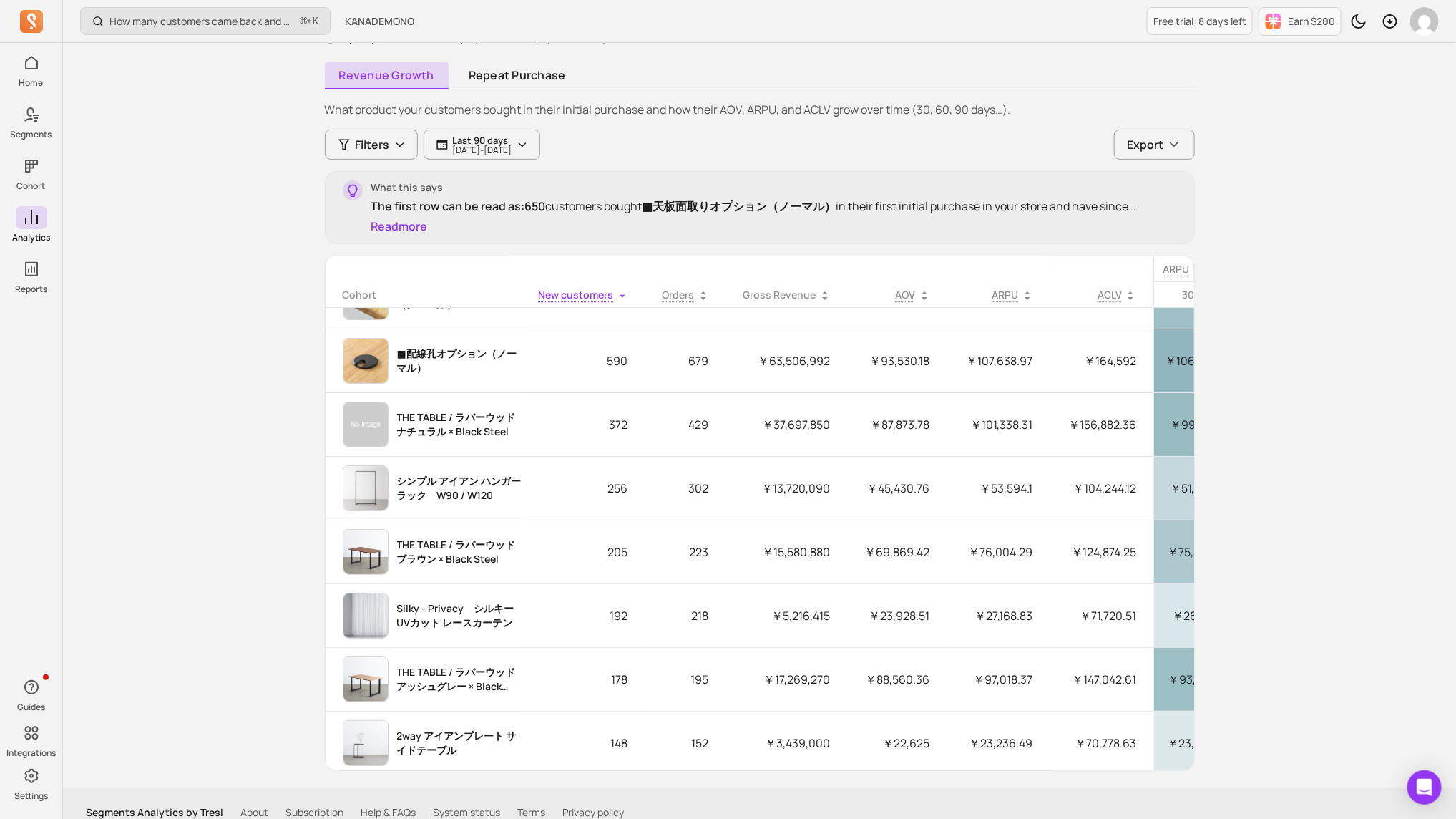
click at [706, 297] on icon at bounding box center [703, 298] width 6 height 3
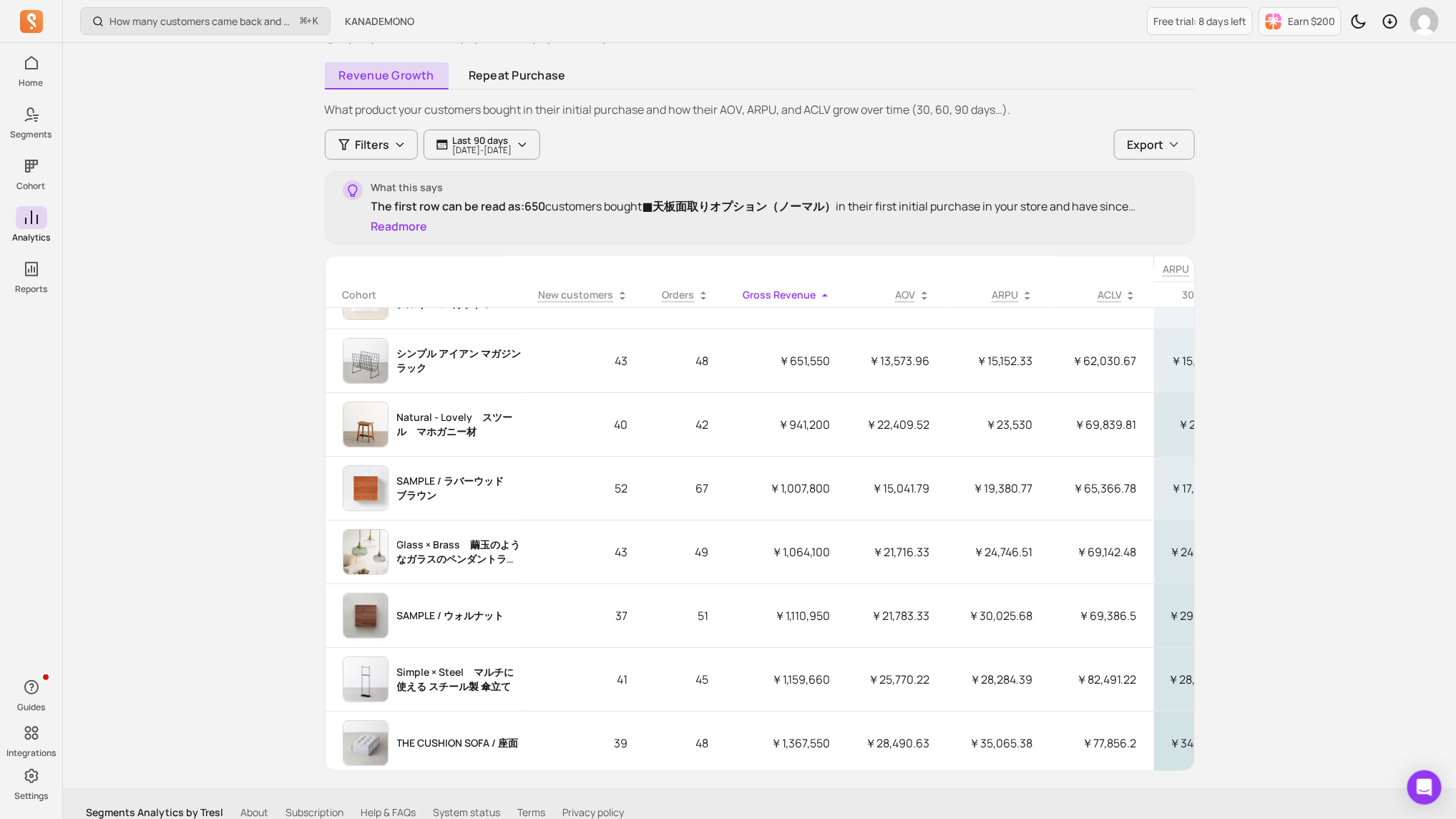
click at [821, 297] on icon at bounding box center [825, 295] width 11 height 11
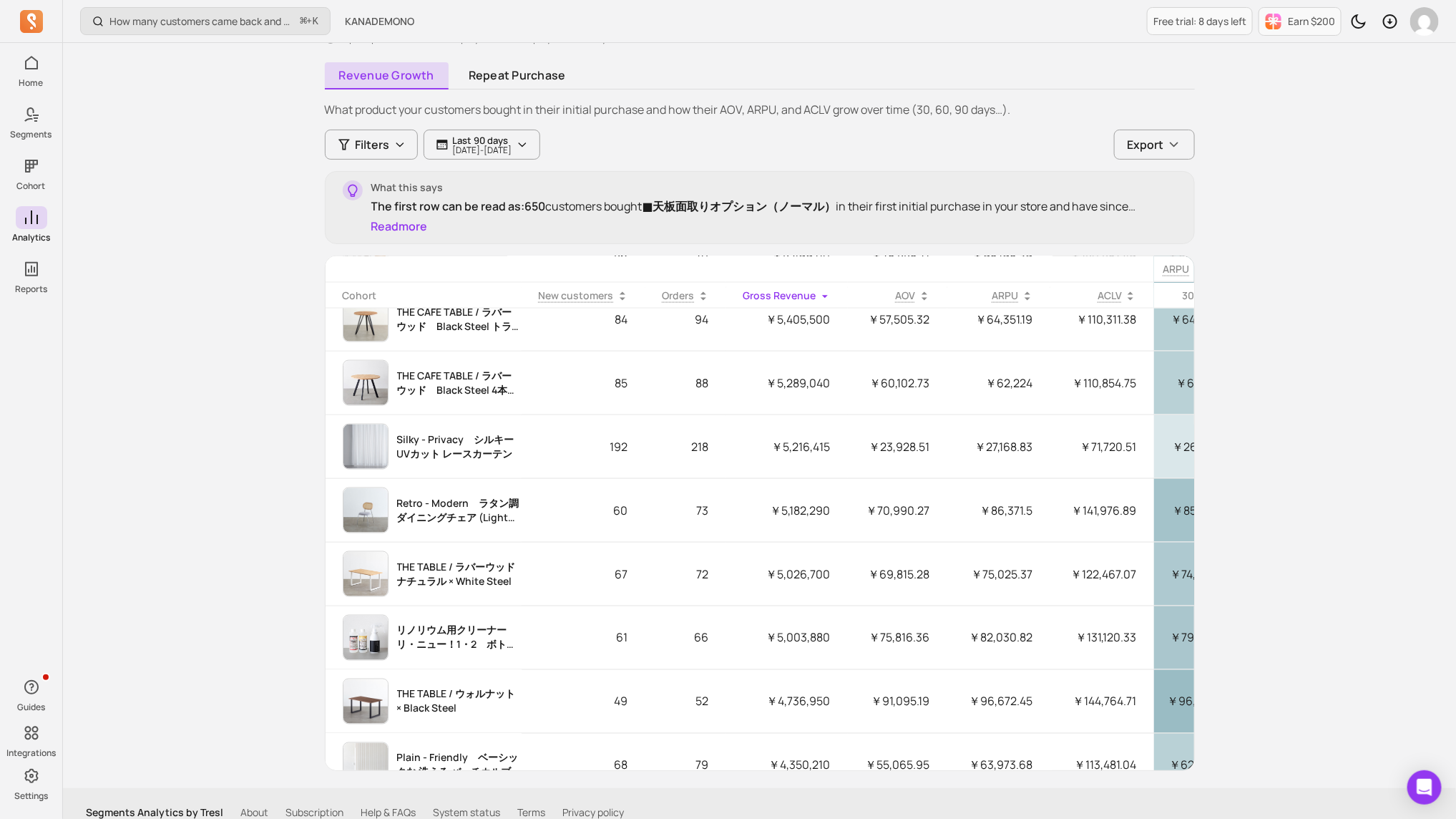
scroll to position [1106, 0]
click at [836, 545] on p "￥5,003,880" at bounding box center [787, 636] width 122 height 34
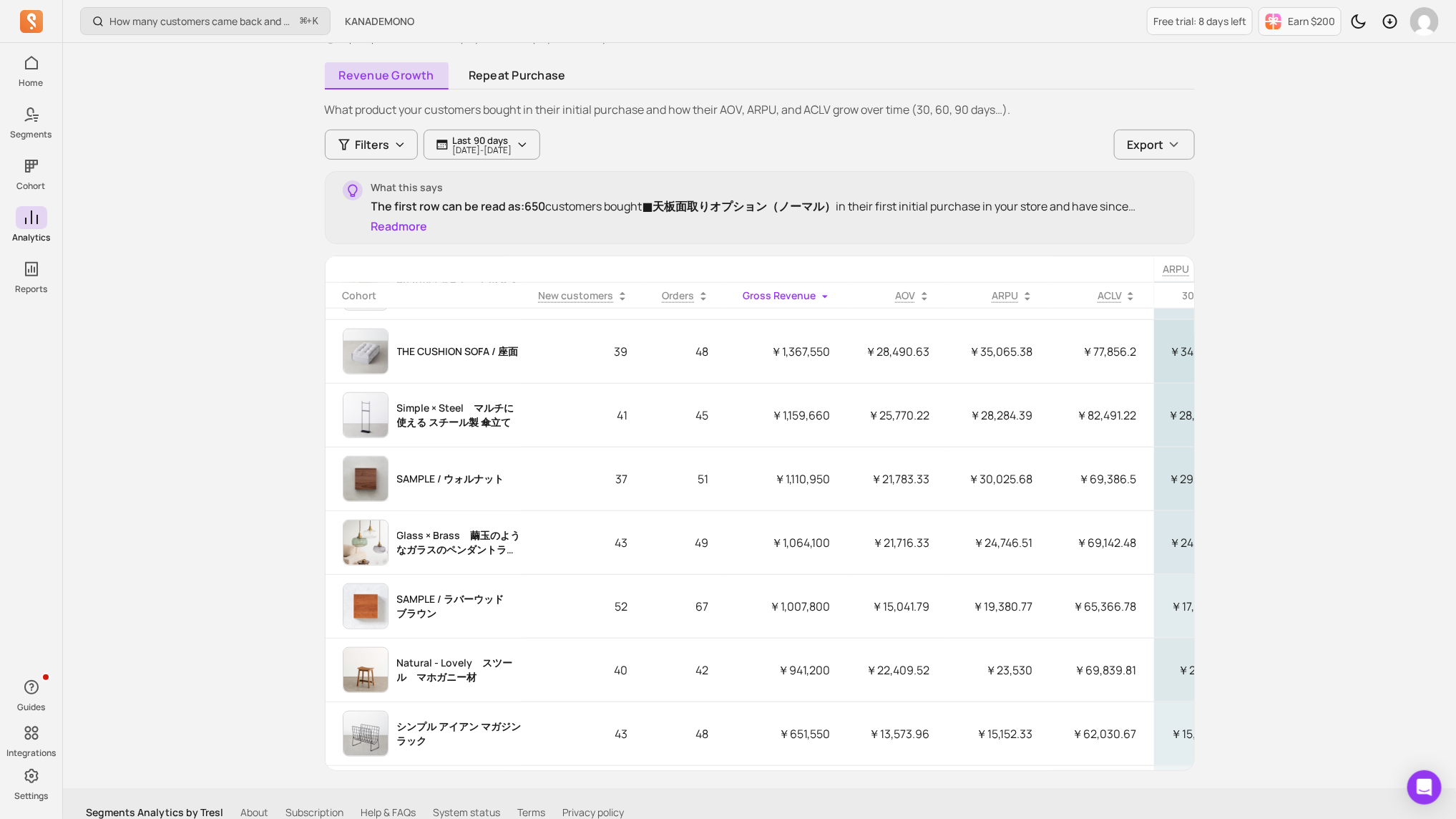
scroll to position [3604, 0]
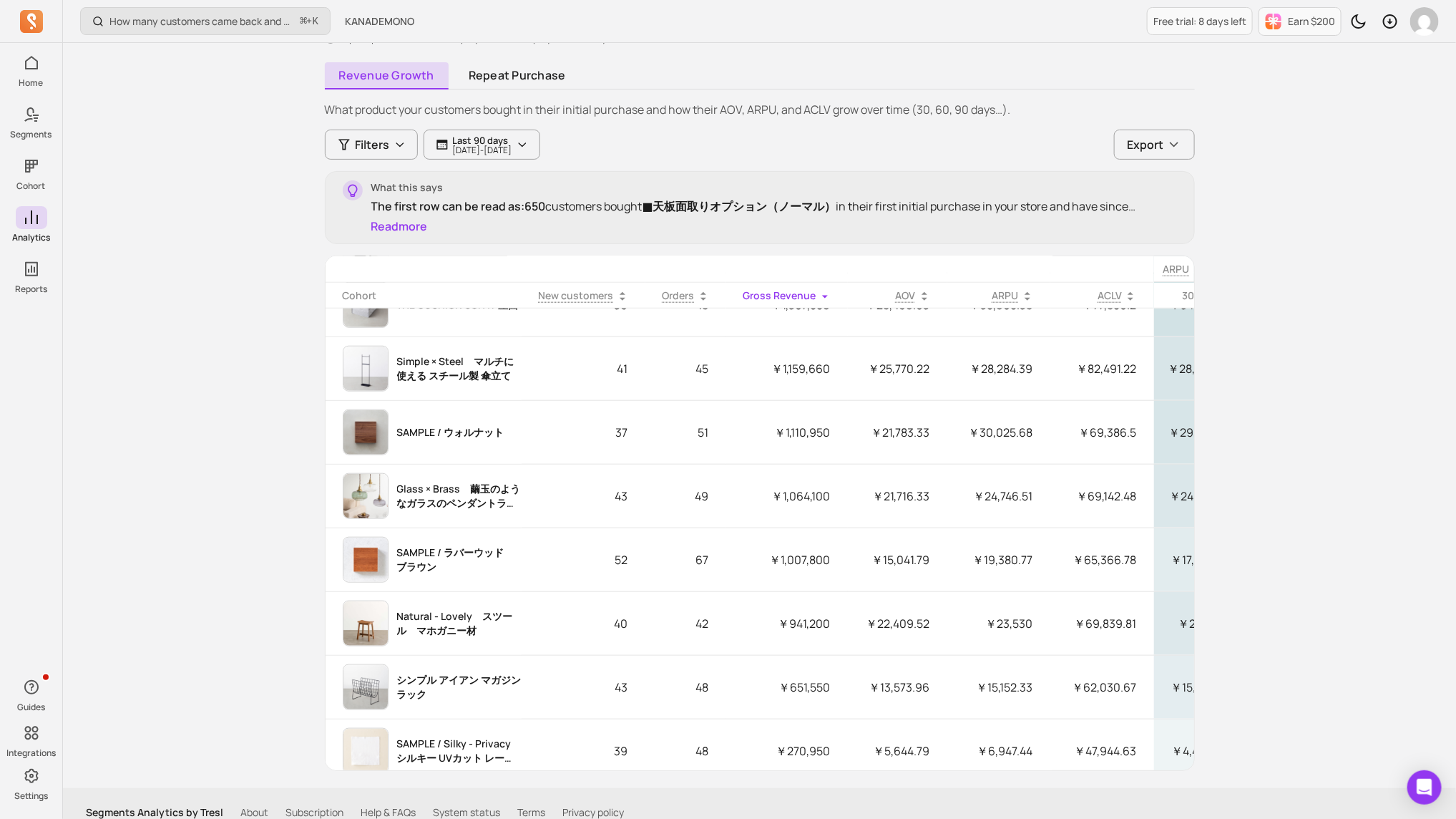
click at [63, 124] on div "How many customers came back and made another purchase? ⌘ + K KANADEMONO Free t…" at bounding box center [760, 359] width 1393 height 955
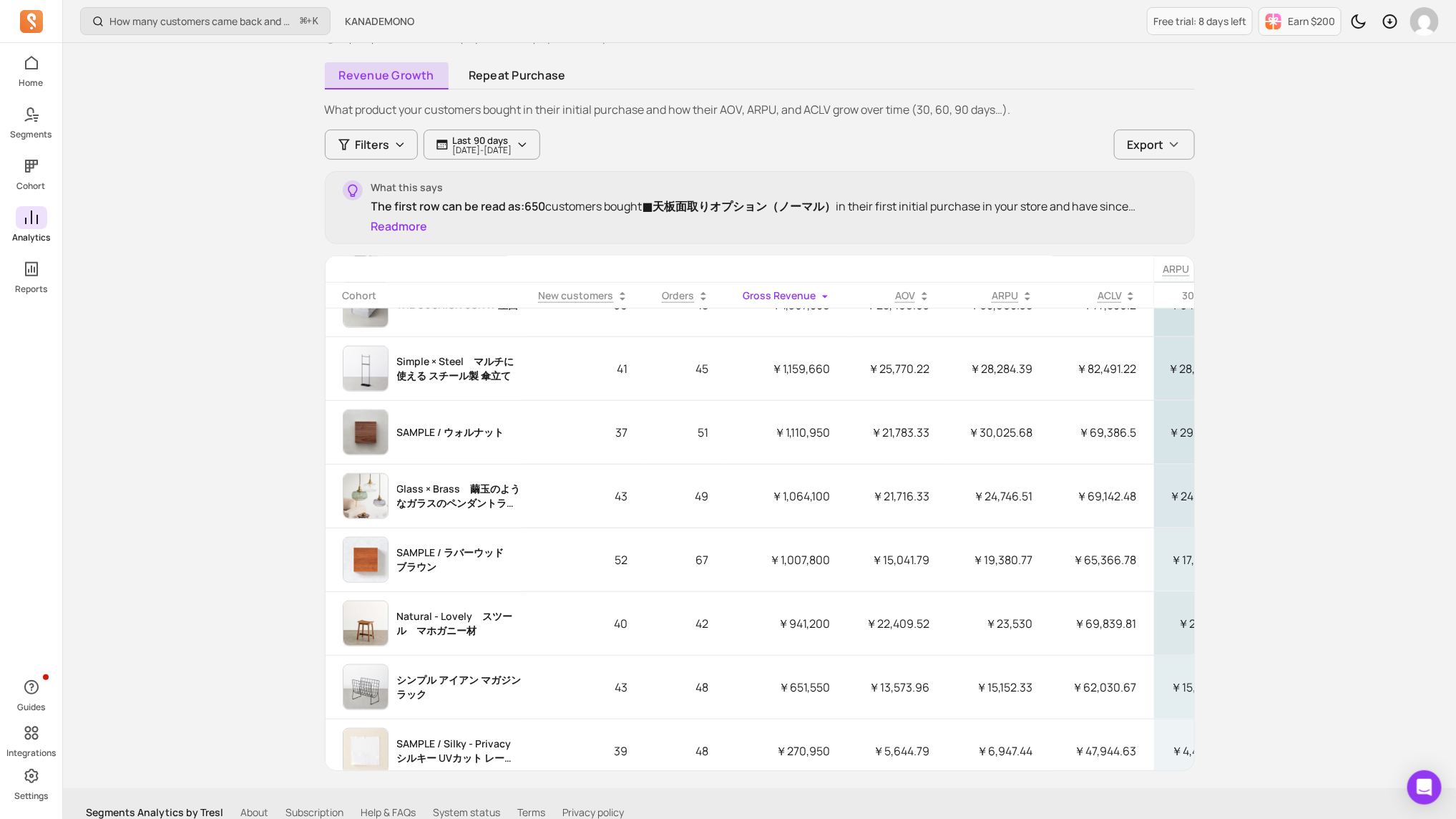
click at [37, 217] on icon at bounding box center [31, 217] width 13 height 14
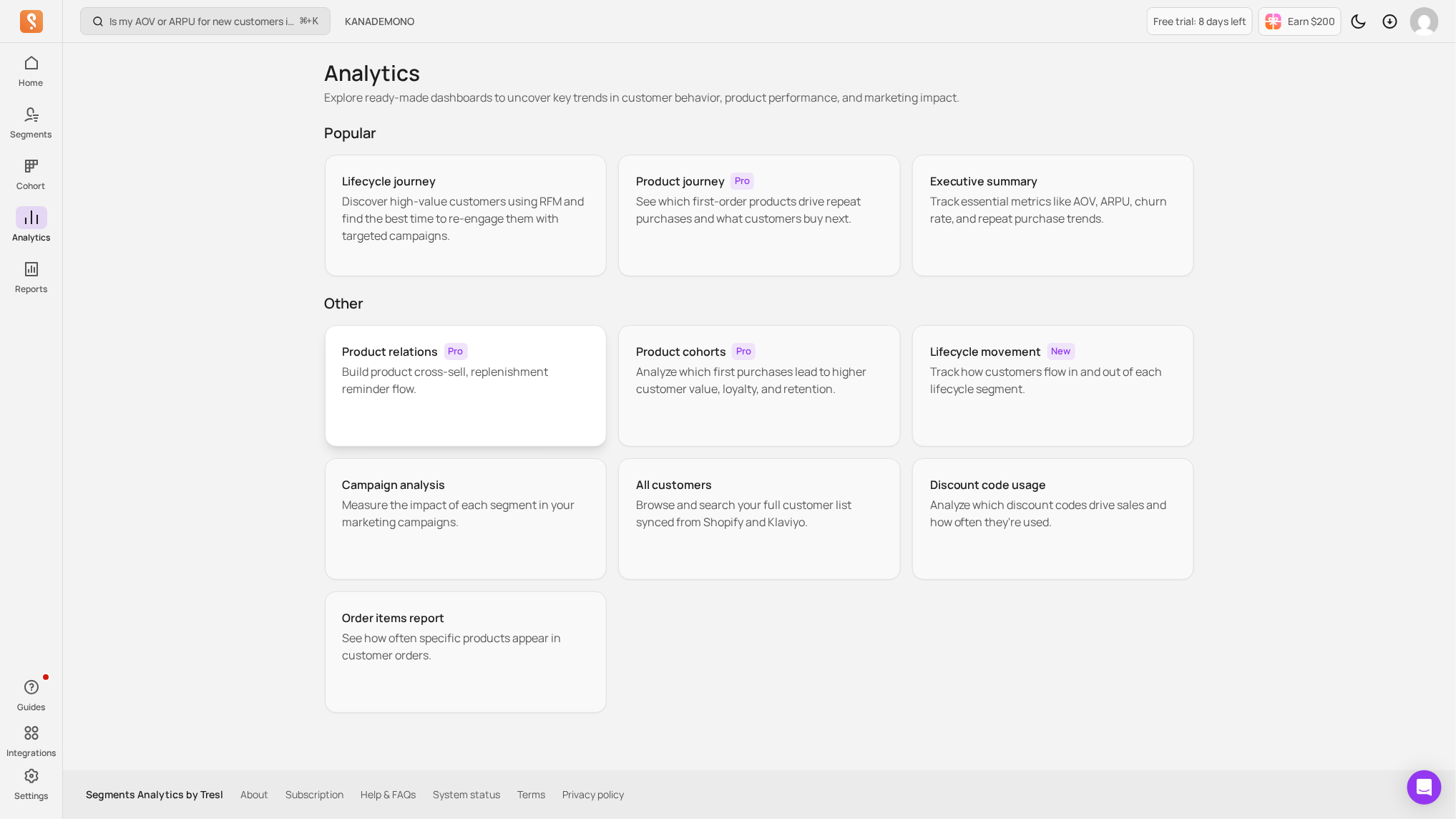
click at [544, 385] on p "Build product cross-sell, replenishment reminder flow." at bounding box center [467, 380] width 247 height 34
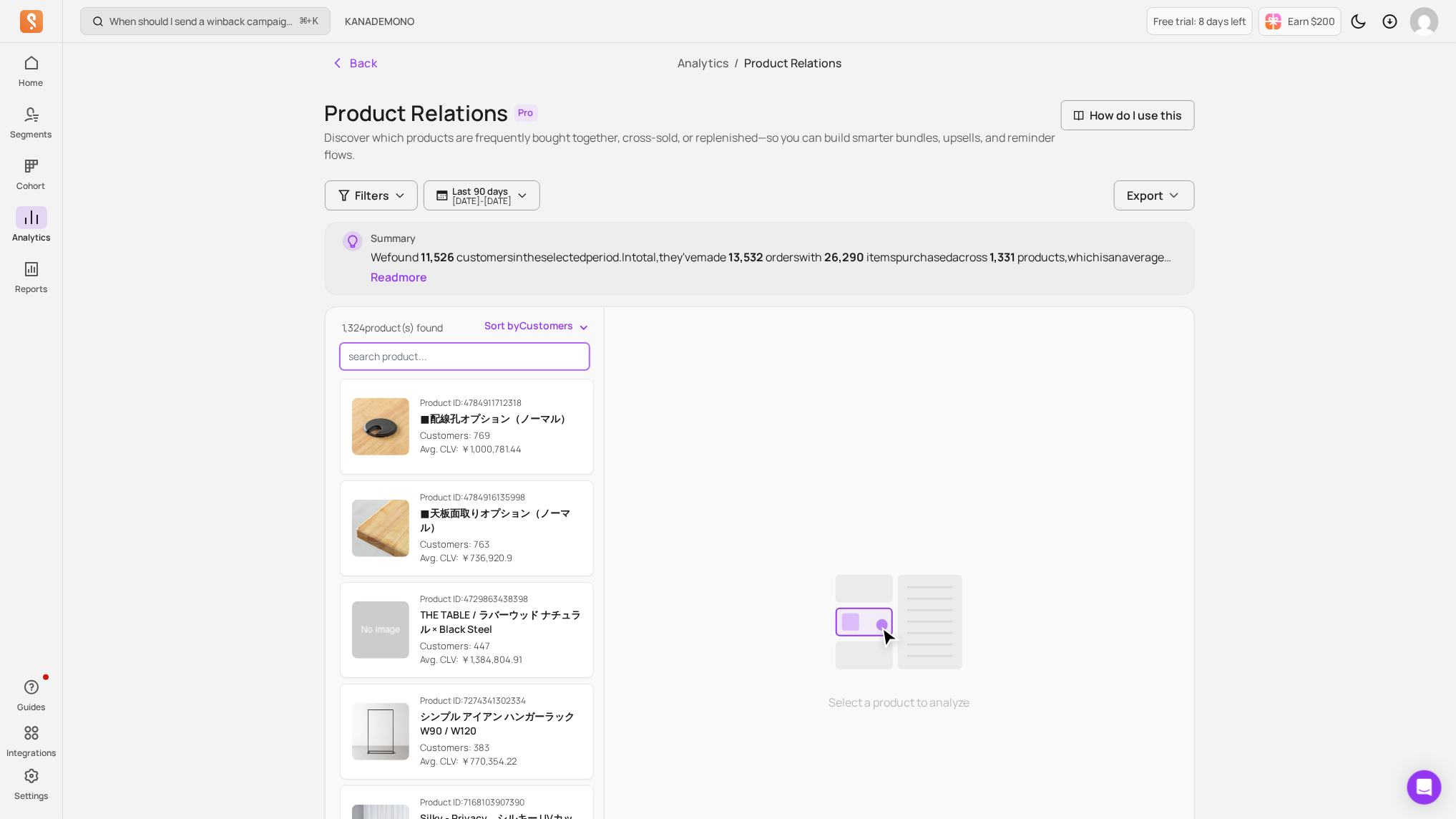
click at [442, 363] on input "search product" at bounding box center [464, 357] width 249 height 27
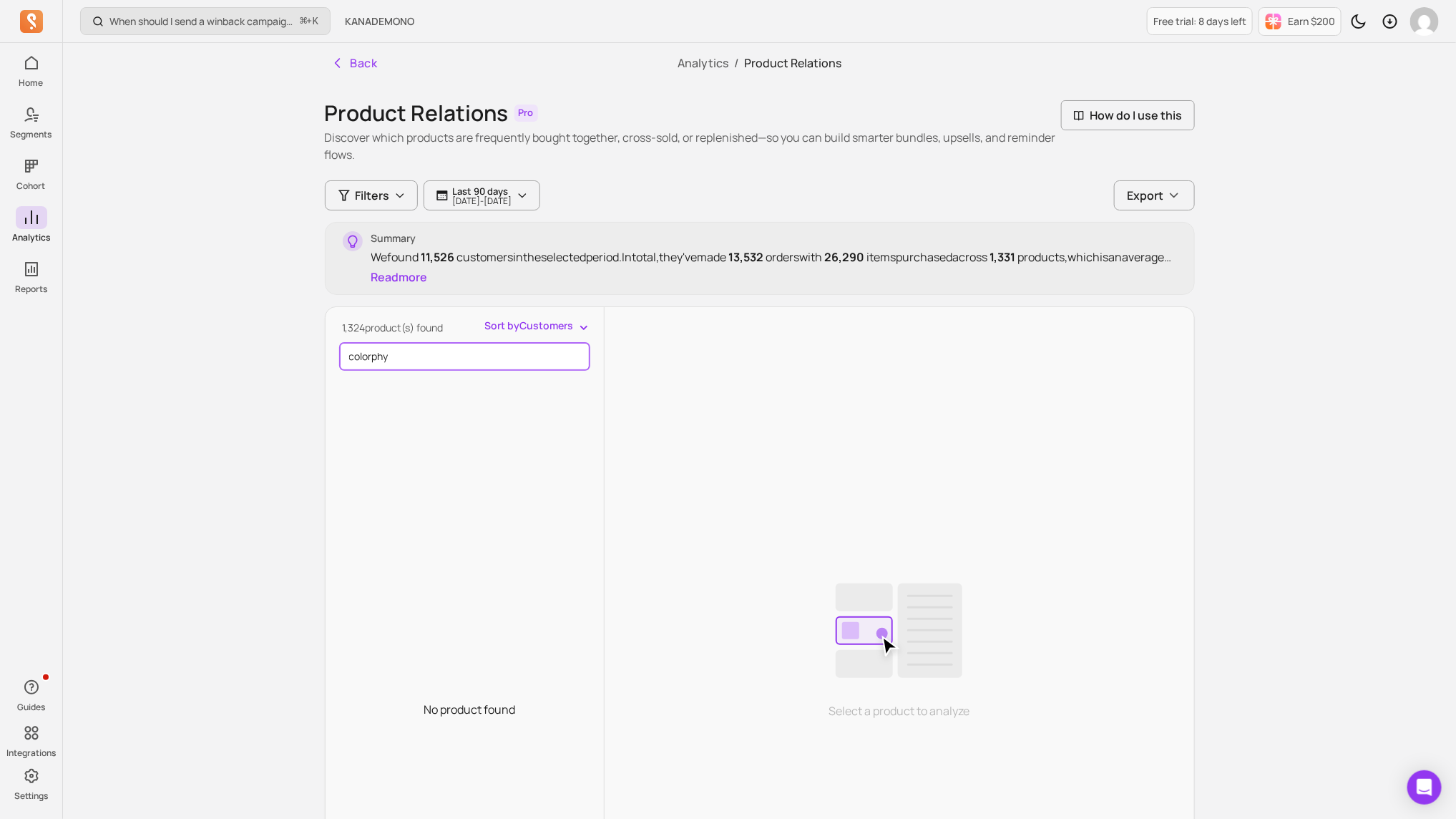
type input "colorphy"
click at [564, 329] on span "Sort by Customers" at bounding box center [529, 326] width 89 height 14
click at [447, 357] on div "1,324 product(s) found Sort by Customers Customers Avg. CLV colorphy No product…" at bounding box center [464, 658] width 278 height 679
click at [447, 357] on input "colorphy" at bounding box center [464, 357] width 249 height 27
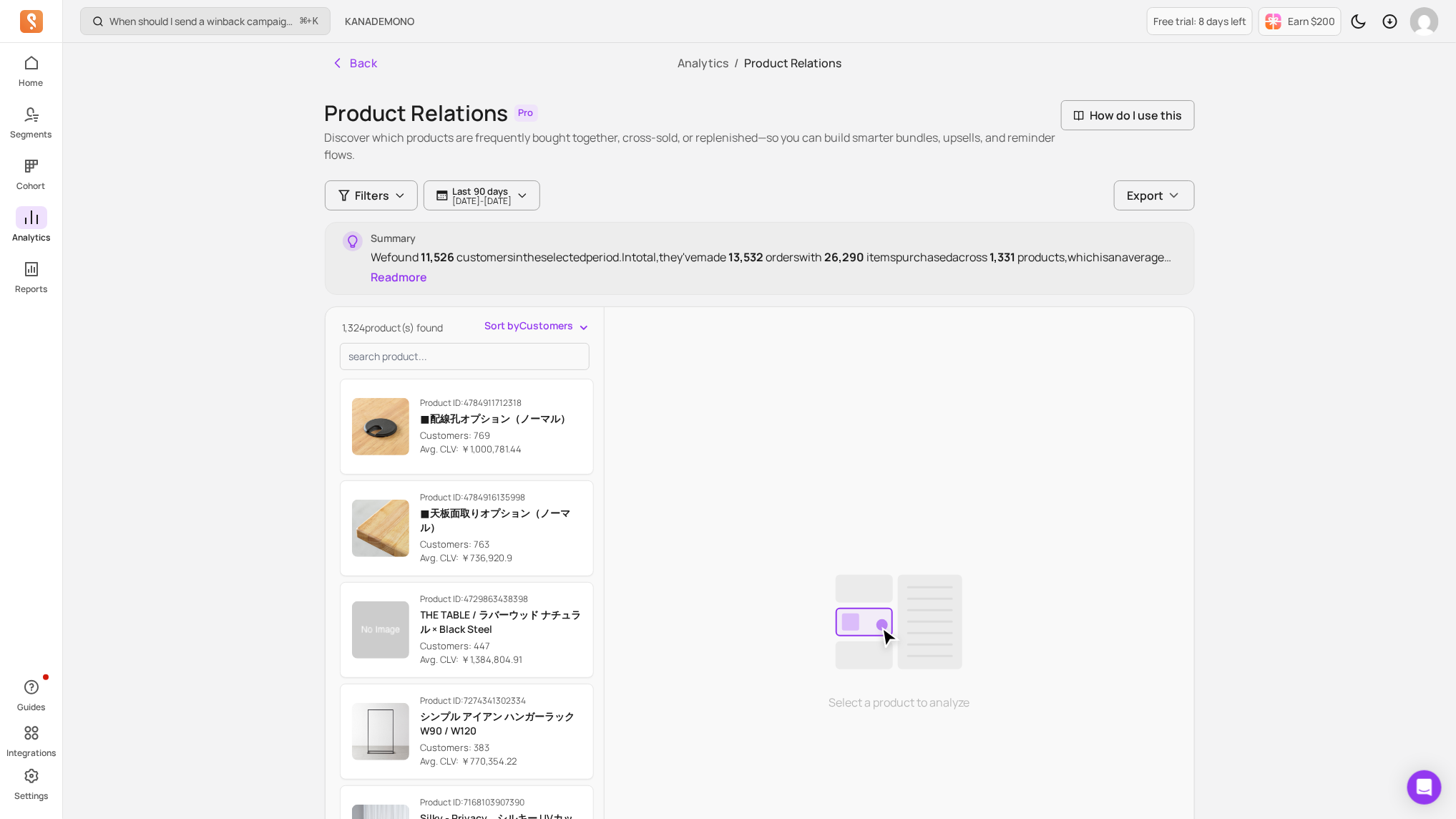
click at [26, 223] on icon at bounding box center [31, 217] width 13 height 14
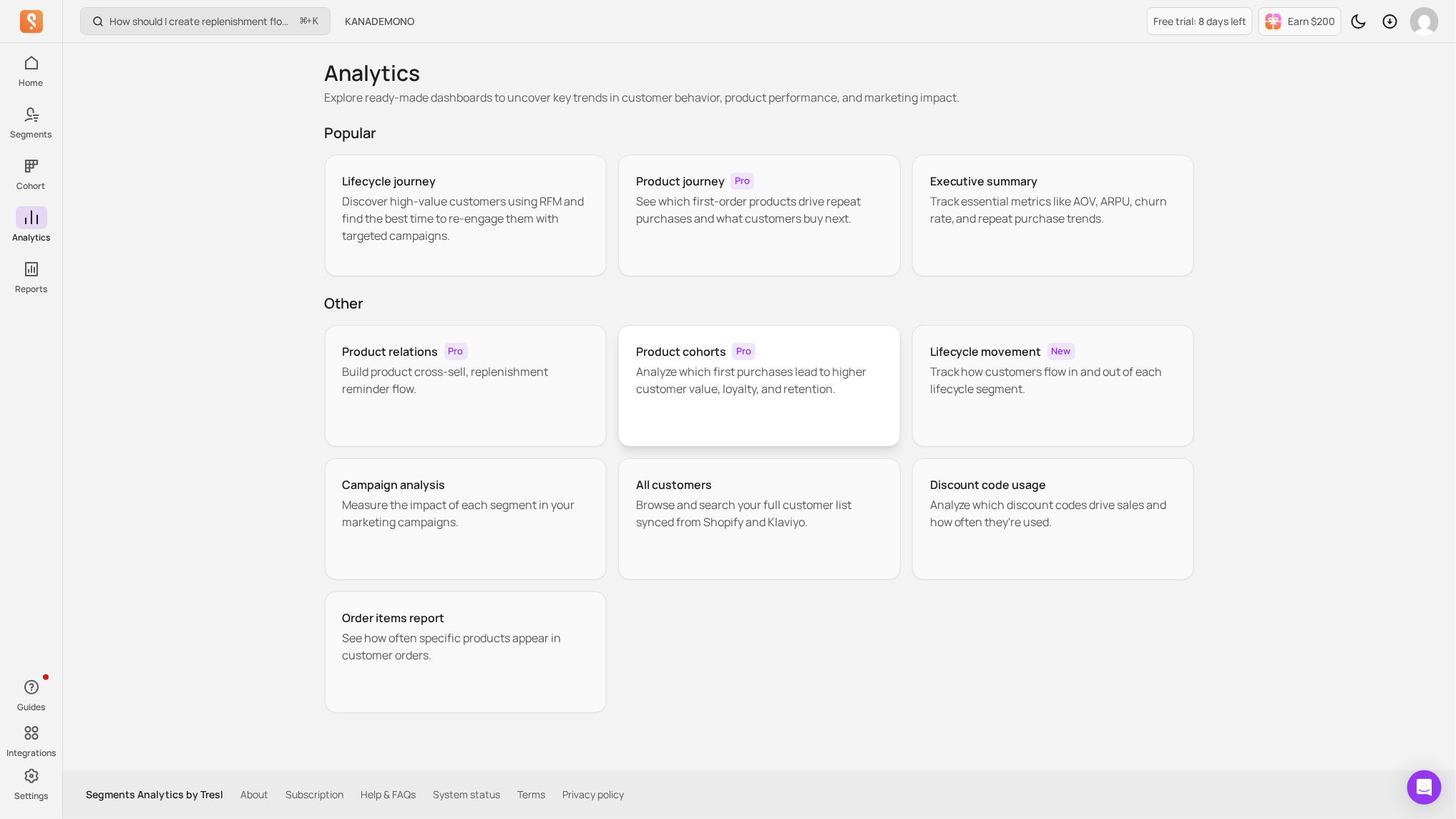
click at [742, 370] on p "Analyze which first purchases lead to higher customer value, loyalty, and reten…" at bounding box center [759, 380] width 247 height 34
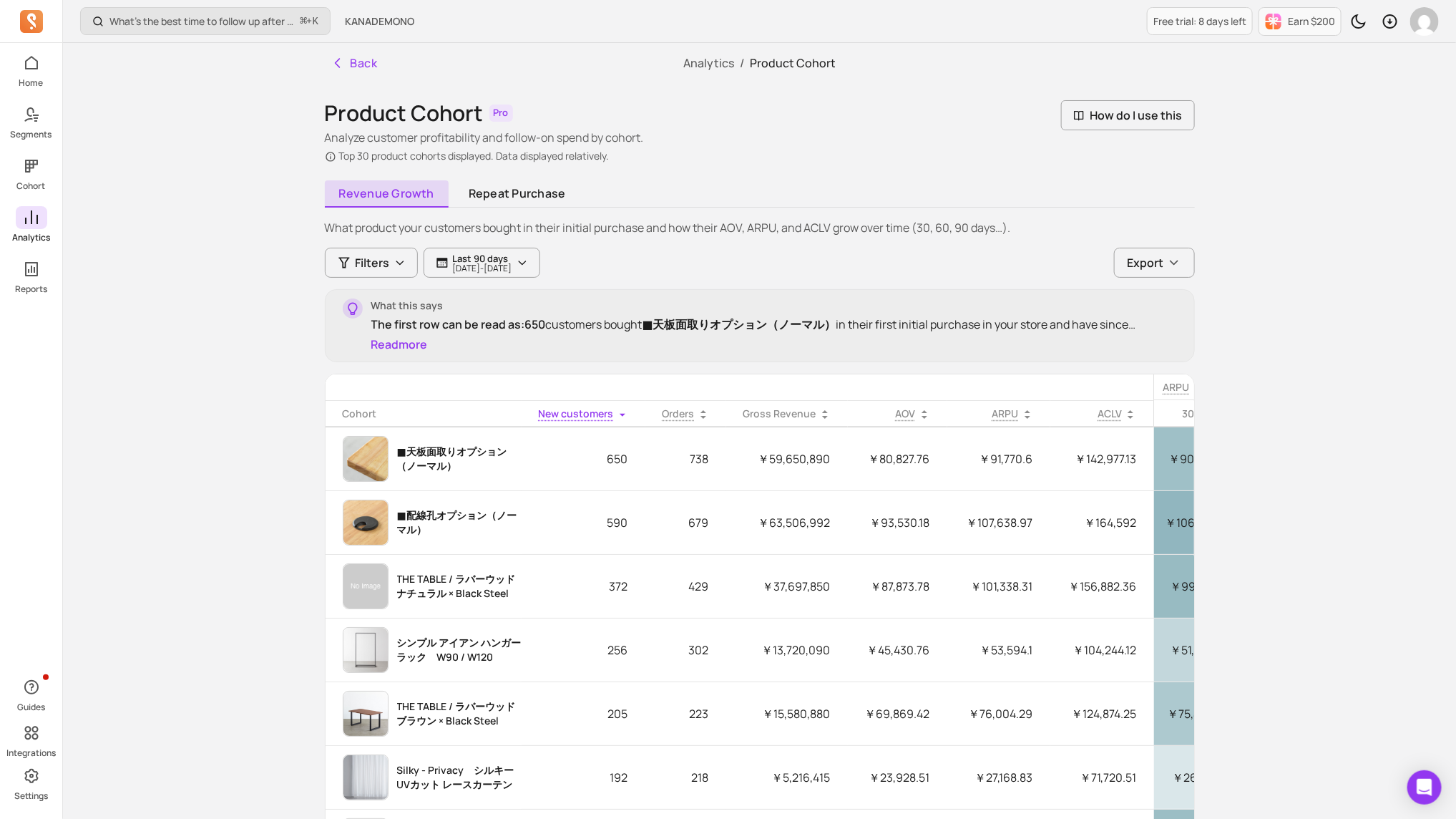
click at [26, 203] on div "Home Segments Cohort Analytics Reports" at bounding box center [31, 172] width 63 height 243
click at [26, 216] on icon at bounding box center [31, 217] width 17 height 17
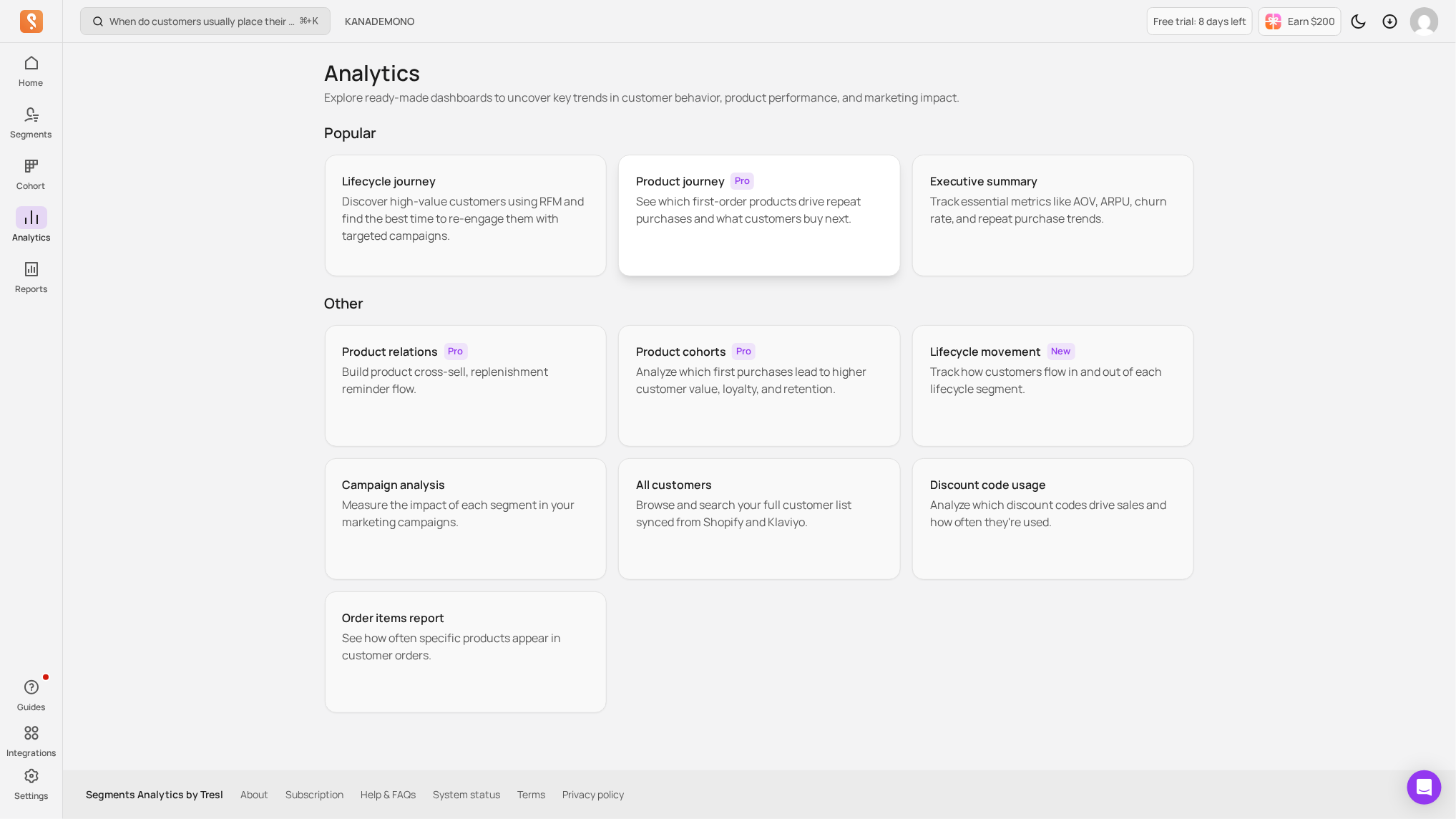
click at [708, 187] on h3 "Product journey" at bounding box center [680, 180] width 89 height 17
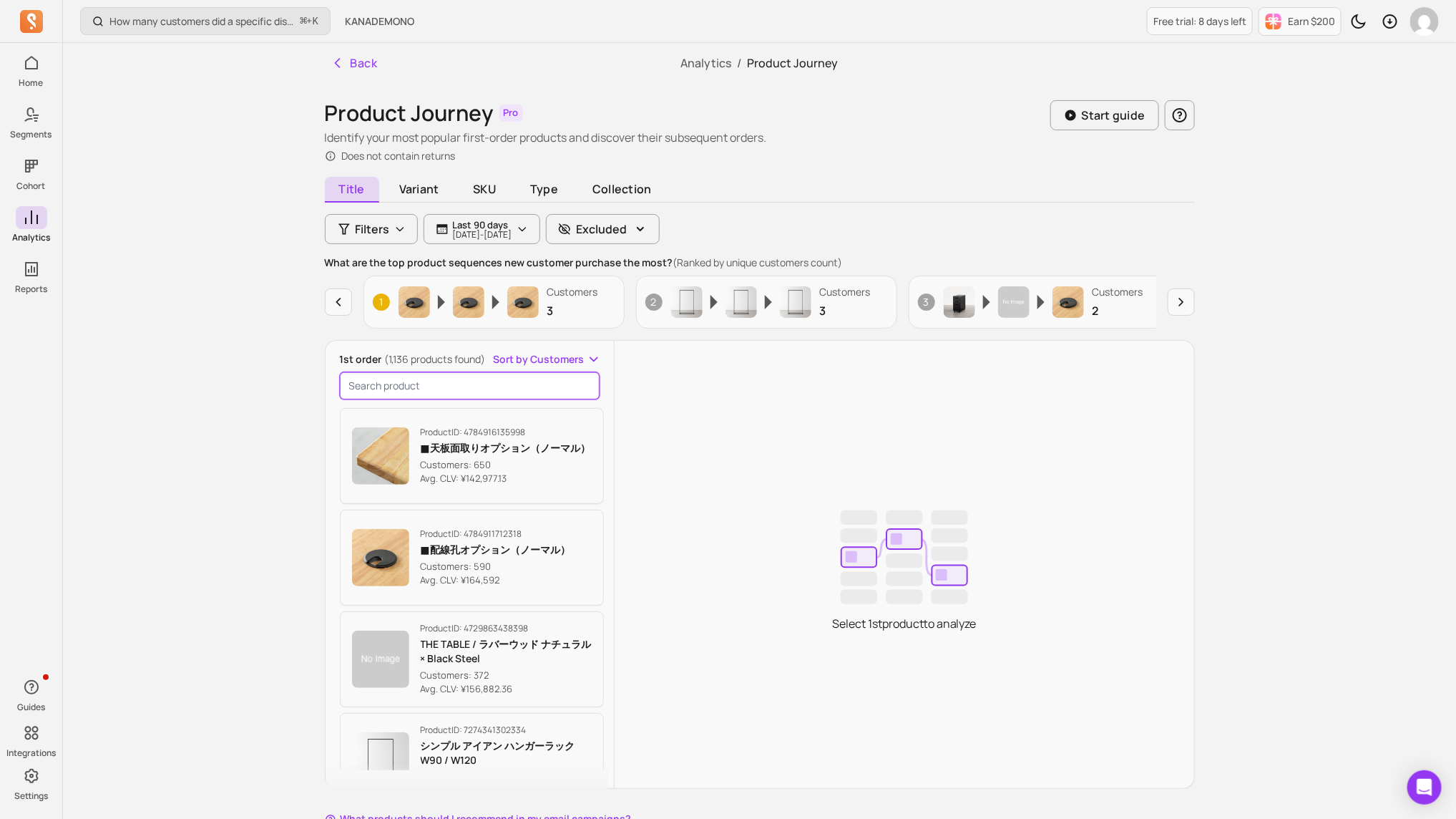
click at [510, 390] on input "search product" at bounding box center [470, 386] width 261 height 27
paste input "colorphy"
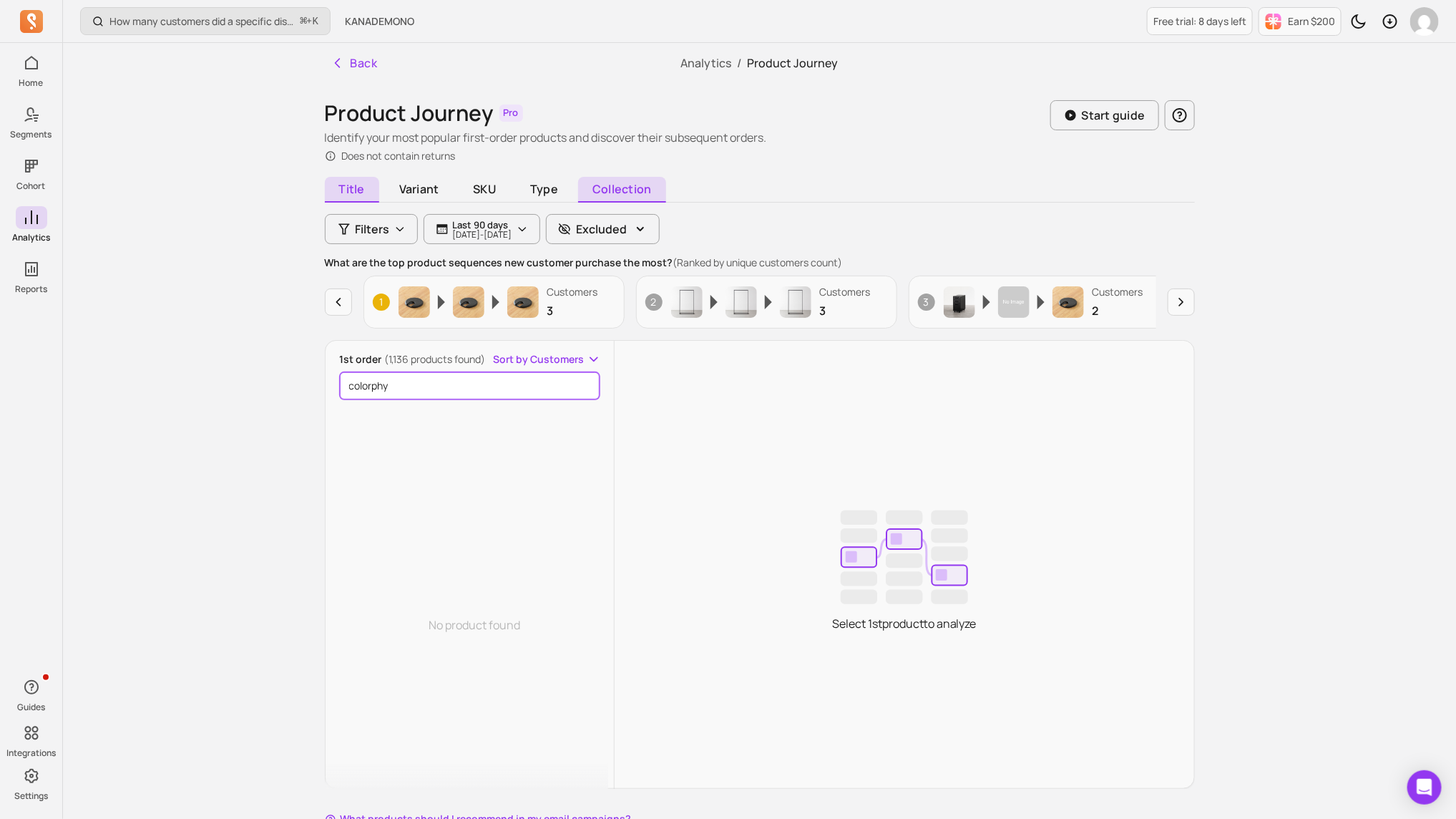
type input "colorphy"
click at [620, 179] on span "Collection" at bounding box center [621, 189] width 87 height 26
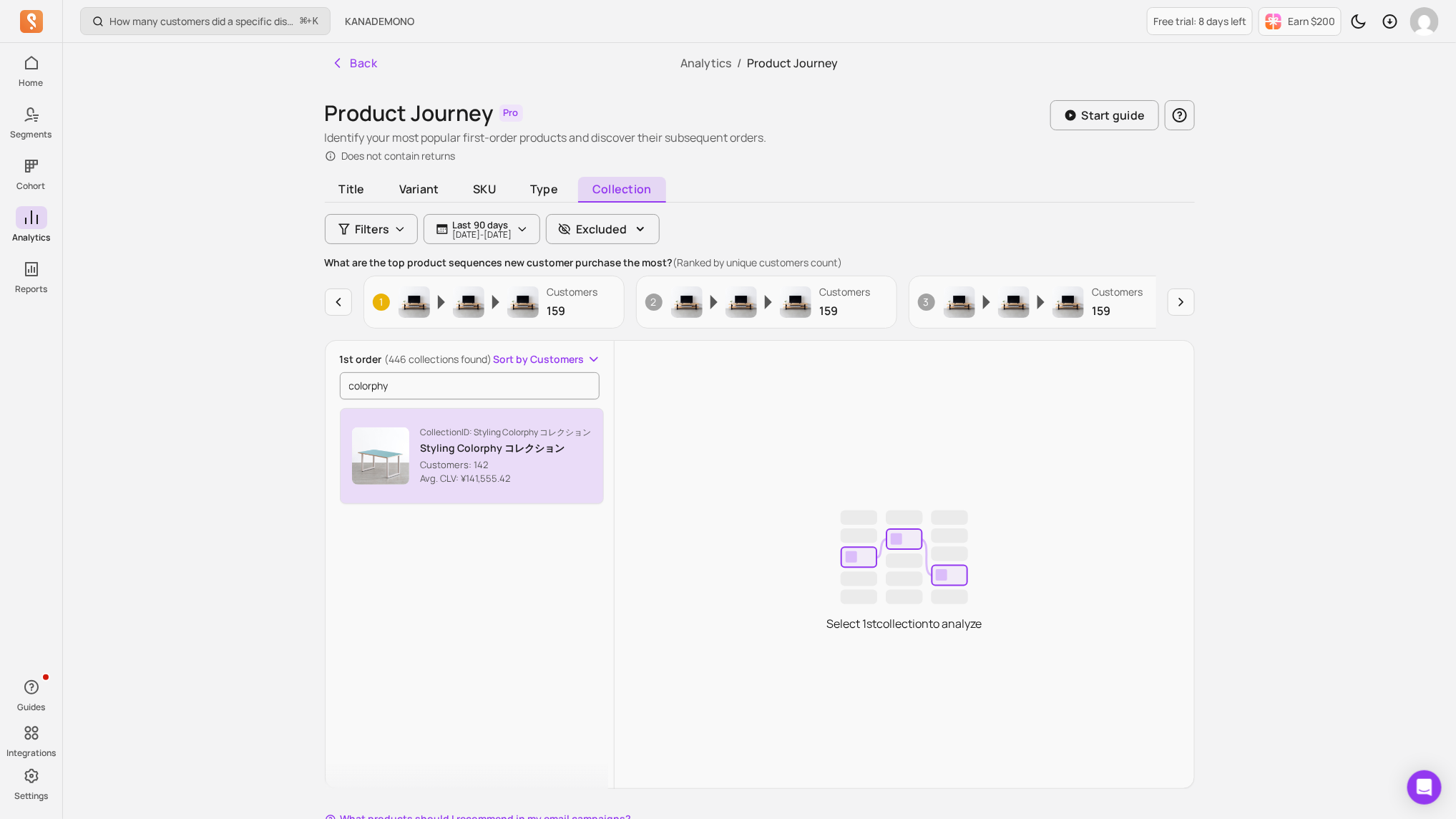
click at [437, 464] on p "Customers: 142" at bounding box center [506, 465] width 171 height 14
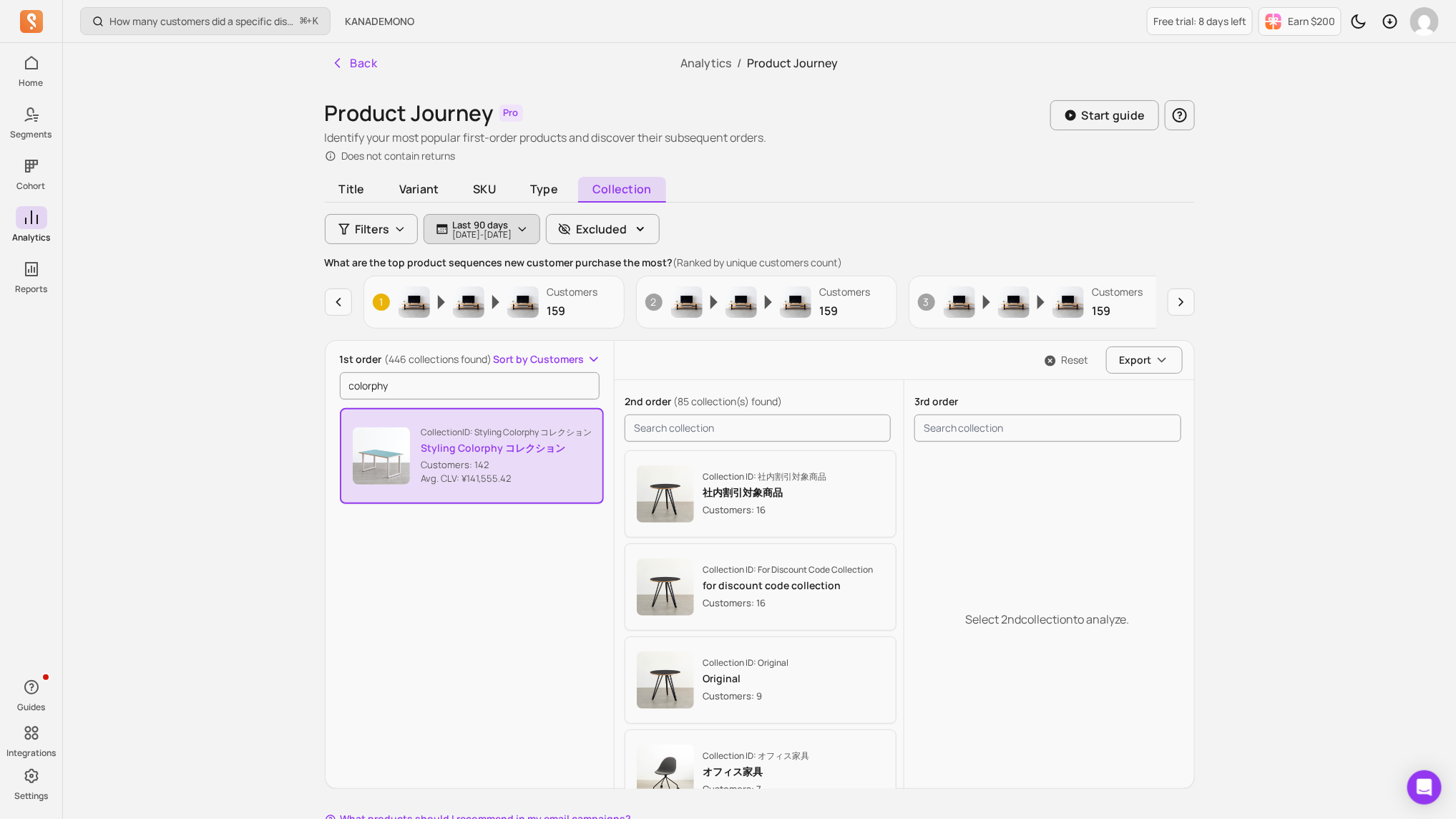
click at [512, 230] on p "[DATE] - [DATE]" at bounding box center [483, 234] width 59 height 9
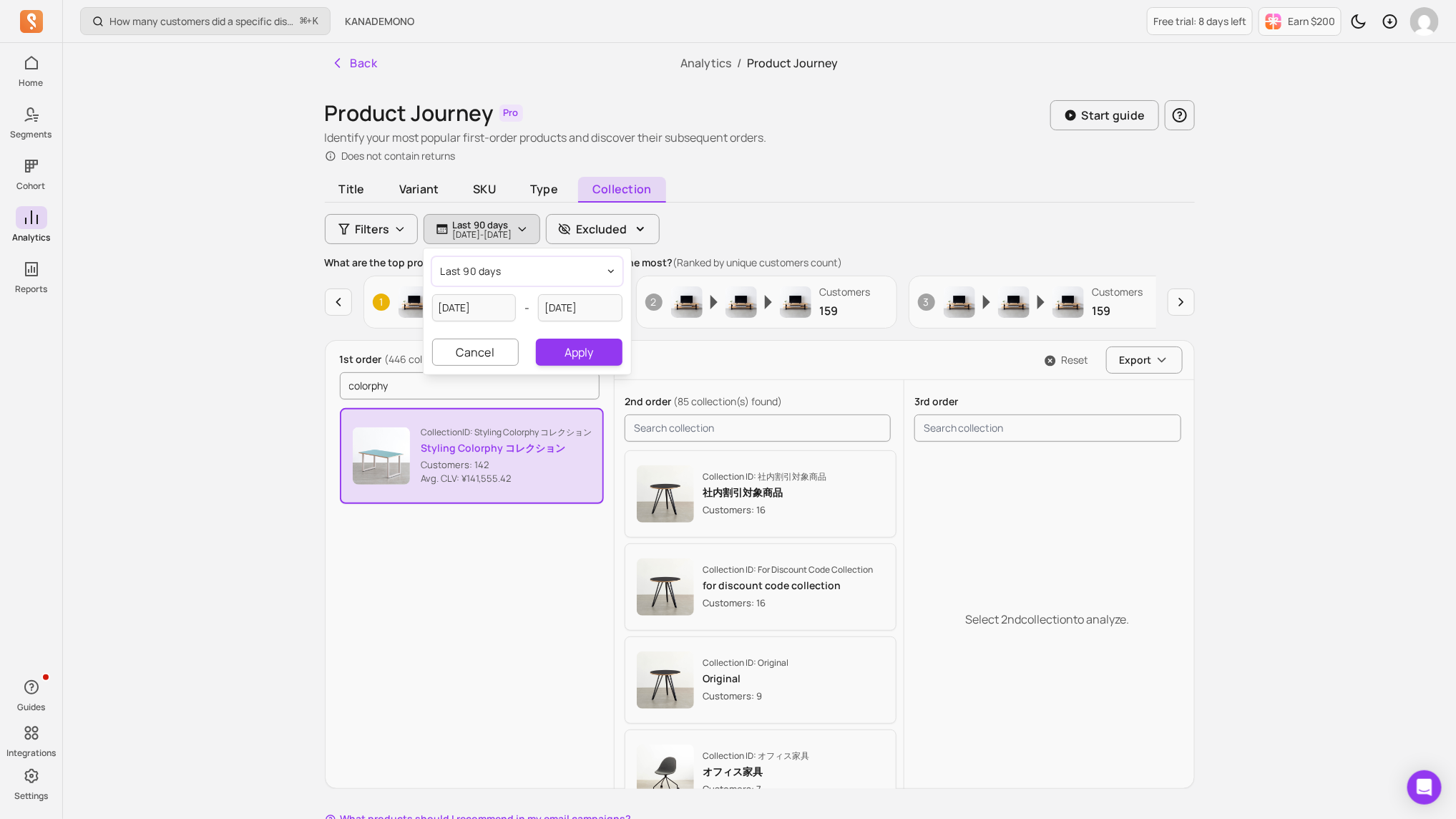
click at [575, 281] on button "last 90 days" at bounding box center [527, 271] width 190 height 29
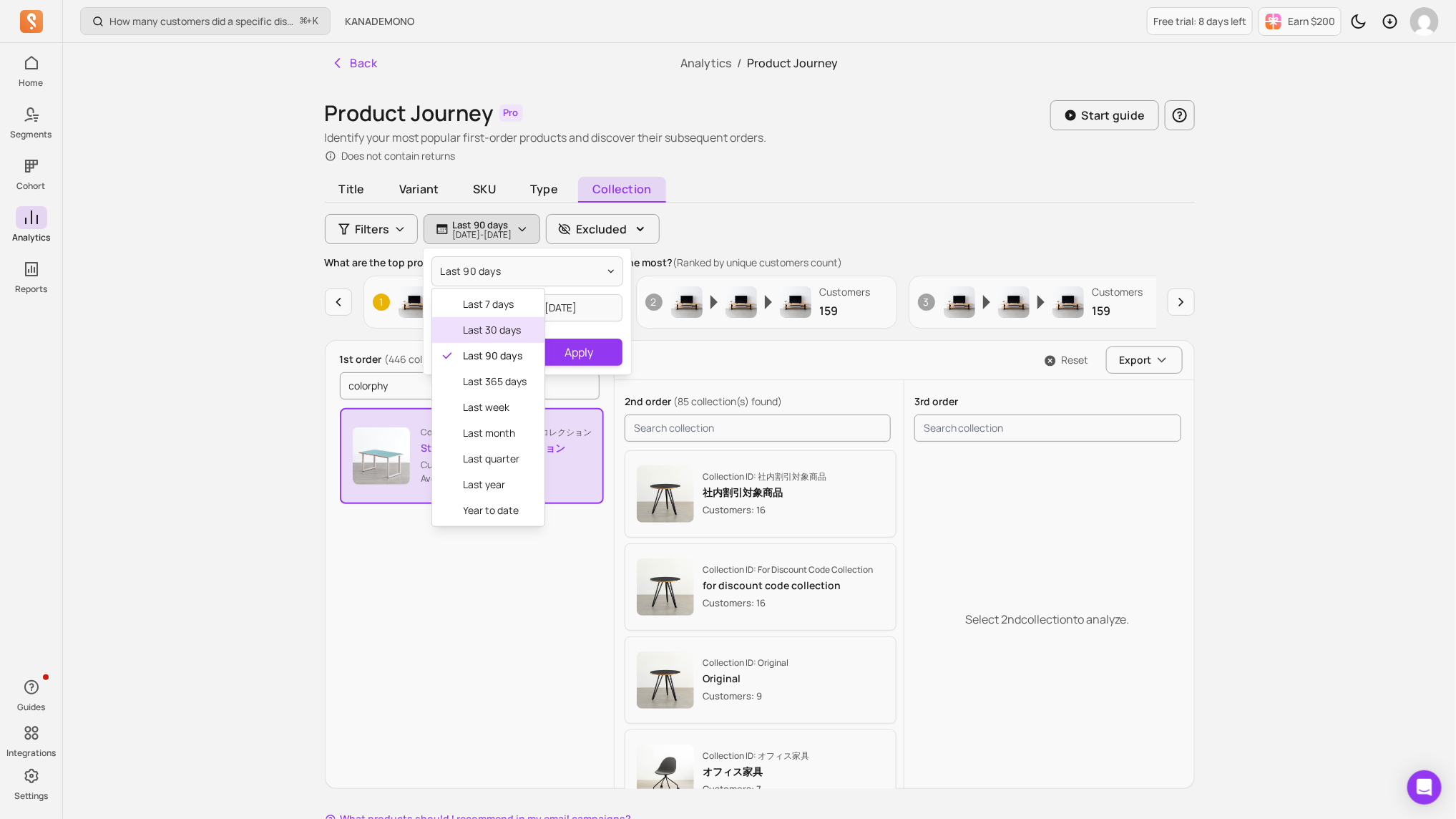
click at [495, 330] on span "last 30 days" at bounding box center [495, 330] width 63 height 14
type input "[DATE]"
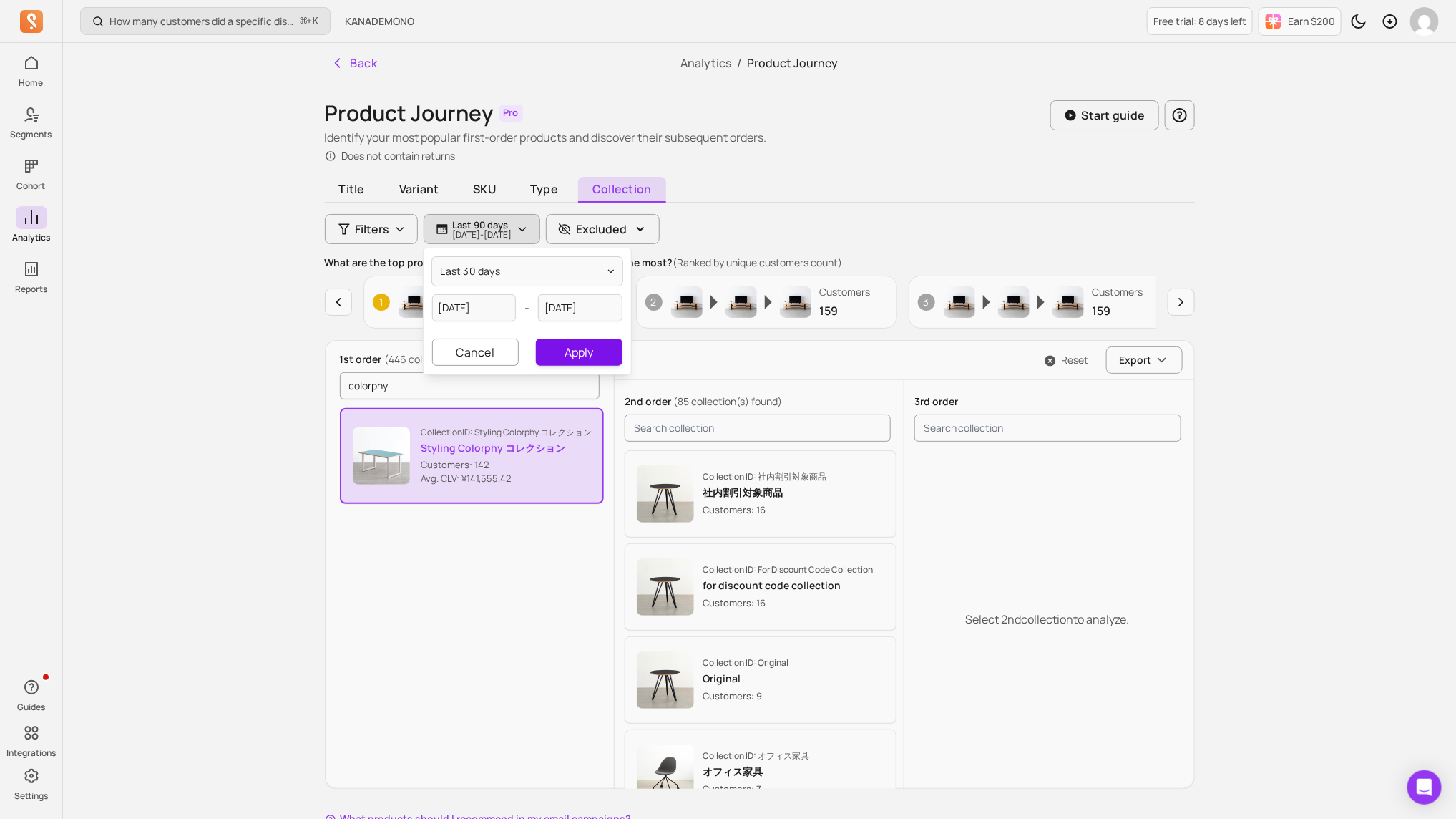
click at [569, 349] on button "Apply" at bounding box center [579, 352] width 86 height 27
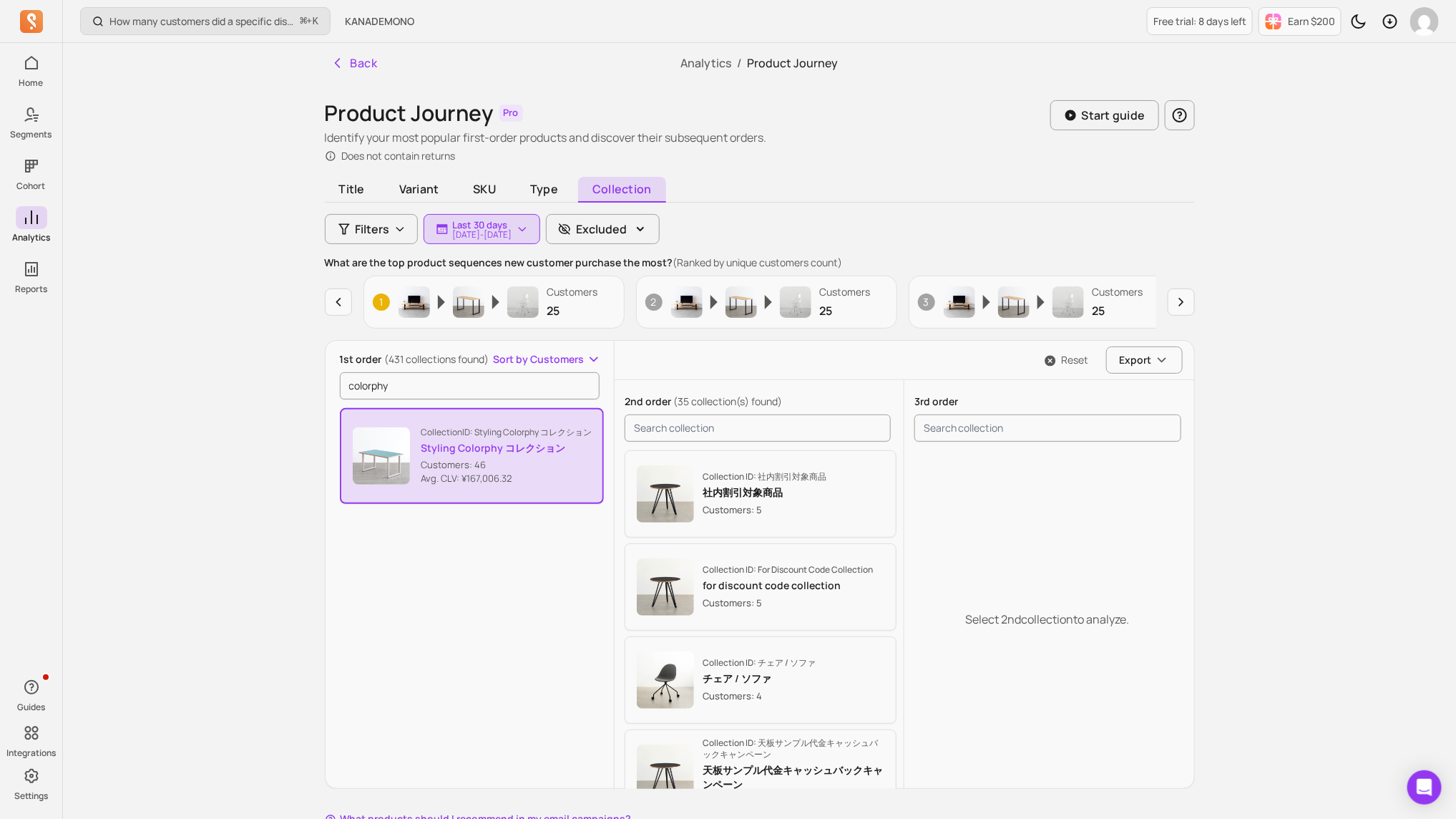
click at [512, 220] on p "Last 30 days" at bounding box center [483, 225] width 59 height 11
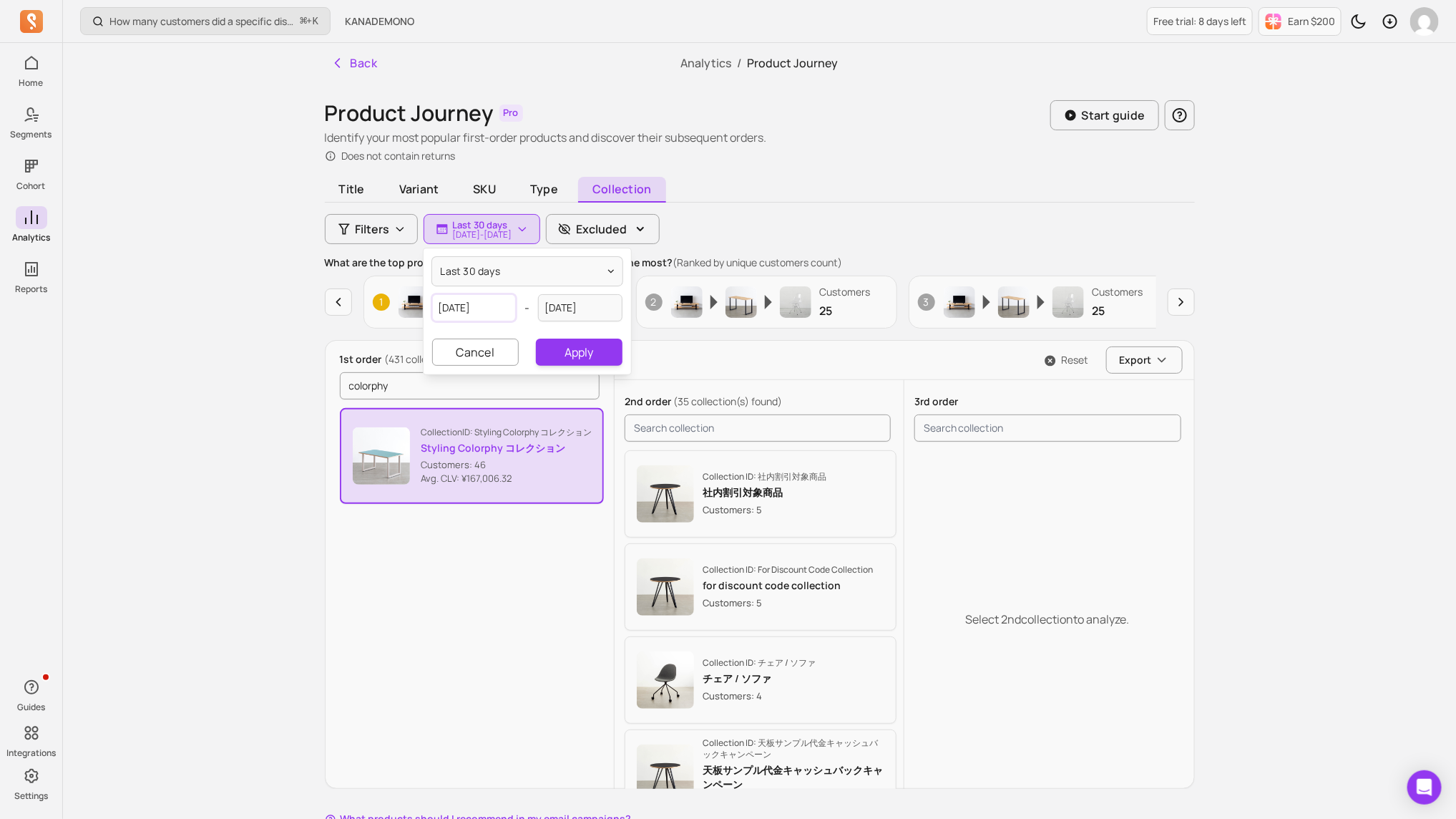
select select "2025"
select select "July"
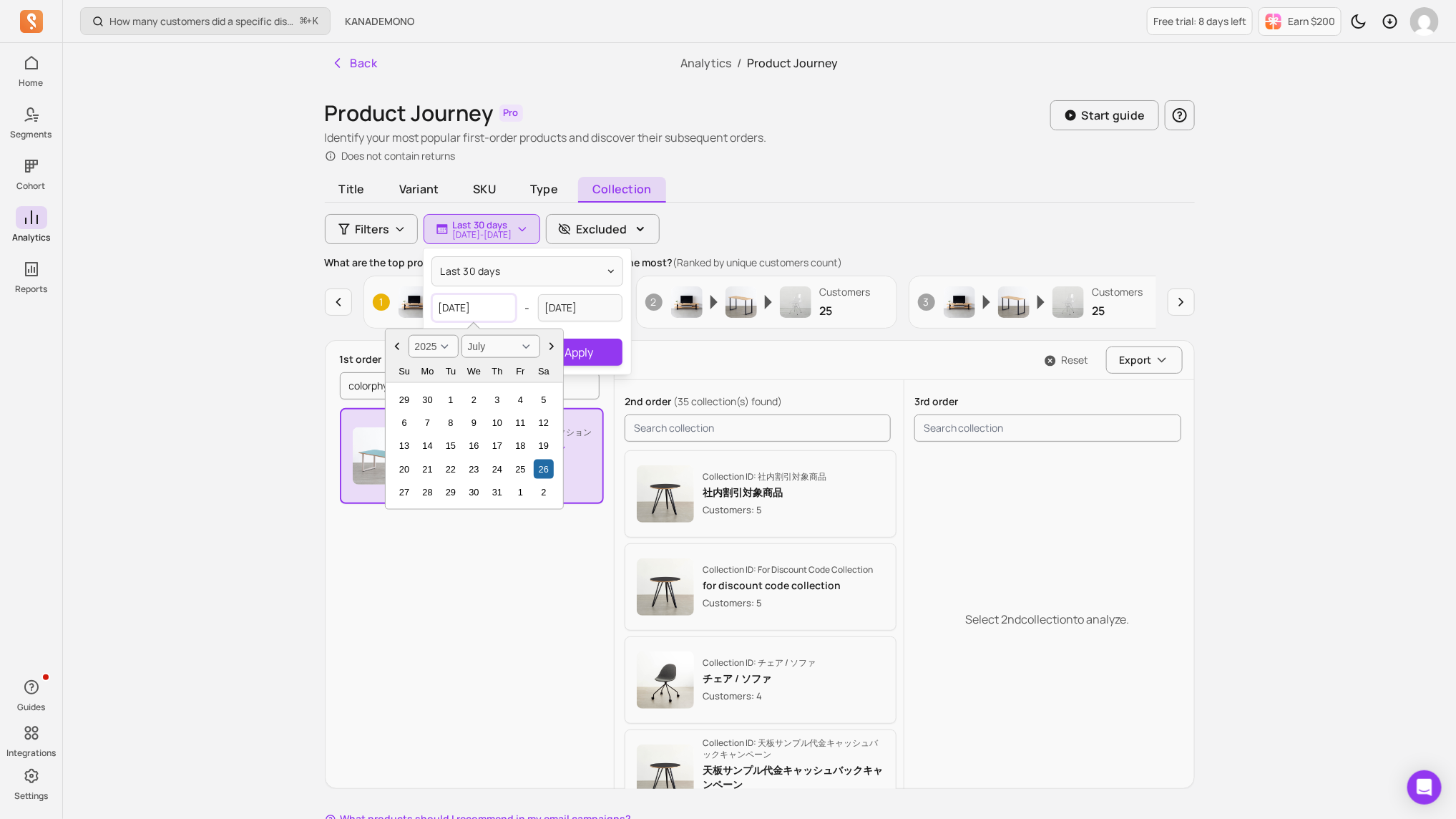
click at [495, 306] on input "[DATE]" at bounding box center [474, 308] width 84 height 27
click at [451, 417] on div "8" at bounding box center [451, 423] width 19 height 19
type input "[DATE]"
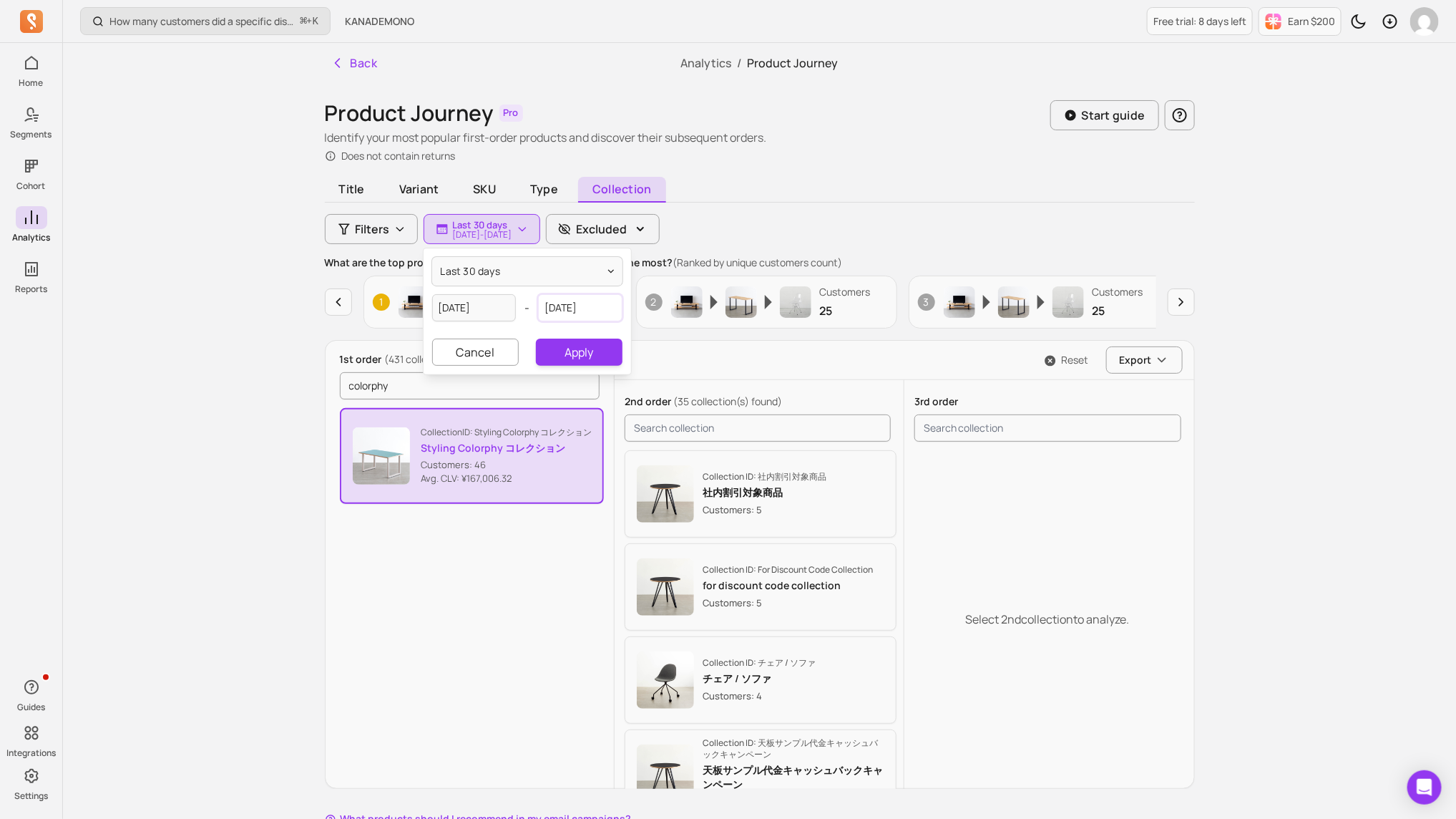
select select "2025"
select select "August"
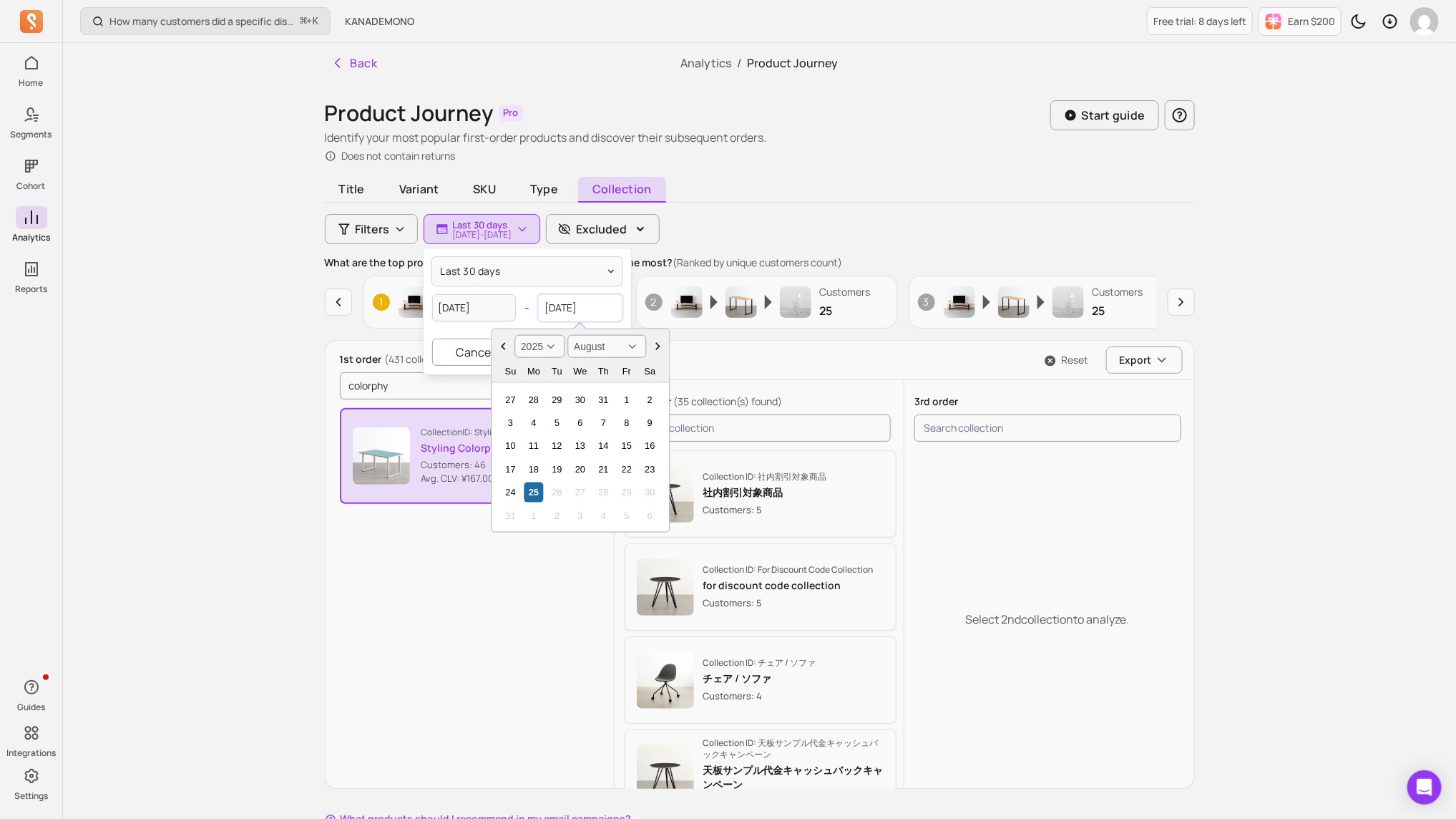
click at [596, 305] on input "[DATE]" at bounding box center [580, 308] width 84 height 27
click at [512, 489] on div "24" at bounding box center [511, 493] width 19 height 19
type input "[DATE]"
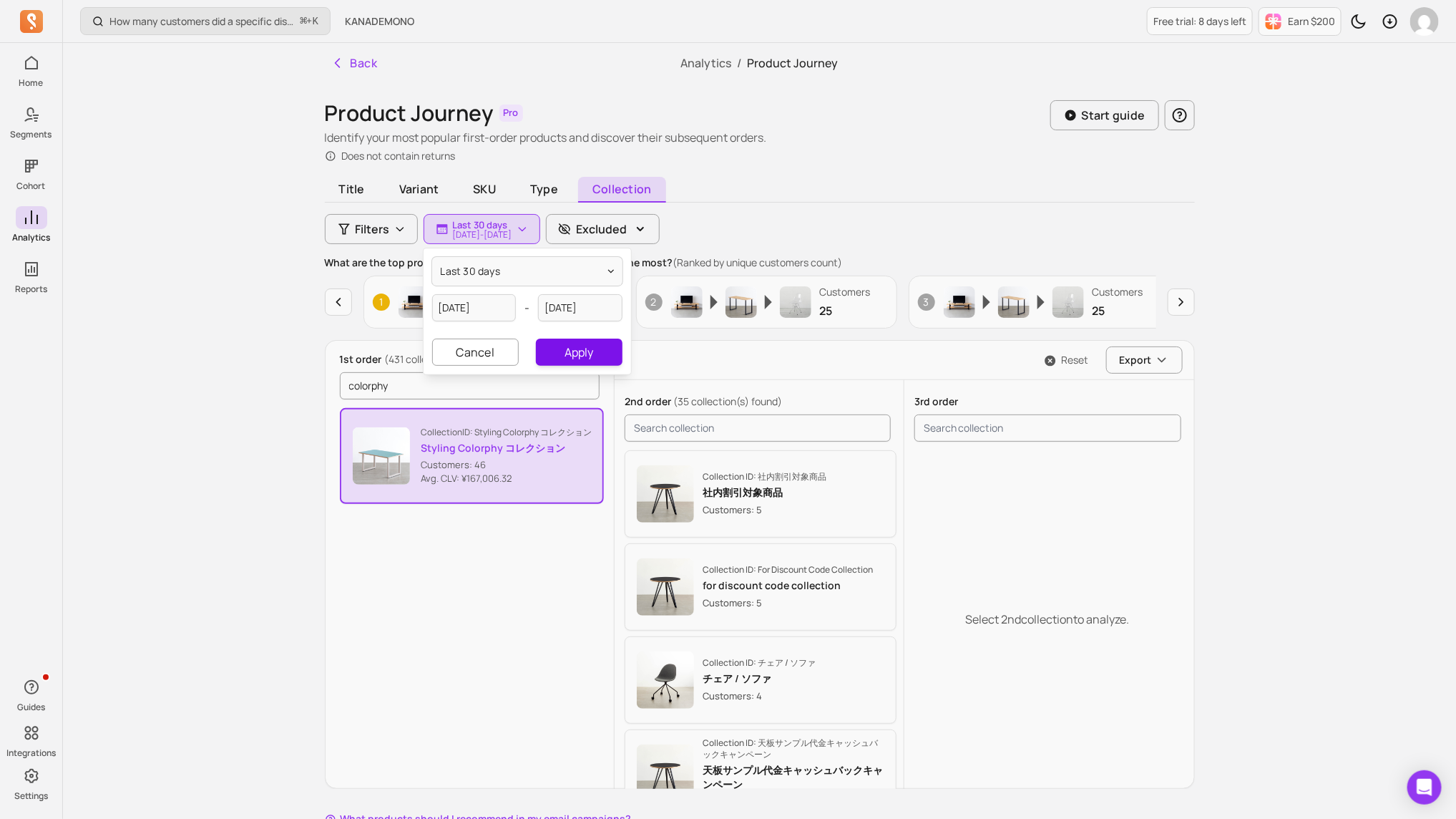
click at [595, 360] on button "Apply" at bounding box center [579, 352] width 86 height 27
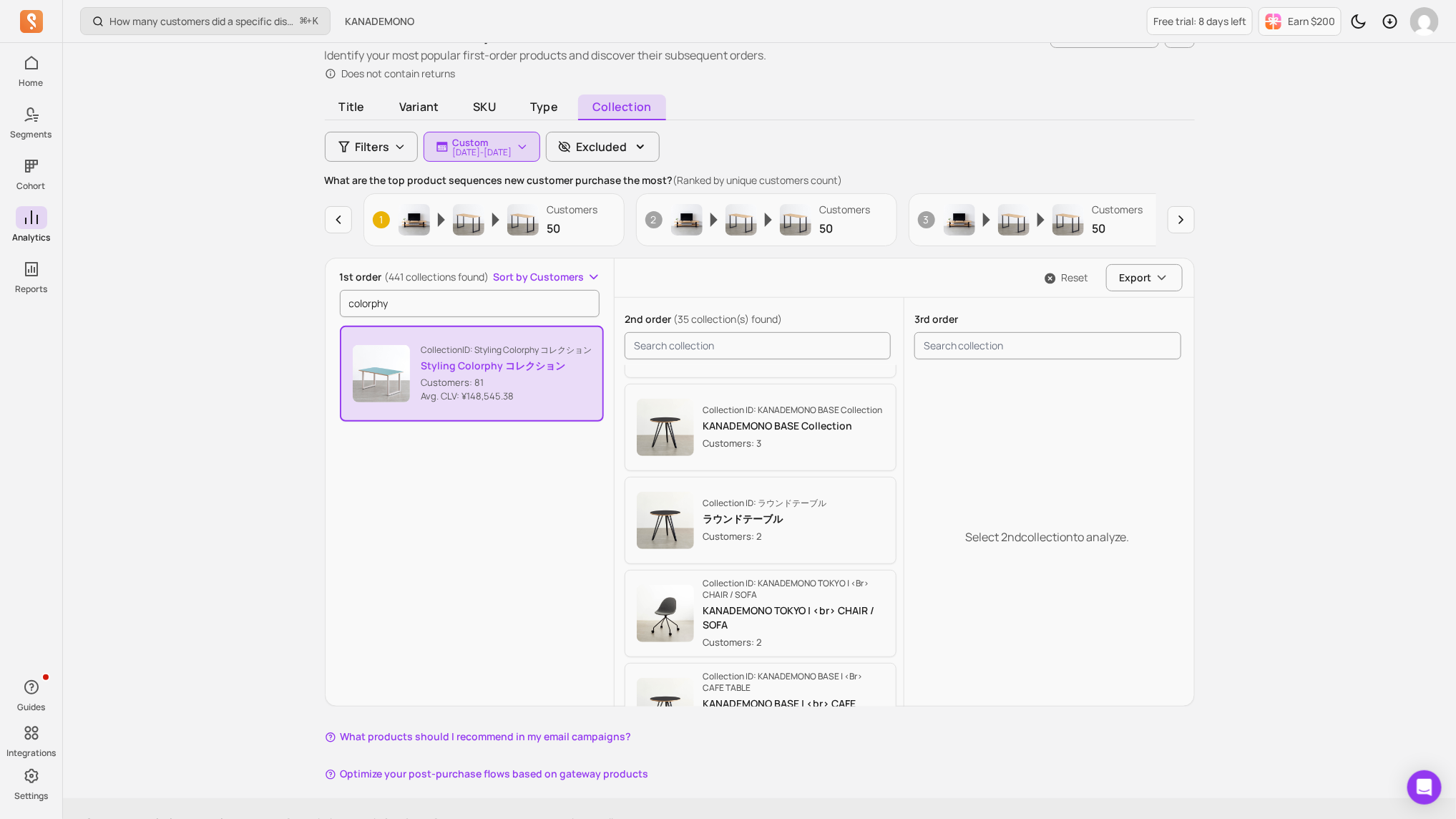
scroll to position [675, 0]
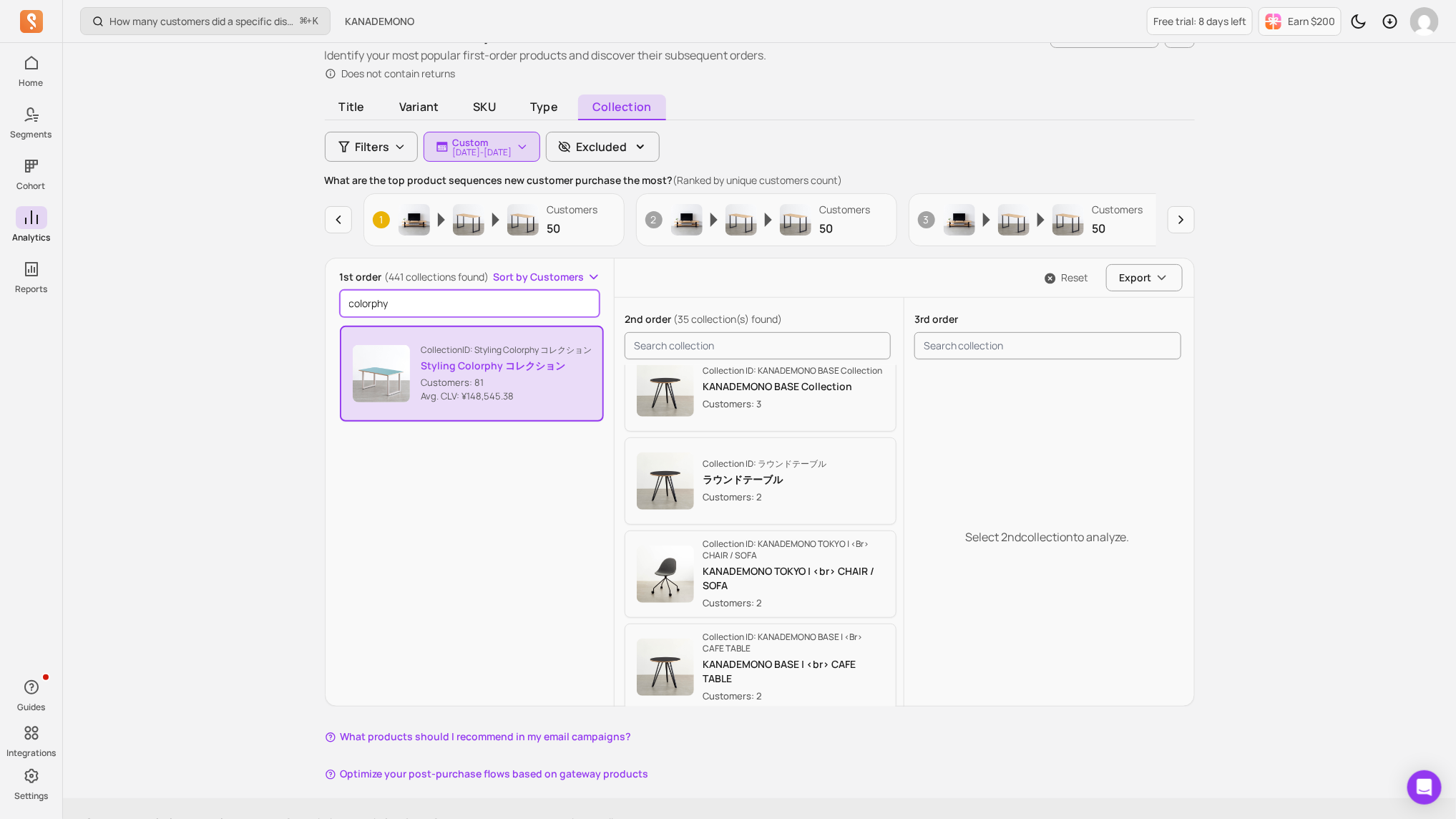
click at [495, 297] on input "colorphy" at bounding box center [470, 303] width 261 height 27
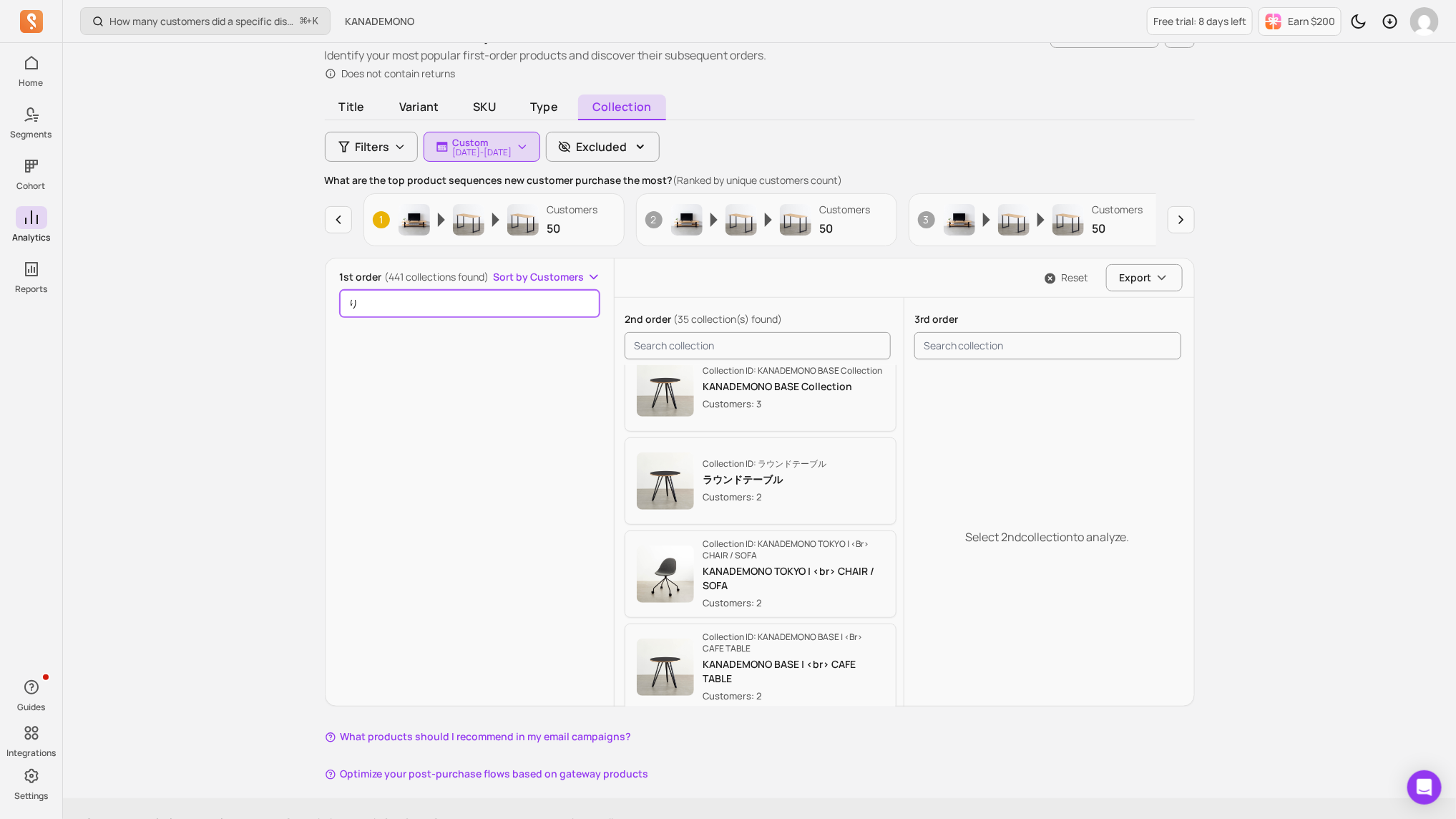
scroll to position [0, 0]
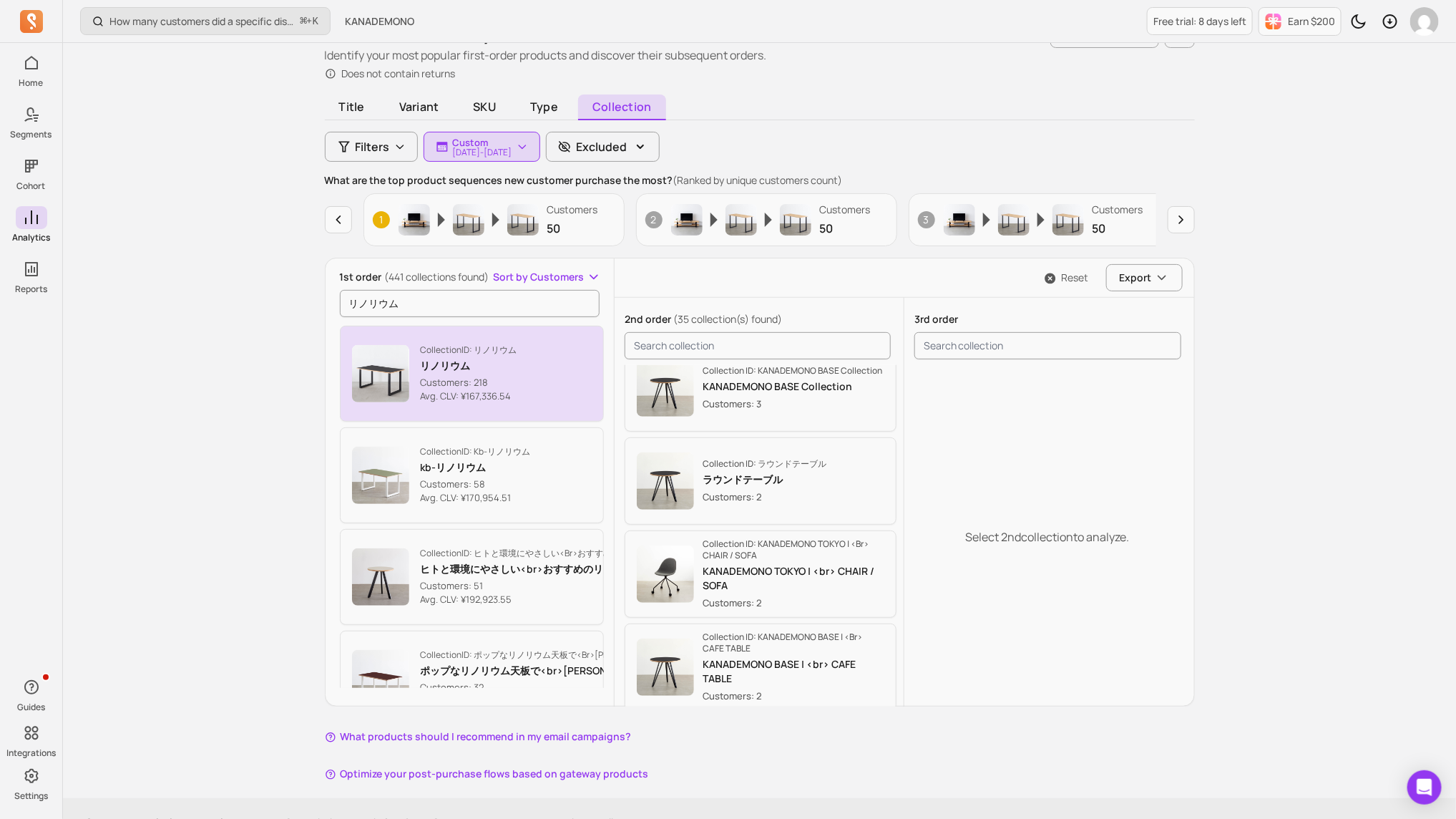
click at [540, 379] on button "Collection ID: リノリウム リノリウム Customers: 218 Avg. CLV: ¥167,336.54" at bounding box center [472, 374] width 265 height 96
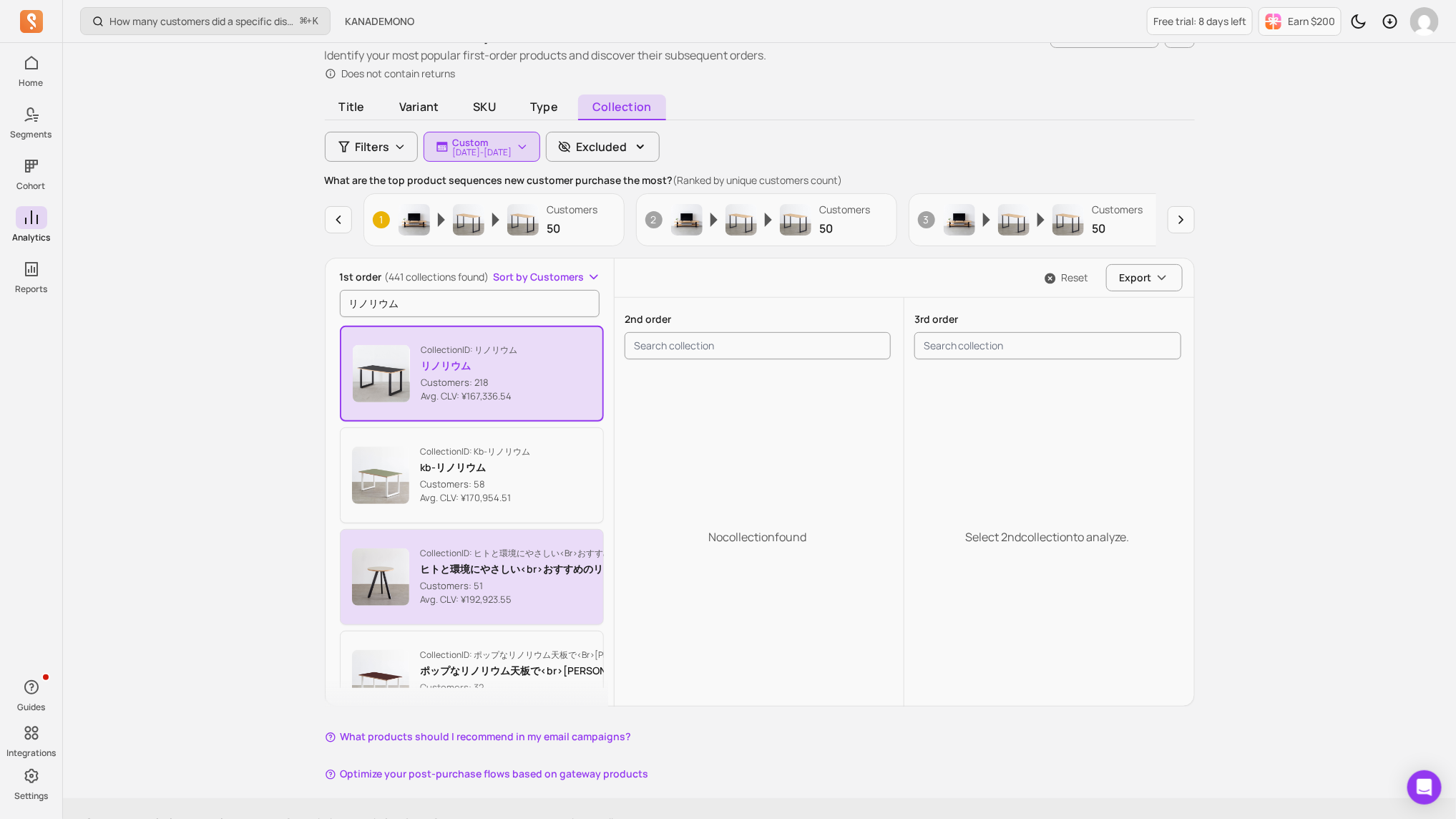
click at [563, 545] on p "Avg. CLV: ¥192,923.55" at bounding box center [564, 600] width 286 height 14
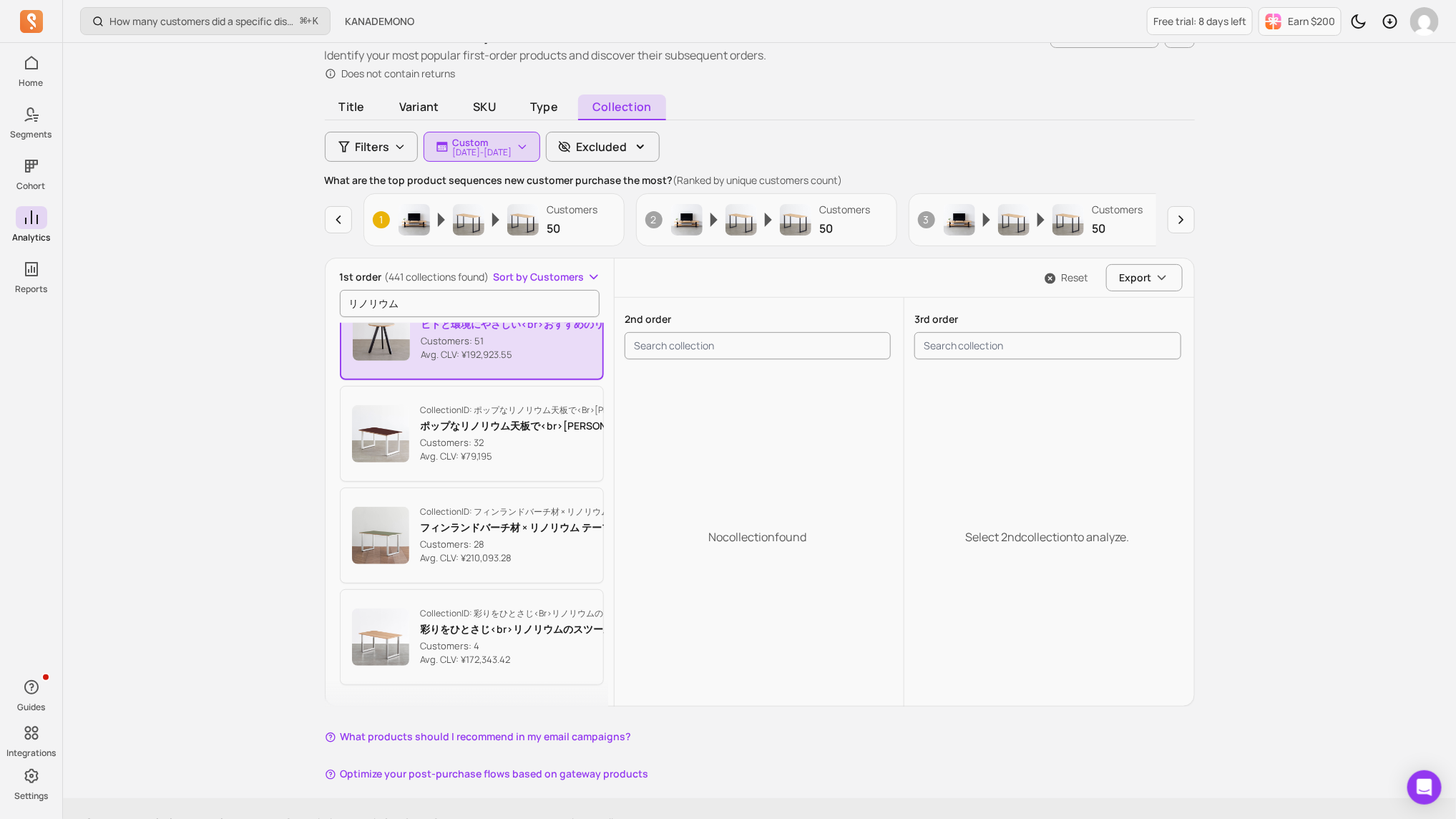
scroll to position [108, 0]
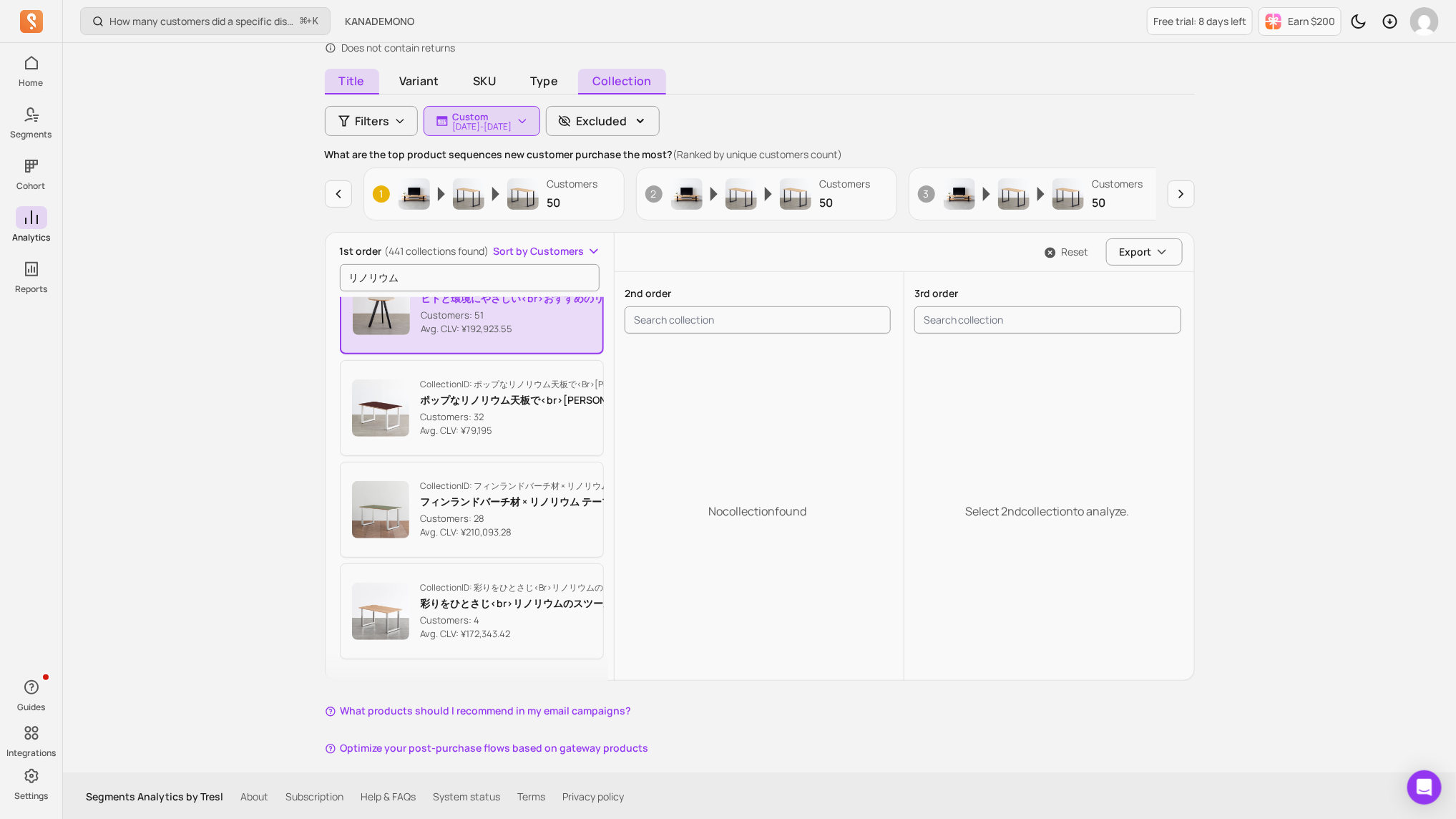
click at [357, 83] on span "Title" at bounding box center [352, 82] width 55 height 26
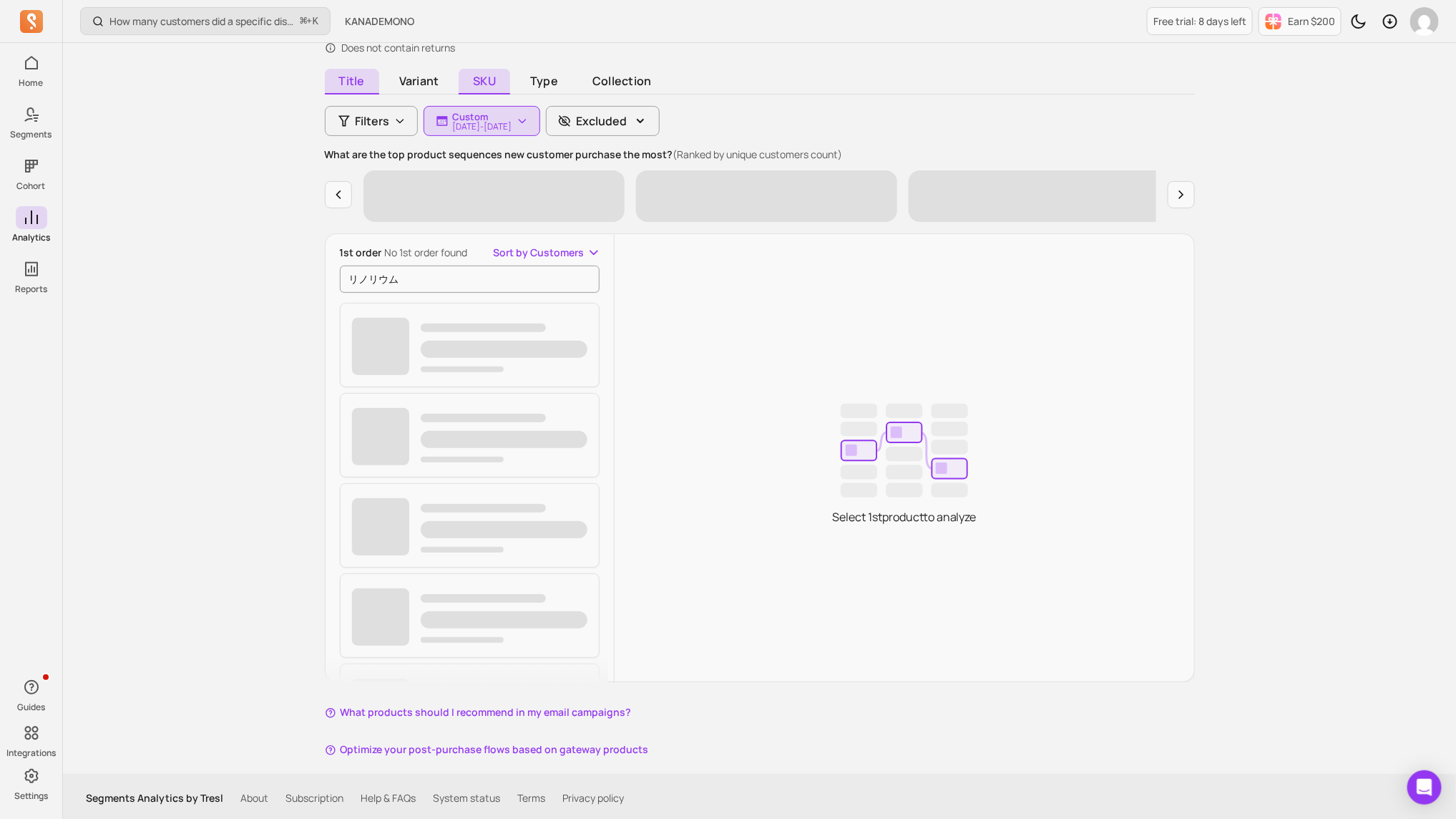
click at [490, 77] on span "SKU" at bounding box center [484, 82] width 51 height 26
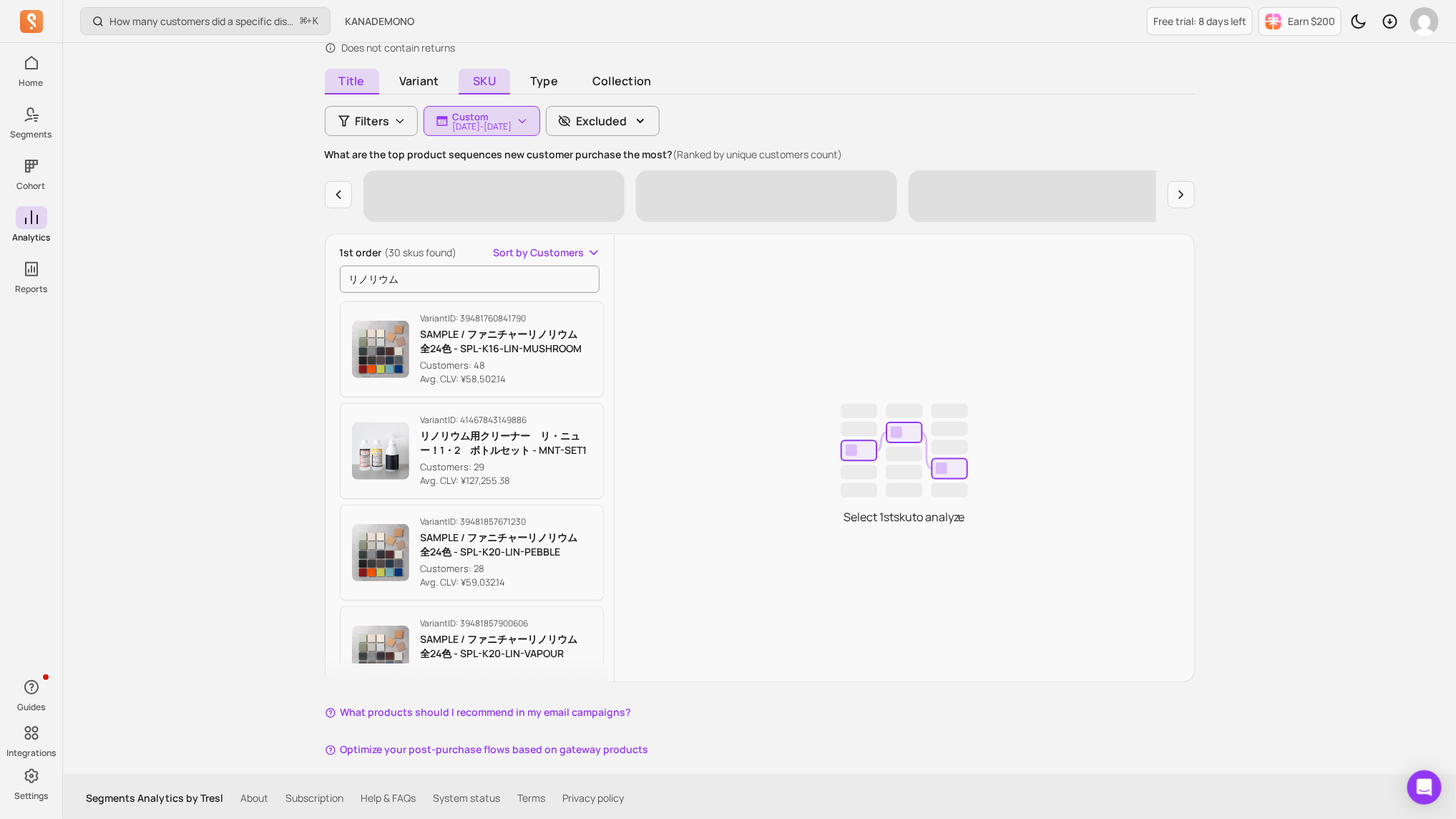
click at [334, 82] on span "Title" at bounding box center [352, 82] width 55 height 26
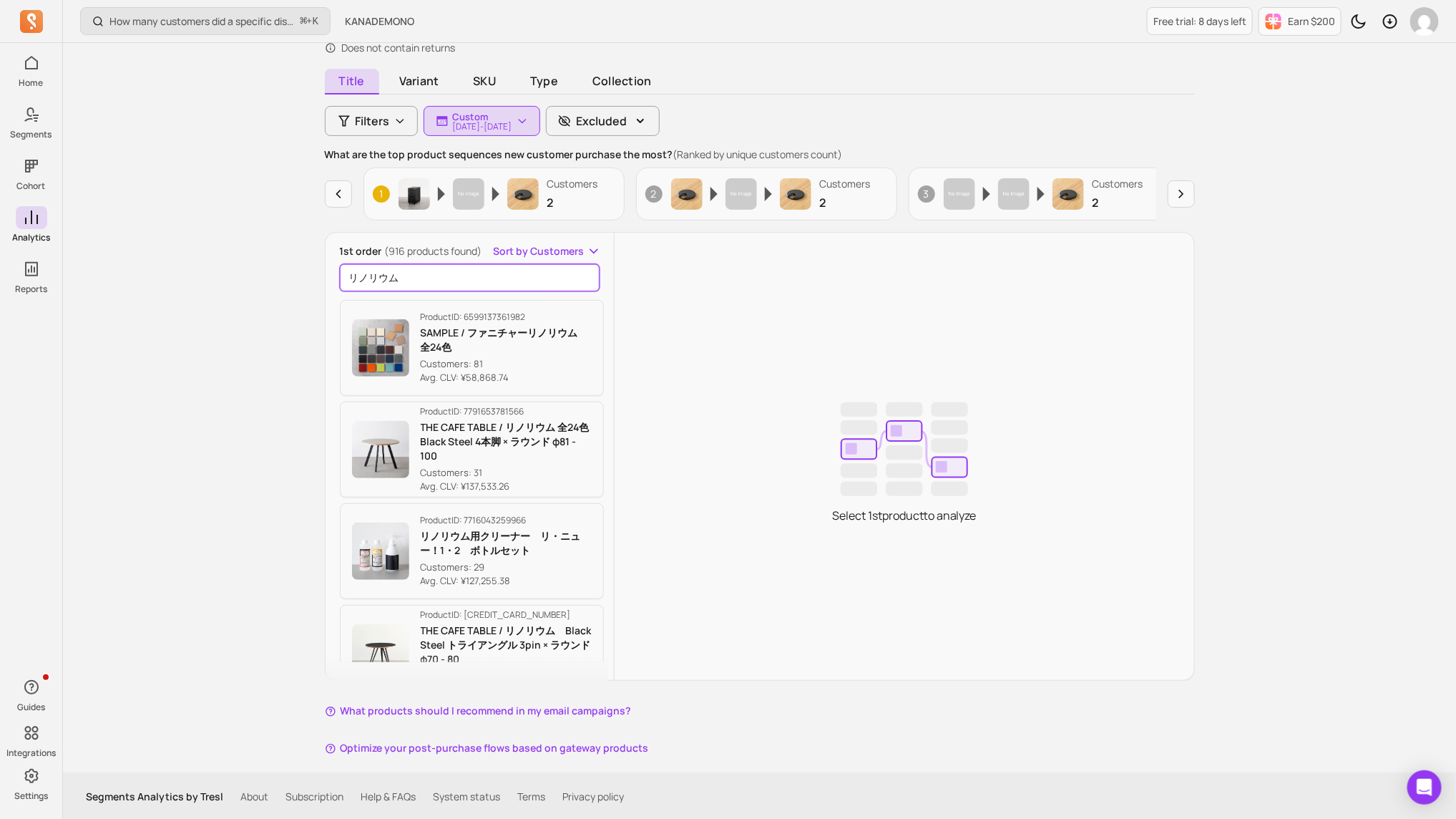
click at [490, 282] on input "リノリウム" at bounding box center [470, 278] width 261 height 27
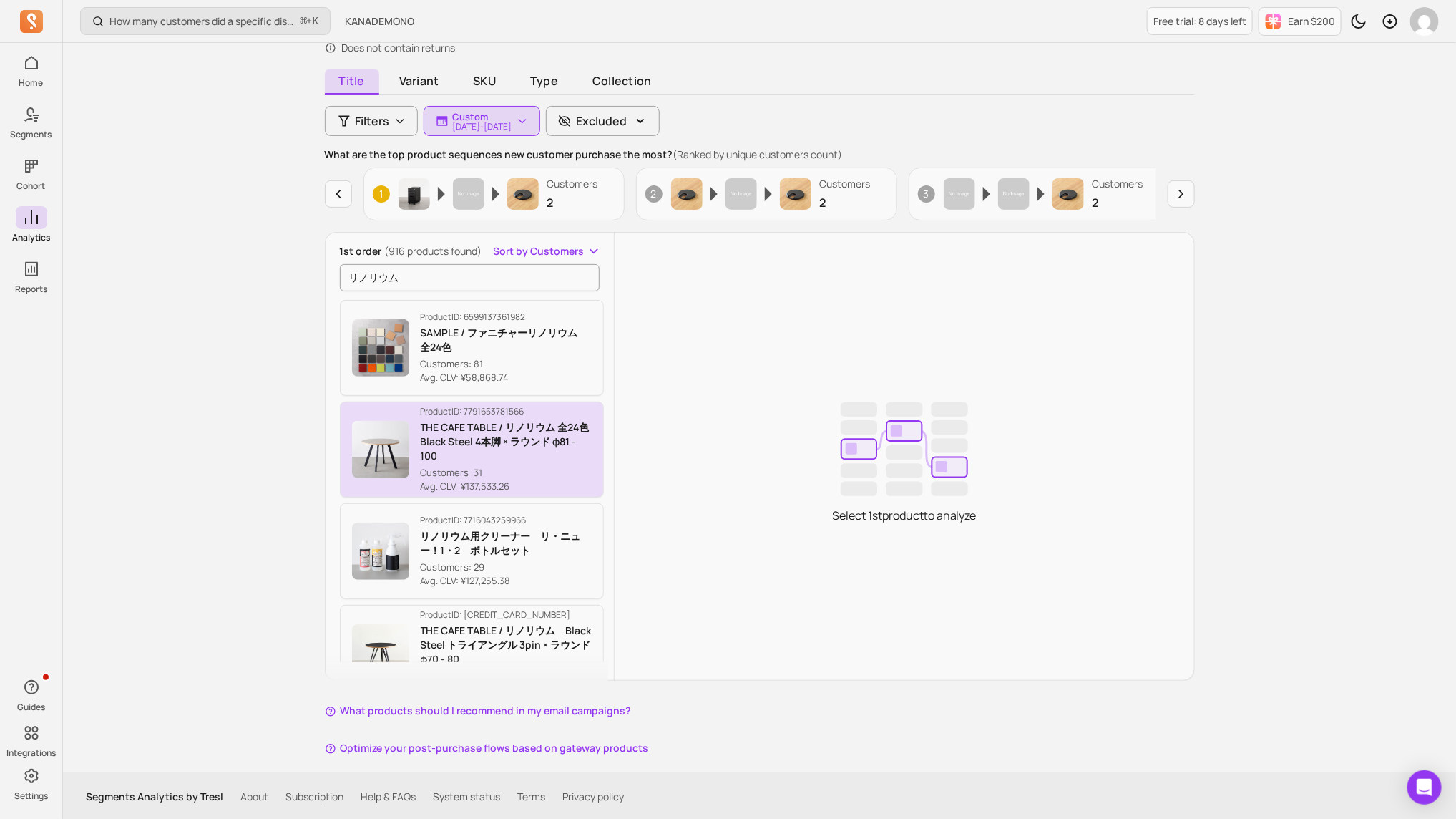
click at [486, 426] on p "THE CAFE TABLE / リノリウム 全24色　Black Steel 4本脚 × ラウンド φ81 - 100" at bounding box center [507, 442] width 172 height 43
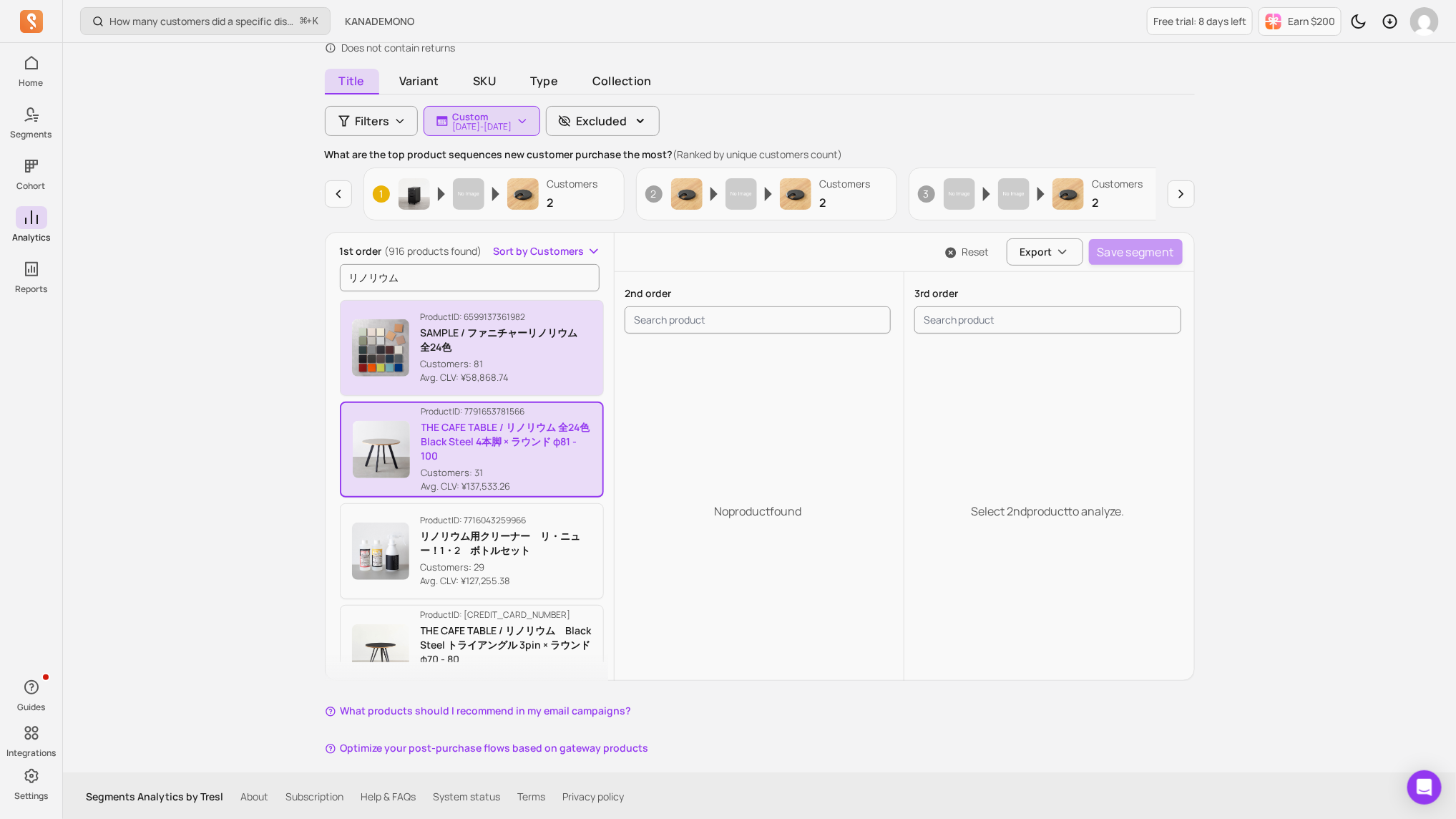
click at [522, 371] on p "Avg. CLV: ¥58,868.74" at bounding box center [507, 378] width 172 height 14
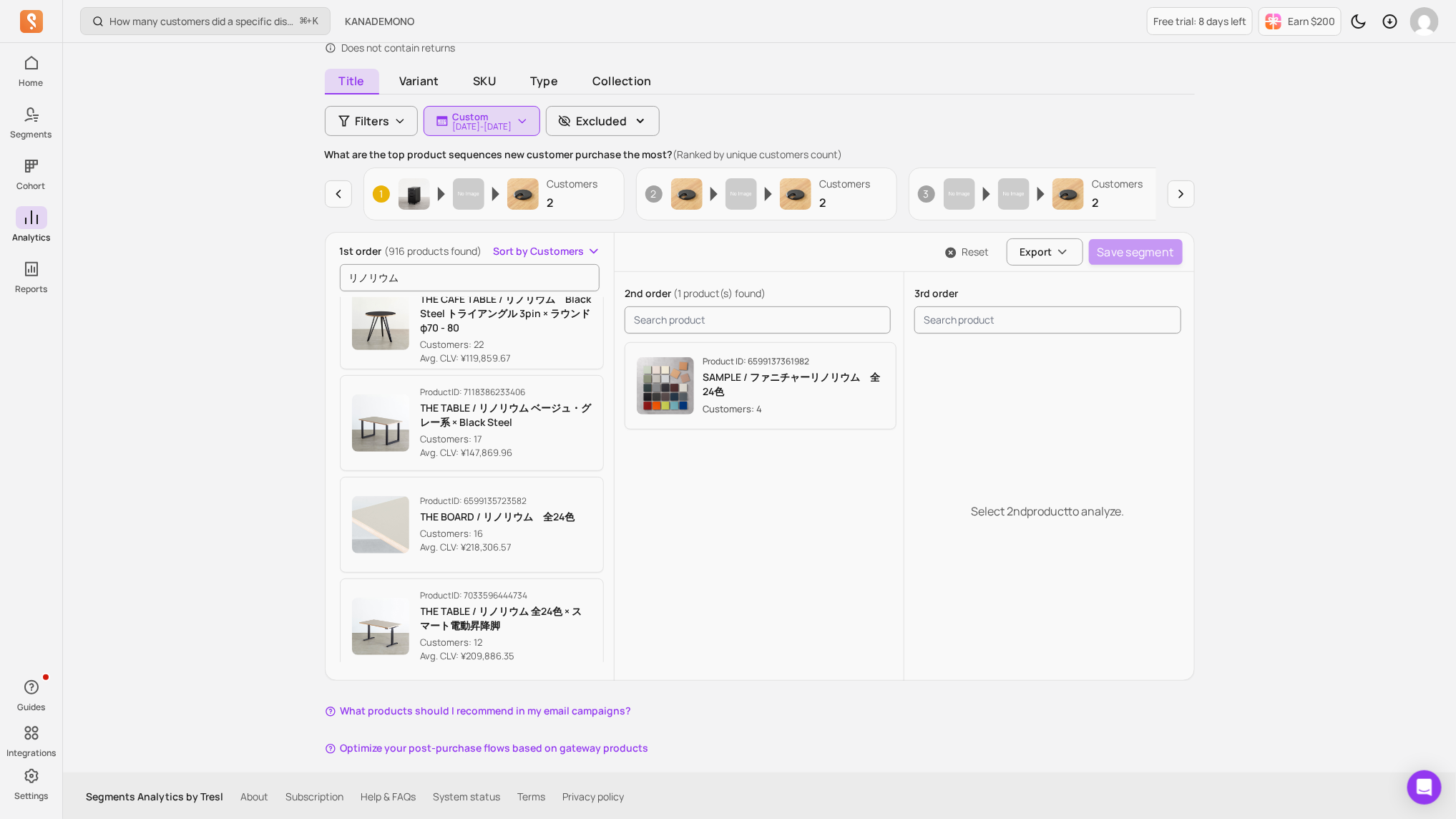
scroll to position [336, 0]
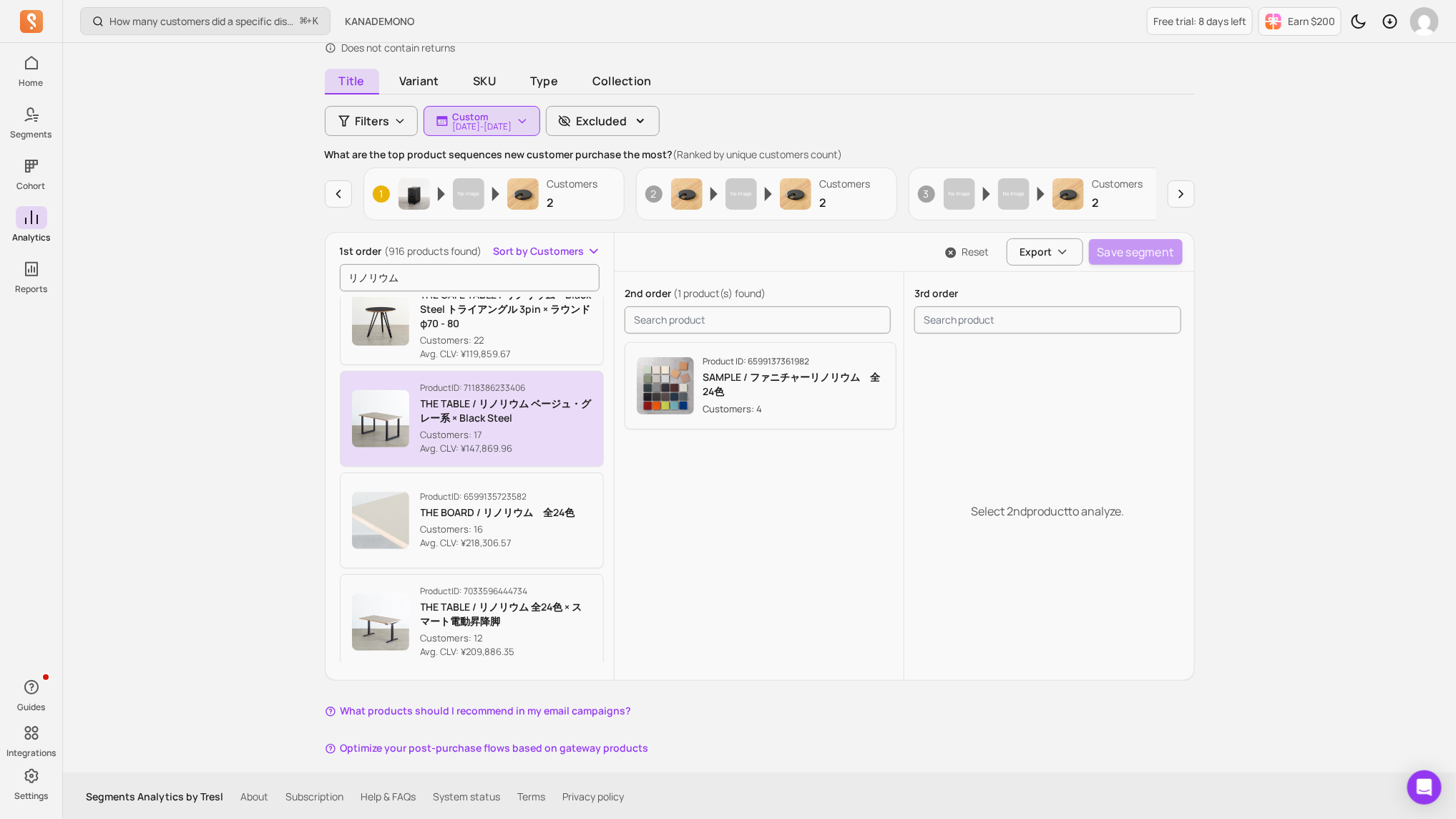
click at [536, 434] on p "Customers: 17" at bounding box center [507, 436] width 172 height 14
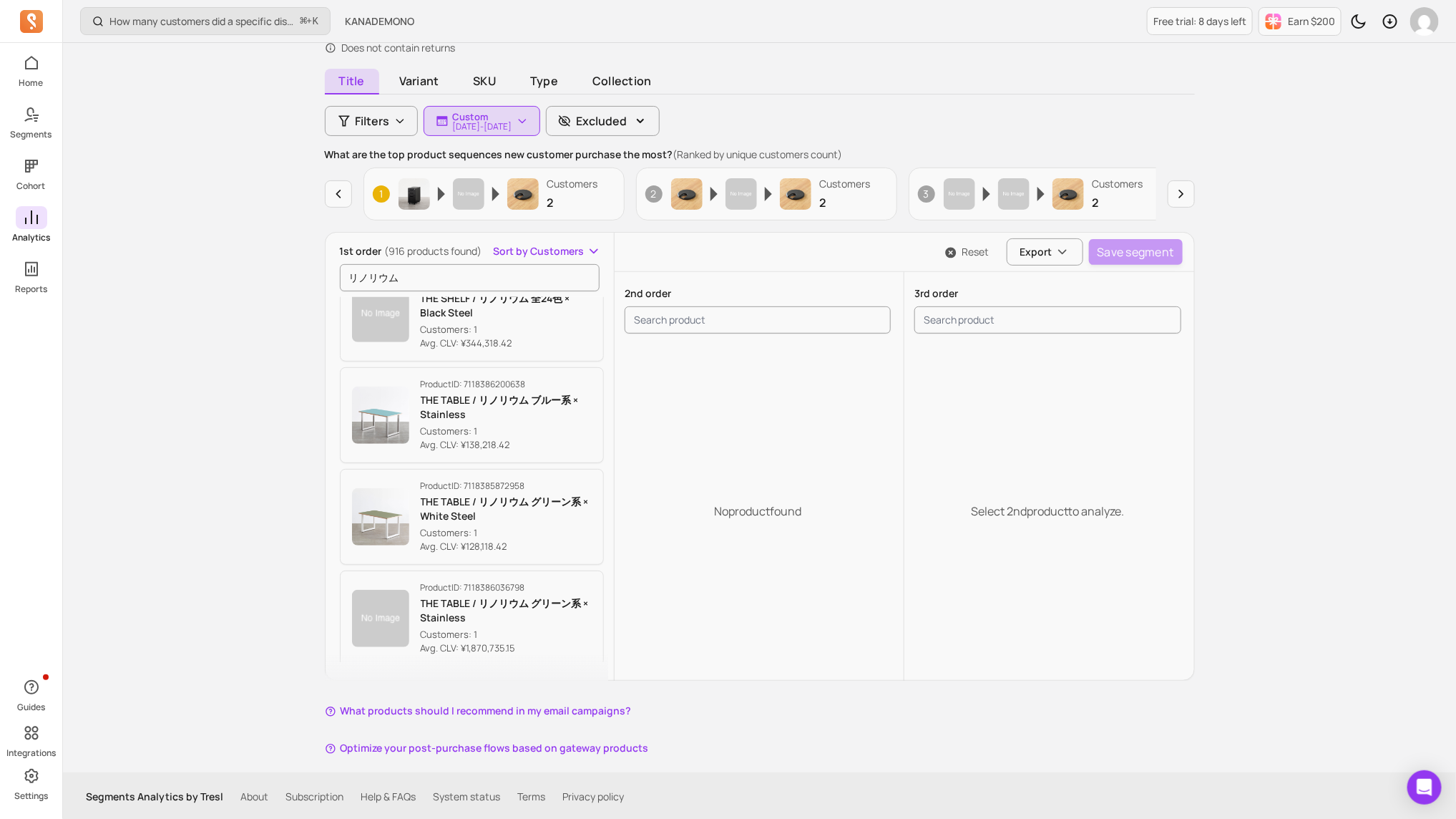
scroll to position [3819, 0]
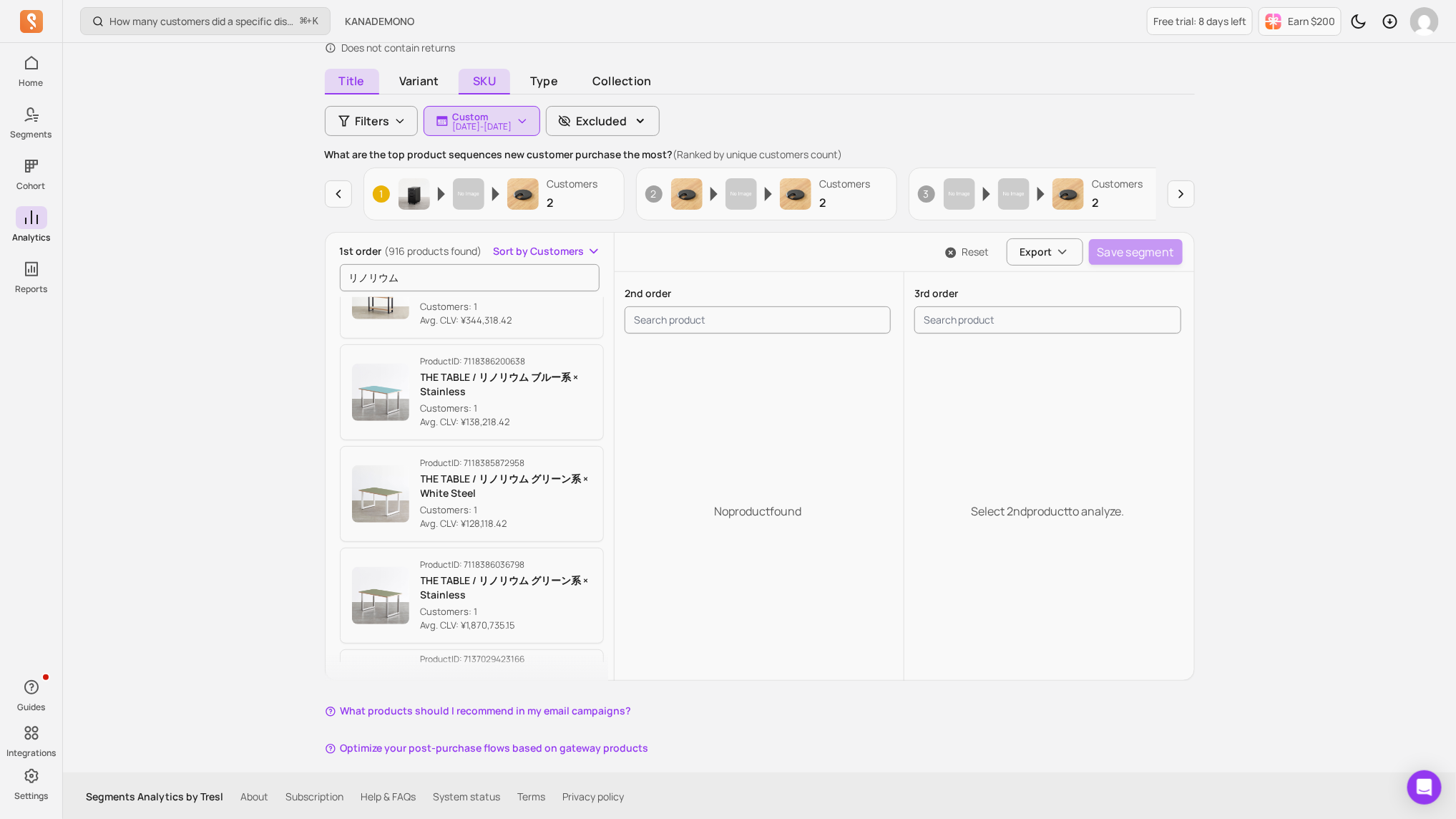
click at [479, 86] on span "SKU" at bounding box center [484, 82] width 51 height 26
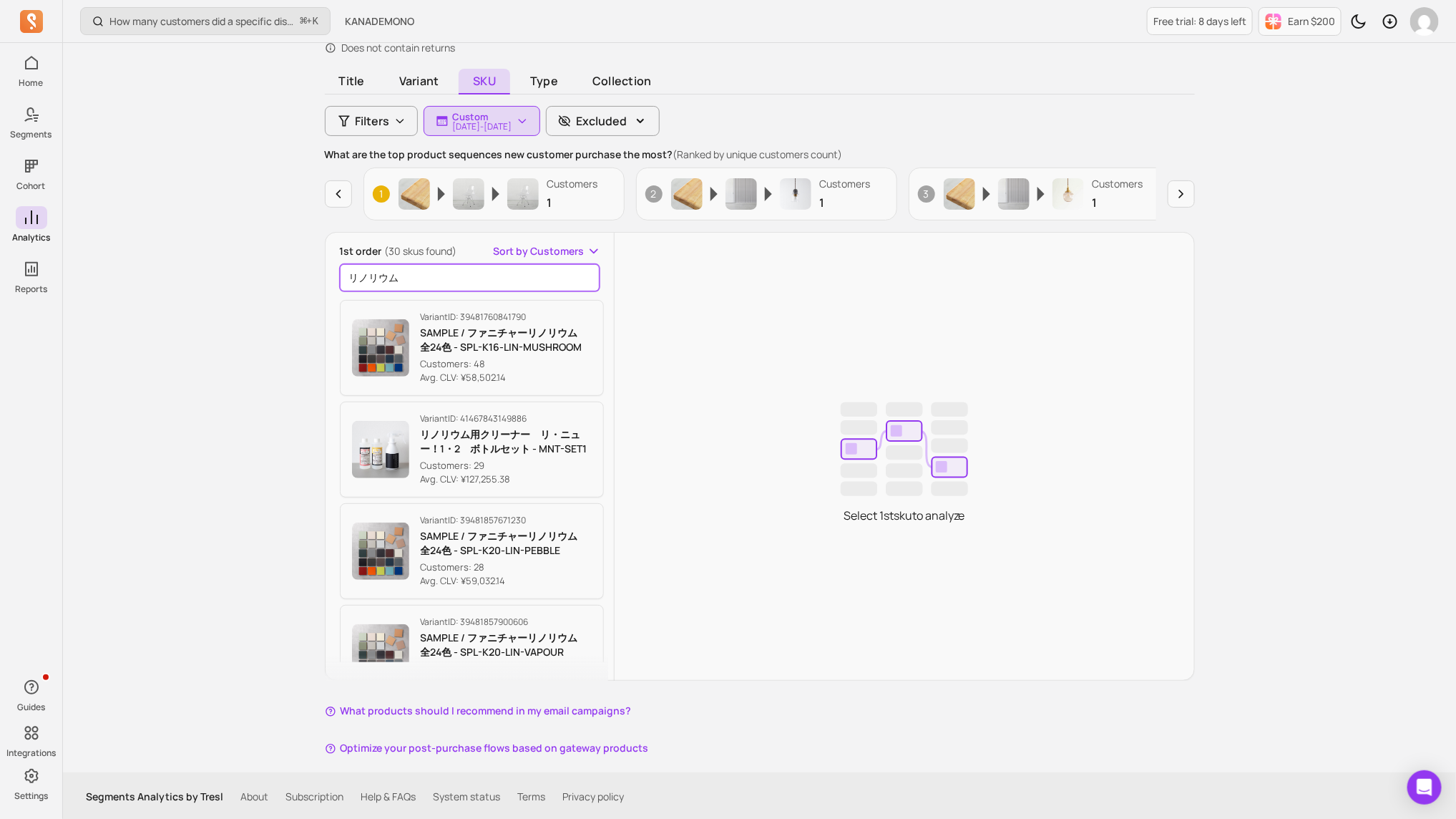
click at [462, 286] on input "リノリウム" at bounding box center [470, 278] width 261 height 27
paste input "PDL-171"
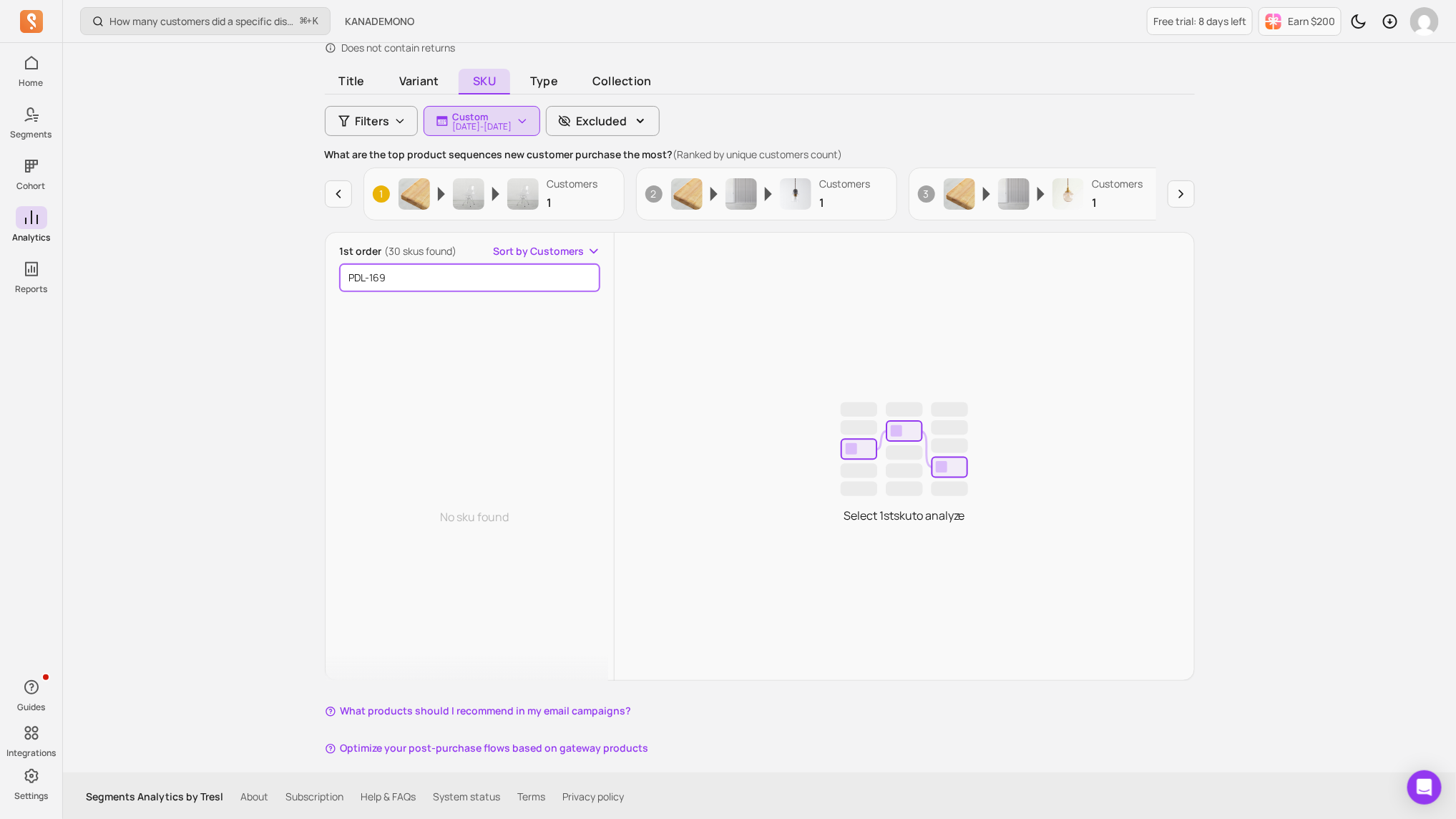
click at [445, 282] on input "PDL-169" at bounding box center [470, 278] width 261 height 27
paste input "DSL-134"
click at [436, 70] on span "Variant" at bounding box center [419, 82] width 69 height 26
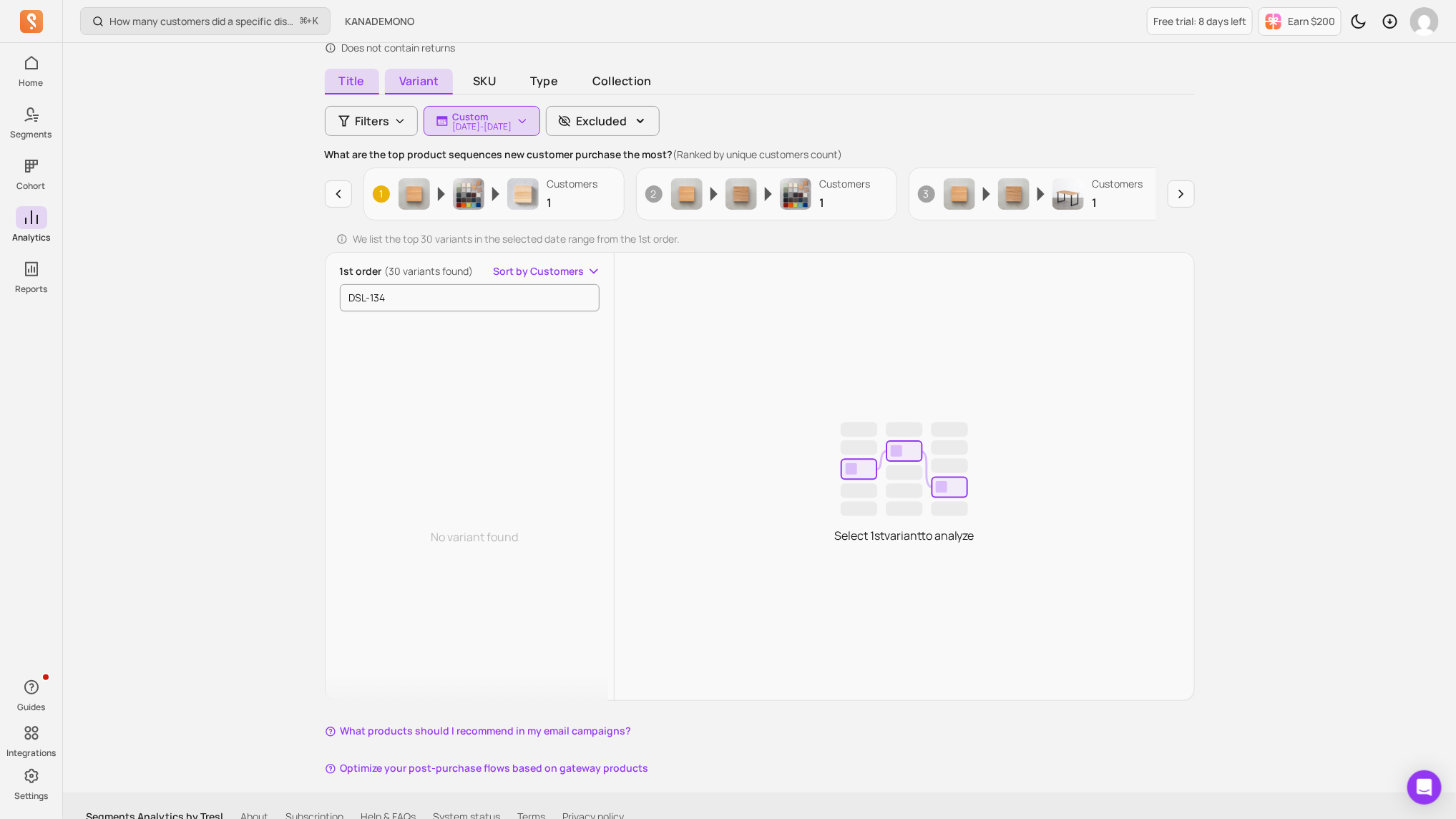
click at [365, 86] on span "Title" at bounding box center [352, 82] width 55 height 26
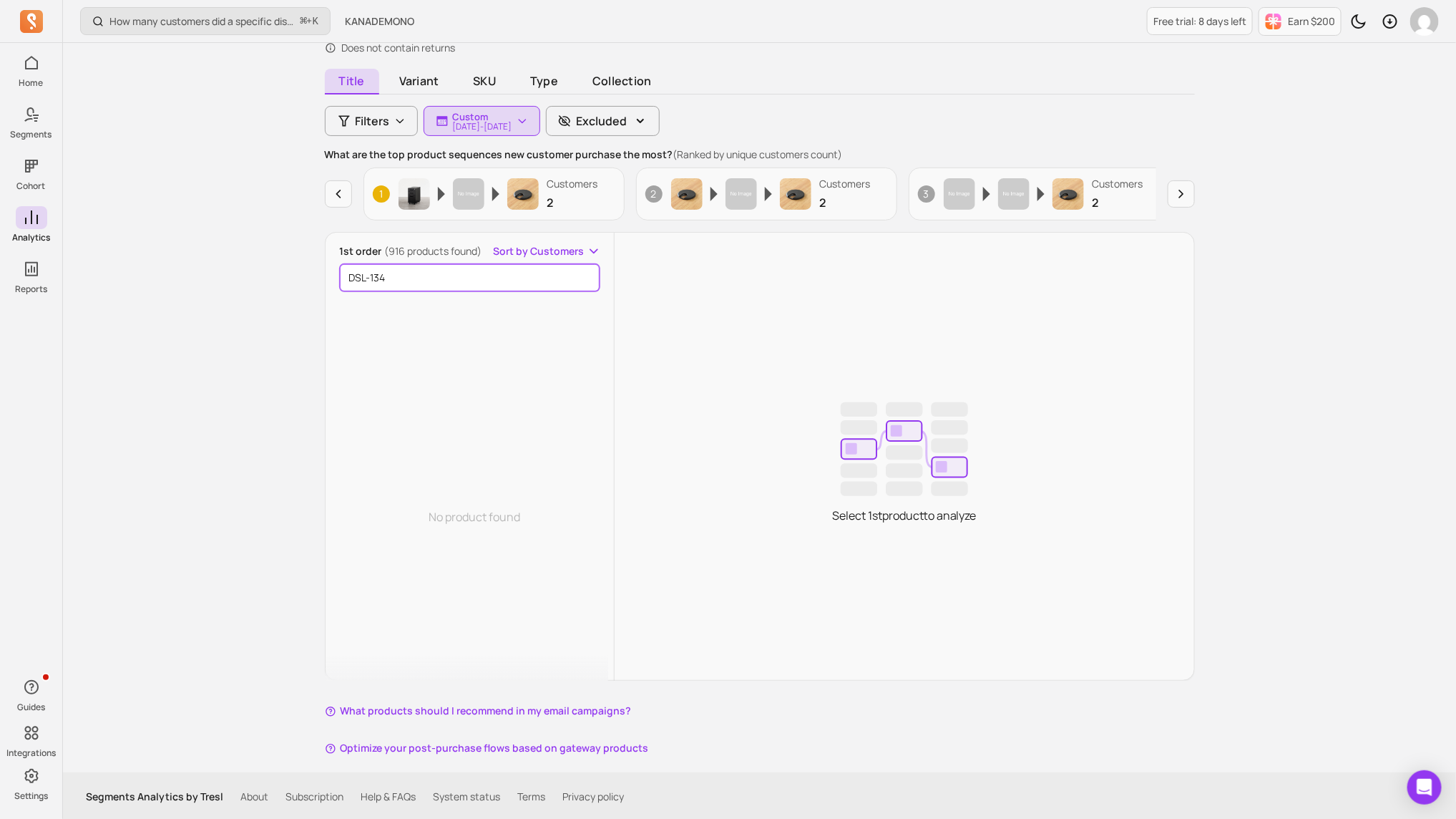
click at [446, 267] on input "DSL-134" at bounding box center [470, 278] width 261 height 27
paste input "ニュアンスカラーの 充電式 ポータブルライト"
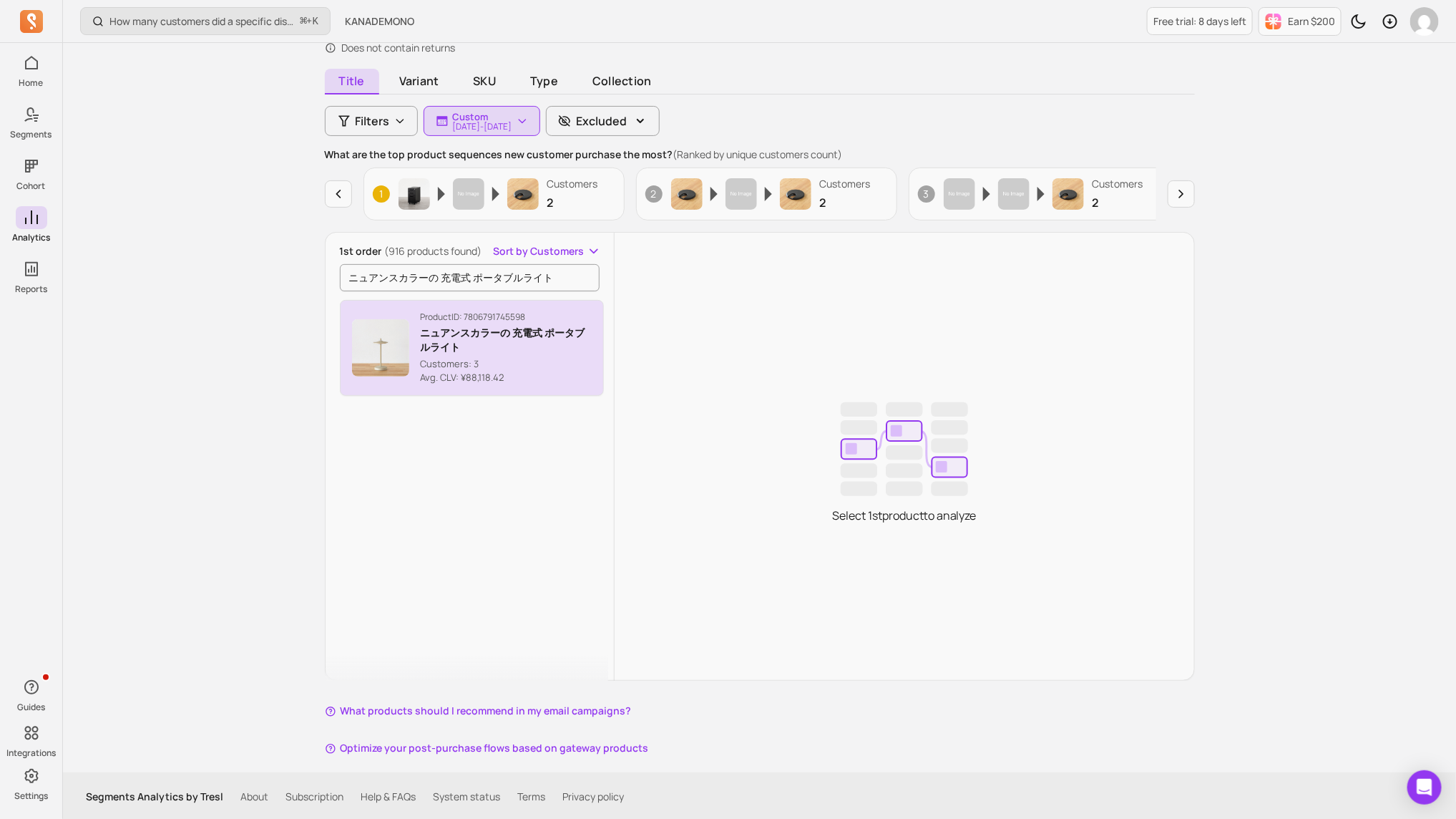
click at [462, 363] on p "Customers: 3" at bounding box center [507, 364] width 172 height 14
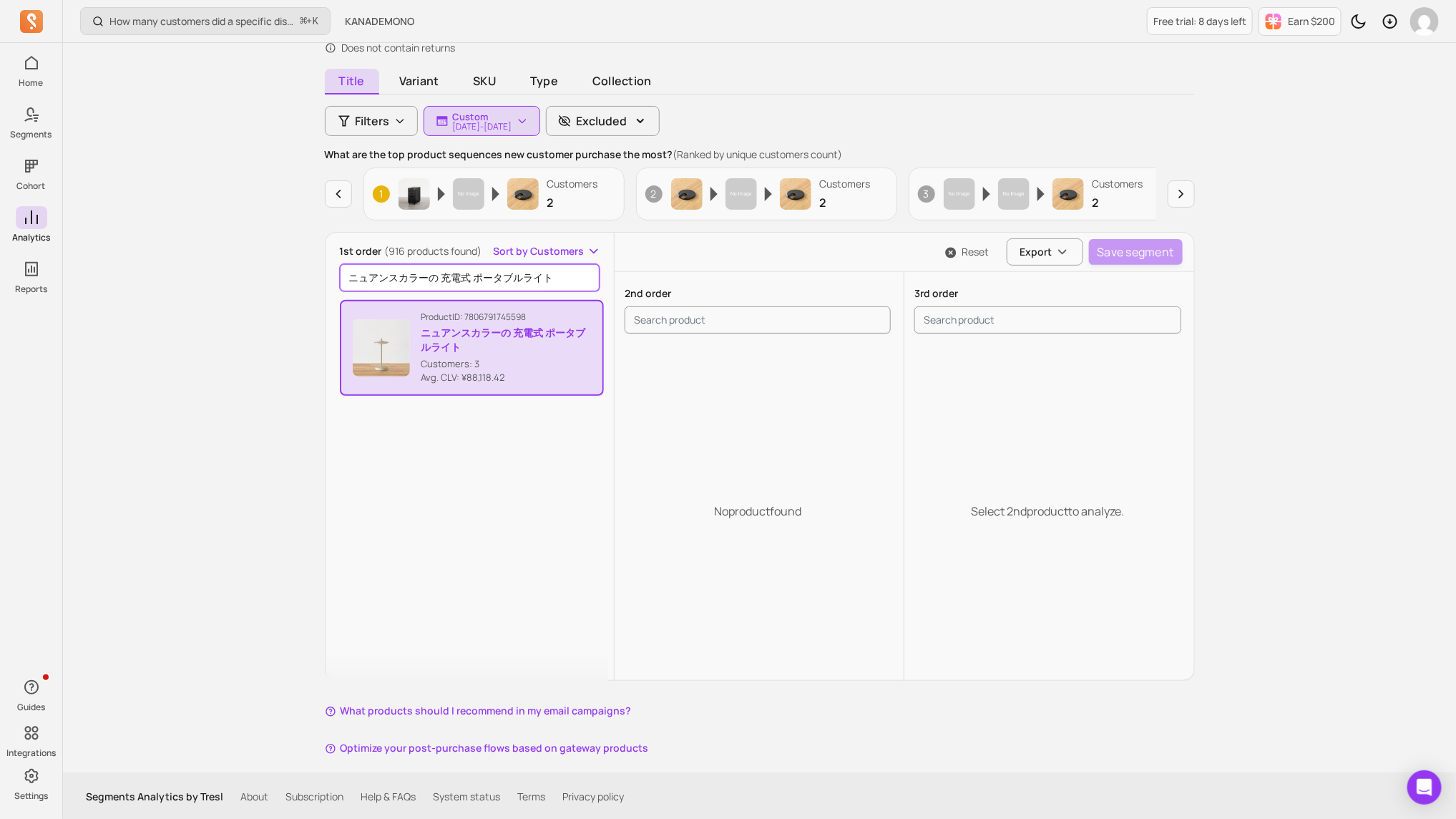
click at [456, 282] on input "ニュアンスカラーの 充電式 ポータブルライト" at bounding box center [470, 278] width 261 height 27
paste input "ORIGAMI PENDANTLAMP"
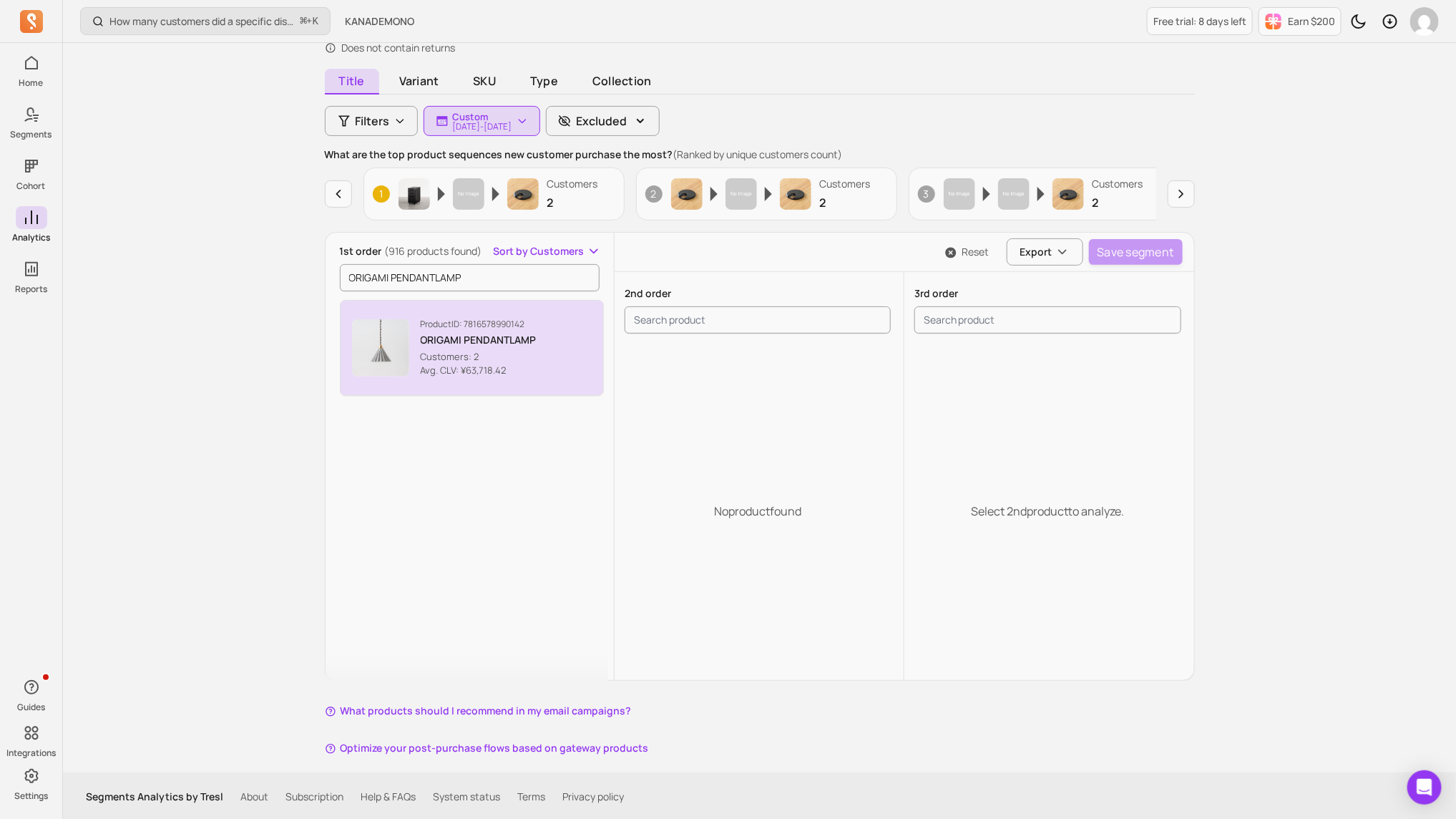
click at [391, 333] on img "button" at bounding box center [380, 347] width 57 height 57
click at [475, 271] on input "ORIGAMI PENDANTLAMP" at bounding box center [470, 278] width 261 height 27
paste input "ころんとした ウッドとガラスの テーブルランプ"
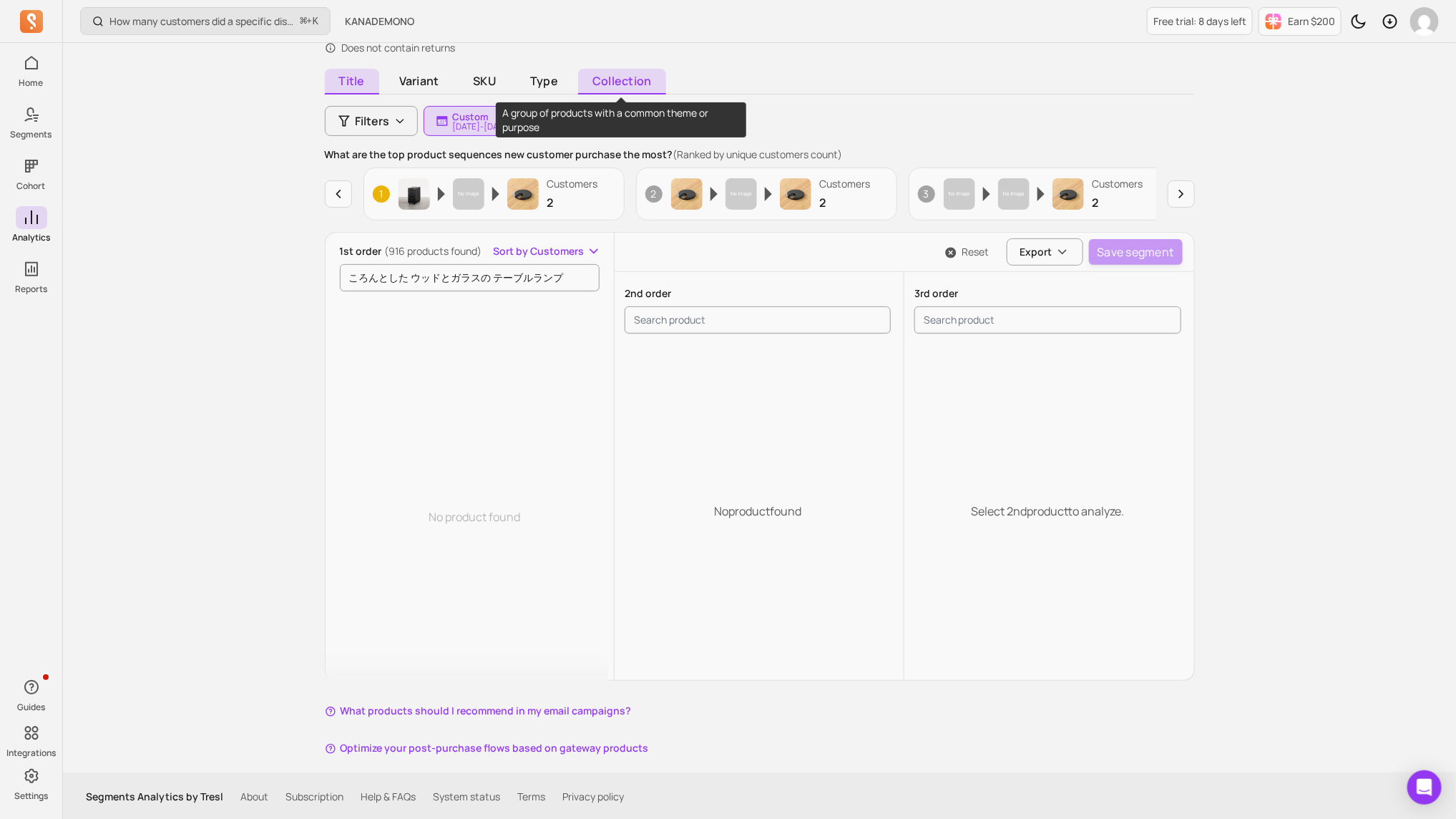
click at [628, 77] on span "Collection" at bounding box center [621, 82] width 87 height 26
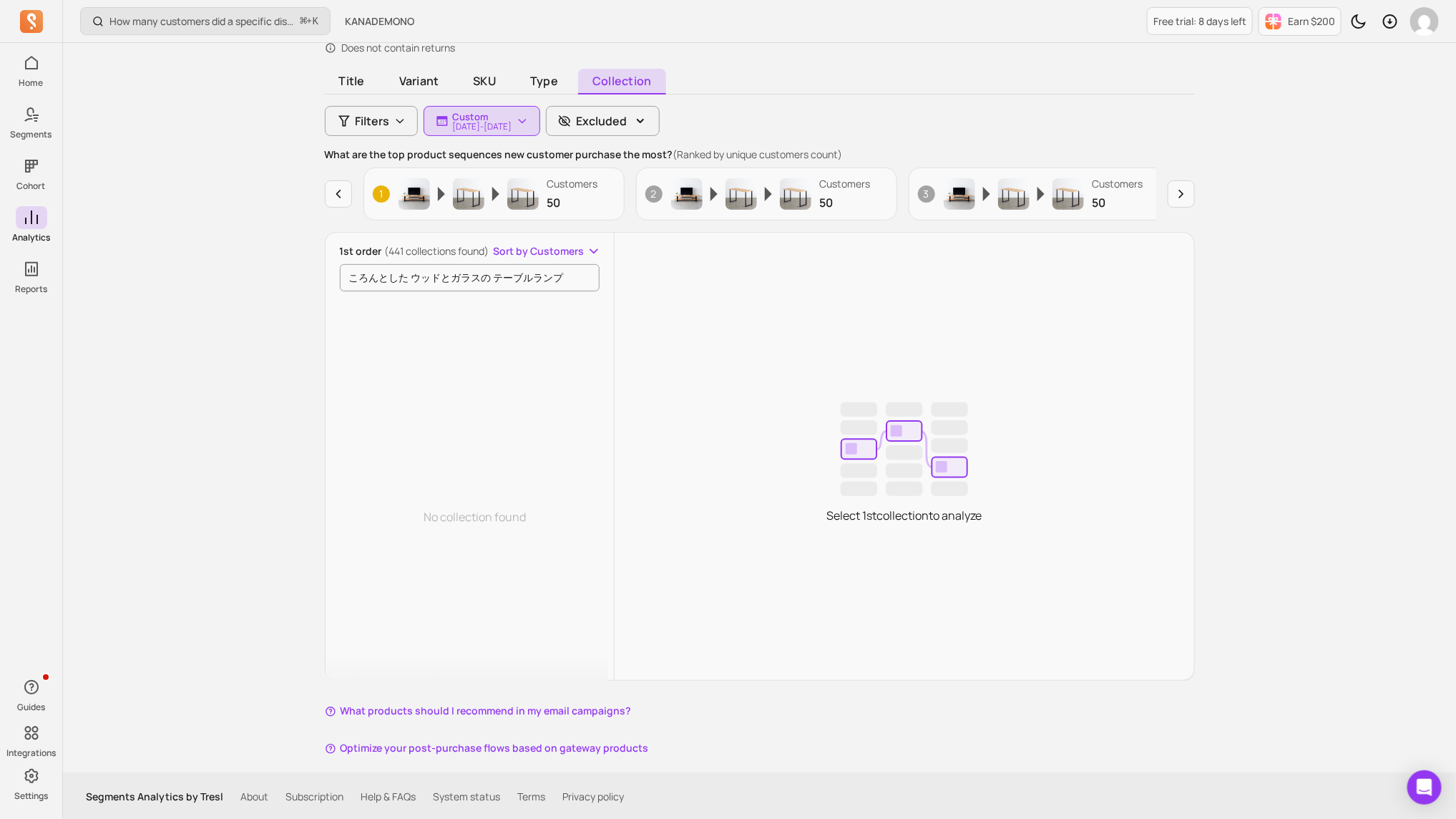
click at [489, 258] on div "ころんとした ウッドとガラスの テーブルランプ" at bounding box center [475, 274] width 270 height 33
click at [484, 274] on input "ころんとした ウッドとガラスの テーブルランプ" at bounding box center [470, 278] width 261 height 27
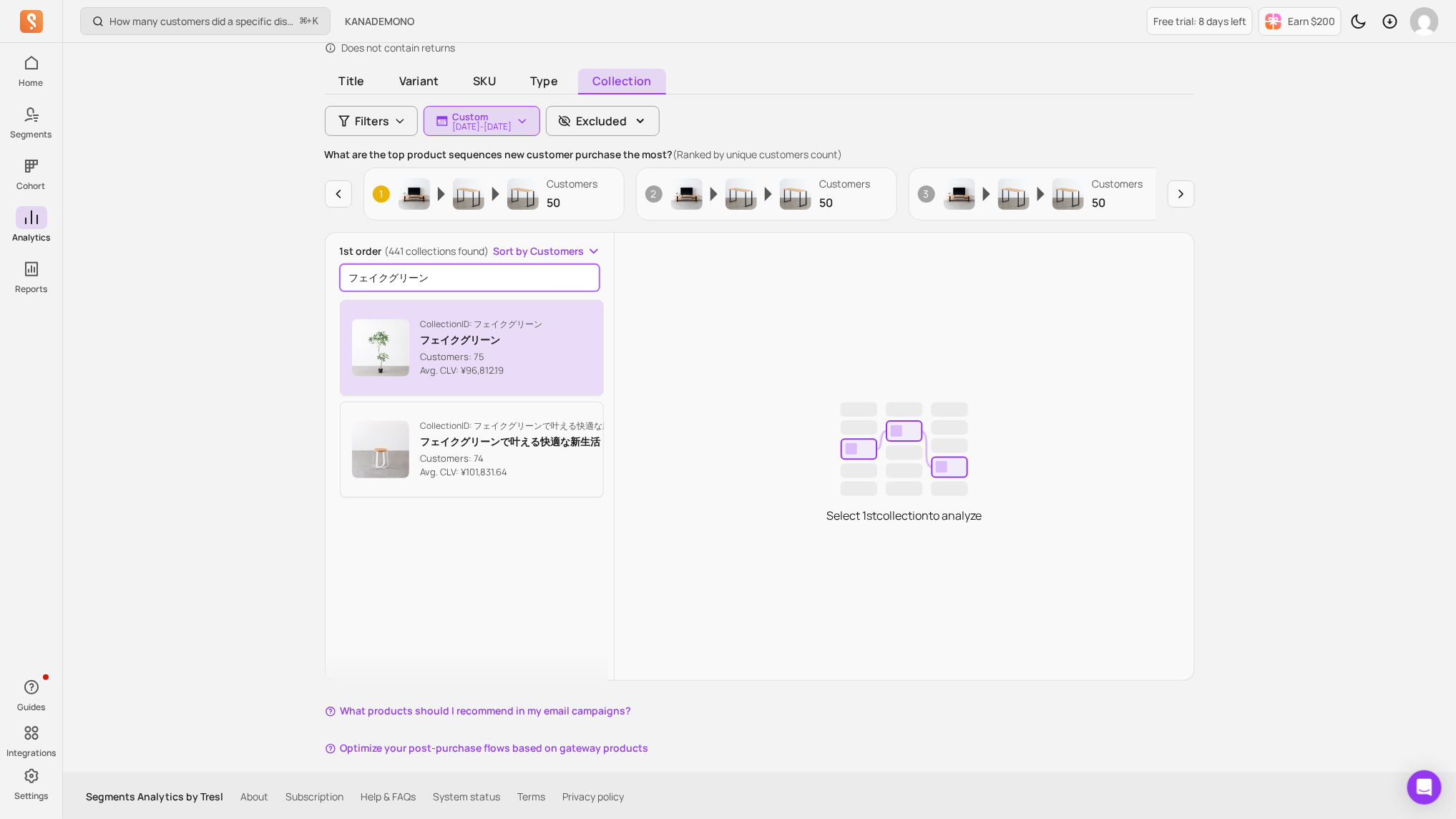
type input "フェイクグリーン"
click at [491, 346] on div "Collection ID: フェイクグリーン フェイクグリーン Customers: 75 Avg. CLV: ¥96,812.19" at bounding box center [482, 348] width 123 height 59
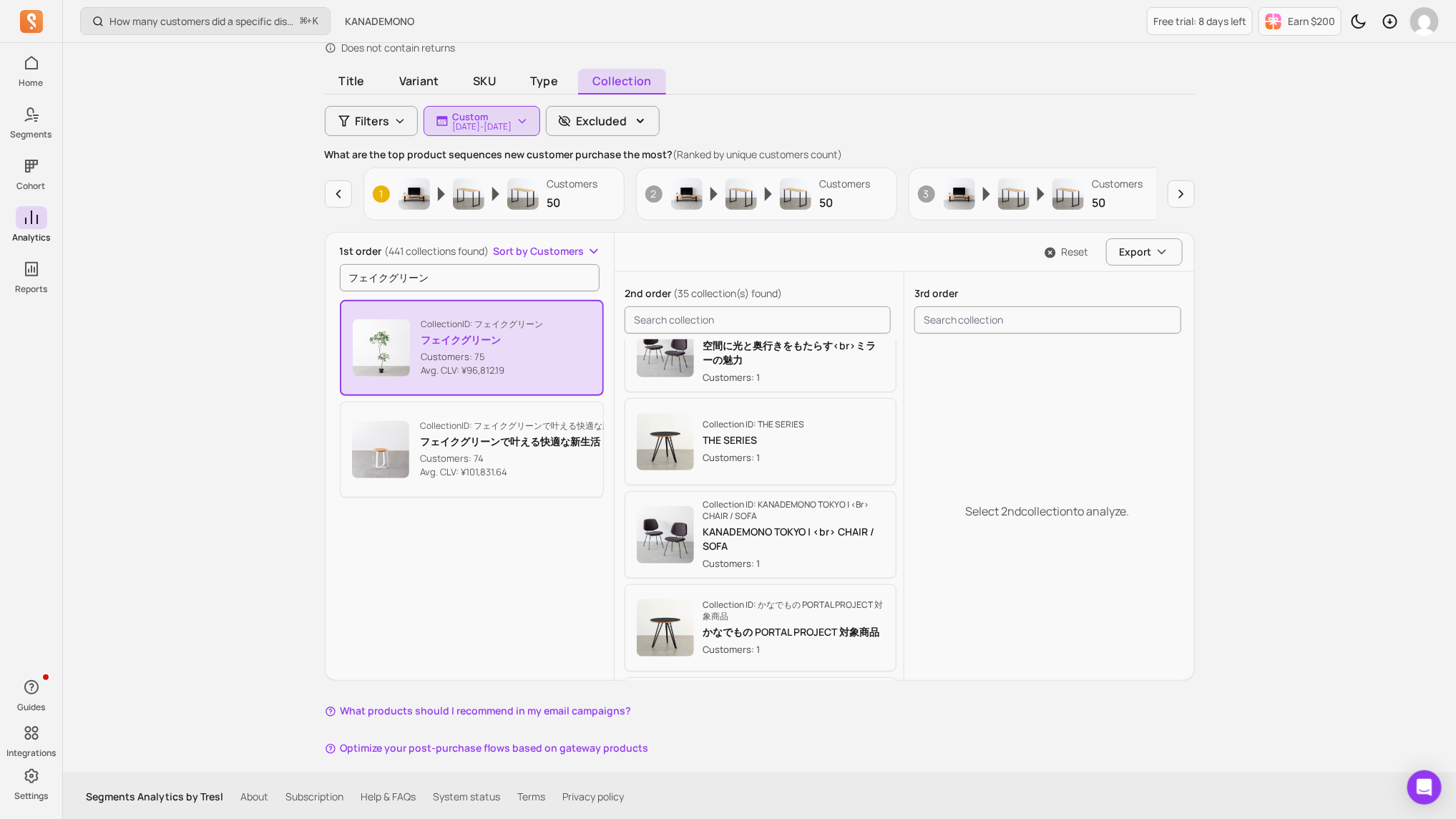
scroll to position [2183, 0]
click at [540, 127] on span "button" at bounding box center [523, 120] width 34 height 30
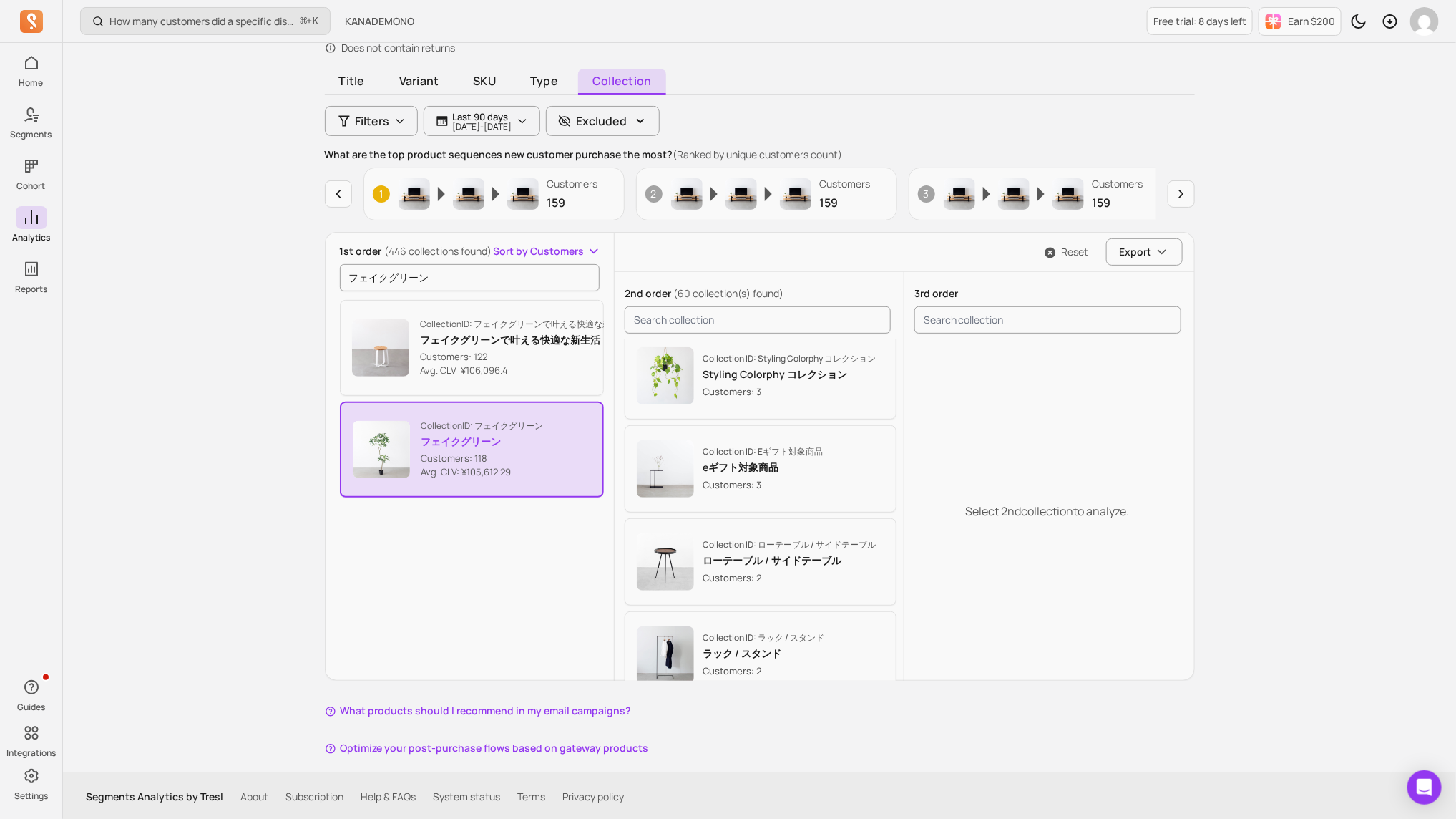
scroll to position [1298, 0]
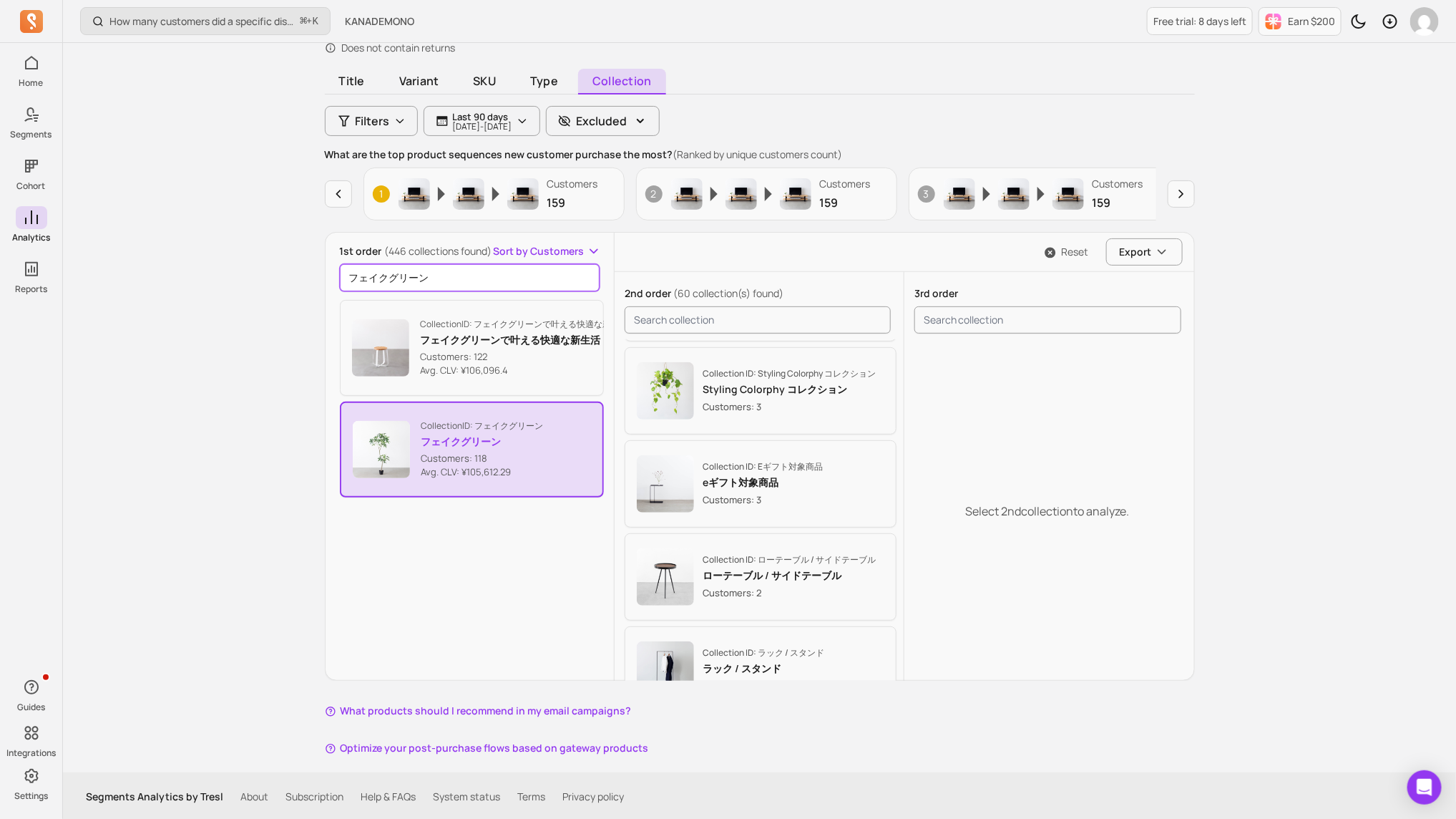
click at [486, 282] on input "フェイクグリーン" at bounding box center [470, 278] width 261 height 27
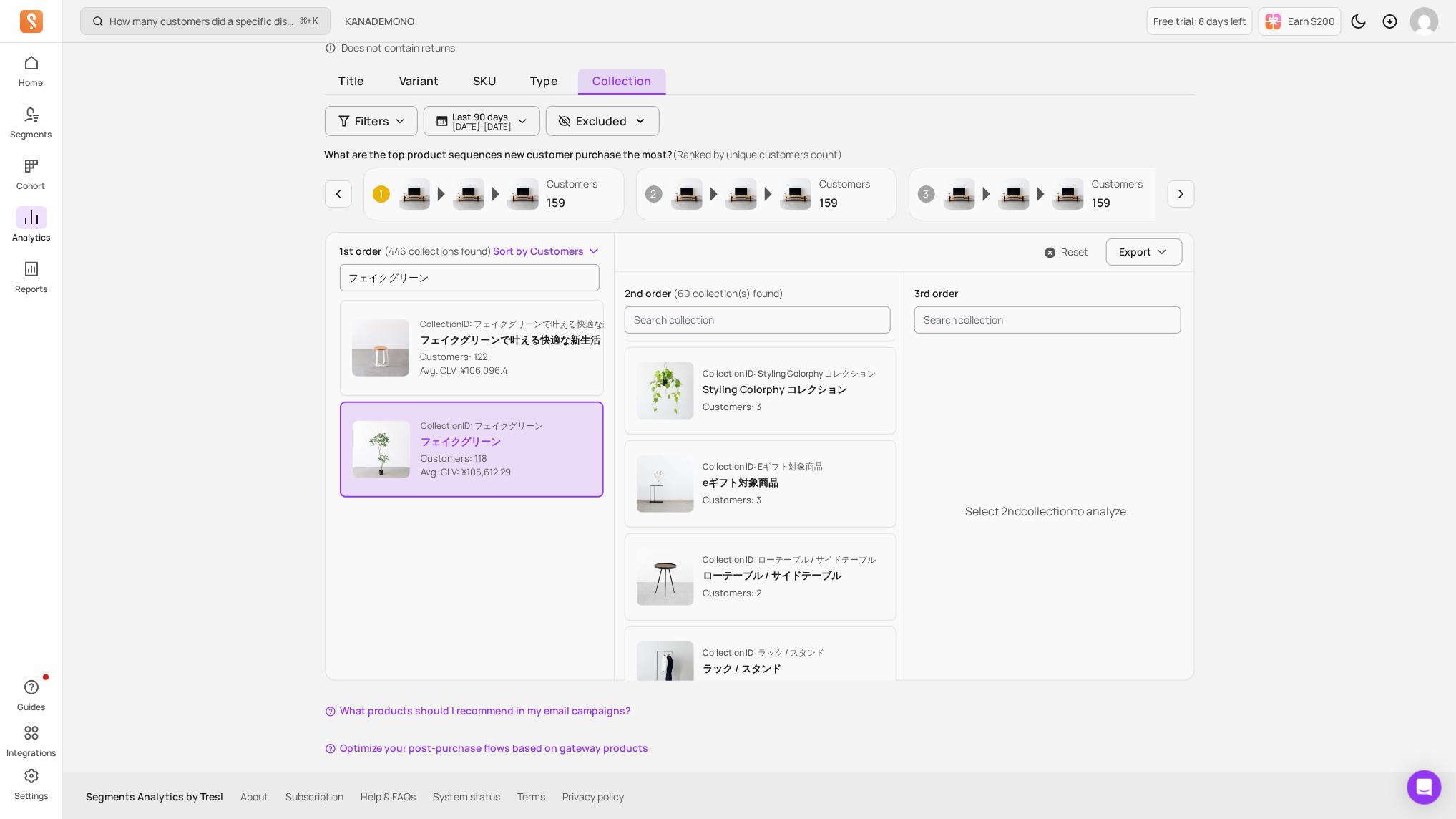
click at [37, 221] on icon at bounding box center [31, 217] width 13 height 14
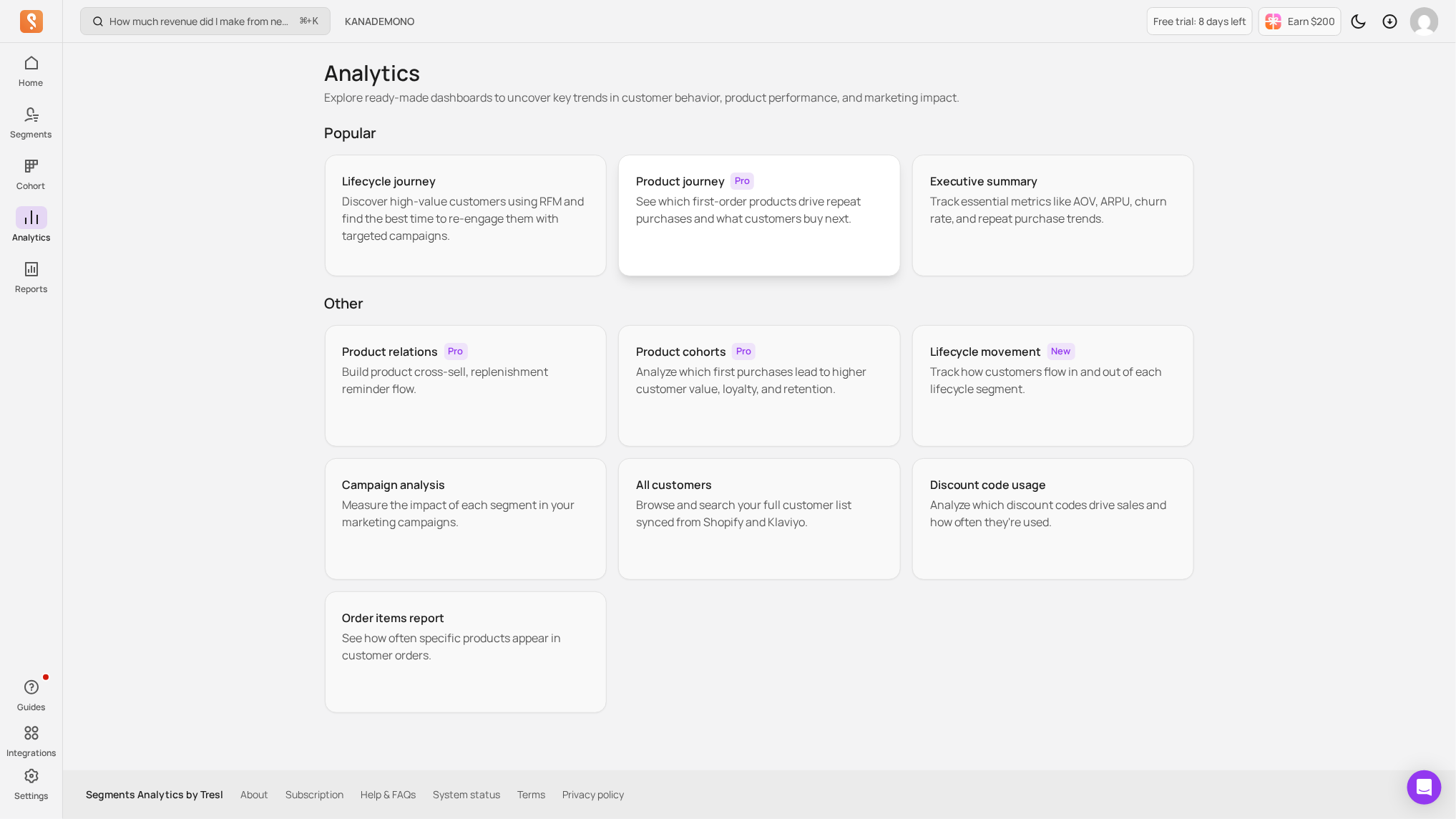
click at [753, 214] on p "See which first-order products drive repeat purchases and what customers buy ne…" at bounding box center [759, 209] width 247 height 34
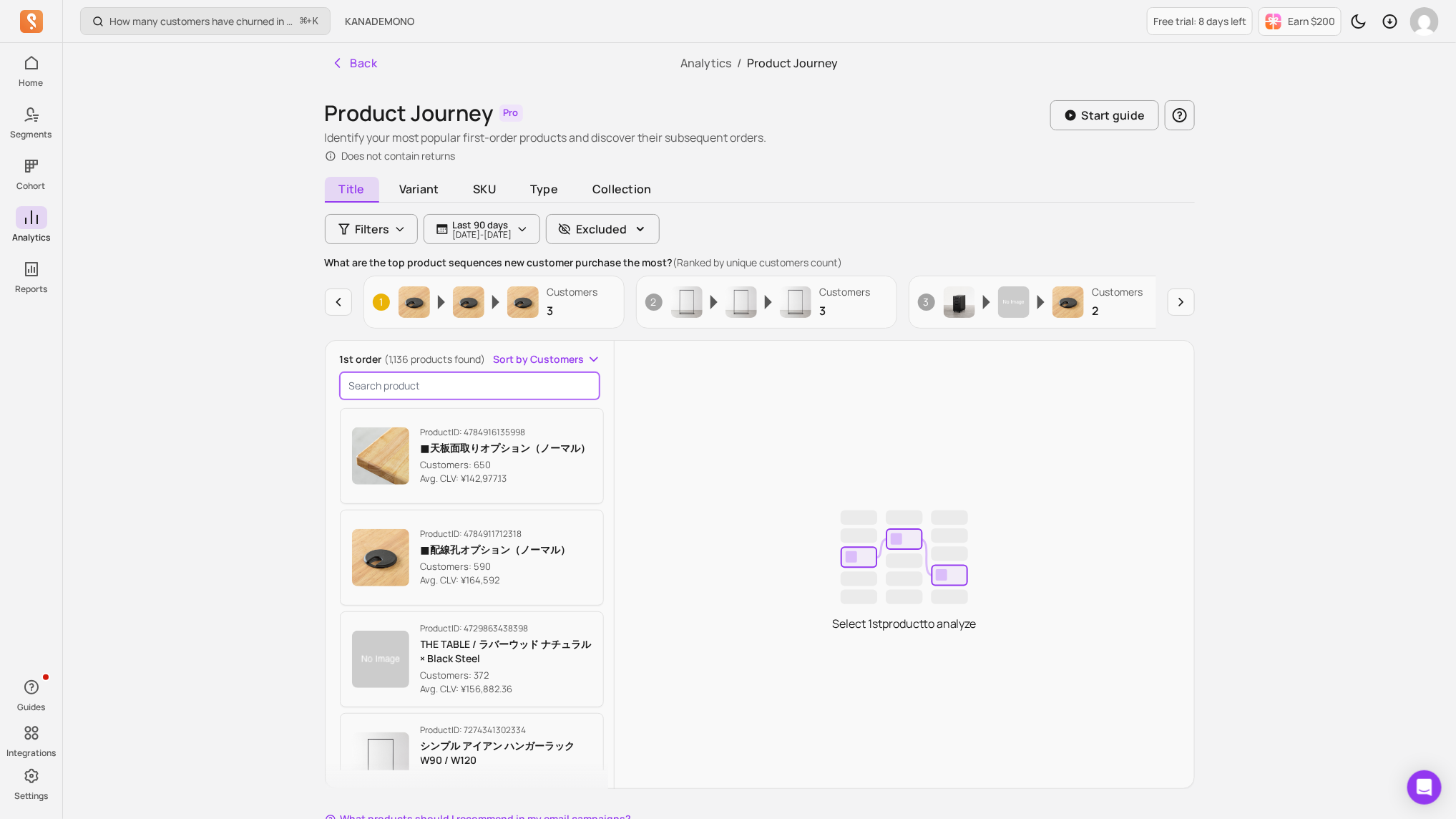
click at [501, 393] on input "search product" at bounding box center [470, 386] width 261 height 27
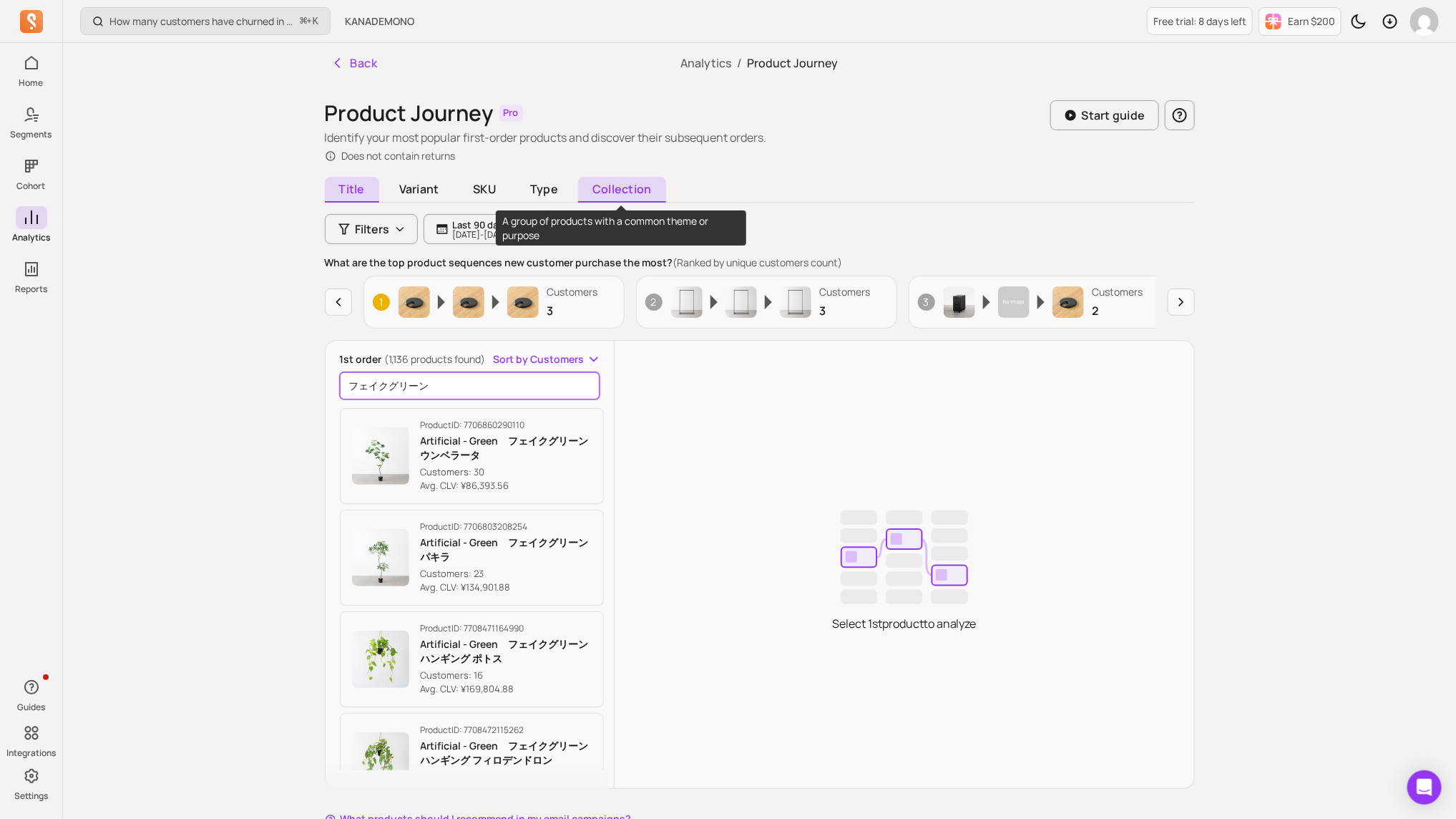
type input "フェイクグリーン"
click at [616, 197] on span "Collection" at bounding box center [621, 189] width 87 height 26
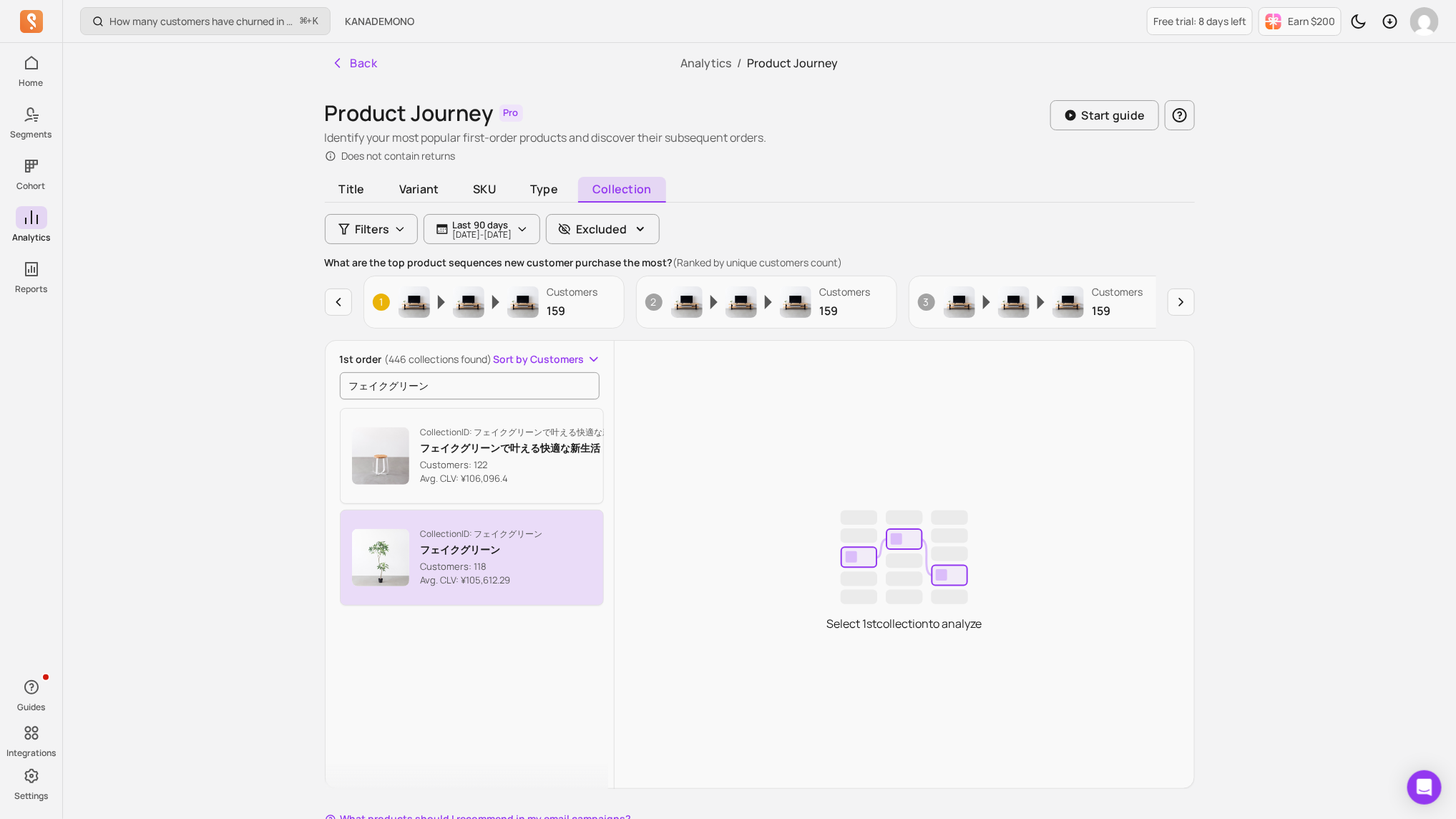
click at [494, 545] on p "Customers: 118" at bounding box center [482, 567] width 123 height 14
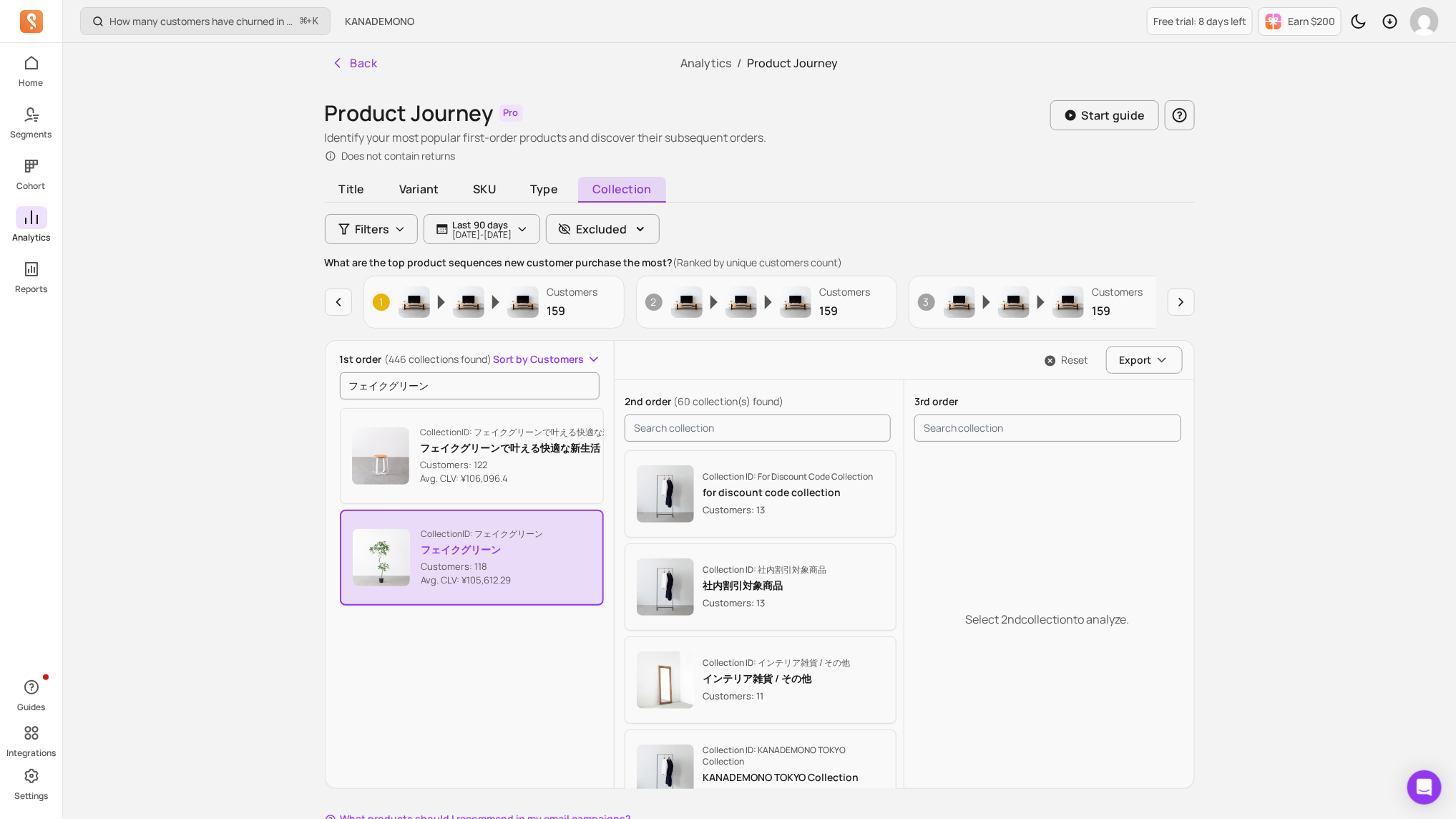
click at [18, 213] on span at bounding box center [31, 217] width 31 height 23
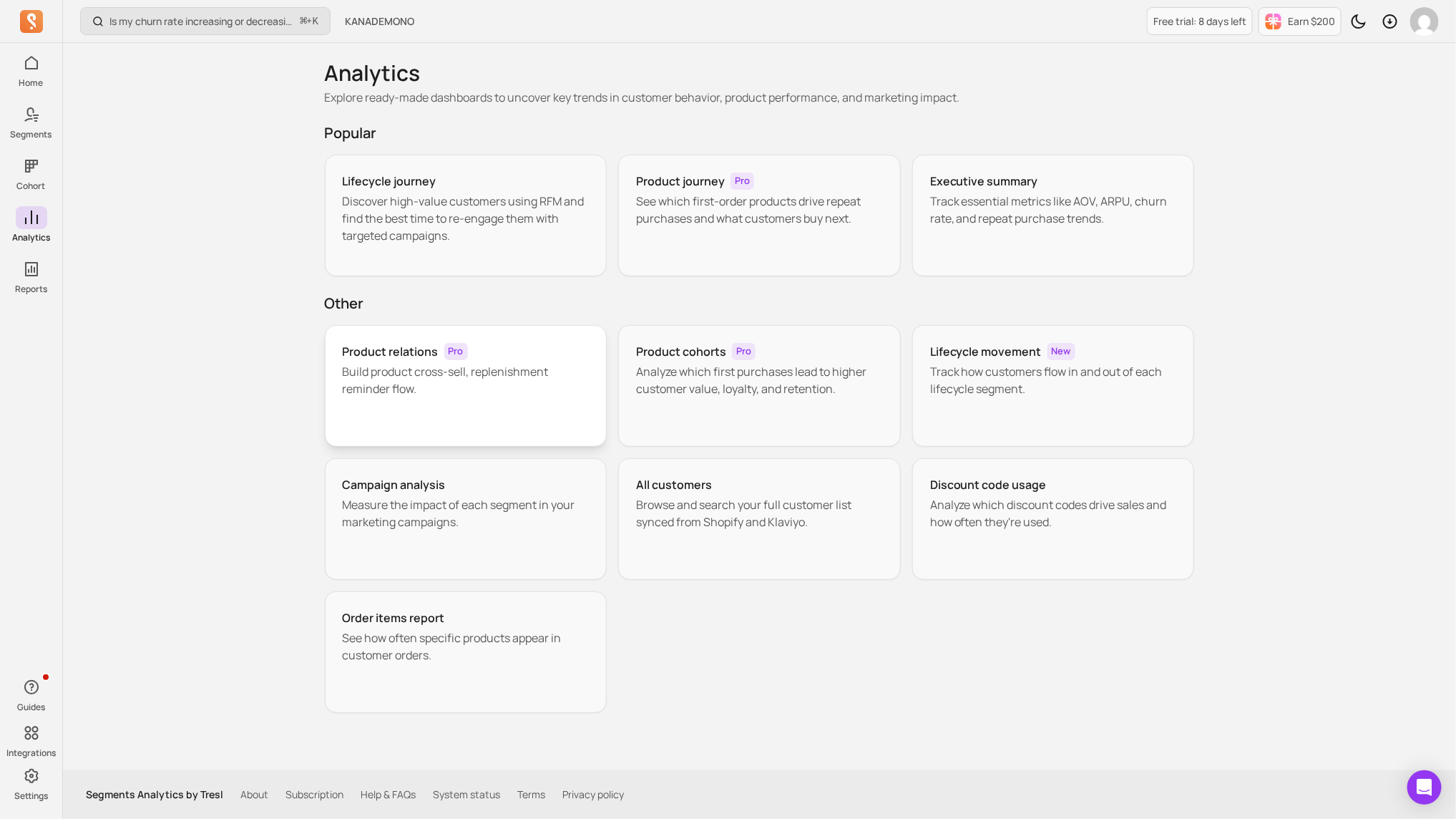
click at [487, 370] on p "Build product cross-sell, replenishment reminder flow." at bounding box center [467, 380] width 247 height 34
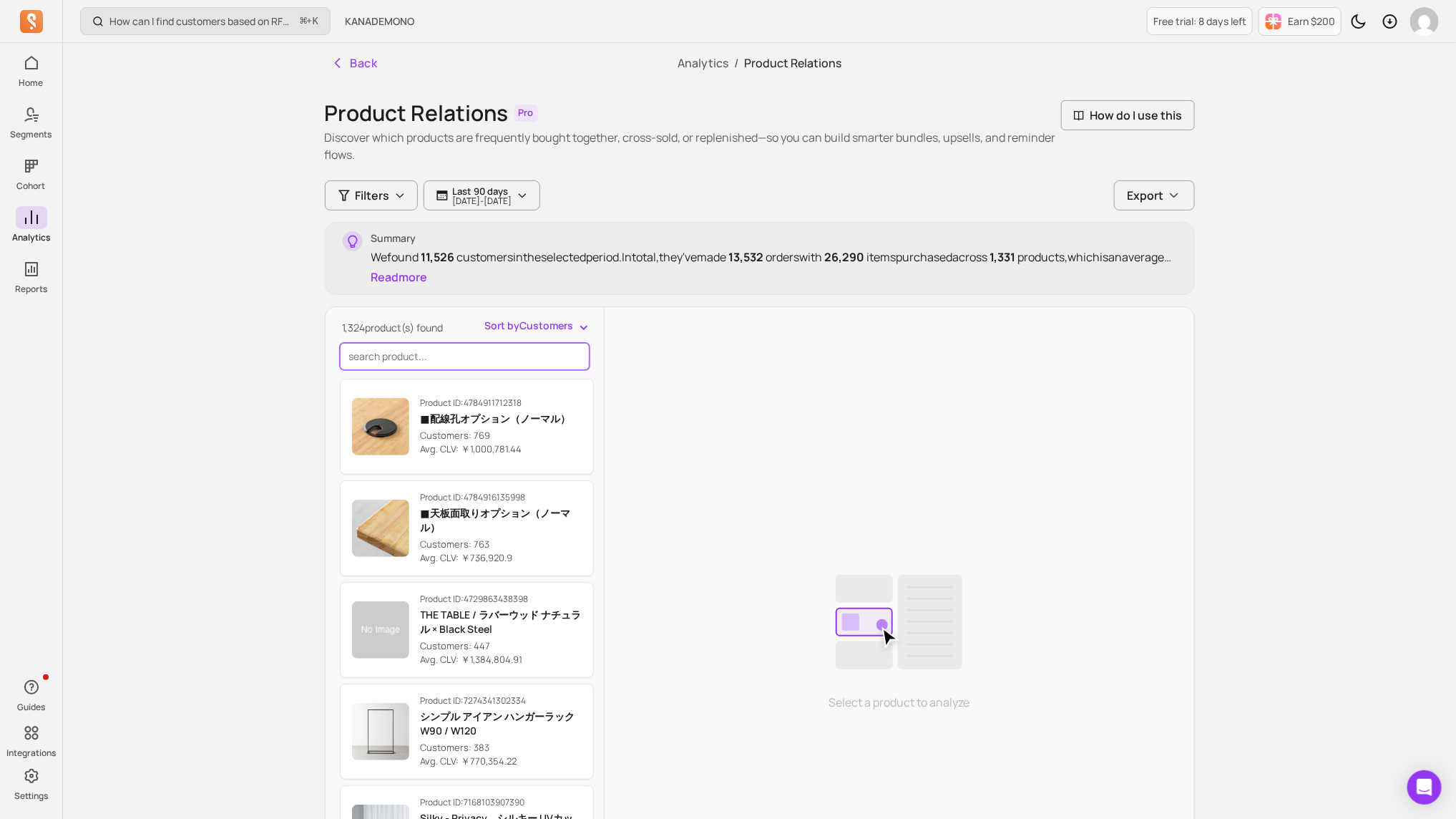
click at [456, 353] on input "search product" at bounding box center [464, 357] width 249 height 27
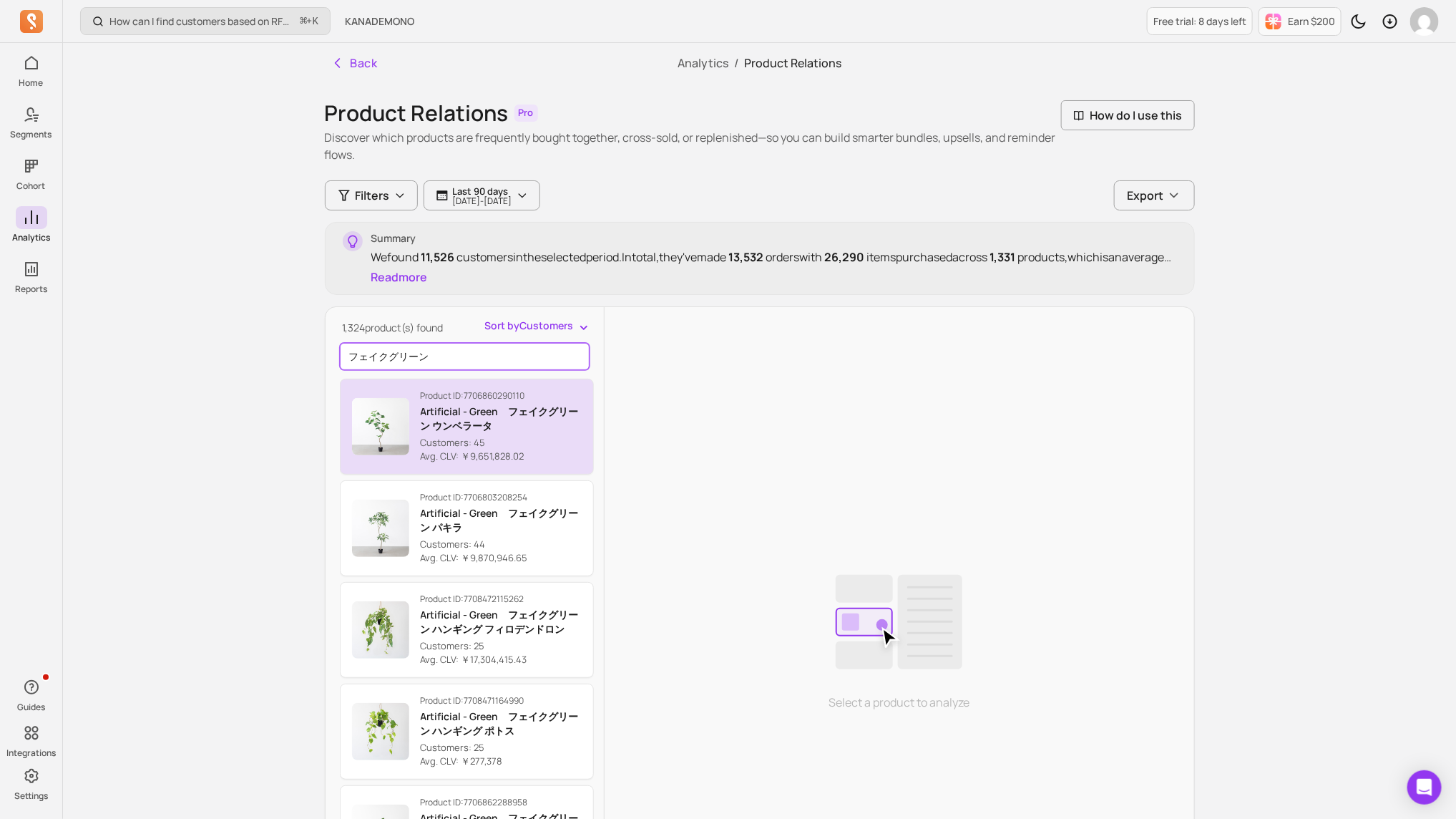
type input "フェイクグリーン"
click at [480, 424] on p "Artificial - Green　フェイクグリーン ウンベラータ" at bounding box center [501, 419] width 161 height 29
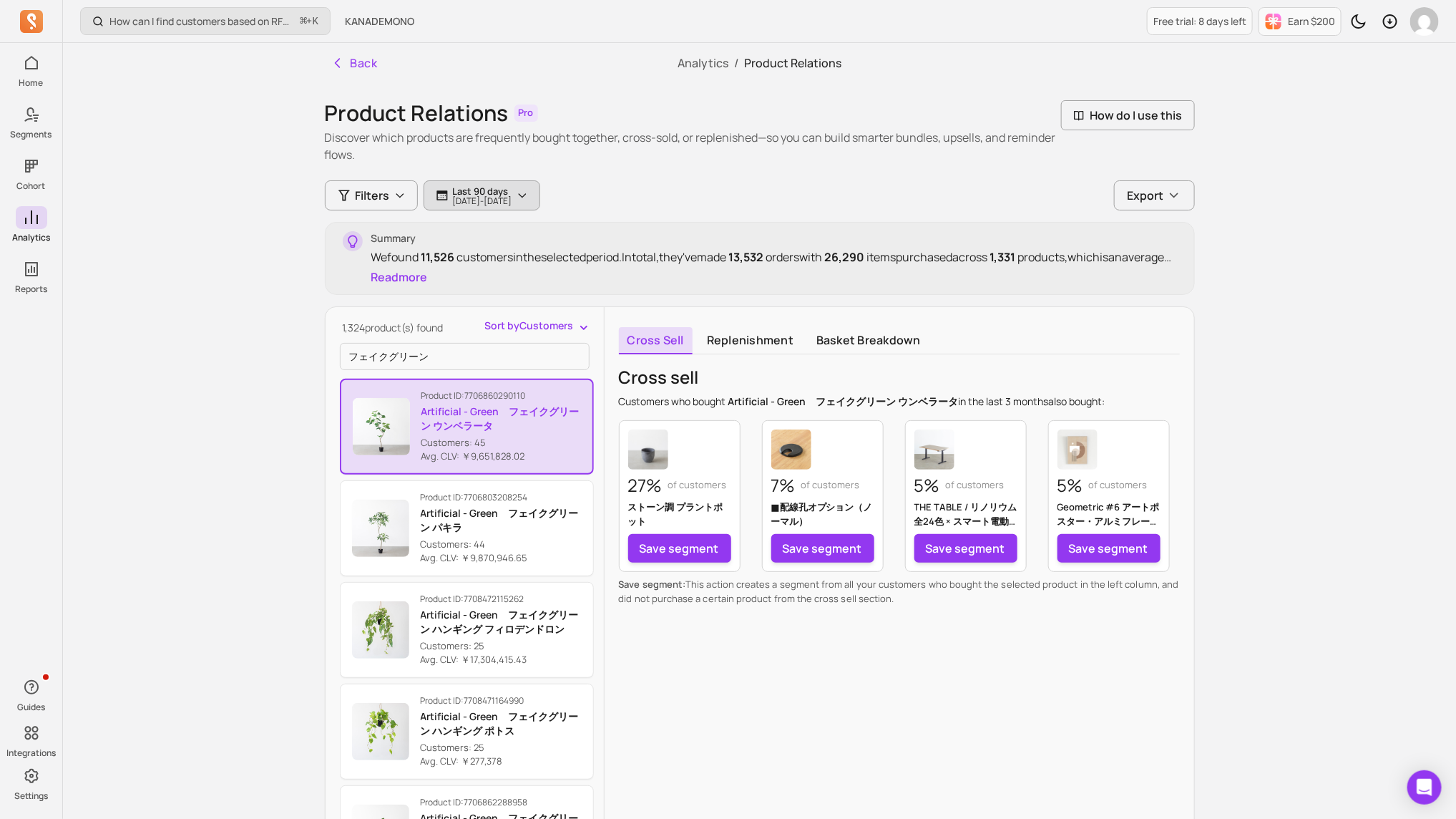
click at [496, 199] on p "[DATE] - [DATE]" at bounding box center [483, 201] width 59 height 9
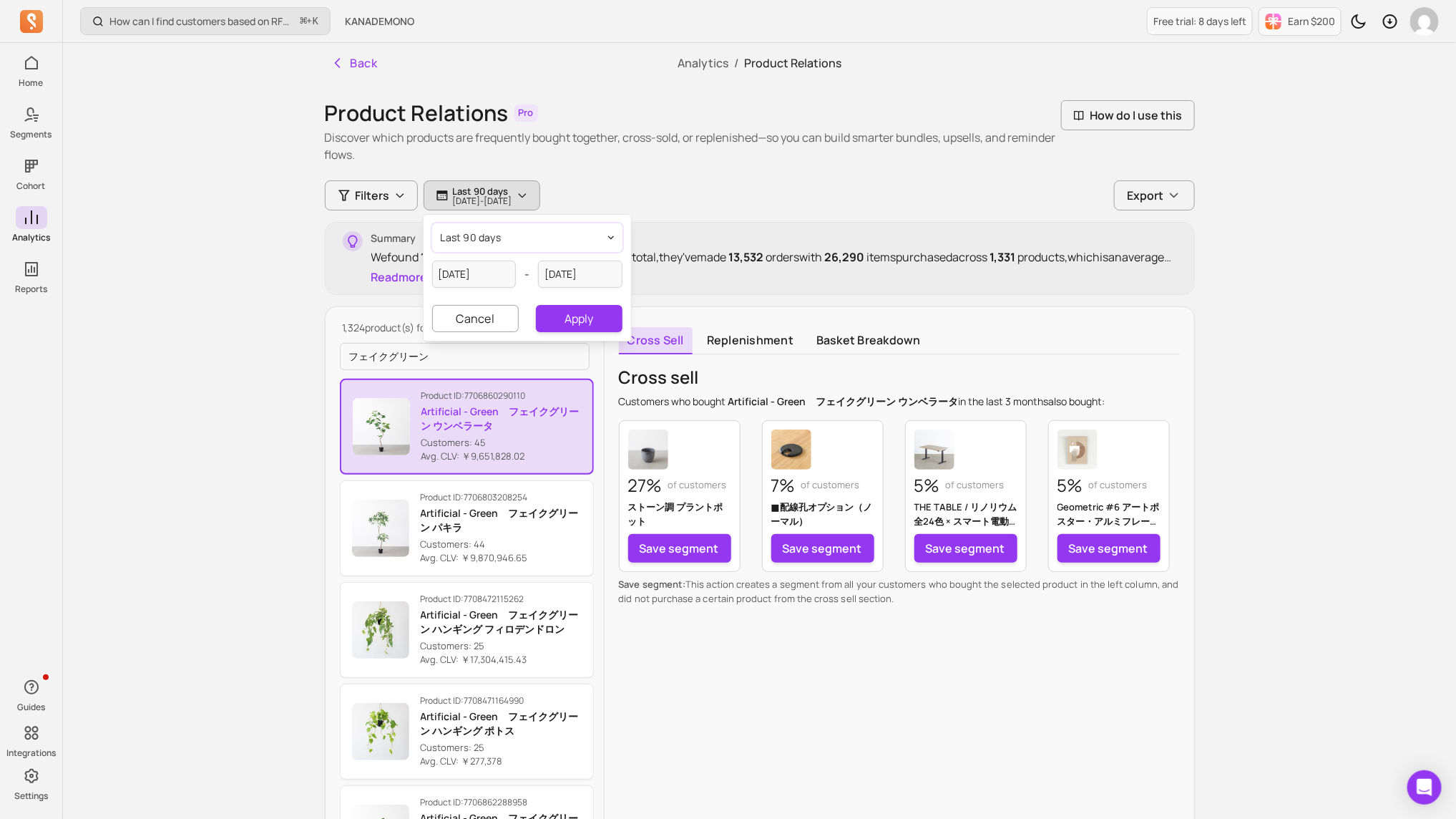
click at [534, 234] on button "last 90 days" at bounding box center [527, 237] width 190 height 29
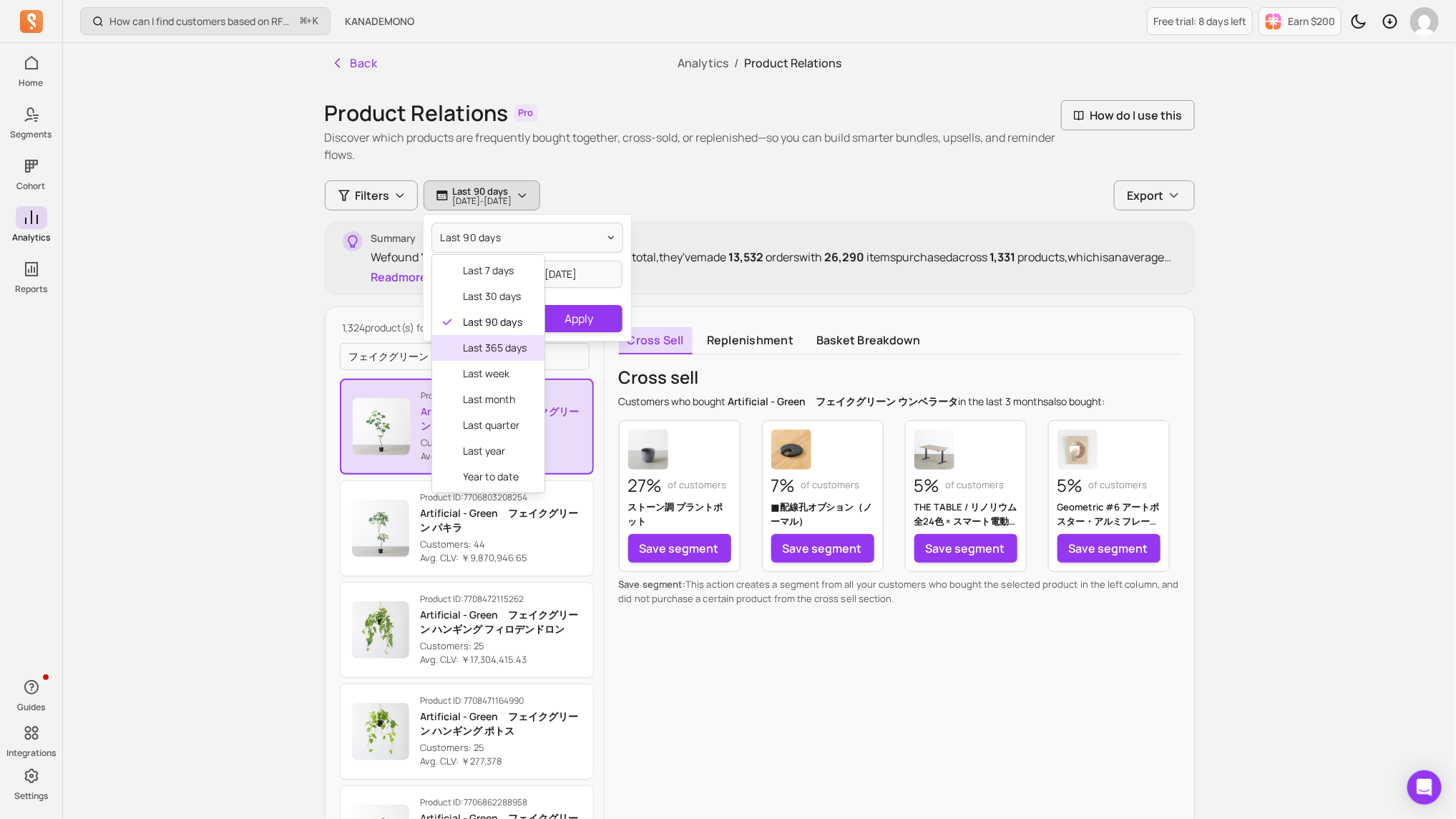
click at [508, 346] on span "last 365 days" at bounding box center [495, 348] width 63 height 14
type input "[DATE]"
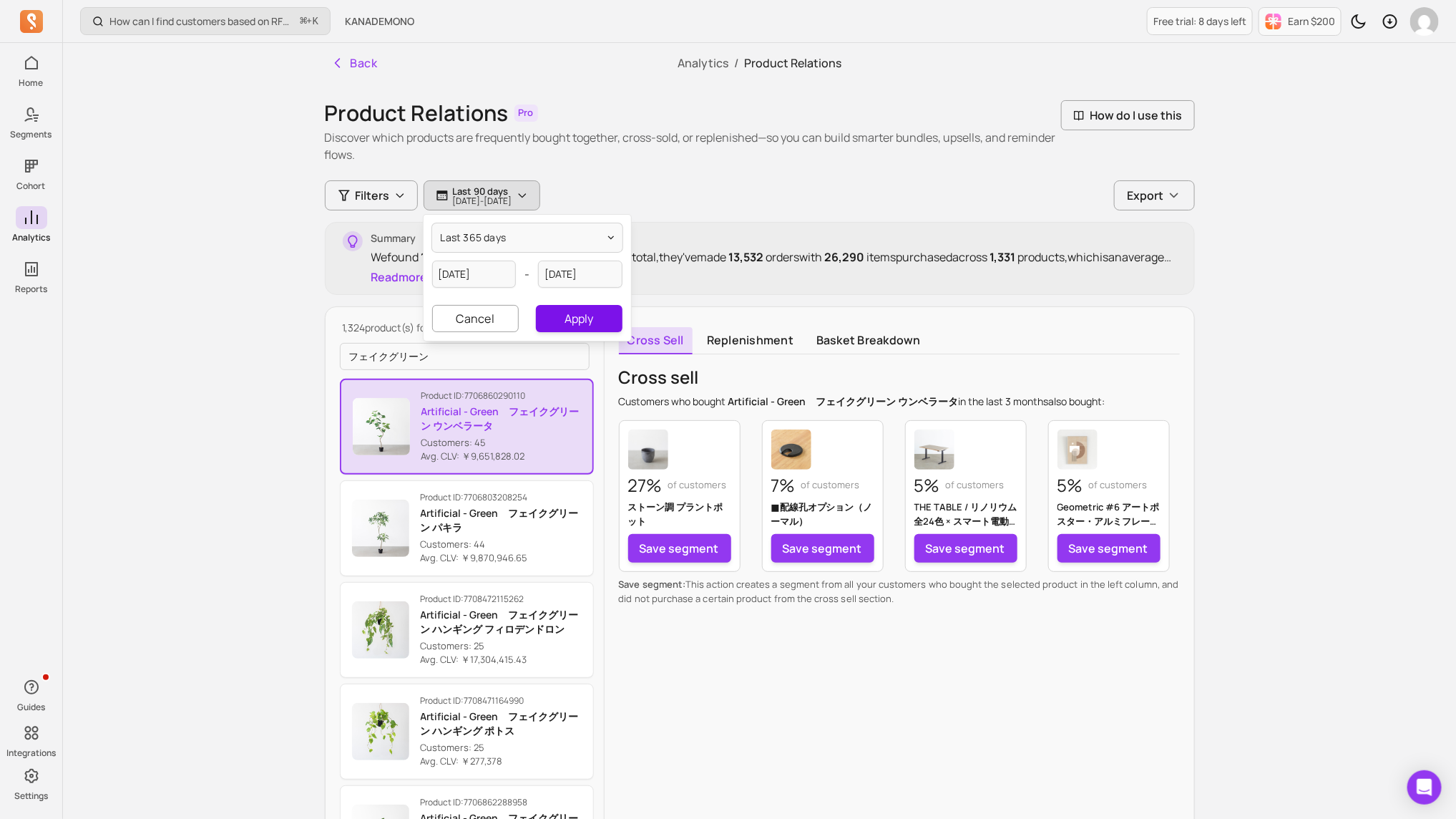
click at [578, 325] on button "Apply" at bounding box center [579, 318] width 86 height 27
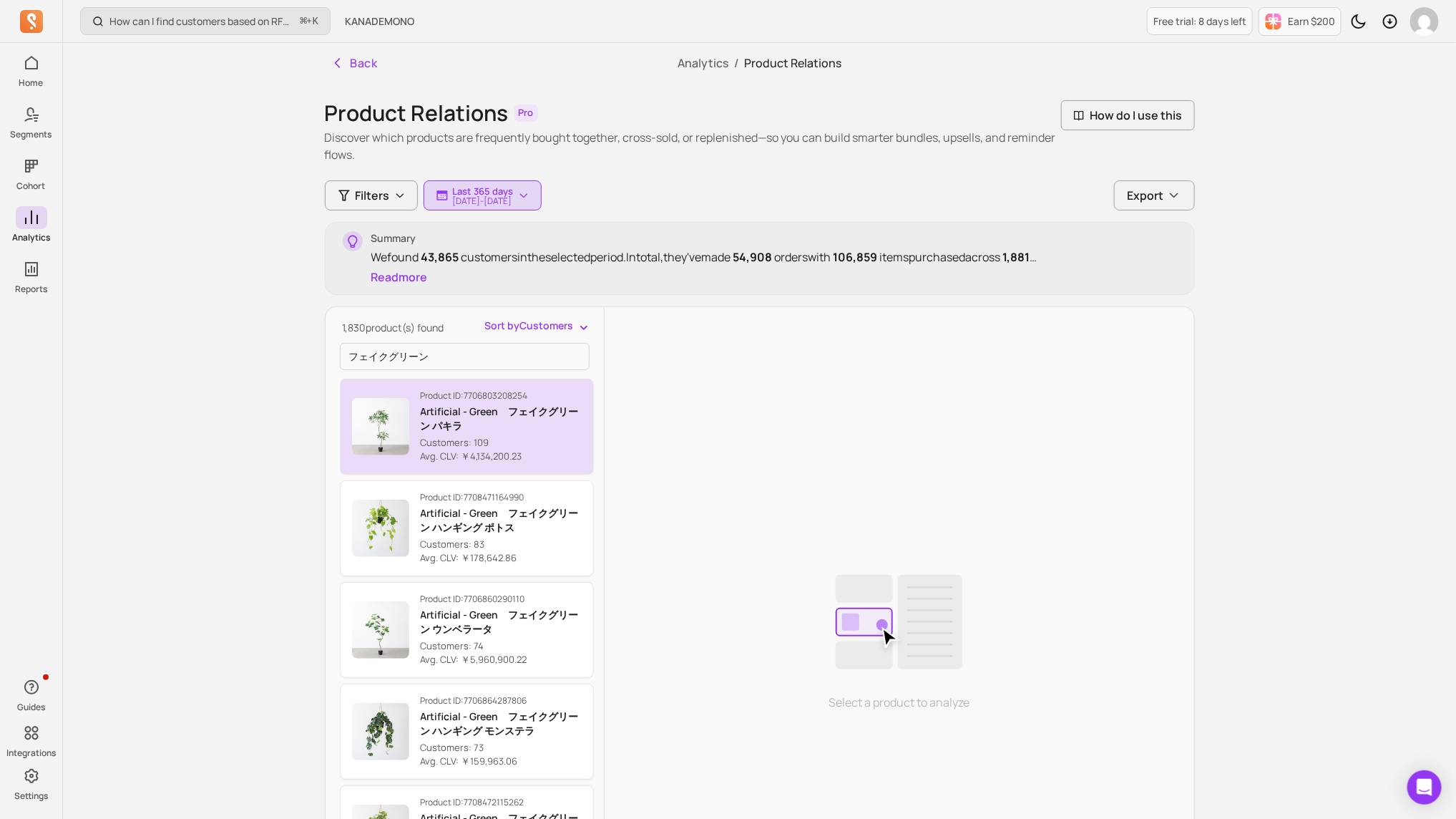
click at [483, 441] on p "Customers: 109" at bounding box center [501, 444] width 161 height 14
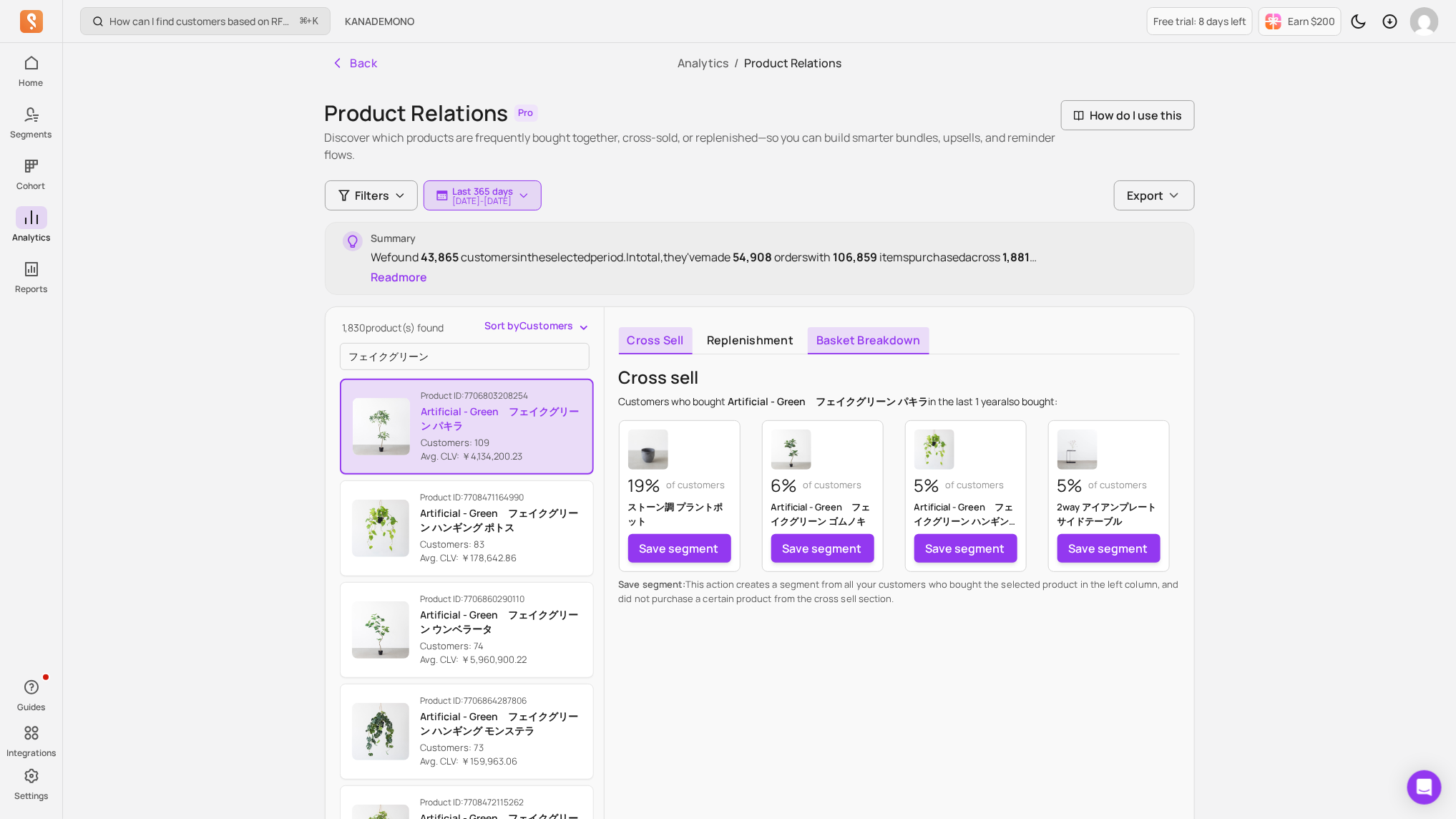
click at [891, 328] on link "Basket breakdown" at bounding box center [869, 341] width 122 height 27
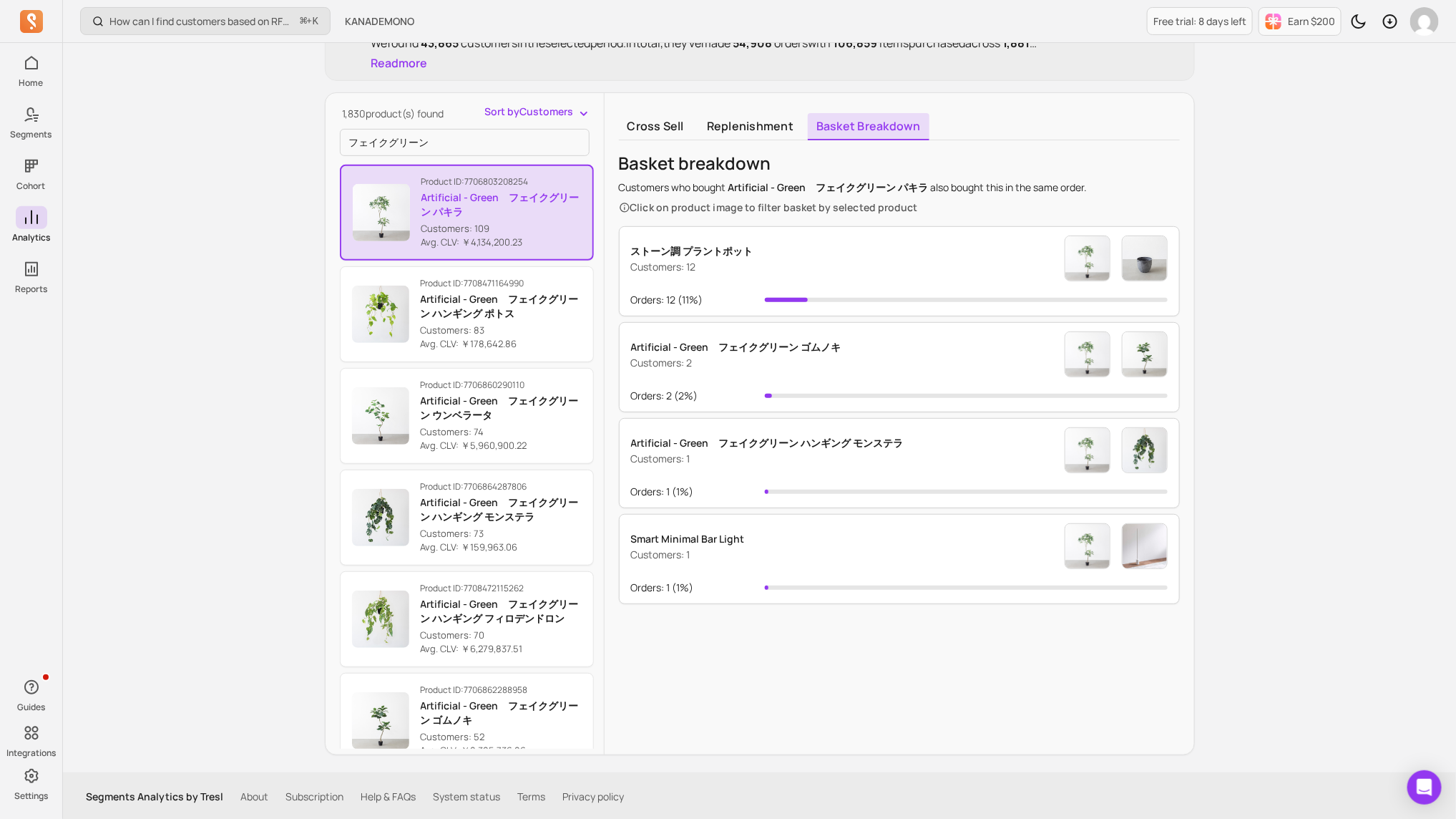
scroll to position [199, 0]
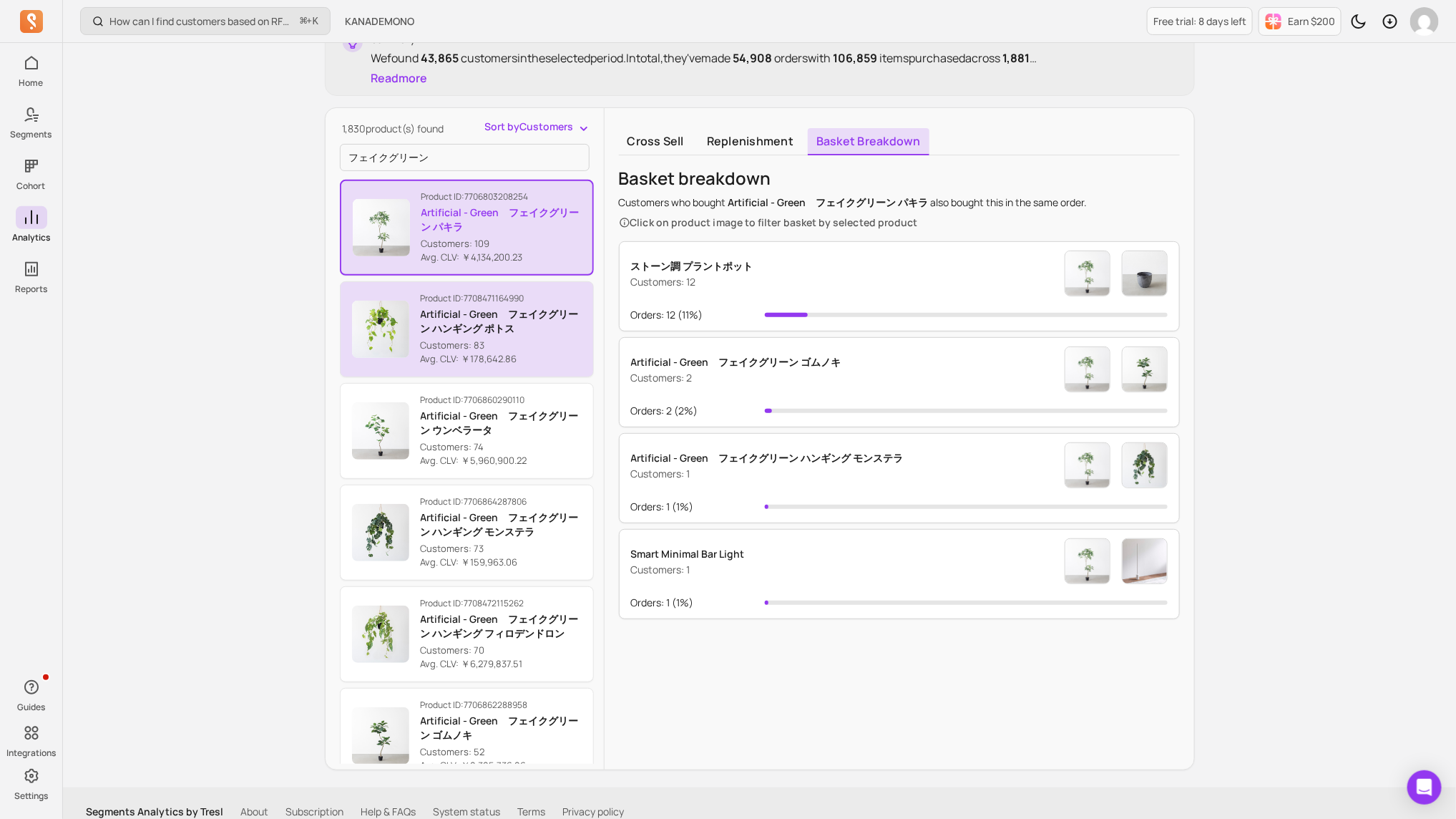
click at [512, 347] on p "Customers: 83" at bounding box center [501, 346] width 161 height 14
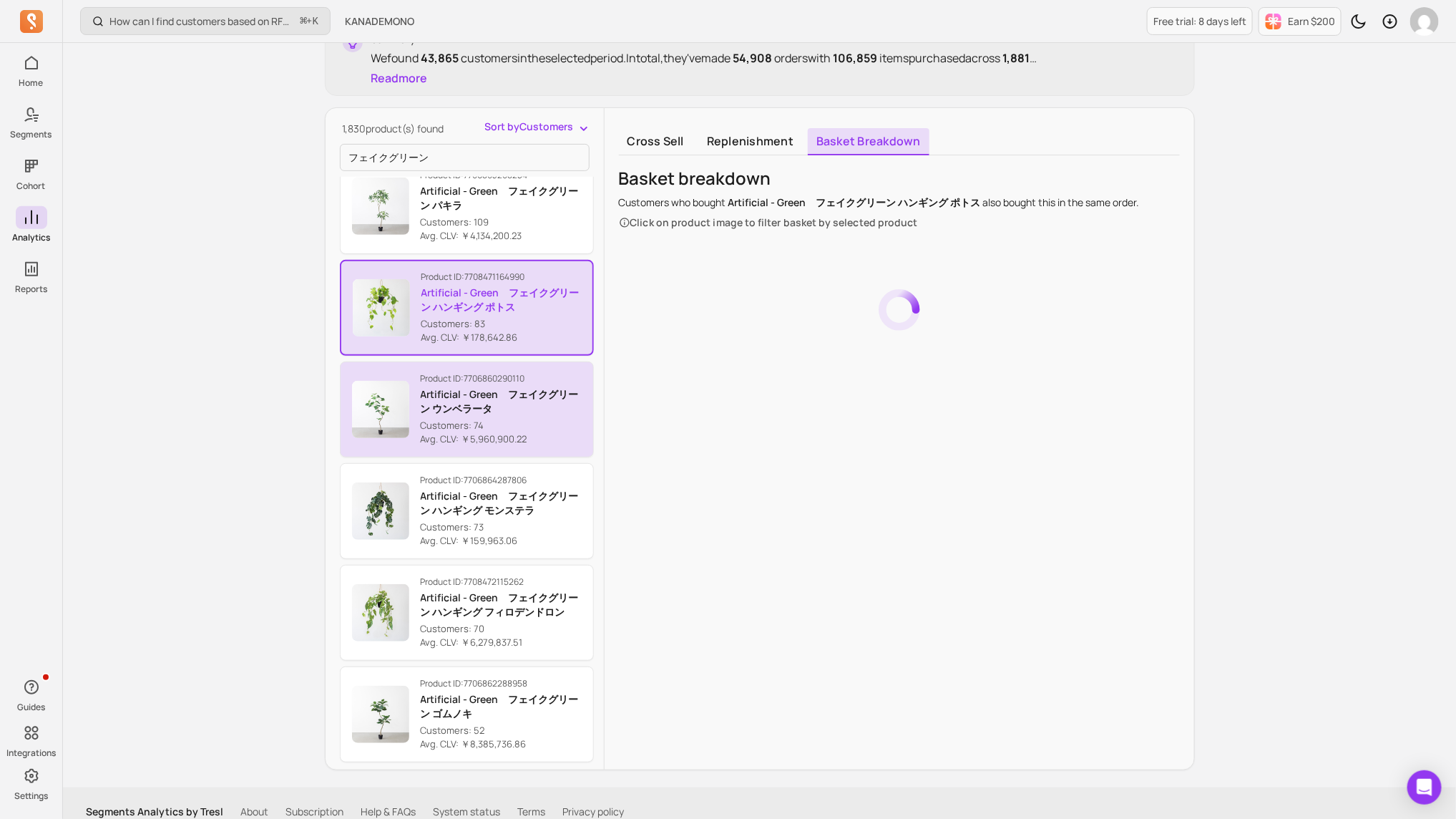
scroll to position [24, 0]
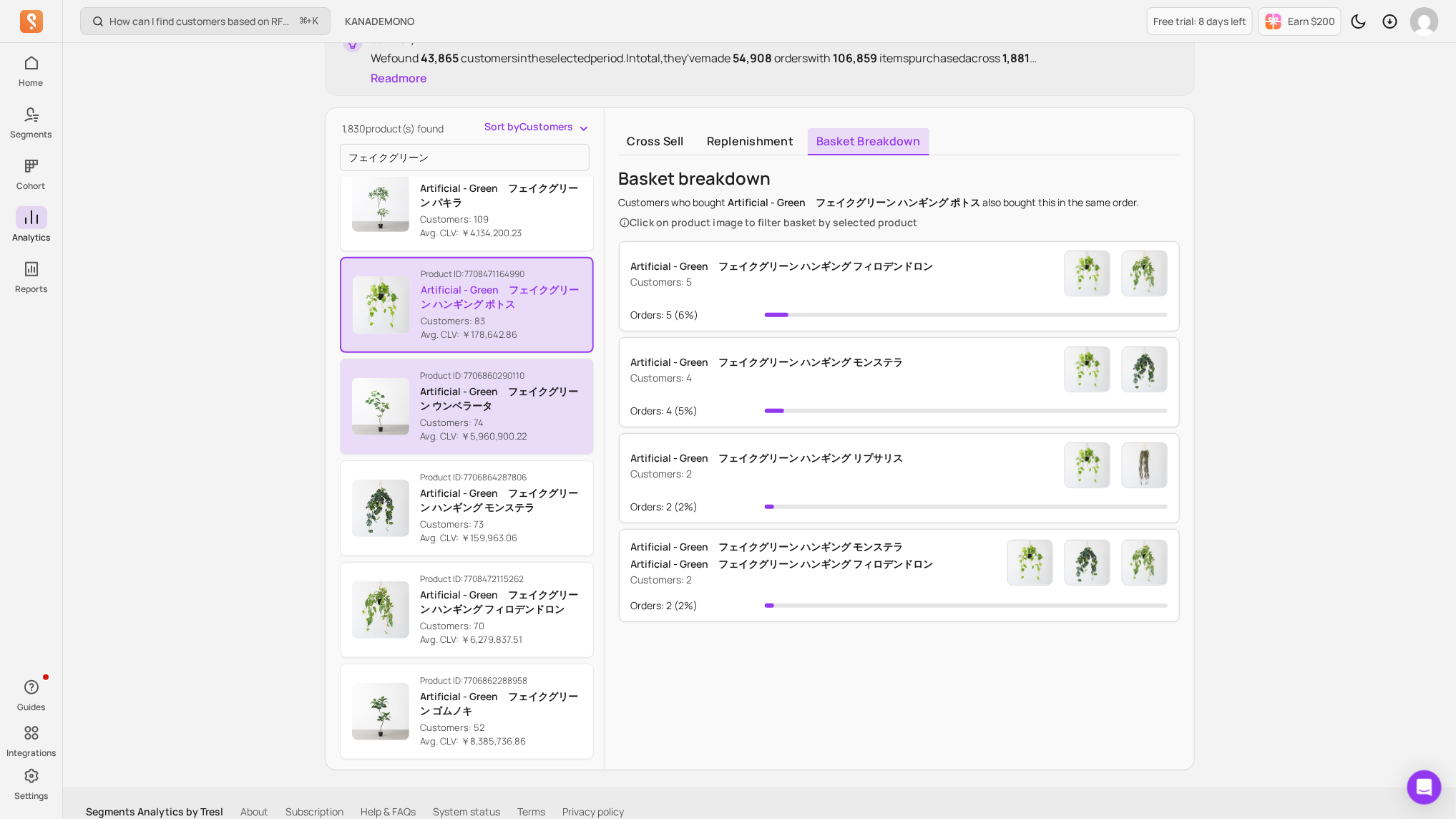
click at [461, 402] on p "Artificial - Green　フェイクグリーン ウンベラータ" at bounding box center [501, 399] width 161 height 29
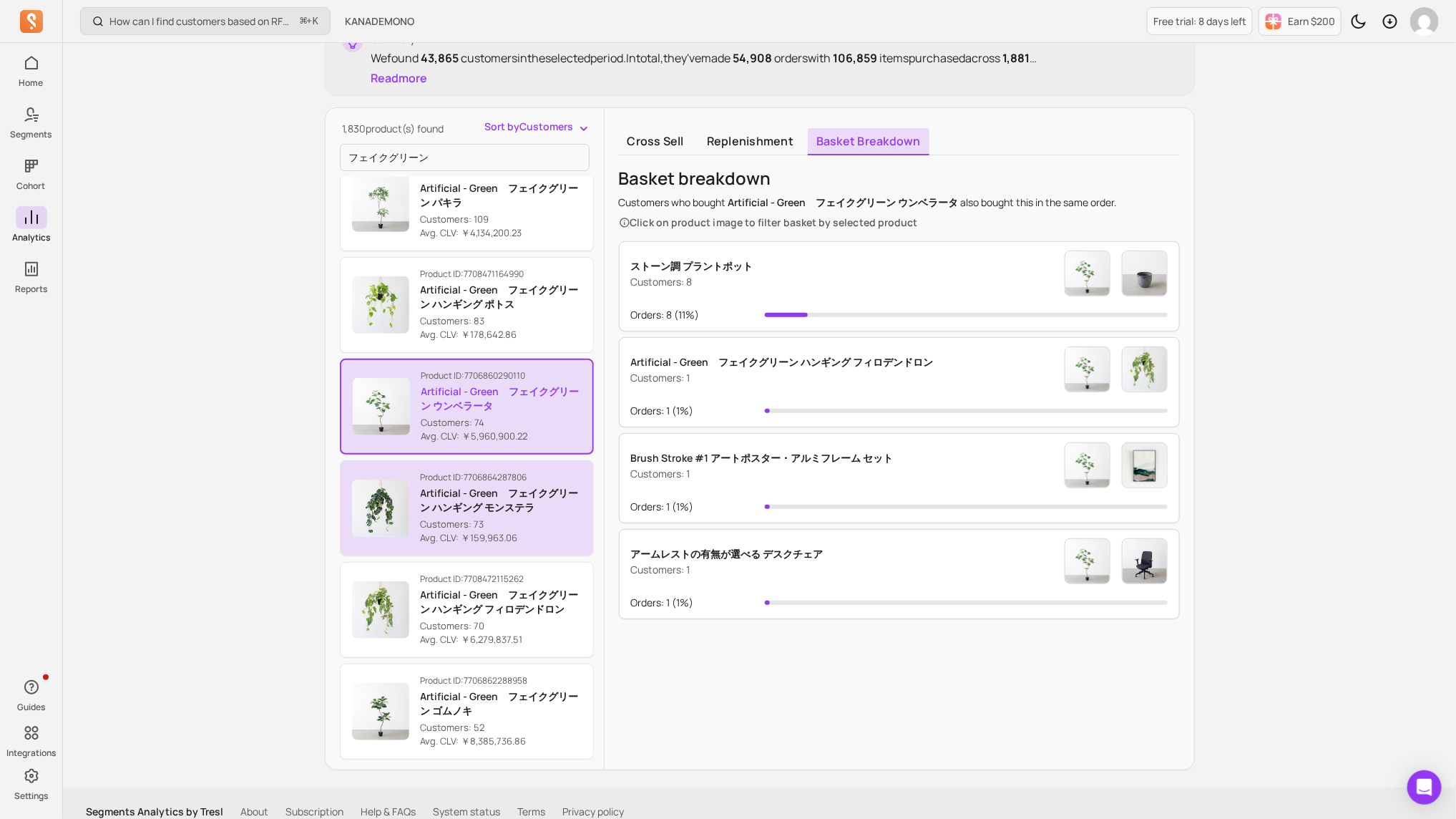
click at [463, 501] on p "Artificial - Green　フェイクグリーン ハンギング モンステラ" at bounding box center [501, 501] width 161 height 29
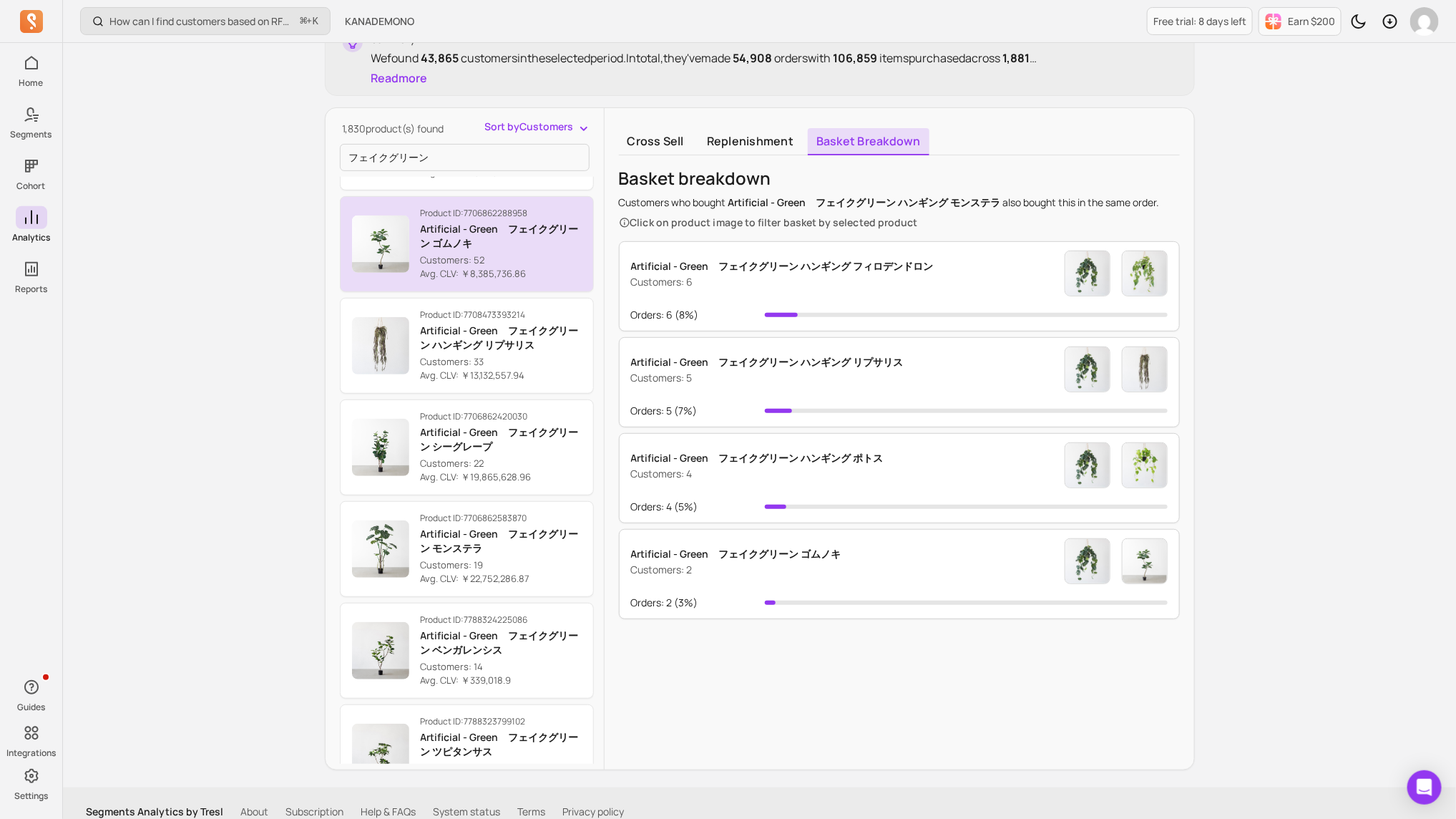
scroll to position [497, 0]
click at [491, 545] on p "Customers: 19" at bounding box center [501, 562] width 161 height 14
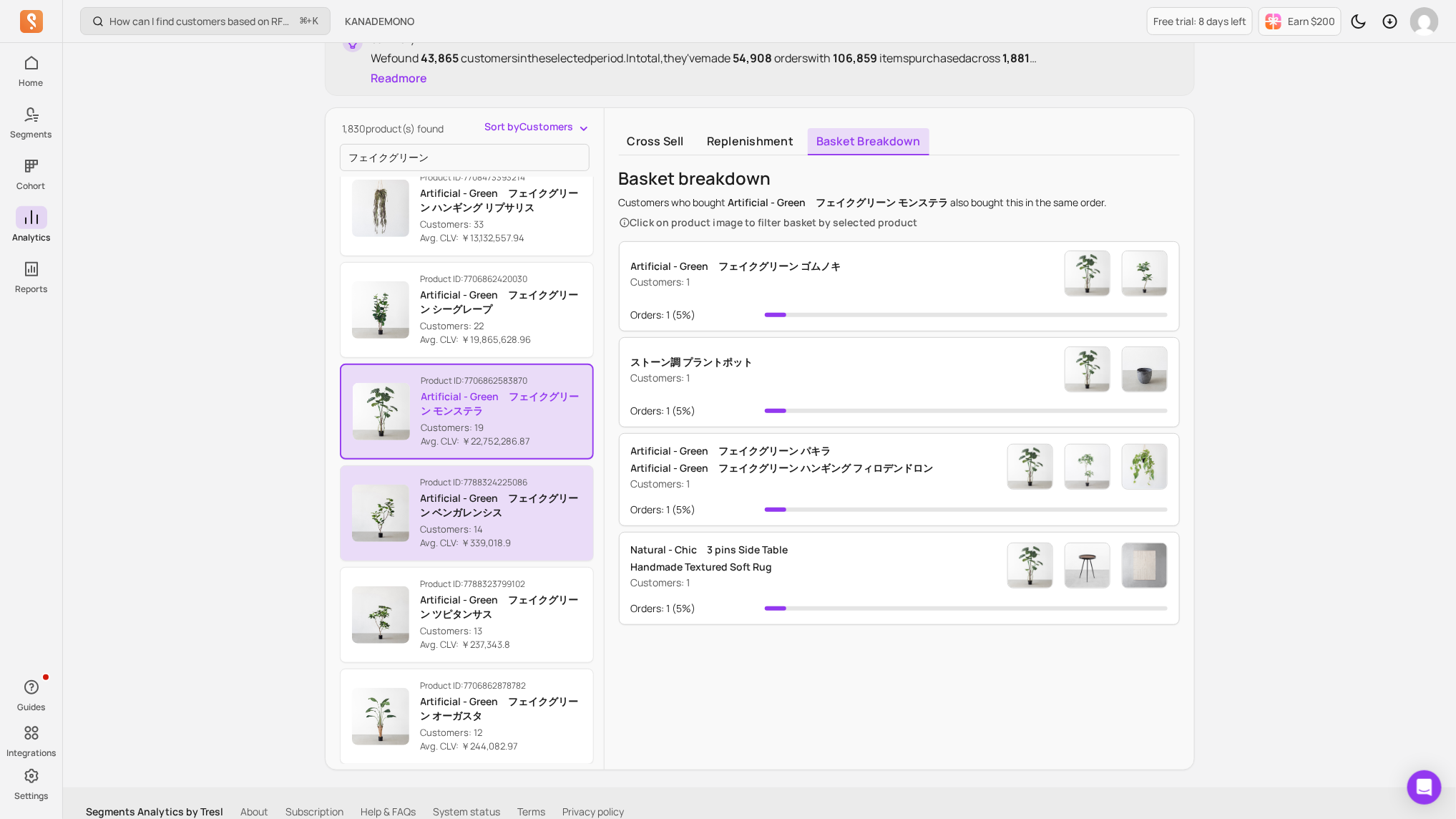
scroll to position [836, 0]
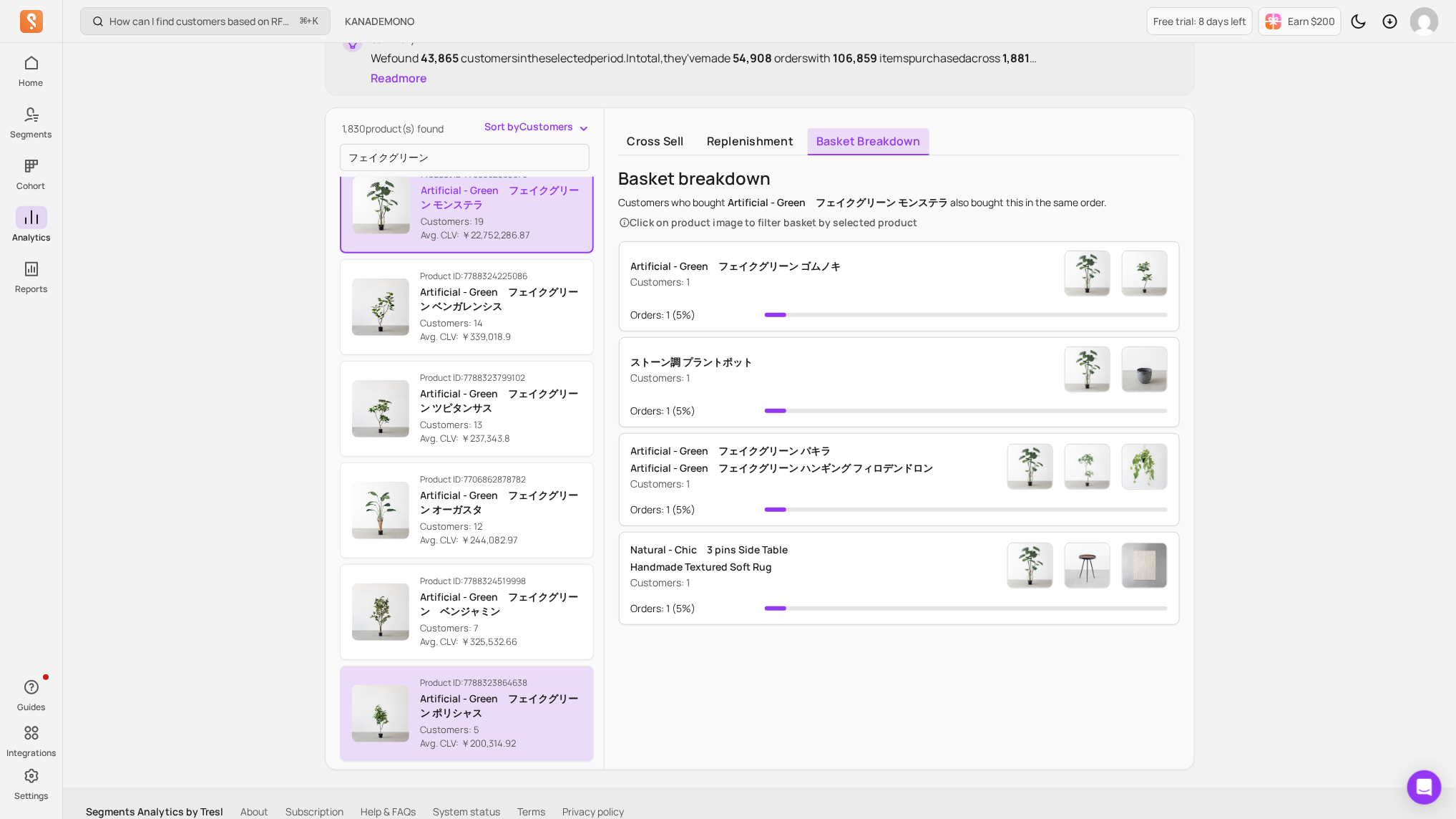
click at [493, 545] on div "Product ID: 7788323864638 Artificial - Green　フェイクグリーン ポリシャス Customers: 5 Avg. C…" at bounding box center [501, 714] width 161 height 74
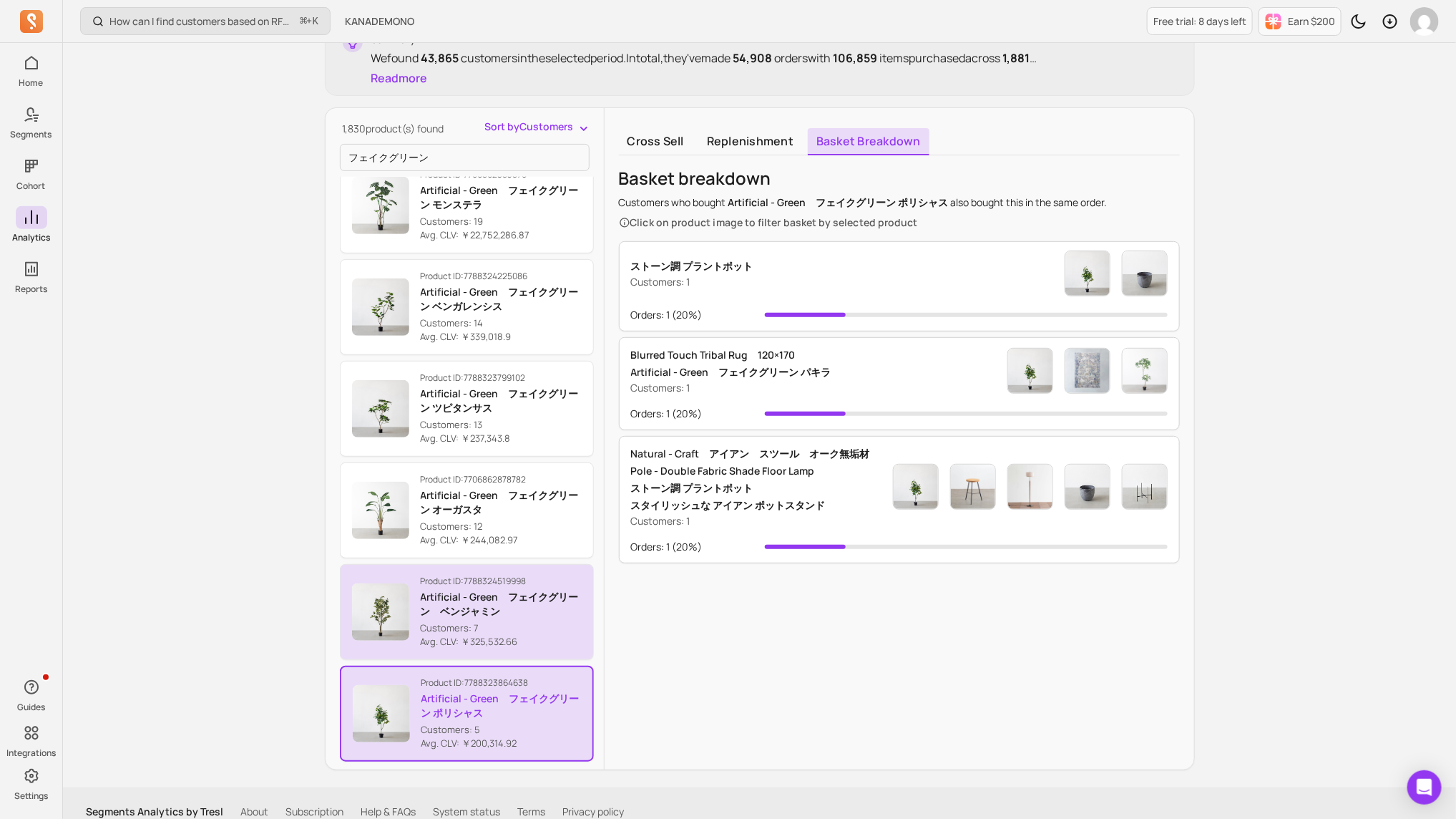
click at [499, 545] on p "Artificial - Green　フェイクグリーン　ベンジャミン" at bounding box center [501, 604] width 161 height 29
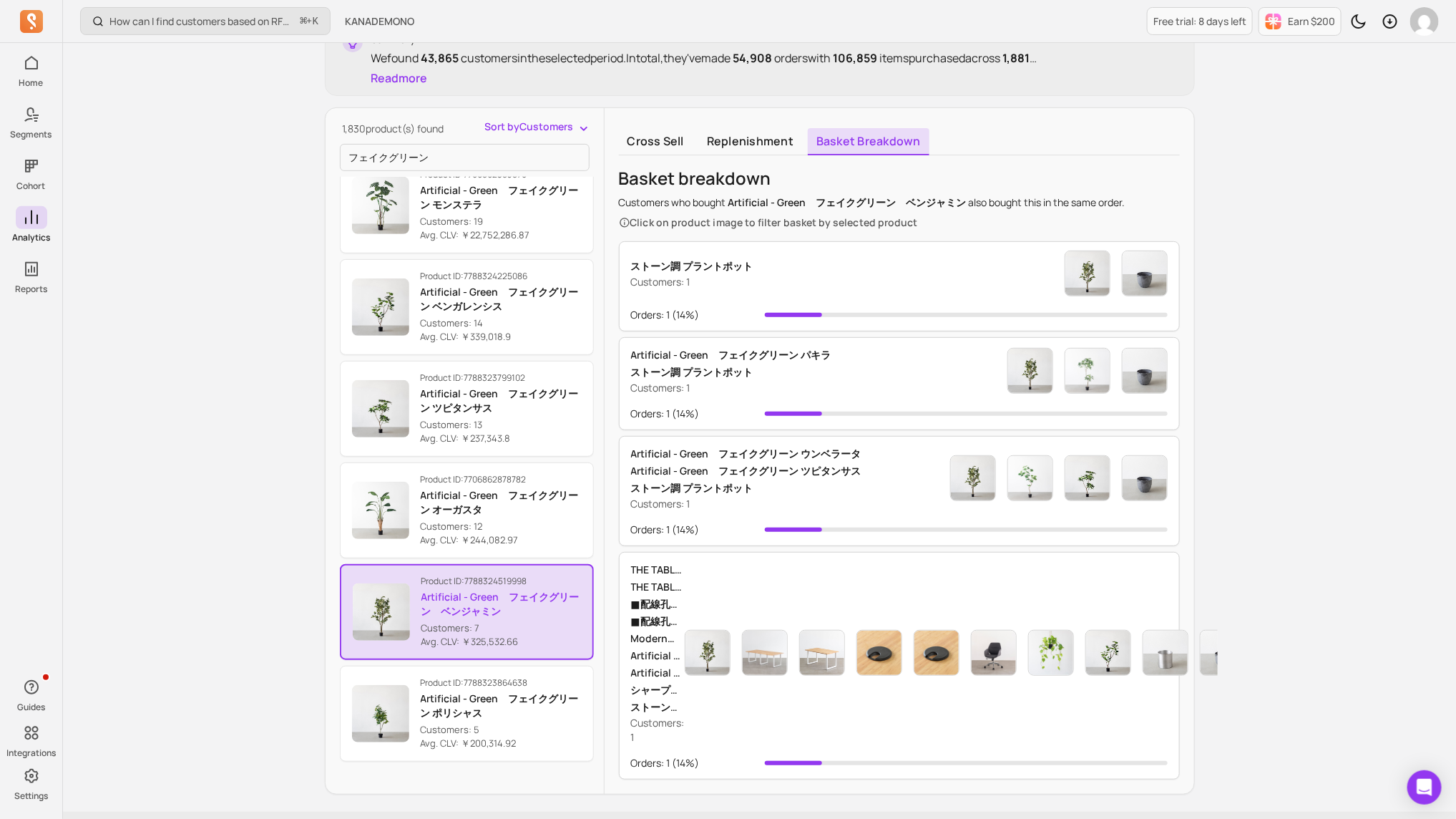
drag, startPoint x: 832, startPoint y: 751, endPoint x: 946, endPoint y: 767, distance: 115.1
click at [945, 545] on div "THE TABLE / ラバーウッド ナチュラル × White Steel × W181 - 300cm THE TABLE / ラバーウッド ナチュラル …" at bounding box center [900, 666] width 561 height 228
drag, startPoint x: 805, startPoint y: 767, endPoint x: 913, endPoint y: 749, distance: 109.5
click at [912, 545] on div "THE TABLE / ラバーウッド ナチュラル × White Steel × W181 - 300cm THE TABLE / ラバーウッド ナチュラル …" at bounding box center [900, 666] width 561 height 228
click at [884, 545] on div "Orders: 1 ( 14% )" at bounding box center [899, 764] width 536 height 14
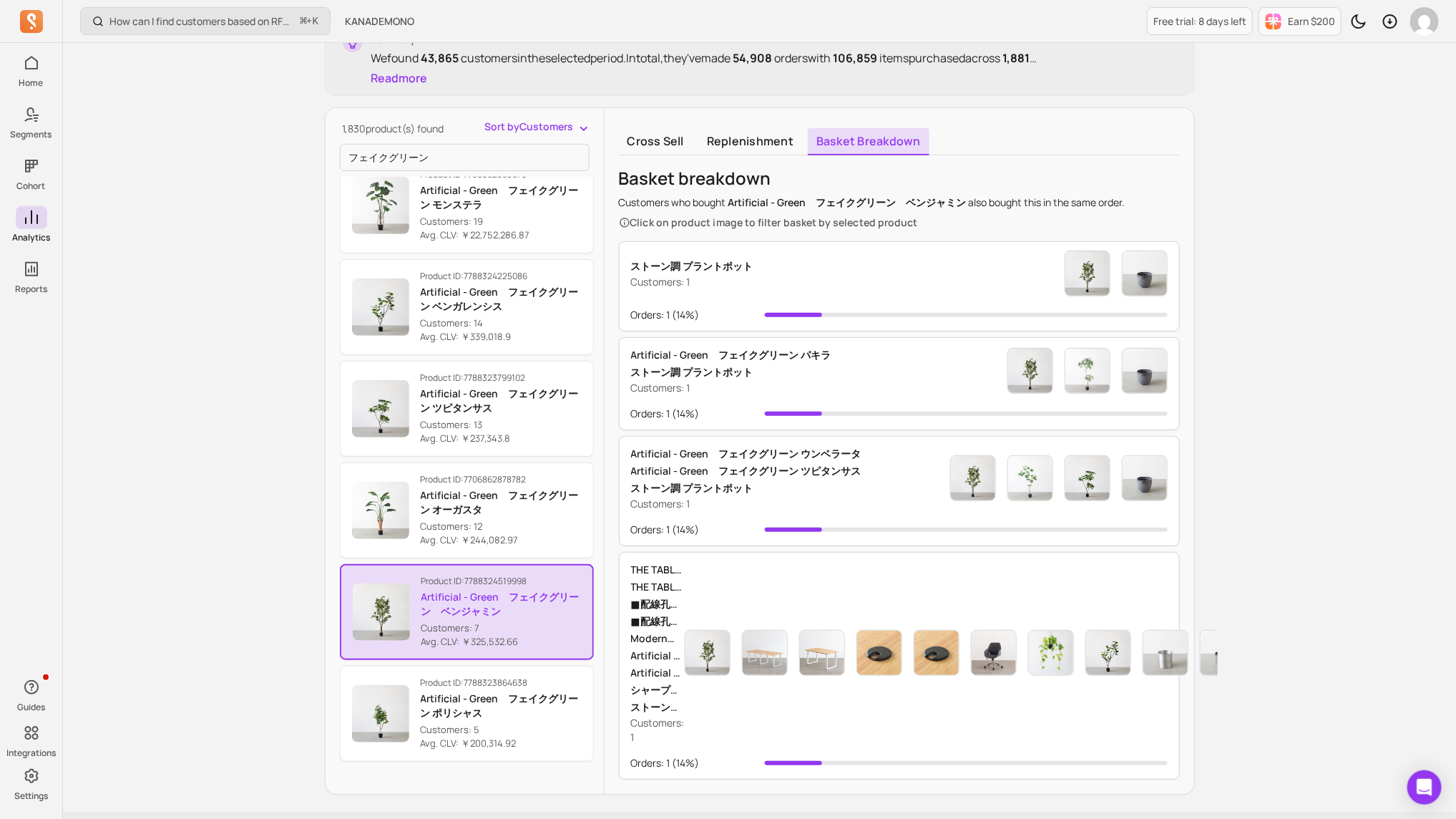
drag, startPoint x: 885, startPoint y: 762, endPoint x: 1109, endPoint y: 778, distance: 224.6
click at [970, 545] on div "Cross sell Replenishment Basket breakdown Basket breakdown Customers who bought…" at bounding box center [899, 451] width 589 height 686
click at [970, 545] on div at bounding box center [966, 763] width 402 height 4
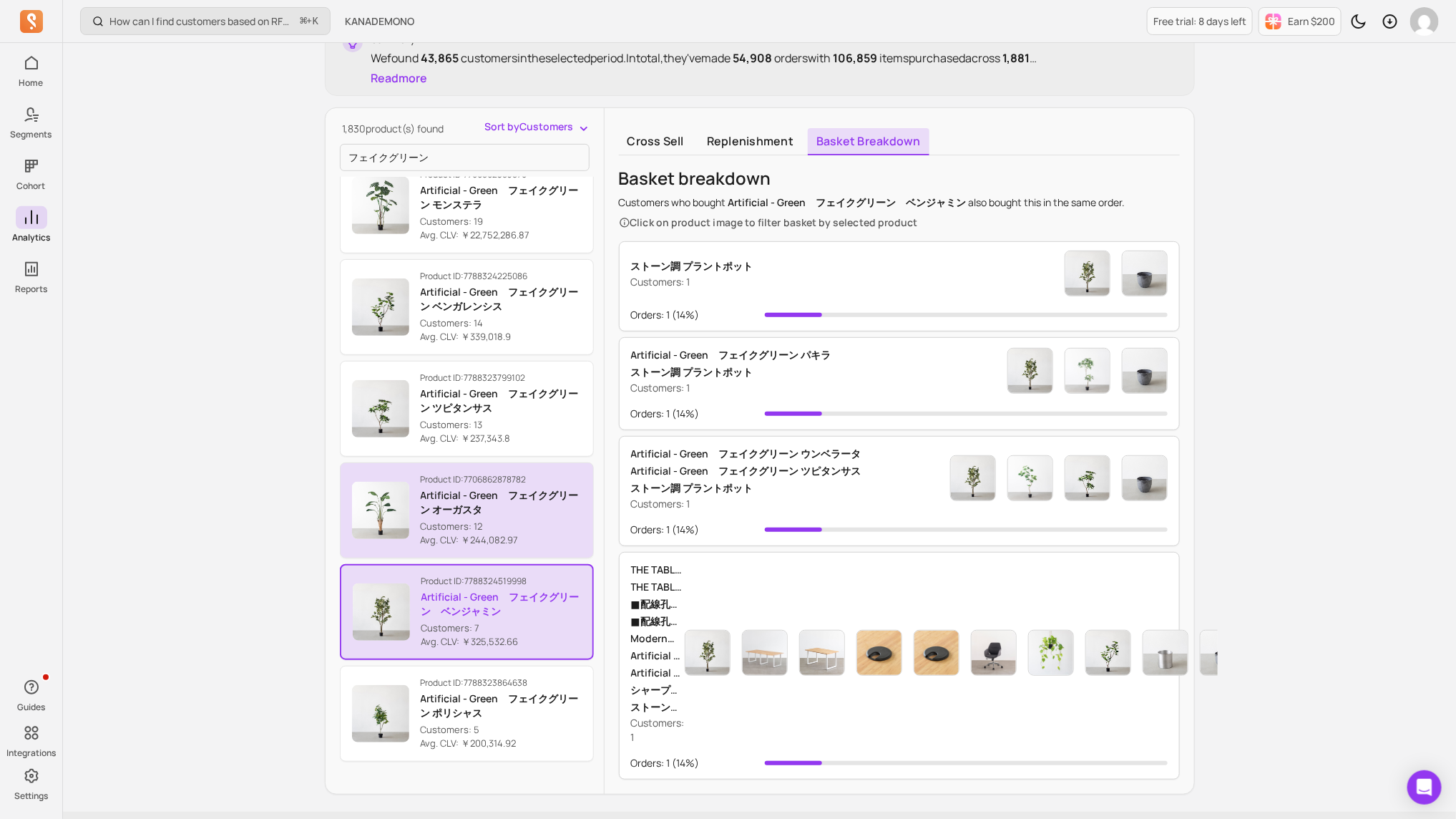
click at [484, 507] on p "Artificial - Green　フェイクグリーン オーガスタ" at bounding box center [501, 503] width 161 height 29
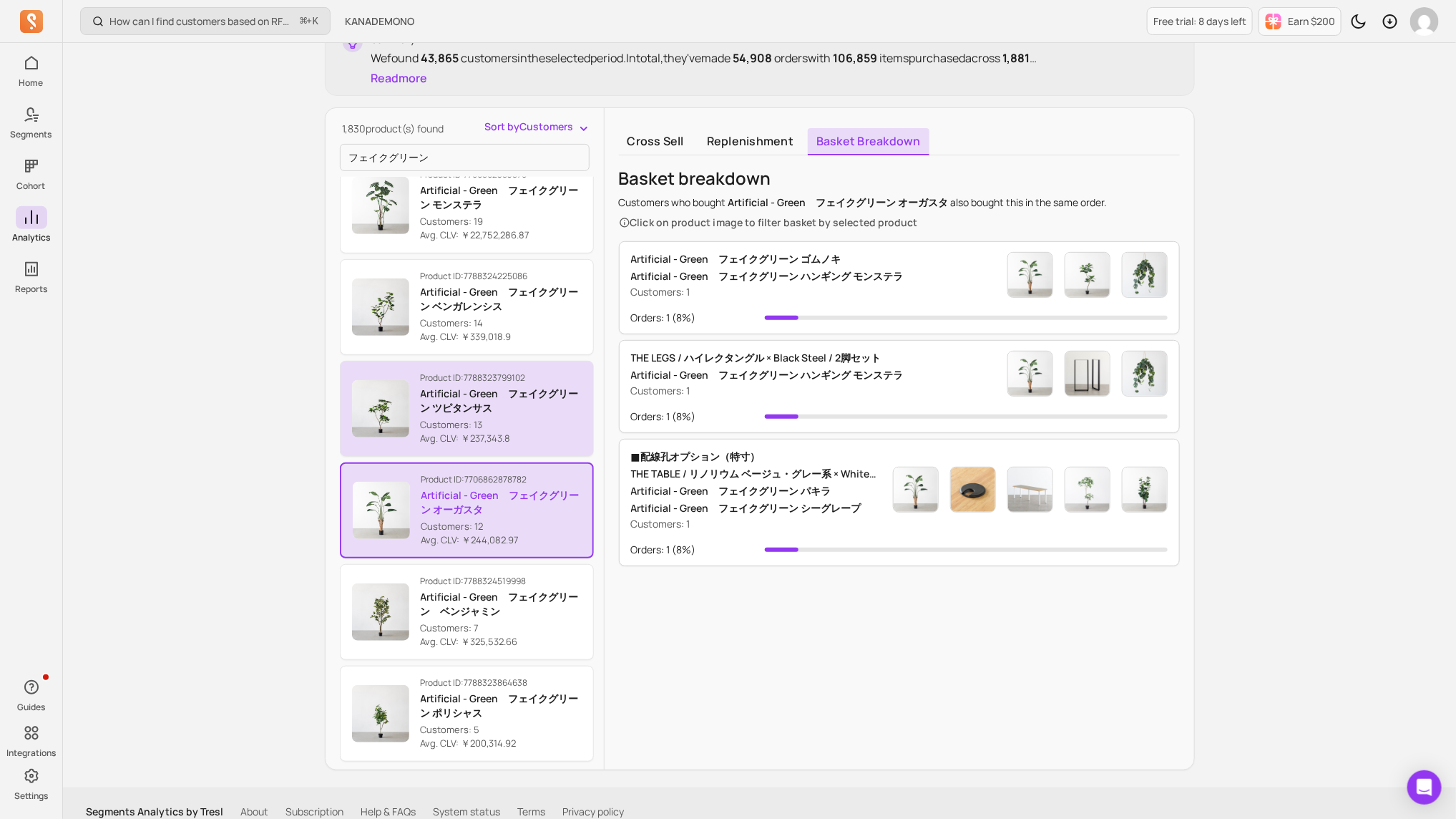
click at [475, 396] on p "Artificial - Green　フェイクグリーン ツピタンサス" at bounding box center [501, 401] width 161 height 29
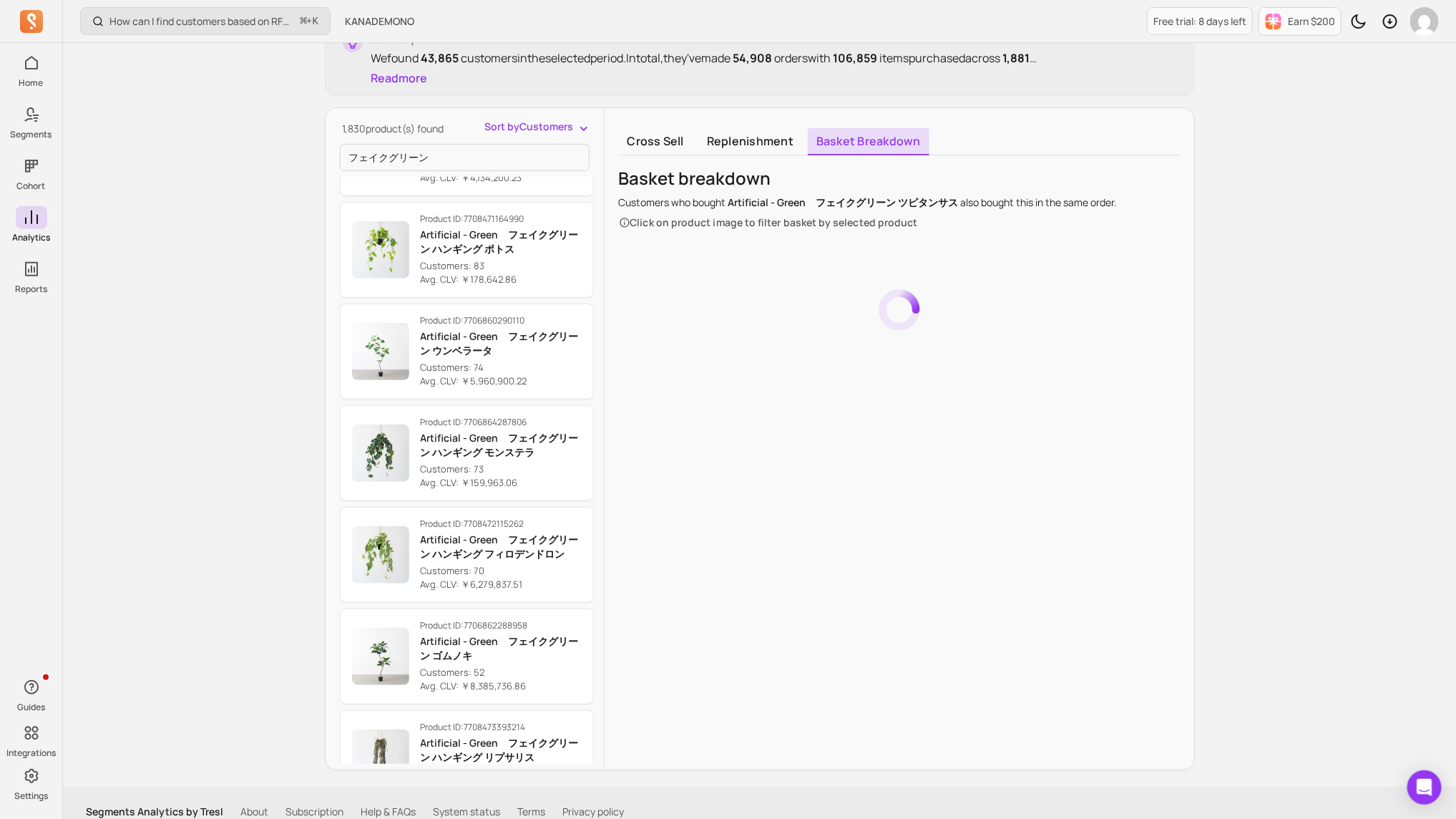
scroll to position [77, 0]
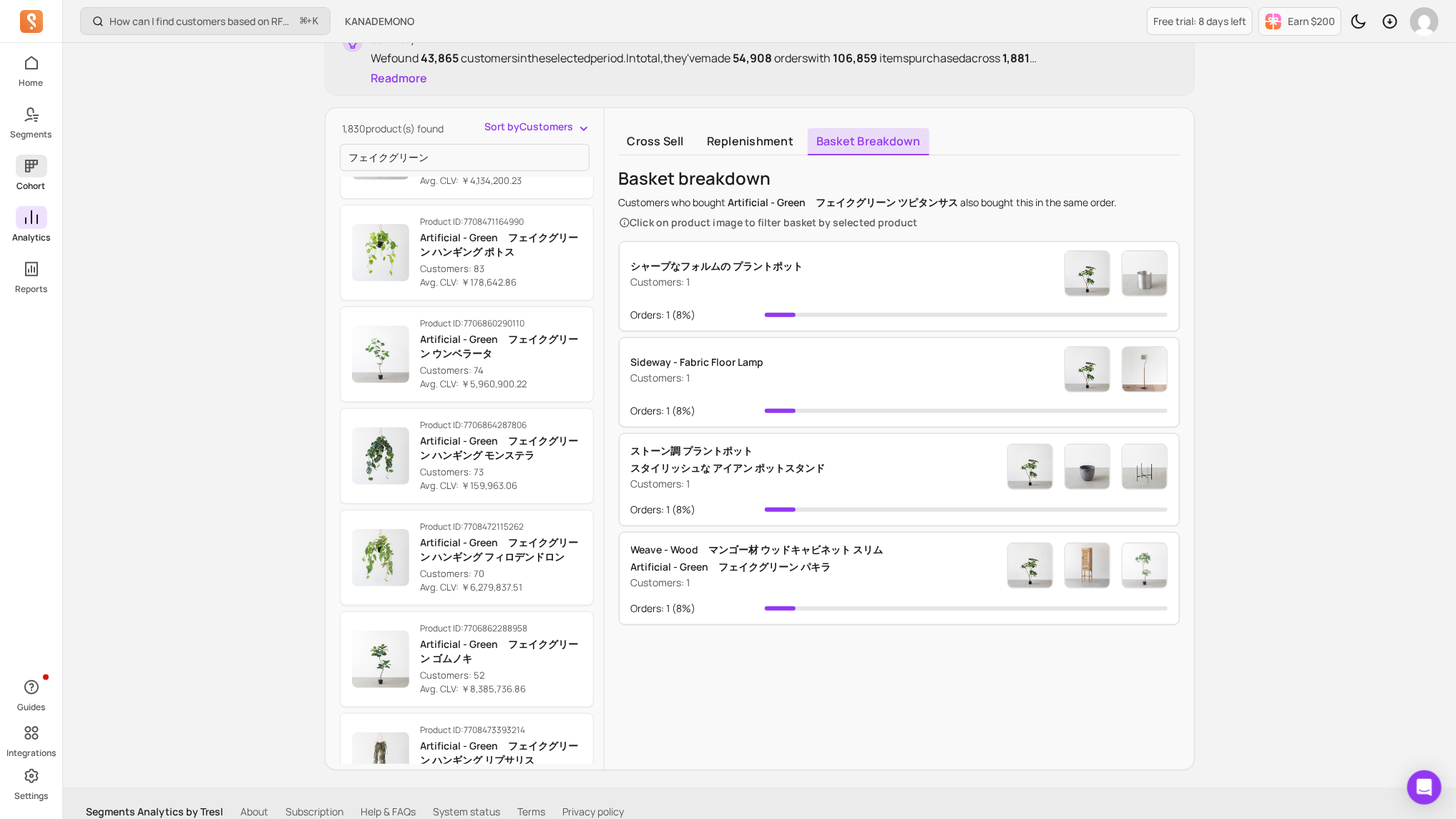
click at [39, 165] on icon at bounding box center [31, 165] width 17 height 17
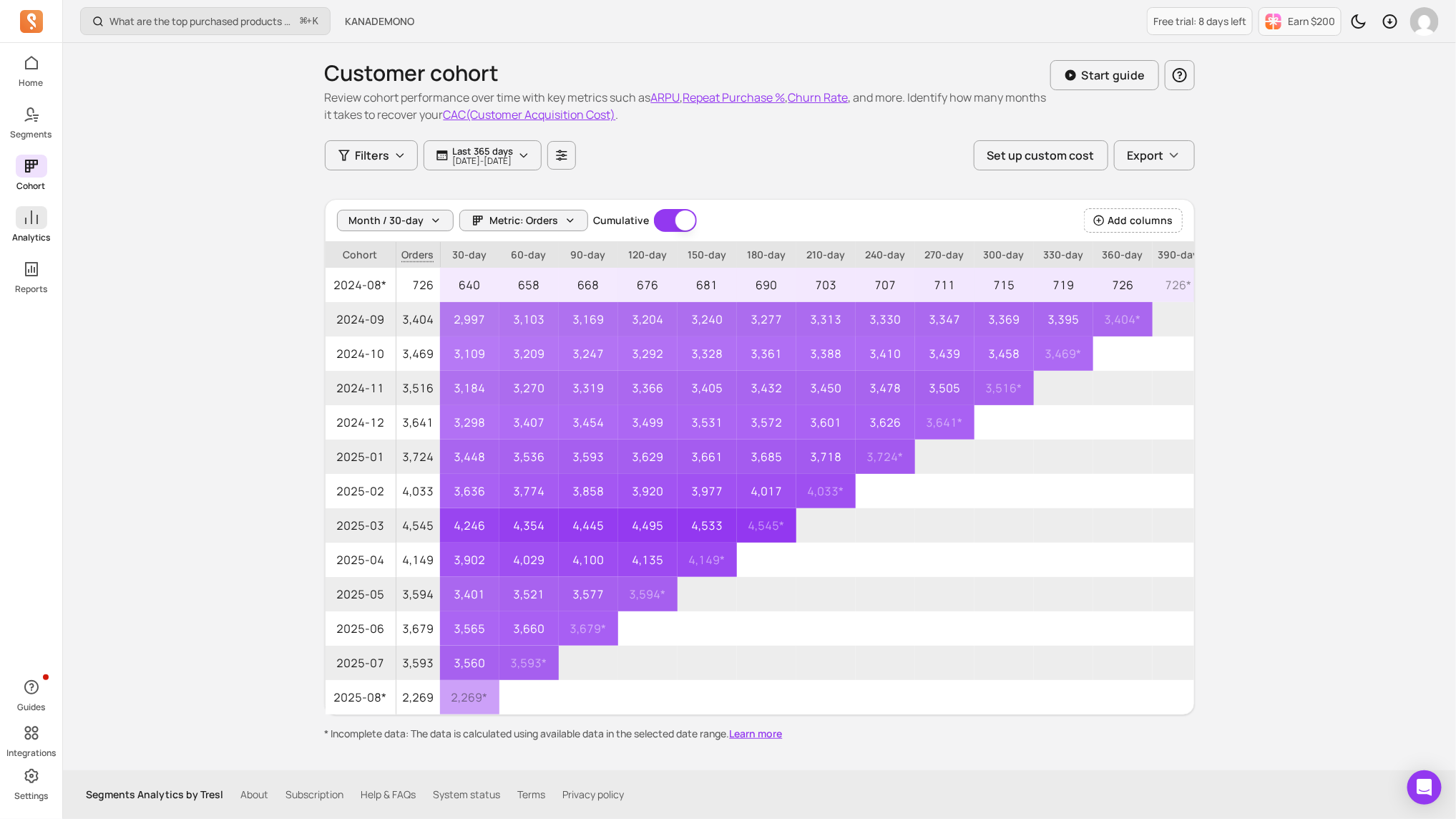
click at [29, 223] on icon at bounding box center [31, 217] width 17 height 17
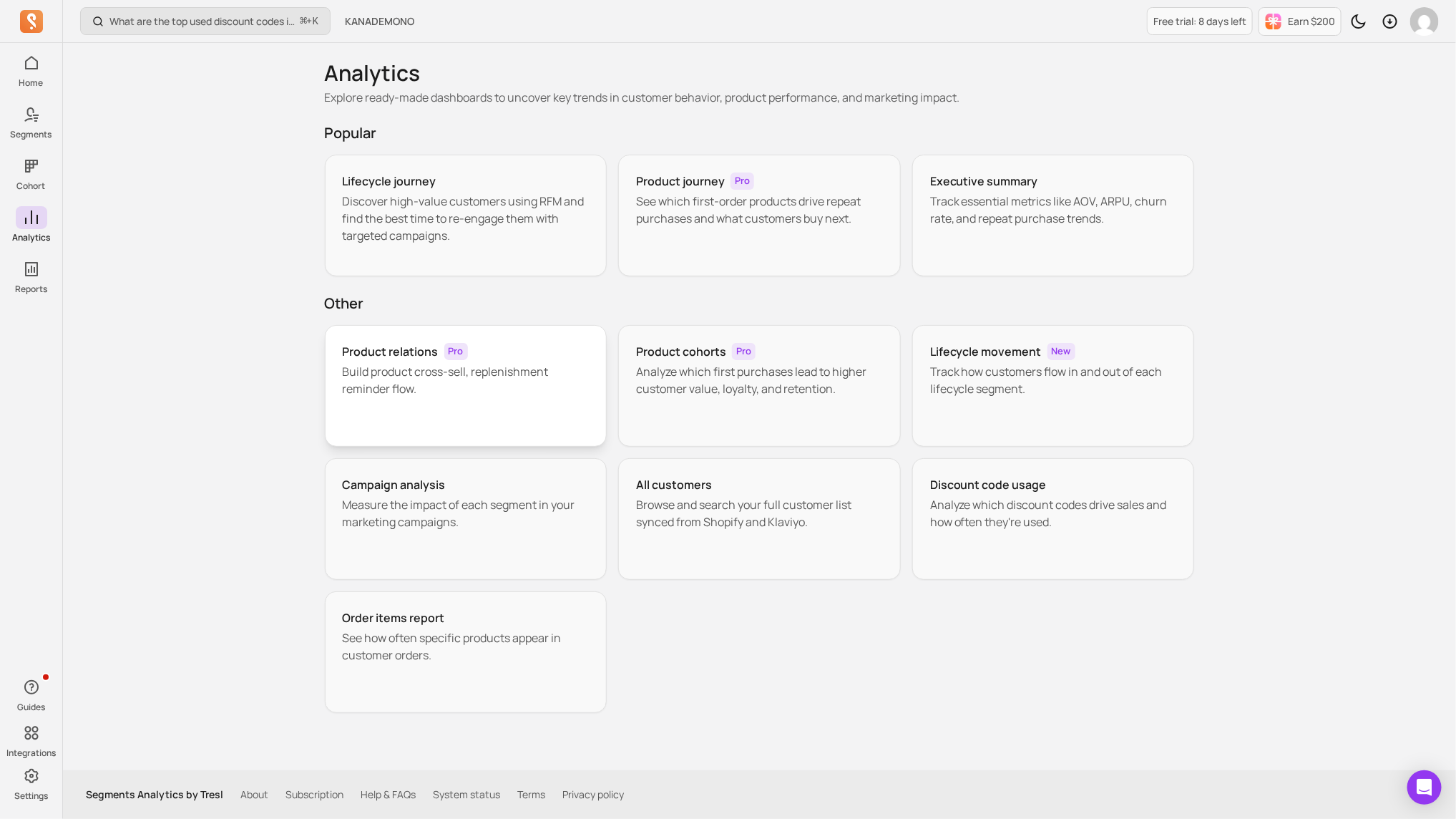
click at [530, 360] on div "Product relations Pro Build product cross-sell, replenishment reminder flow." at bounding box center [466, 386] width 283 height 122
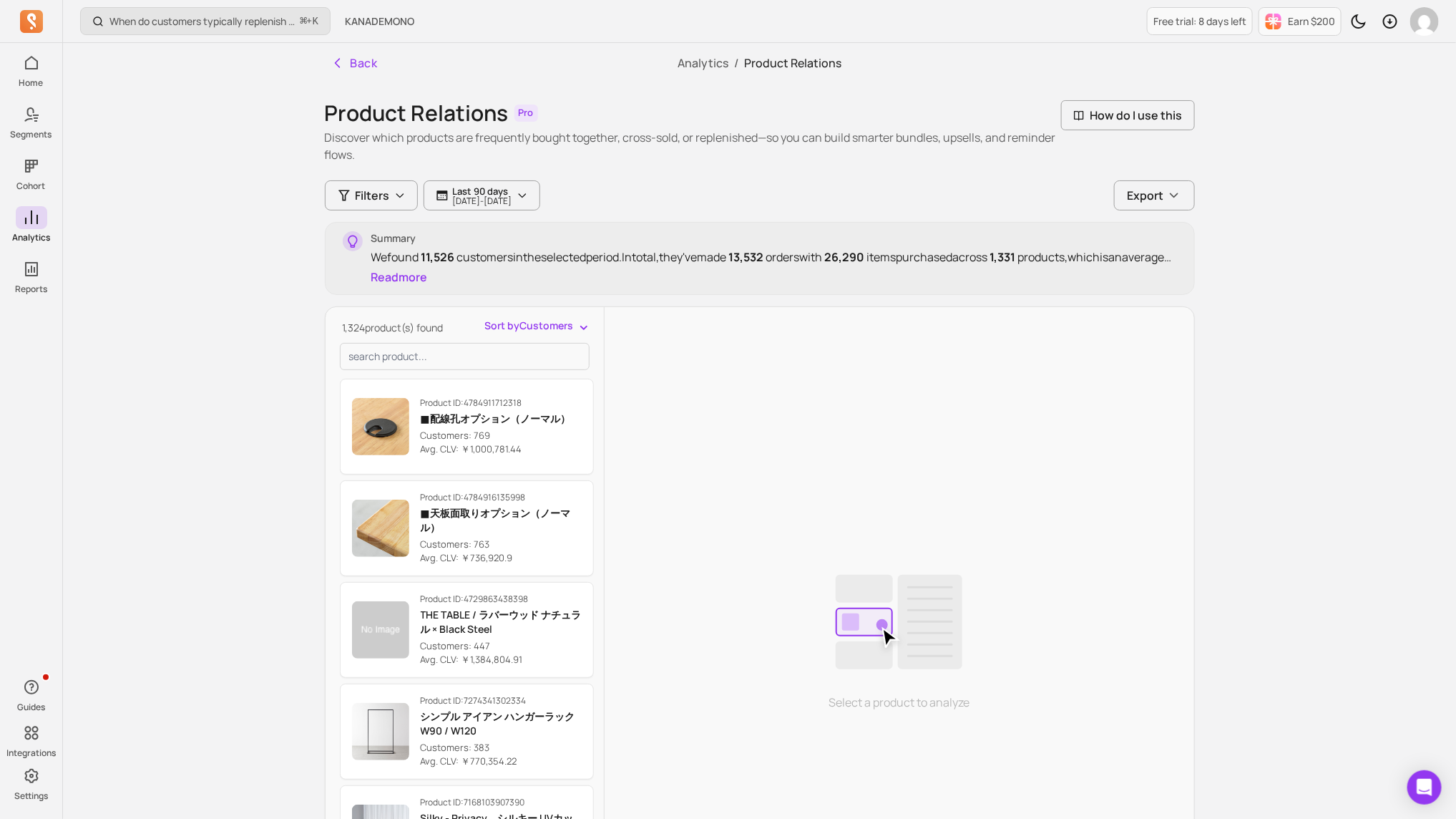
click at [563, 326] on span "Sort by Customers" at bounding box center [529, 326] width 89 height 14
click at [556, 357] on span "Customers" at bounding box center [546, 357] width 66 height 14
click at [376, 197] on span "Filters" at bounding box center [373, 195] width 34 height 17
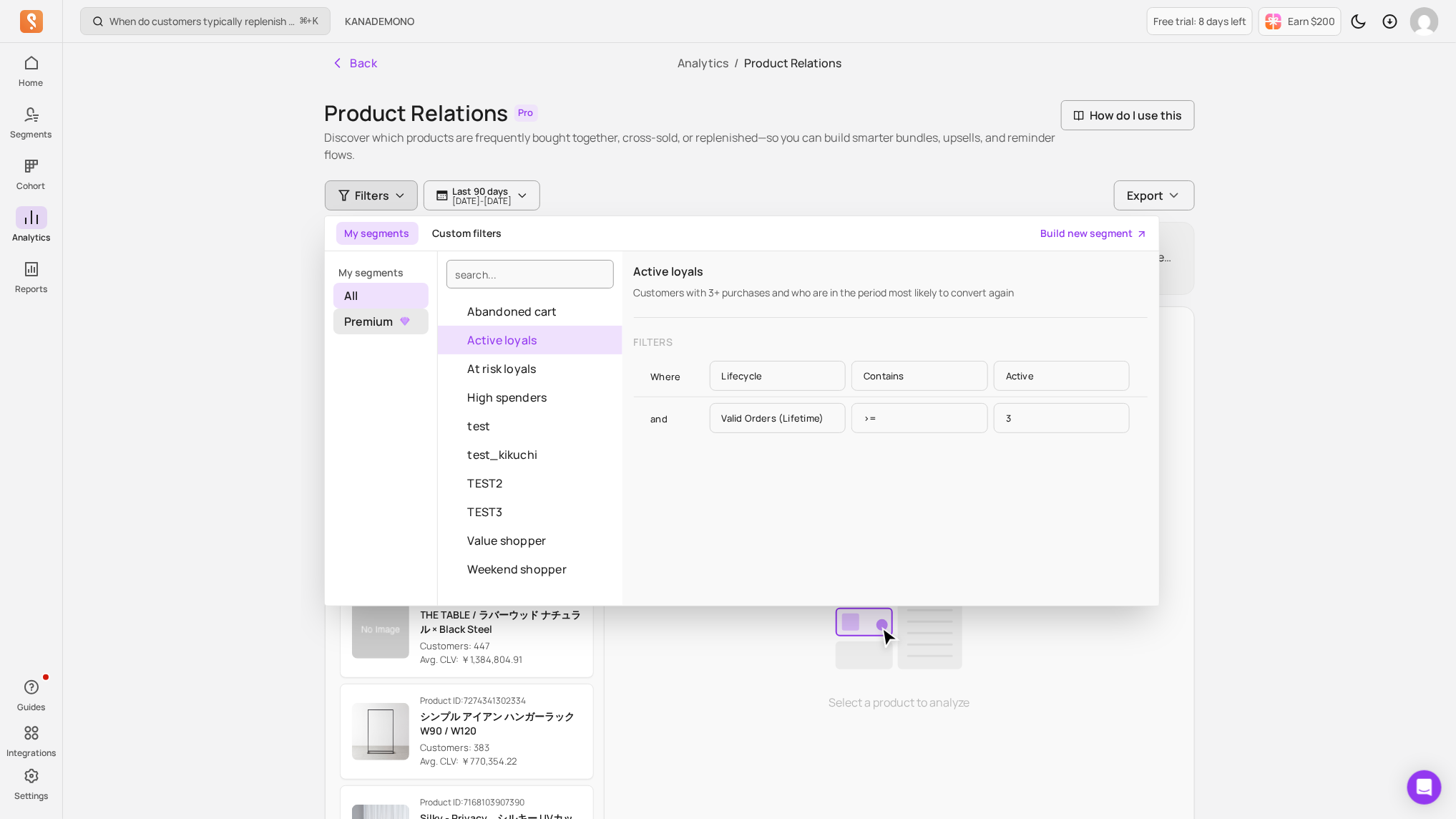
click at [399, 323] on icon at bounding box center [403, 322] width 14 height 14
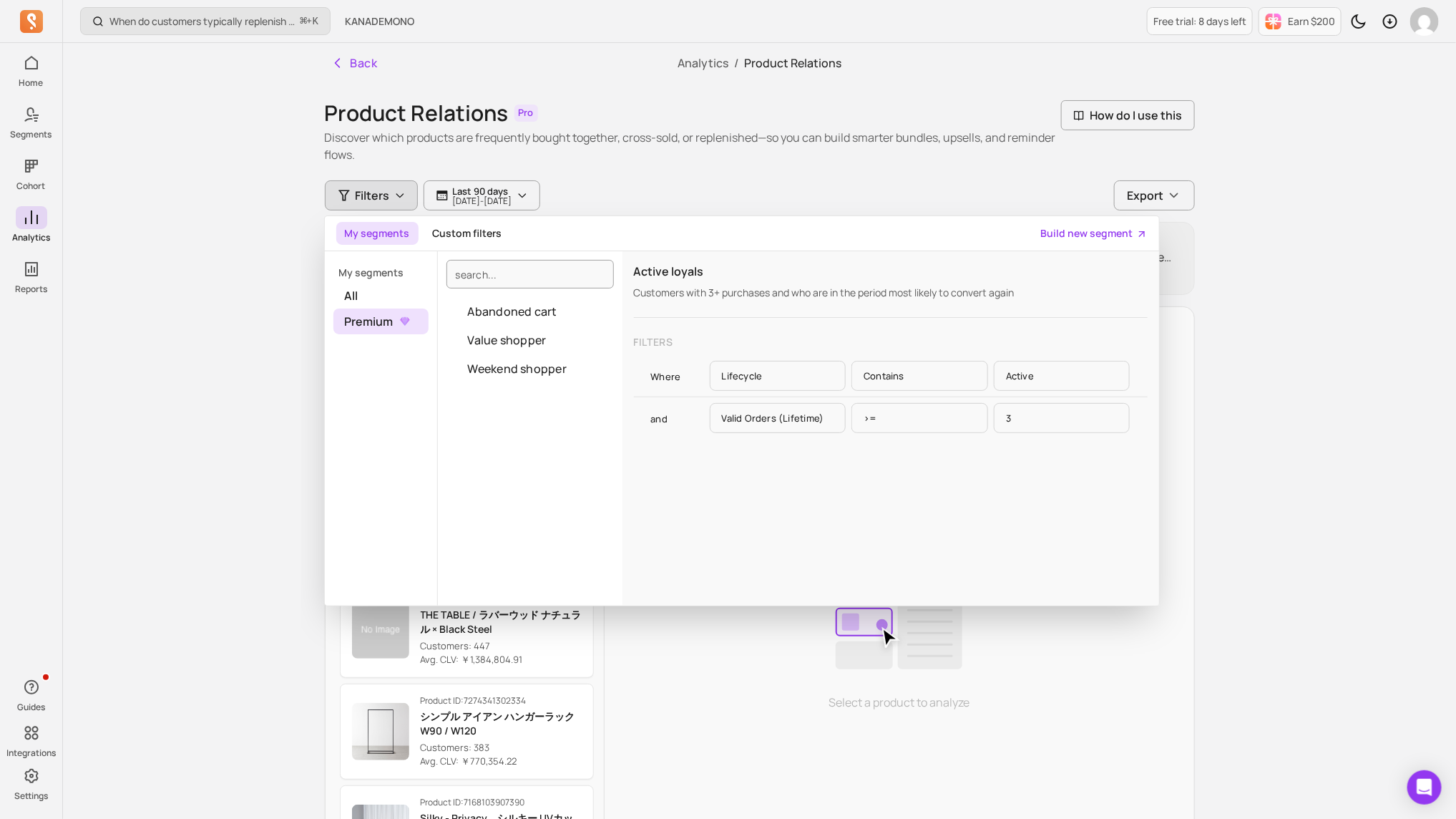
click at [133, 231] on div "When do customers typically replenish a product? ⌘ + K KANADEMONO Free trial: 8…" at bounding box center [760, 517] width 1393 height 1036
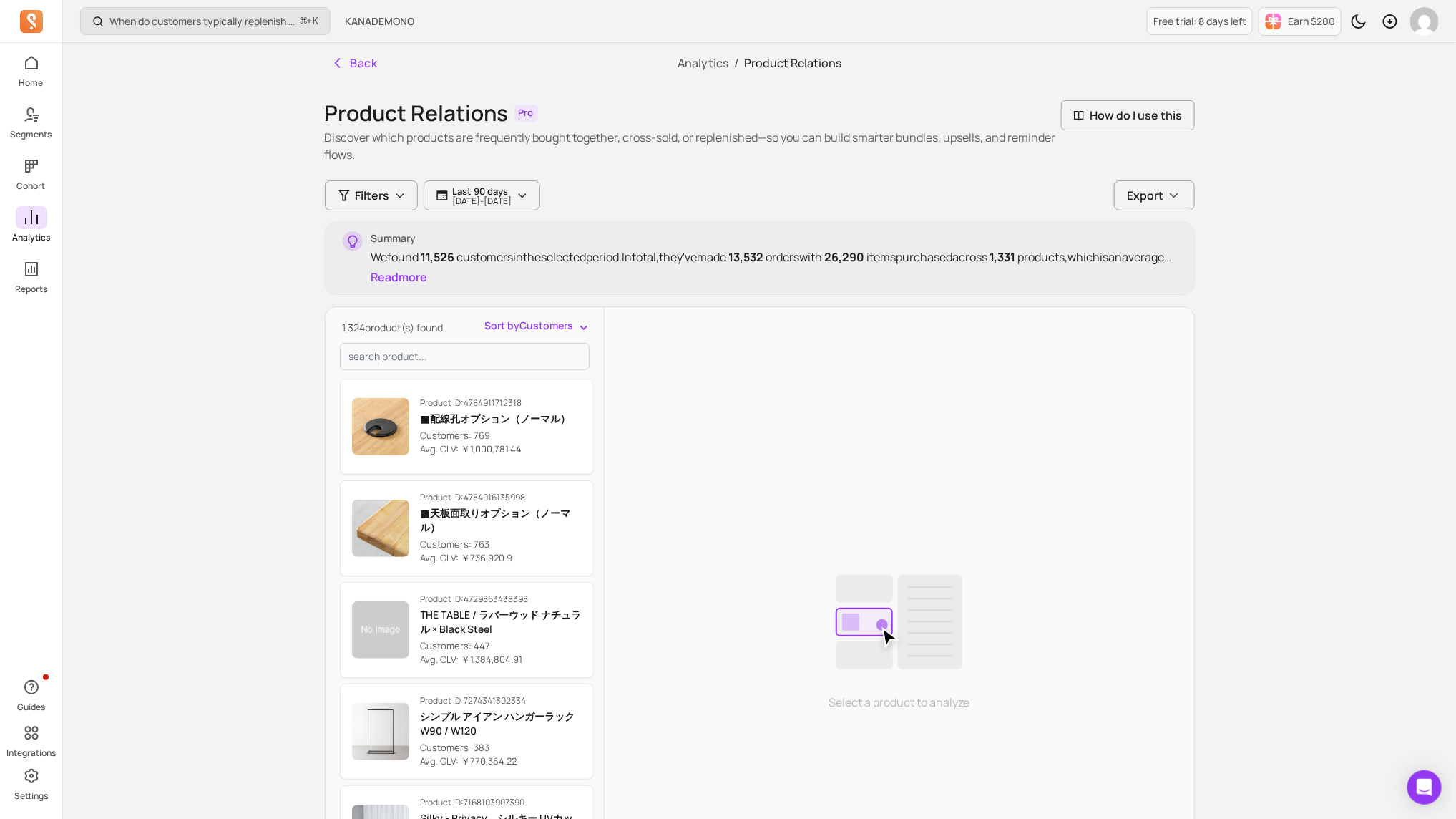
click at [35, 218] on icon at bounding box center [31, 217] width 17 height 17
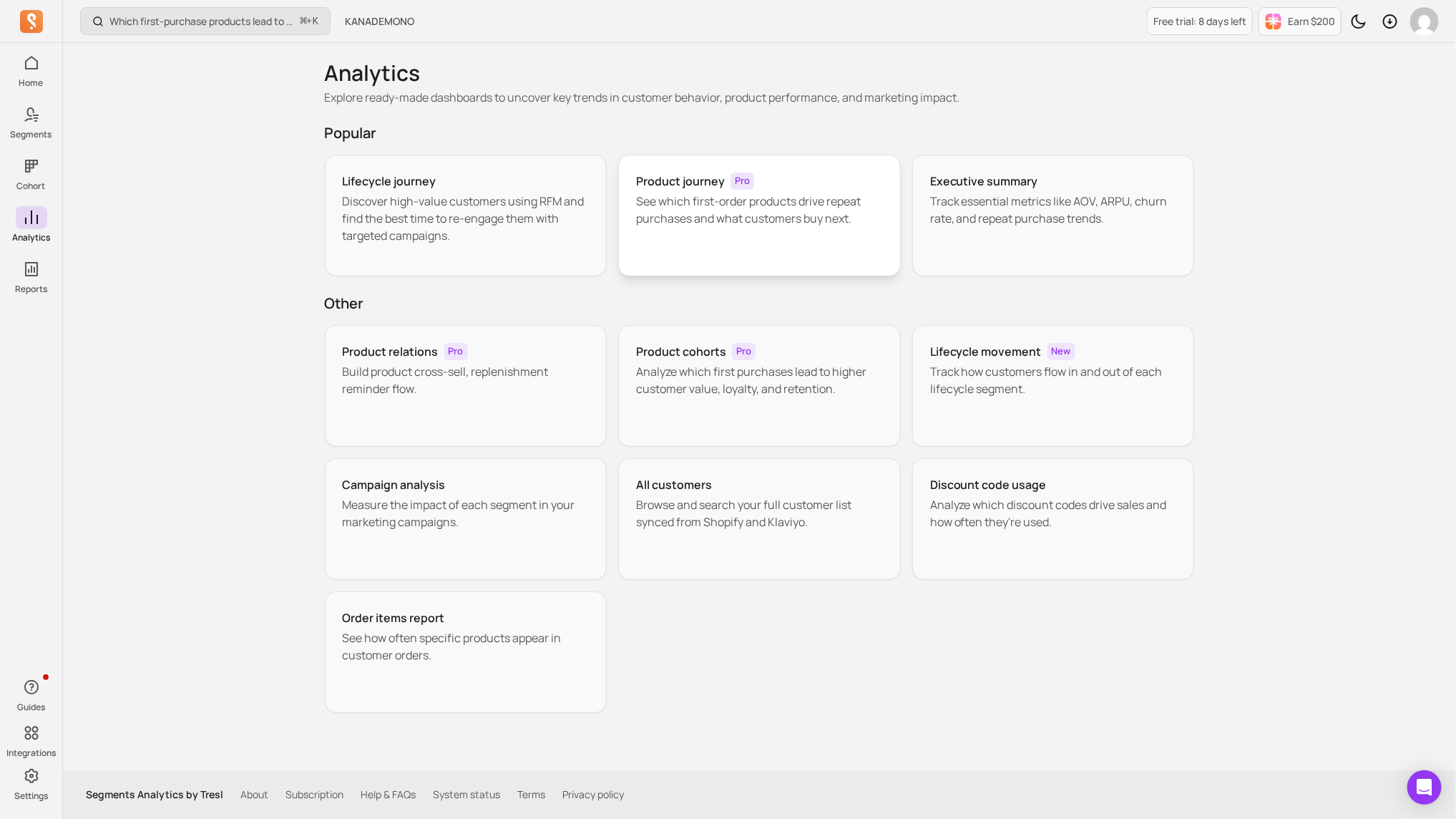
click at [742, 201] on p "See which first-order products drive repeat purchases and what customers buy ne…" at bounding box center [759, 209] width 247 height 34
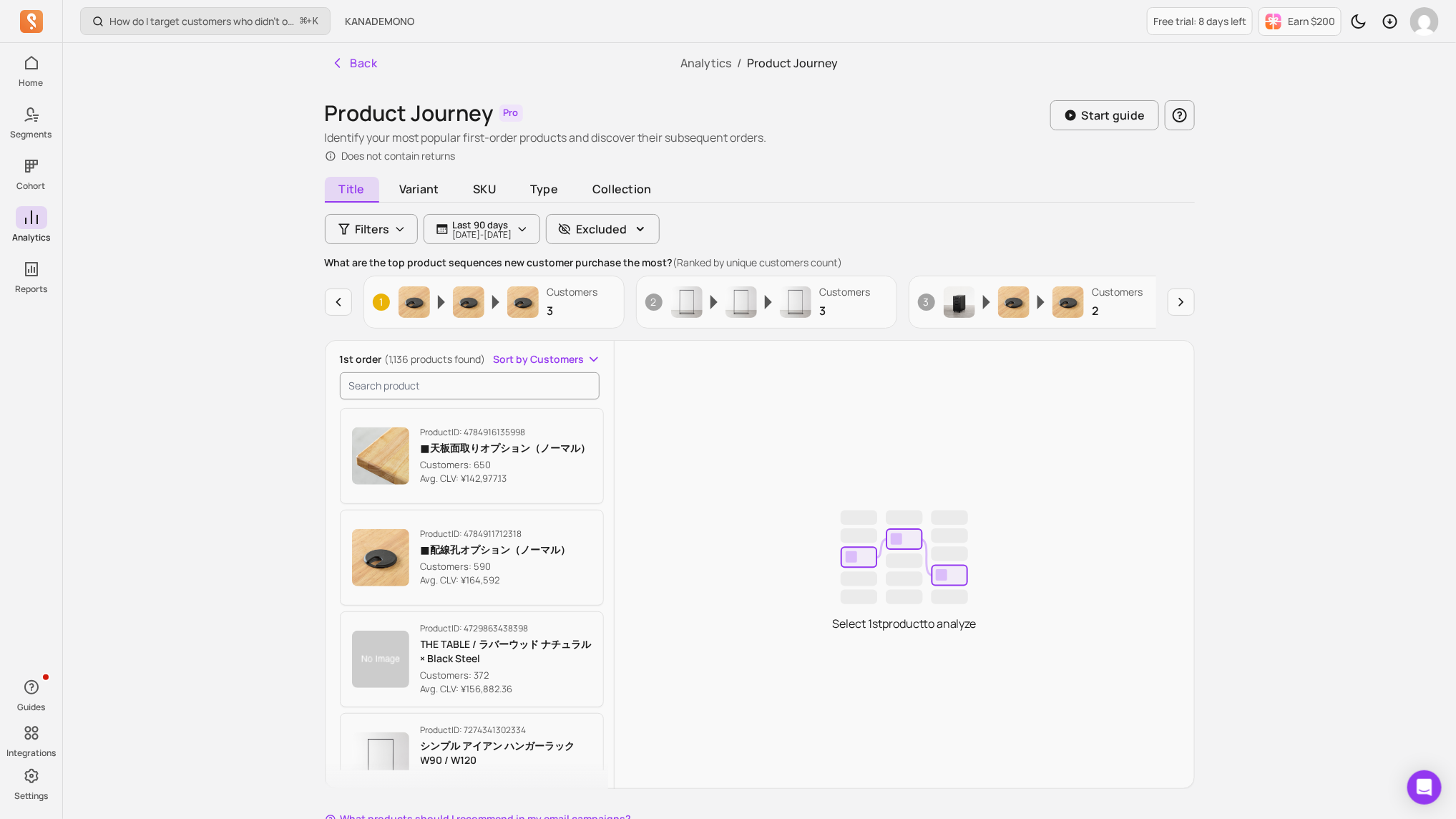
click at [372, 212] on div "Title Variant SKU Type Collection Filters Last 90 days 2025-05-27 - 2025-08-25 …" at bounding box center [759, 521] width 870 height 683
click at [372, 215] on button "Filters" at bounding box center [371, 229] width 93 height 30
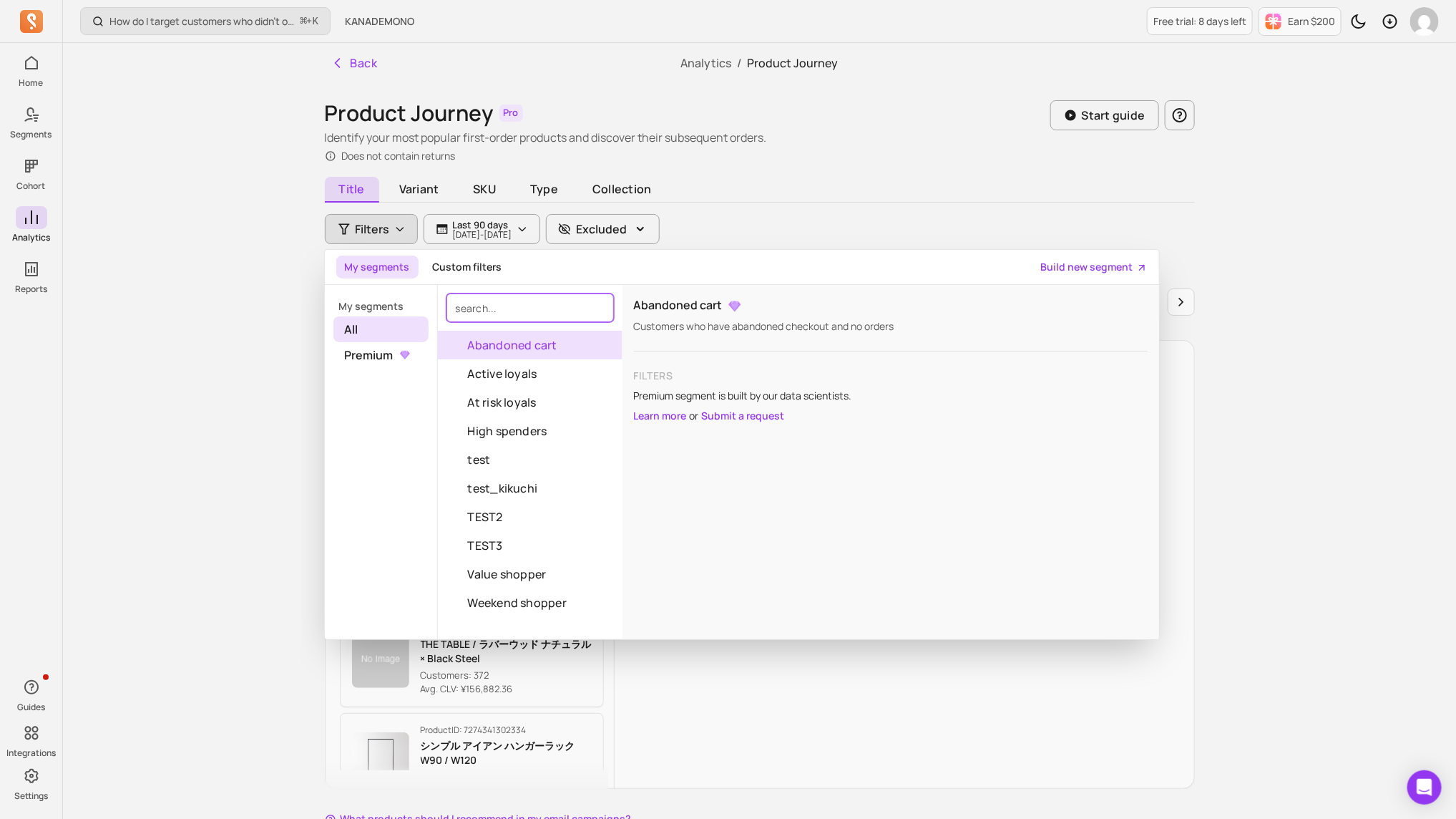
click at [486, 308] on input "search" at bounding box center [530, 308] width 168 height 29
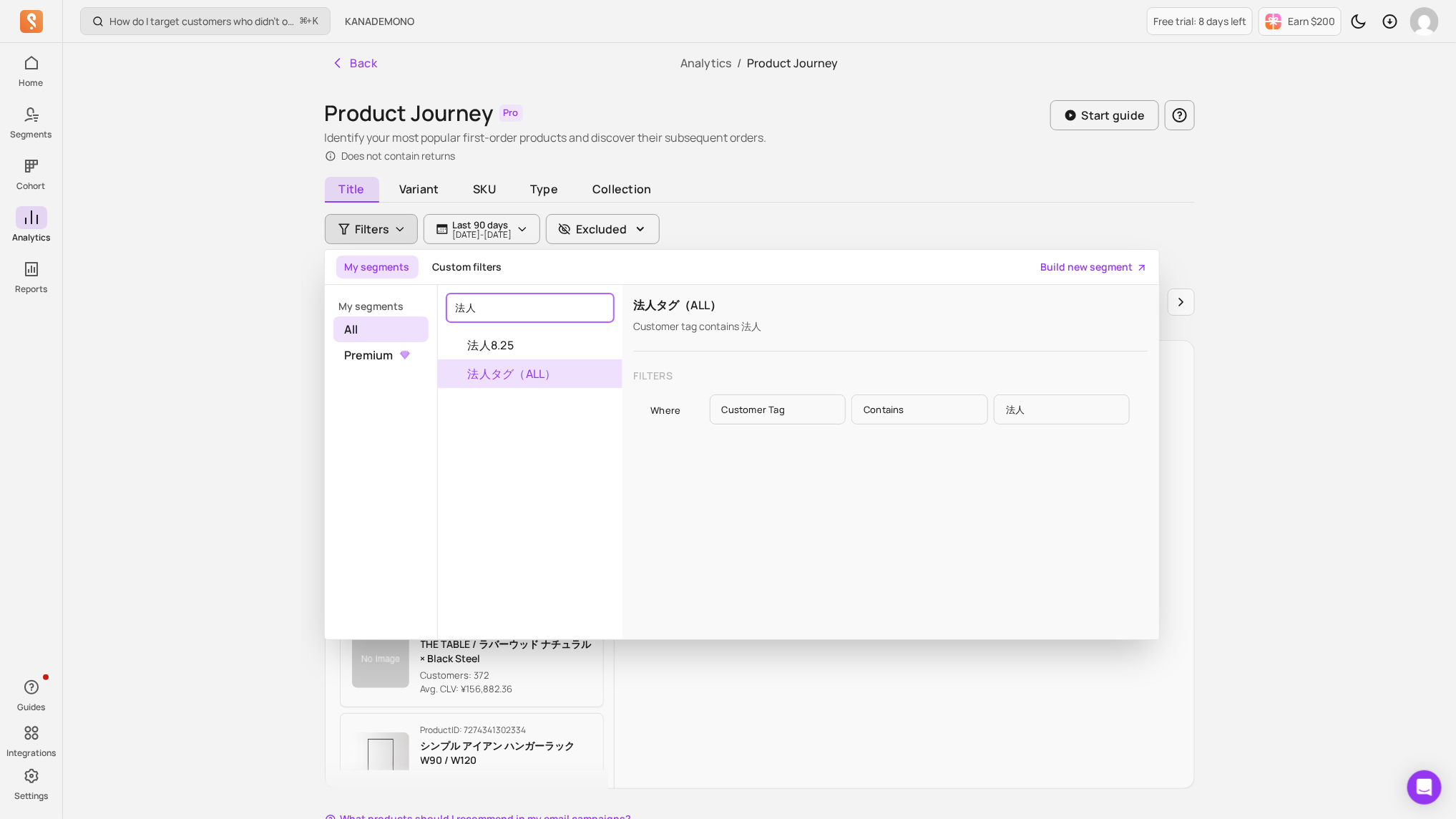
type input "法人"
click at [540, 363] on button "法人タグ（ALL）" at bounding box center [530, 374] width 184 height 29
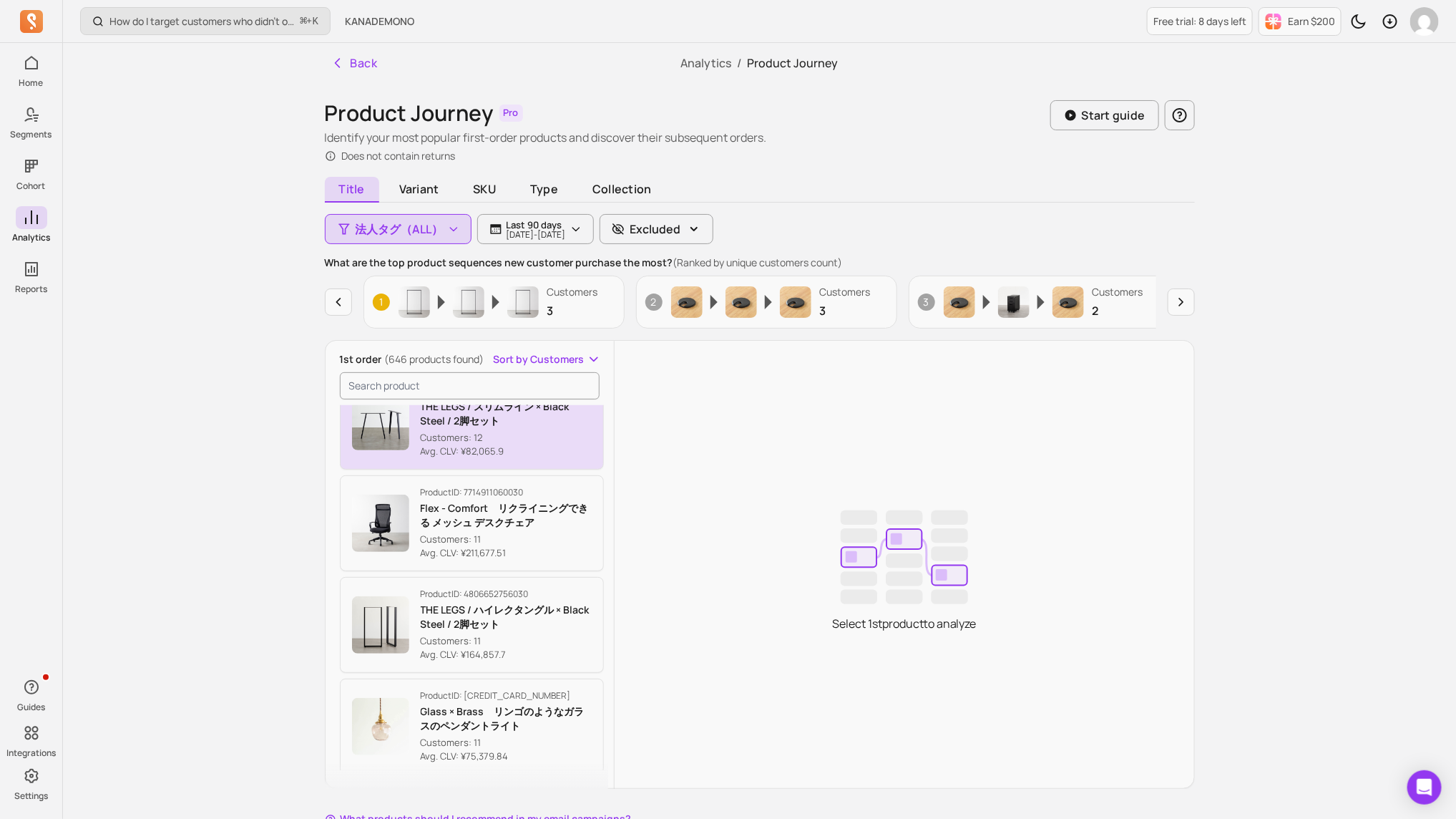
scroll to position [2786, 0]
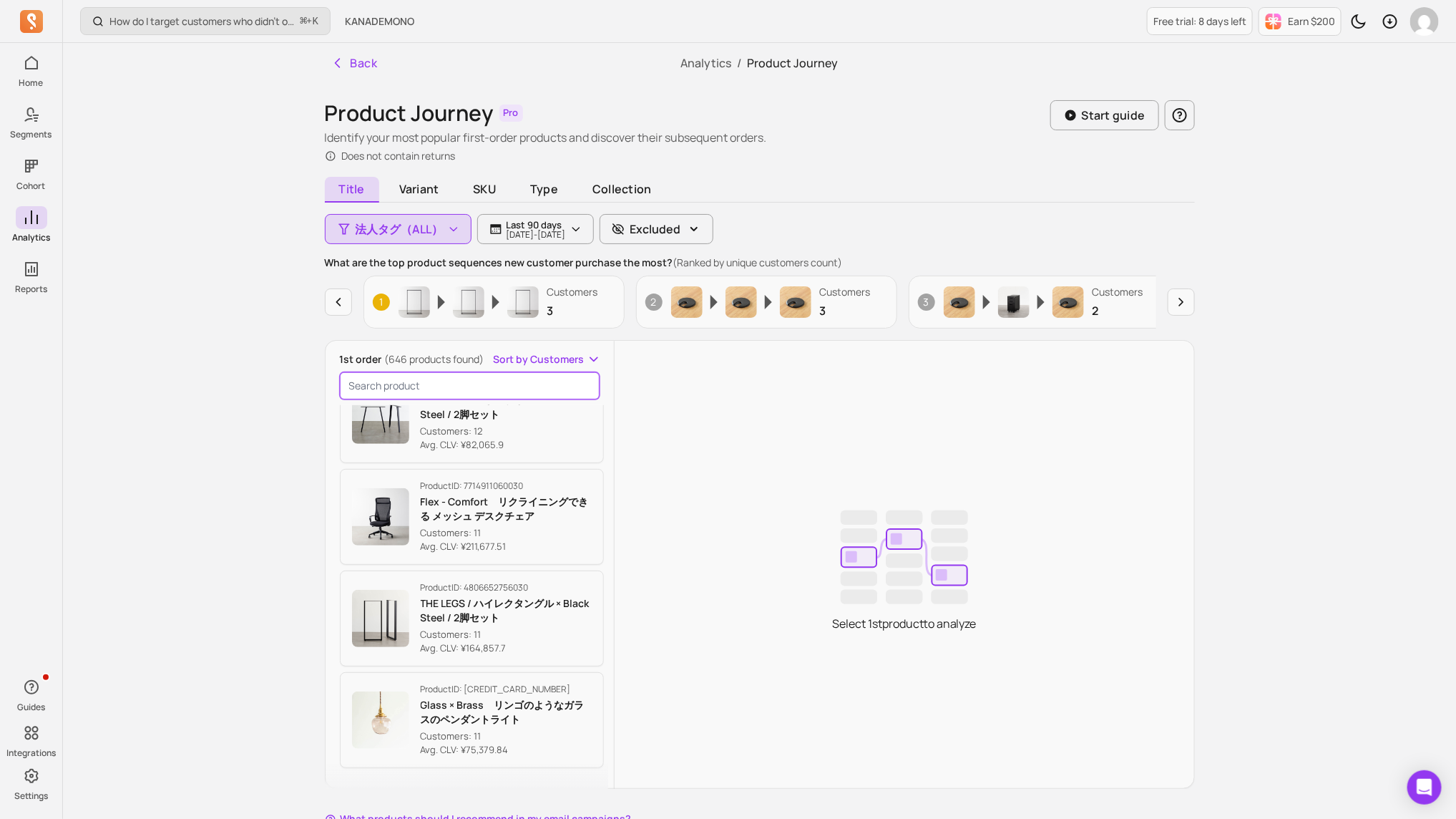
click at [524, 384] on input "search product" at bounding box center [470, 386] width 261 height 27
click at [559, 356] on span "Sort by Customers" at bounding box center [538, 359] width 91 height 14
click at [444, 386] on div "1st order (646 products found) Sort by Customers Customers Avg. CLV Product ID:…" at bounding box center [470, 578] width 289 height 451
click at [456, 395] on input "search product" at bounding box center [470, 386] width 261 height 27
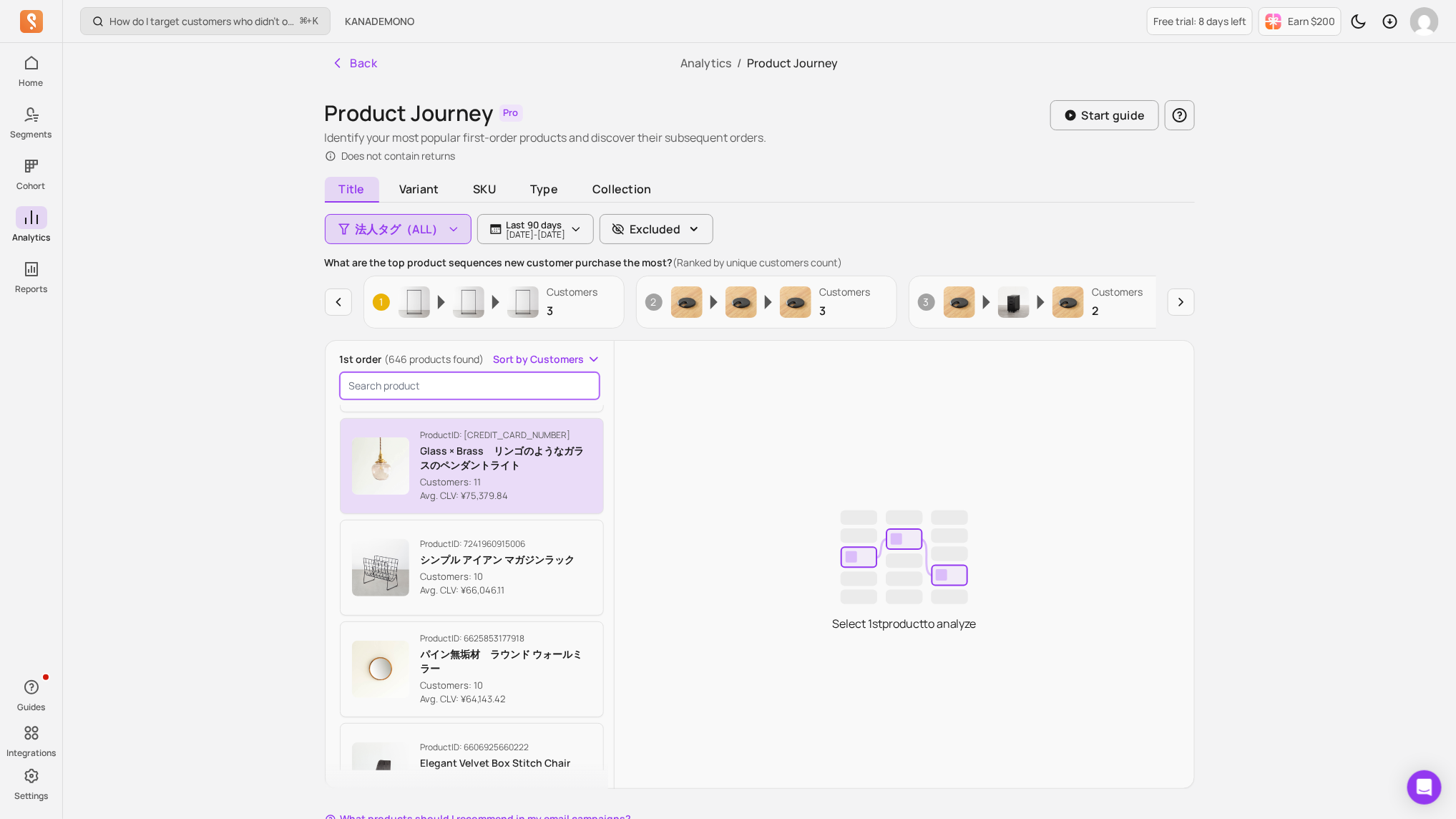
scroll to position [3149, 0]
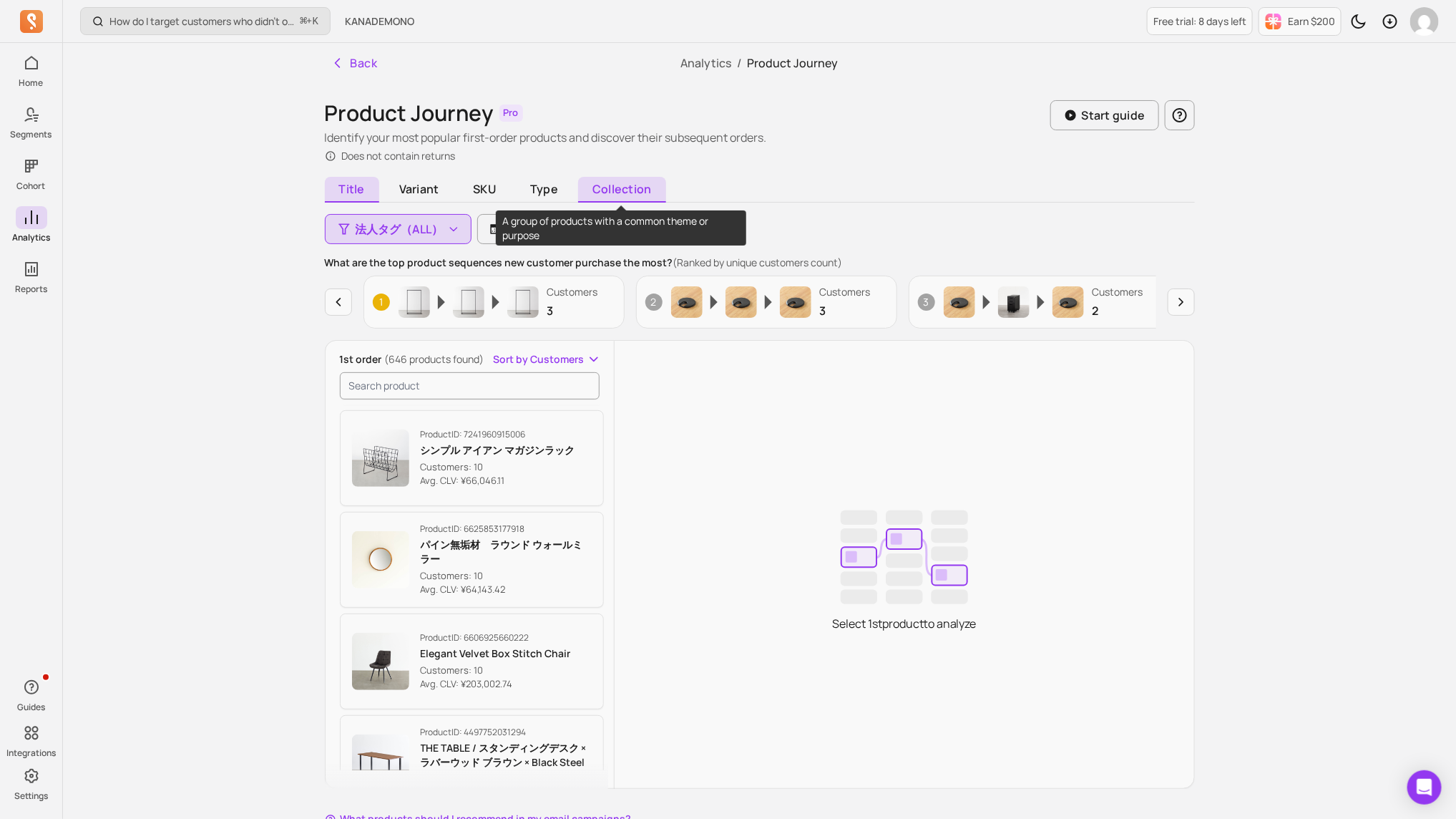
click at [634, 189] on span "Collection" at bounding box center [621, 189] width 87 height 26
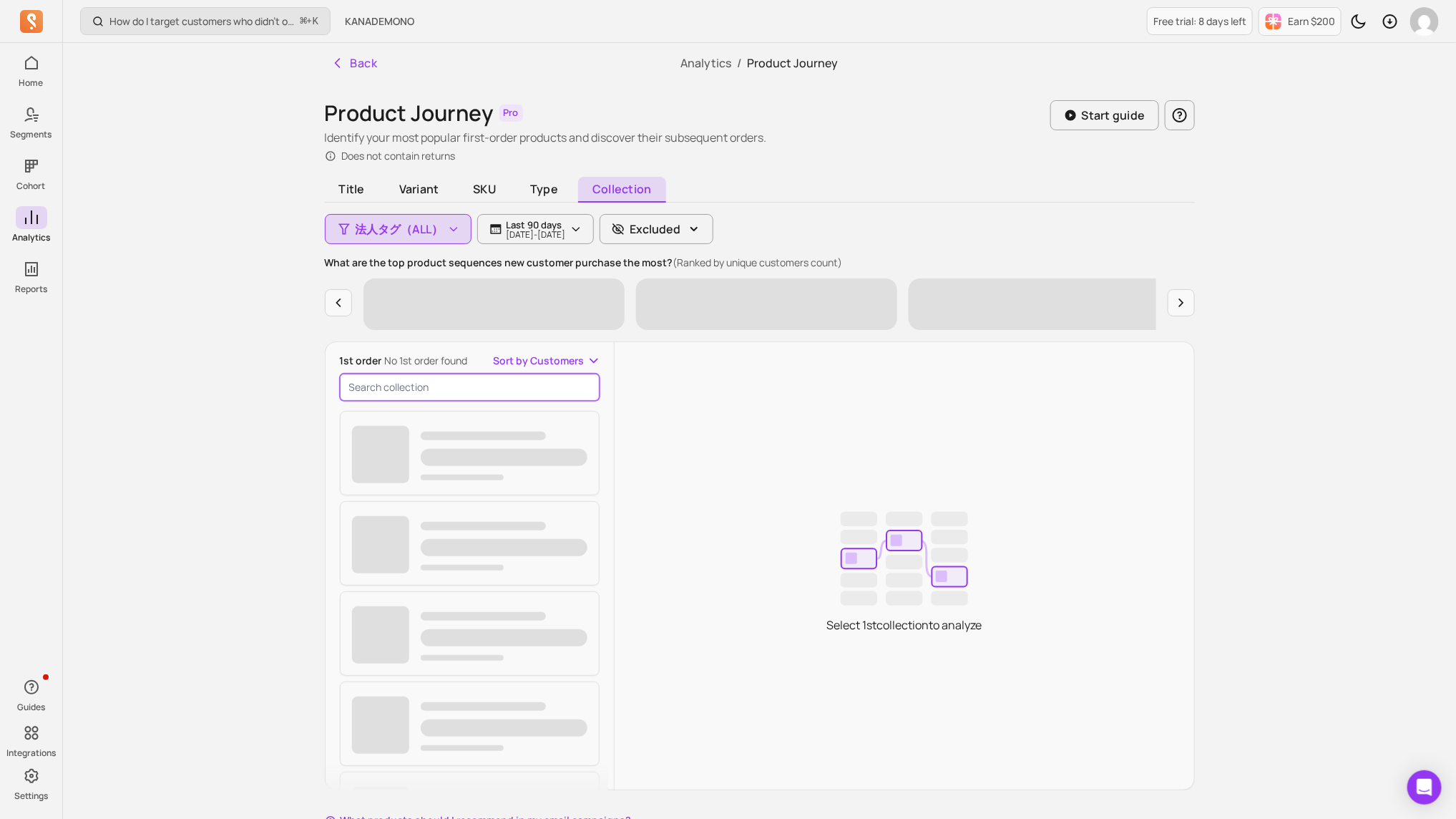
click at [473, 386] on input "search product" at bounding box center [470, 387] width 261 height 27
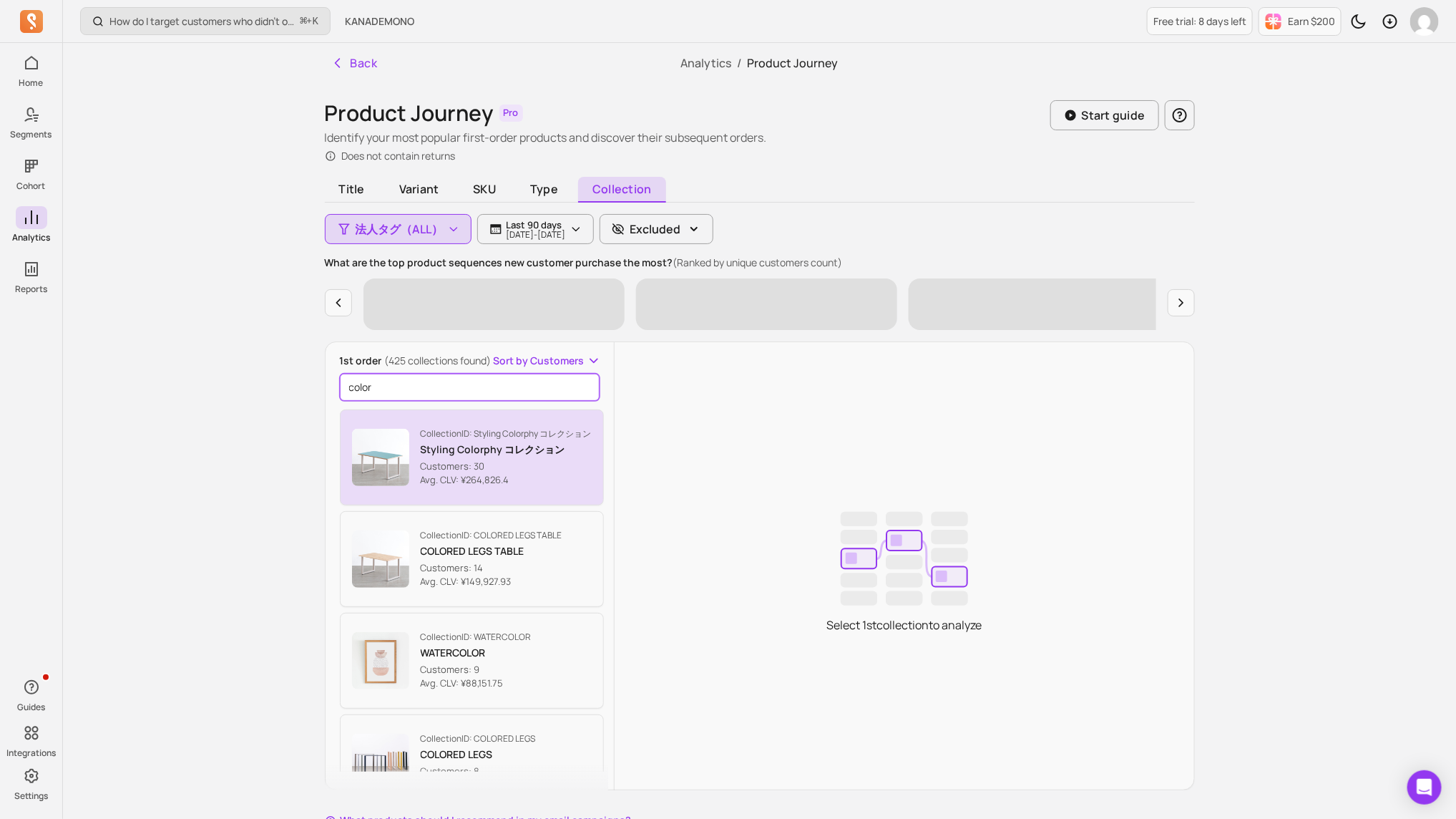
type input "color"
click at [516, 423] on button "Collection ID: Styling Colorphy コレクション Styling Colorphy コレクション Customers: 30 Av…" at bounding box center [472, 458] width 265 height 96
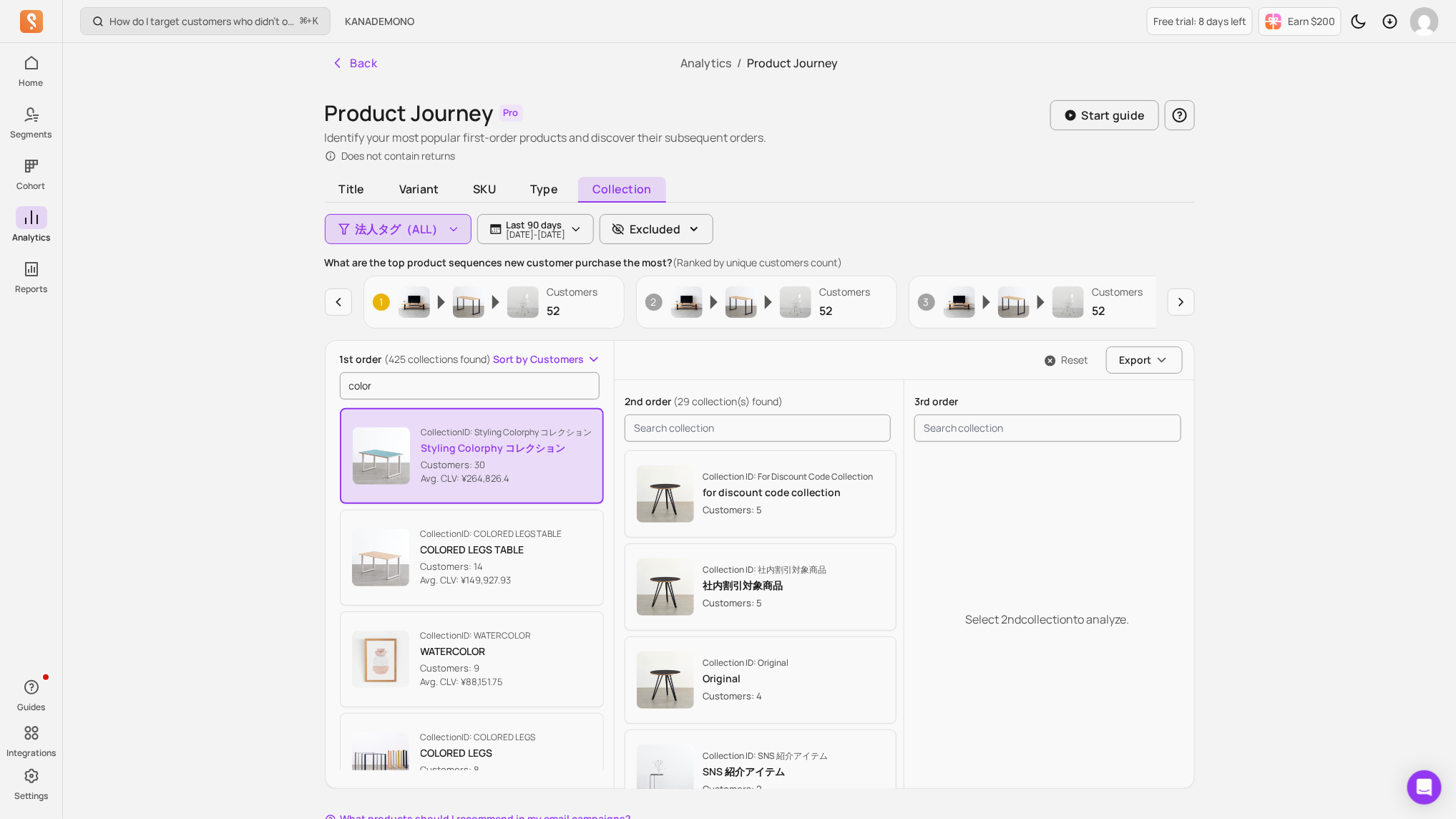
click at [509, 442] on p "Styling Colorphy コレクション" at bounding box center [507, 448] width 171 height 14
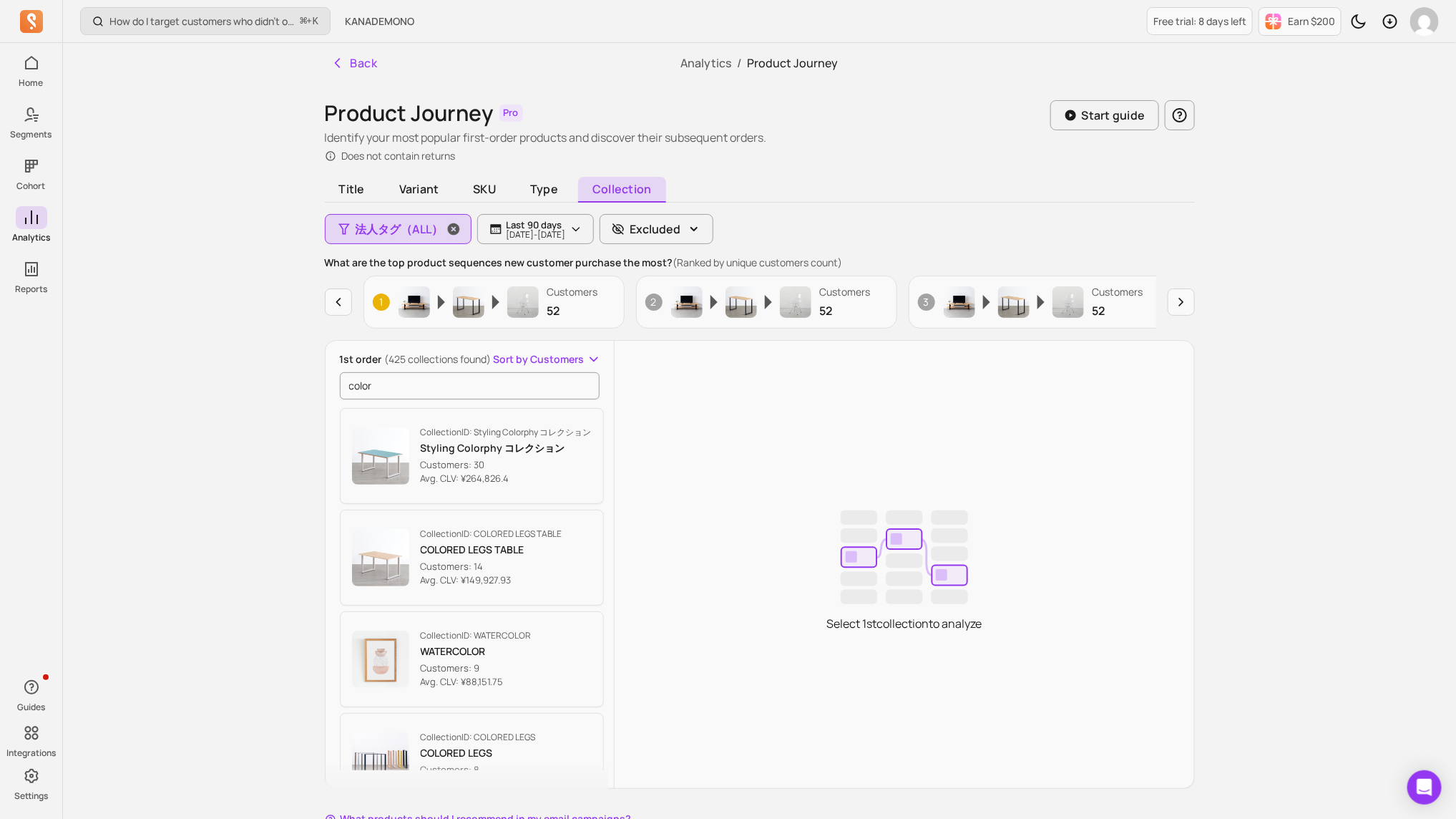
click at [452, 224] on icon "button" at bounding box center [453, 229] width 12 height 12
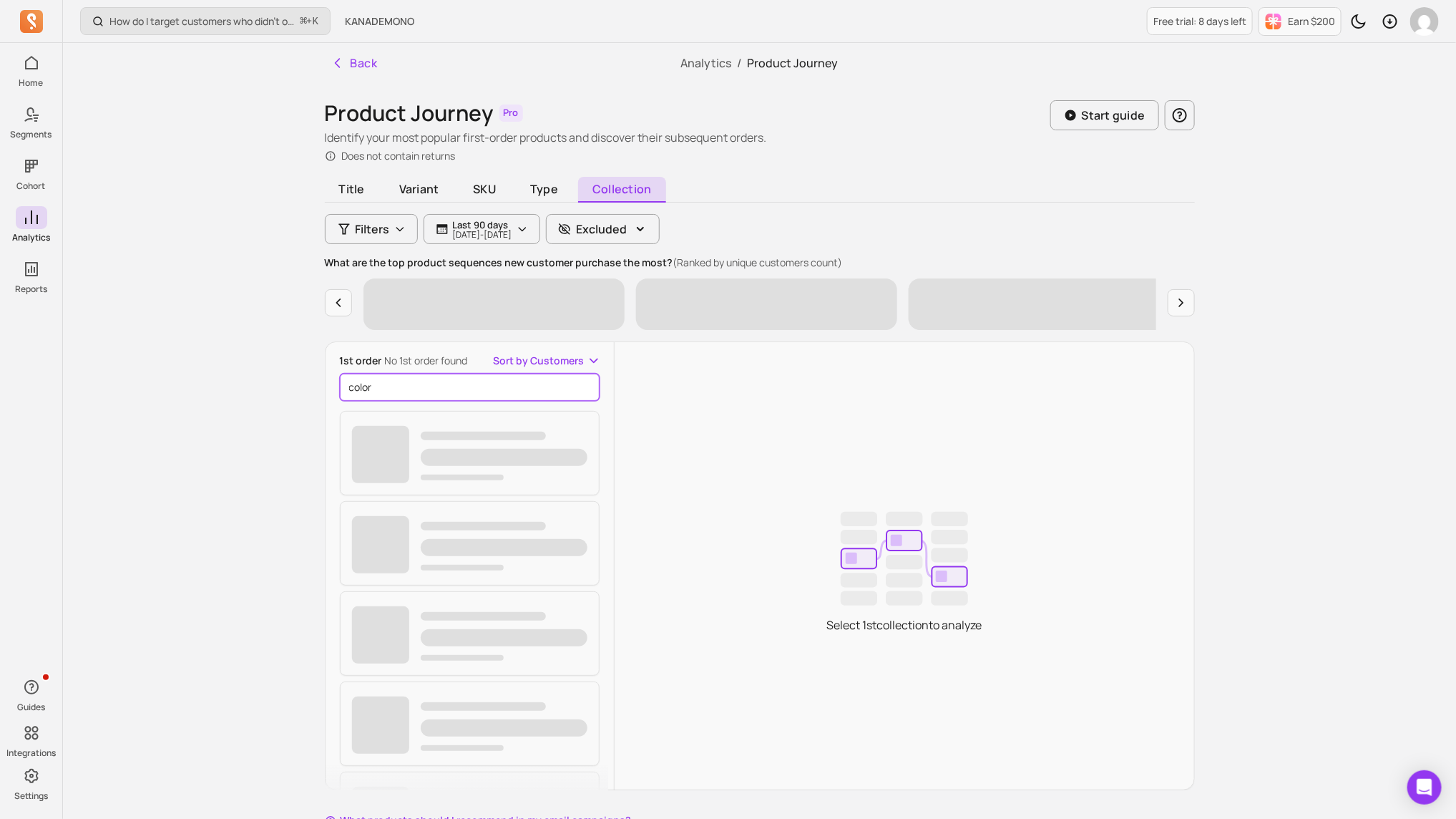
click at [516, 378] on input "color" at bounding box center [470, 387] width 261 height 27
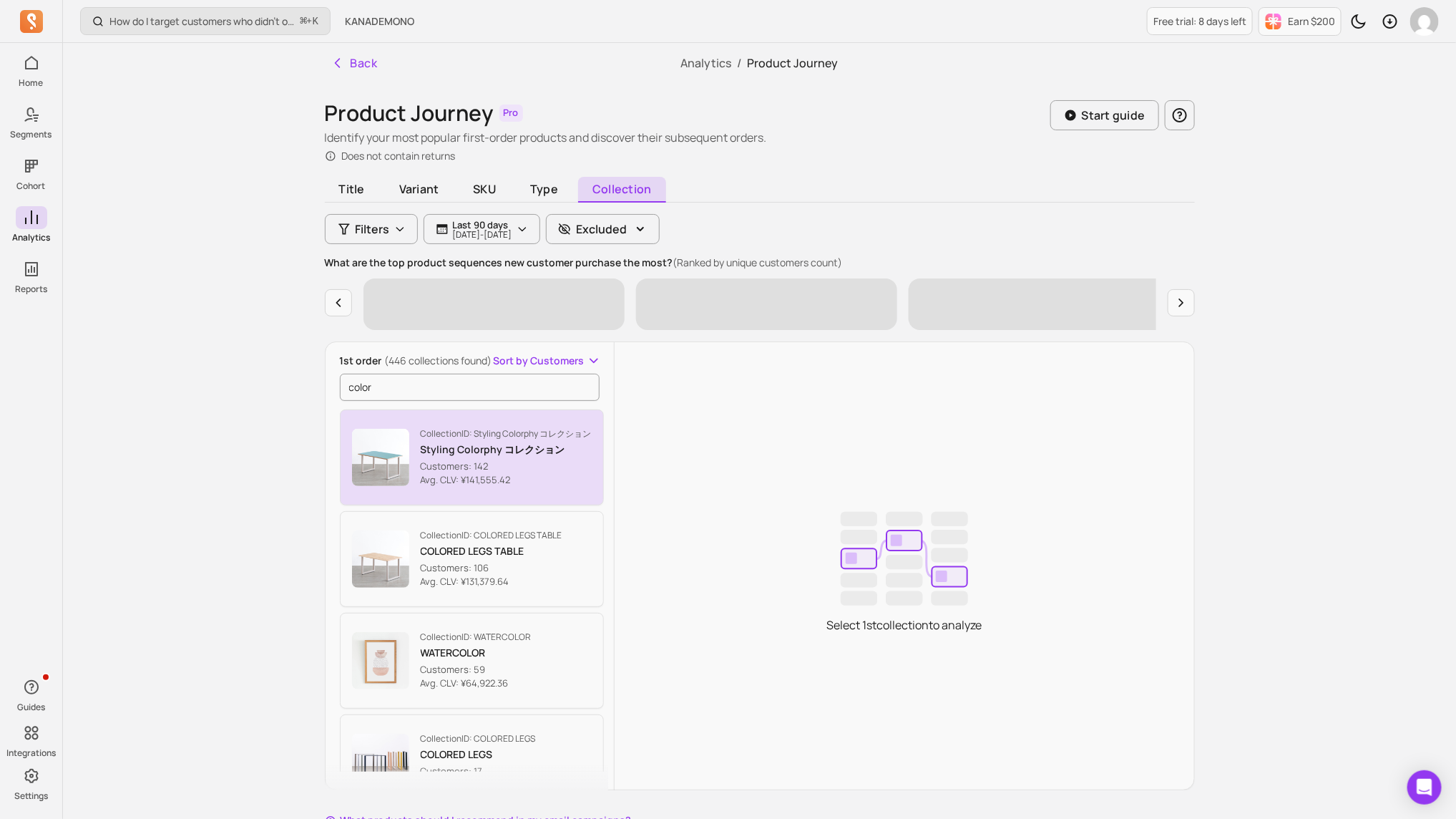
click at [500, 436] on p "Collection ID: Styling Colorphy コレクション" at bounding box center [506, 434] width 171 height 11
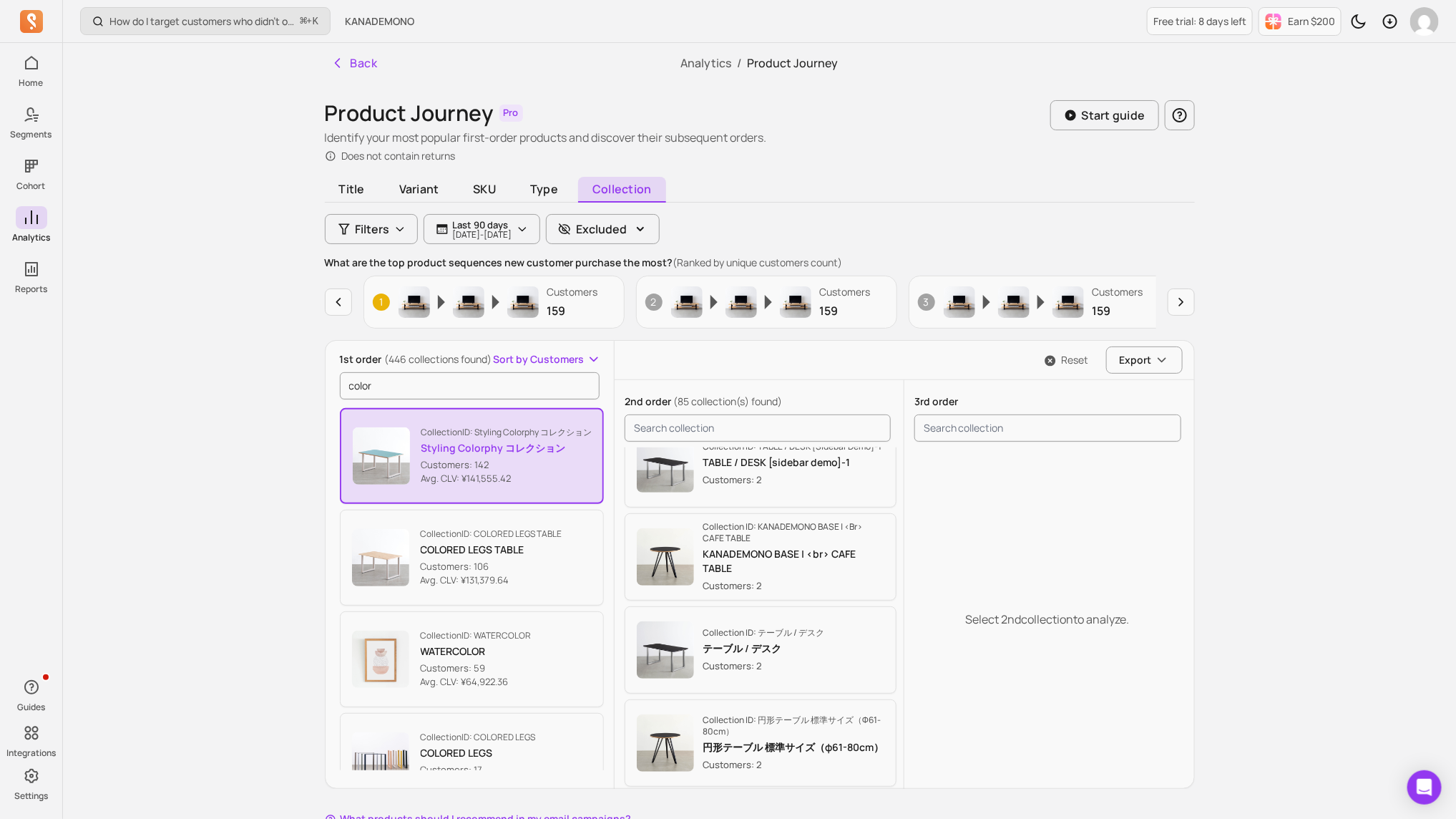
scroll to position [2544, 0]
click at [739, 425] on input "search product" at bounding box center [758, 428] width 266 height 27
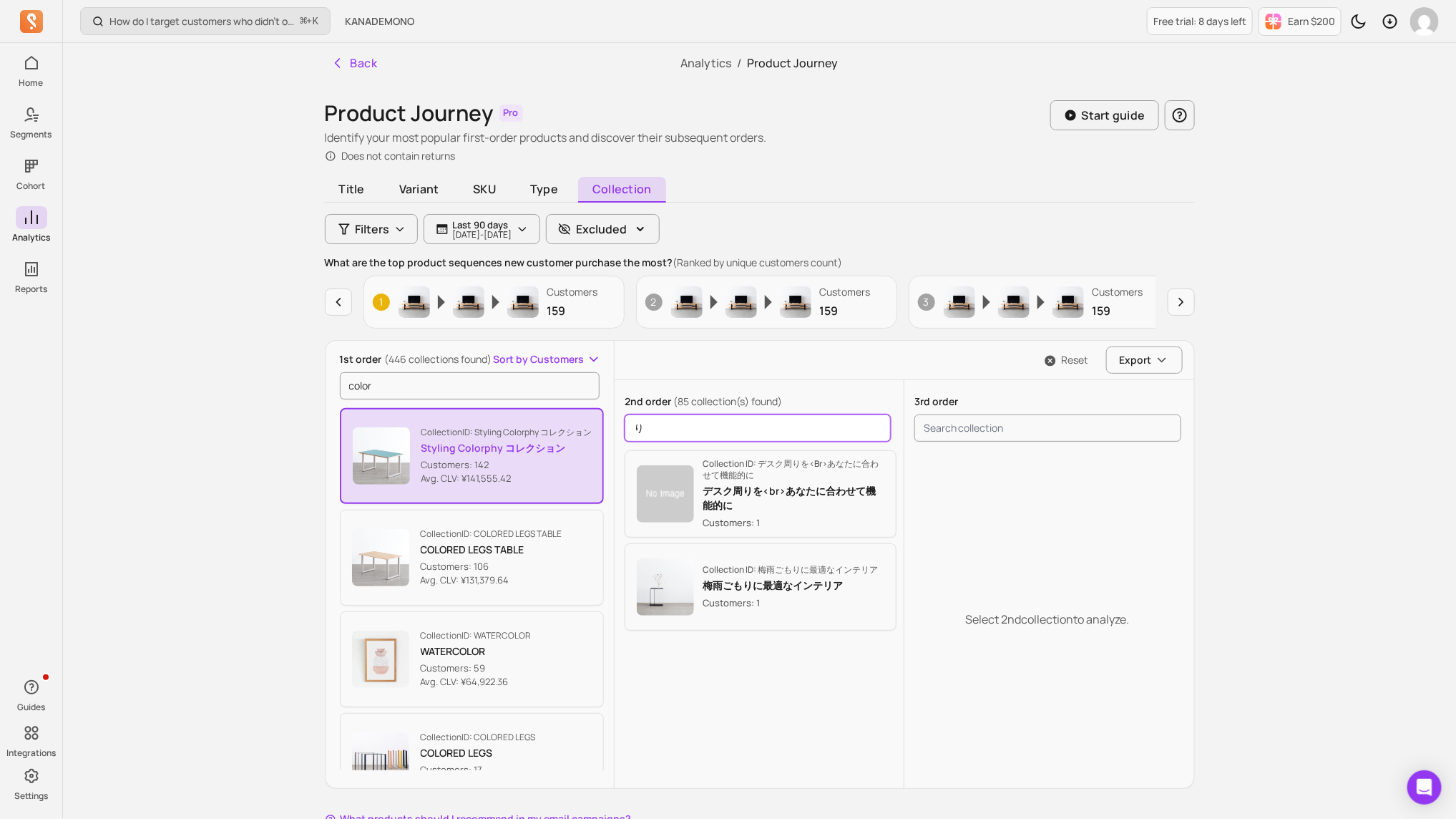
scroll to position [0, 0]
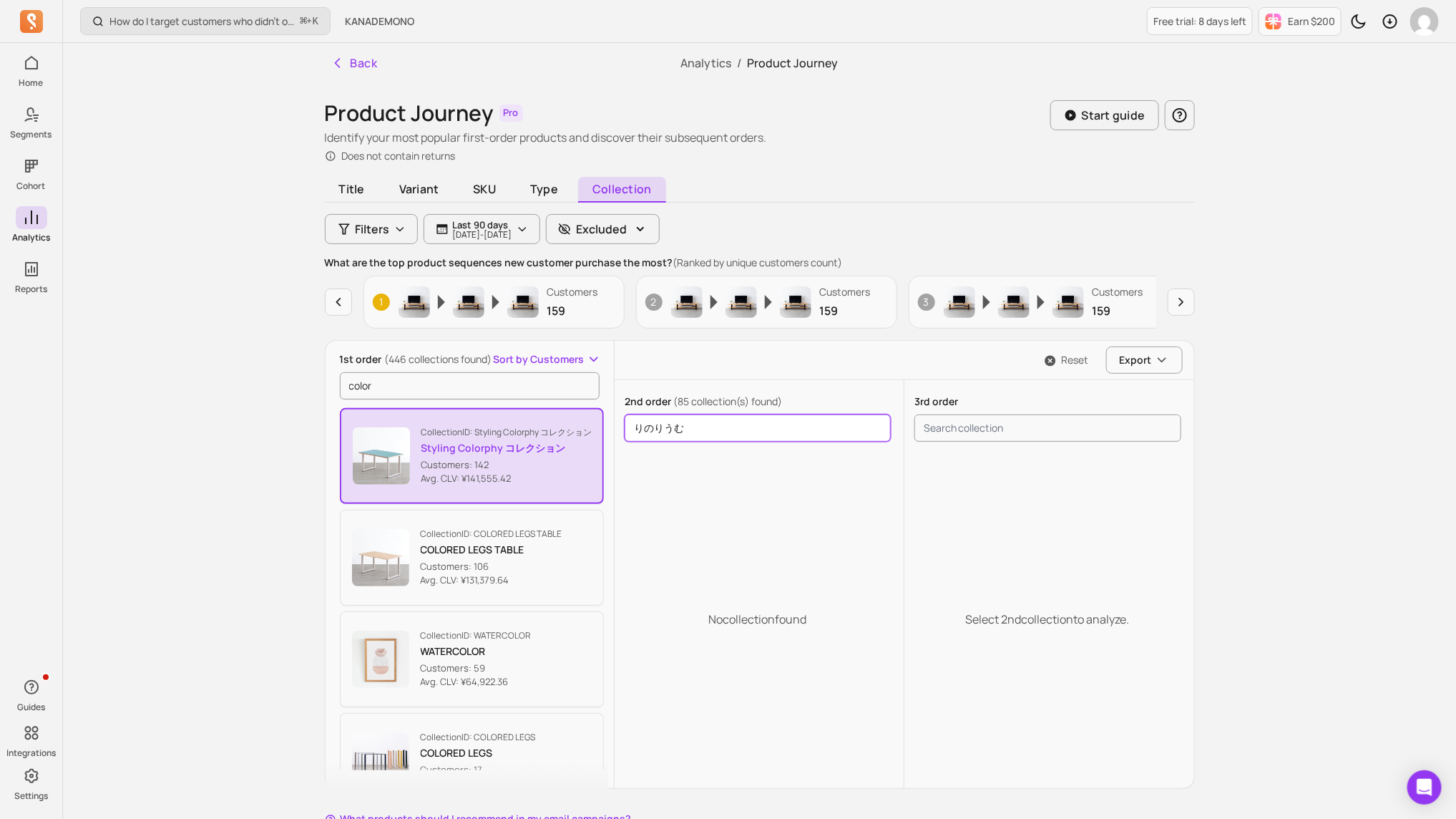
type input "リノリウム"
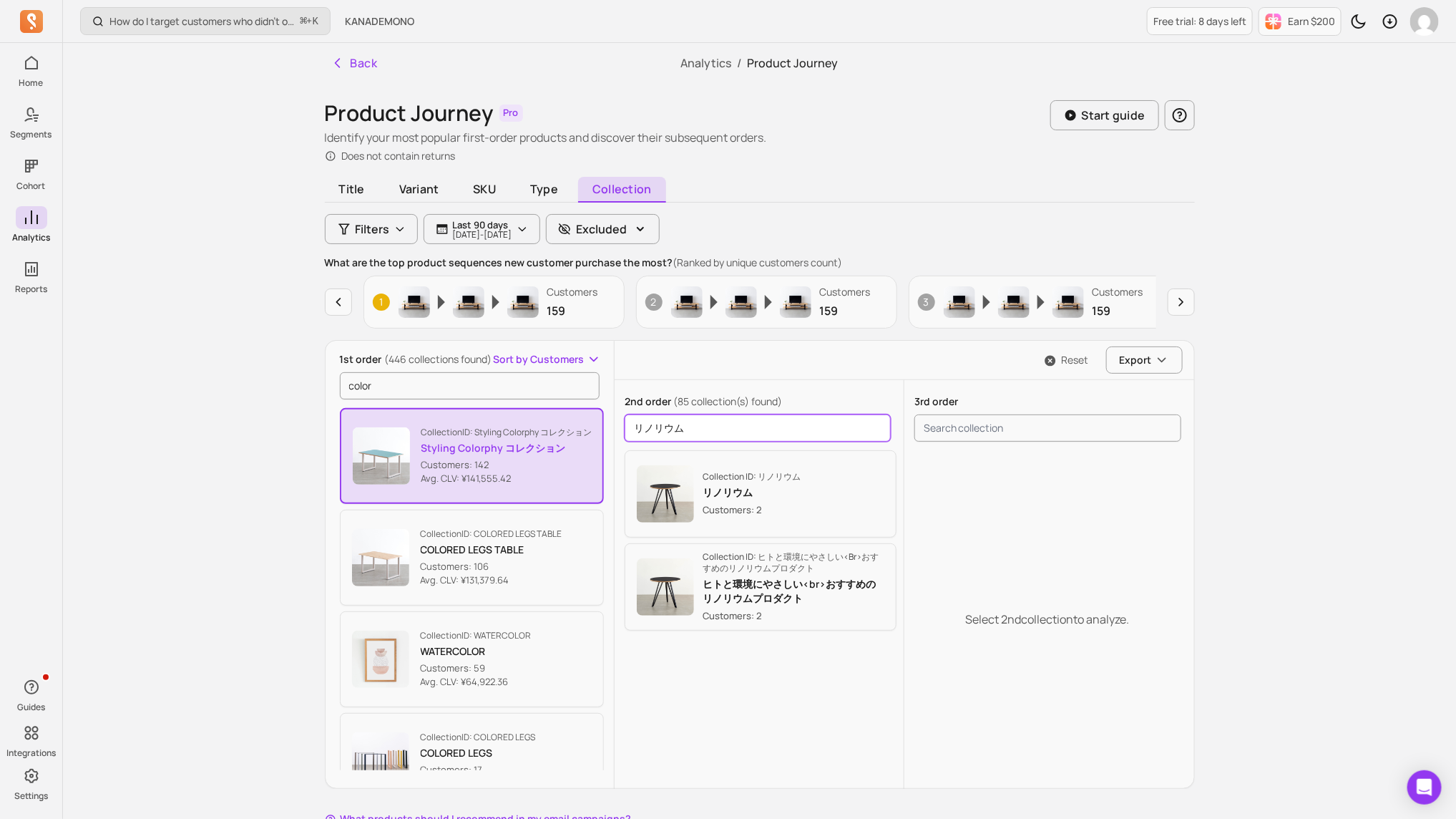
click at [762, 423] on input "リノリウム" at bounding box center [758, 428] width 266 height 27
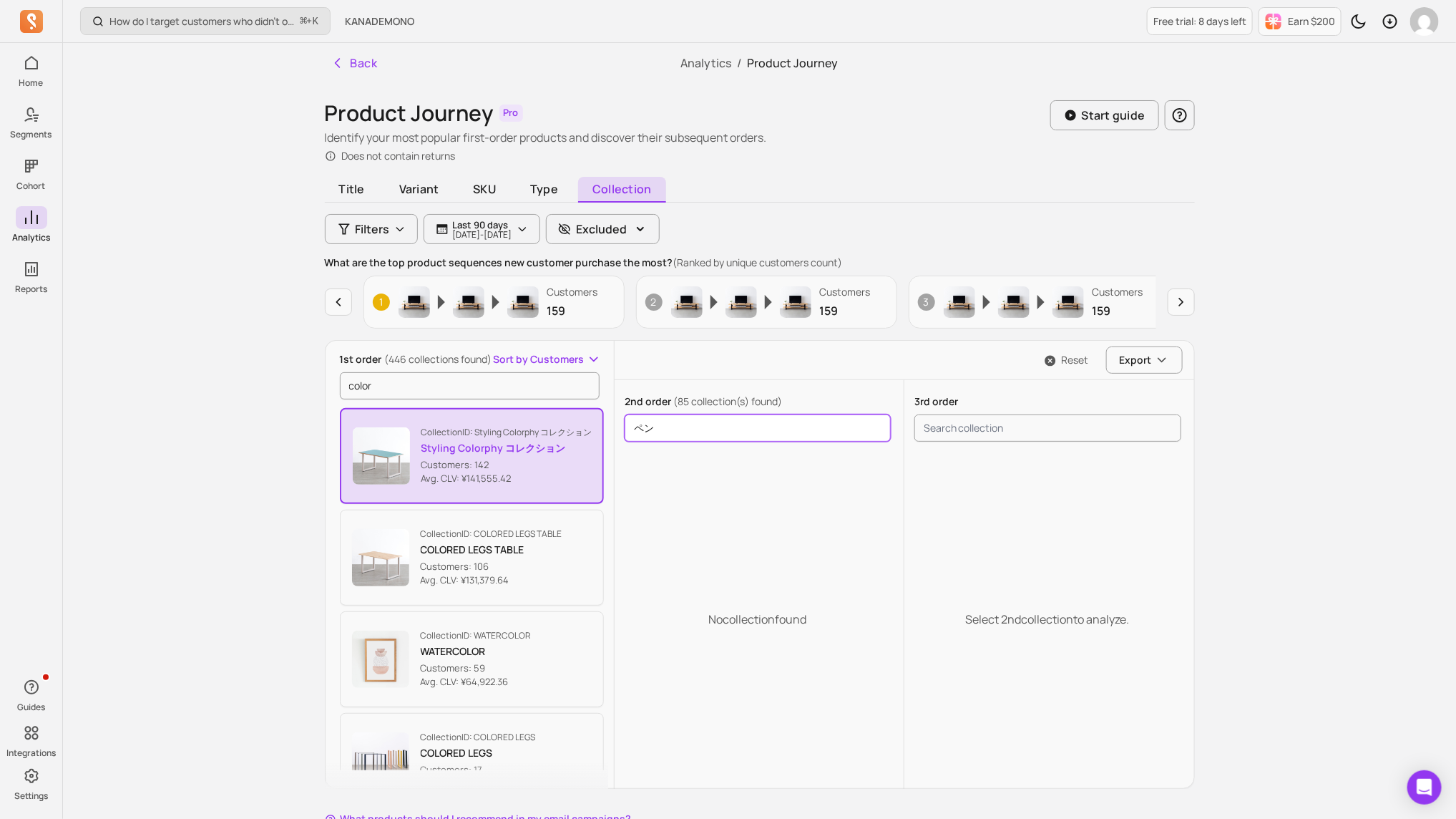
type input "ペ"
type input "ライト"
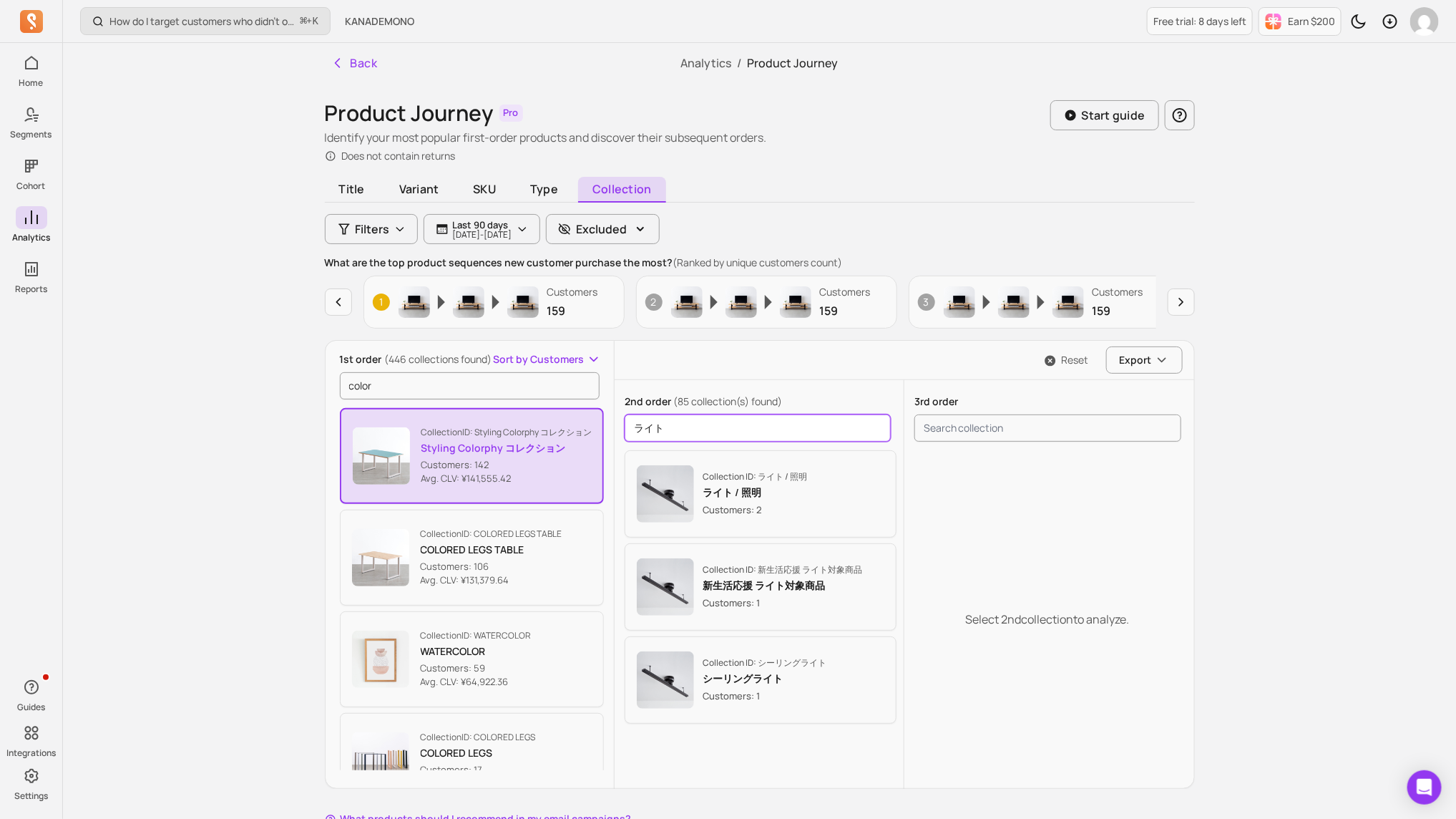
click at [781, 424] on input "ライト" at bounding box center [758, 428] width 266 height 27
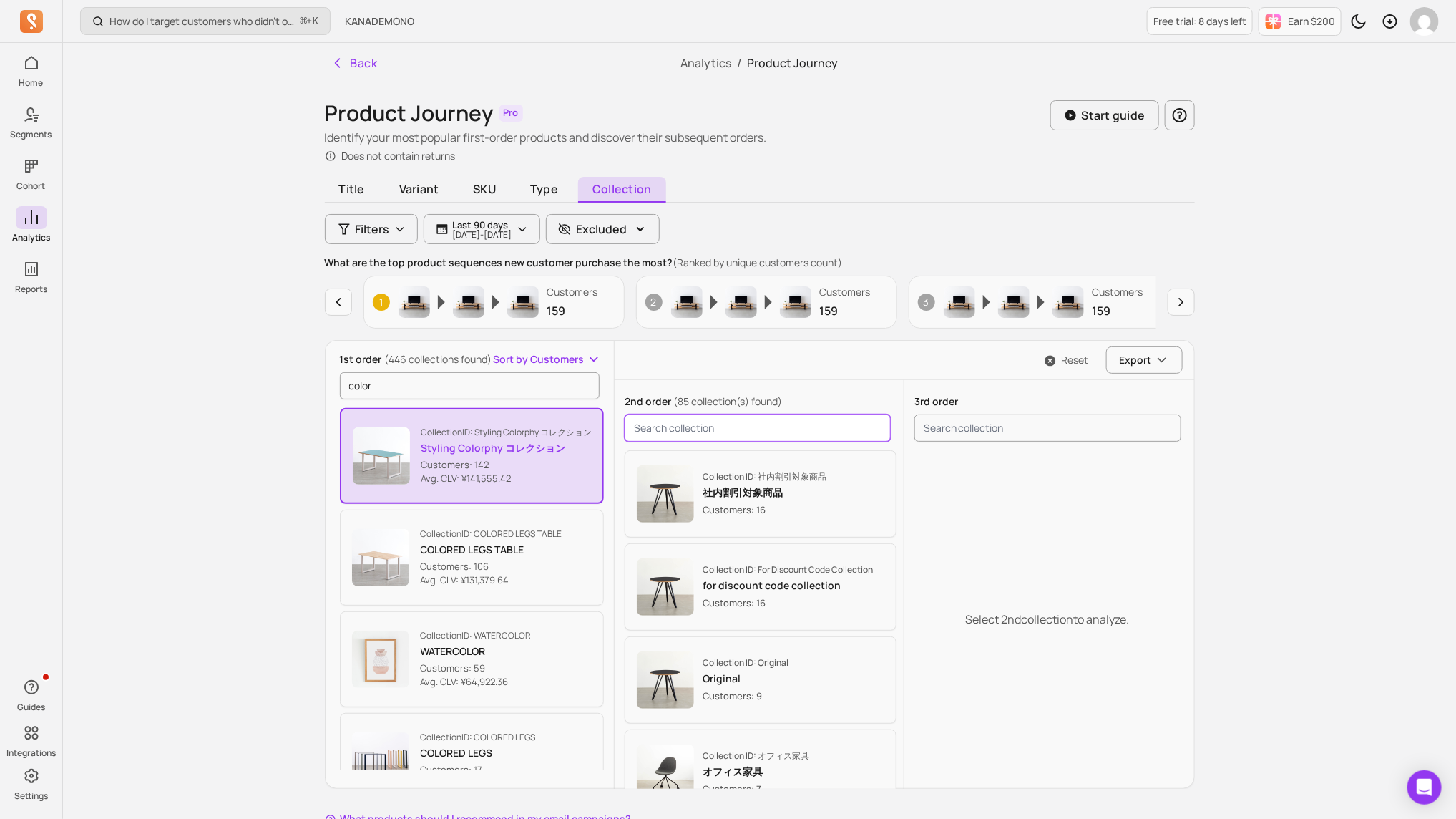
click at [649, 420] on input "search product" at bounding box center [758, 428] width 266 height 27
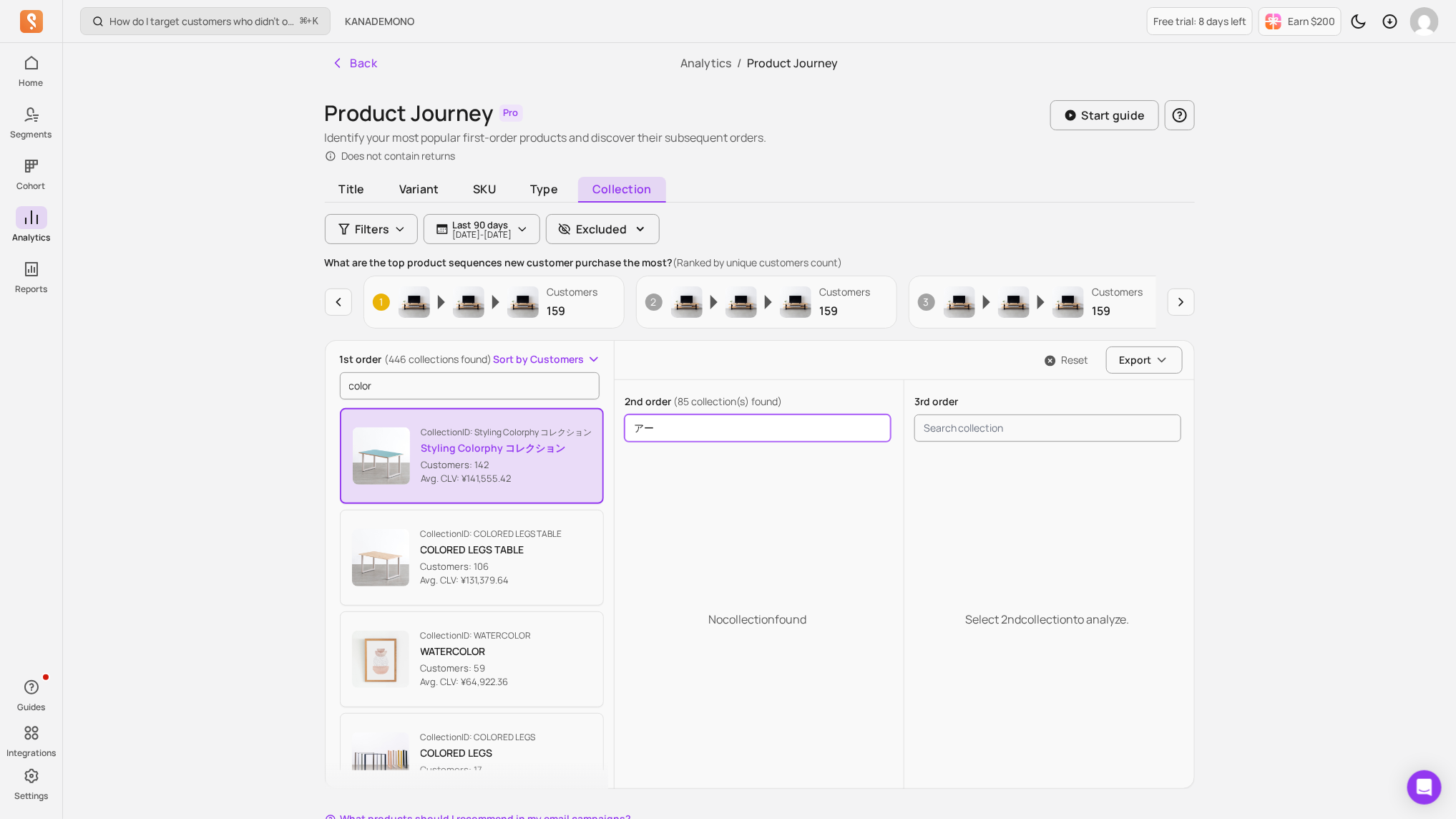
type input "ア"
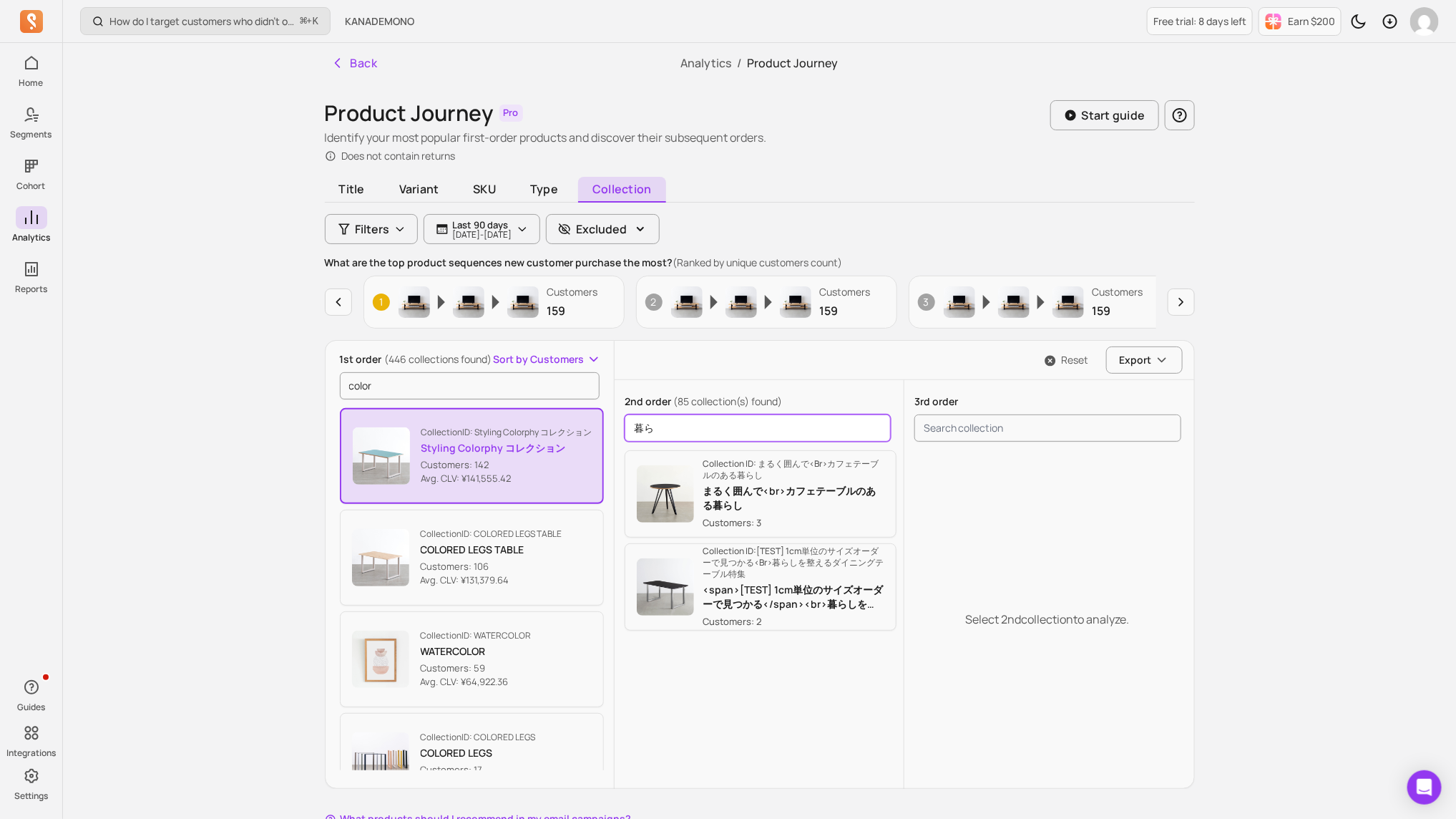
type input "暮"
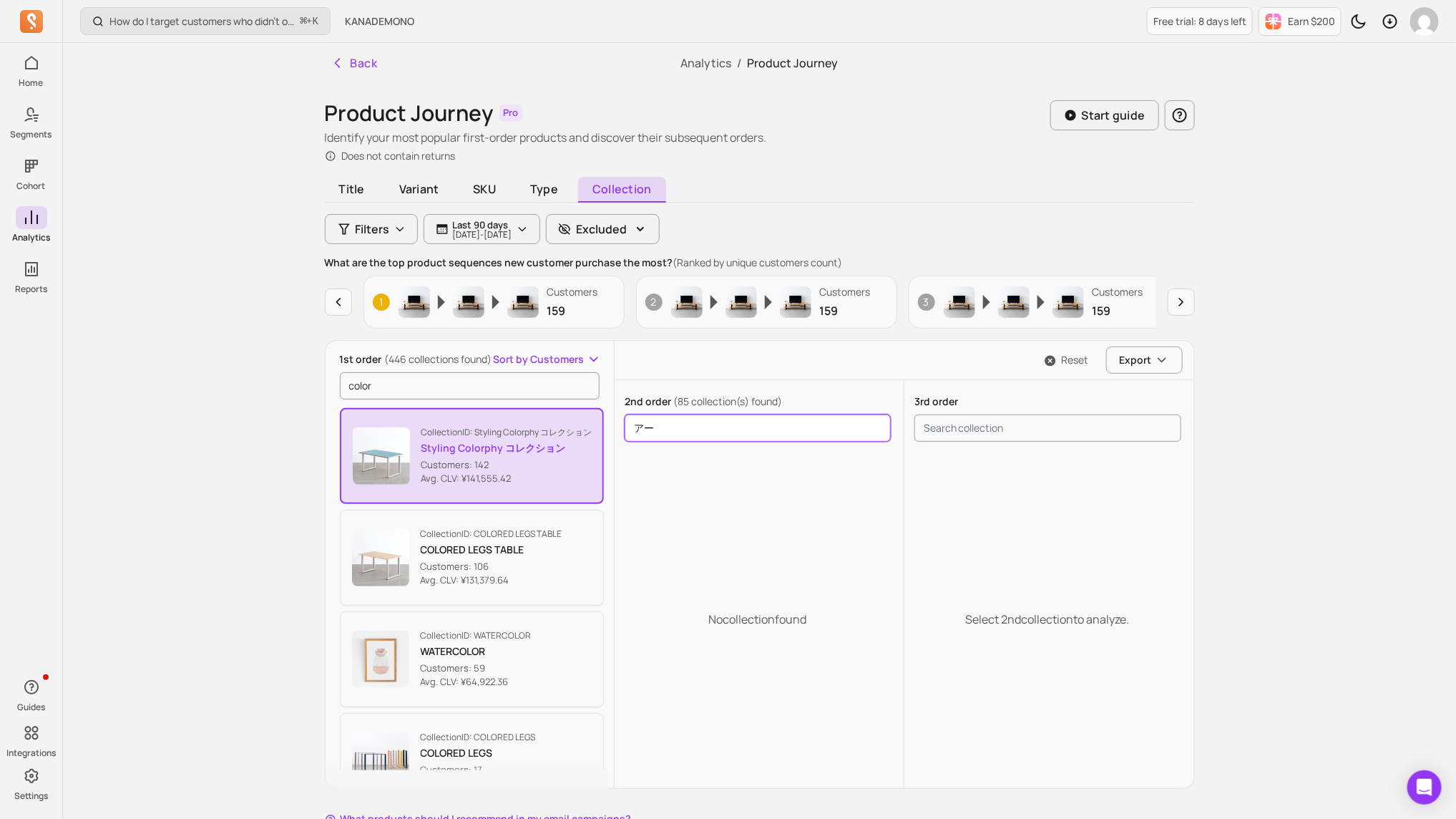
type input "ア"
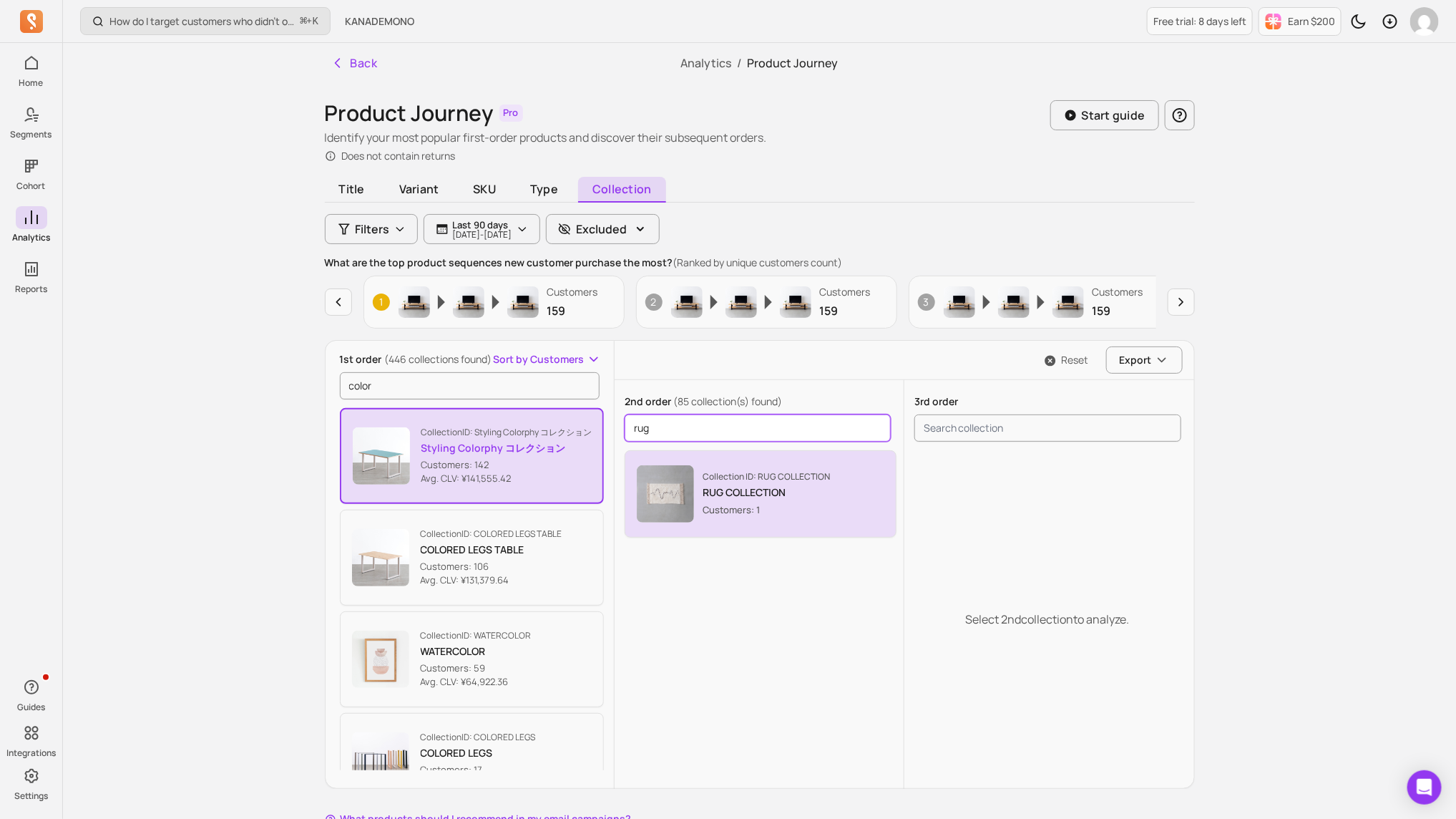
type input "rug"
click at [812, 519] on div "Collection ID: RUG COLLECTION RUG COLLECTION Customers: 1" at bounding box center [760, 493] width 248 height 57
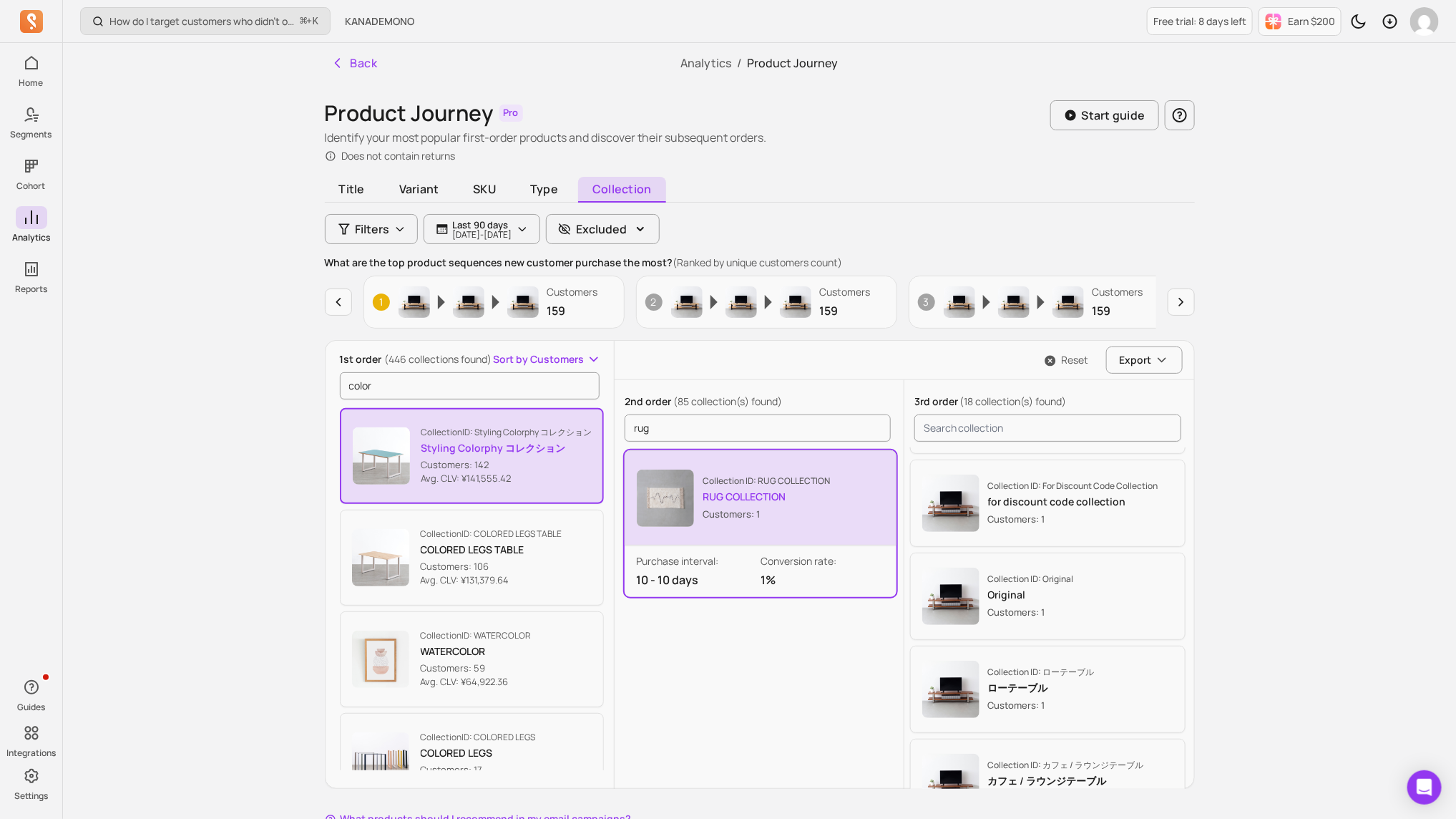
scroll to position [935, 0]
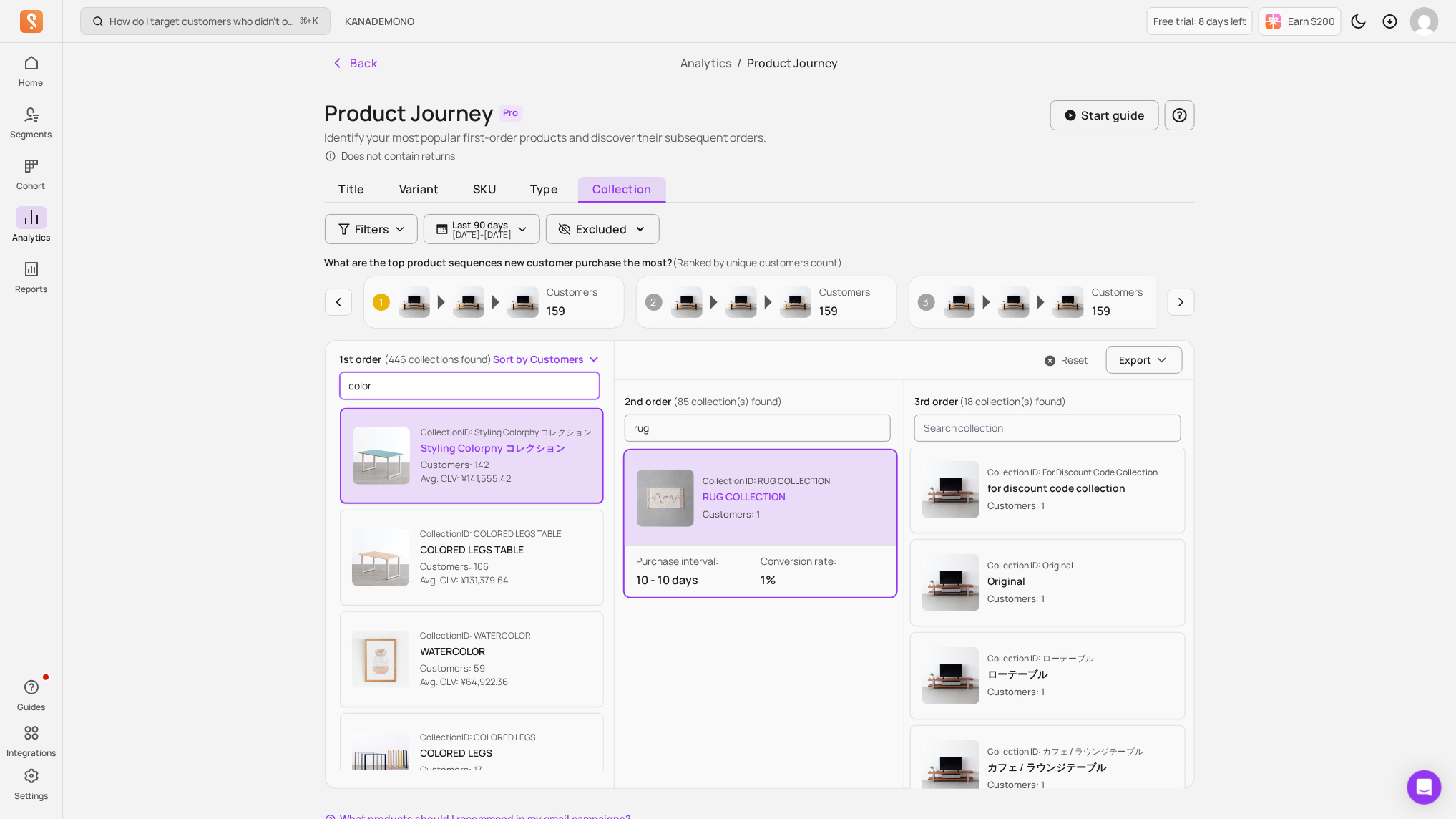
click at [400, 378] on input "color" at bounding box center [470, 386] width 261 height 27
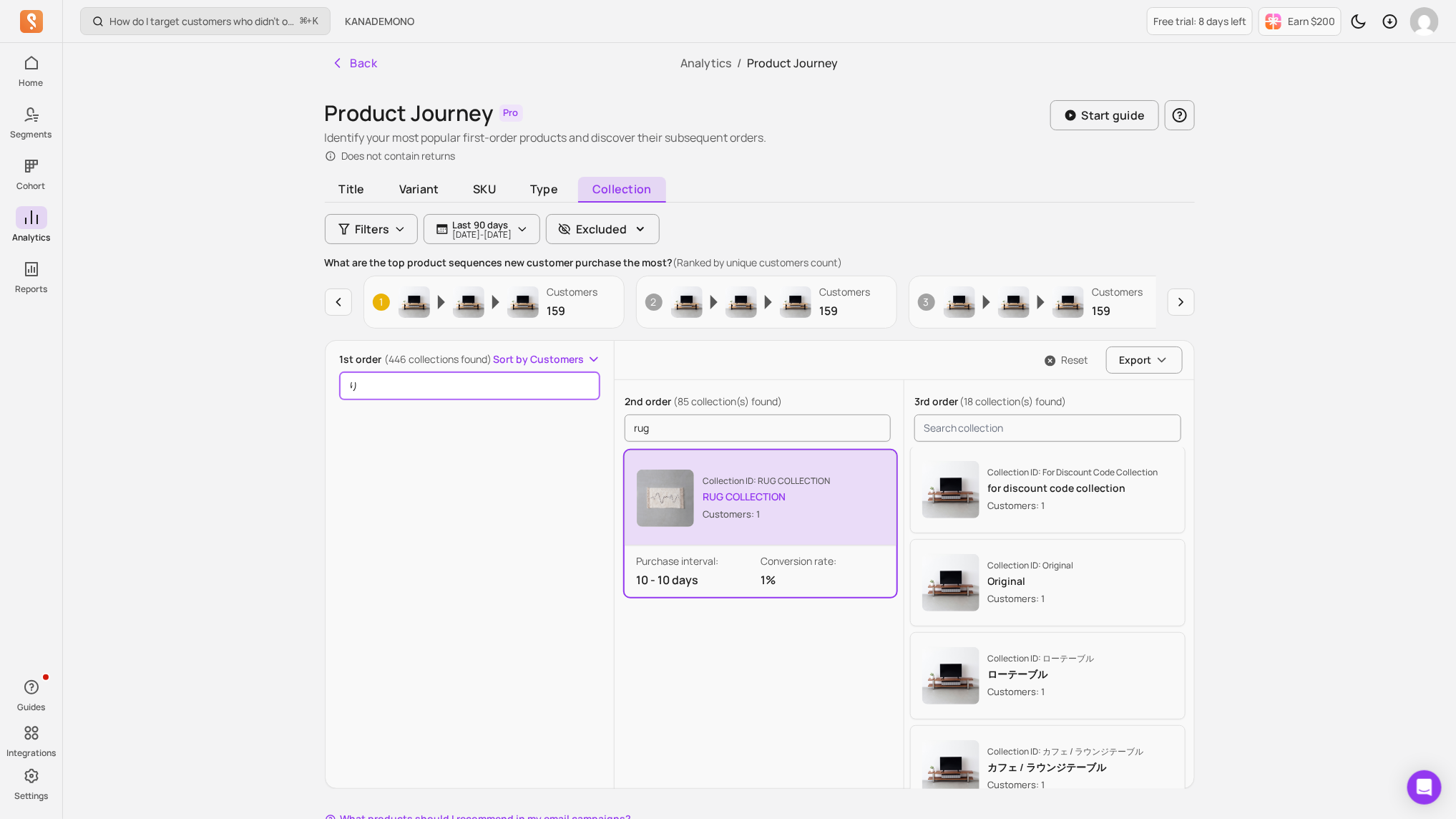
scroll to position [0, 0]
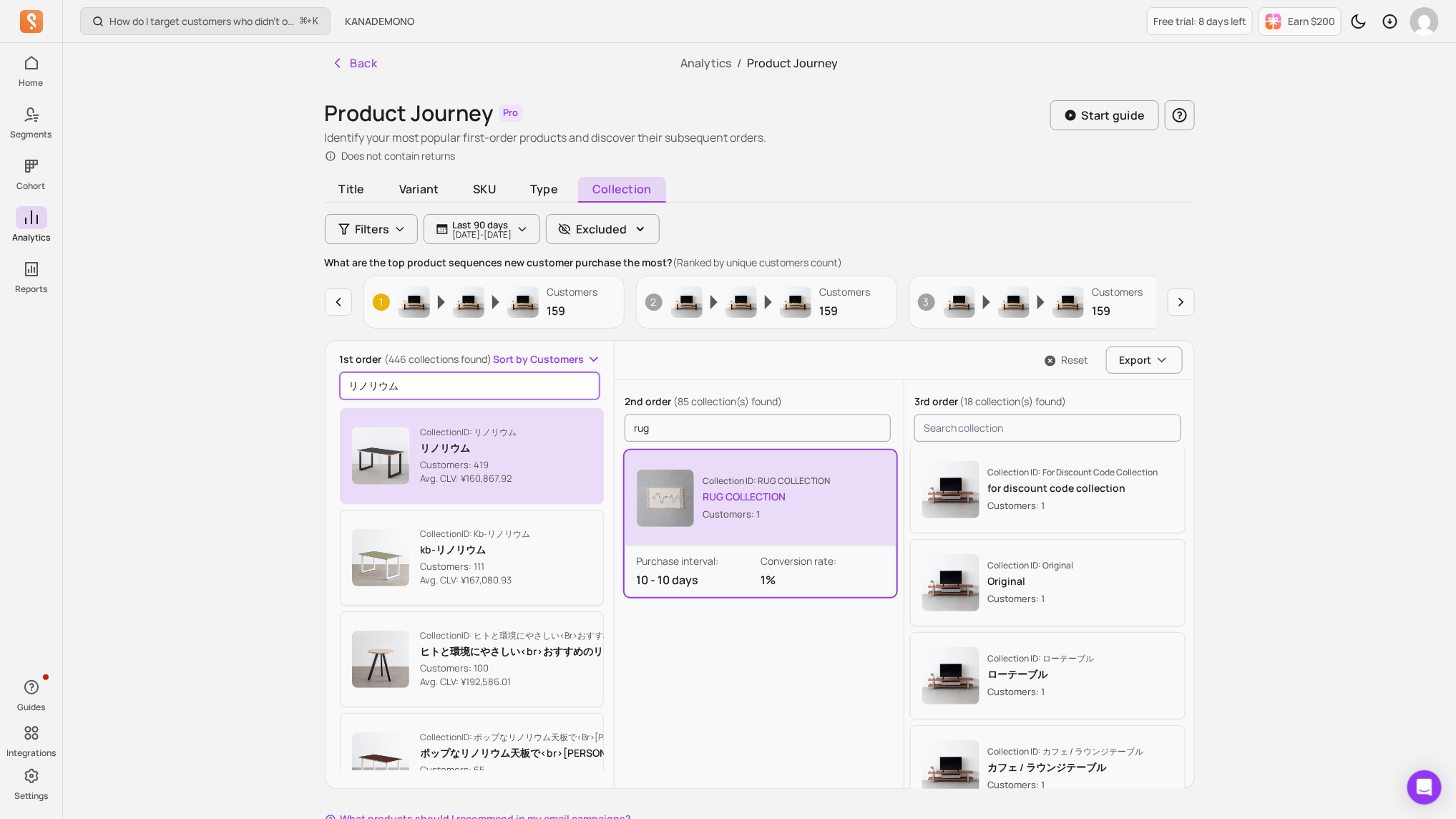
type input "リノリウム"
click at [573, 436] on button "Collection ID: リノリウム リノリウム Customers: 419 Avg. CLV: ¥160,867.92" at bounding box center [472, 456] width 265 height 96
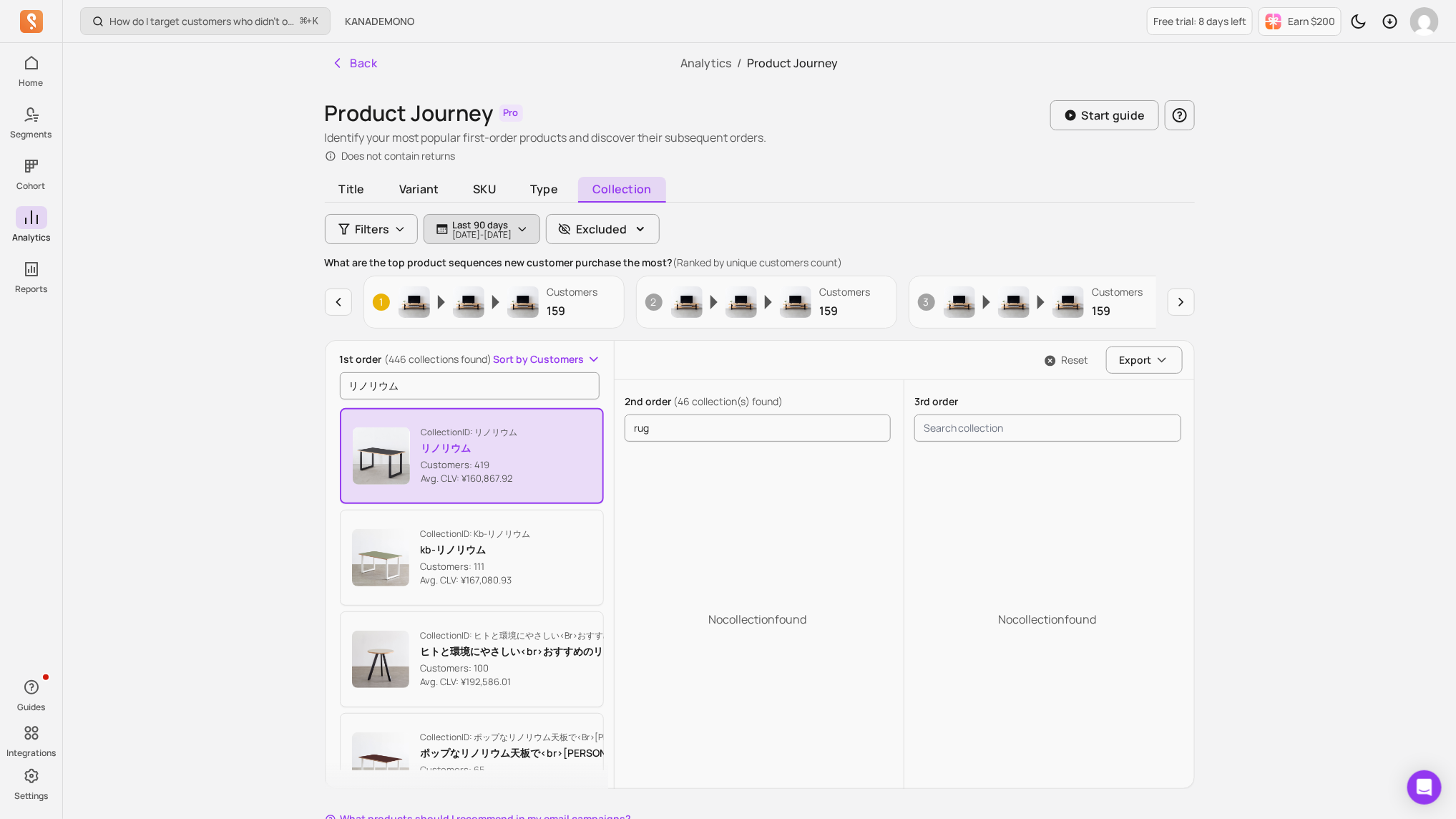
click at [512, 231] on p "[DATE] - [DATE]" at bounding box center [483, 234] width 59 height 9
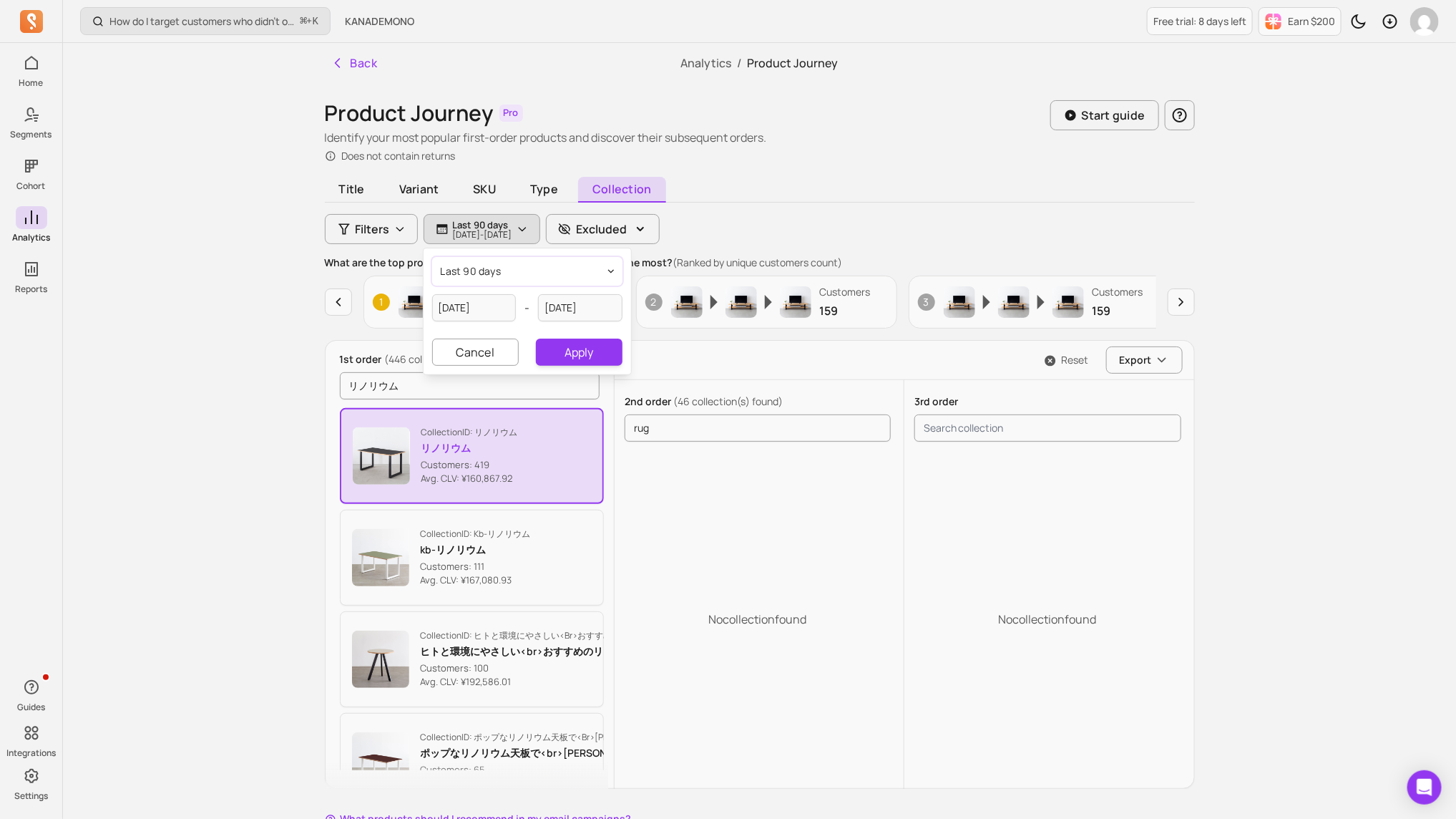
click at [518, 278] on button "last 90 days" at bounding box center [527, 271] width 190 height 29
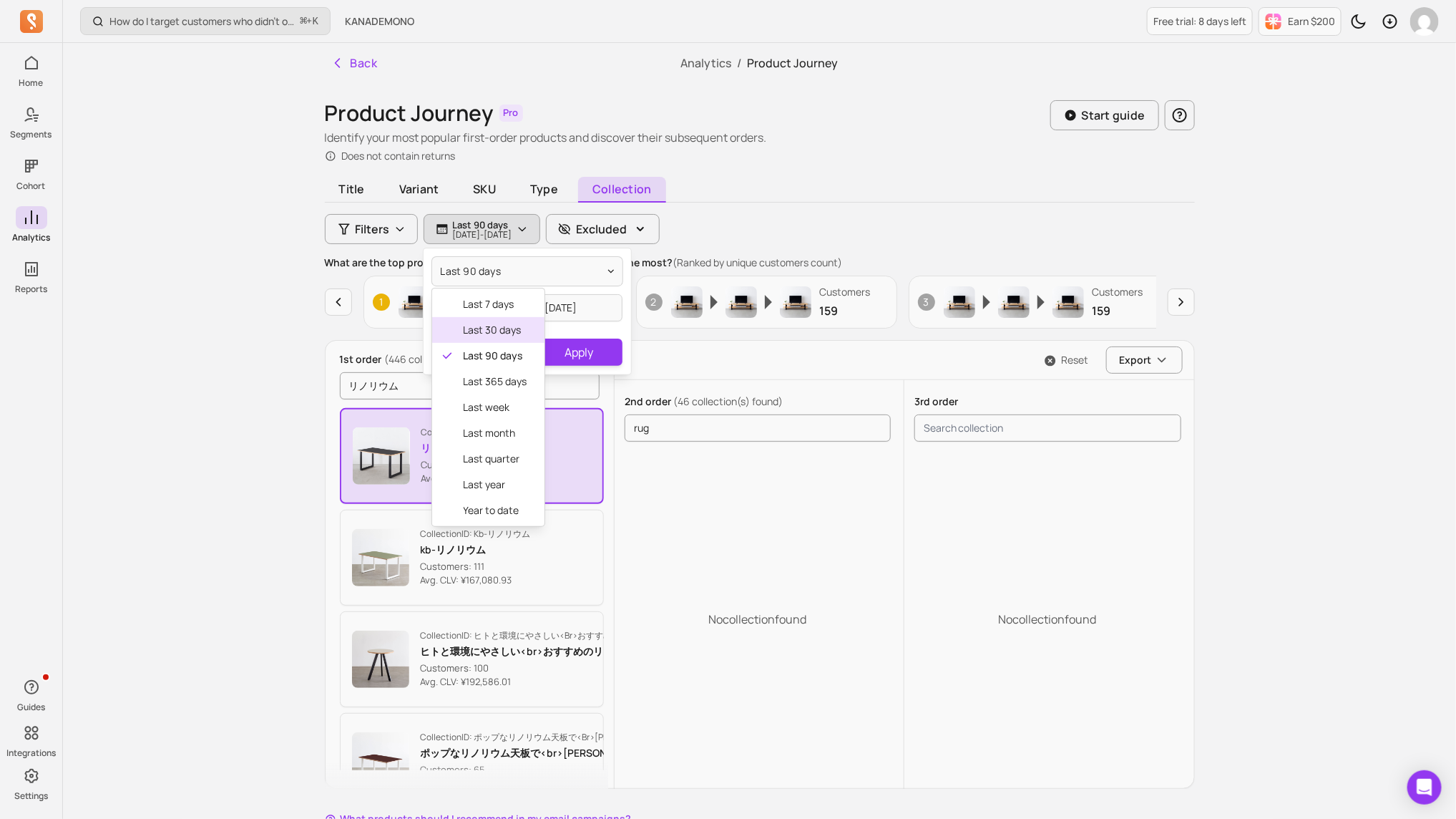
click at [511, 330] on span "last 30 days" at bounding box center [495, 330] width 63 height 14
type input "[DATE]"
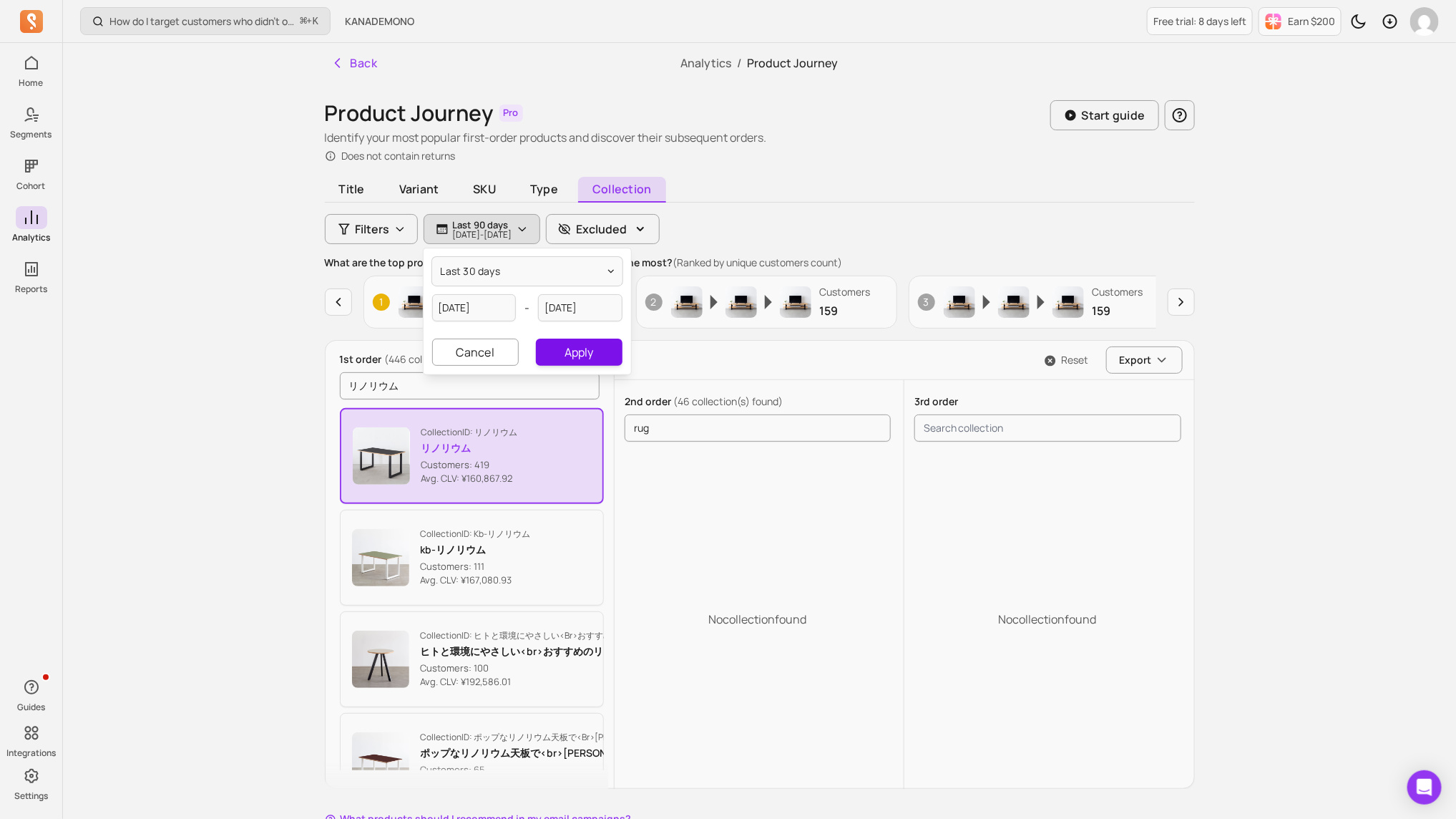
click at [579, 349] on button "Apply" at bounding box center [579, 352] width 86 height 27
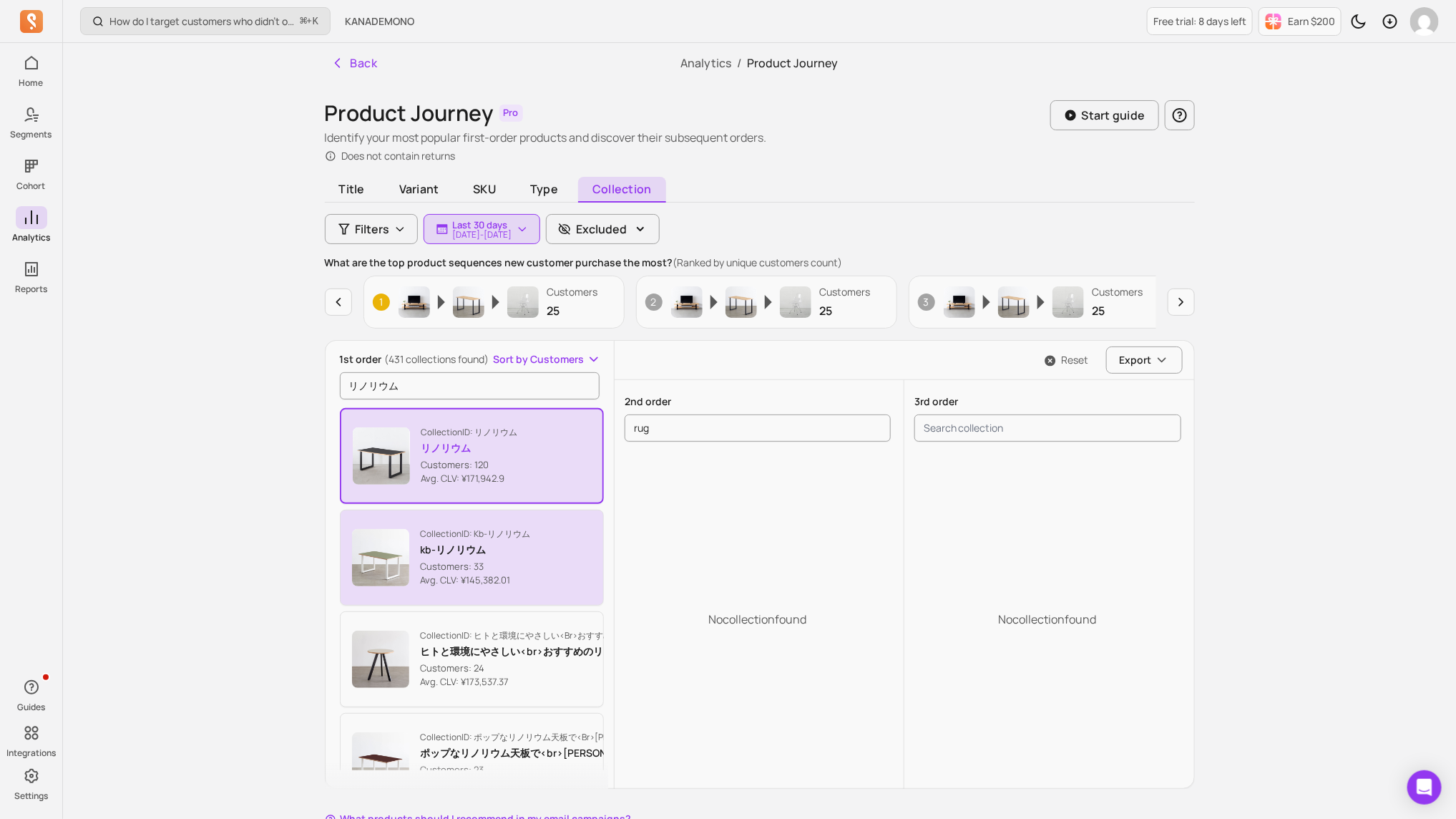
click at [538, 547] on button "Collection ID: kb-リノリウム kb-リノリウム Customers: 33 Avg. CLV: ¥145,382.01" at bounding box center [472, 557] width 265 height 96
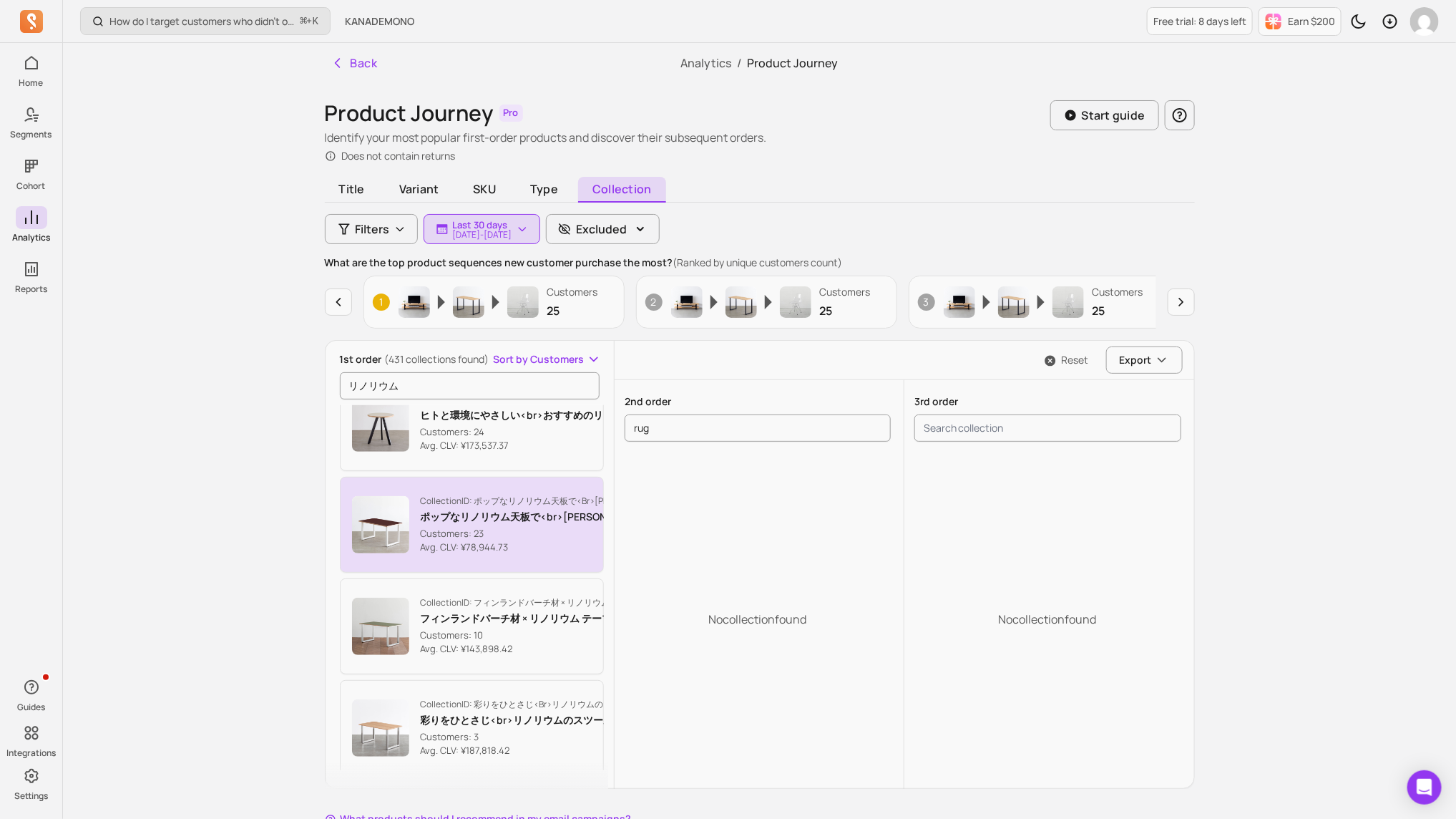
scroll to position [241, 0]
click at [495, 532] on p "Customers: 23" at bounding box center [568, 530] width 296 height 14
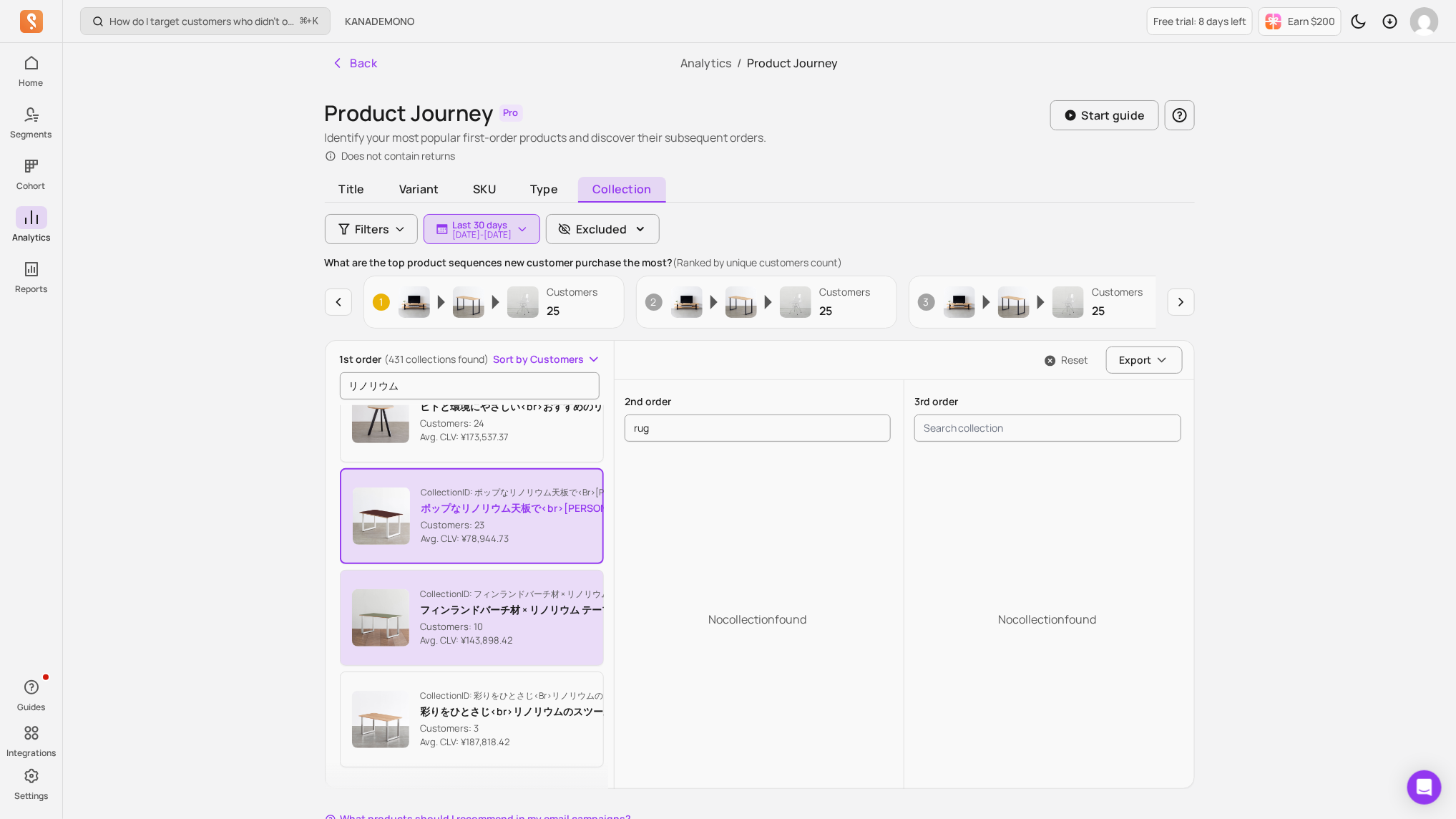
scroll to position [108, 0]
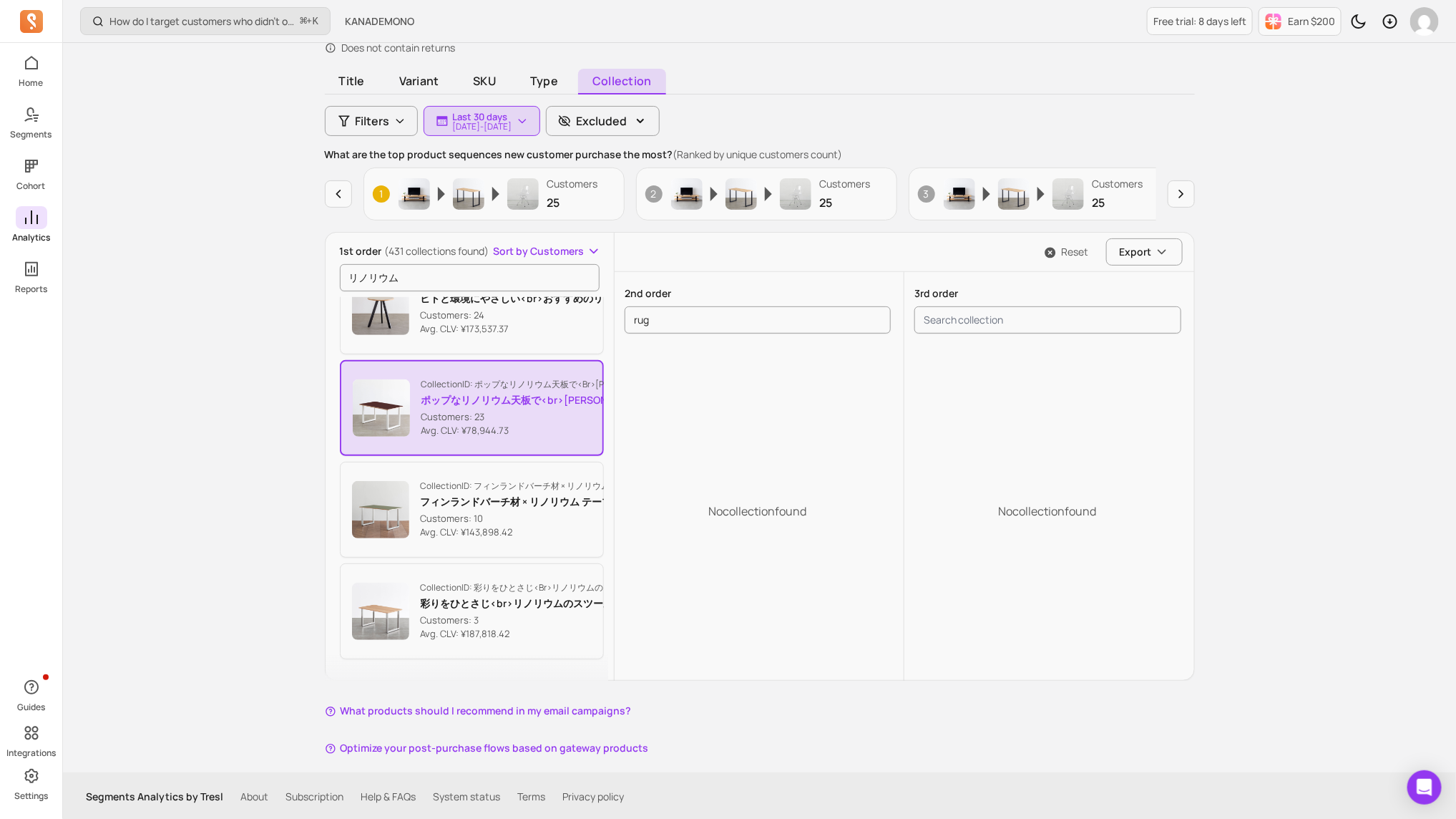
click at [41, 212] on span at bounding box center [31, 217] width 31 height 23
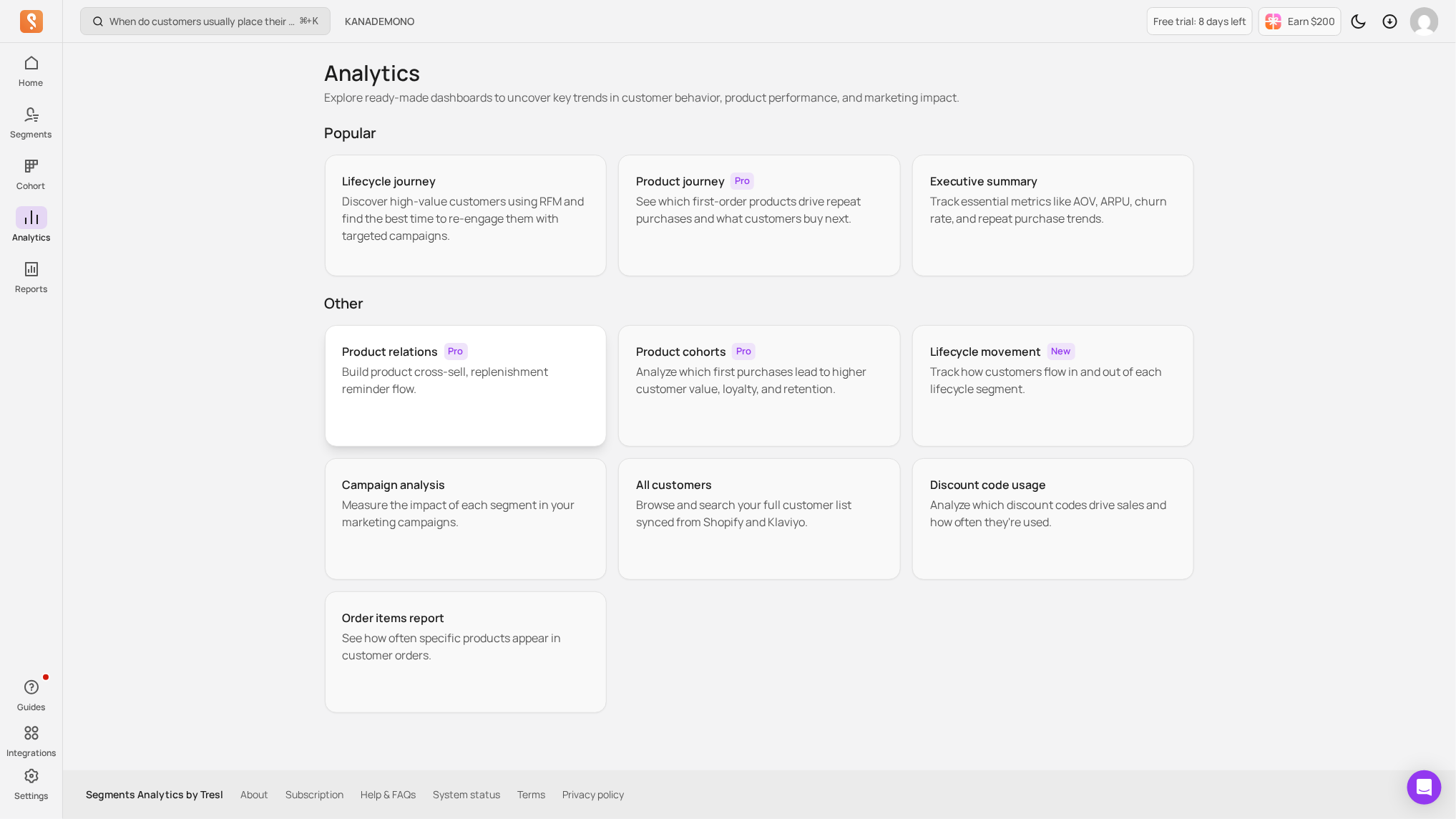
click at [545, 385] on p "Build product cross-sell, replenishment reminder flow." at bounding box center [467, 380] width 247 height 34
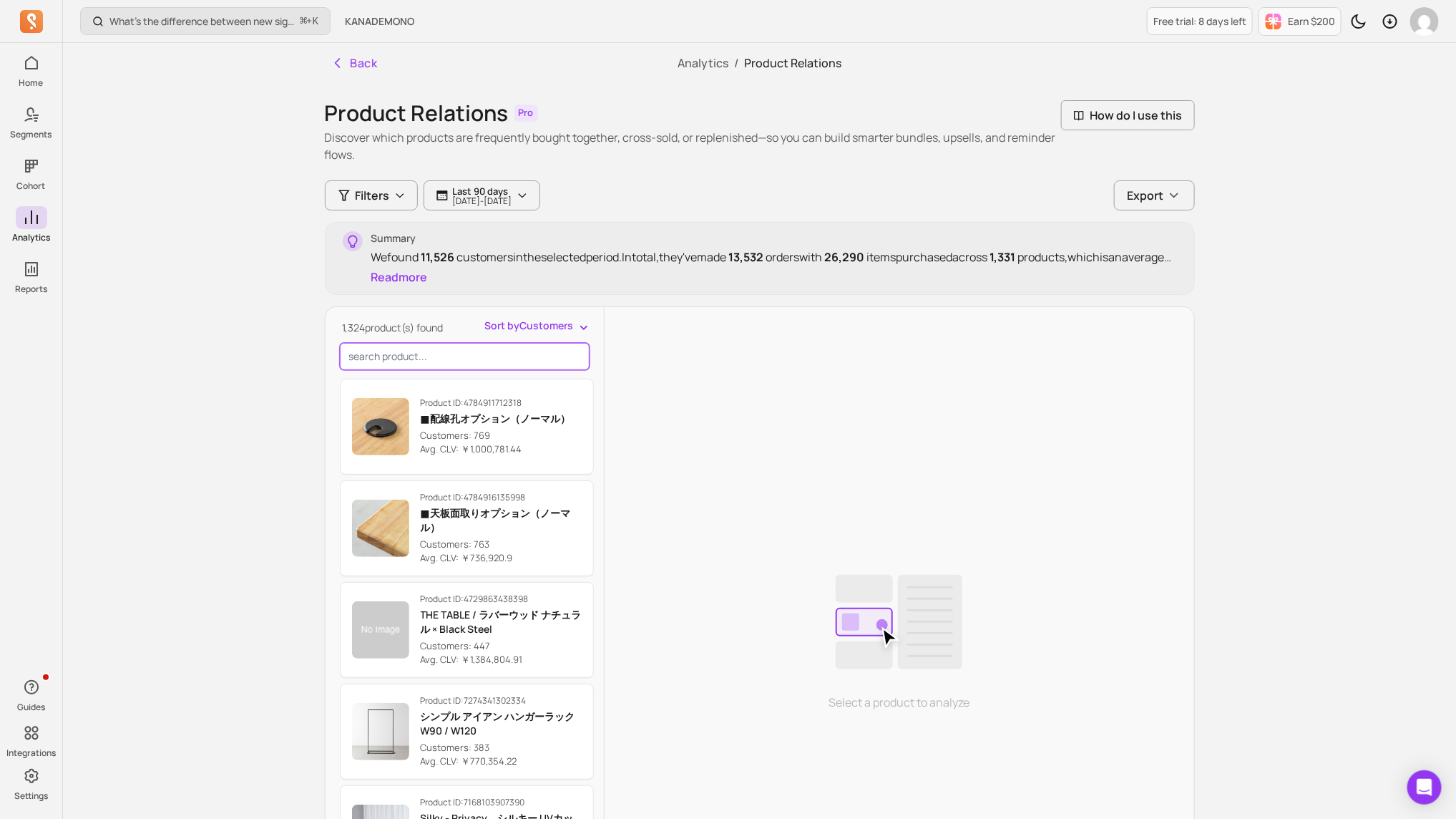
click at [459, 357] on input "search product" at bounding box center [464, 357] width 249 height 27
click at [528, 330] on span "Sort by Customers" at bounding box center [529, 326] width 89 height 14
click at [386, 197] on div "Filters Last 90 days 2025-05-27 - 2025-08-25 Export Summary We found 11,526 cus…" at bounding box center [759, 575] width 870 height 789
click at [386, 190] on span "Filters" at bounding box center [373, 195] width 34 height 17
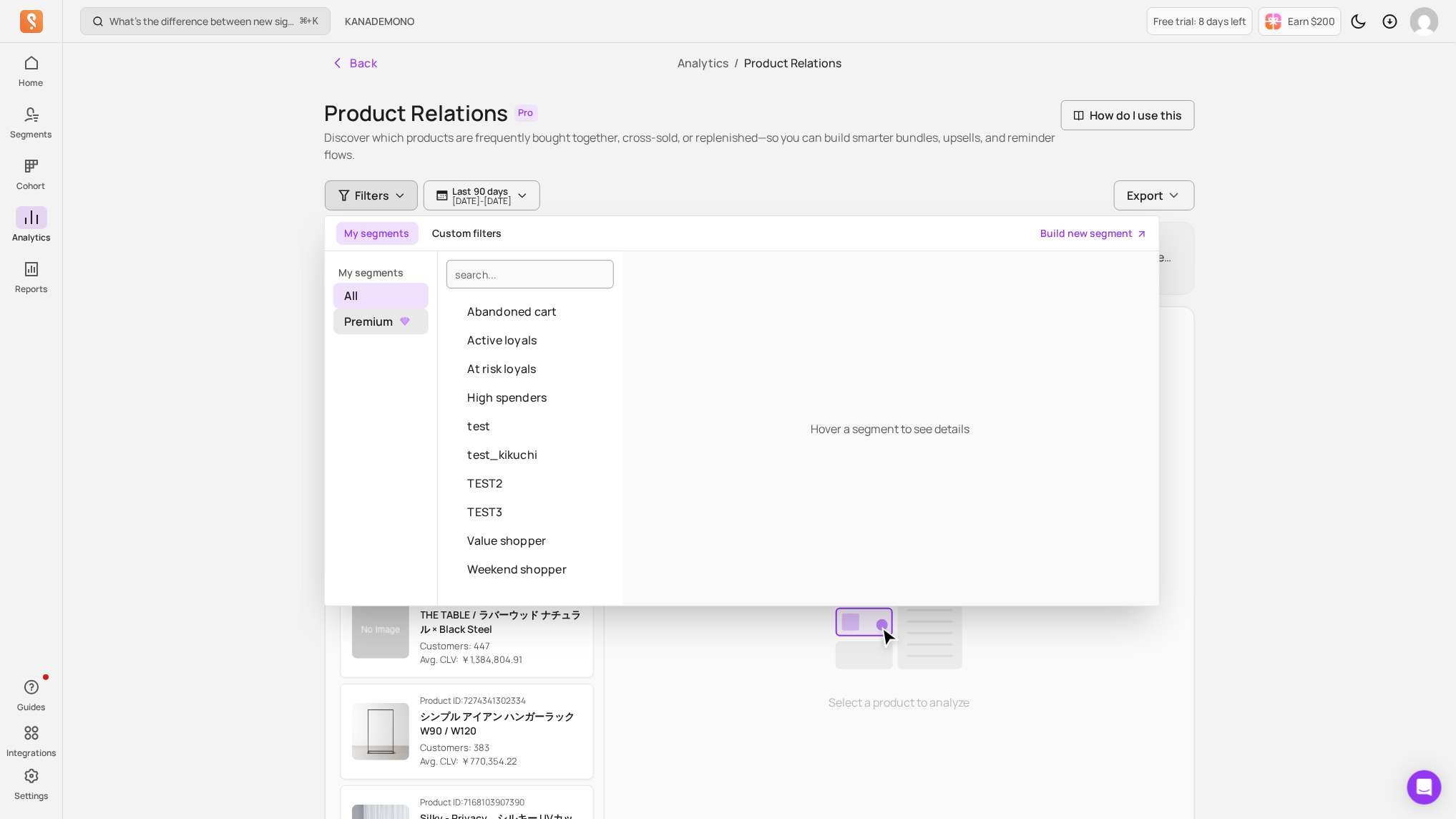
click at [393, 320] on span "Premium" at bounding box center [381, 322] width 95 height 26
click at [390, 299] on span "All" at bounding box center [381, 296] width 95 height 26
click at [494, 274] on input "search" at bounding box center [530, 274] width 168 height 29
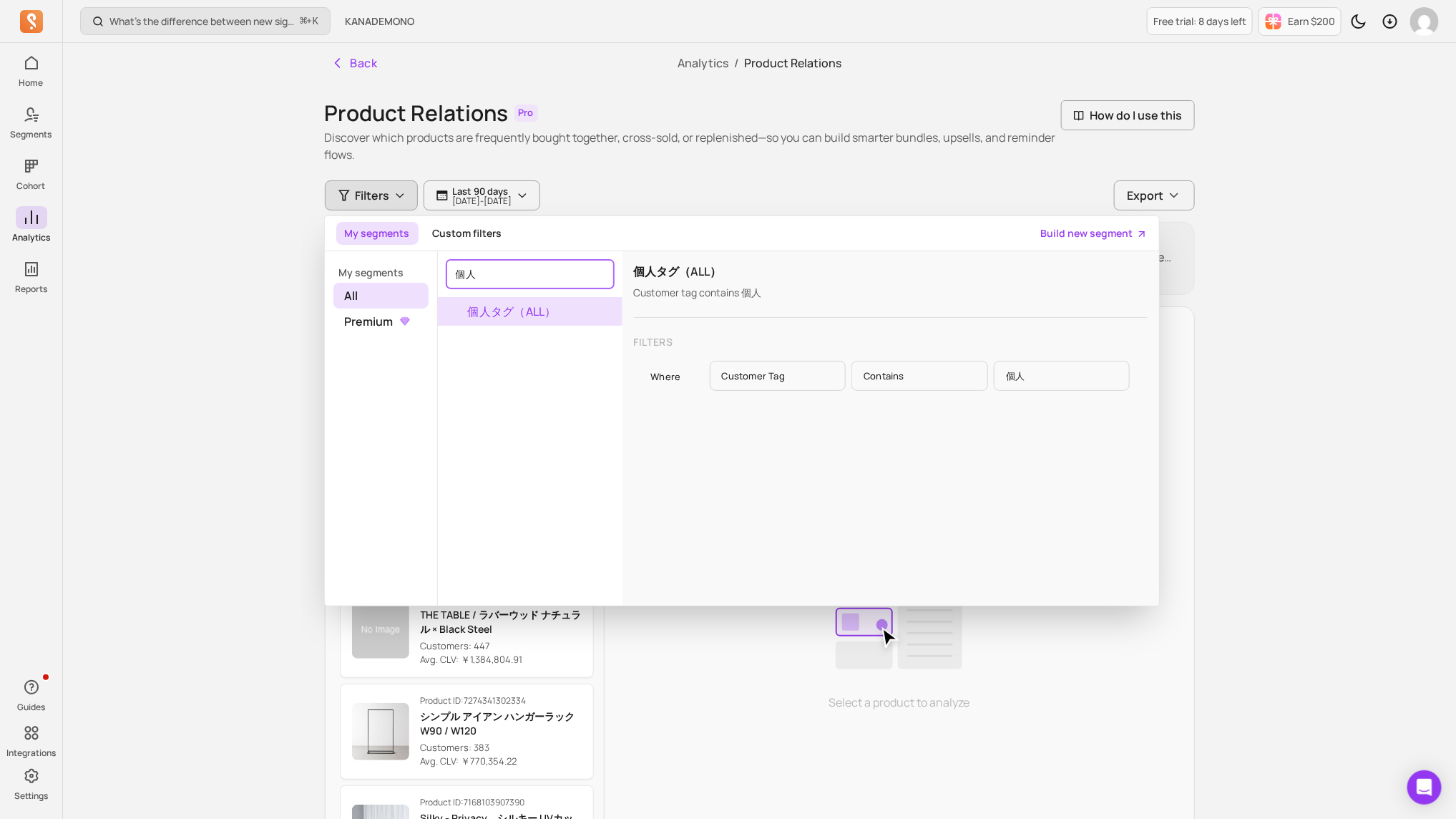
type input "個人"
click at [554, 320] on button "個人タグ（ALL）" at bounding box center [530, 311] width 184 height 29
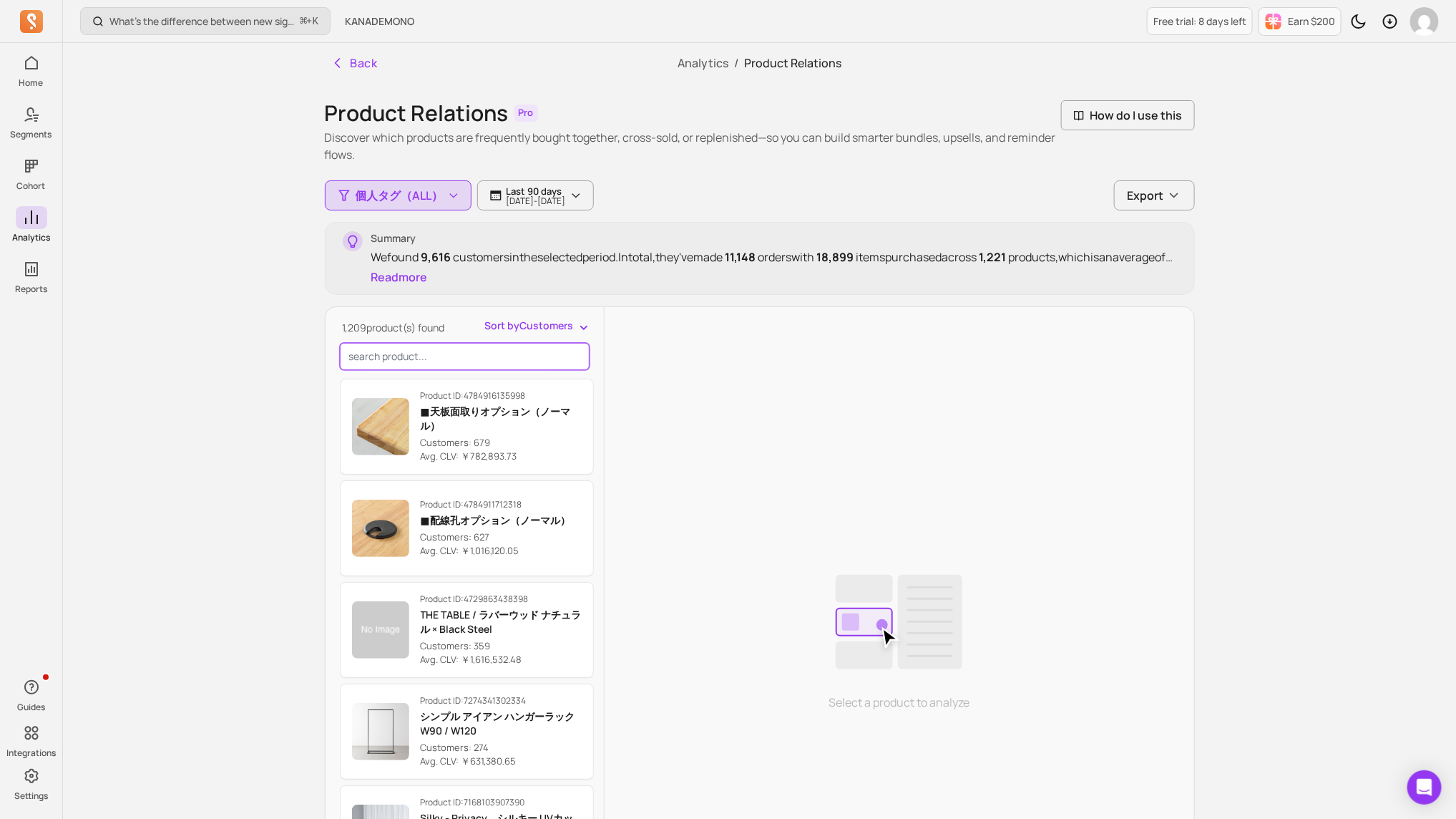
click at [513, 358] on input "search product" at bounding box center [464, 357] width 249 height 27
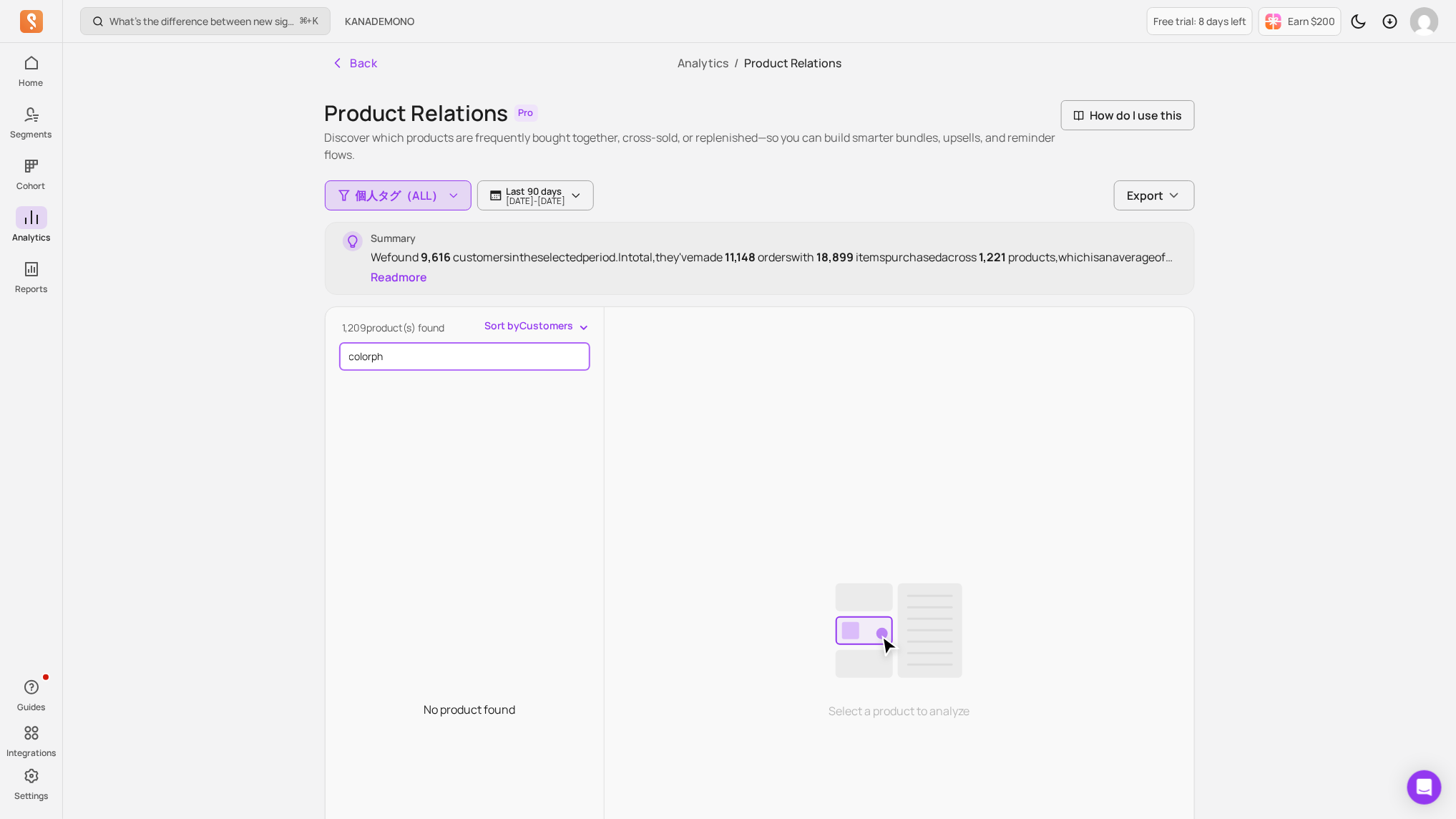
type input "colorphy"
